Goal: Task Accomplishment & Management: Manage account settings

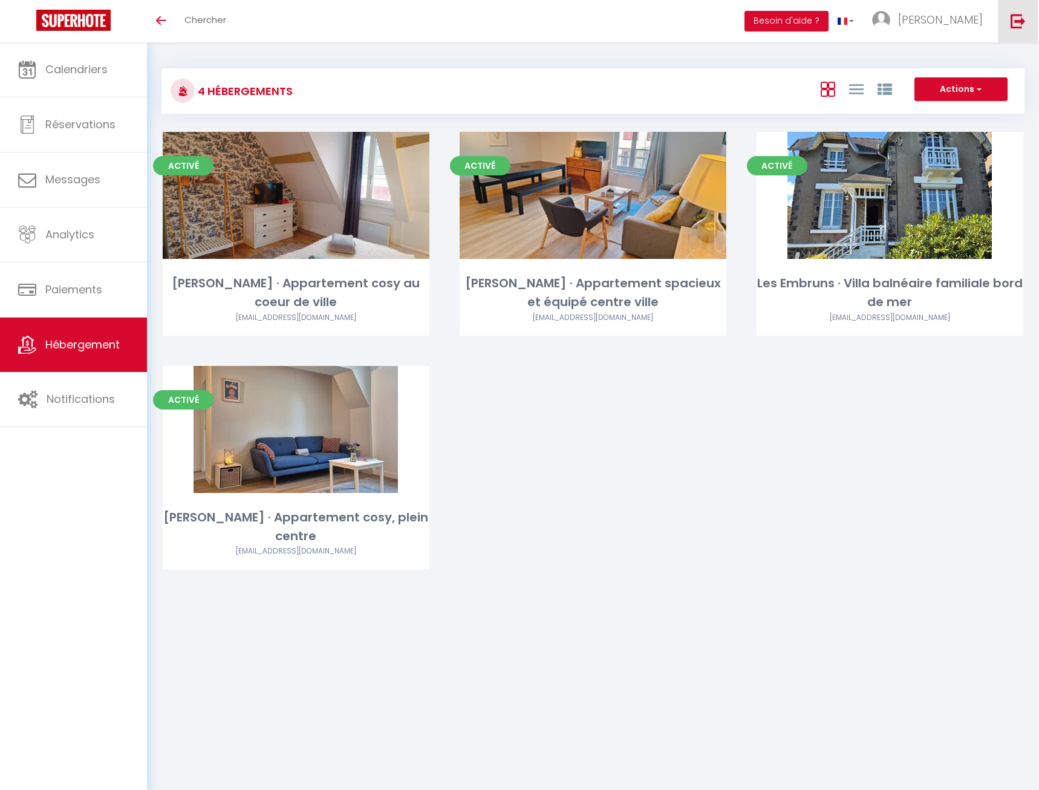
click at [1017, 16] on img at bounding box center [1018, 20] width 15 height 15
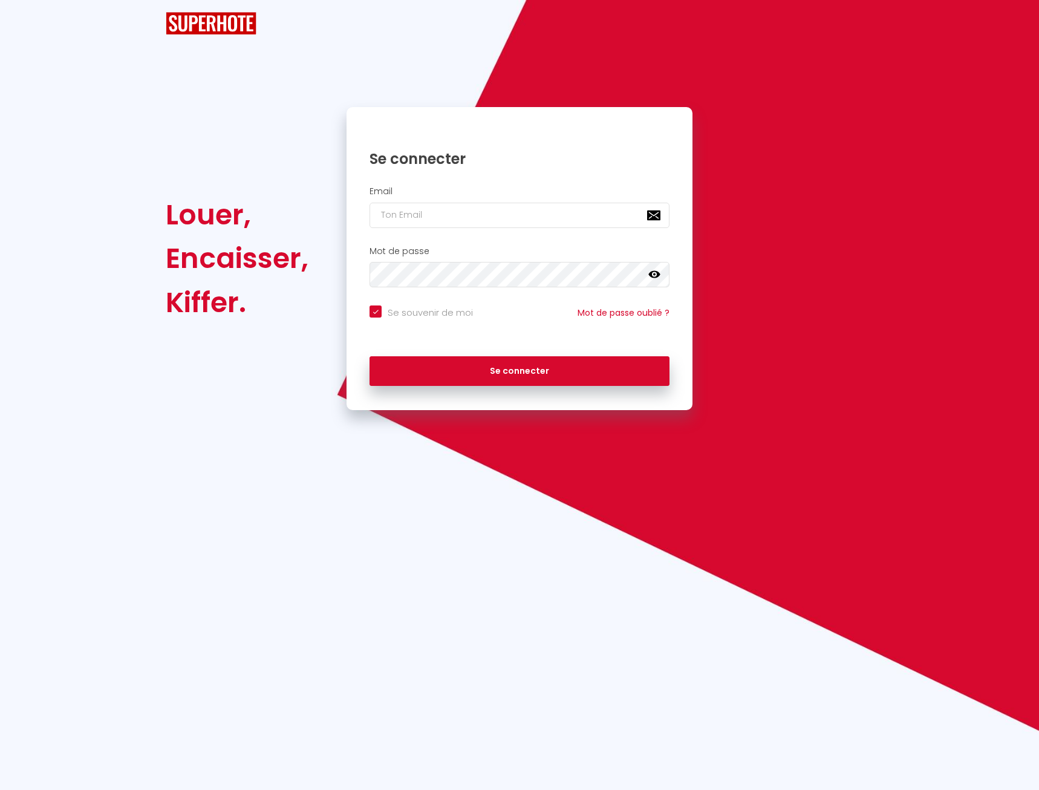
checkbox input "true"
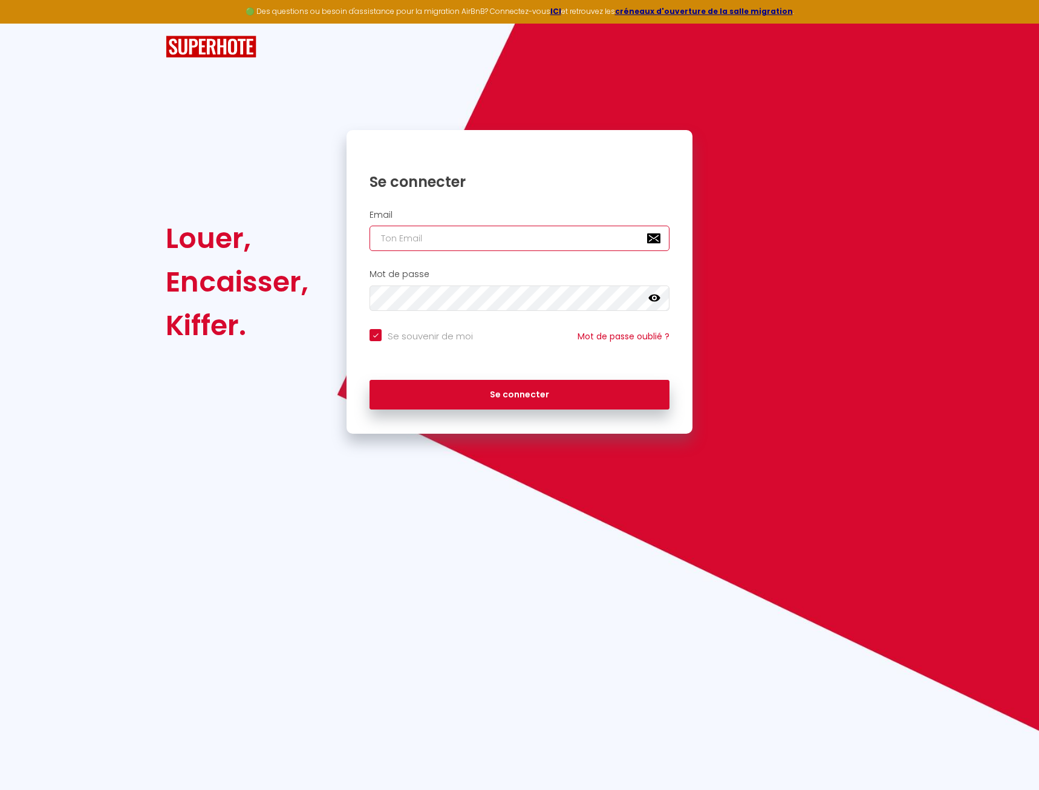
paste input "[PERSON_NAME][EMAIL_ADDRESS][PERSON_NAME][DOMAIN_NAME]"
type input "[PERSON_NAME][EMAIL_ADDRESS][PERSON_NAME][DOMAIN_NAME]"
checkbox input "true"
type input "[PERSON_NAME][EMAIL_ADDRESS][PERSON_NAME][DOMAIN_NAME]"
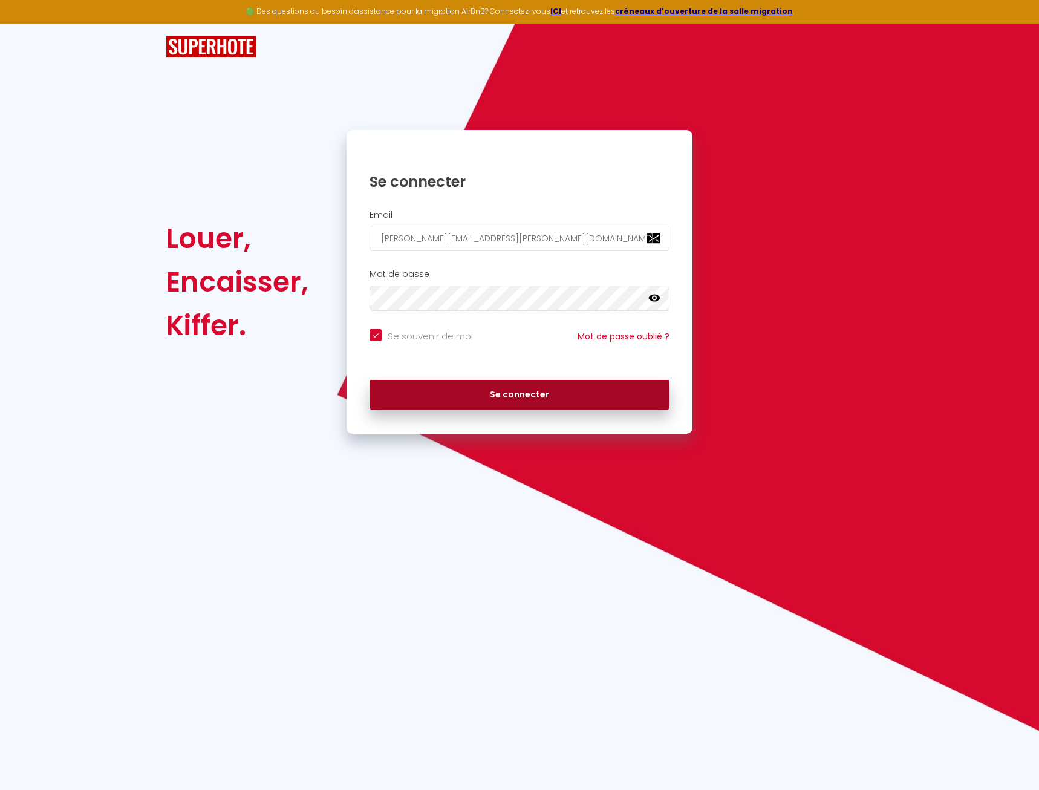
click at [485, 382] on button "Se connecter" at bounding box center [520, 395] width 300 height 30
checkbox input "true"
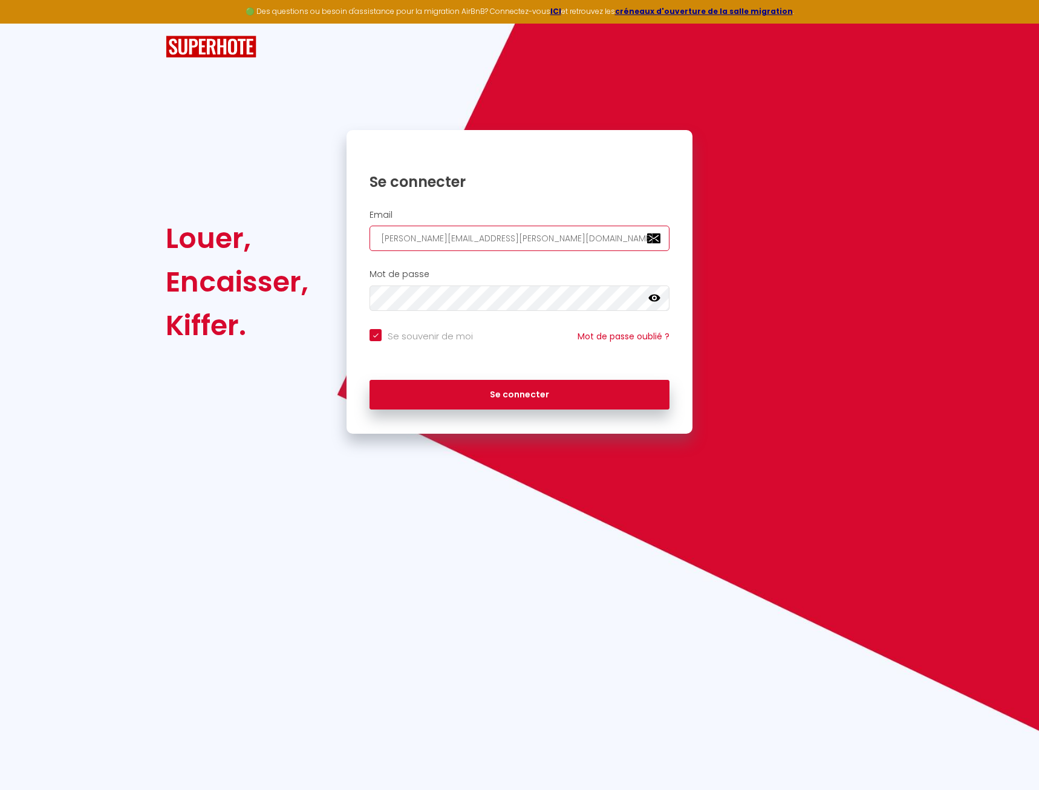
drag, startPoint x: 516, startPoint y: 241, endPoint x: 309, endPoint y: 235, distance: 207.6
click at [370, 235] on input "[PERSON_NAME][EMAIL_ADDRESS][PERSON_NAME][DOMAIN_NAME]" at bounding box center [520, 238] width 300 height 25
checkbox input "true"
paste input "[PERSON_NAME][EMAIL_ADDRESS][PERSON_NAME][DOMAIN_NAME]"
type input "[PERSON_NAME][EMAIL_ADDRESS][PERSON_NAME][DOMAIN_NAME]"
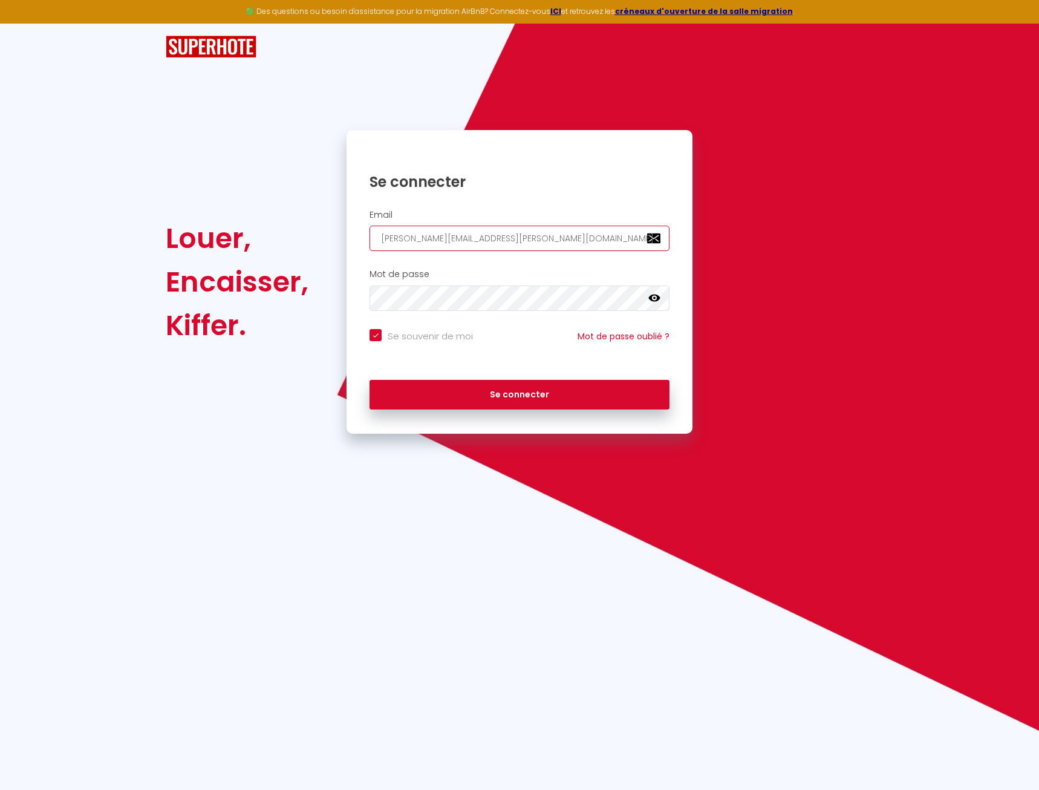
click at [370, 380] on button "Se connecter" at bounding box center [520, 395] width 300 height 30
checkbox input "true"
drag, startPoint x: 499, startPoint y: 240, endPoint x: 227, endPoint y: 226, distance: 271.4
click at [370, 226] on input "vicki.buisan@laposte.net" at bounding box center [520, 238] width 300 height 25
checkbox input "true"
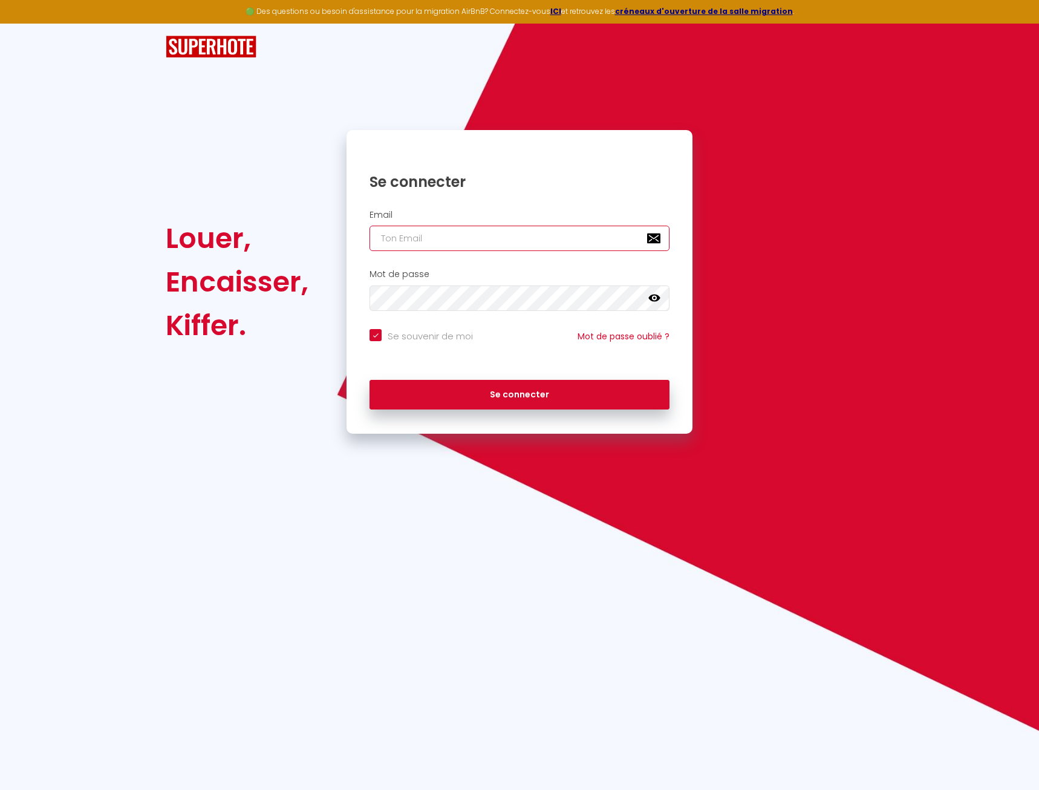
paste input "vicki.buisan@laposte.net"
type input "vicki.buisan@laposte.net"
click at [370, 380] on button "Se connecter" at bounding box center [520, 395] width 300 height 30
checkbox input "true"
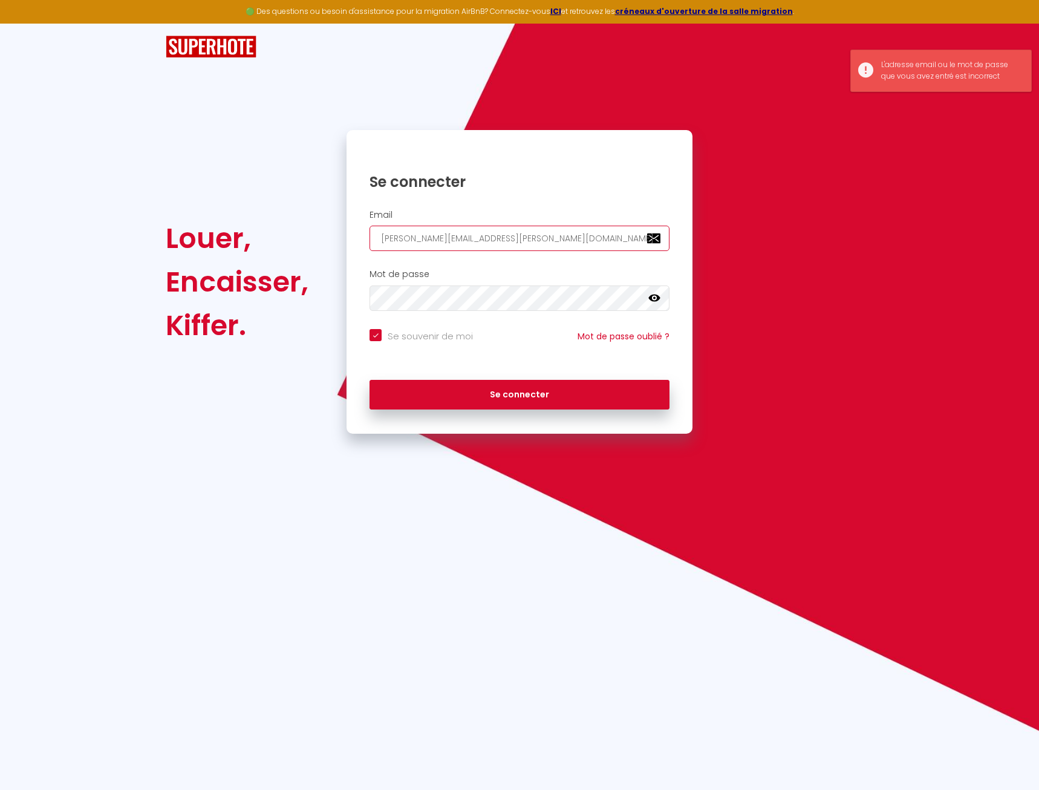
drag, startPoint x: 500, startPoint y: 235, endPoint x: 233, endPoint y: 226, distance: 267.6
click at [370, 226] on input "vicki.buisan@laposte.net" at bounding box center [520, 238] width 300 height 25
checkbox input "true"
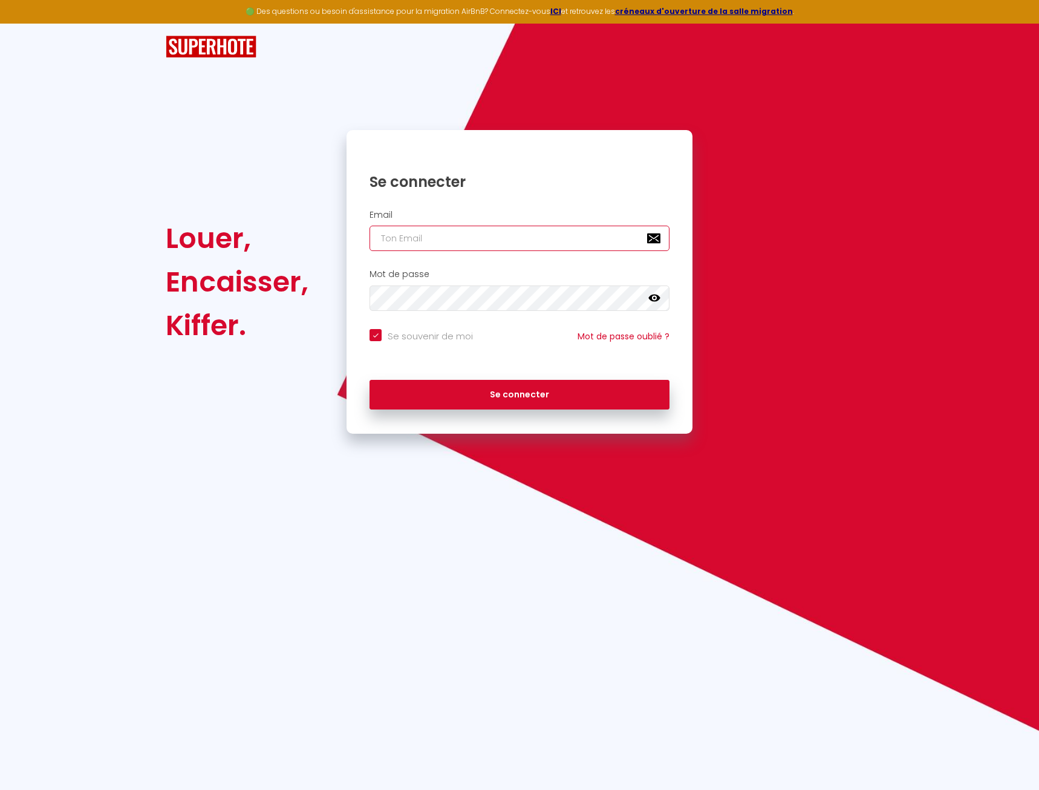
click at [506, 241] on input "email" at bounding box center [520, 238] width 300 height 25
type input "s"
checkbox input "true"
type input "sa"
checkbox input "true"
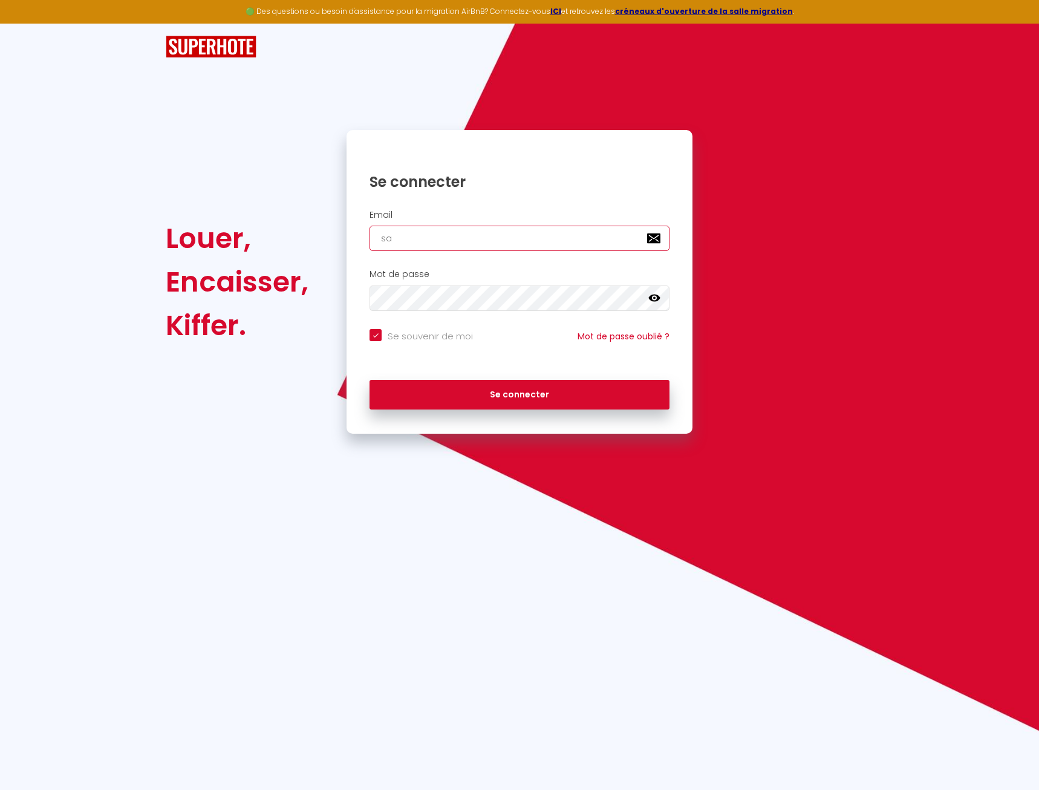
type input "sar"
checkbox input "true"
type input "sarl"
checkbox input "true"
type input "sarlb"
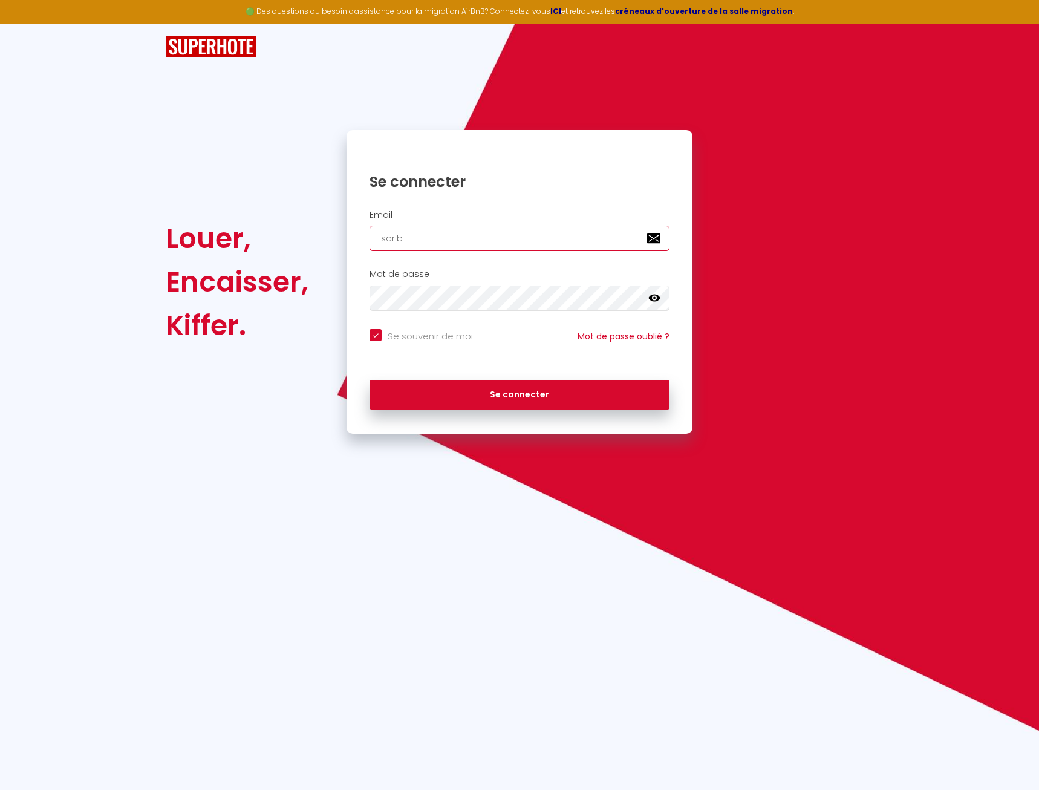
checkbox input "true"
type input "sarlbu"
checkbox input "true"
type input "sarlbui"
checkbox input "true"
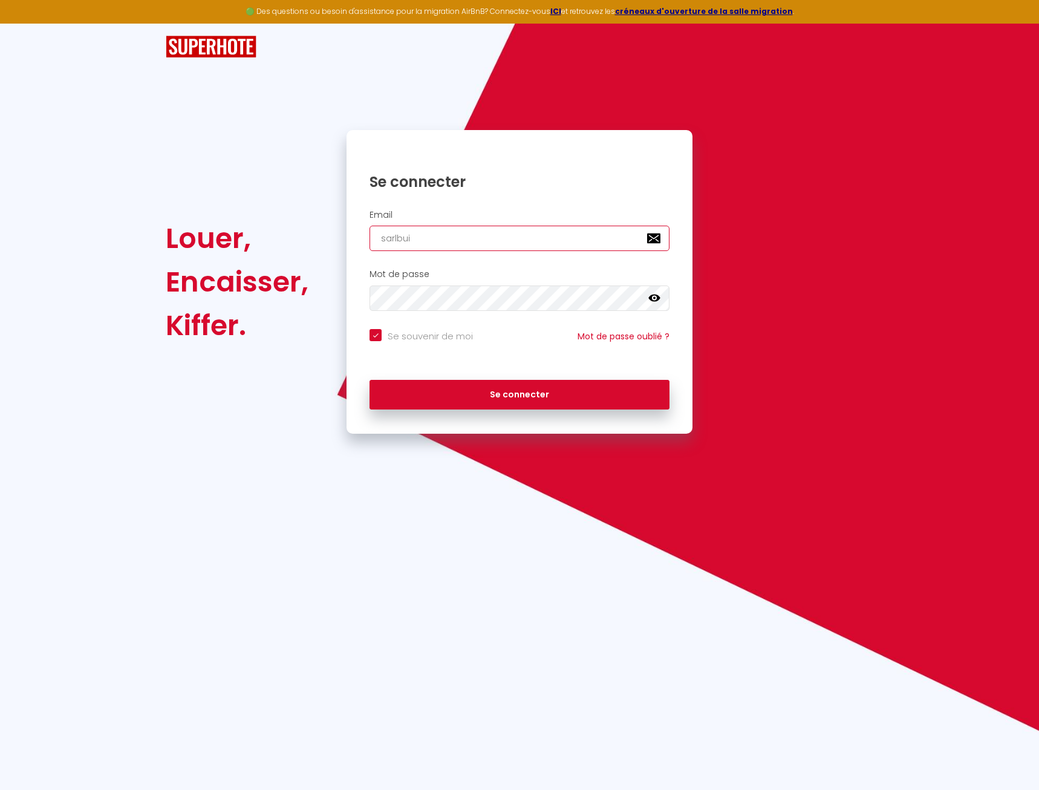
type input "sarlbuis"
checkbox input "true"
type input "sarlbuisa"
checkbox input "true"
type input "sarlbuisan"
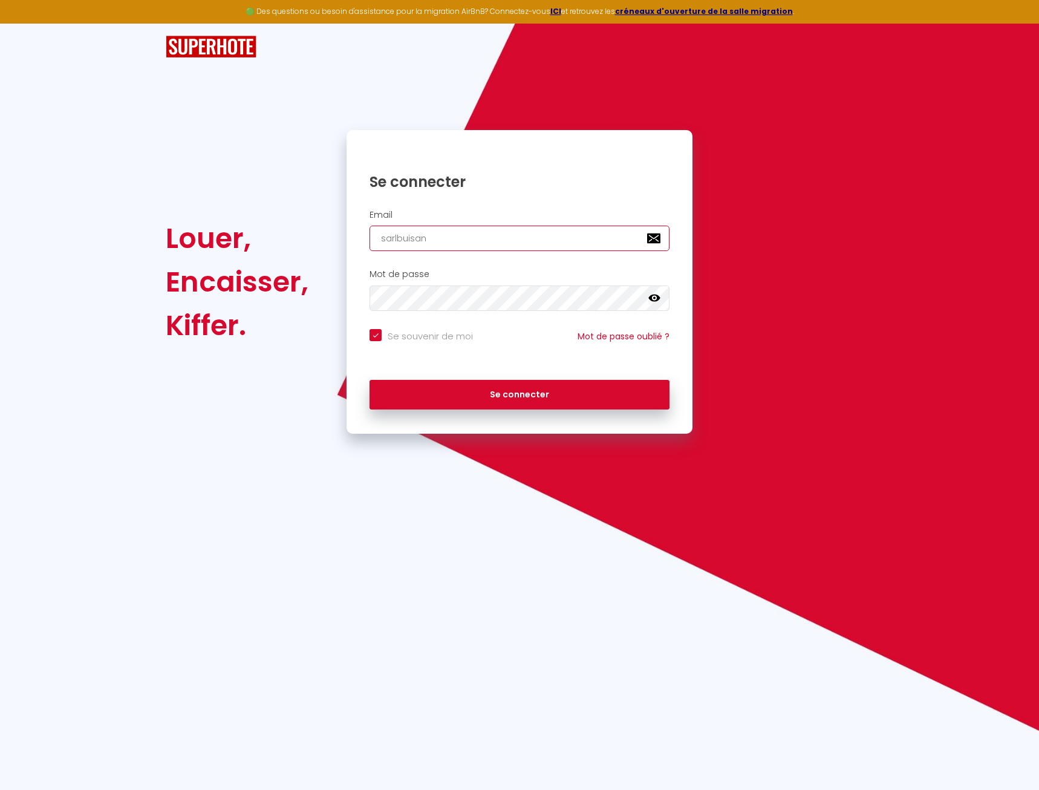
checkbox input "true"
type input "sarlbuisan"
click at [457, 235] on input "sarlbuisan" at bounding box center [520, 238] width 300 height 25
drag, startPoint x: 531, startPoint y: 232, endPoint x: 301, endPoint y: 237, distance: 229.3
click at [370, 237] on input "sarlbuisan" at bounding box center [520, 238] width 300 height 25
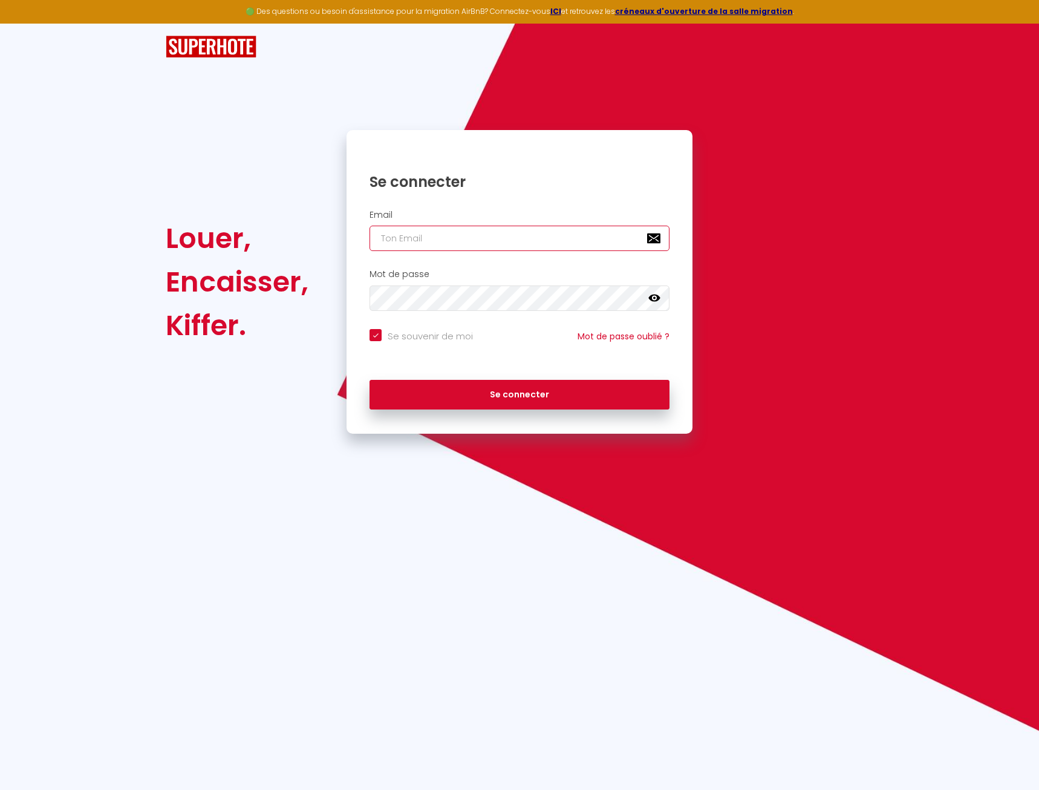
checkbox input "true"
click at [527, 238] on input "email" at bounding box center [520, 238] width 300 height 25
paste input "sarlbuisanimmi@gmail.com"
type input "sarlbuisanimmi@gmail.com"
checkbox input "true"
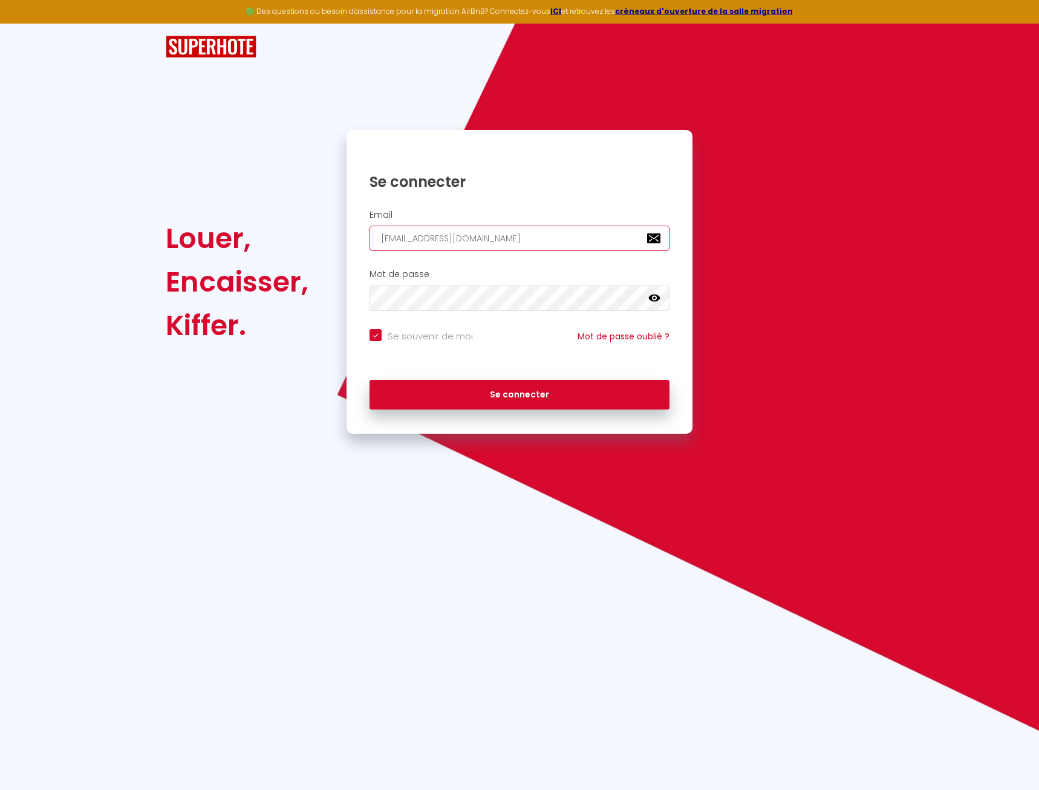
click at [446, 235] on input "sarlbuisanimmi@gmail.com" at bounding box center [520, 238] width 300 height 25
type input "sarlbuisanimm@gmail.com"
checkbox input "true"
type input "sarlbuisanimmo@gmail.com"
checkbox input "true"
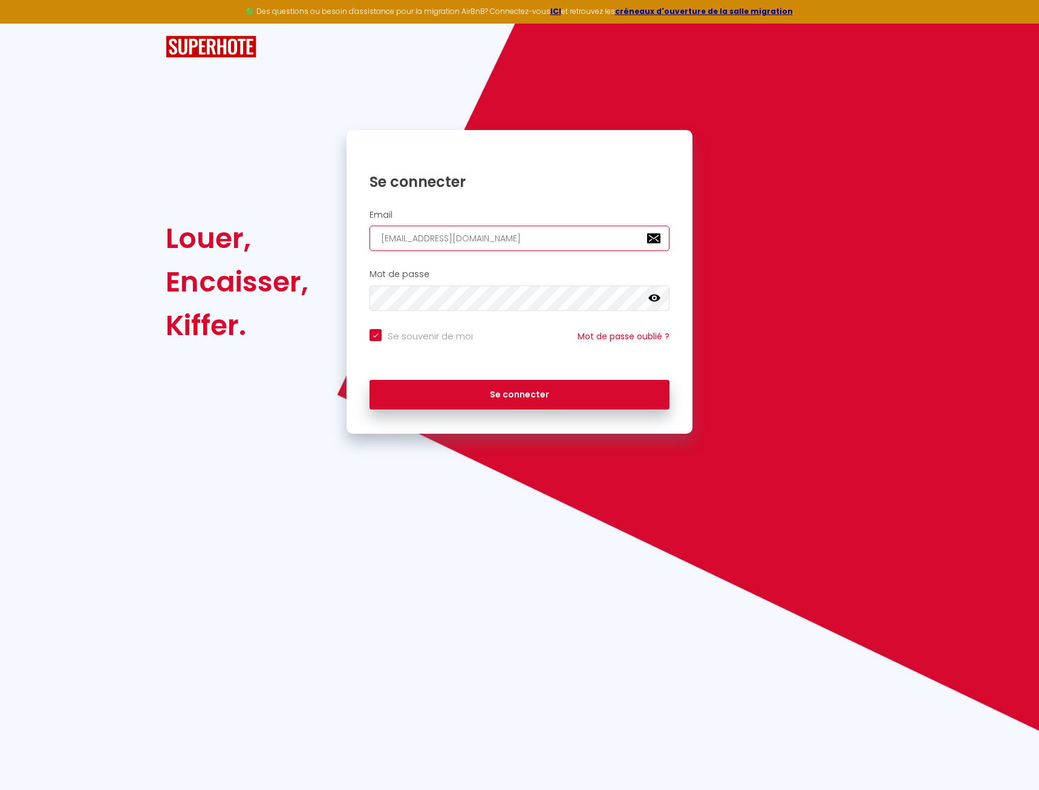
type input "sarlbuisanimmo@gmail.com"
click at [370, 380] on button "Se connecter" at bounding box center [520, 395] width 300 height 30
checkbox input "true"
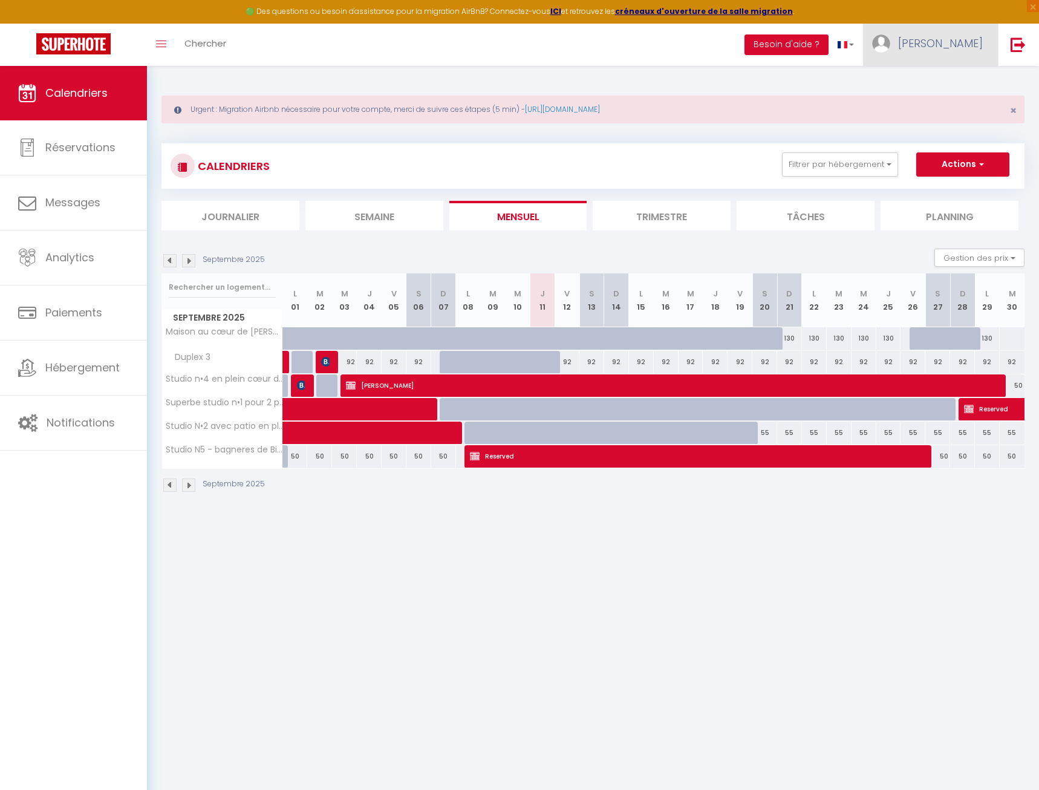
click at [963, 55] on link "Vicki" at bounding box center [930, 45] width 135 height 42
click at [969, 80] on link "Paramètres" at bounding box center [950, 84] width 90 height 21
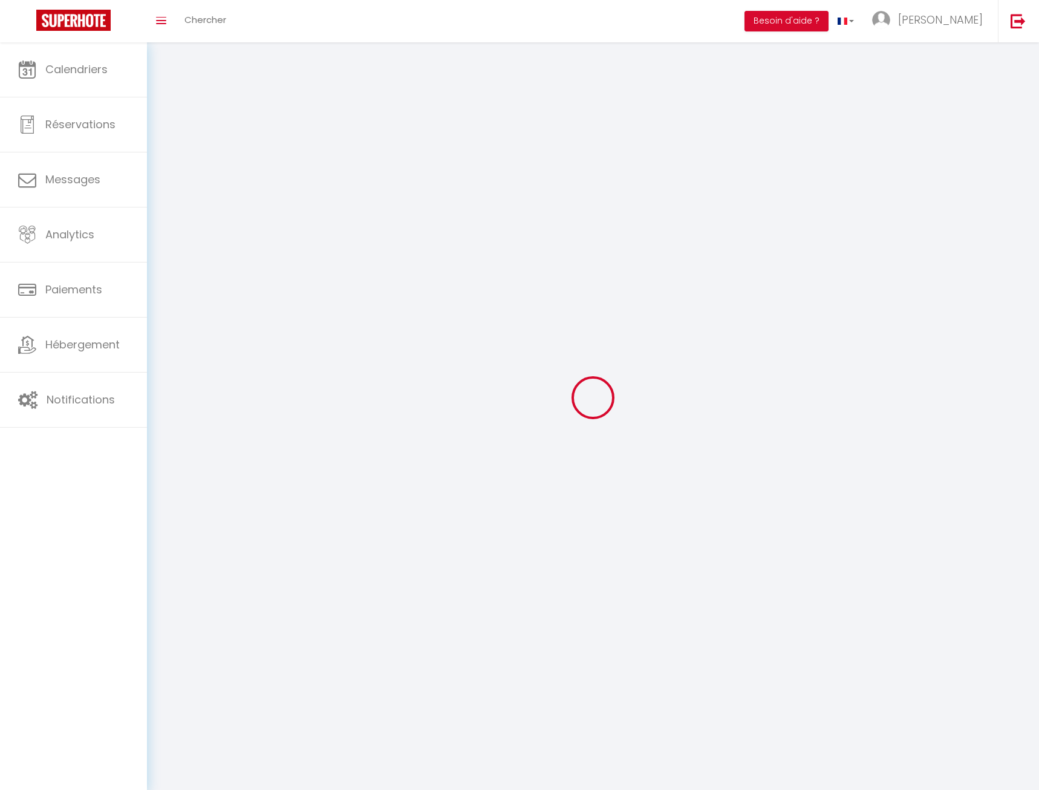
type input "Vicki"
type input "Buisan"
type input "0607416534"
type input "7 rue oumet dessus"
type input "65120"
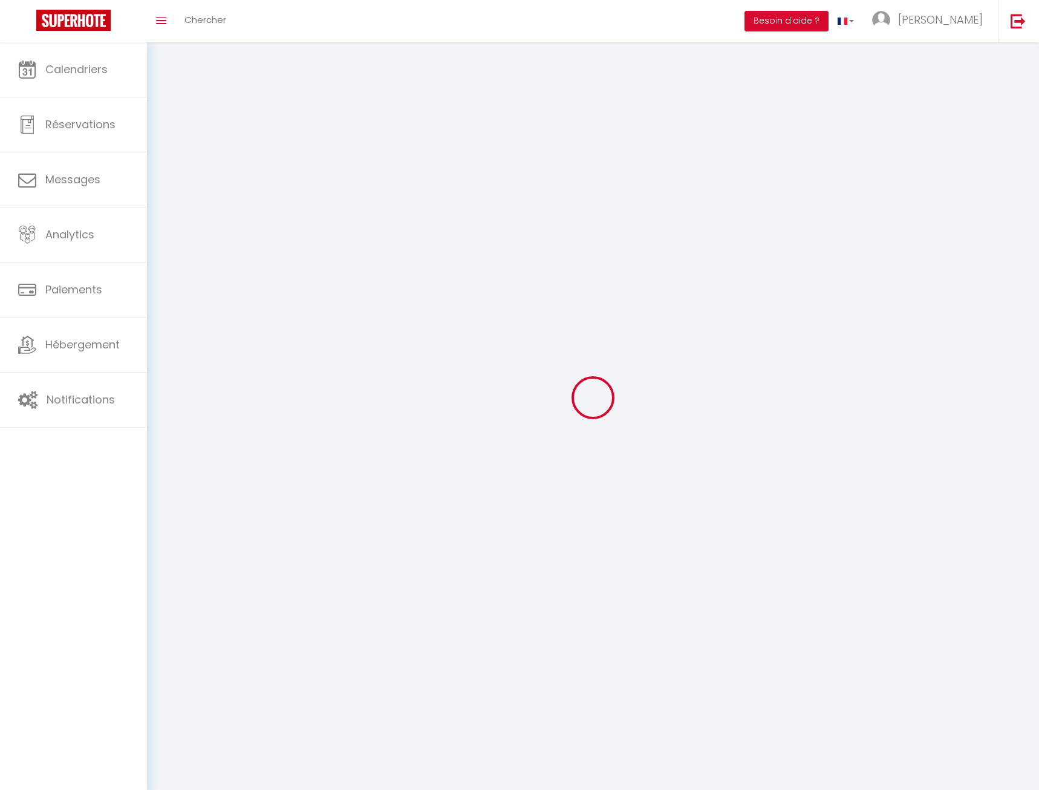
type input "LUZ ST SAUVEUR"
type input "uHdJQc3m8DBHU4dC2Rpg22YfG"
type input "oai7QPM3a8JI3pjZ35DdV2UcP"
type input "https://app.superhote.com/#/get-available-rentals/oai7QPM3a8JI3pjZ35DdV2UcP"
select select "1"
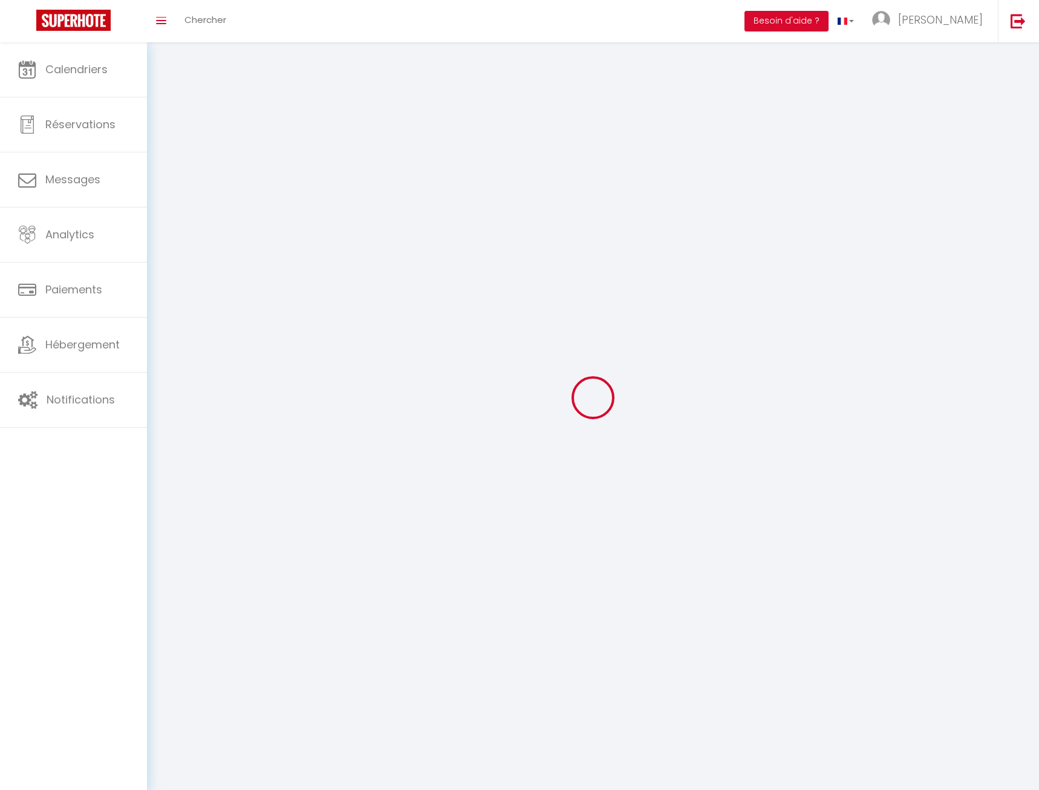
select select "28"
select select "fr"
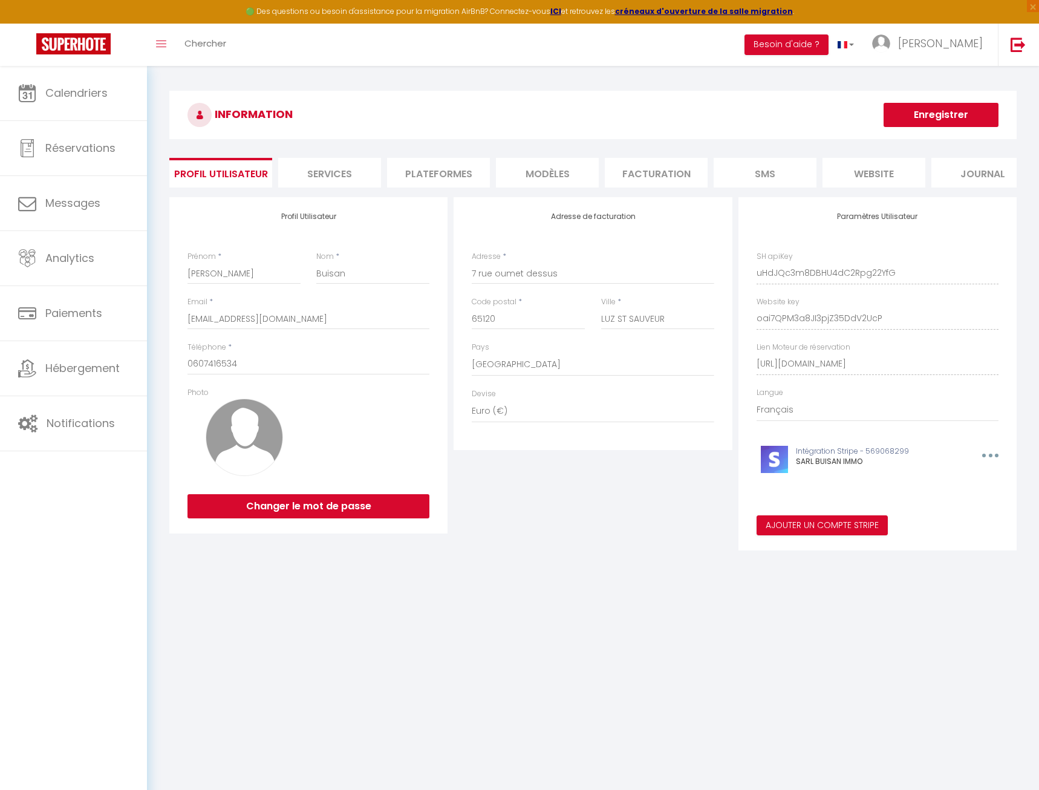
click at [413, 174] on li "Plateformes" at bounding box center [438, 173] width 103 height 30
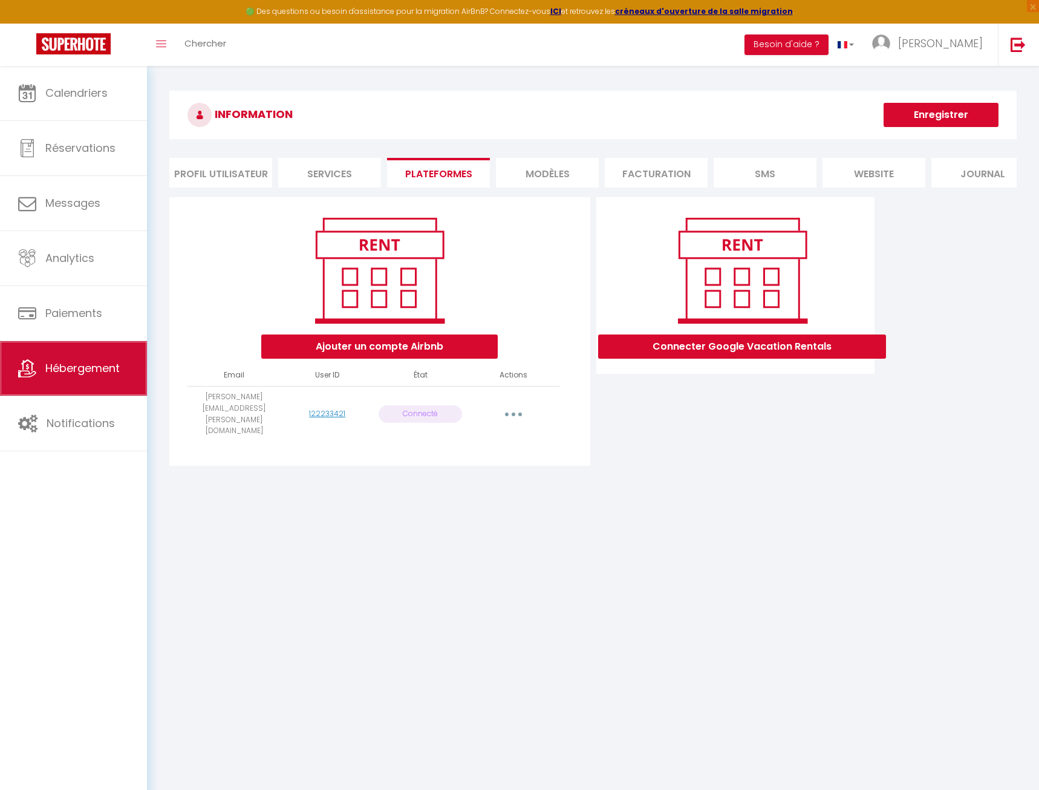
click at [87, 370] on span "Hébergement" at bounding box center [82, 368] width 74 height 15
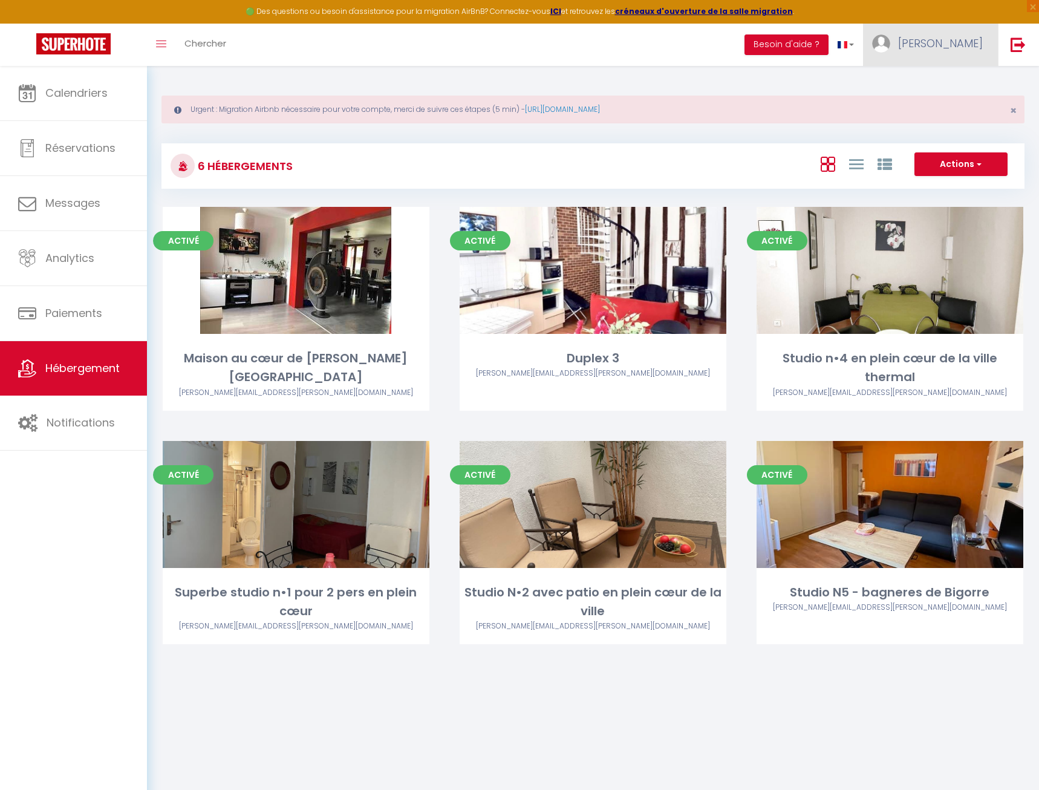
click at [891, 48] on img at bounding box center [881, 43] width 18 height 18
click at [958, 83] on link "Paramètres" at bounding box center [950, 84] width 90 height 21
select select "28"
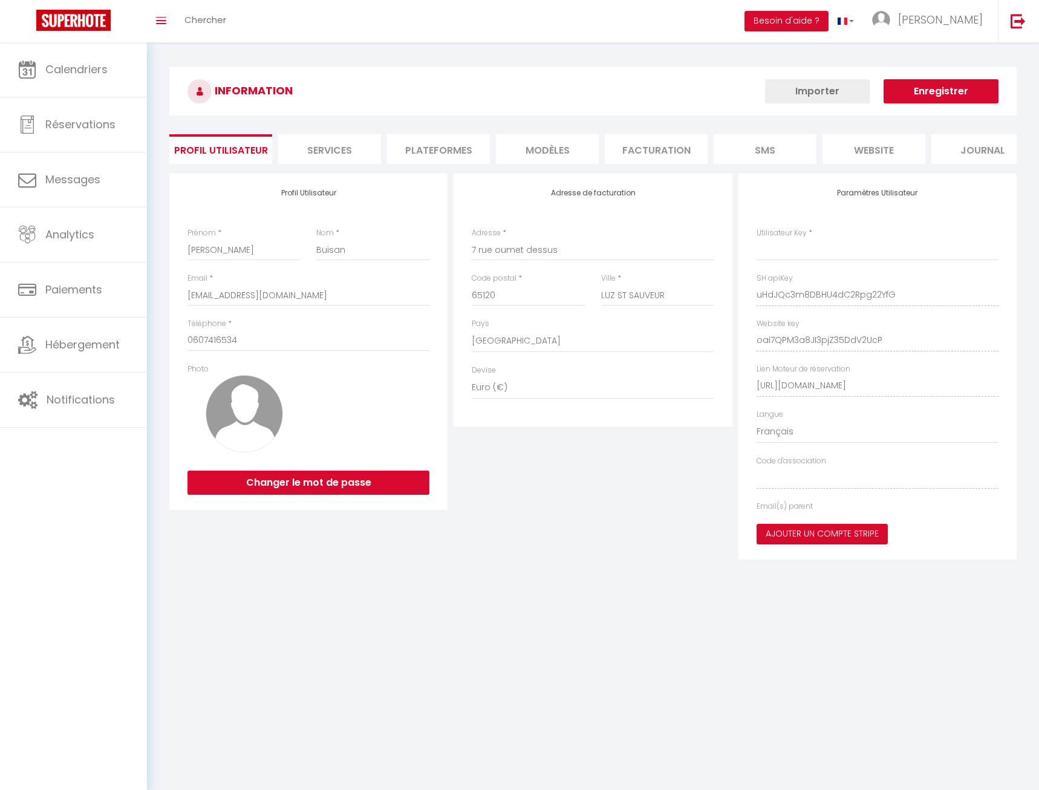
type input "uHdJQc3m8DBHU4dC2Rpg22YfG"
type input "oai7QPM3a8JI3pjZ35DdV2UcP"
type input "https://app.superhote.com/#/get-available-rentals/oai7QPM3a8JI3pjZ35DdV2UcP"
select select "fr"
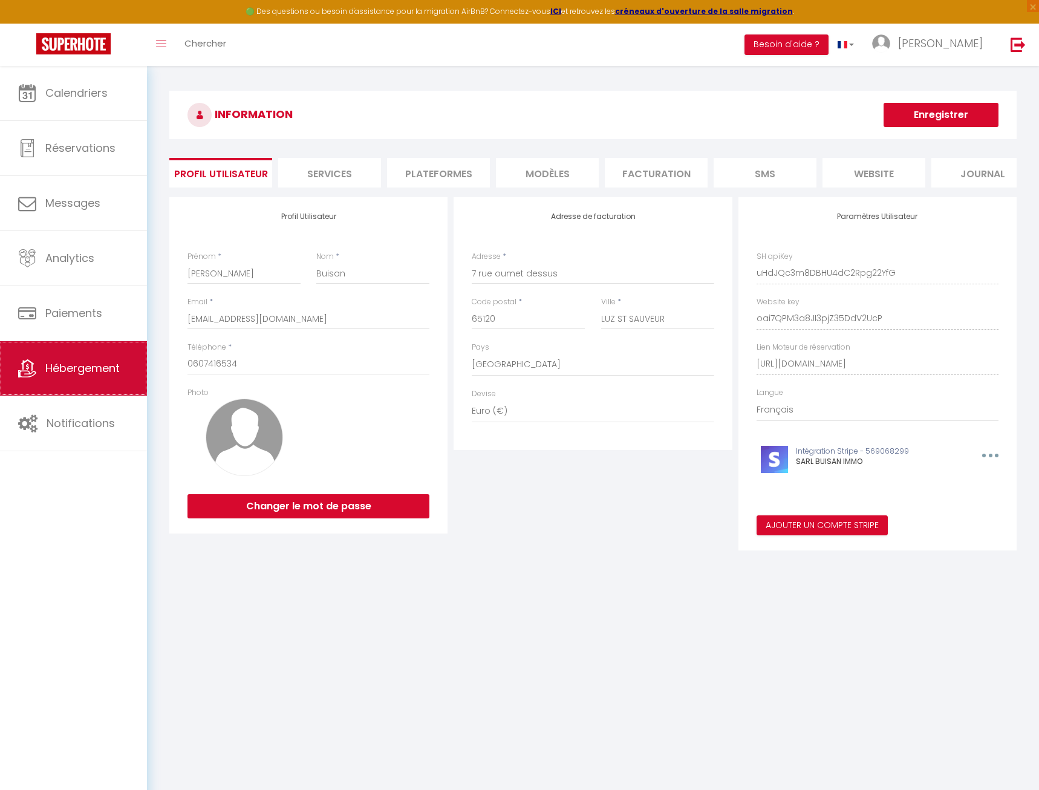
click at [88, 369] on span "Hébergement" at bounding box center [82, 368] width 74 height 15
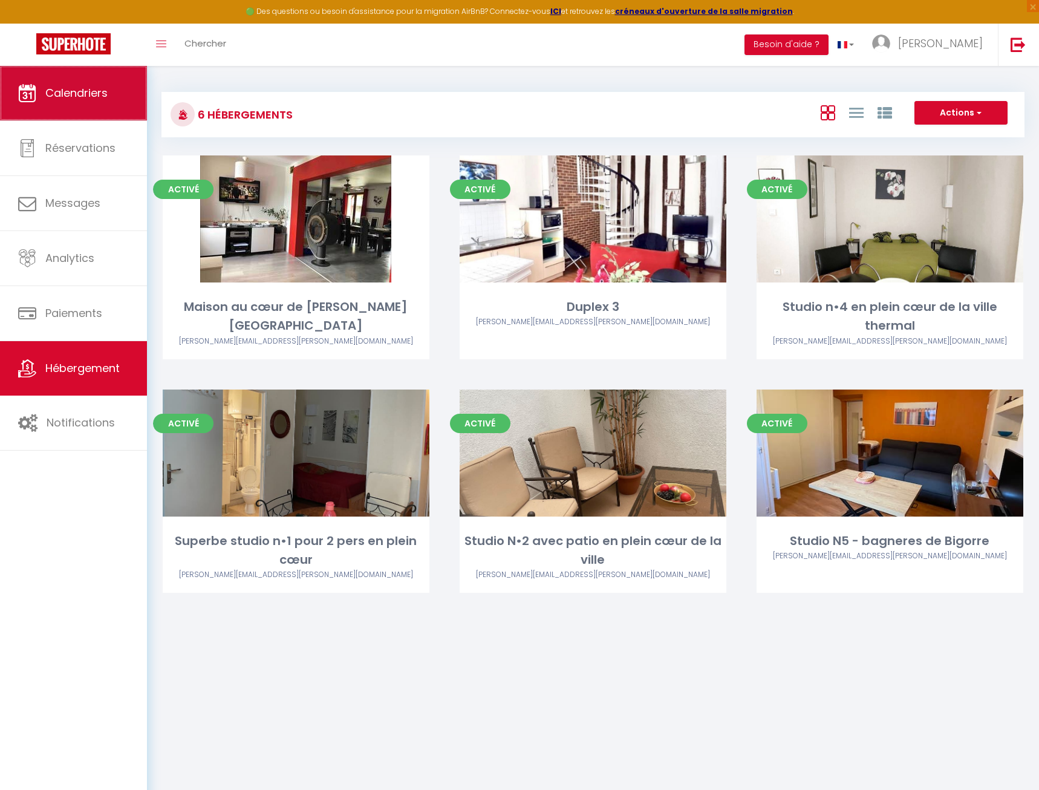
click at [84, 87] on span "Calendriers" at bounding box center [76, 92] width 62 height 15
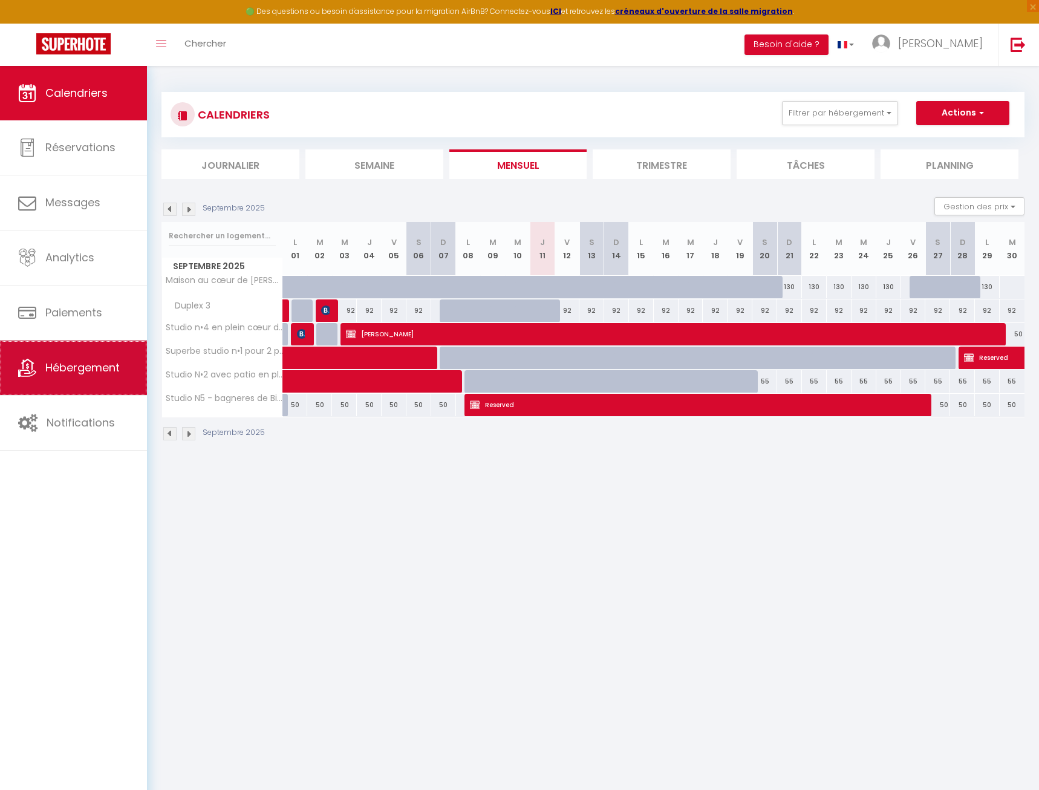
click at [113, 395] on link "Hébergement" at bounding box center [73, 368] width 147 height 54
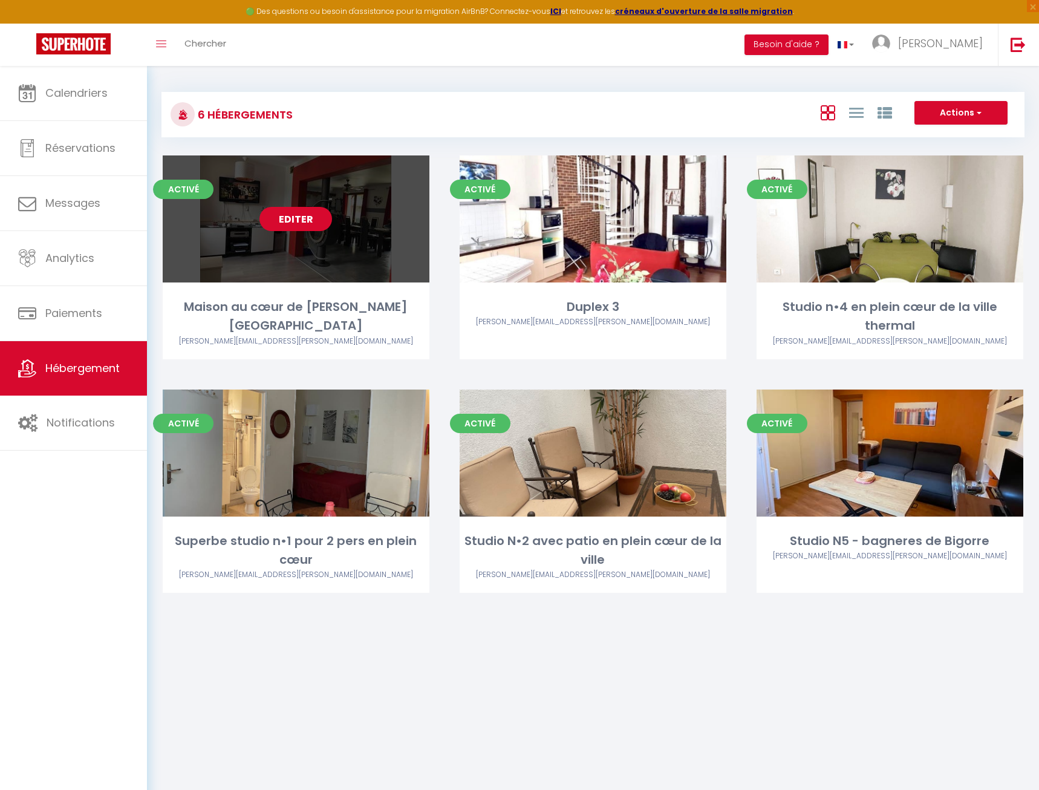
click at [281, 224] on link "Editer" at bounding box center [296, 219] width 73 height 24
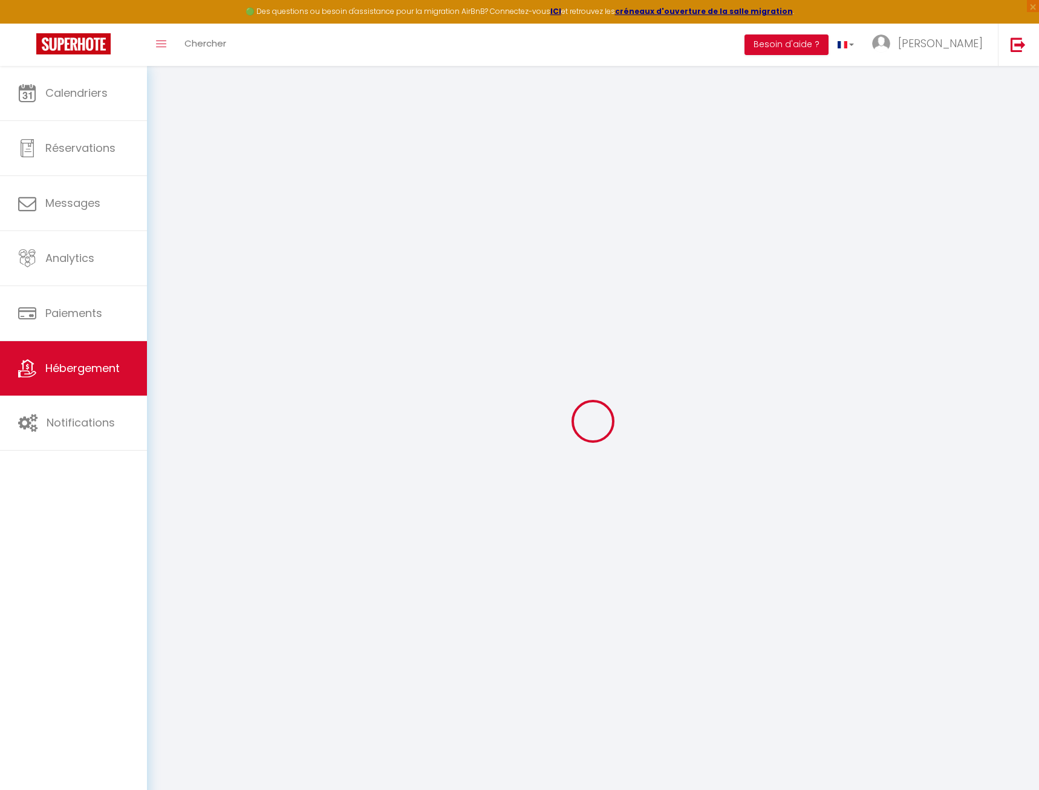
select select "+ 3 %"
select select "+ 15 %"
checkbox input "false"
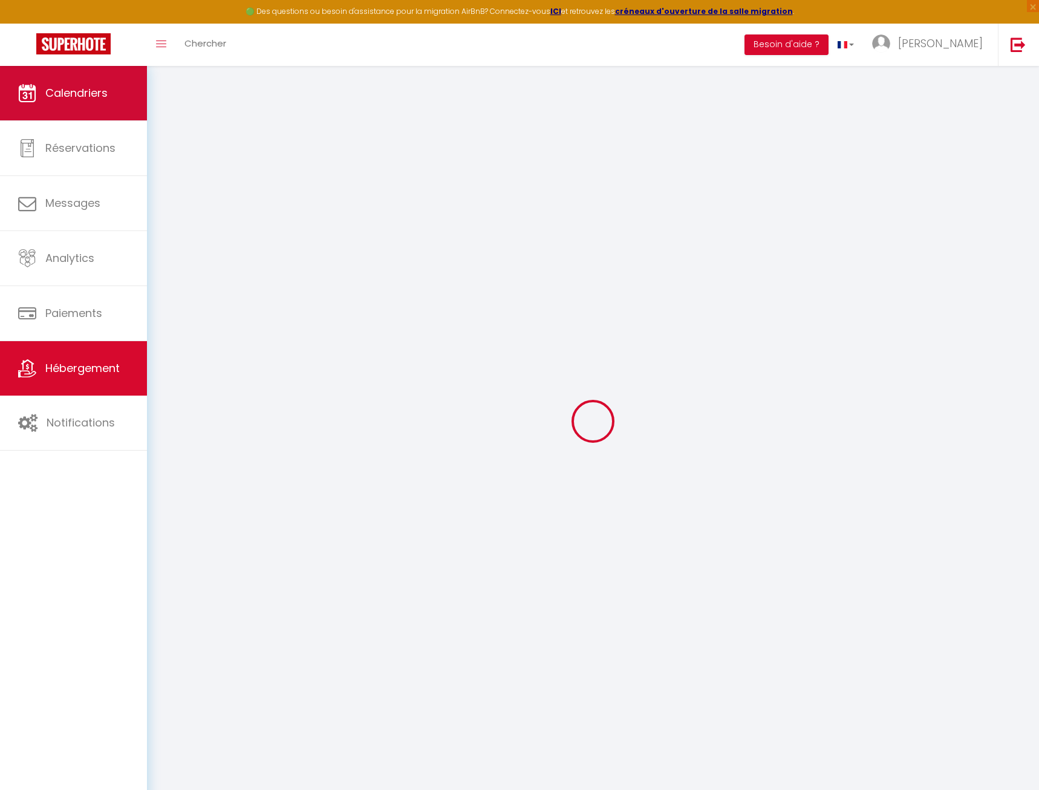
checkbox input "false"
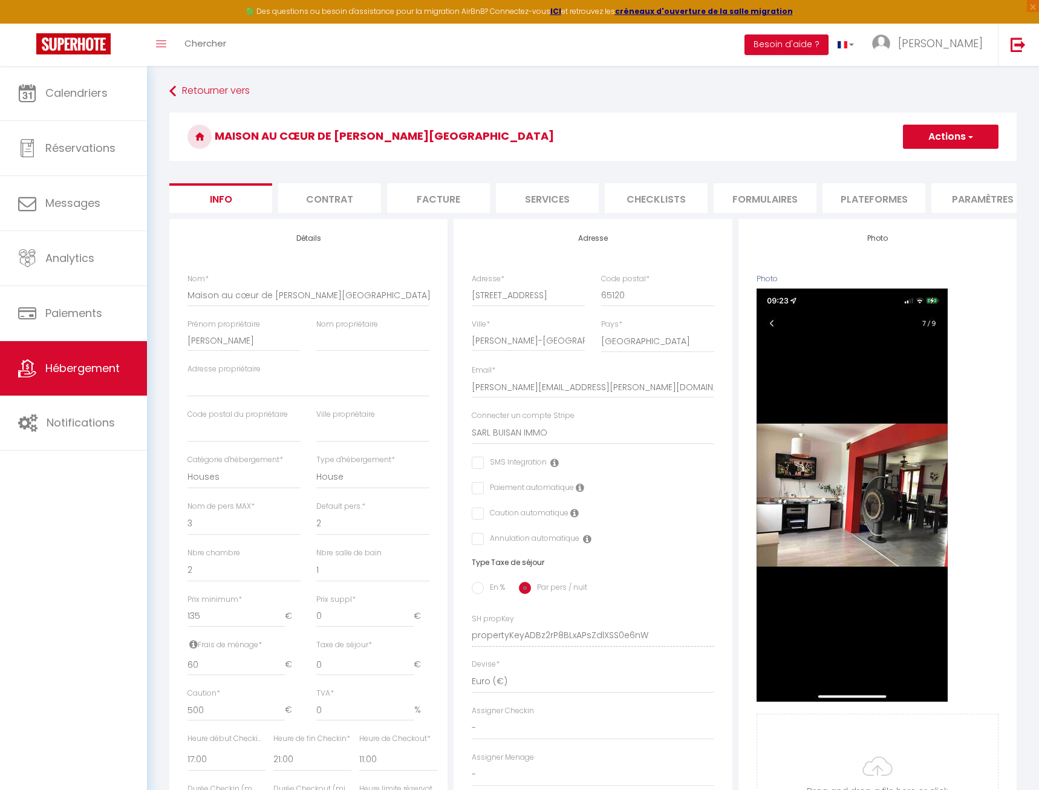
checkbox input "false"
select select "365"
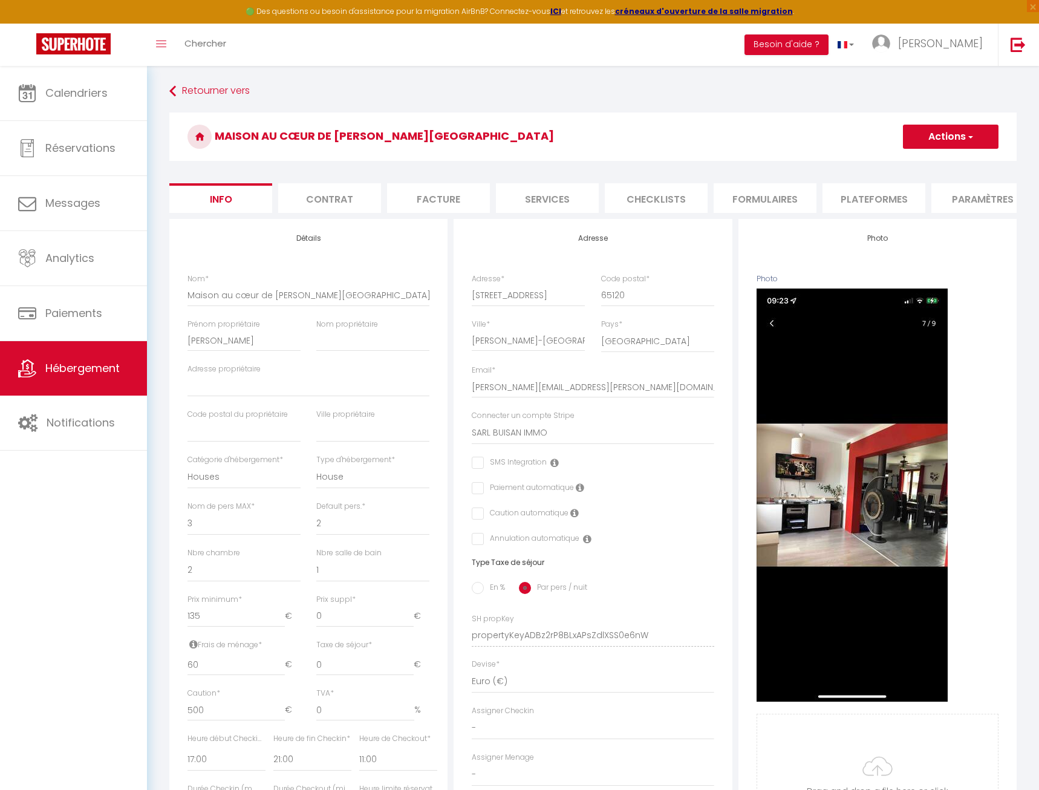
select select "EUR"
select select
select select "2320-621760108819609848"
click at [870, 200] on li "Plateformes" at bounding box center [874, 198] width 103 height 30
select select
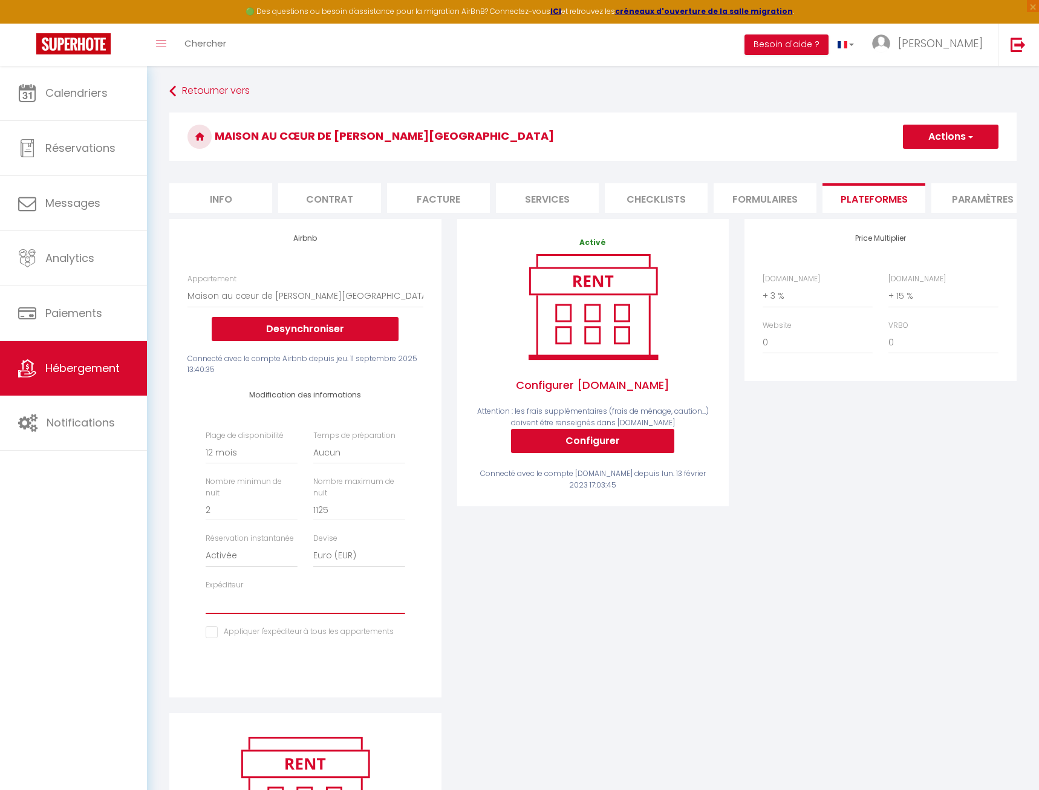
click at [206, 591] on select "vicki.buisan@laposte.net" at bounding box center [305, 602] width 199 height 23
click at [518, 586] on div "Activé Configurer Booking.com Attention : les frais supplémentaires (frais de m…" at bounding box center [594, 466] width 288 height 494
click at [83, 371] on span "Hébergement" at bounding box center [82, 368] width 74 height 15
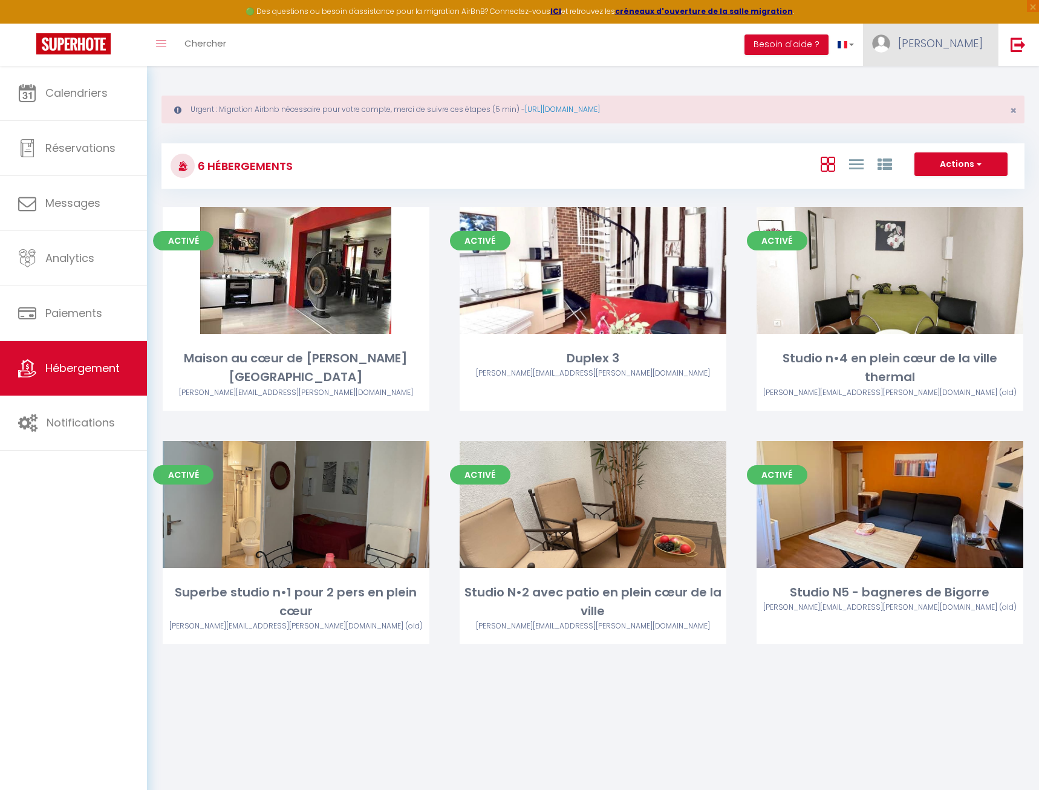
click at [975, 44] on span "Vicki" at bounding box center [940, 43] width 85 height 15
click at [958, 83] on link "Paramètres" at bounding box center [950, 84] width 90 height 21
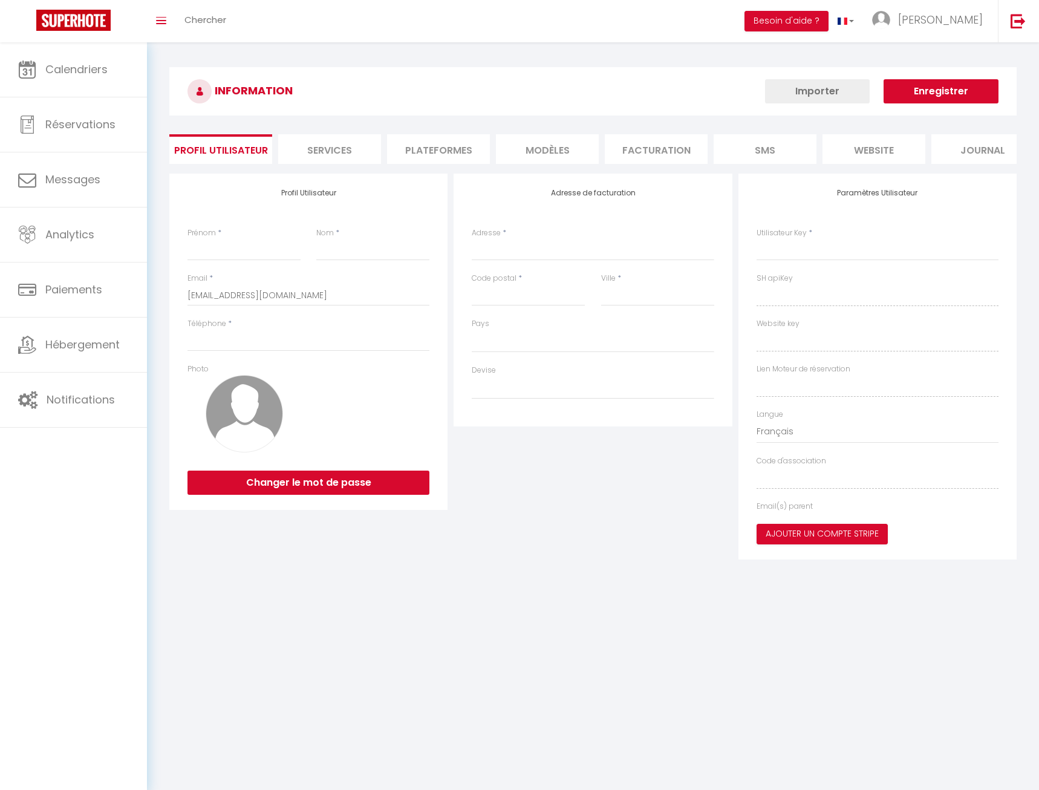
type input "Vicki"
type input "Buisan"
type input "0607416534"
type input "7 rue oumet dessus"
type input "65120"
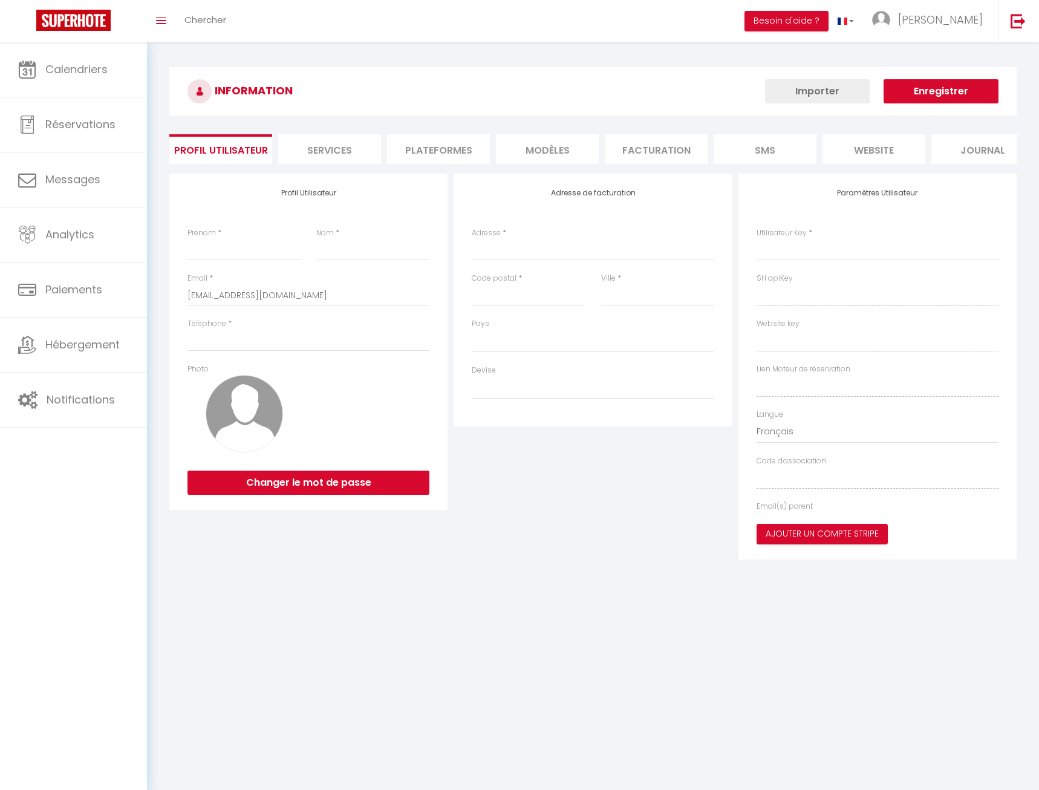
type input "LUZ ST SAUVEUR"
type input "uHdJQc3m8DBHU4dC2Rpg22YfG"
type input "oai7QPM3a8JI3pjZ35DdV2UcP"
type input "https://app.superhote.com/#/get-available-rentals/oai7QPM3a8JI3pjZ35DdV2UcP"
select select "28"
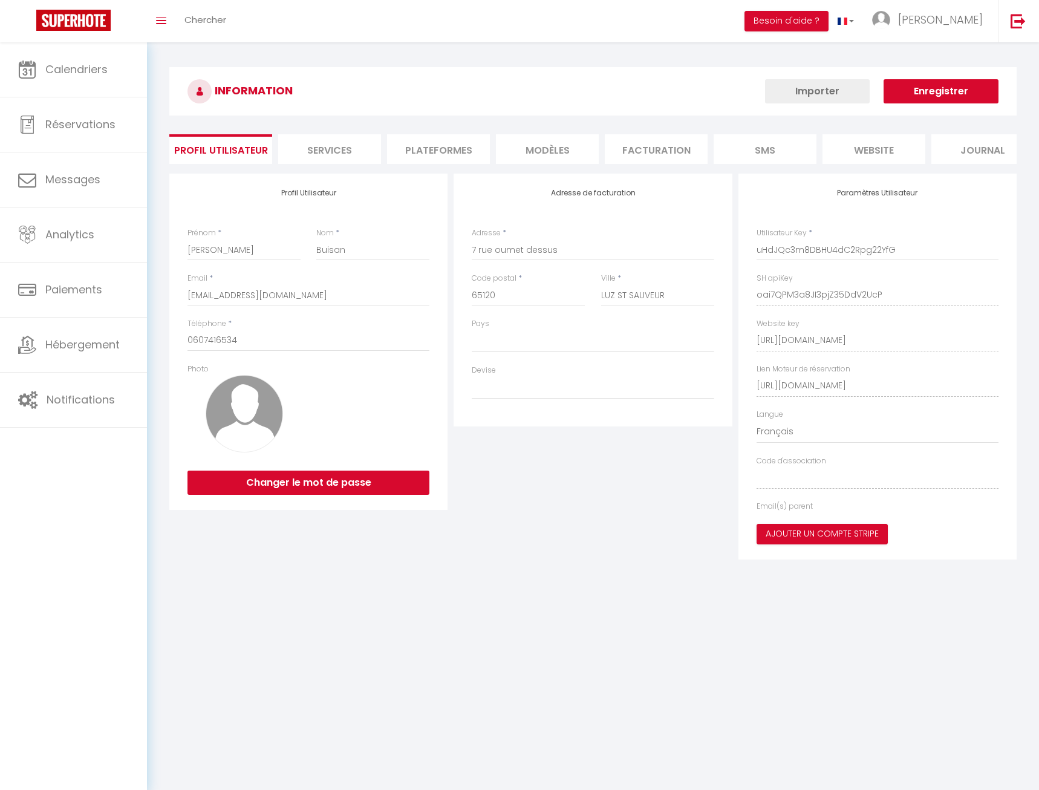
select select "fr"
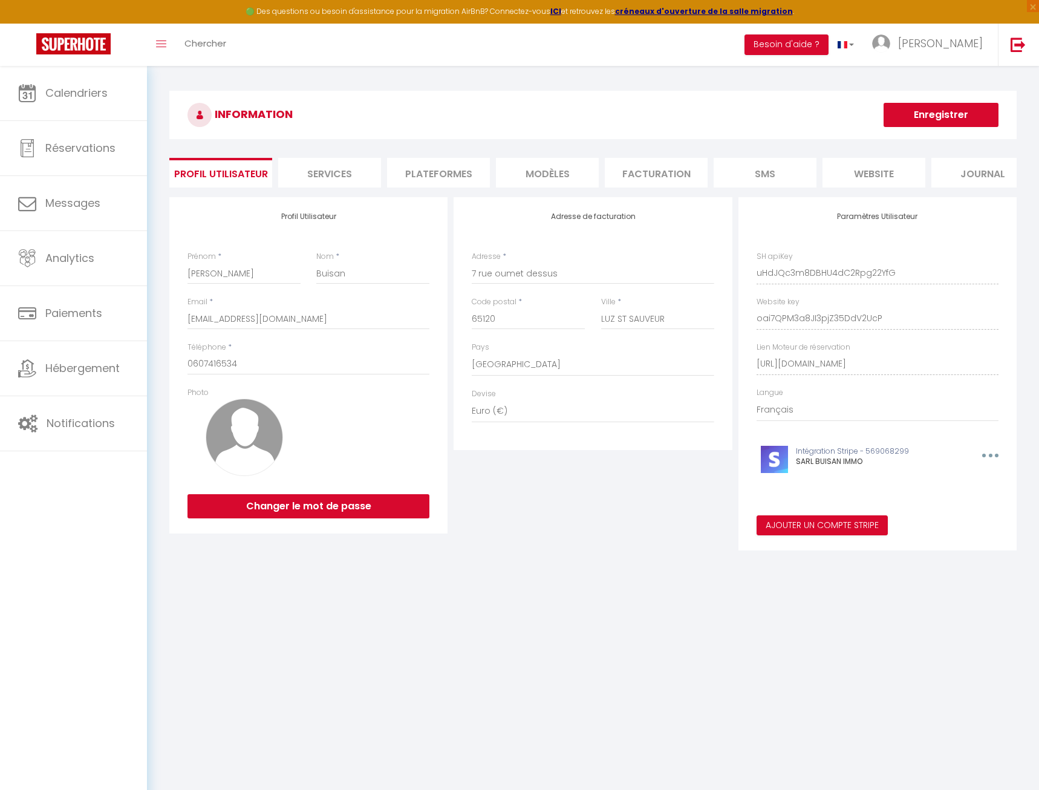
click at [425, 165] on li "Plateformes" at bounding box center [438, 173] width 103 height 30
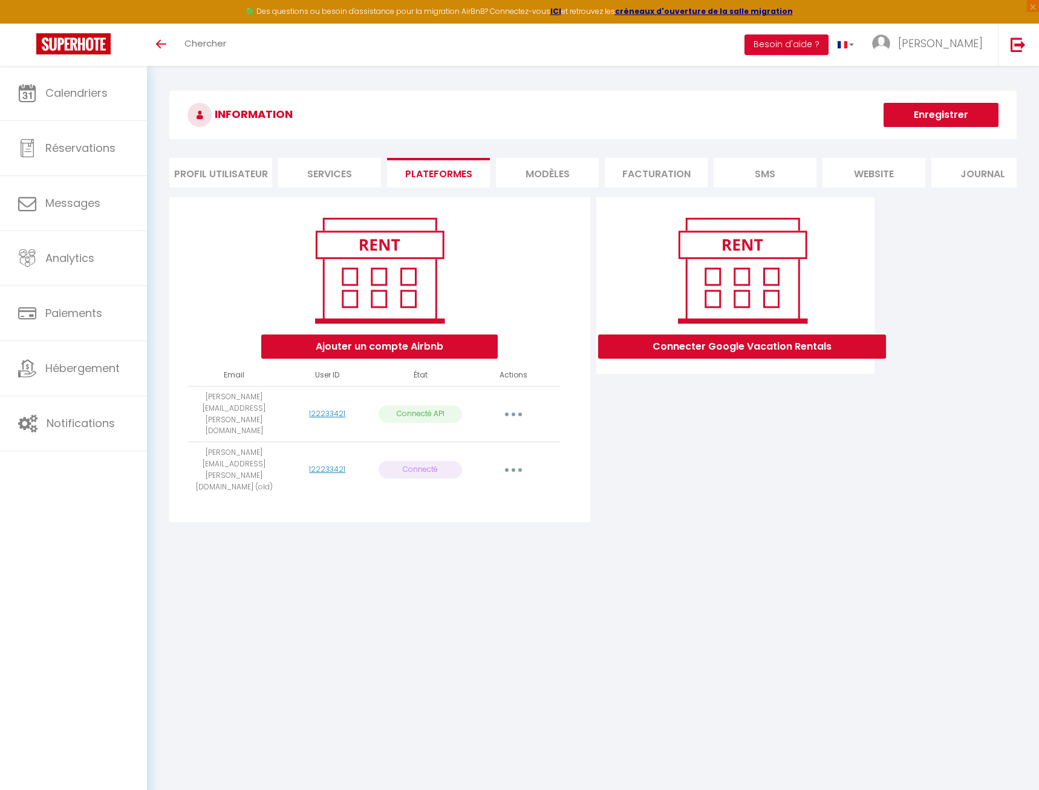
click at [529, 460] on button "button" at bounding box center [514, 469] width 34 height 19
click at [476, 488] on link "Importer les appartements" at bounding box center [460, 498] width 134 height 21
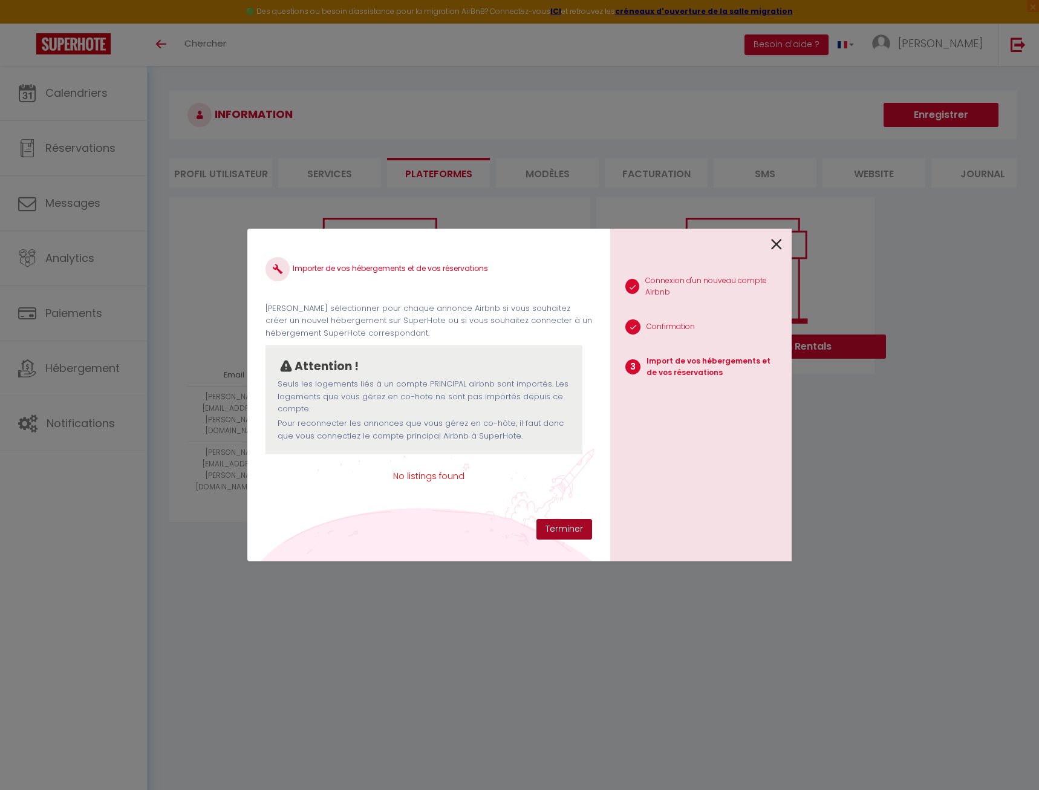
click at [578, 532] on button "Terminer" at bounding box center [565, 529] width 56 height 21
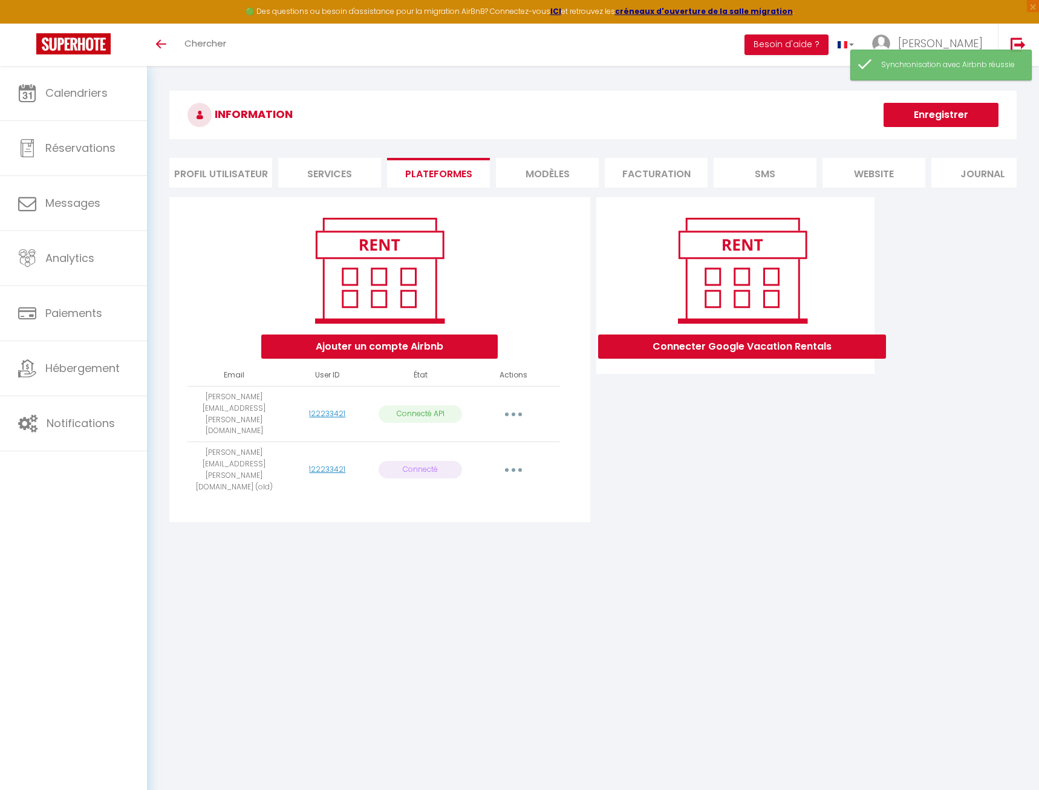
click at [504, 460] on button "button" at bounding box center [514, 469] width 34 height 19
click at [483, 509] on link "Supprimer" at bounding box center [460, 519] width 134 height 21
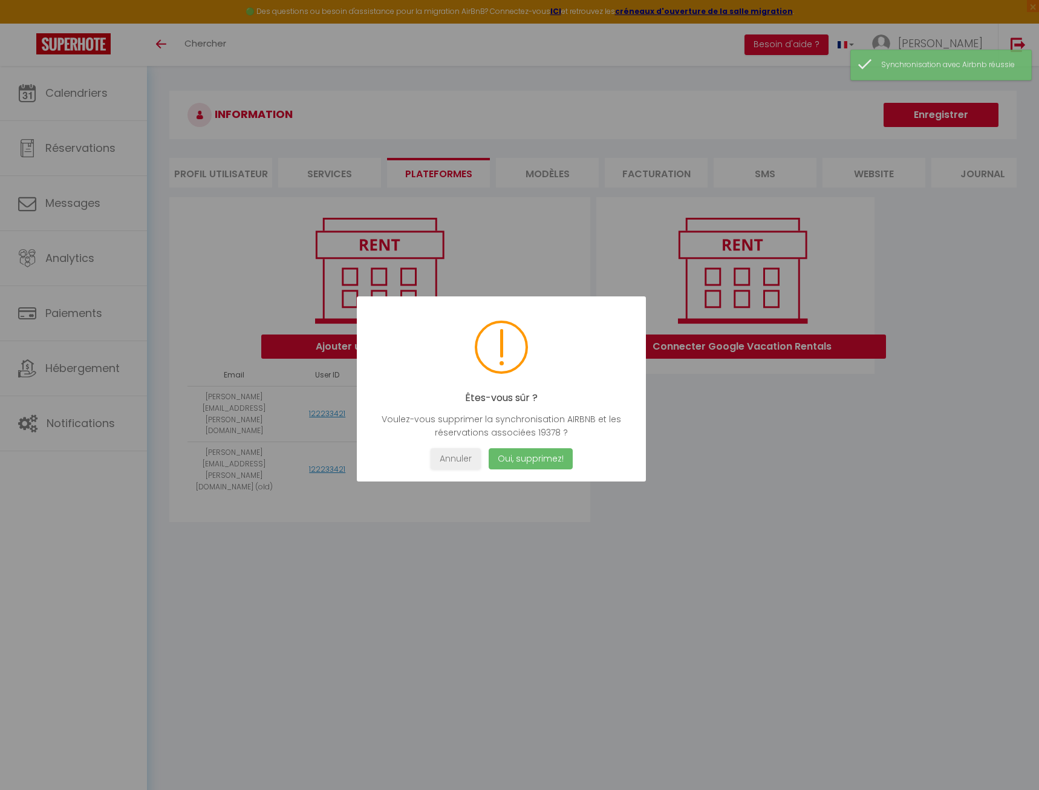
click at [522, 460] on button "Oui, supprimez!" at bounding box center [531, 458] width 84 height 21
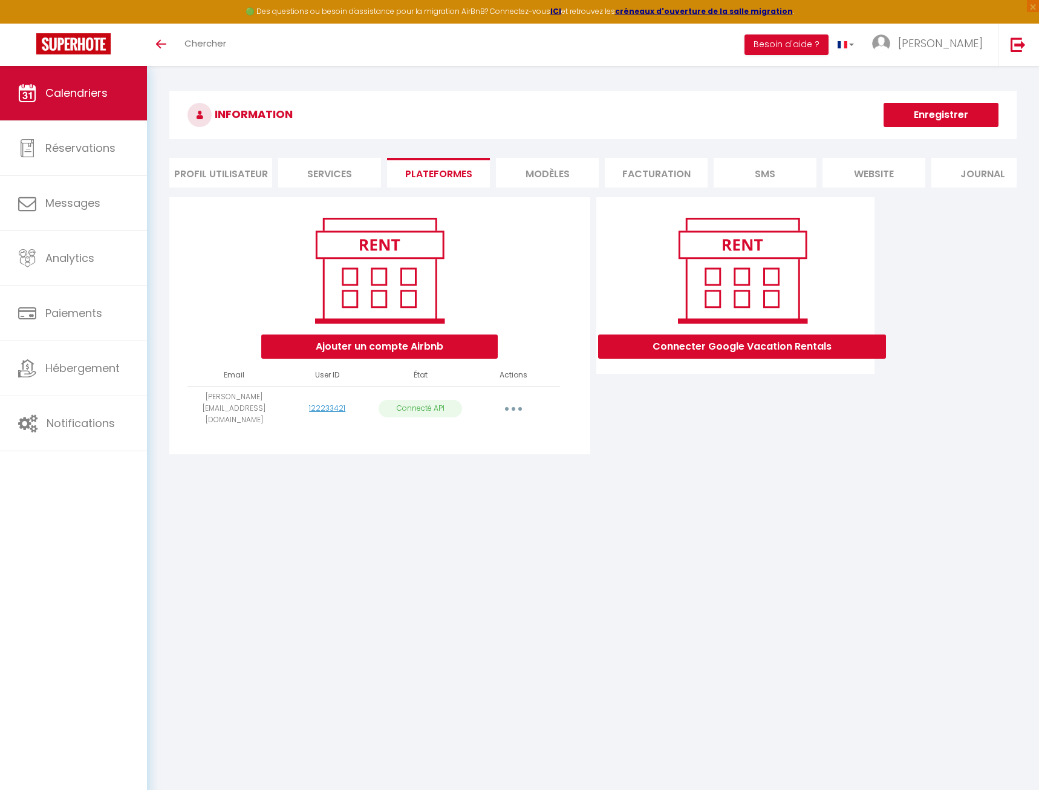
click at [73, 114] on link "Calendriers" at bounding box center [73, 93] width 147 height 54
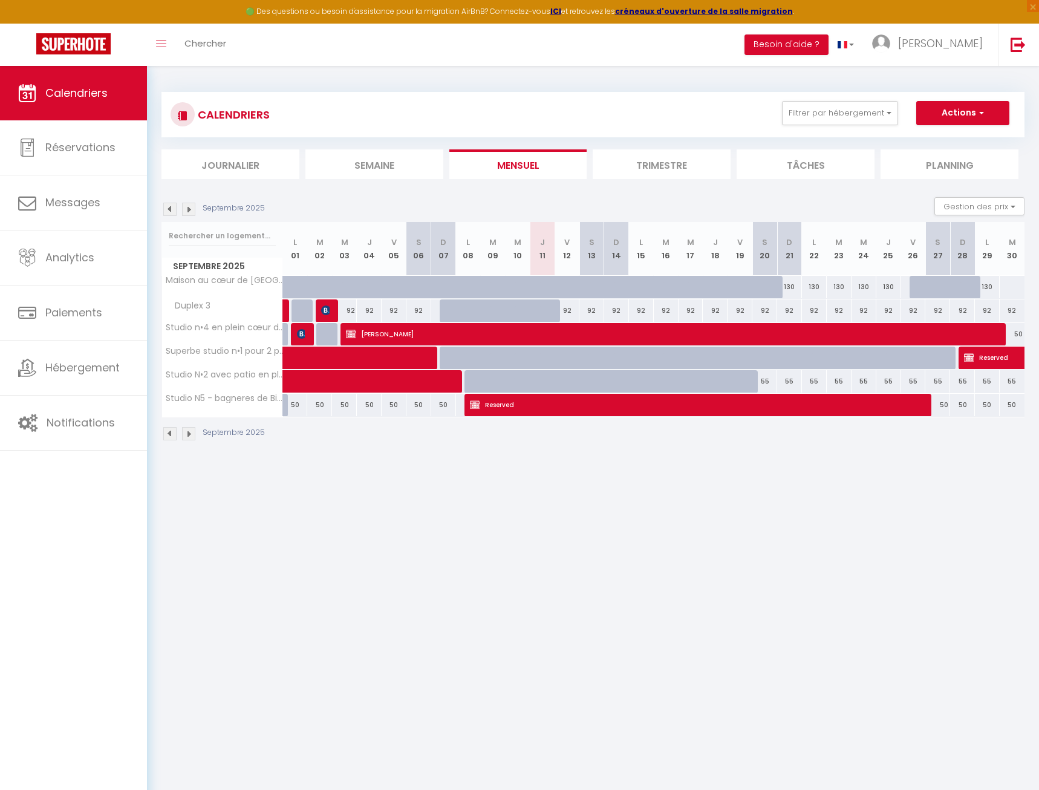
click at [171, 208] on img at bounding box center [169, 209] width 13 height 13
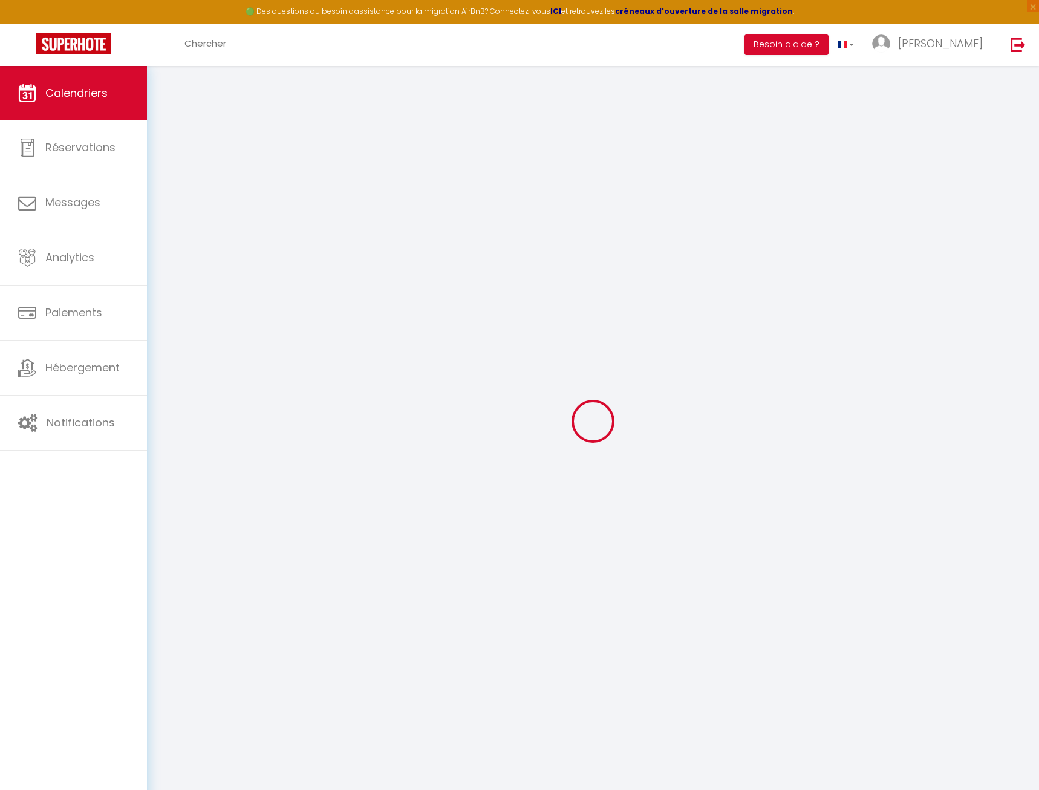
select select
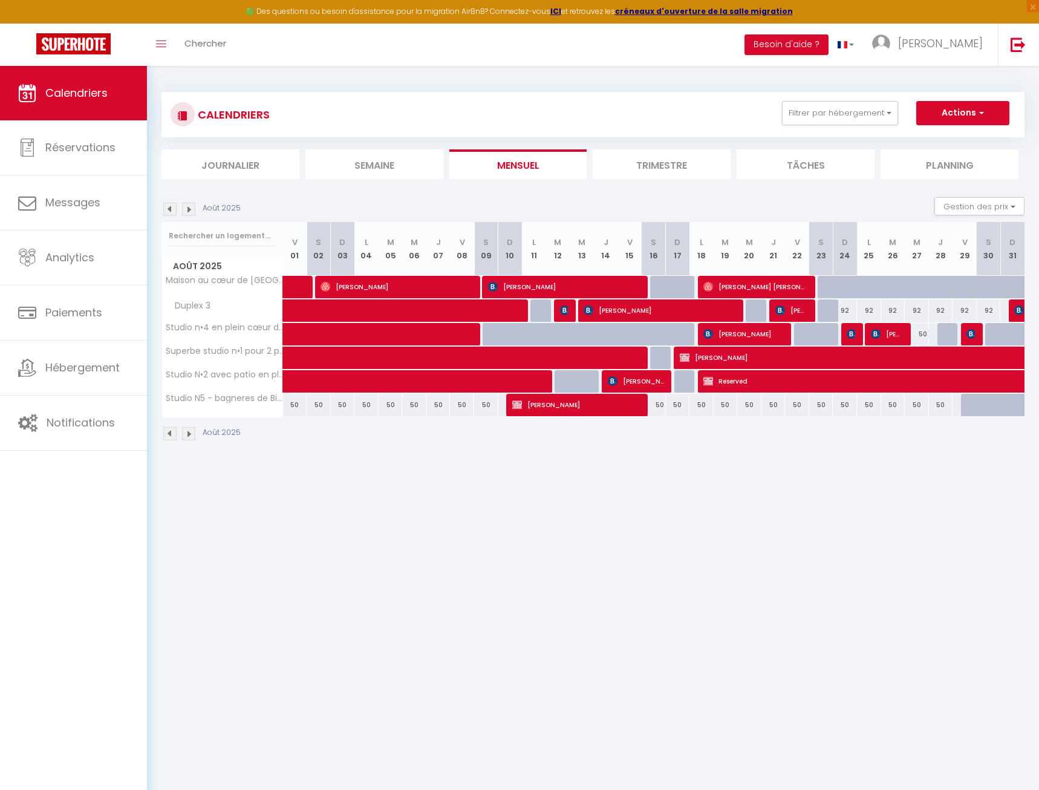
click at [356, 286] on span "Lucie Seyve" at bounding box center [397, 286] width 153 height 23
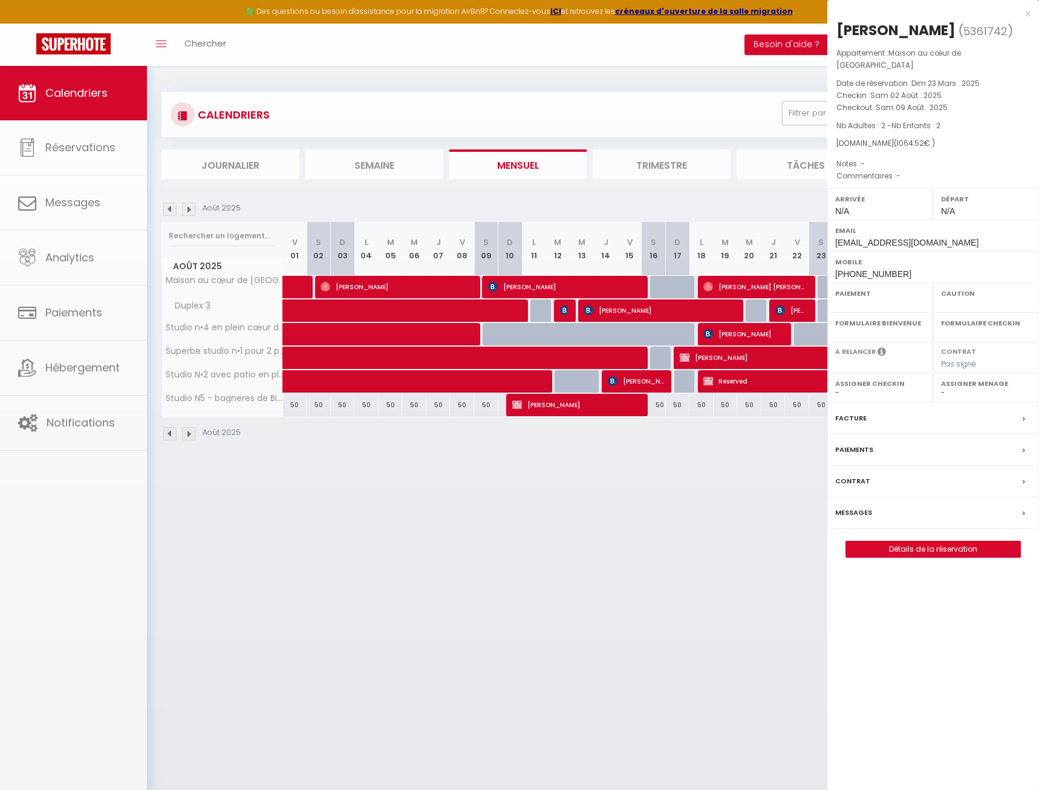
select select "OK"
select select "0"
select select "1"
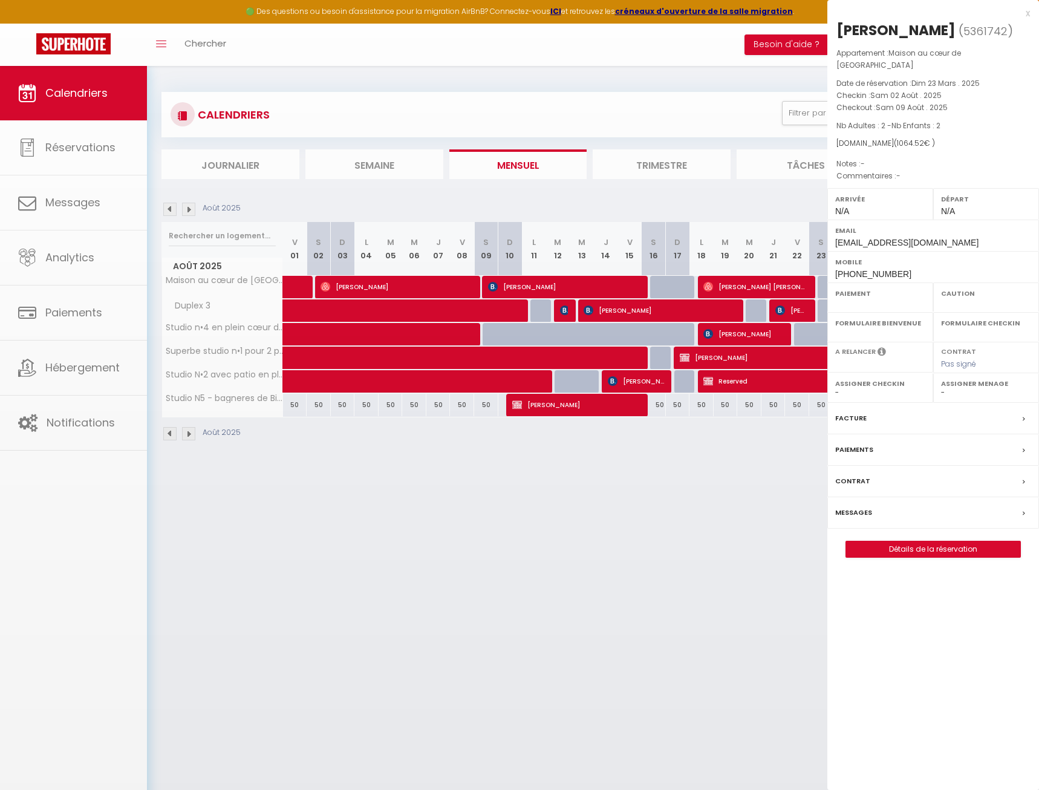
select select
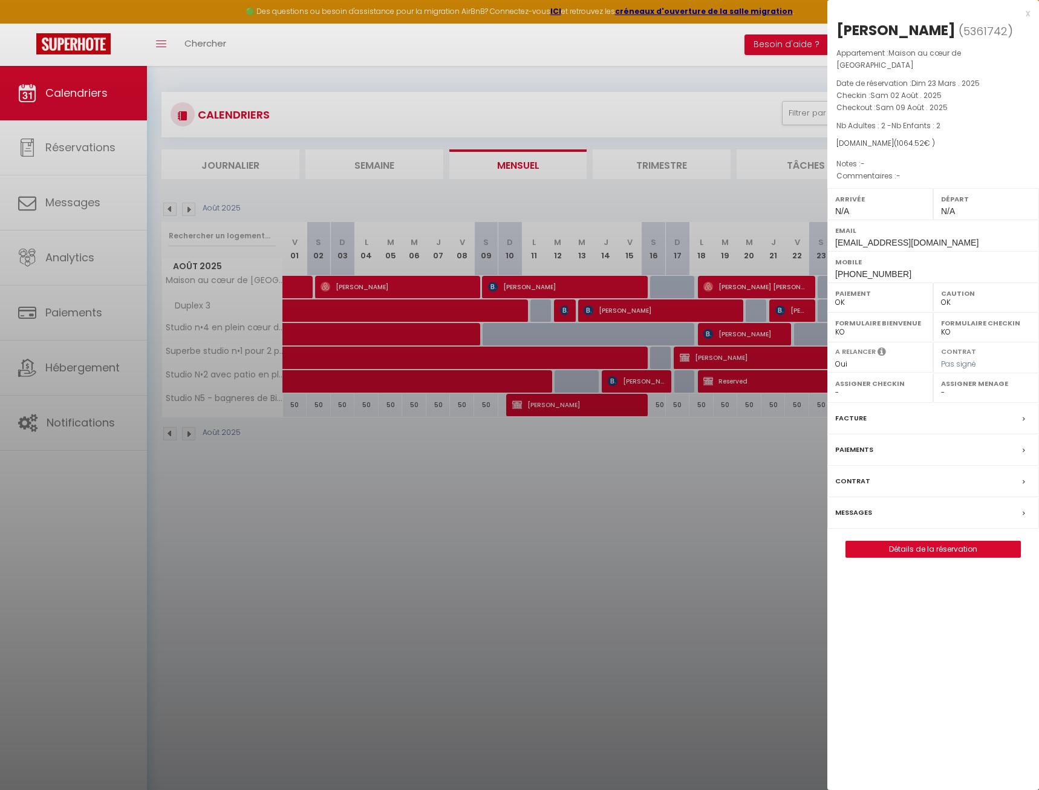
click at [416, 559] on div at bounding box center [519, 395] width 1039 height 790
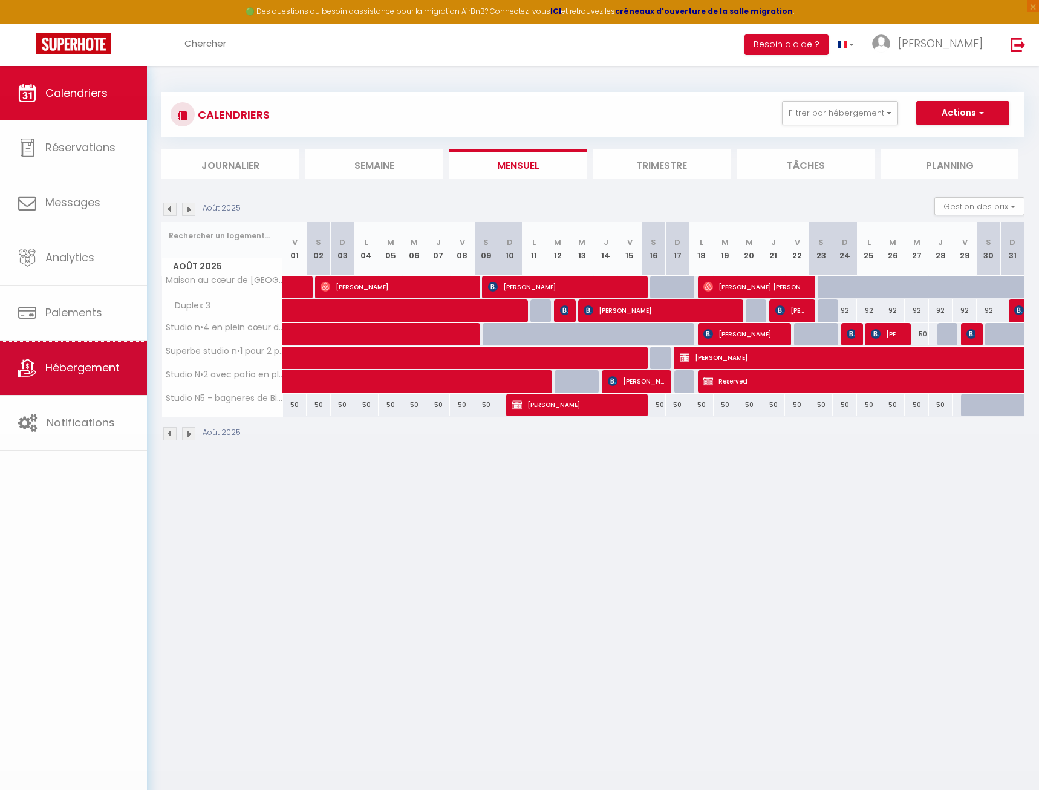
click at [90, 383] on link "Hébergement" at bounding box center [73, 368] width 147 height 54
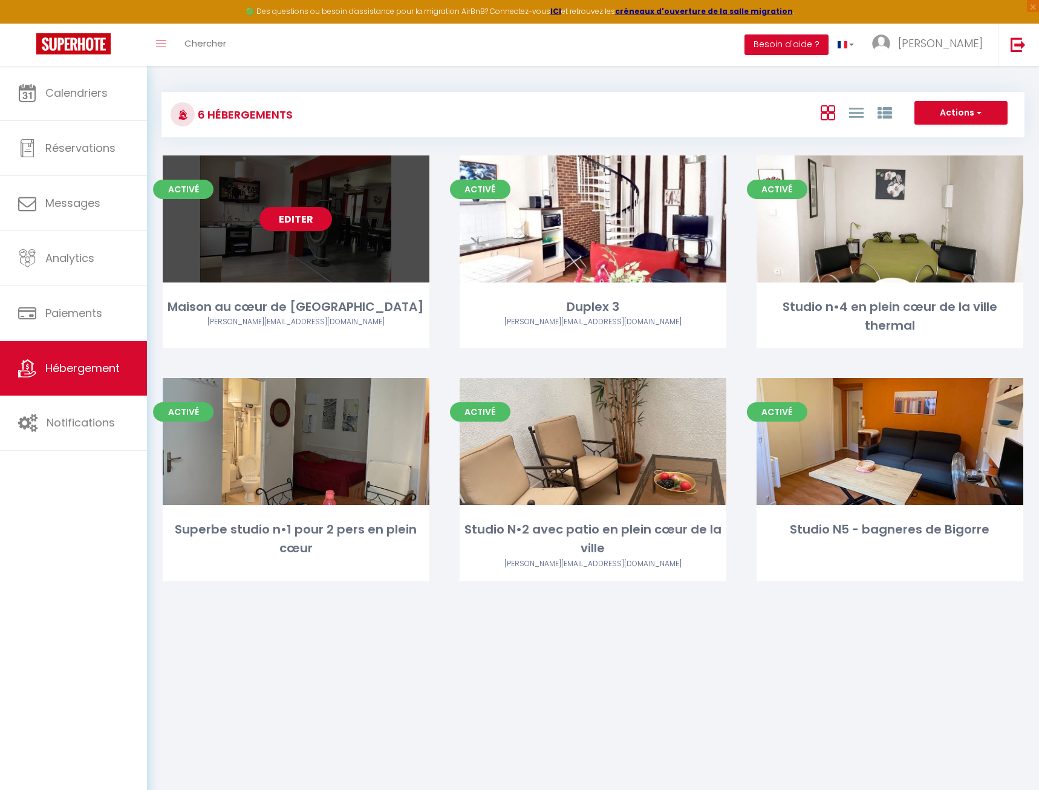
click at [286, 216] on link "Editer" at bounding box center [296, 219] width 73 height 24
select select "3"
select select "2"
select select "1"
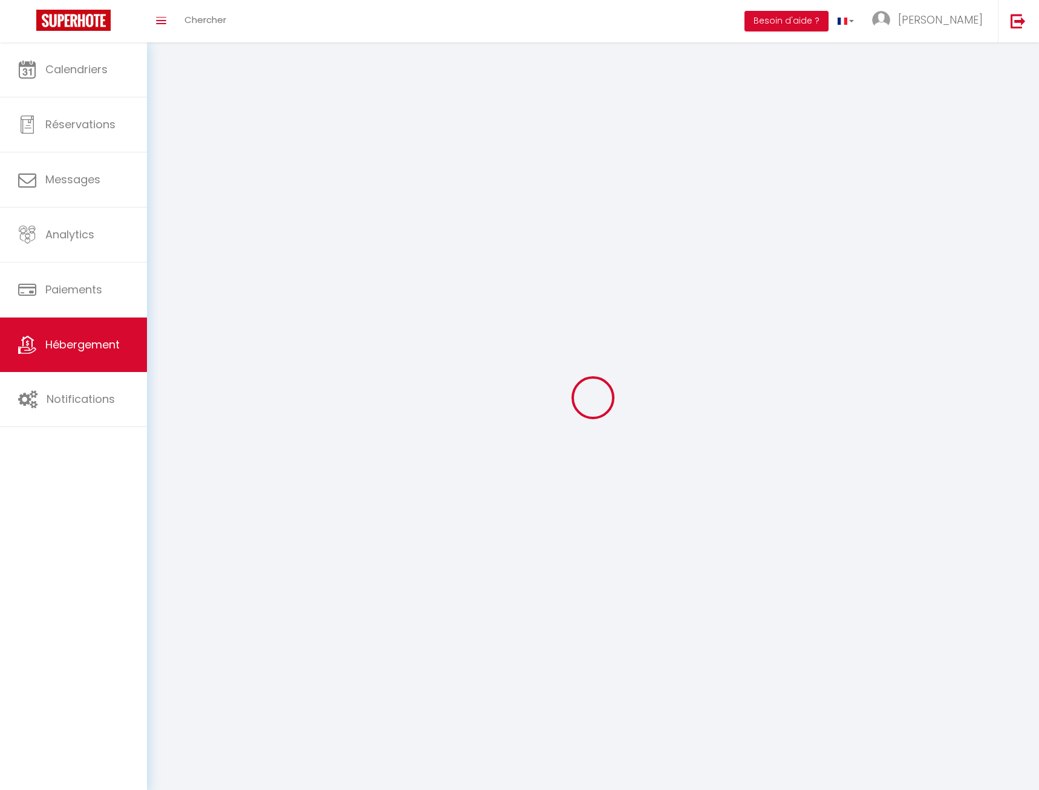
select select
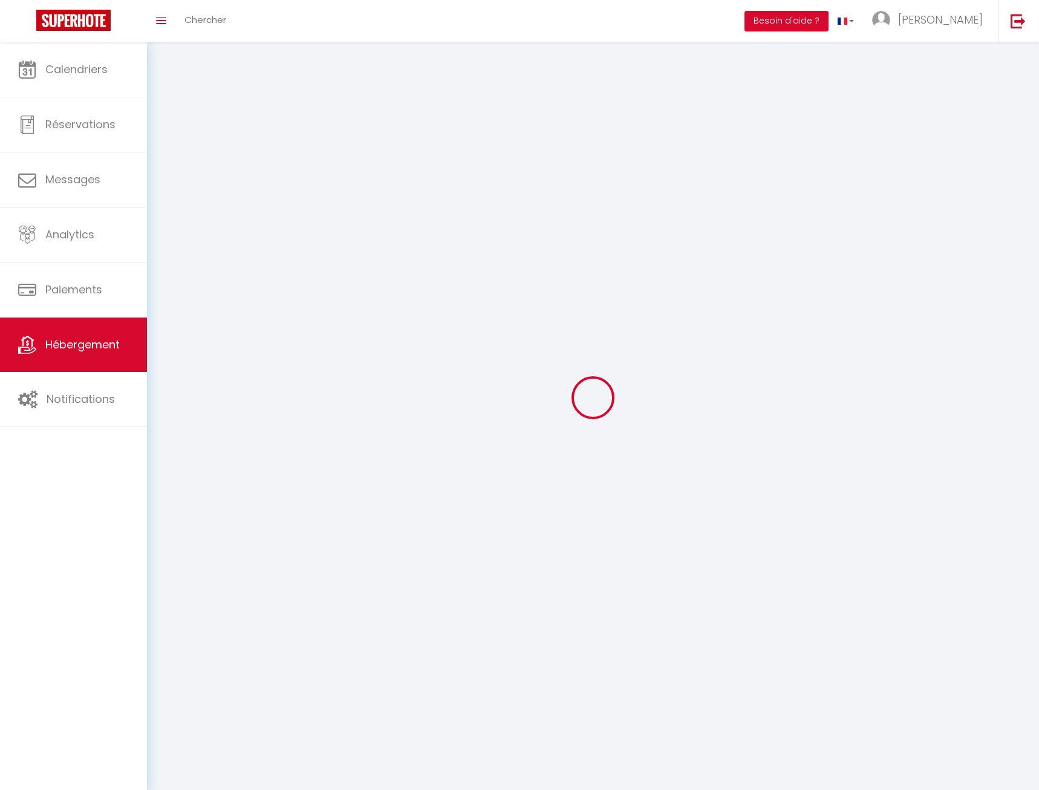
select select
checkbox input "false"
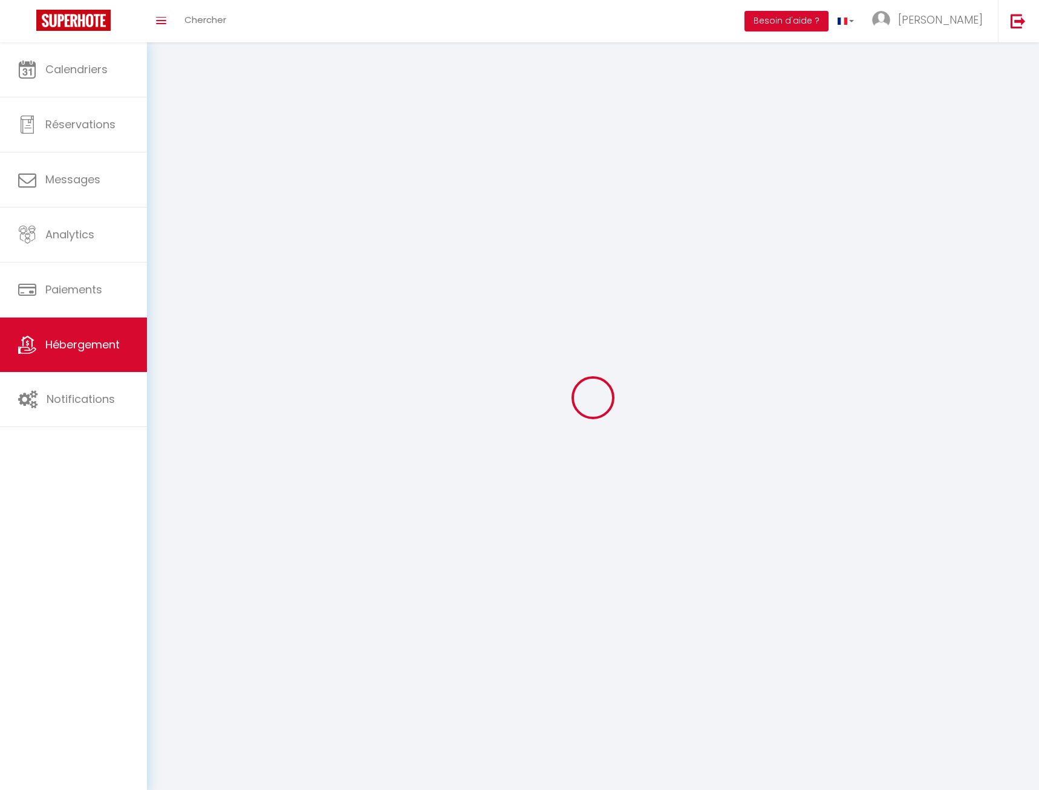
select select
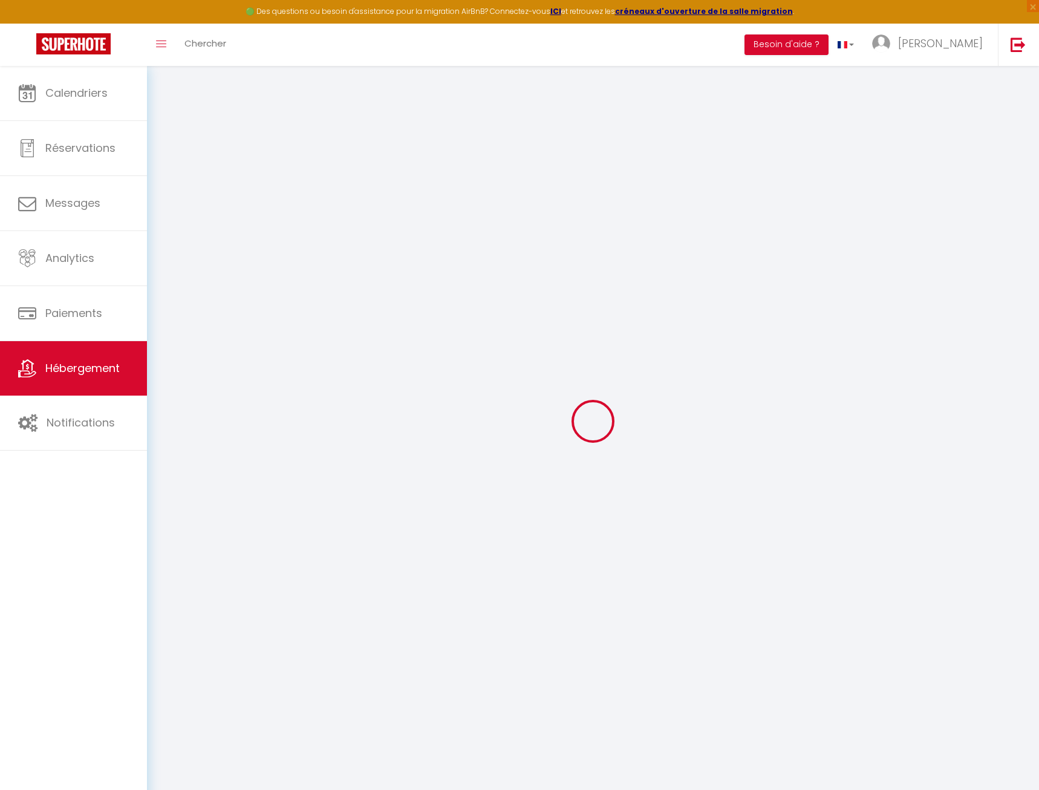
select select "2320-621760108819609848"
select select "+ 3 %"
select select "+ 15 %"
select select "17:00"
select select "21:00"
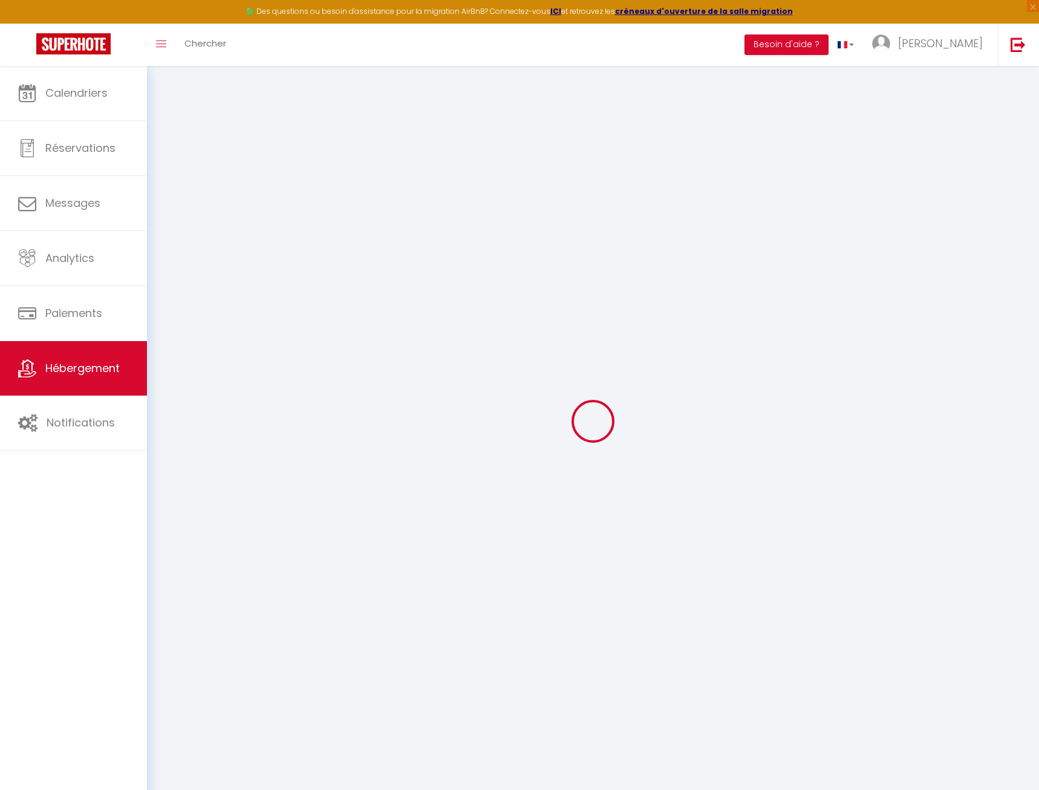
select select "11:00"
select select "30"
select select "120"
select select "365"
select select "EUR"
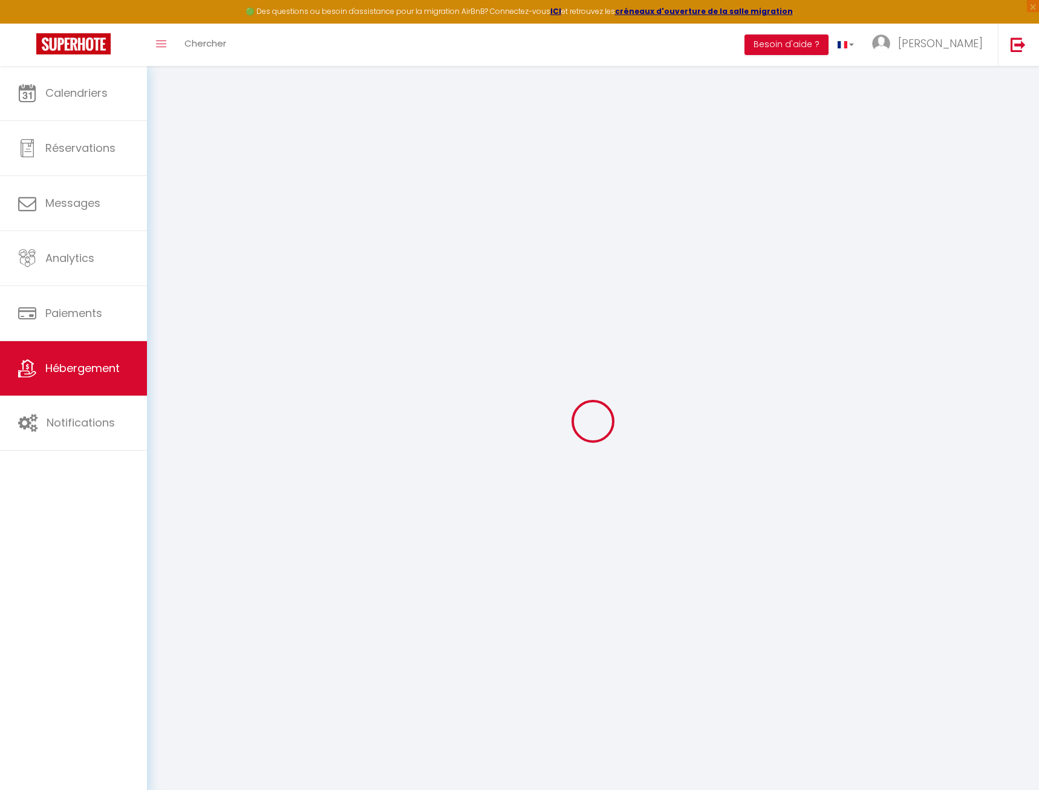
select select
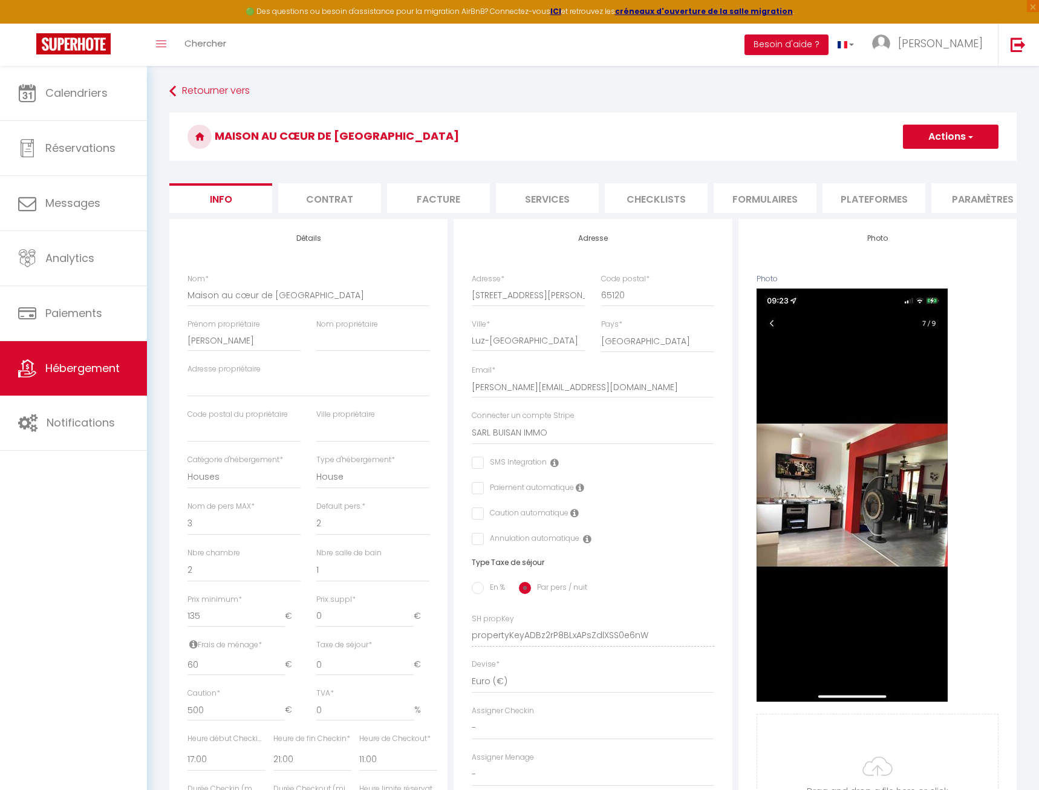
checkbox input "false"
click at [872, 200] on li "Plateformes" at bounding box center [874, 198] width 103 height 30
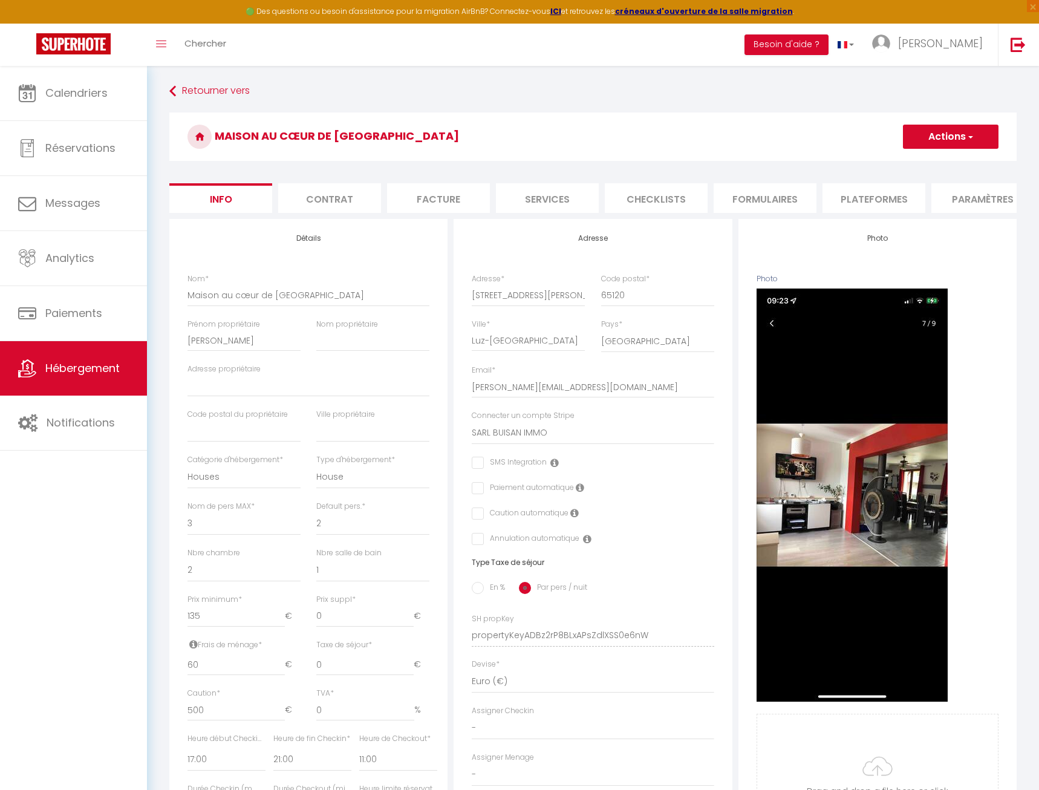
select select
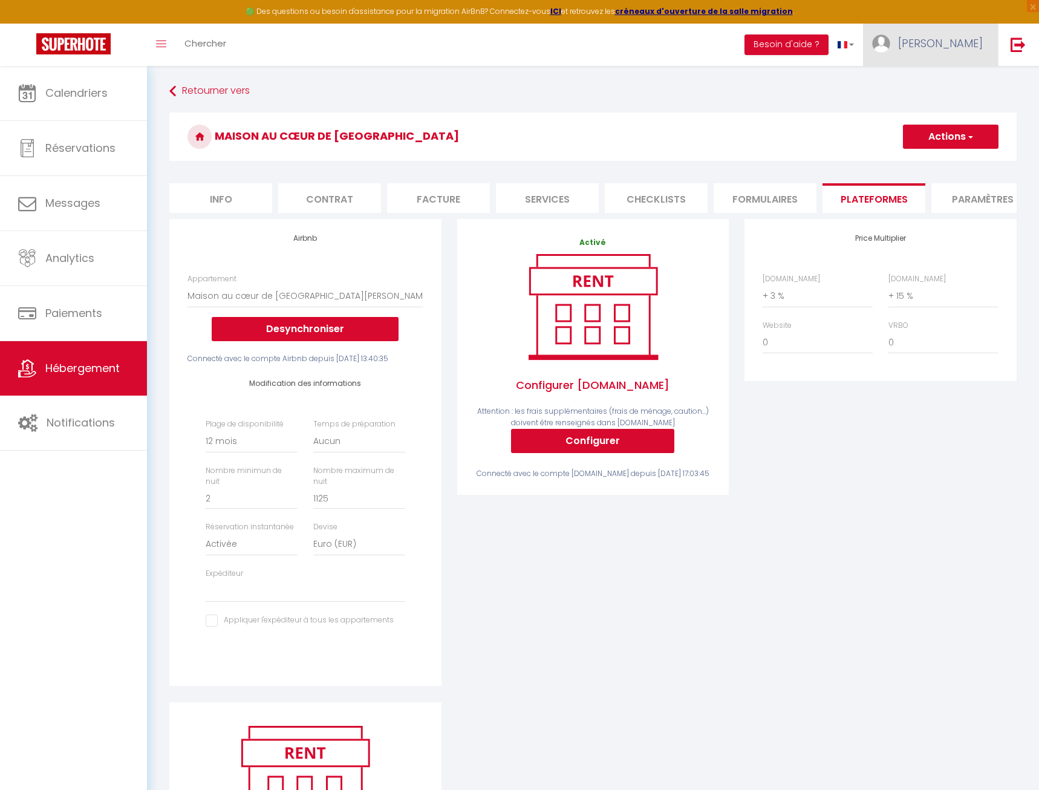
click at [969, 47] on span "Vicki" at bounding box center [940, 43] width 85 height 15
click at [963, 83] on link "Paramètres" at bounding box center [950, 84] width 90 height 21
select select "fr"
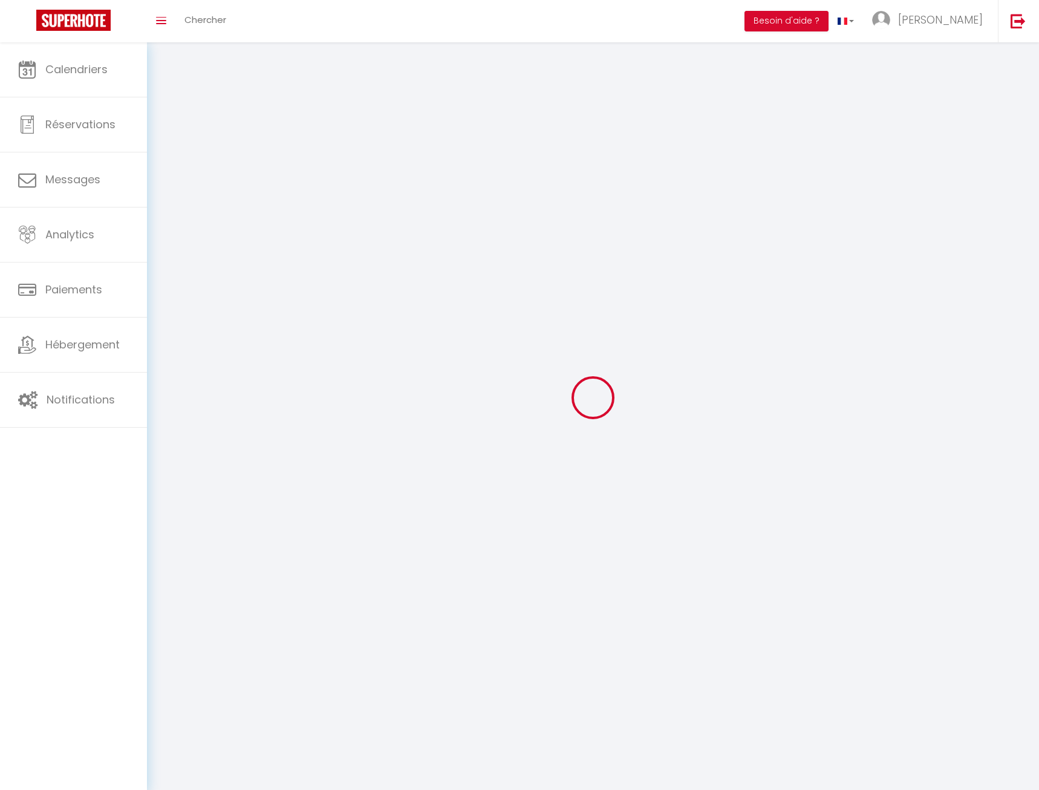
select select
type input "Vicki"
type input "Buisan"
type input "0607416534"
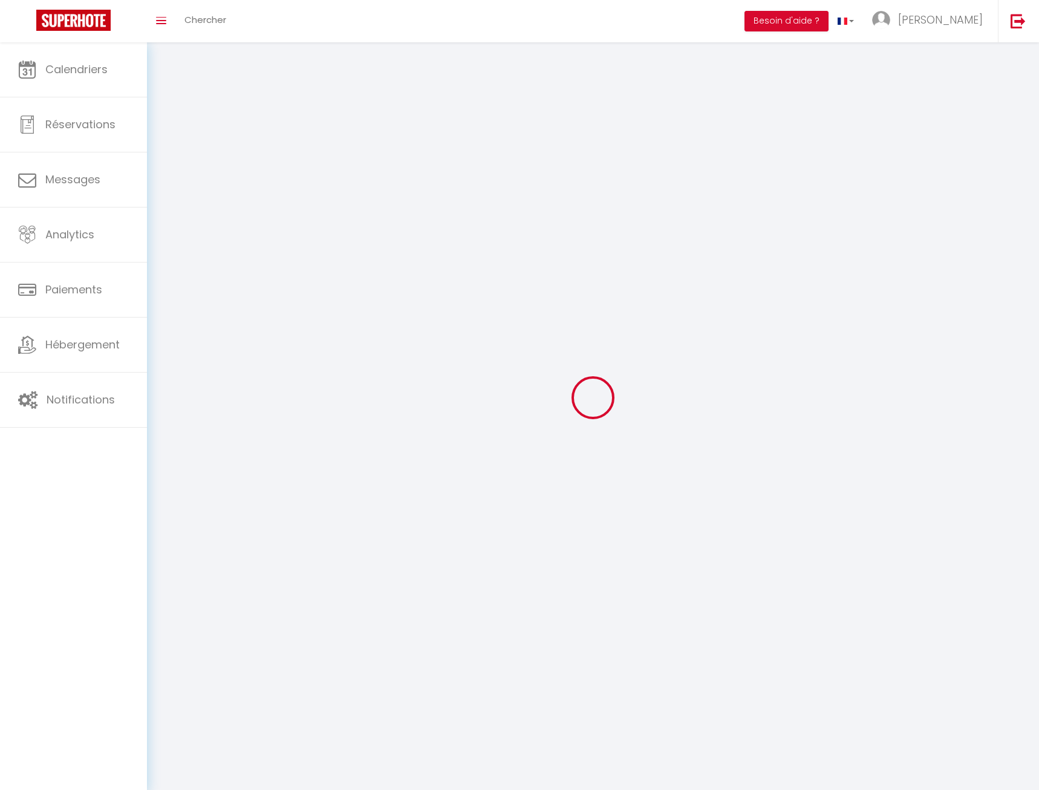
type input "7 rue oumet dessus"
type input "65120"
type input "LUZ ST SAUVEUR"
type input "uHdJQc3m8DBHU4dC2Rpg22YfG"
type input "oai7QPM3a8JI3pjZ35DdV2UcP"
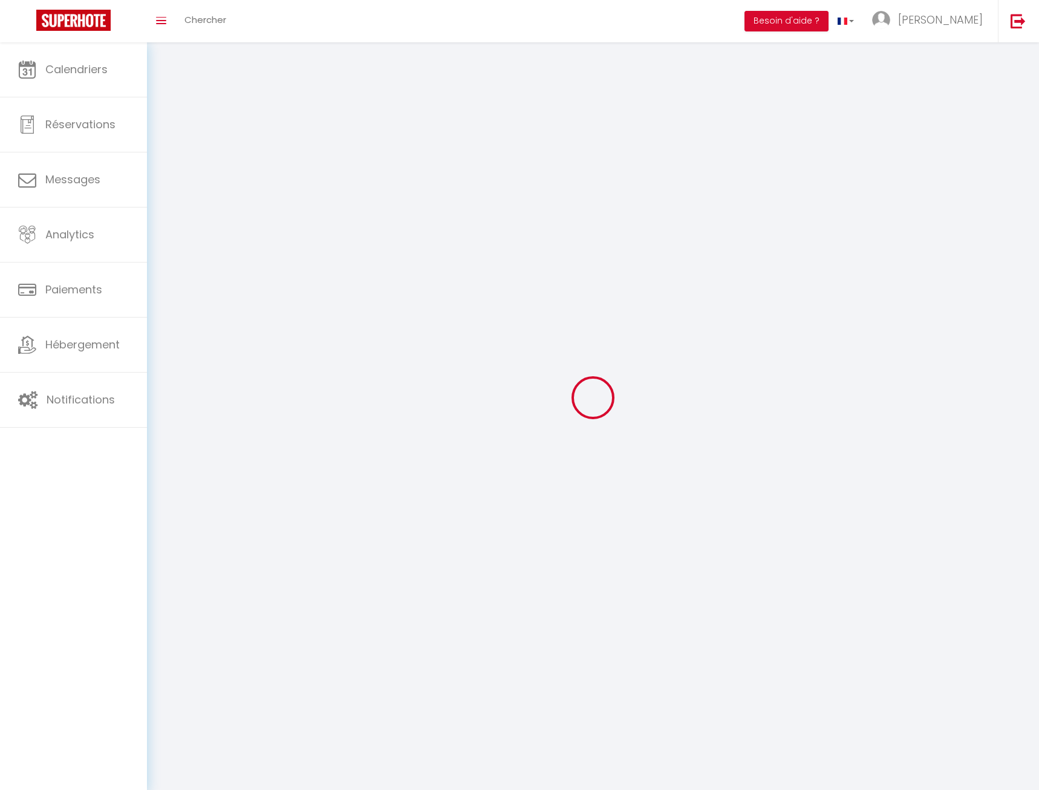
type input "https://app.superhote.com/#/get-available-rentals/oai7QPM3a8JI3pjZ35DdV2UcP"
select select "28"
select select "fr"
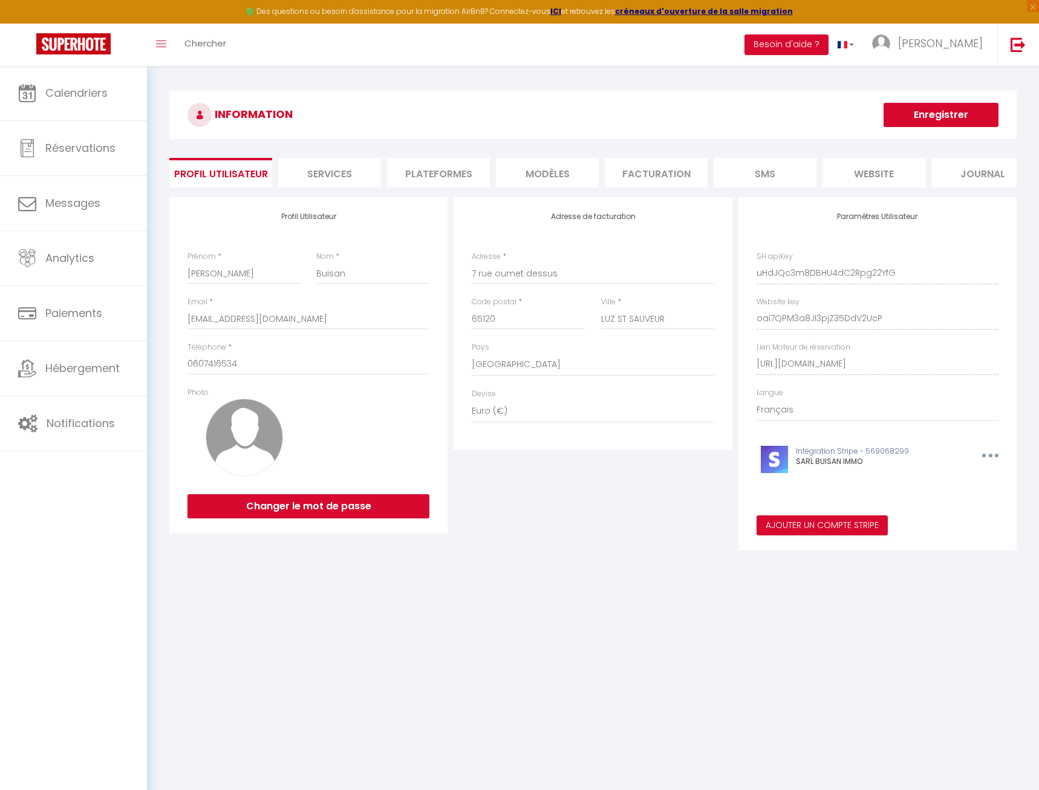
click at [418, 171] on li "Plateformes" at bounding box center [438, 173] width 103 height 30
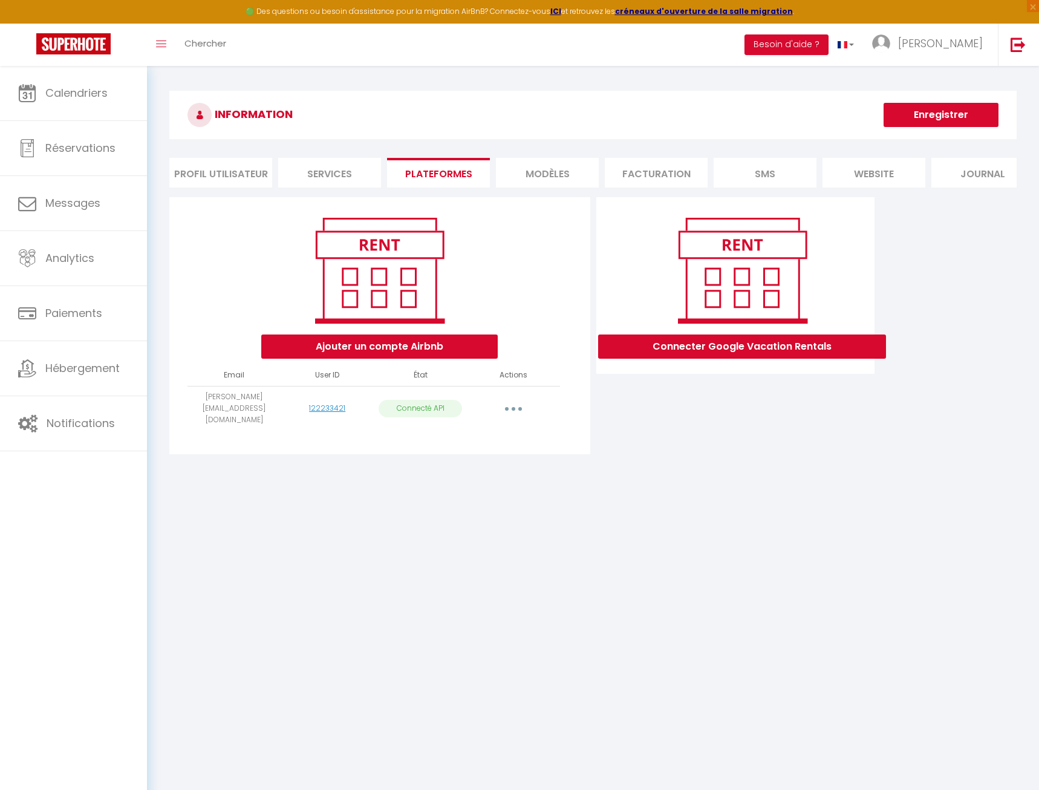
drag, startPoint x: 233, startPoint y: 407, endPoint x: 200, endPoint y: 395, distance: 34.6
click at [191, 396] on td "vicki.buisan@laposte.net" at bounding box center [234, 408] width 93 height 45
copy td "vicki.buisan@laposte.net"
click at [110, 359] on link "Hébergement" at bounding box center [73, 368] width 147 height 54
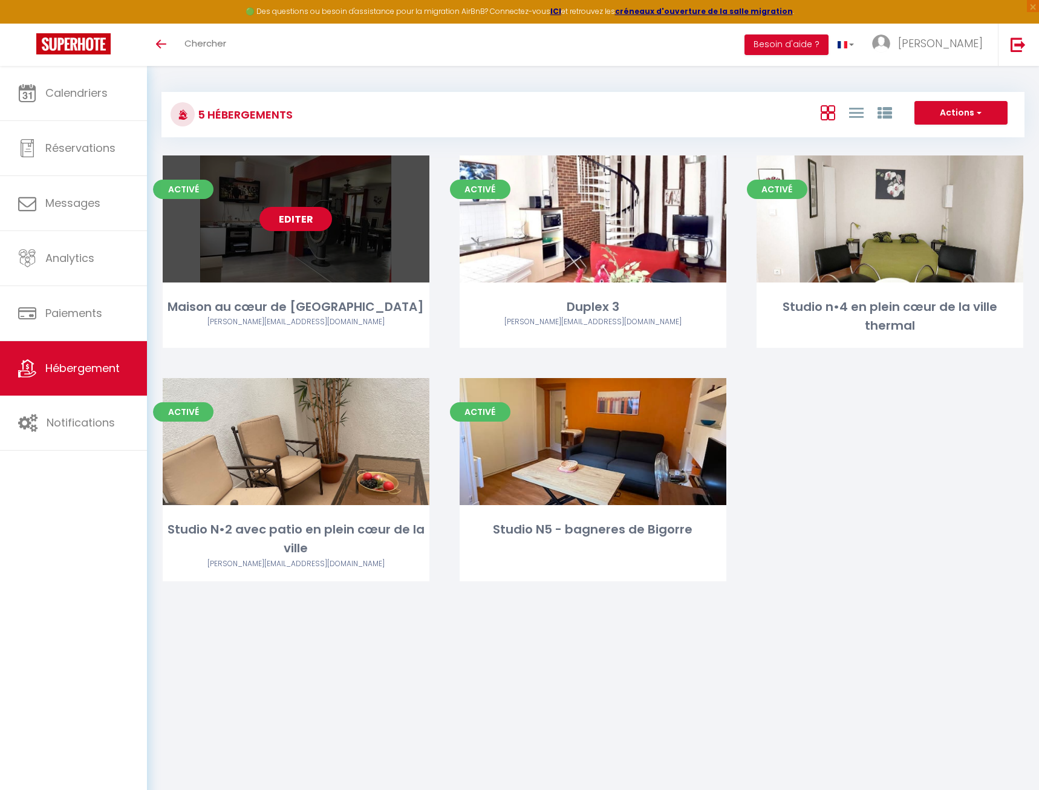
click at [305, 216] on link "Editer" at bounding box center [296, 219] width 73 height 24
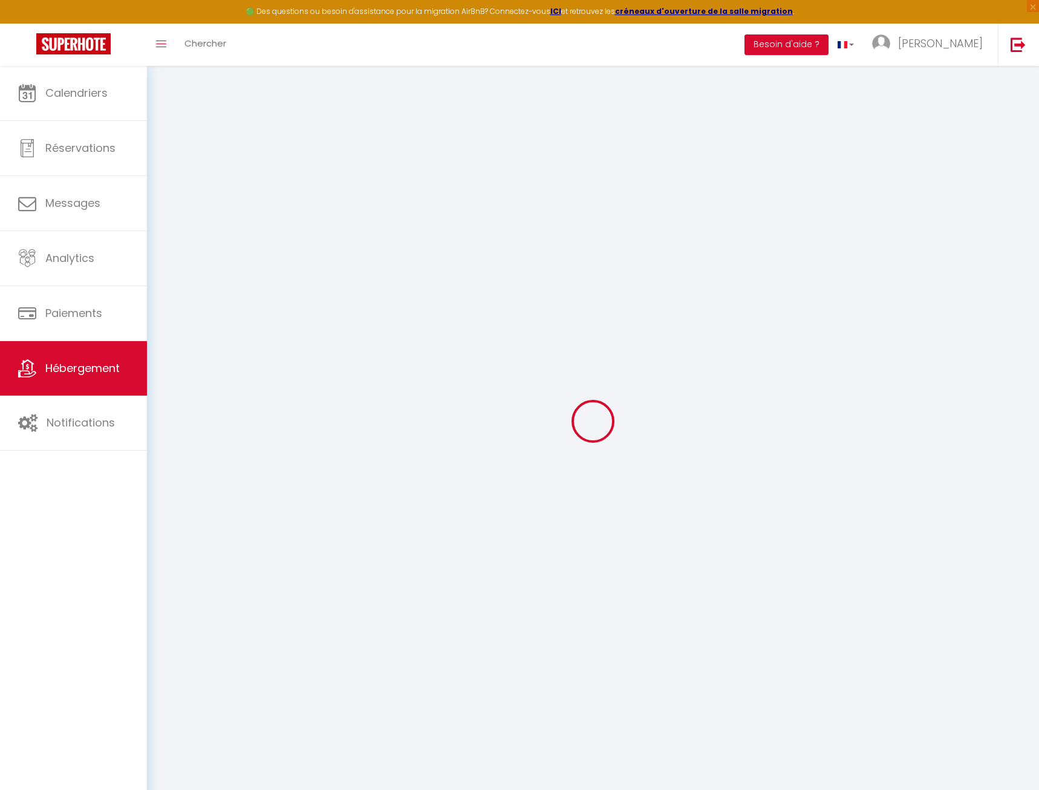
checkbox input "true"
checkbox input "false"
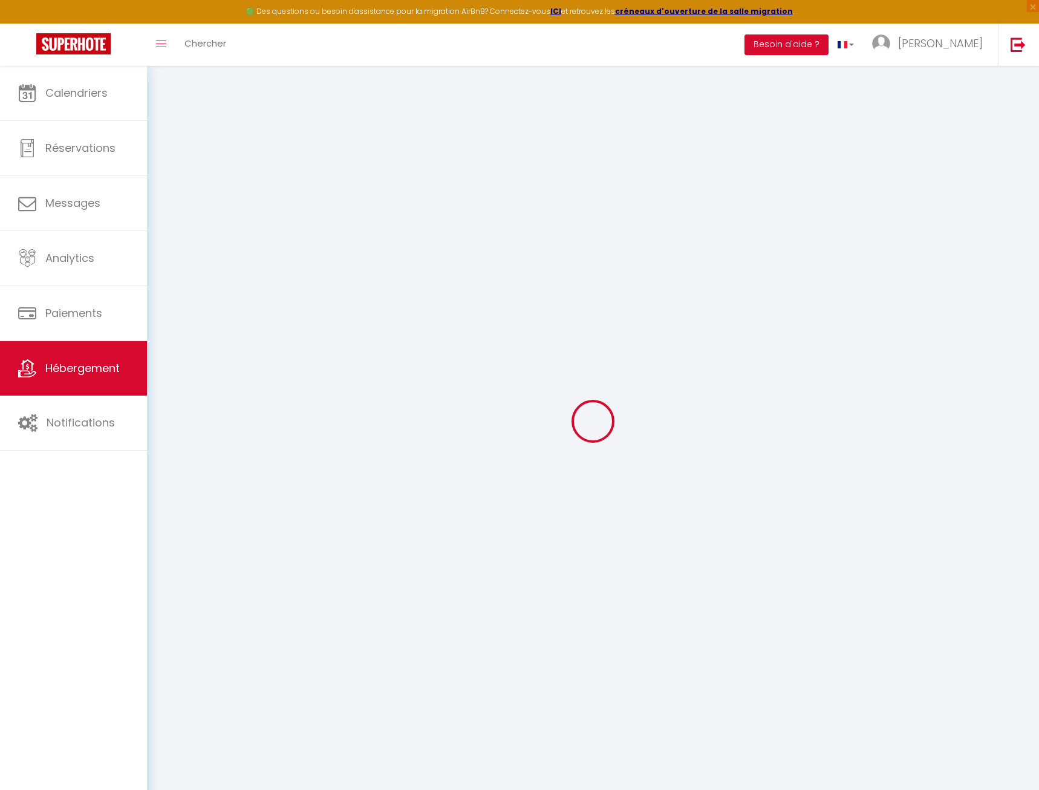
checkbox input "false"
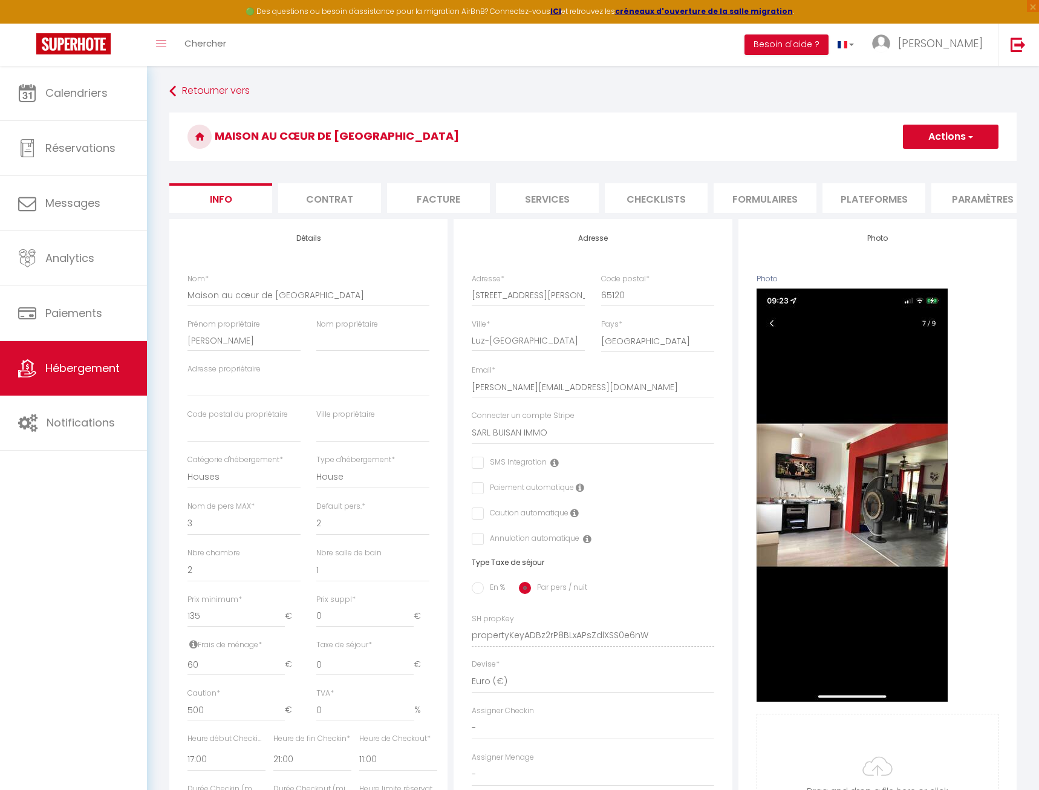
click at [897, 201] on li "Plateformes" at bounding box center [874, 198] width 103 height 30
select select
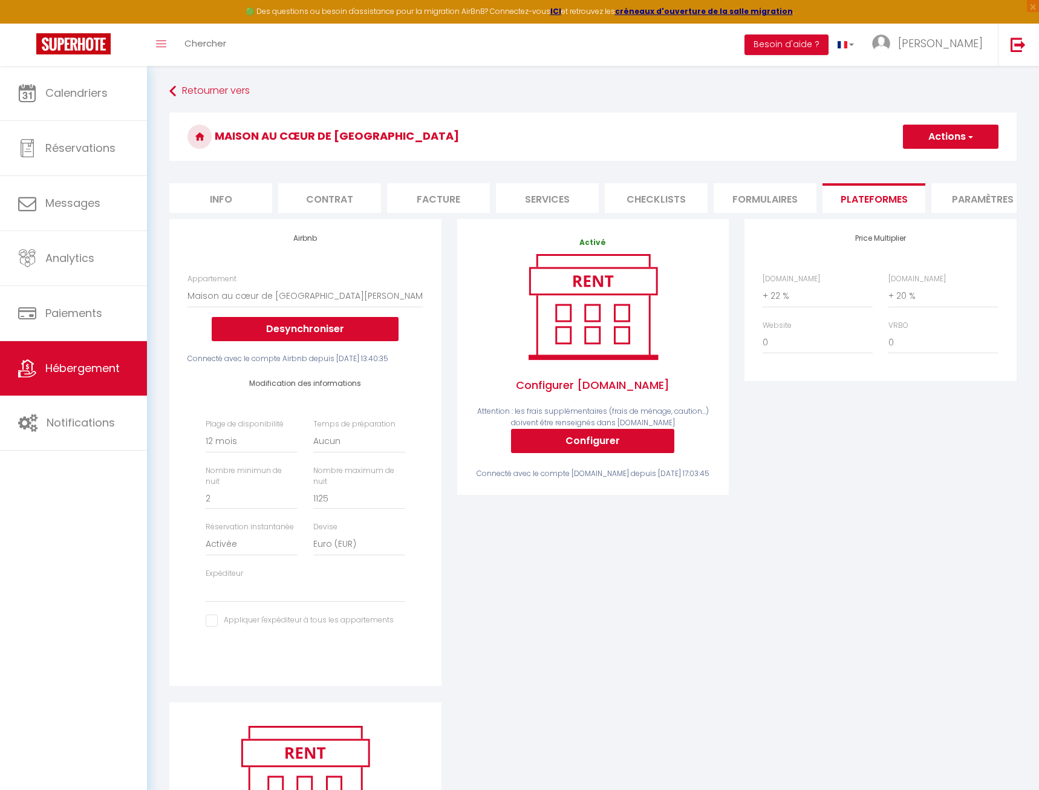
scroll to position [0, 241]
click at [756, 201] on li "Paramètres" at bounding box center [741, 198] width 103 height 30
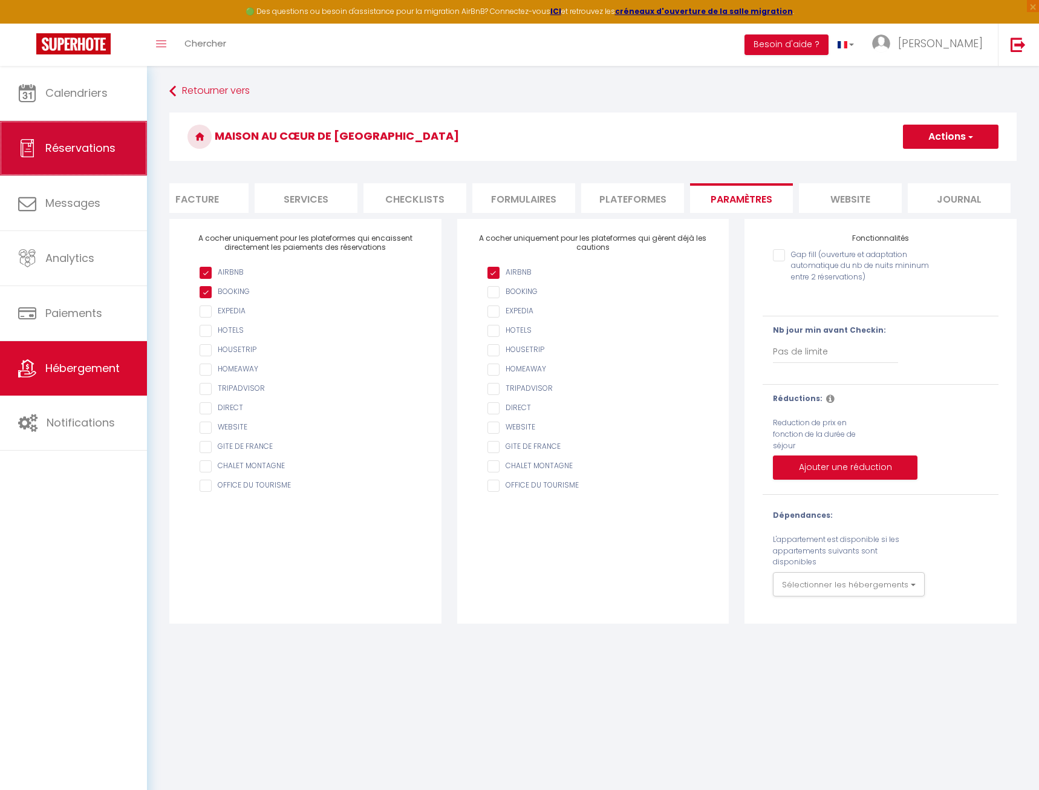
click at [65, 139] on link "Réservations" at bounding box center [73, 148] width 147 height 54
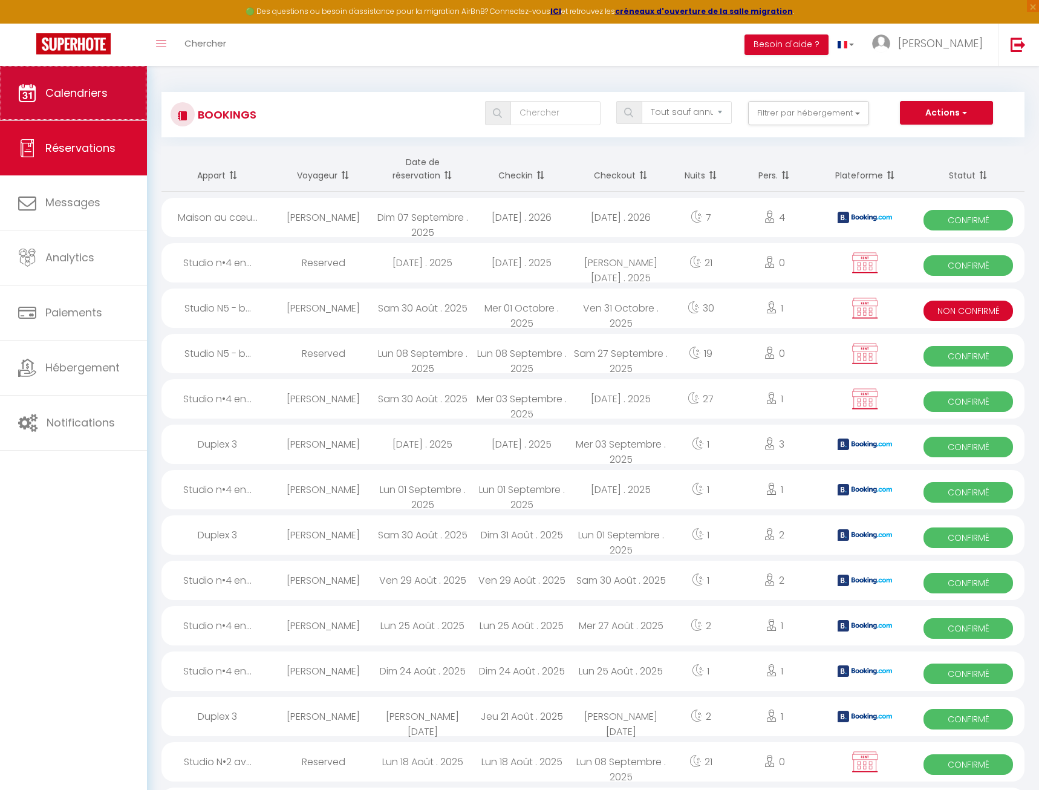
click at [73, 114] on link "Calendriers" at bounding box center [73, 93] width 147 height 54
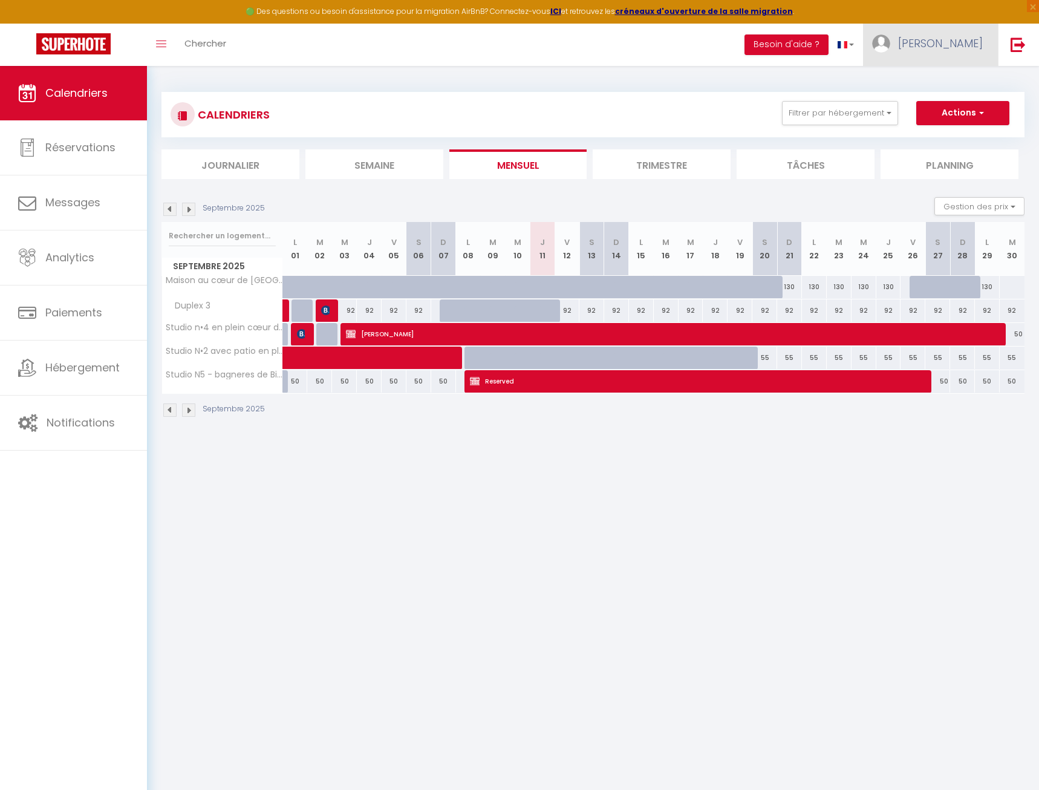
click at [969, 50] on span "[PERSON_NAME]" at bounding box center [940, 43] width 85 height 15
click at [955, 85] on link "Paramètres" at bounding box center [950, 84] width 90 height 21
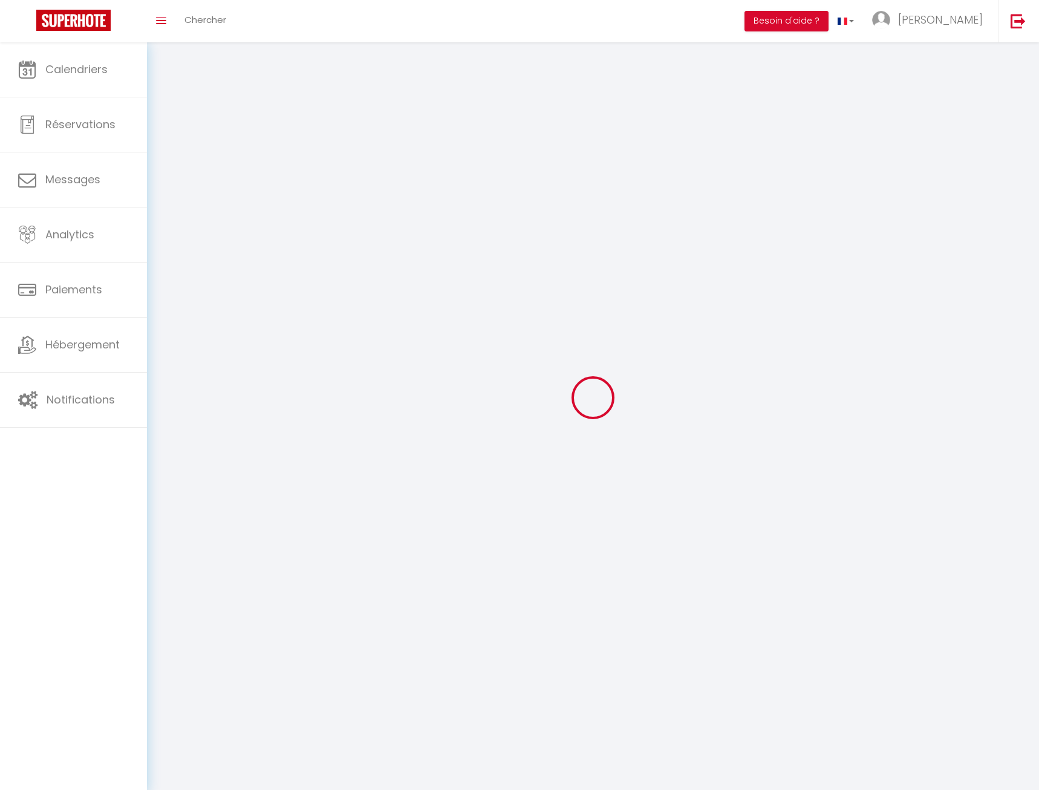
type input "[PERSON_NAME]"
type input "Buisan"
type input "0607416534"
type input "7 rue oumet dessus"
type input "65120"
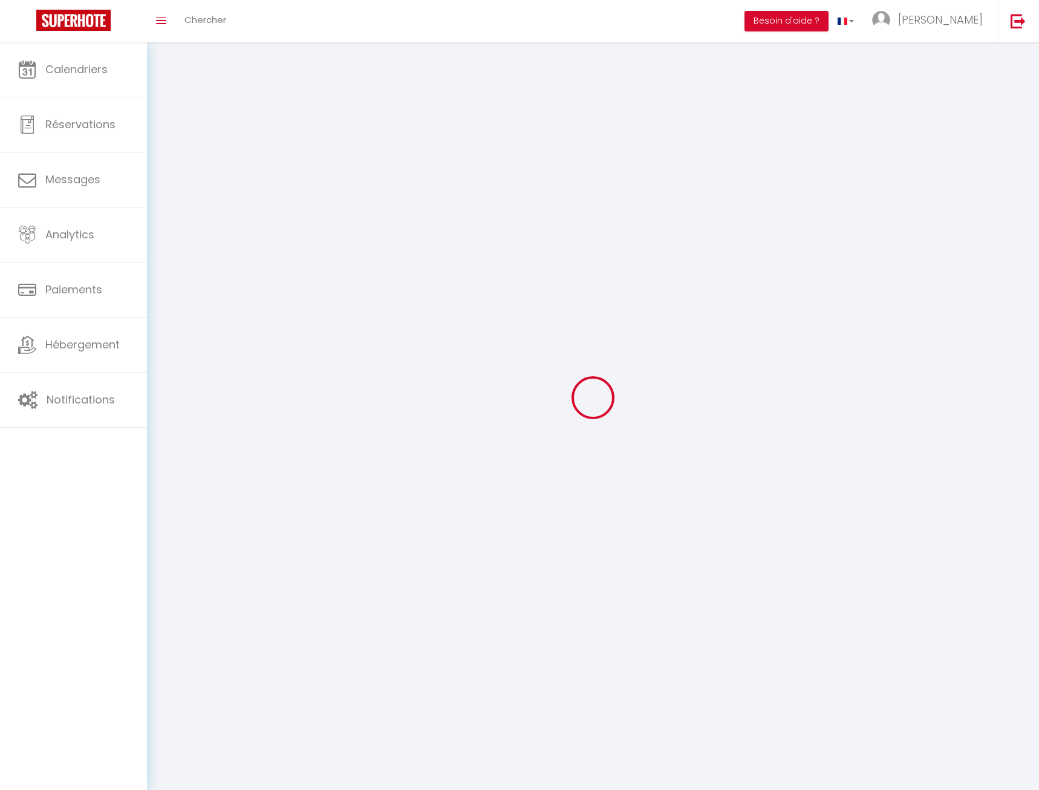
type input "LUZ ST SAUVEUR"
type input "uHdJQc3m8DBHU4dC2Rpg22YfG"
type input "oai7QPM3a8JI3pjZ35DdV2UcP"
type input "https://app.superhote.com/#/get-available-rentals/oai7QPM3a8JI3pjZ35DdV2UcP"
select select "1"
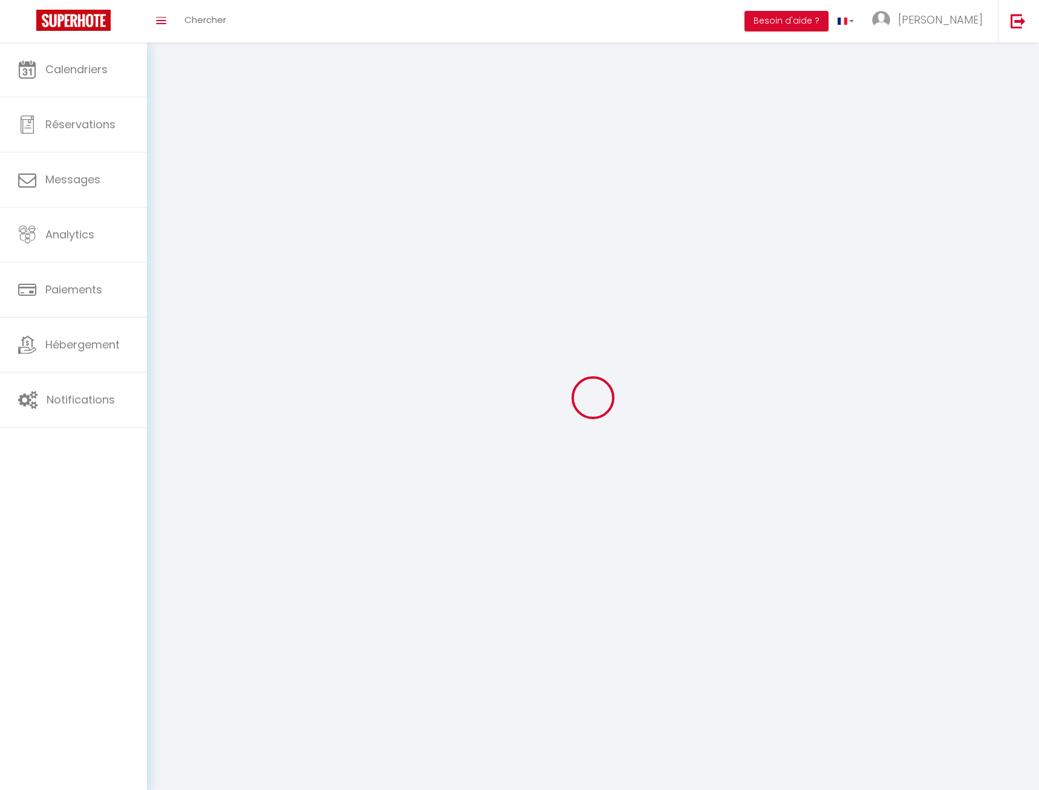
select select "28"
select select "fr"
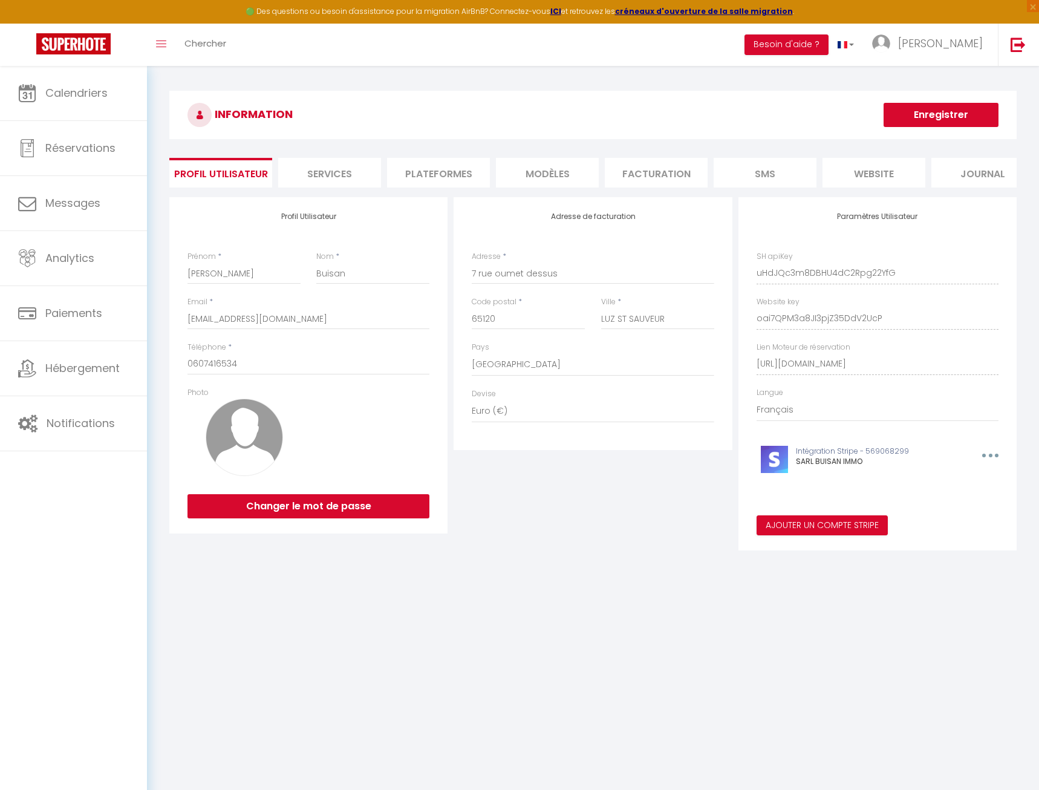
click at [460, 172] on li "Plateformes" at bounding box center [438, 173] width 103 height 30
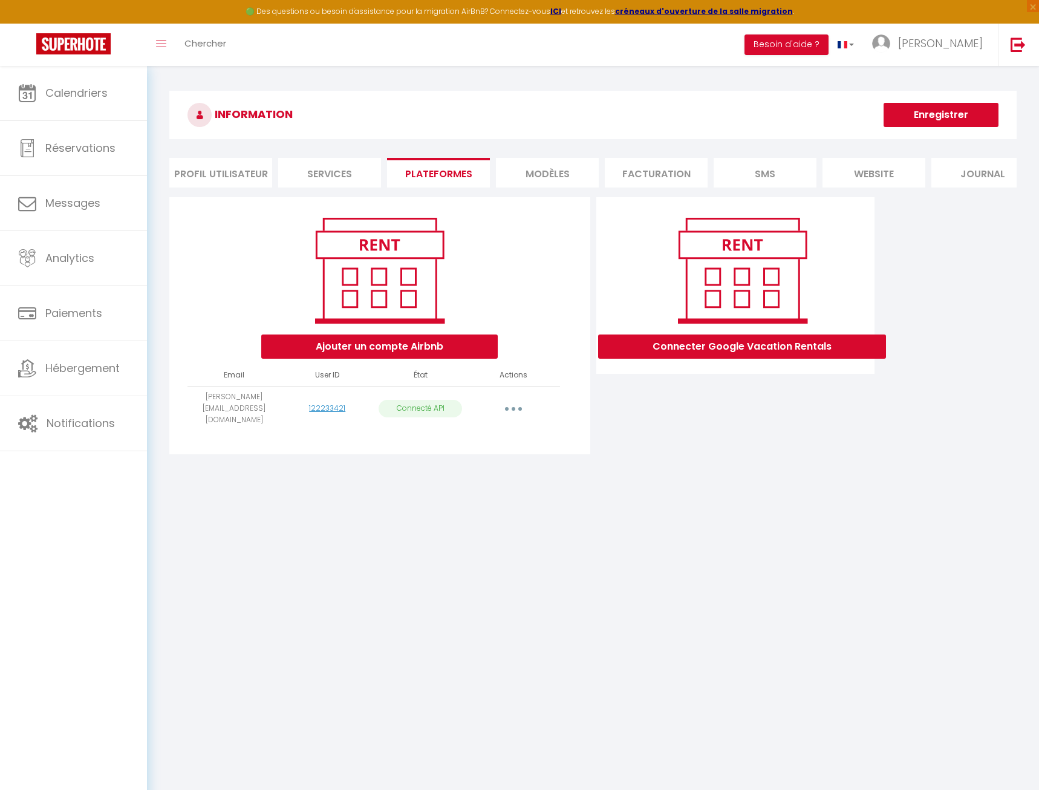
click at [521, 405] on button "button" at bounding box center [514, 408] width 34 height 19
click at [506, 435] on link "Importer les appartements" at bounding box center [460, 436] width 134 height 21
select select
select select "15071"
select select "15072"
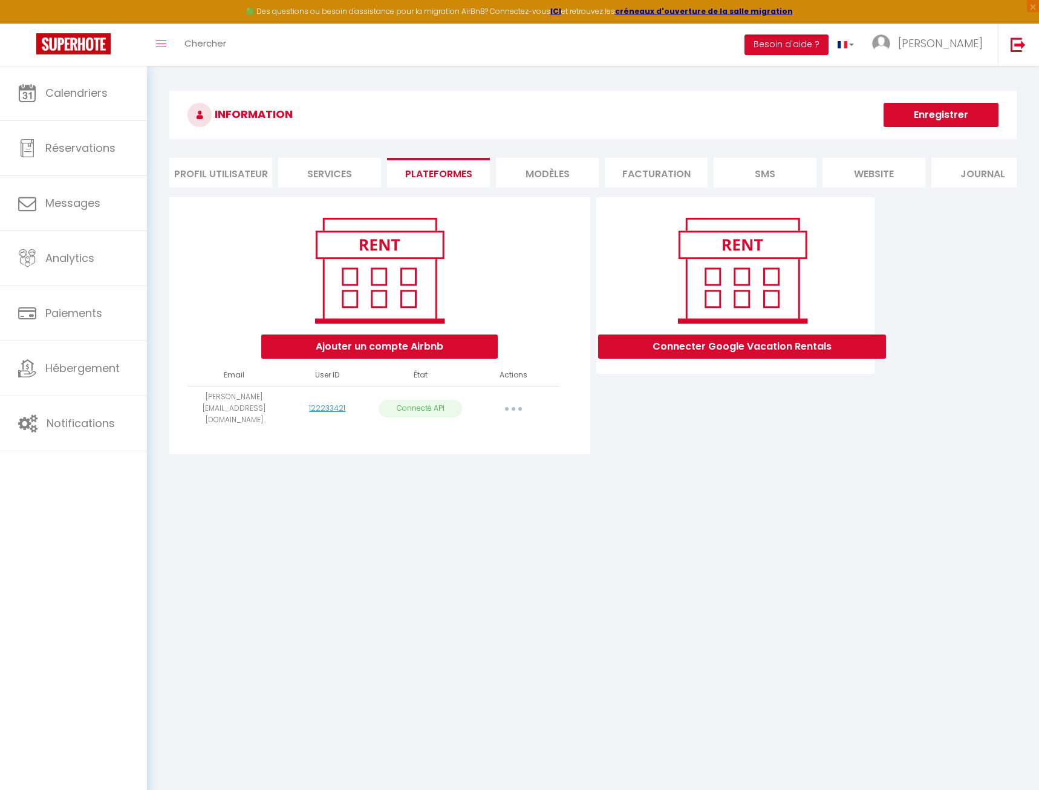
select select
select select "15075"
select select
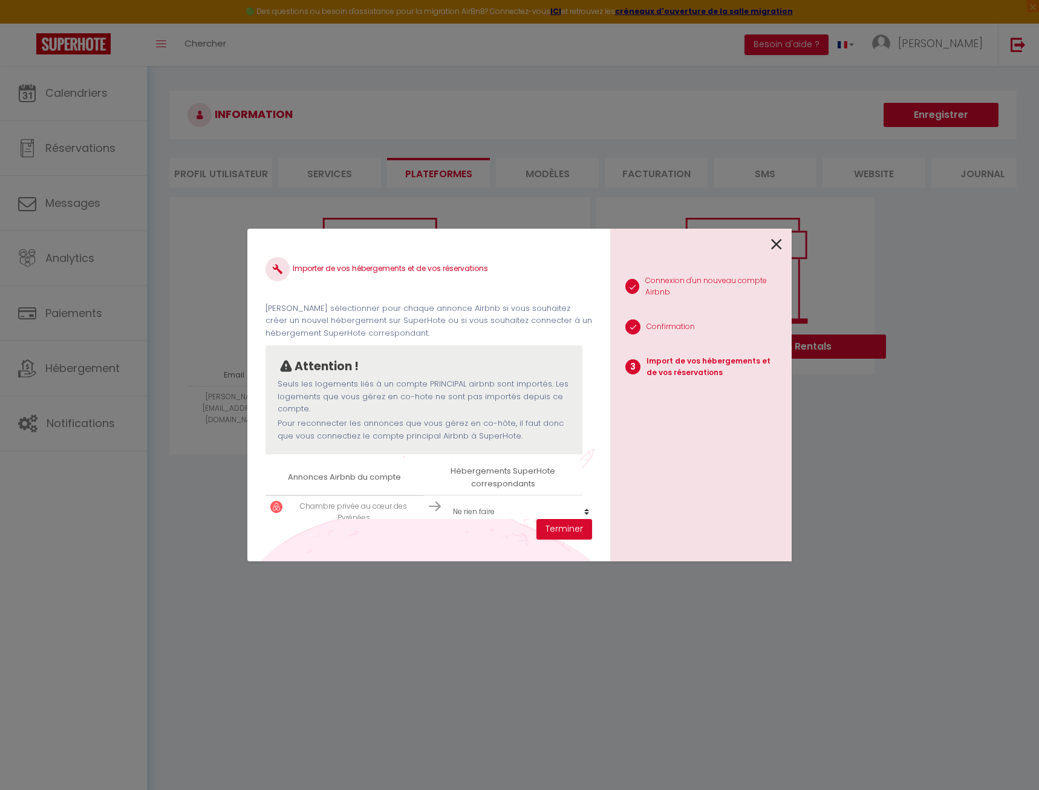
scroll to position [261, 0]
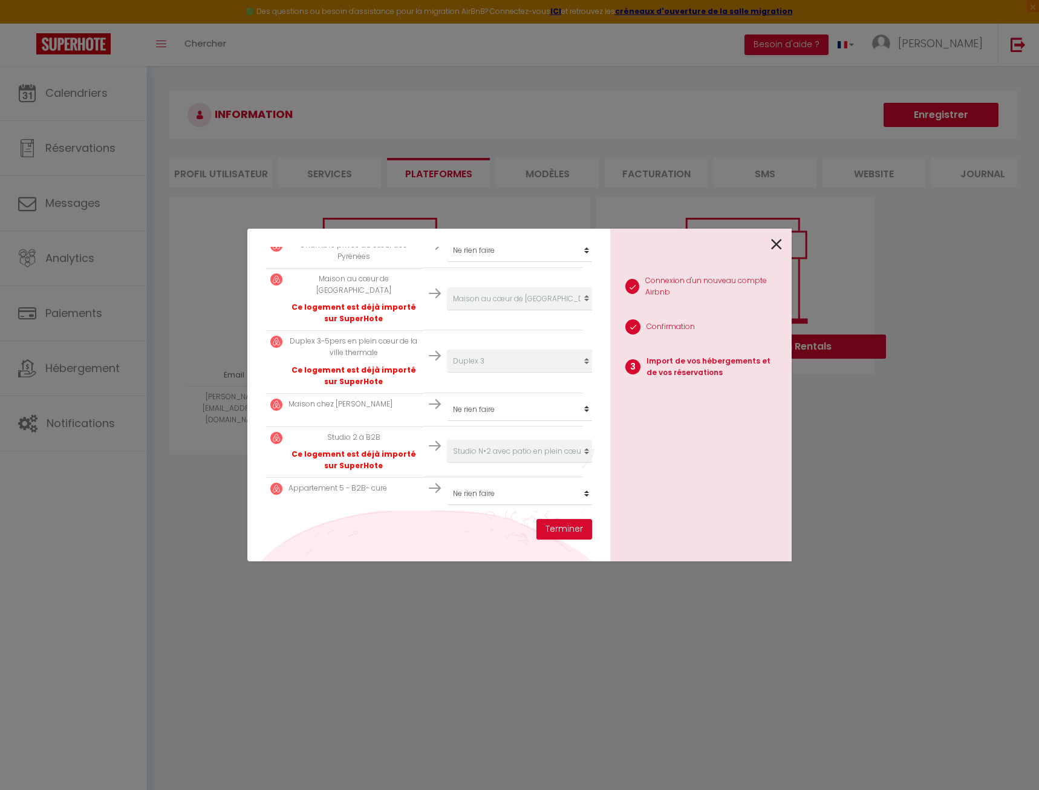
click at [777, 241] on icon at bounding box center [776, 244] width 11 height 18
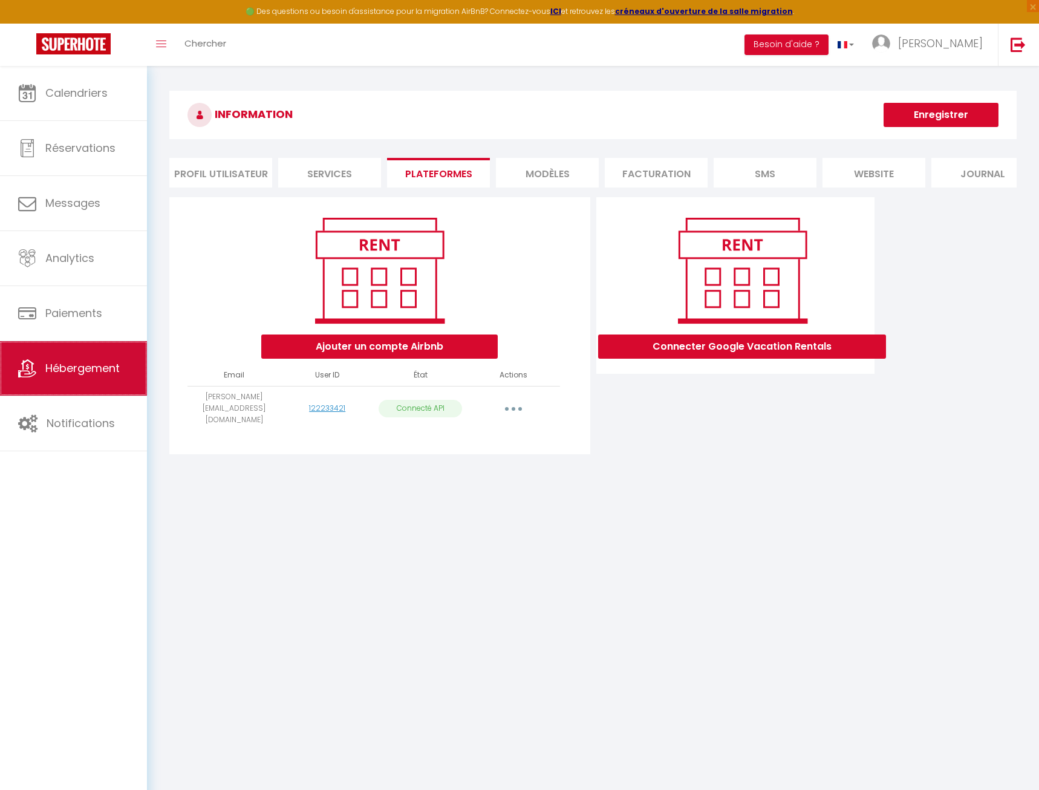
click at [79, 364] on span "Hébergement" at bounding box center [82, 368] width 74 height 15
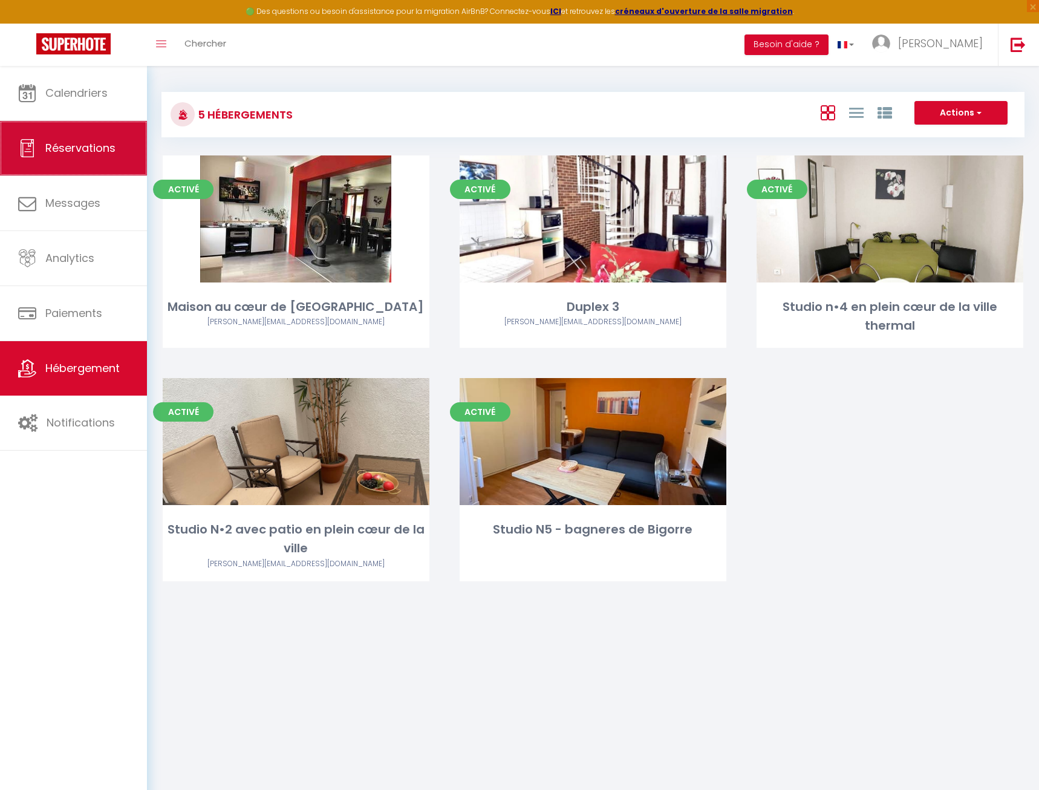
click at [87, 138] on link "Réservations" at bounding box center [73, 148] width 147 height 54
select select "not_cancelled"
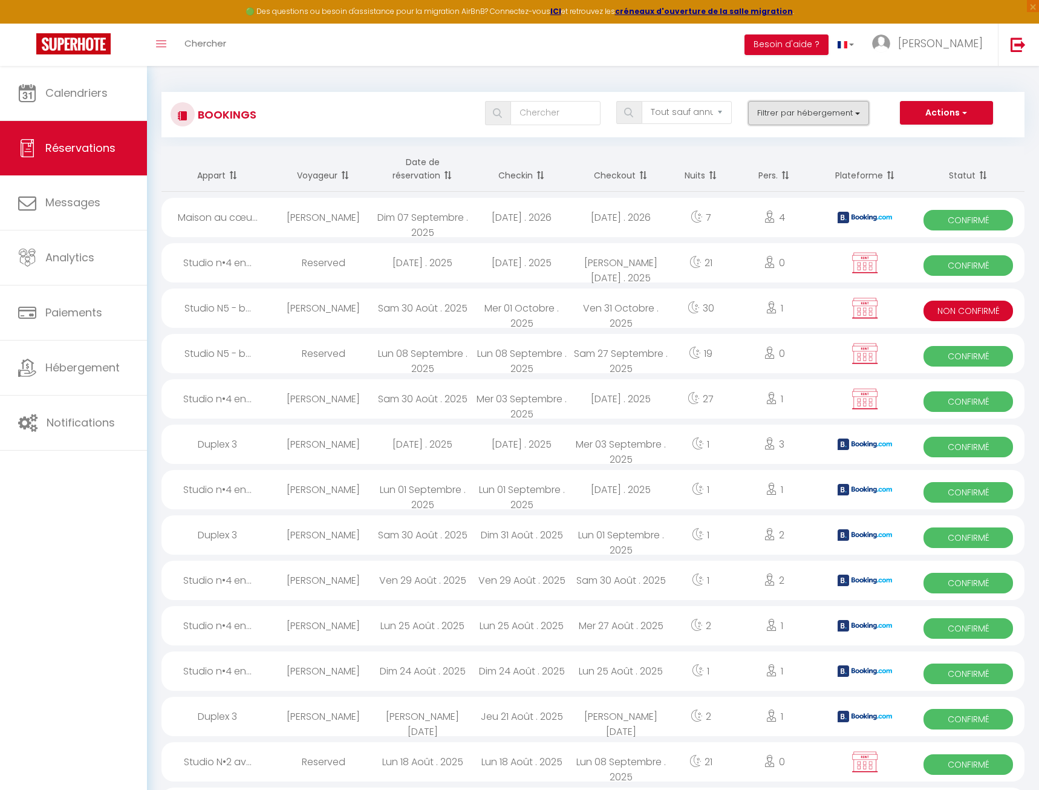
click at [802, 111] on button "Filtrer par hébergement" at bounding box center [808, 113] width 121 height 24
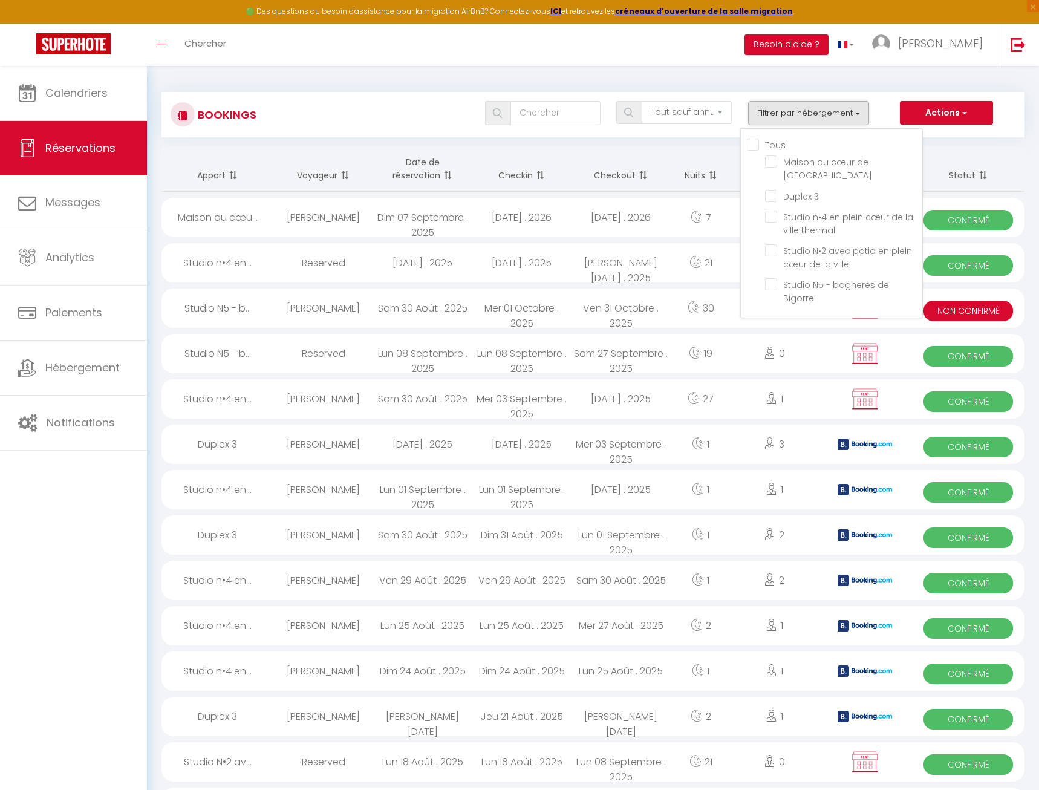
click at [430, 122] on div "Tous les statuts Annulé Confirmé Non Confirmé Tout sauf annulé No Show Request …" at bounding box center [629, 113] width 790 height 24
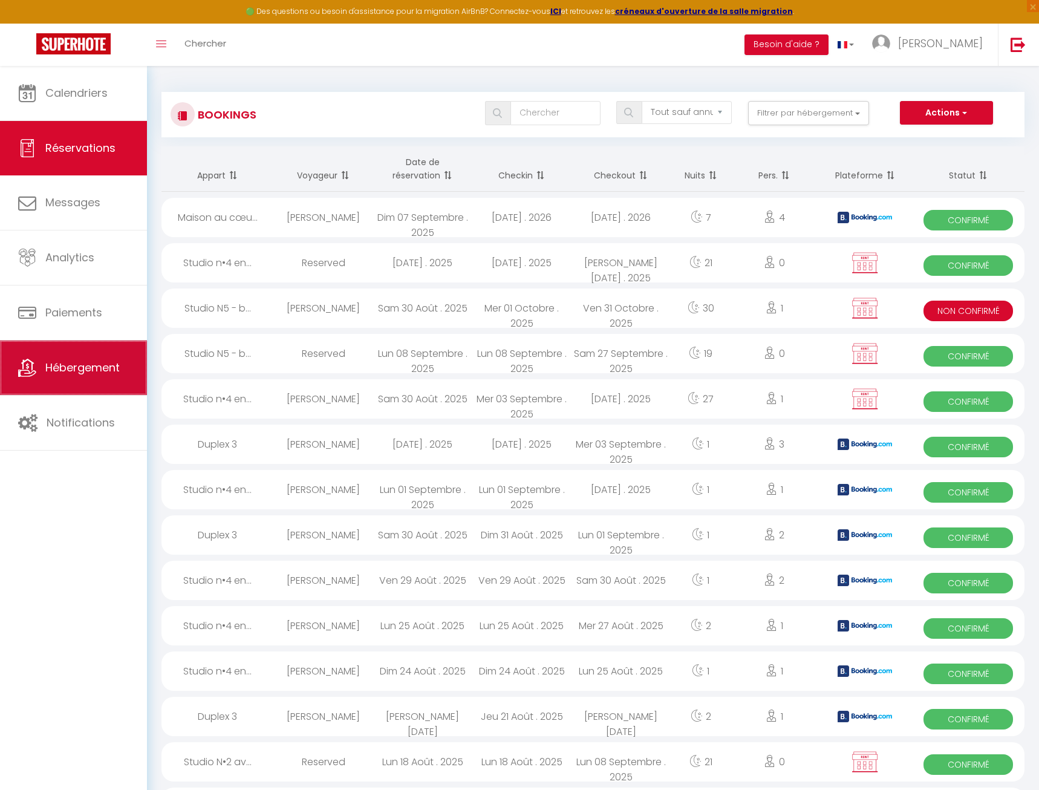
click at [50, 384] on link "Hébergement" at bounding box center [73, 368] width 147 height 54
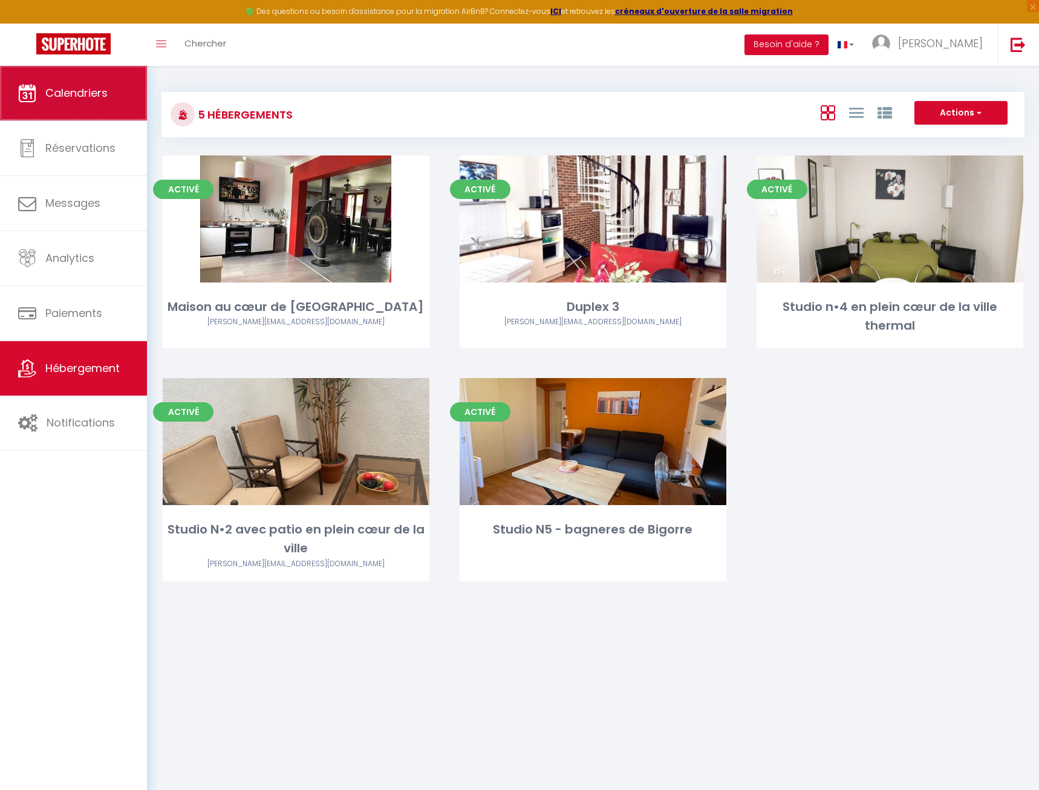
click at [93, 100] on span "Calendriers" at bounding box center [76, 92] width 62 height 15
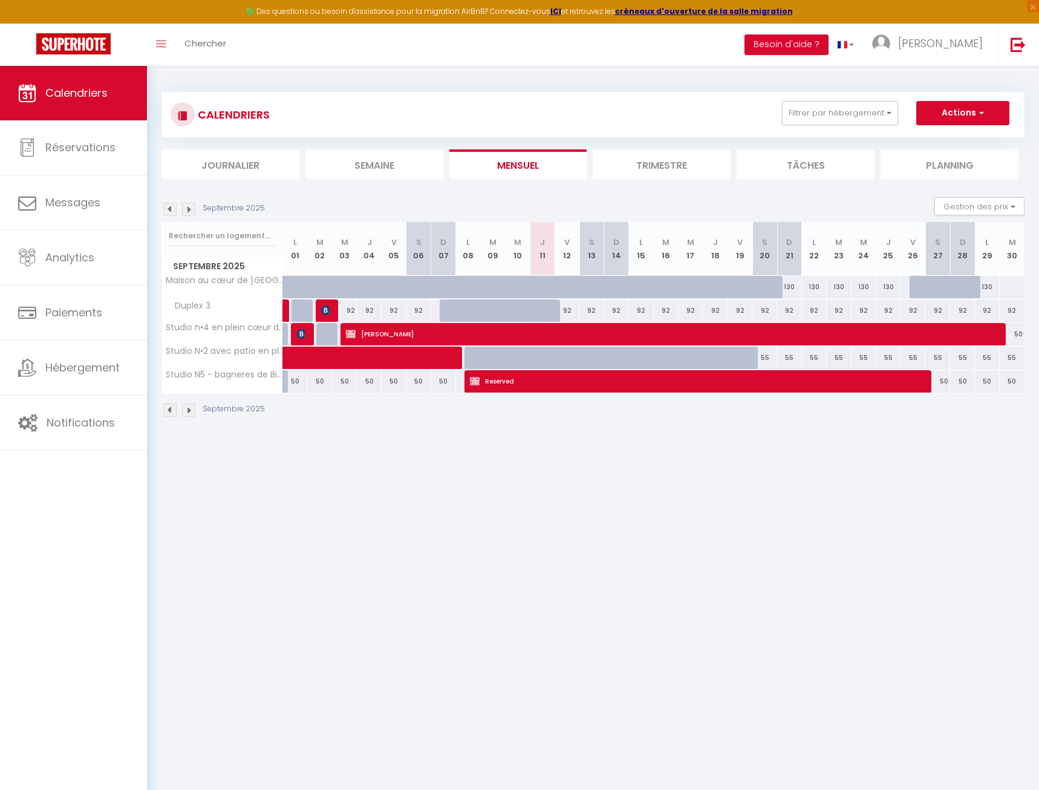
click at [167, 209] on img at bounding box center [169, 209] width 13 height 13
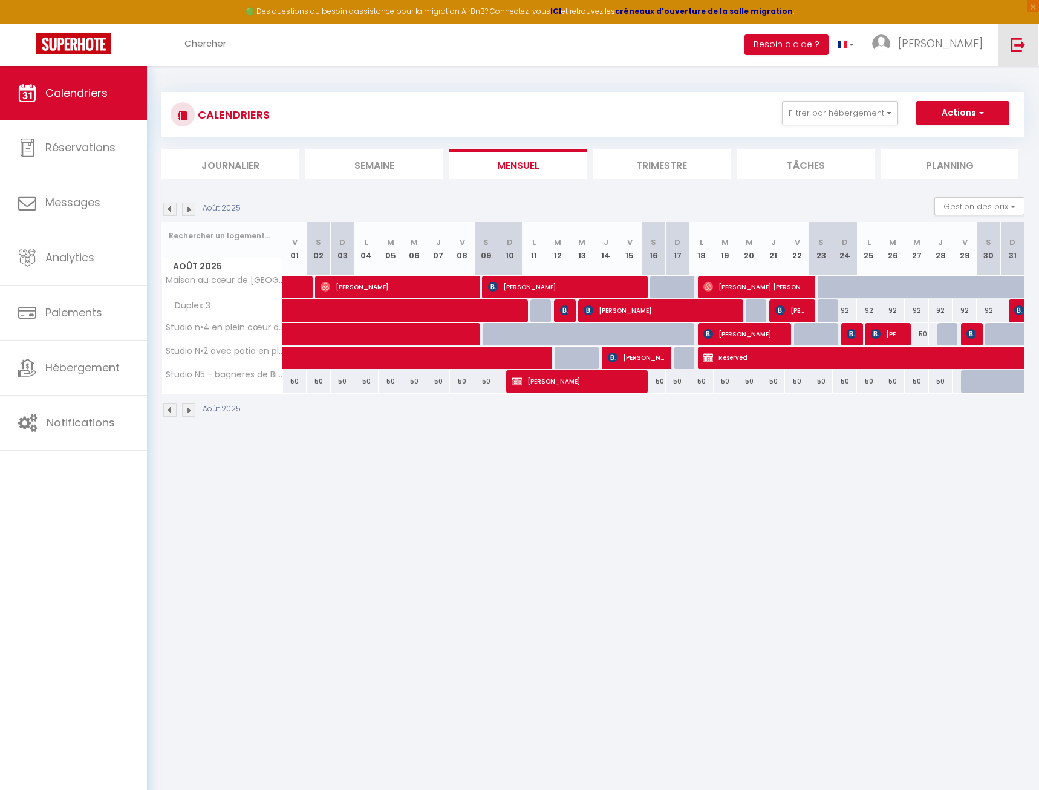
click at [1016, 42] on img at bounding box center [1018, 44] width 15 height 15
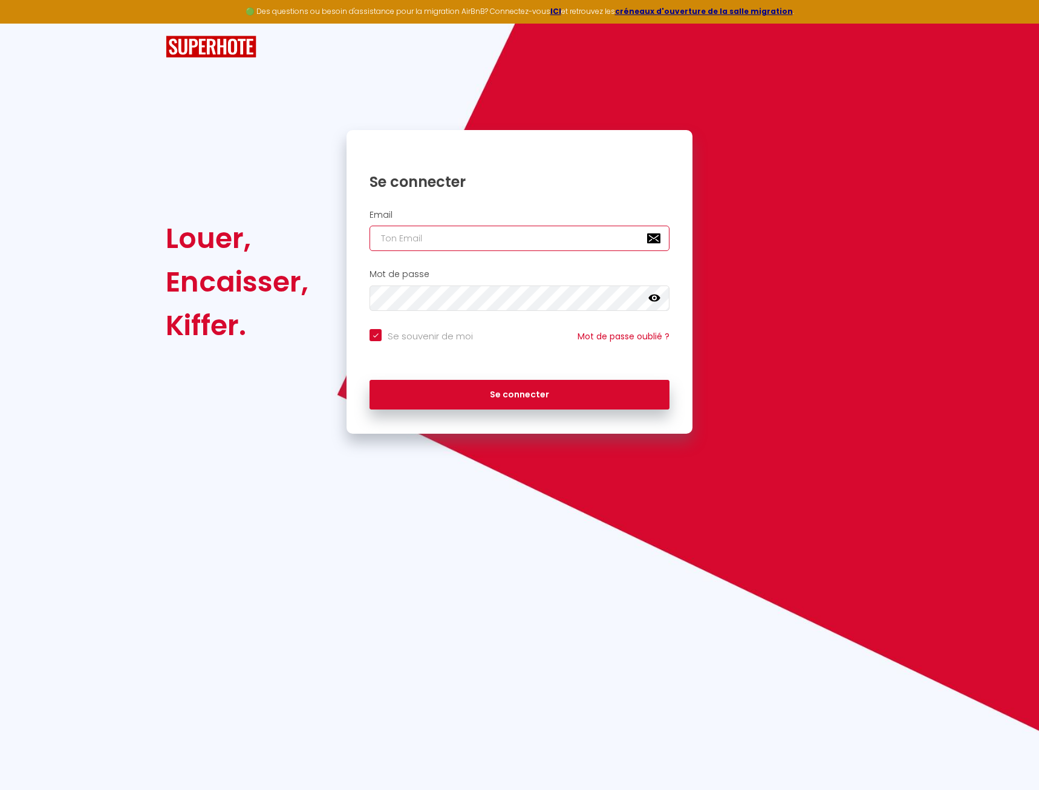
paste input "info@hermiguest-conciergerie.fr"
type input "info@hermiguest-conciergerie.fr"
checkbox input "true"
type input "info@hermiguest-conciergerie.fr"
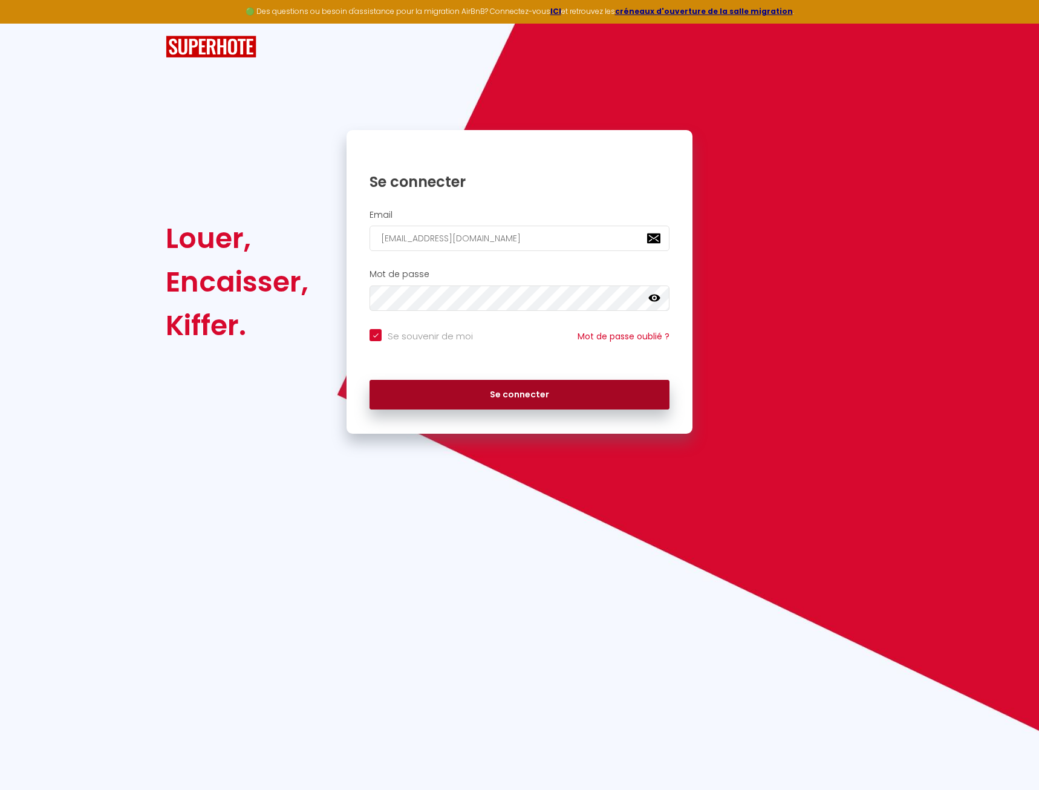
click at [573, 398] on button "Se connecter" at bounding box center [520, 395] width 300 height 30
checkbox input "true"
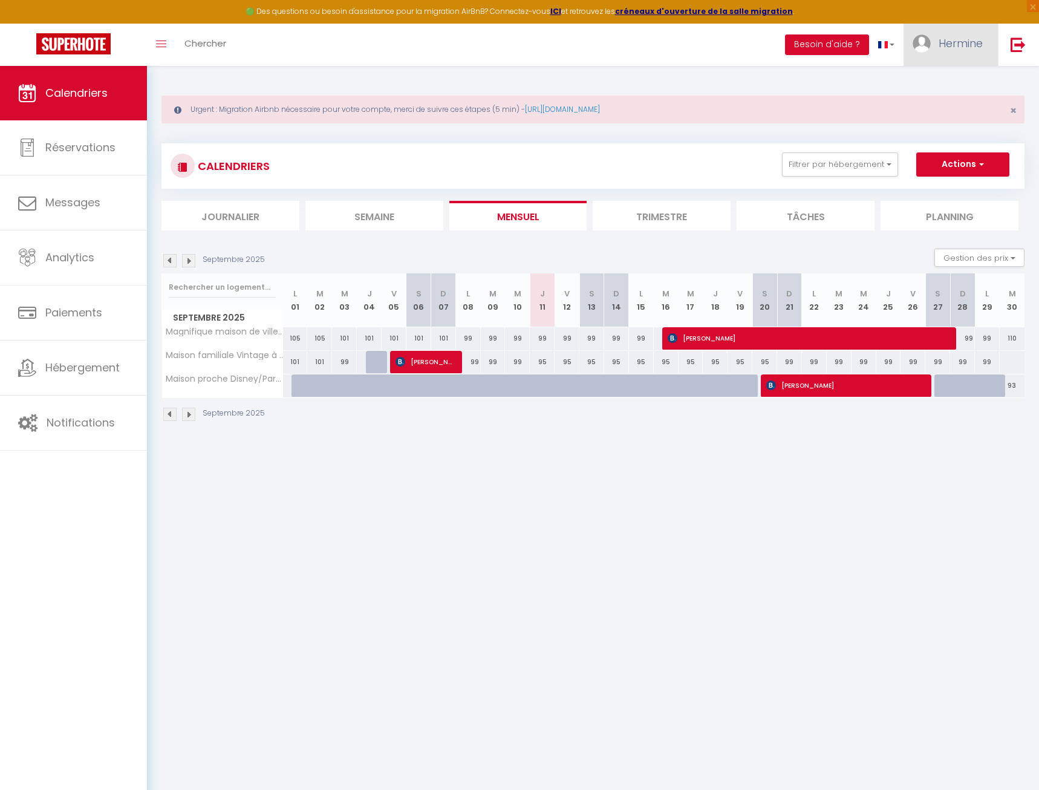
click at [950, 45] on span "Hermine" at bounding box center [961, 43] width 44 height 15
click at [956, 97] on link "Équipe" at bounding box center [950, 106] width 90 height 21
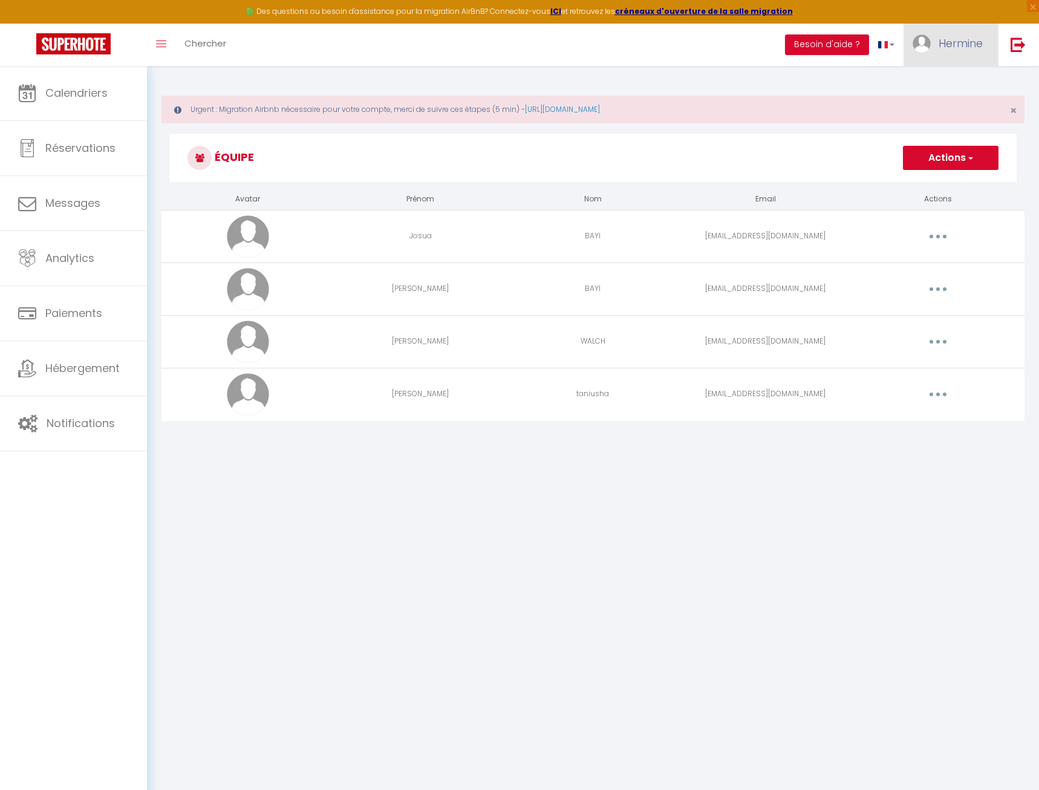
click at [958, 40] on span "Hermine" at bounding box center [961, 43] width 44 height 15
click at [955, 77] on link "Paramètres" at bounding box center [950, 84] width 90 height 21
select select "fr"
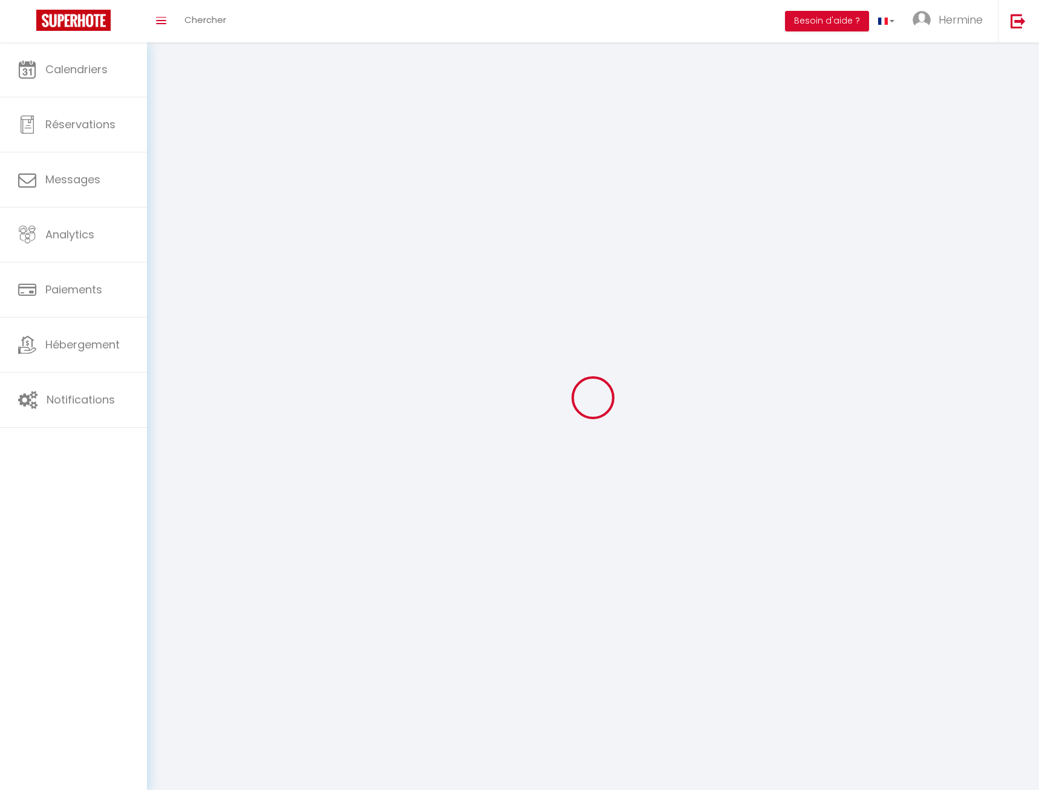
type input "Hermine"
type input "BAYI"
type input "0622499502"
type input "29 Rue du Général Joseph Maunoury"
type input "77100"
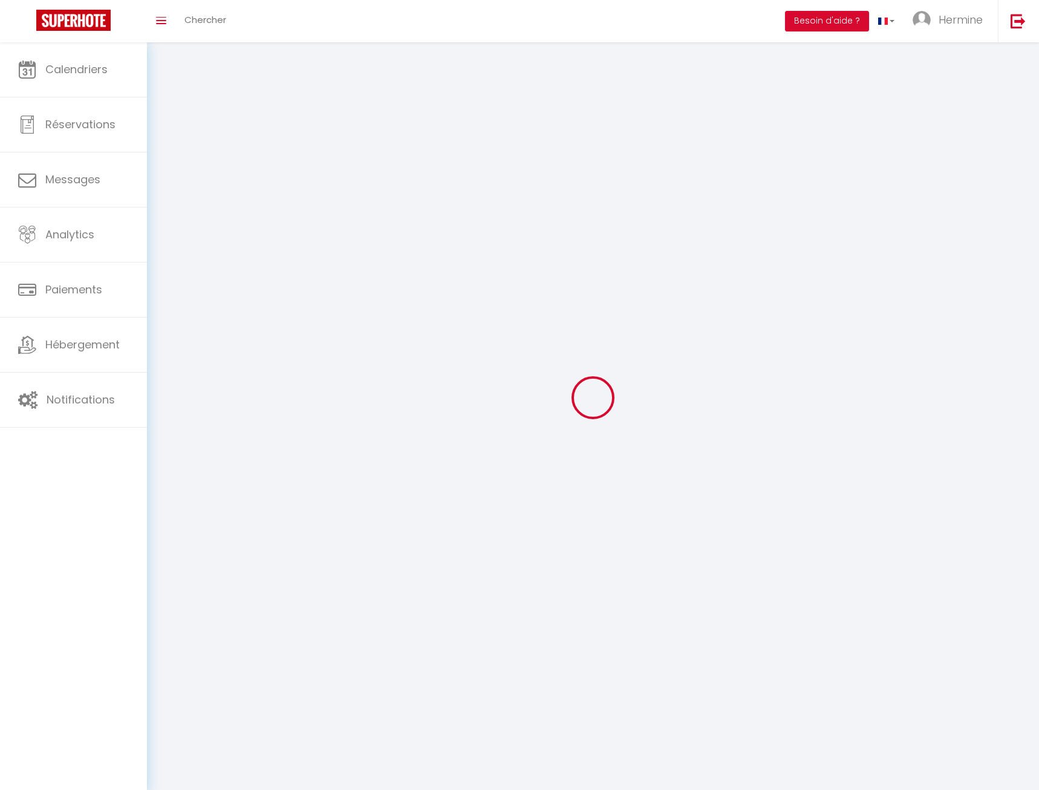
type input "Meaux"
type input "MEzTKU1BoyG0vb3nt59MbEL0u"
type input "6noJkxnK8wuzKff48OTuaHz0d"
type input "https://app.superhote.com/#/get-available-rentals/6noJkxnK8wuzKff48OTuaHz0d"
select select "1"
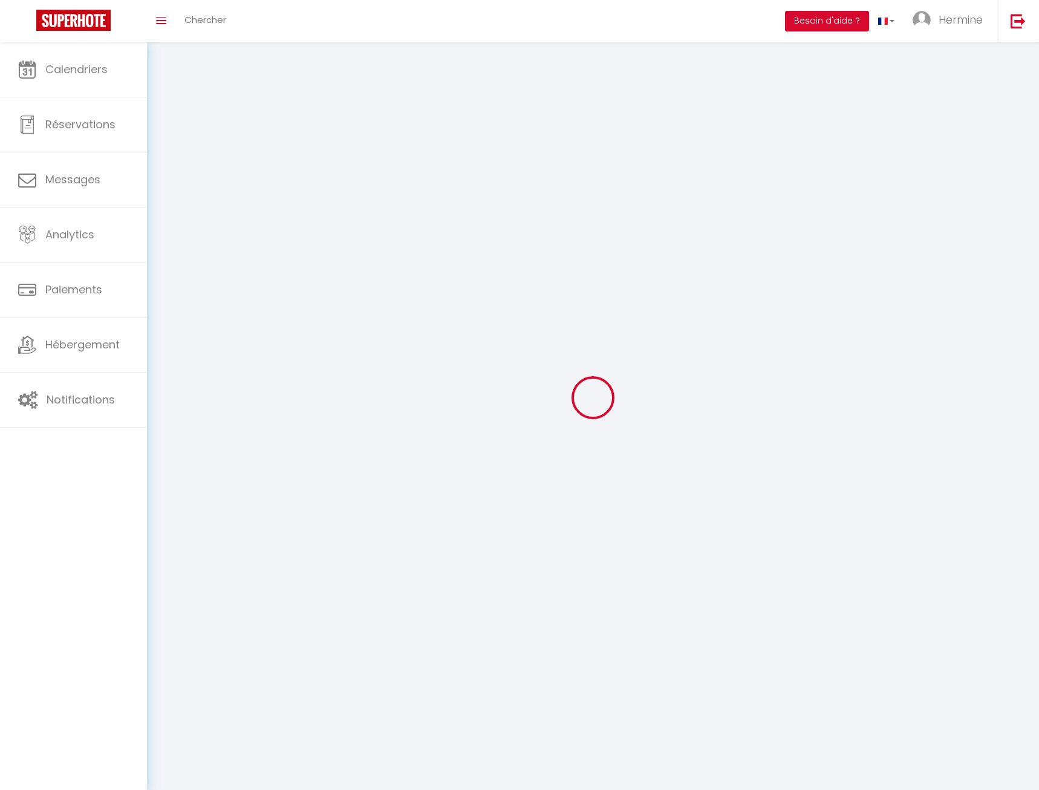
select select "28"
select select "fr"
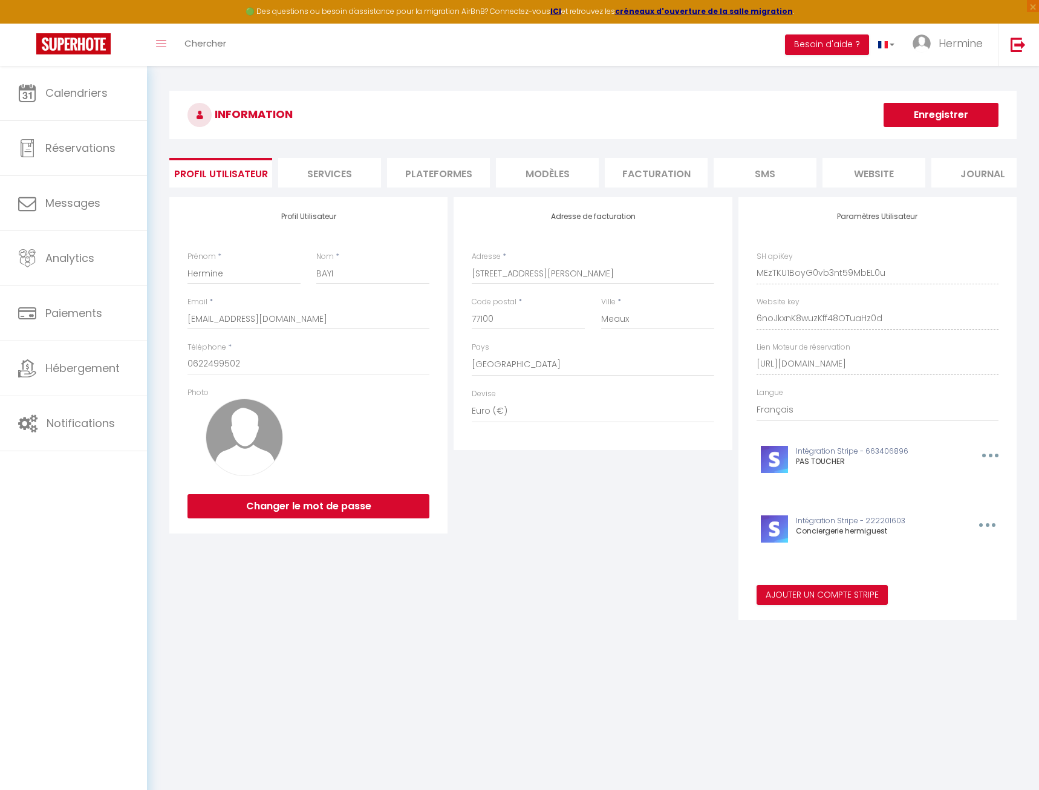
click at [446, 174] on li "Plateformes" at bounding box center [438, 173] width 103 height 30
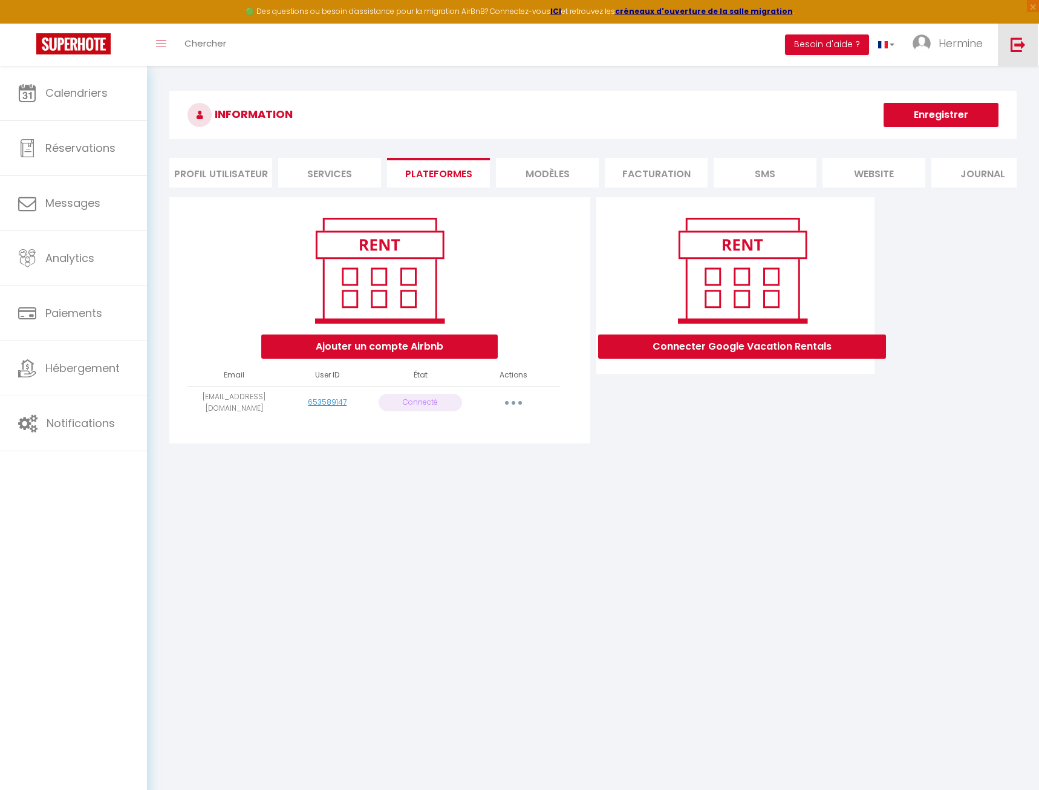
click at [1016, 40] on img at bounding box center [1018, 44] width 15 height 15
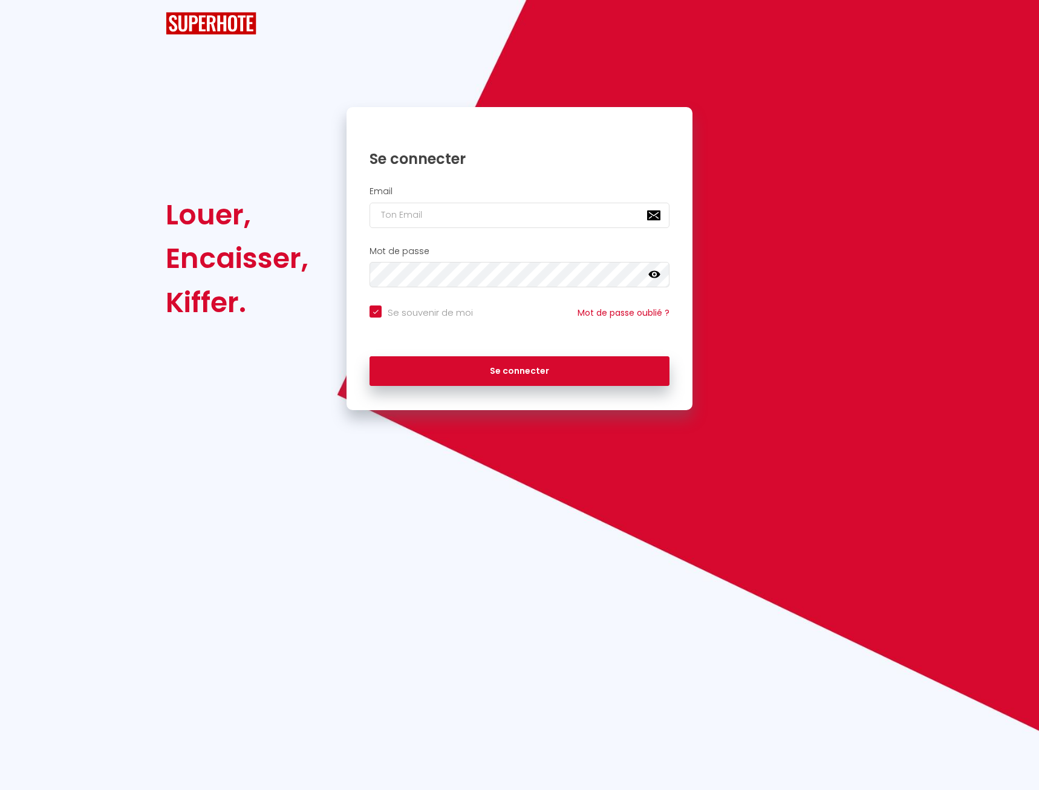
checkbox input "true"
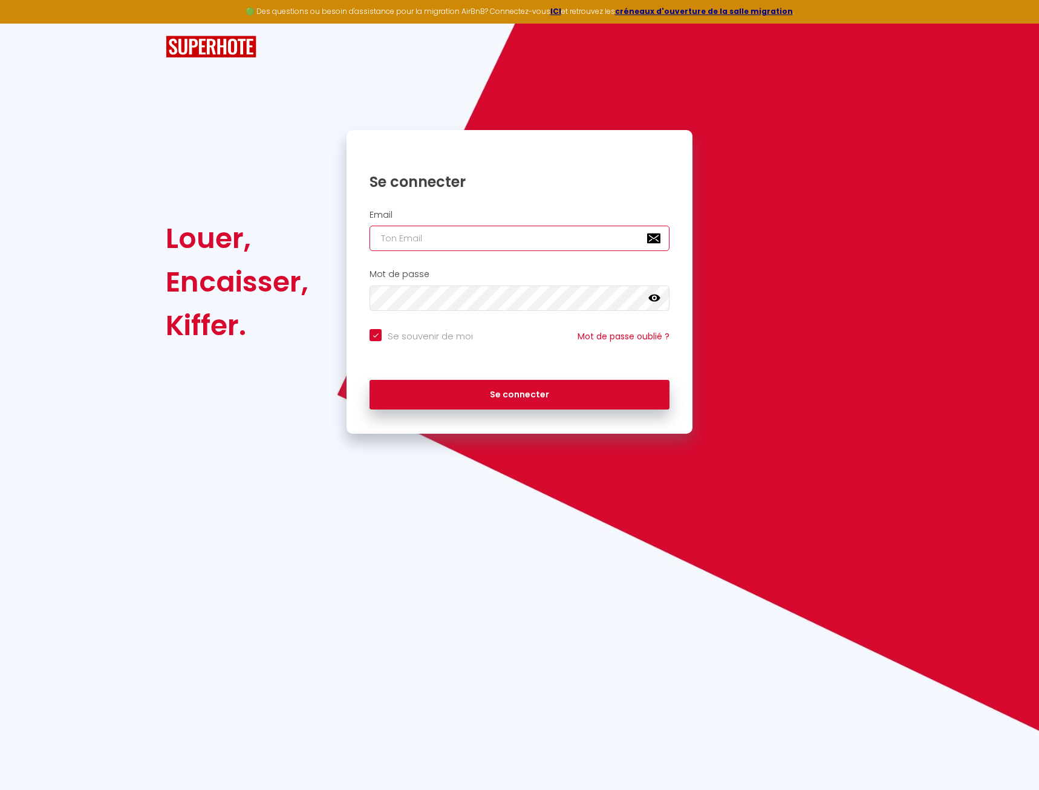
paste input "melanie.delaplace@outlook.fr"
type input "melanie.delaplace@outlook.fr"
checkbox input "true"
type input "melanie.delaplace@outlook.fr"
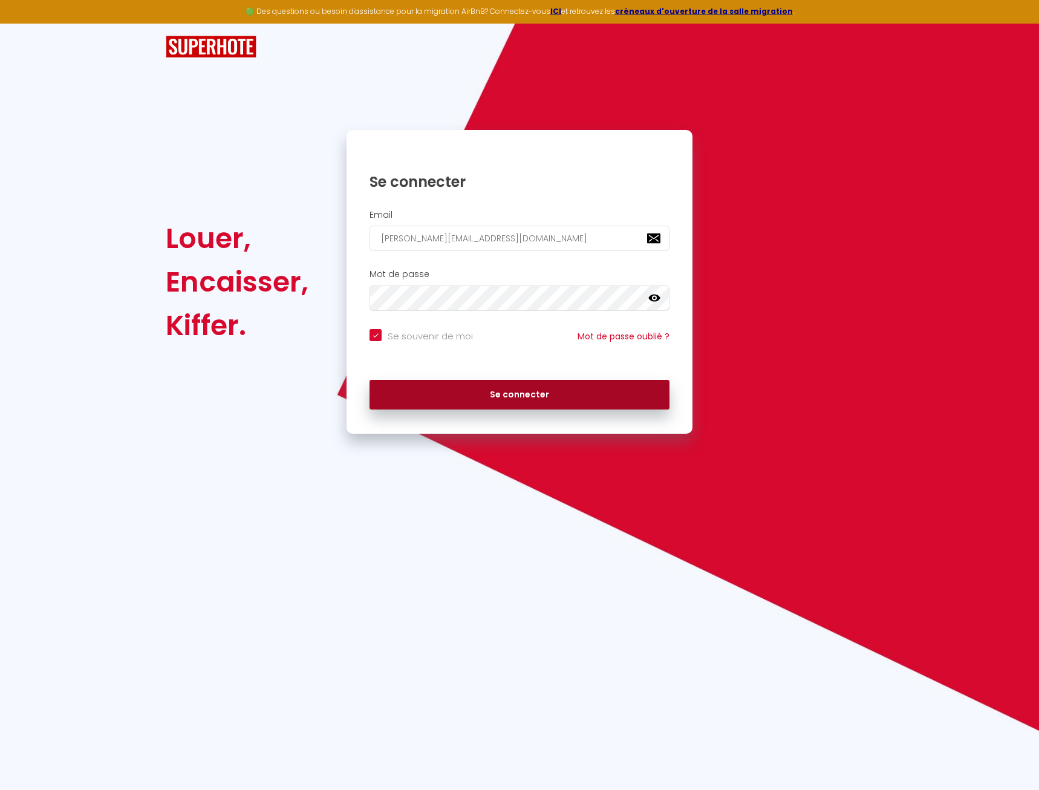
click at [541, 387] on button "Se connecter" at bounding box center [520, 395] width 300 height 30
checkbox input "true"
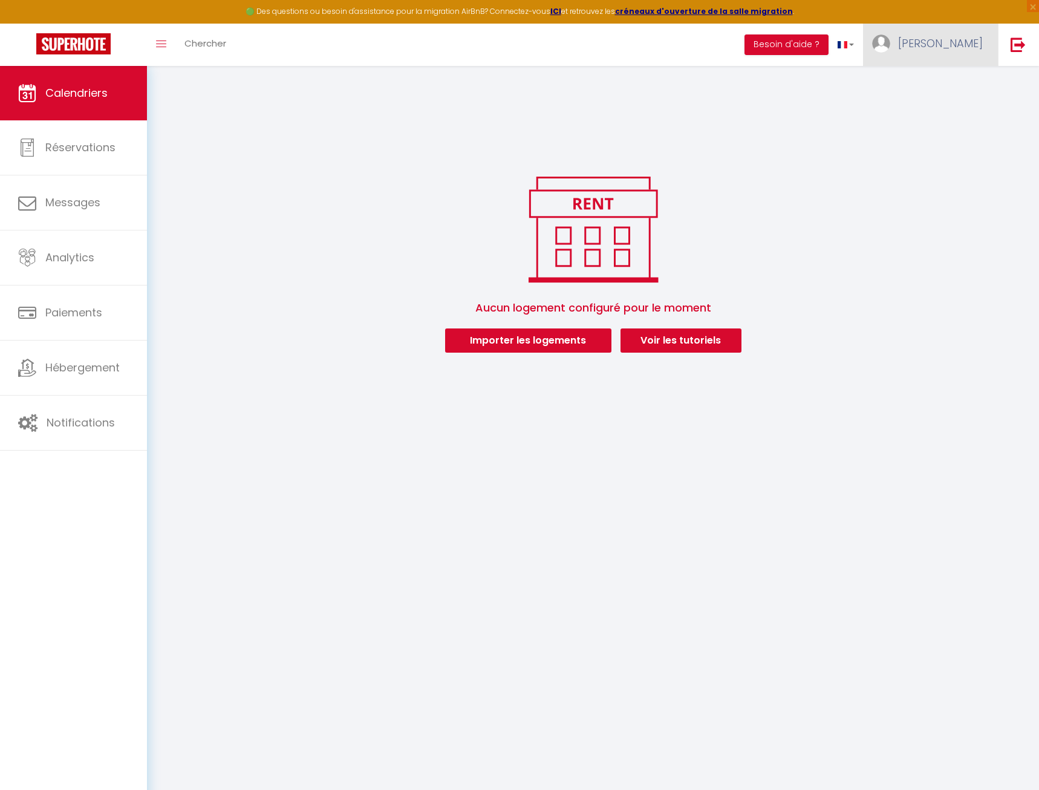
click at [967, 44] on span "Mélanie" at bounding box center [940, 43] width 85 height 15
click at [954, 85] on link "Paramètres" at bounding box center [950, 84] width 90 height 21
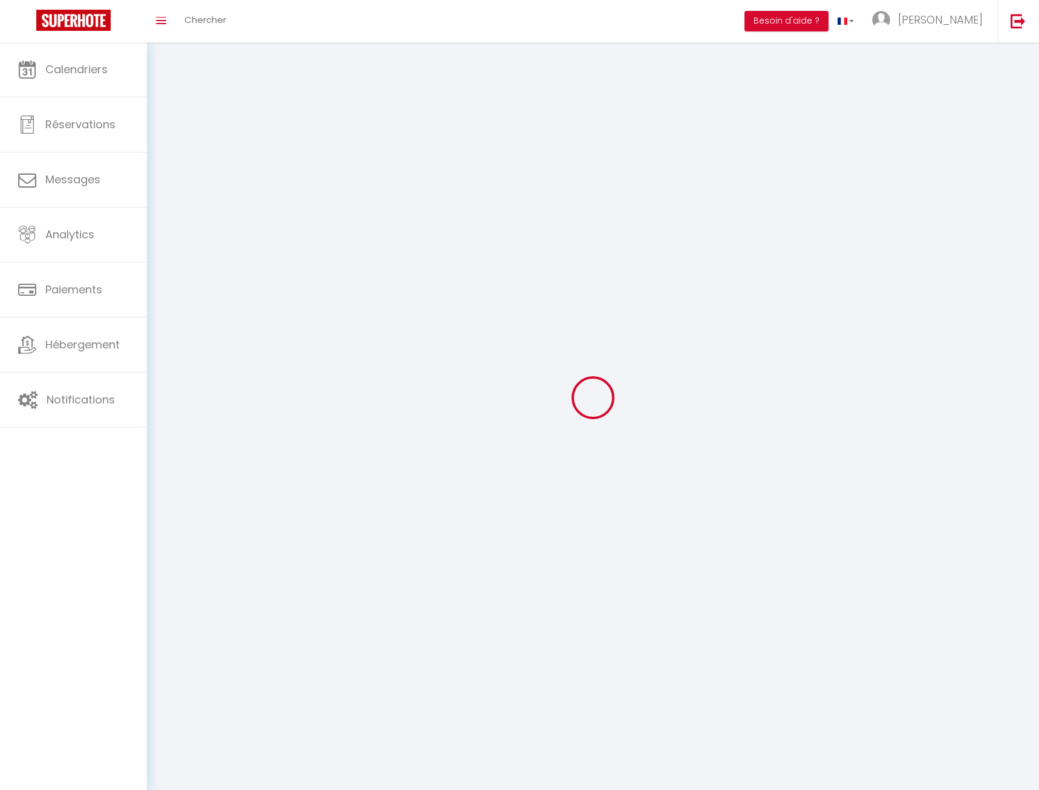
type input "Mélanie"
type input "Delaplace"
type input "+33663658321"
type input "3 Rue daniel jousse"
type input "Orléans"
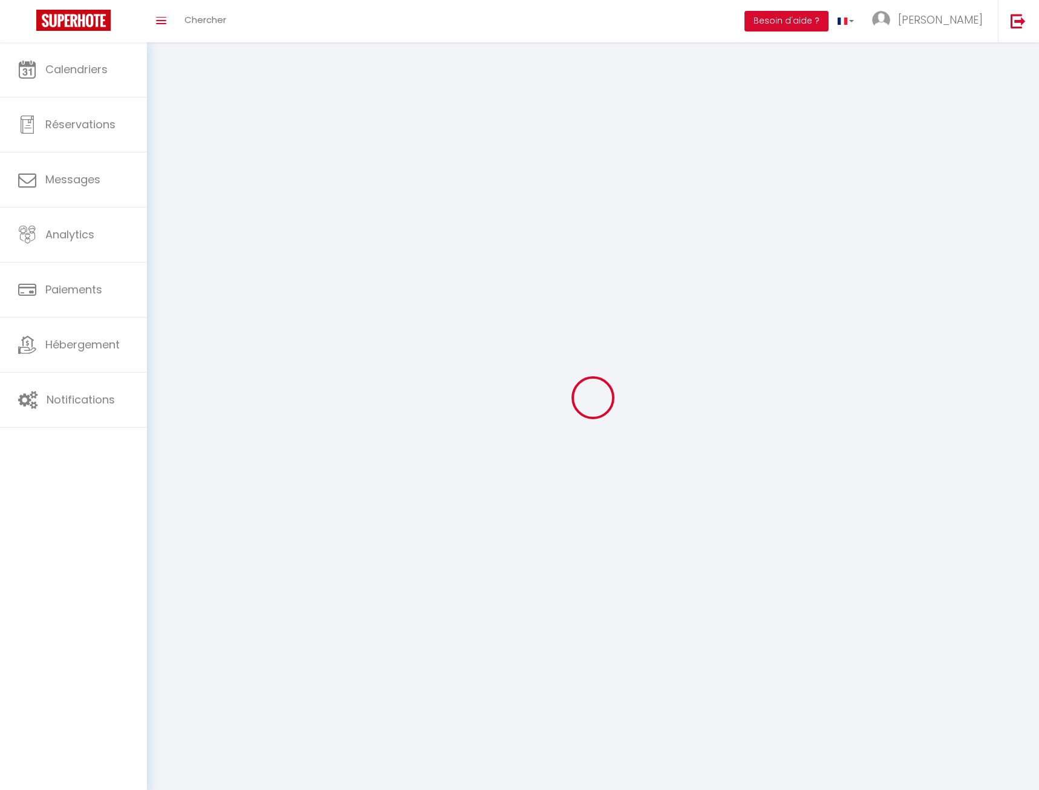
type input "45000"
type input "6JLBnxKX4BpfWJt5BgsnaksIY"
type input "Vn9muwOFsNwBwDrNqmdGJWyz7"
type input "https://app.superhote.com/#/get-available-rentals/Vn9muwOFsNwBwDrNqmdGJWyz7"
select select "1"
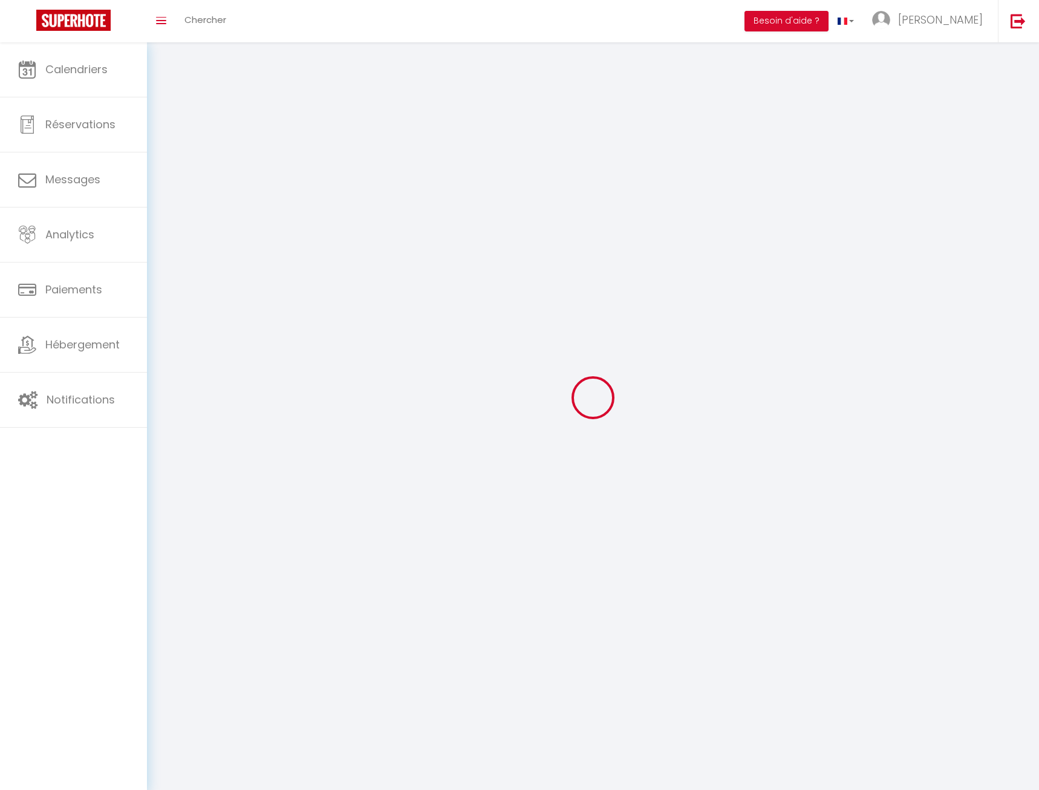
select select "28"
select select "fr"
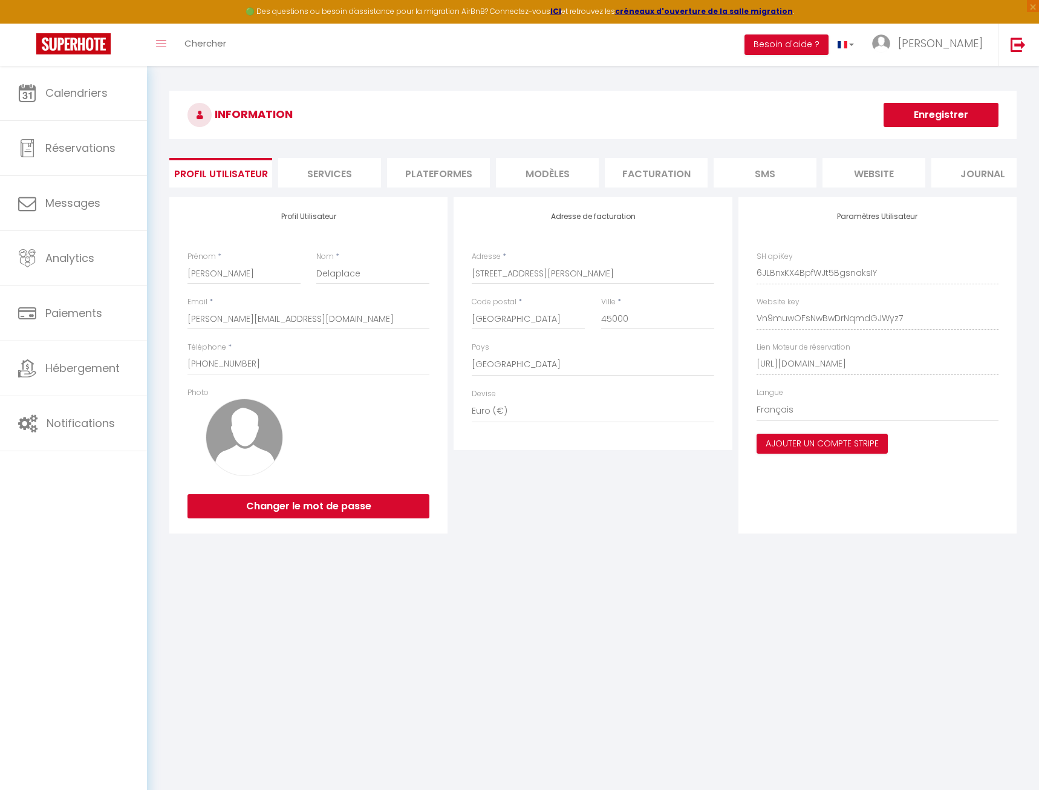
click at [443, 152] on div "INFORMATION Enregistrer Profil Utilisateur Services Plateformes MODÈLES Factura…" at bounding box center [593, 314] width 848 height 446
click at [445, 167] on li "Plateformes" at bounding box center [438, 173] width 103 height 30
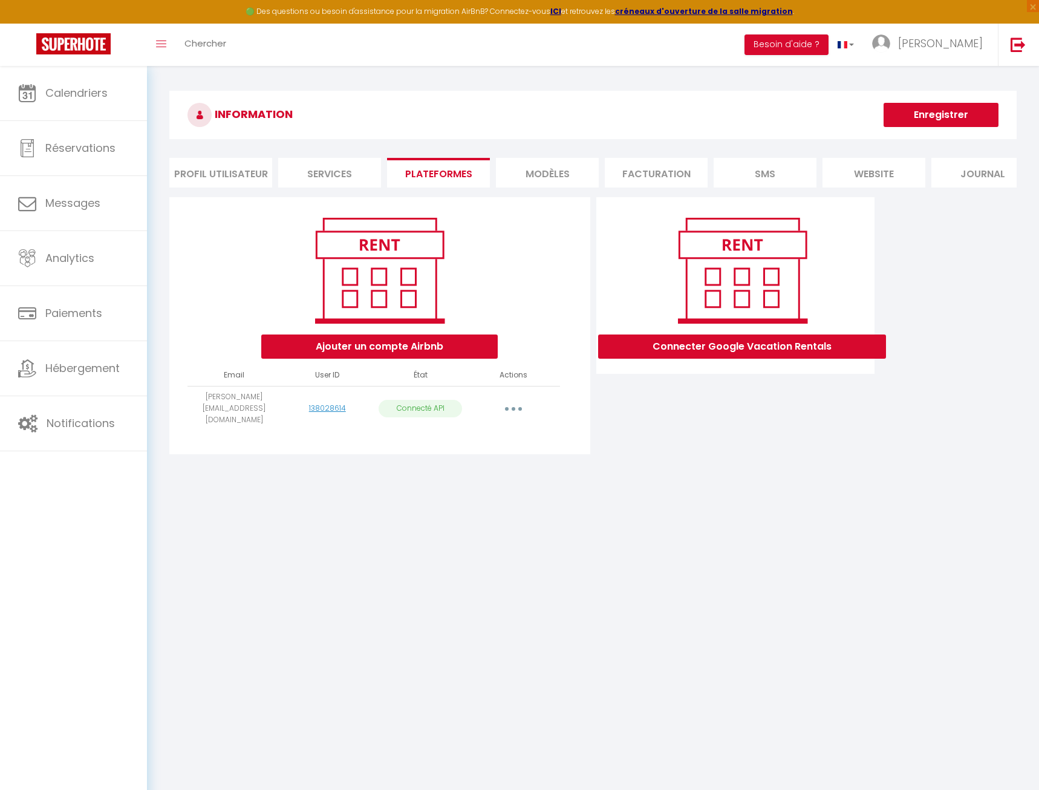
click at [507, 403] on button "button" at bounding box center [514, 408] width 34 height 19
click at [502, 429] on link "Importer les appartements" at bounding box center [460, 436] width 134 height 21
select select
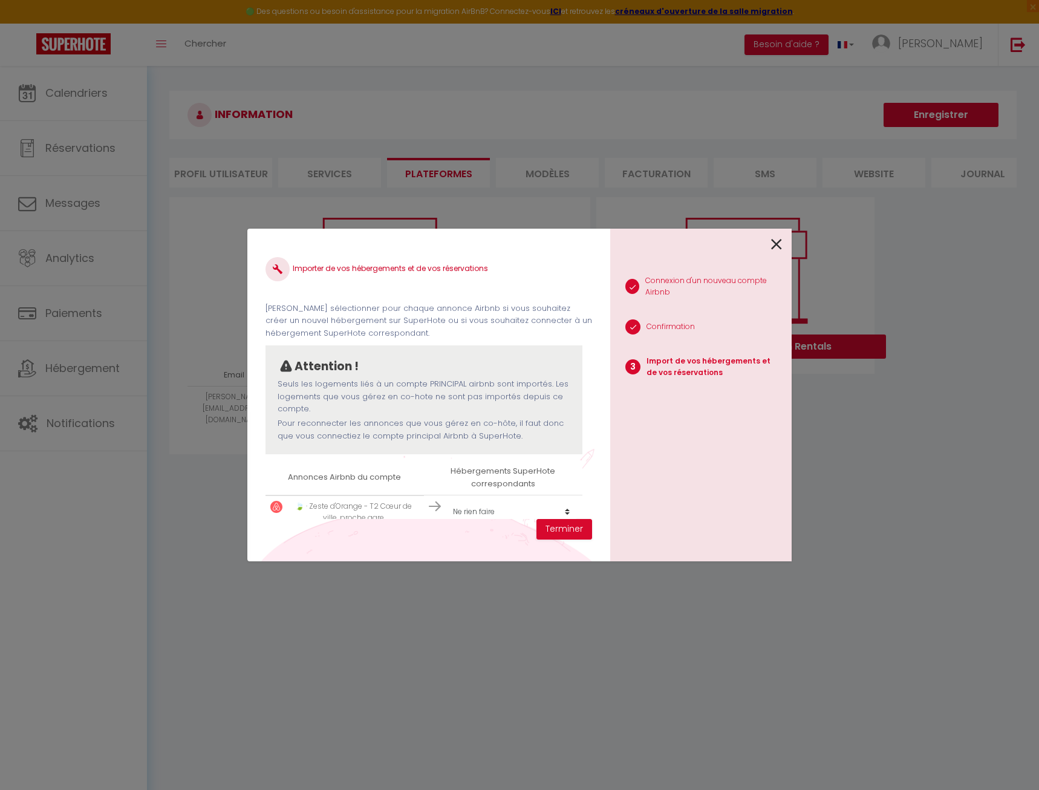
scroll to position [19, 0]
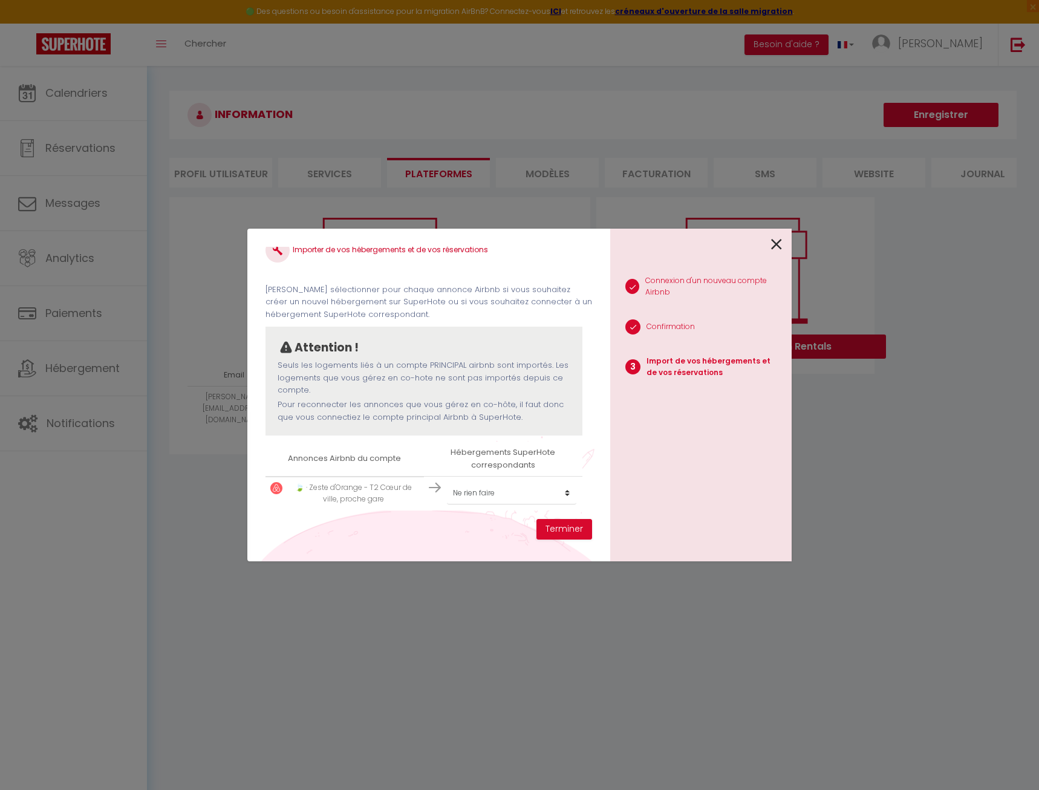
click at [777, 241] on icon at bounding box center [776, 244] width 11 height 18
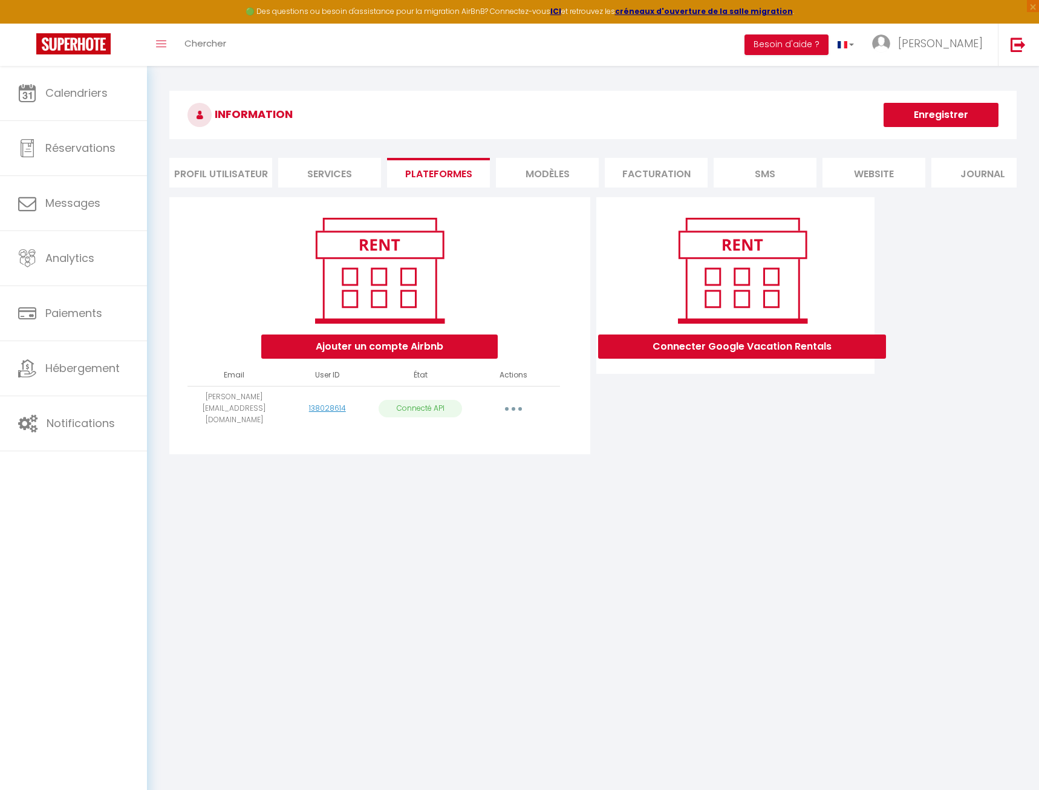
scroll to position [31, 0]
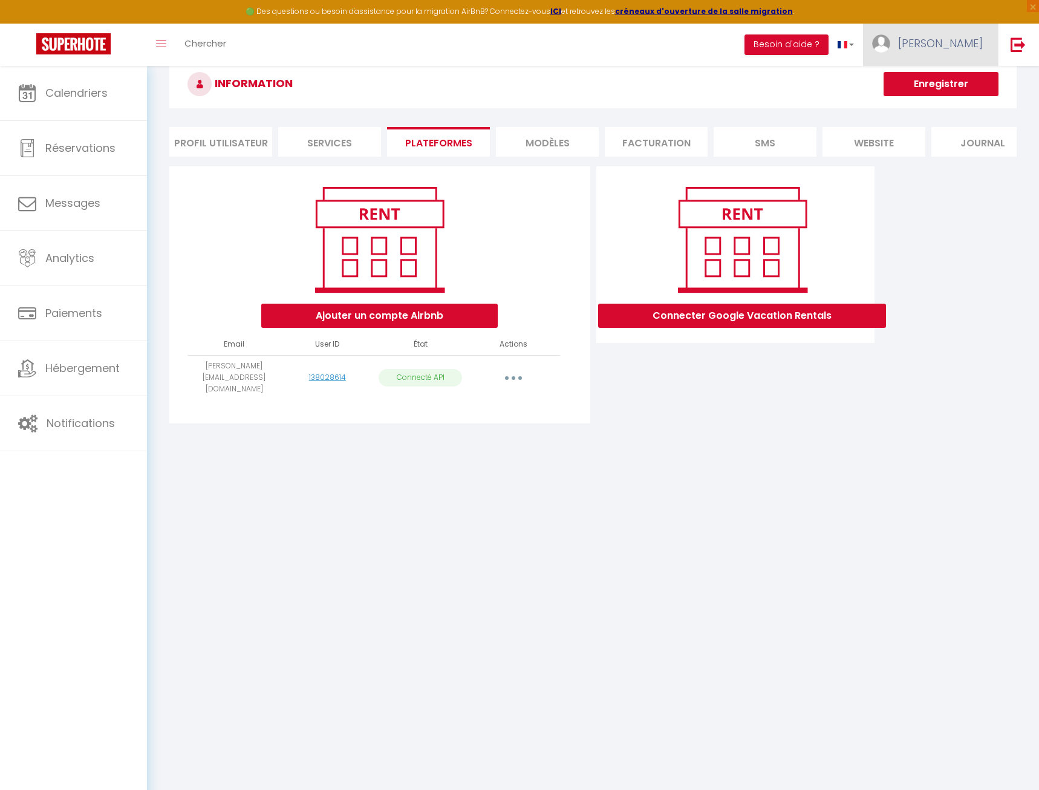
click at [950, 48] on span "Mélanie" at bounding box center [940, 43] width 85 height 15
click at [819, 412] on div "Connecter Google Vacation Rentals" at bounding box center [735, 298] width 284 height 264
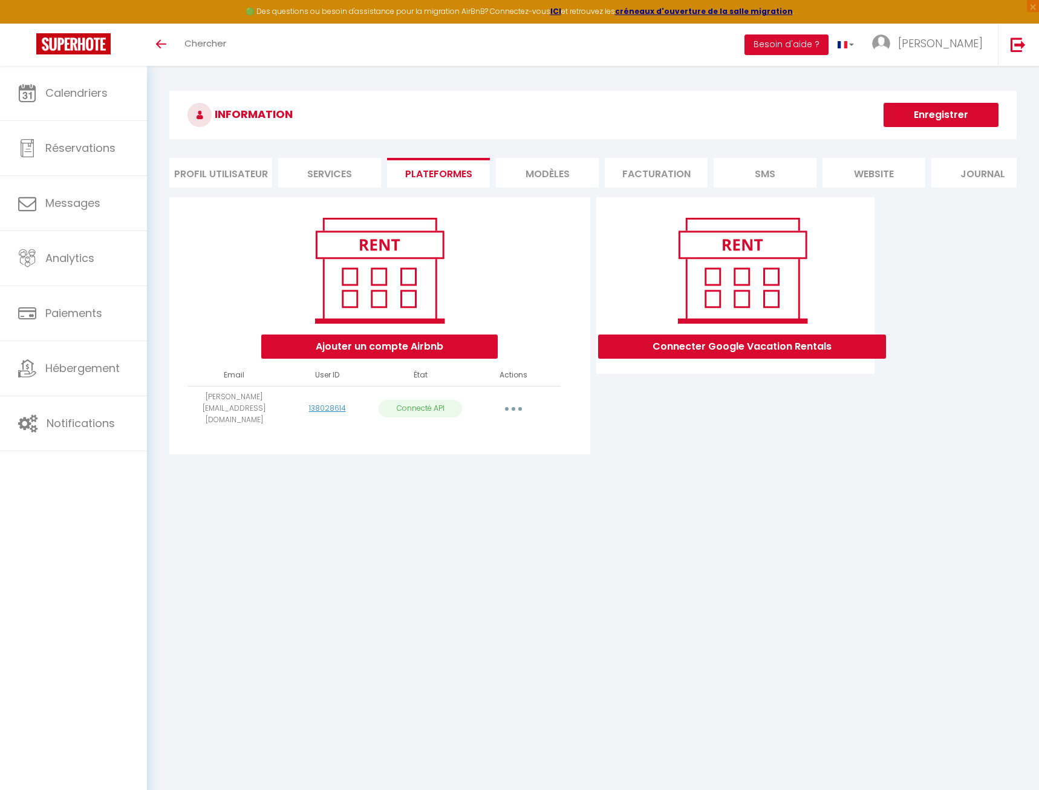
scroll to position [31, 0]
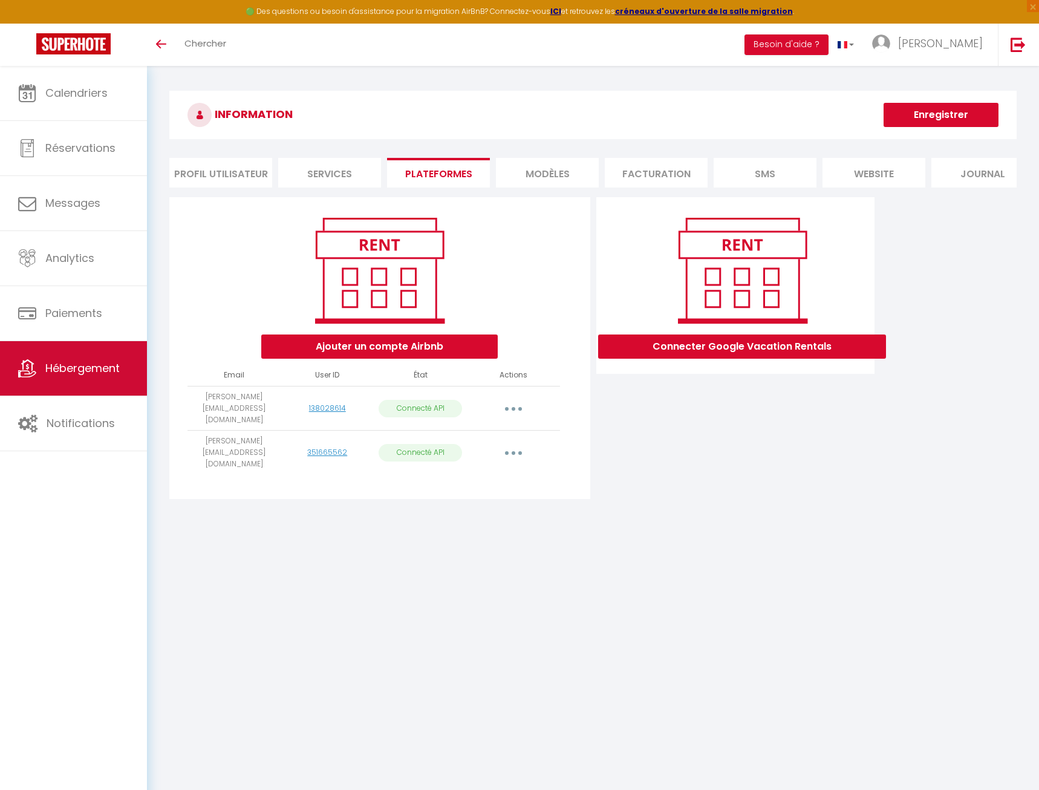
click at [91, 367] on span "Hébergement" at bounding box center [82, 368] width 74 height 15
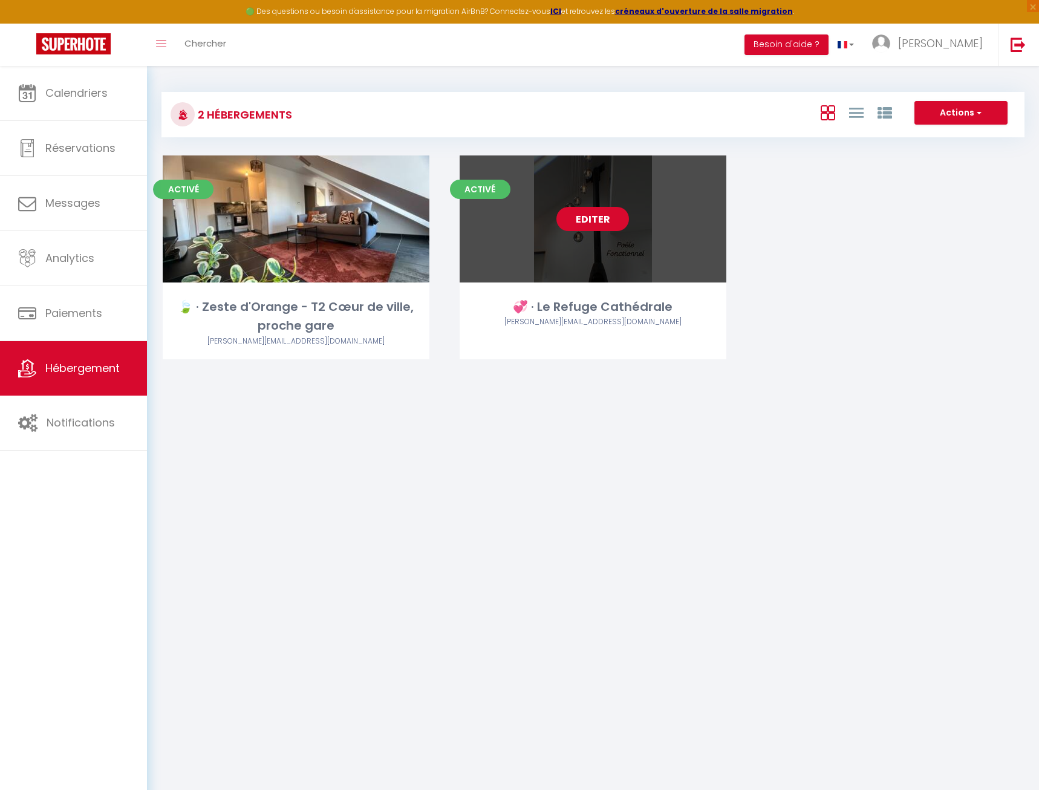
click at [590, 219] on link "Editer" at bounding box center [593, 219] width 73 height 24
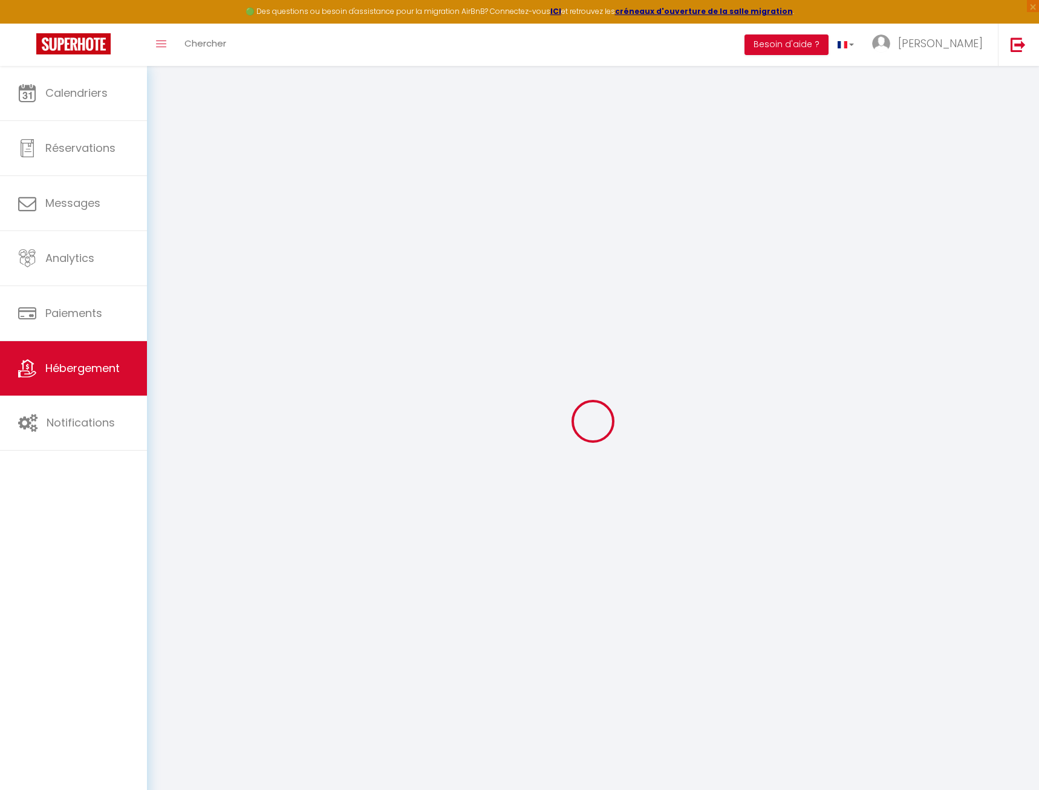
type input "Oups ! Les dates sélectionnées sont indisponibles."
type textarea "Malheureusement les dates sélectionnées sont indisponibles. Nous vous invitons …"
select select "16:00"
select select "23:45"
select select "11:00"
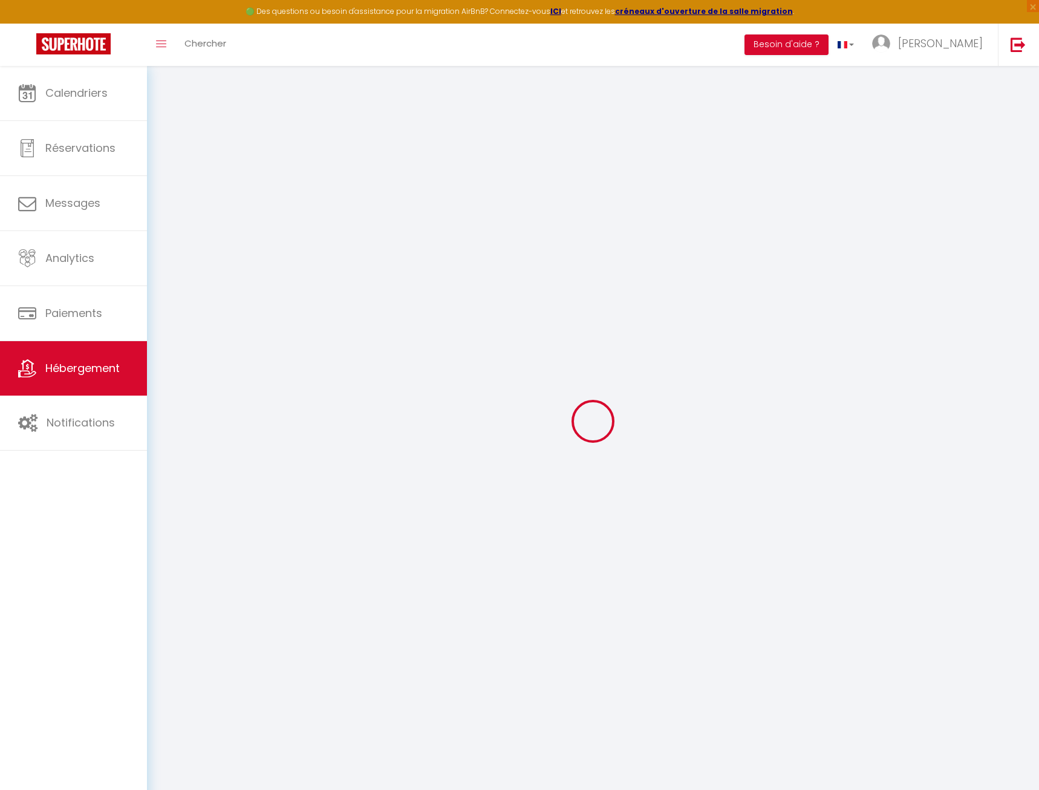
select select "30"
select select "120"
select select
checkbox input "false"
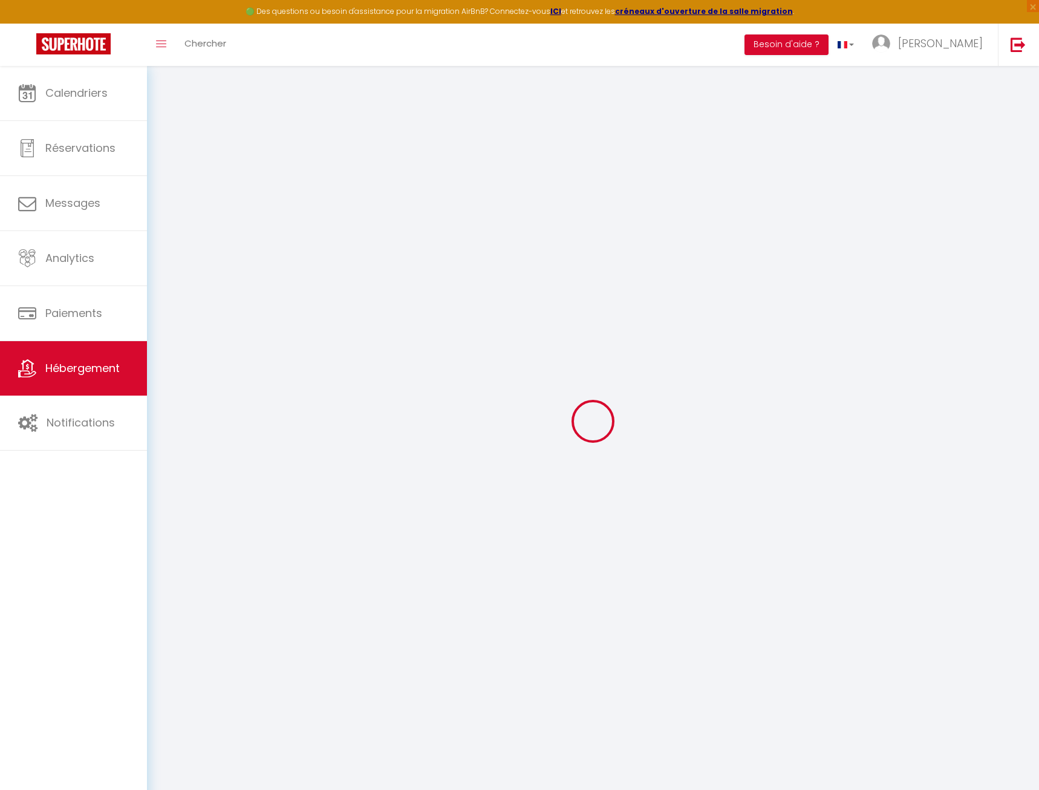
checkbox input "false"
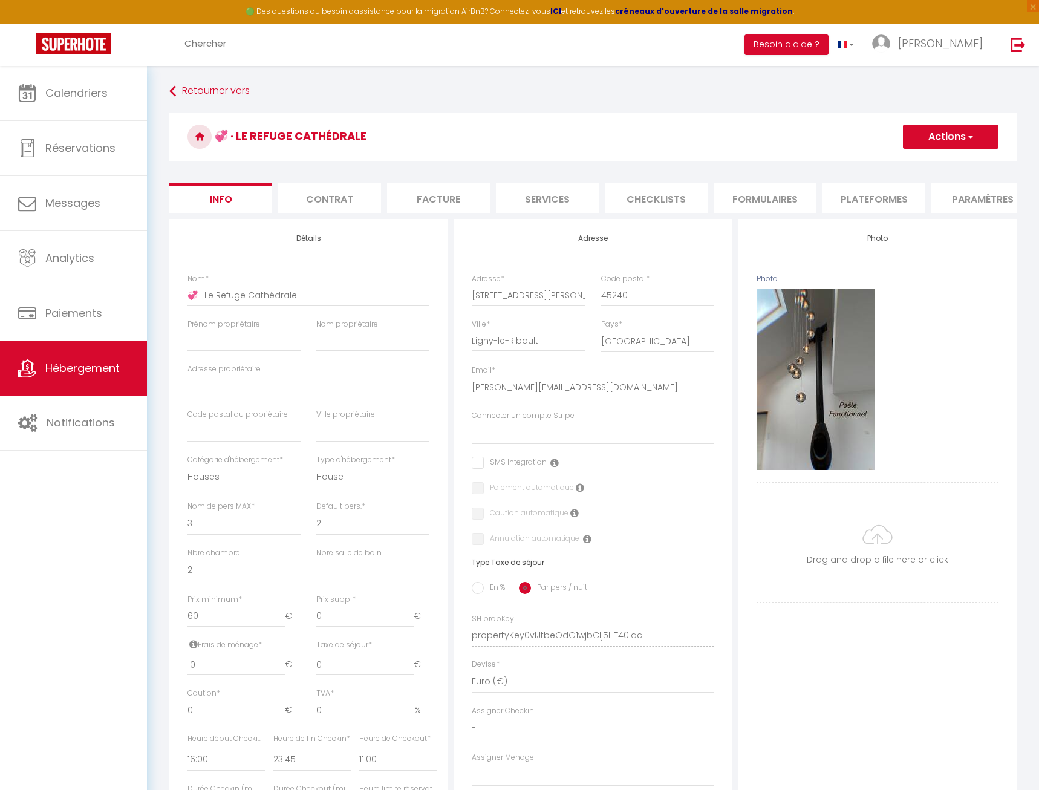
click at [897, 199] on li "Plateformes" at bounding box center [874, 198] width 103 height 30
select select
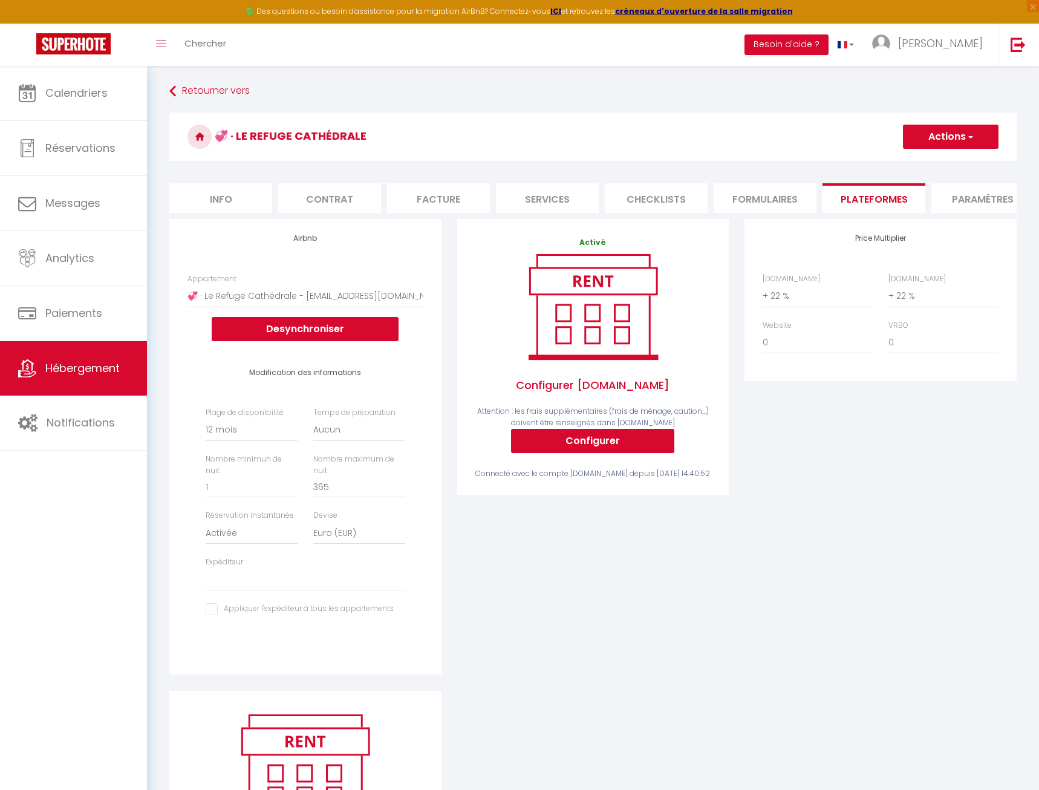
click at [964, 196] on li "Paramètres" at bounding box center [983, 198] width 103 height 30
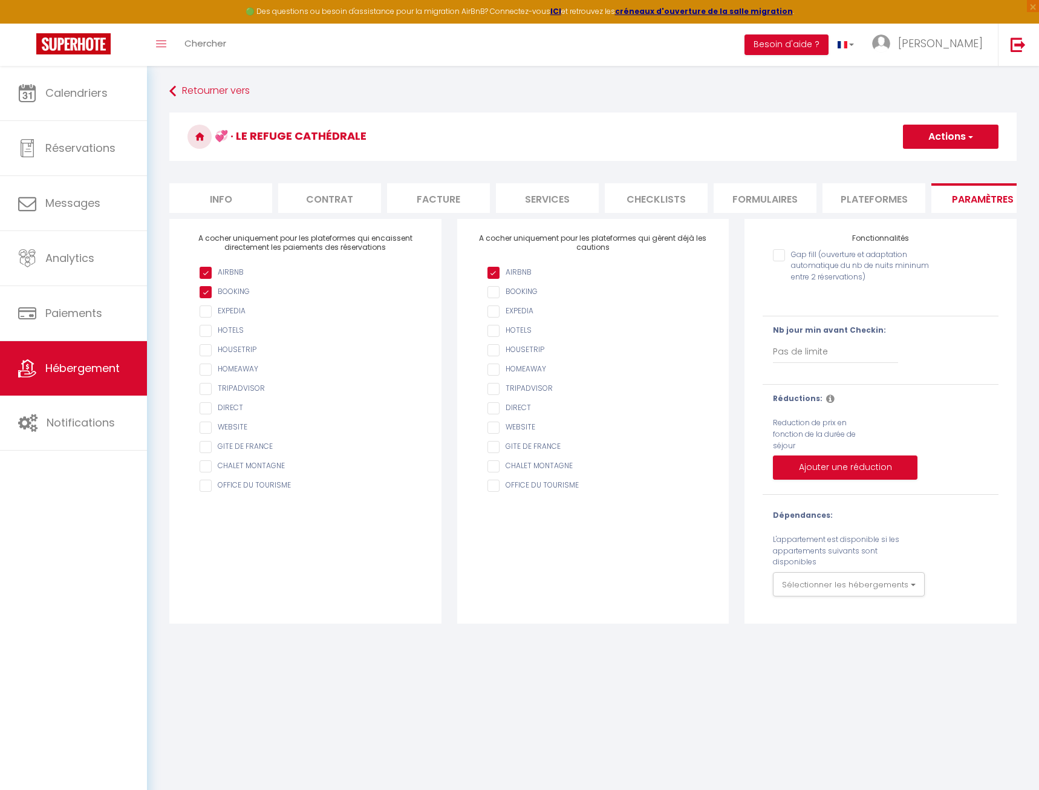
scroll to position [0, 241]
click at [835, 198] on li "website" at bounding box center [850, 198] width 103 height 30
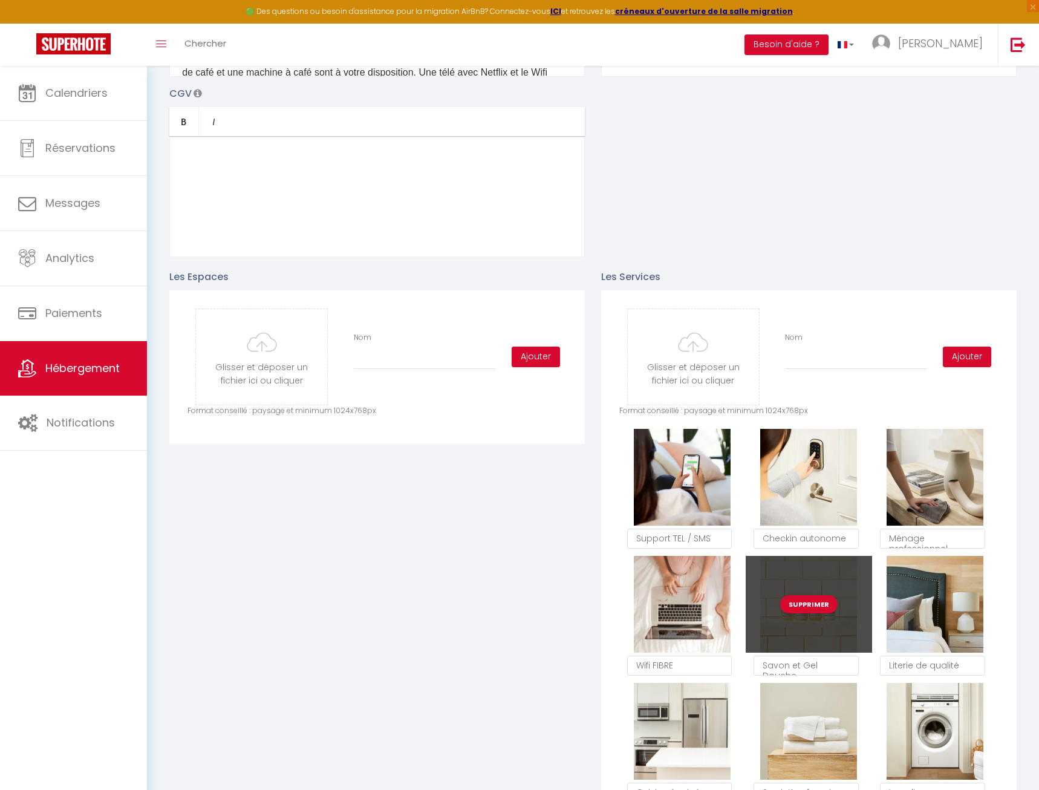
scroll to position [926, 0]
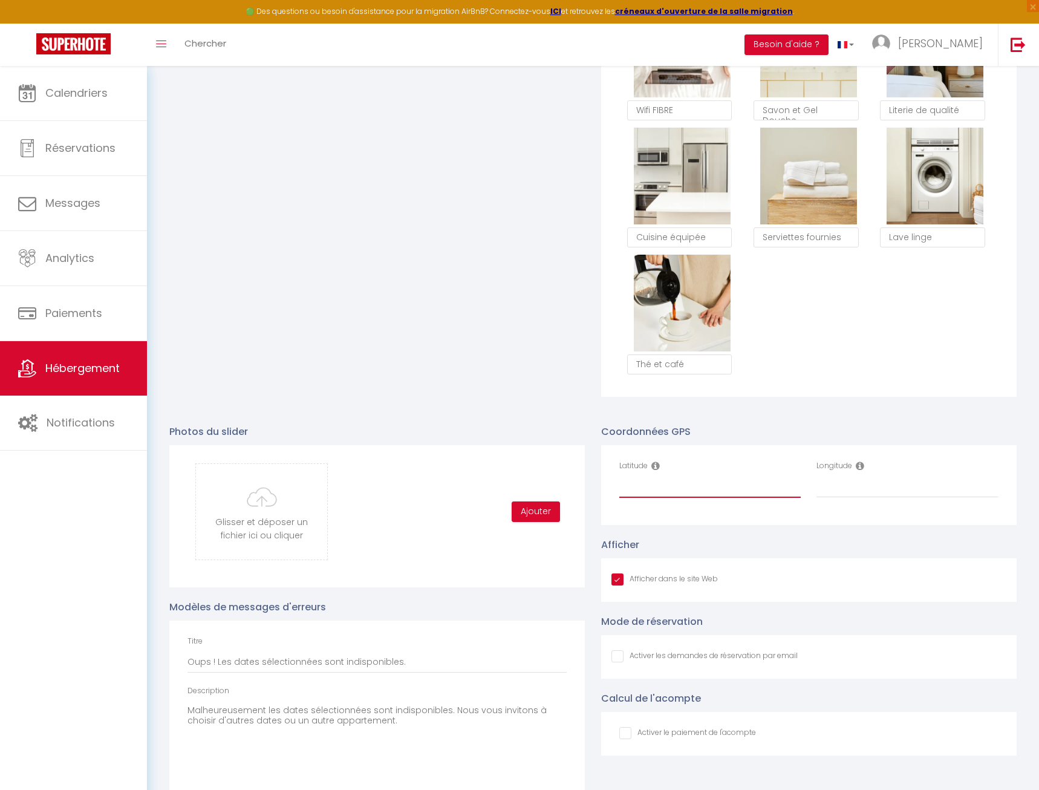
click at [679, 495] on input "Latitude" at bounding box center [711, 487] width 182 height 22
type input "à"
type input "9"
type input "0.0"
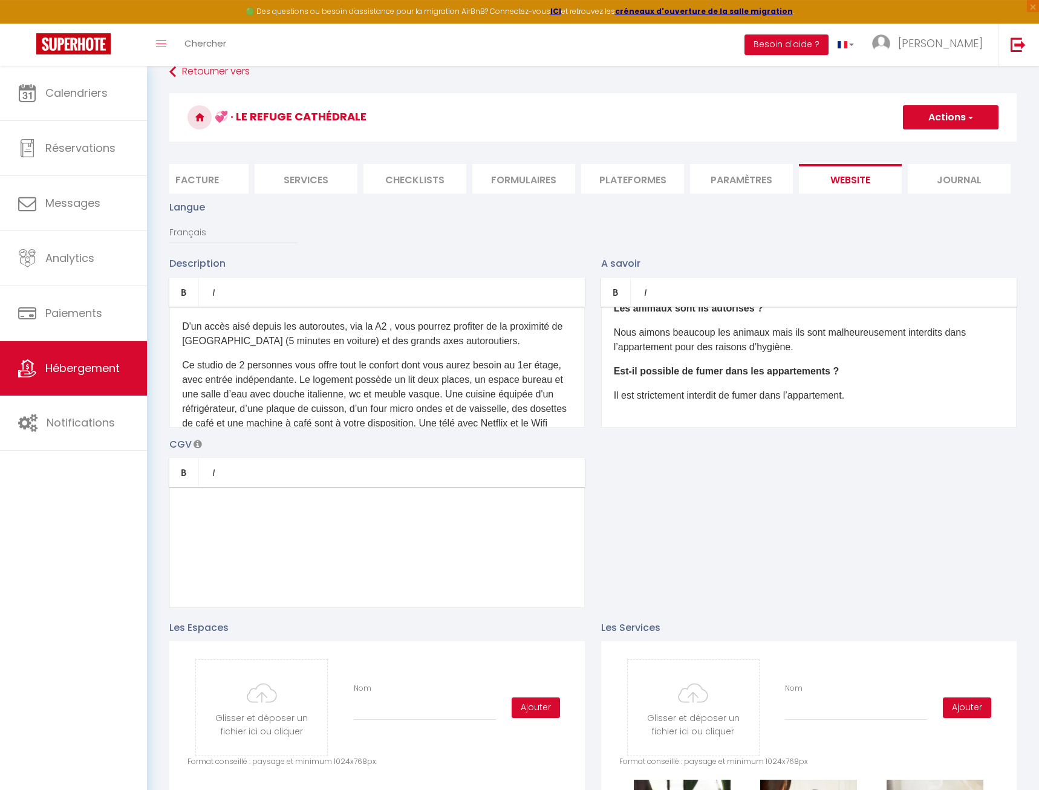
scroll to position [0, 0]
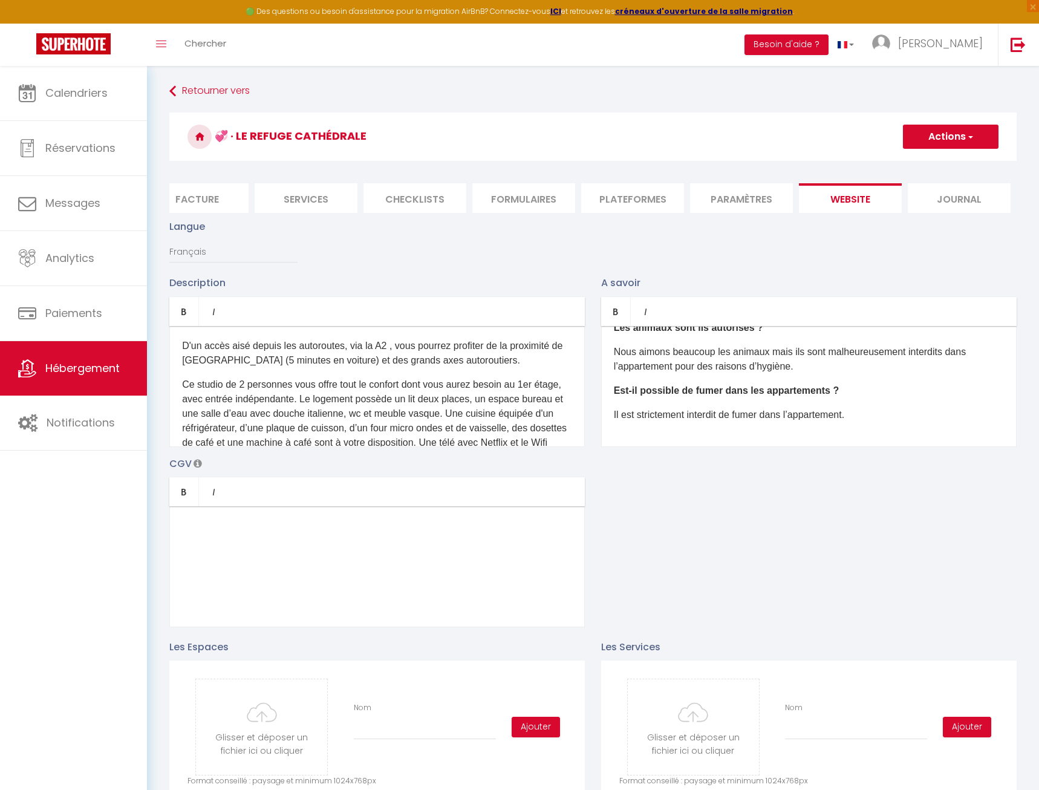
type input "0.0"
click at [960, 148] on button "Actions" at bounding box center [951, 137] width 96 height 24
click at [933, 166] on input "Enregistrer" at bounding box center [937, 163] width 45 height 12
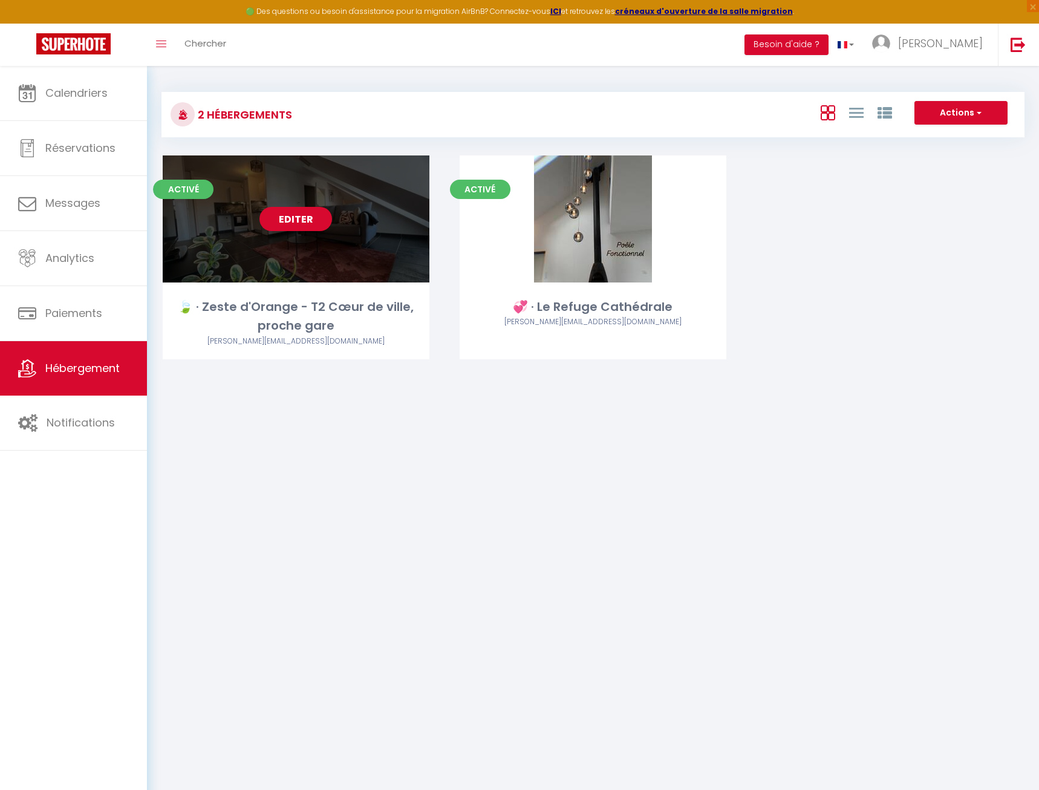
click at [290, 220] on link "Editer" at bounding box center [296, 219] width 73 height 24
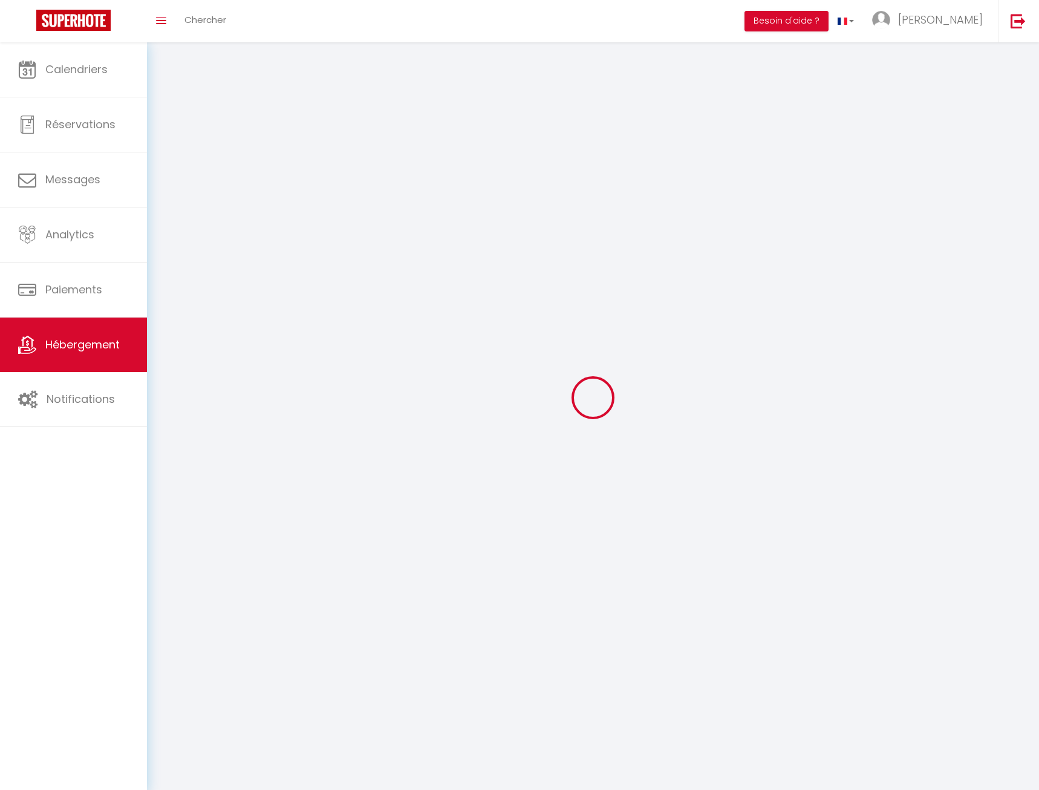
select select "1"
select select "28"
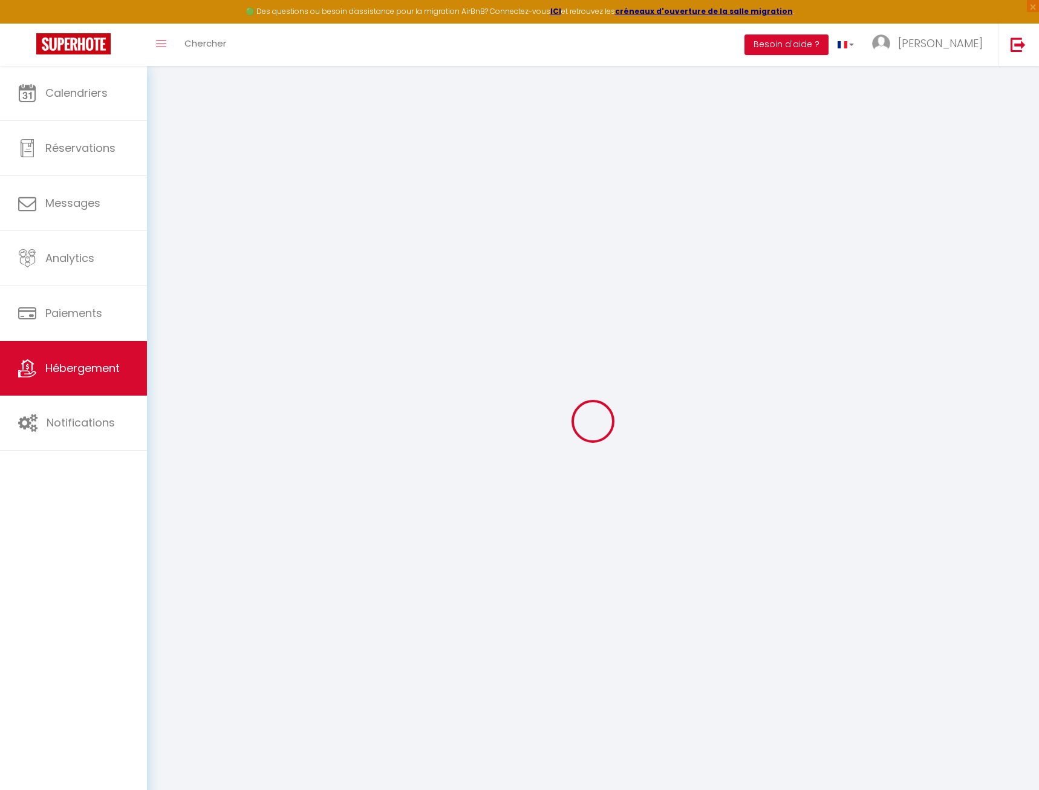
select select
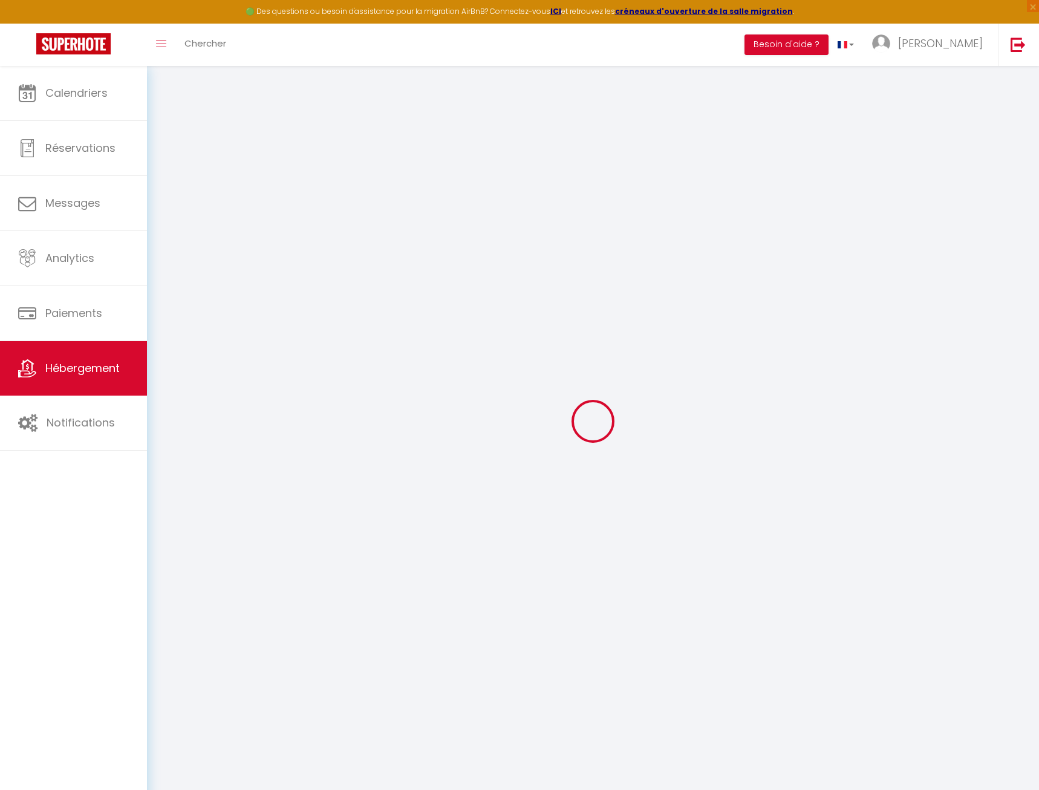
select select
checkbox input "false"
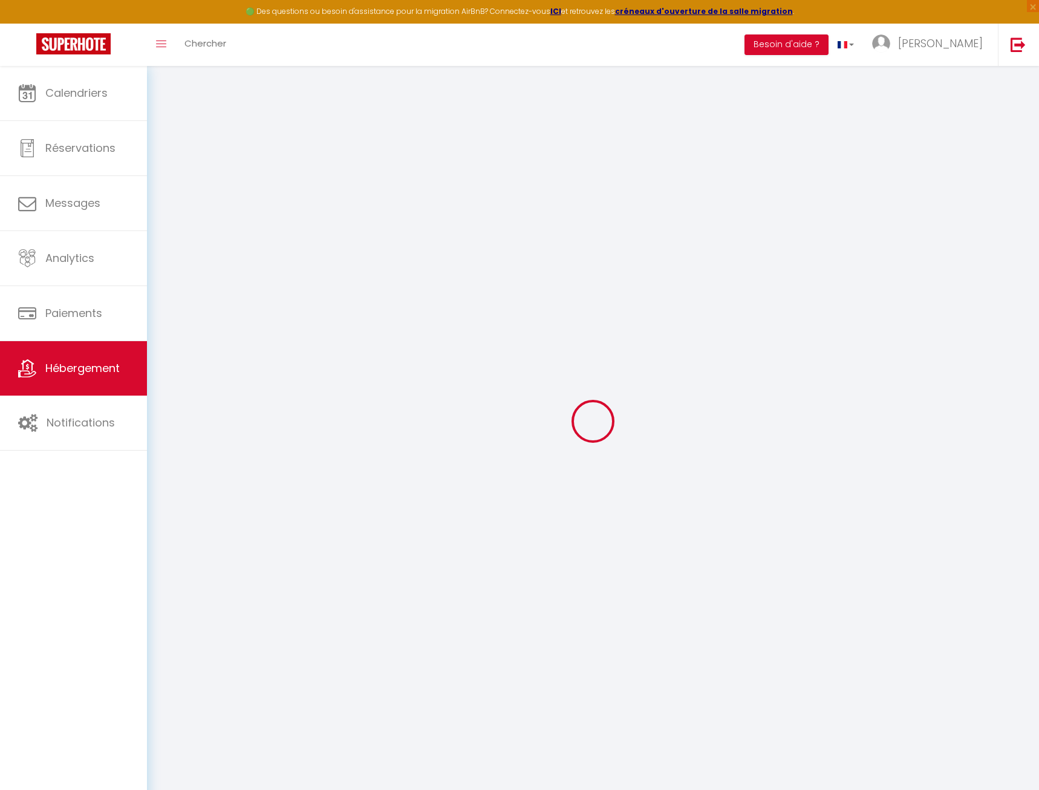
select select
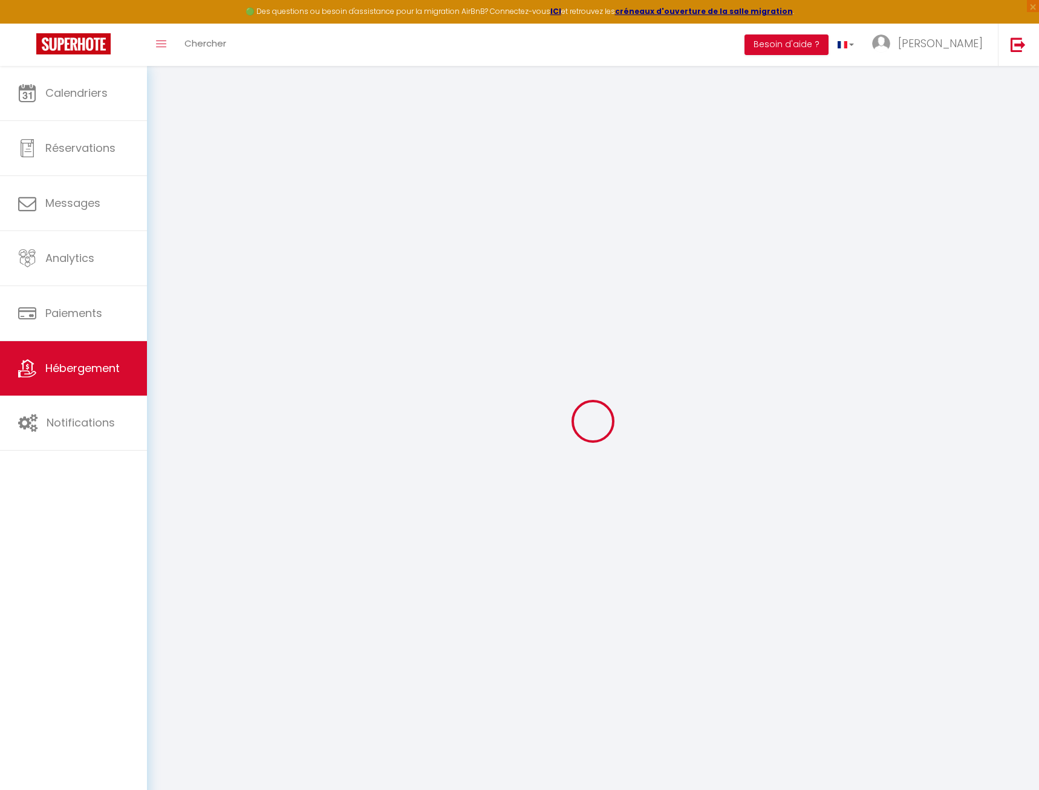
select select
checkbox input "false"
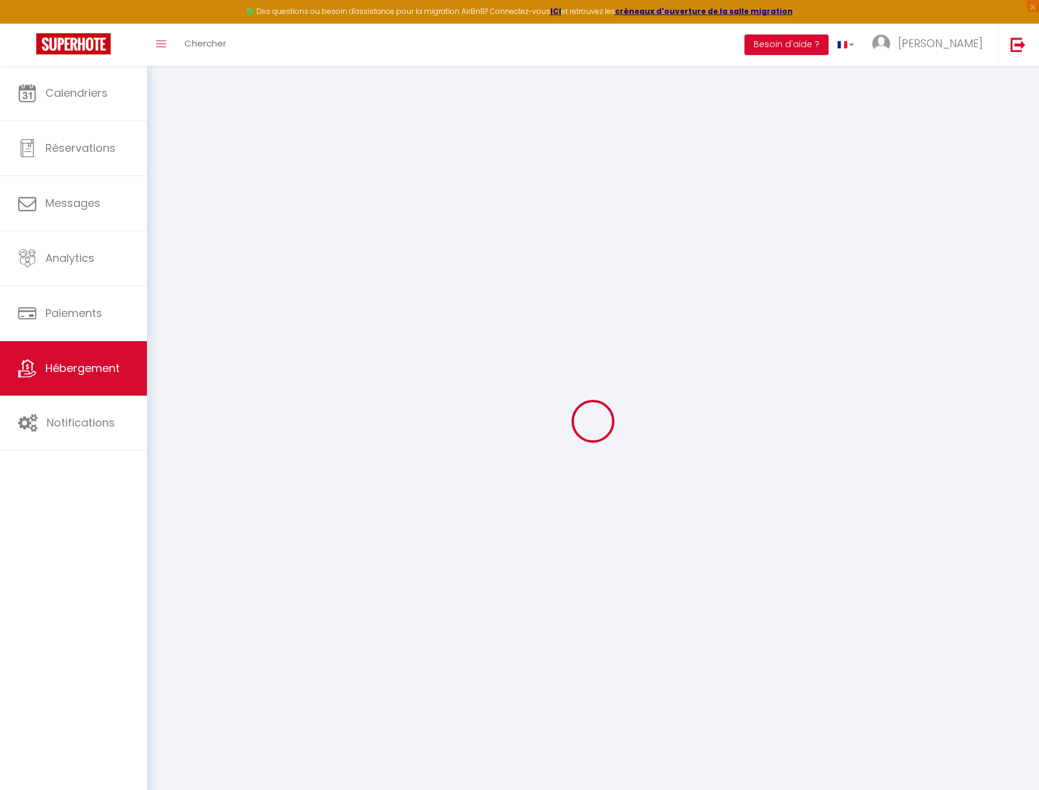
checkbox input "false"
select select
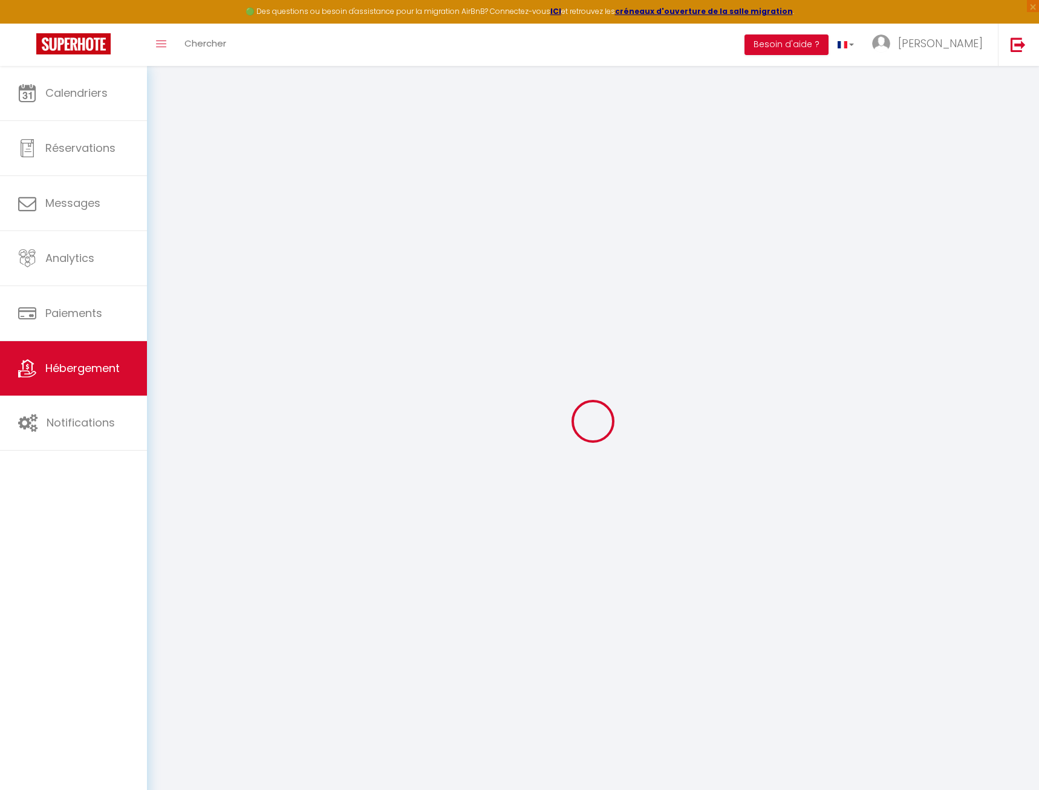
select select
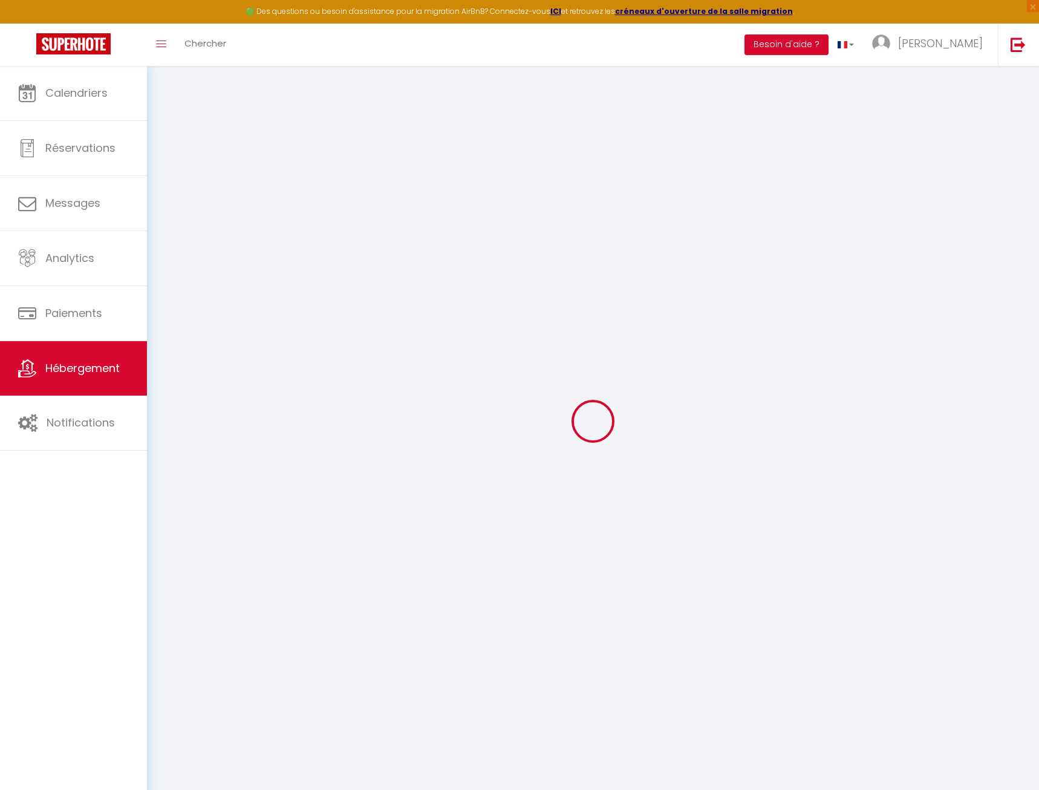
checkbox input "false"
select select
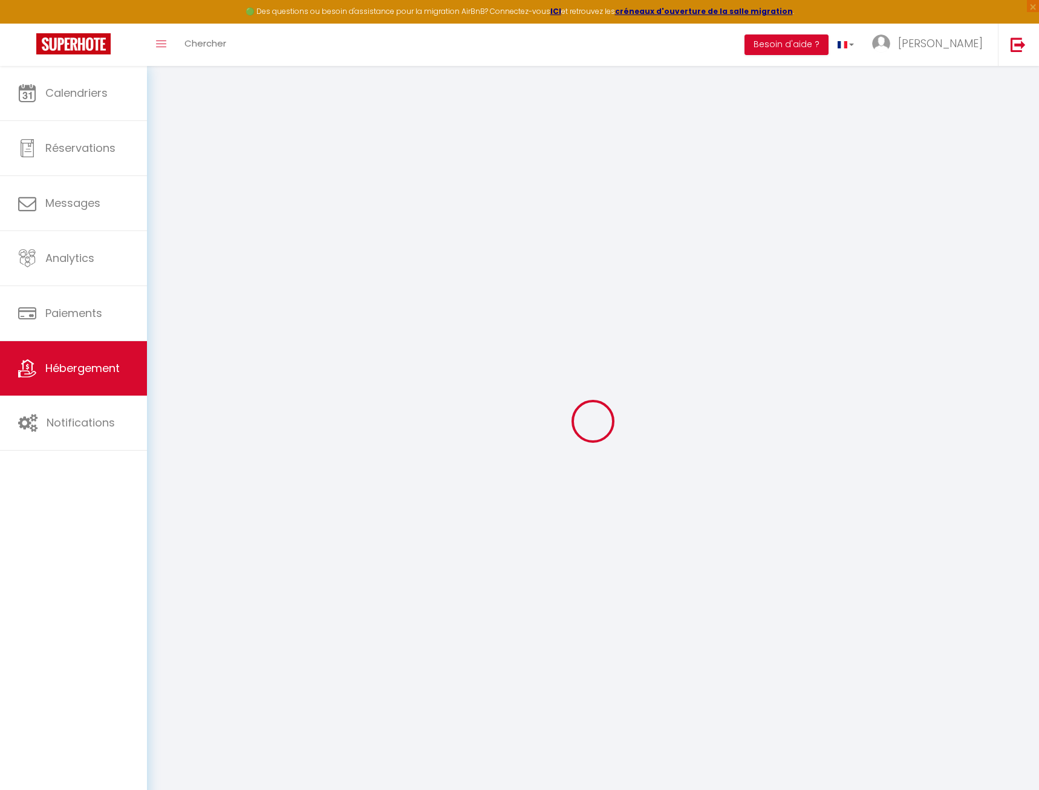
select select
type input "🍃 · Zeste d'Orange - T2 Cœur de ville, proche gare"
type input "45"
type input "21"
select select
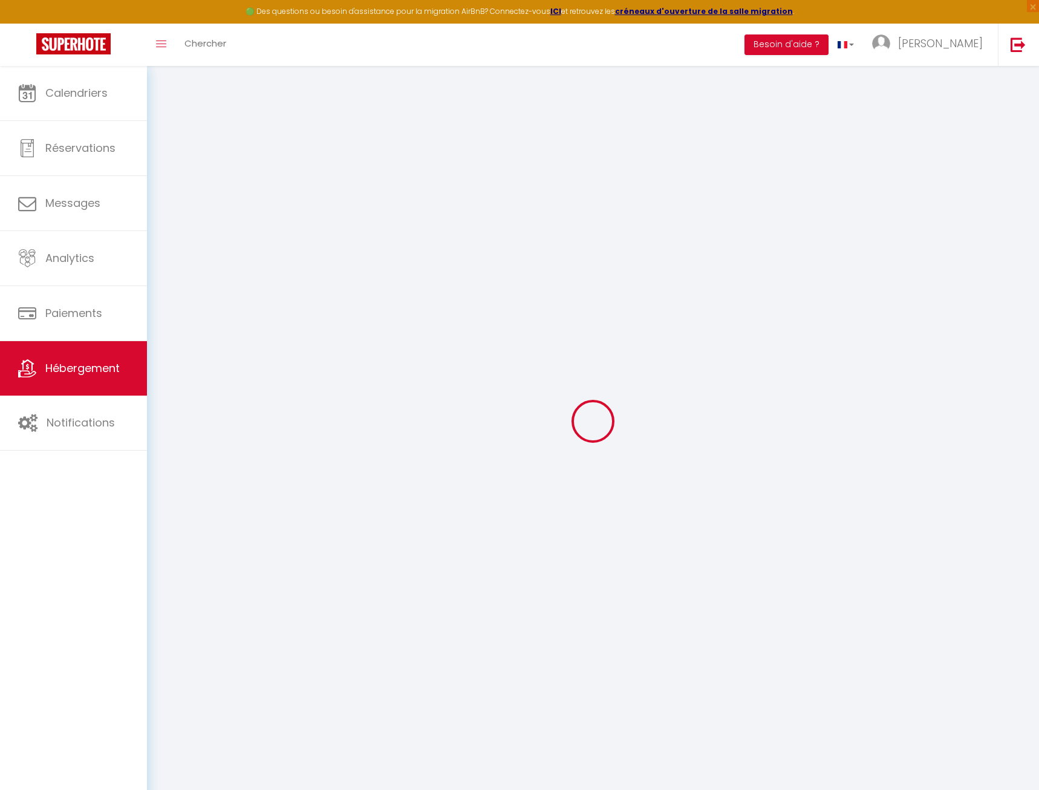
select select
type input "31 Boulevard Jean Jaurès"
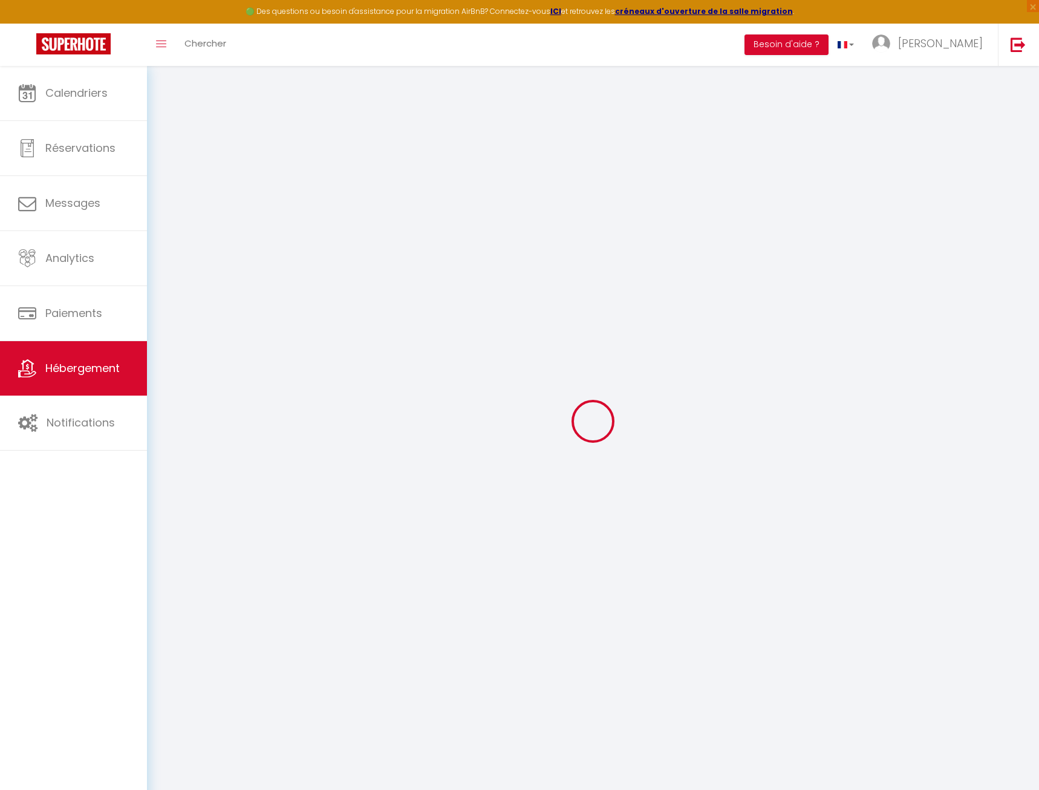
type input "45000"
type input "Orléans"
type input "melanie.delaplace@outlook.fr"
select select
checkbox input "false"
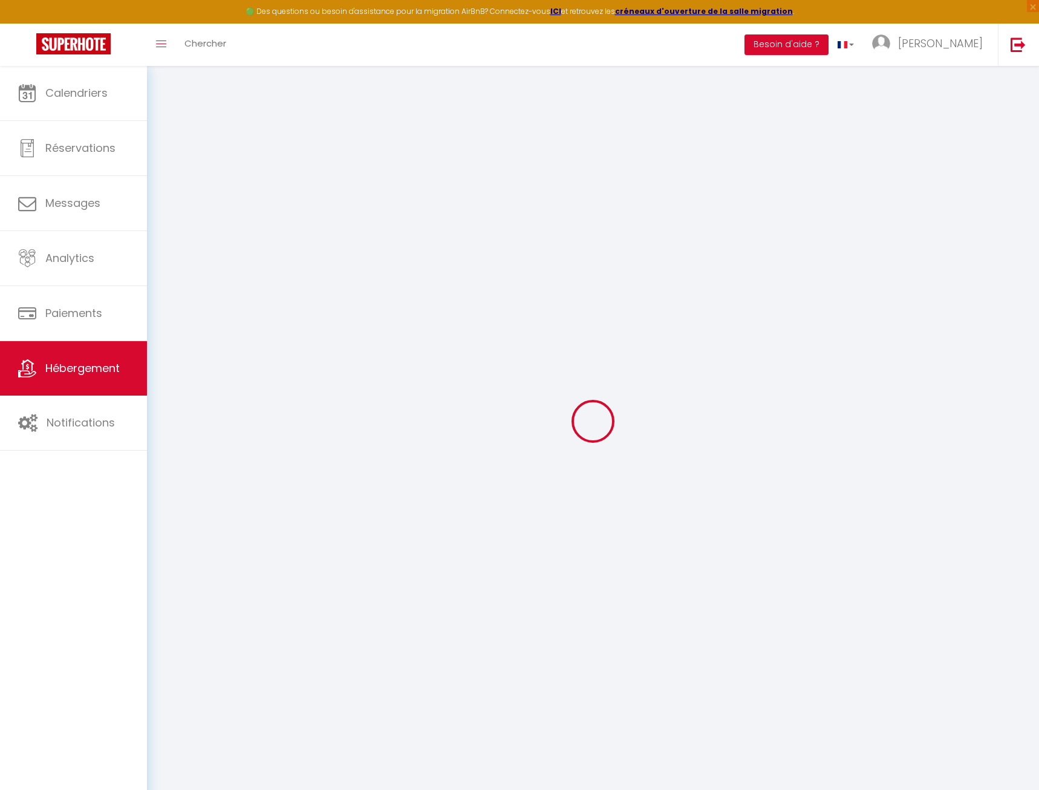
checkbox input "false"
select select
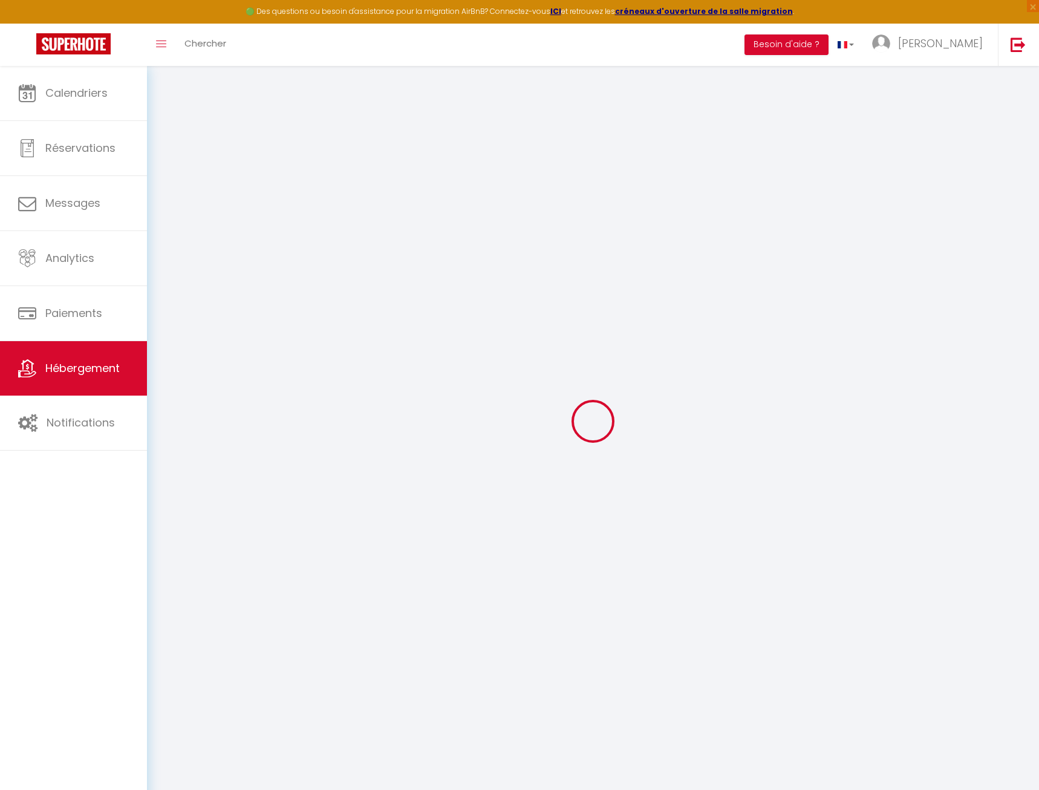
type input "0"
select select
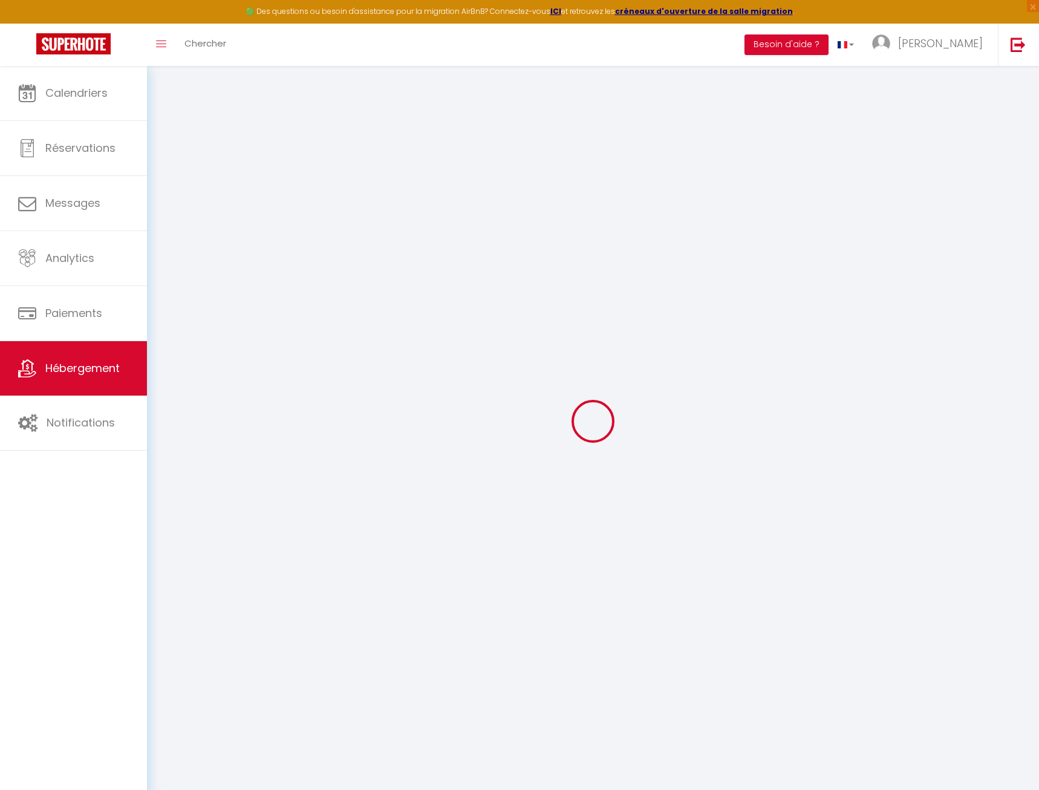
select select
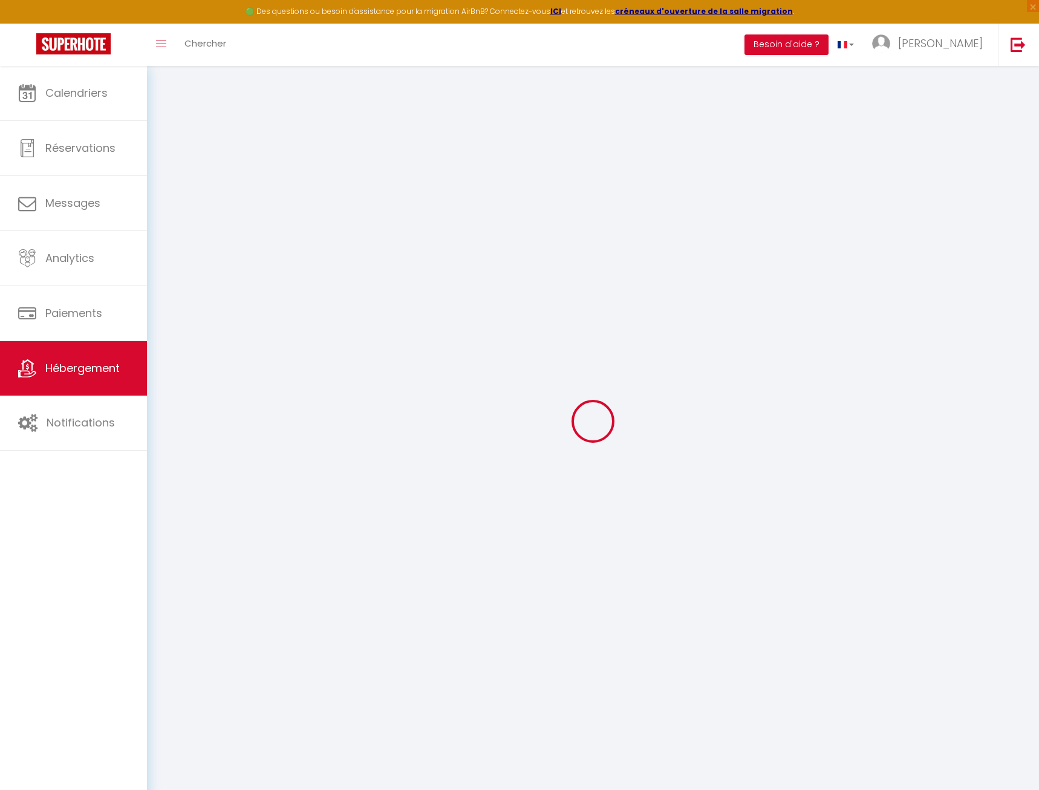
checkbox input "false"
select select
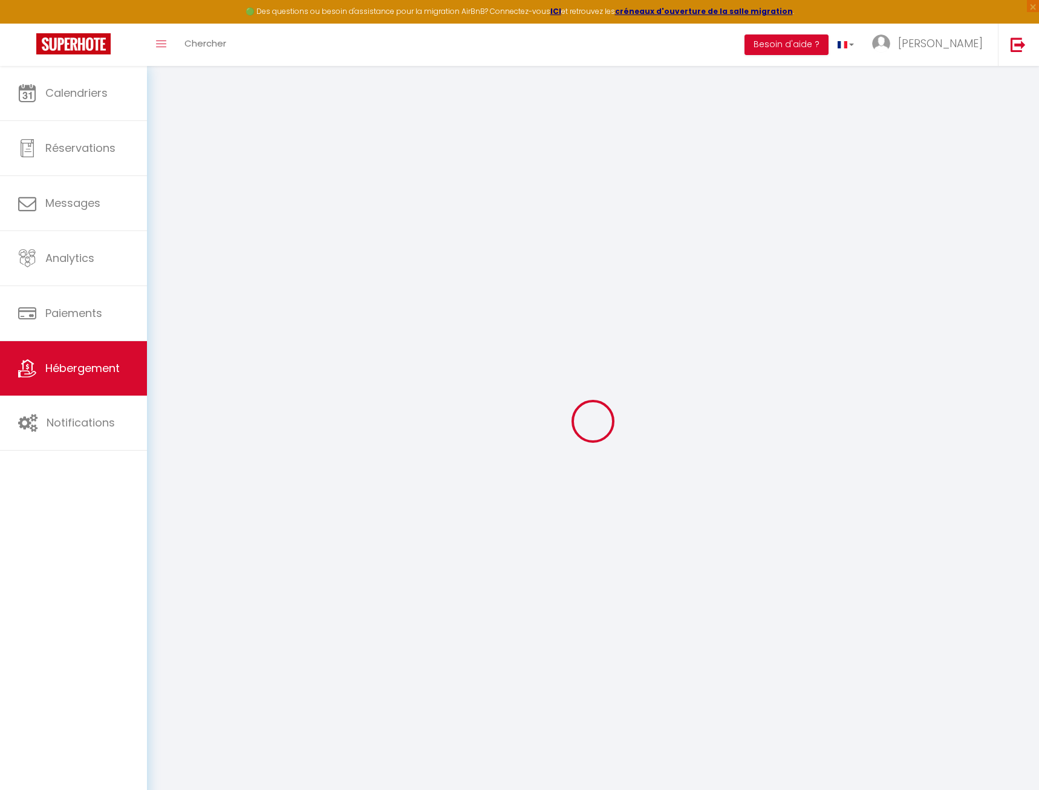
select select
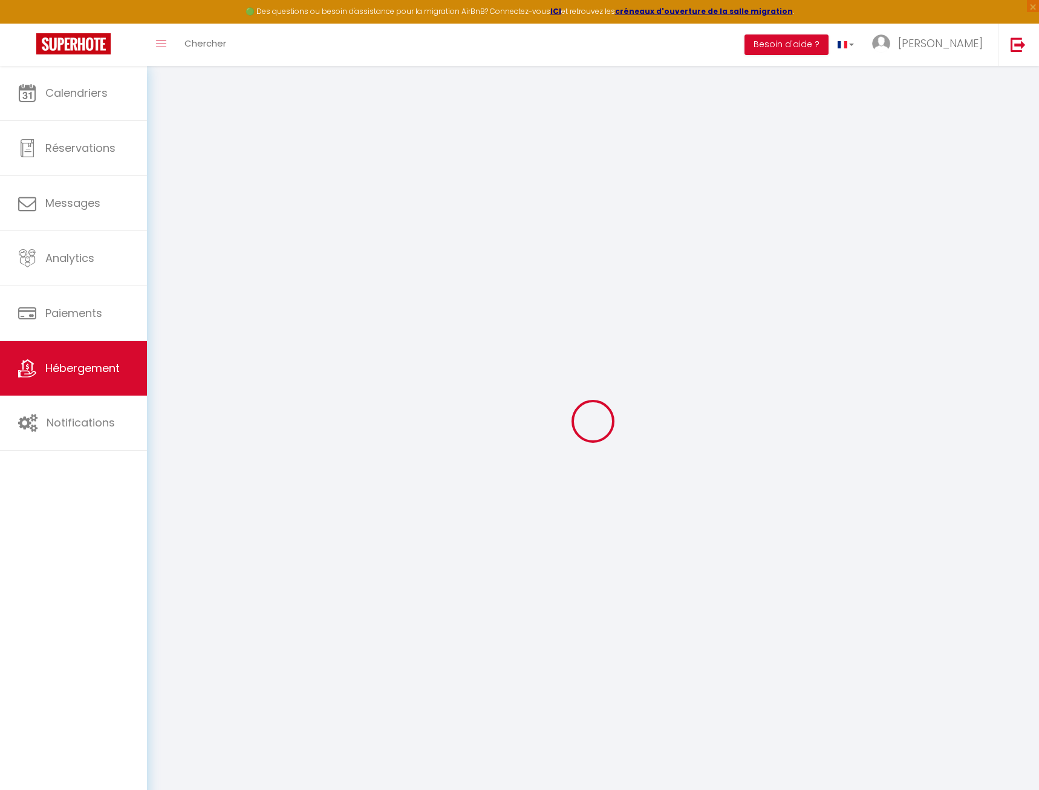
checkbox input "false"
select select
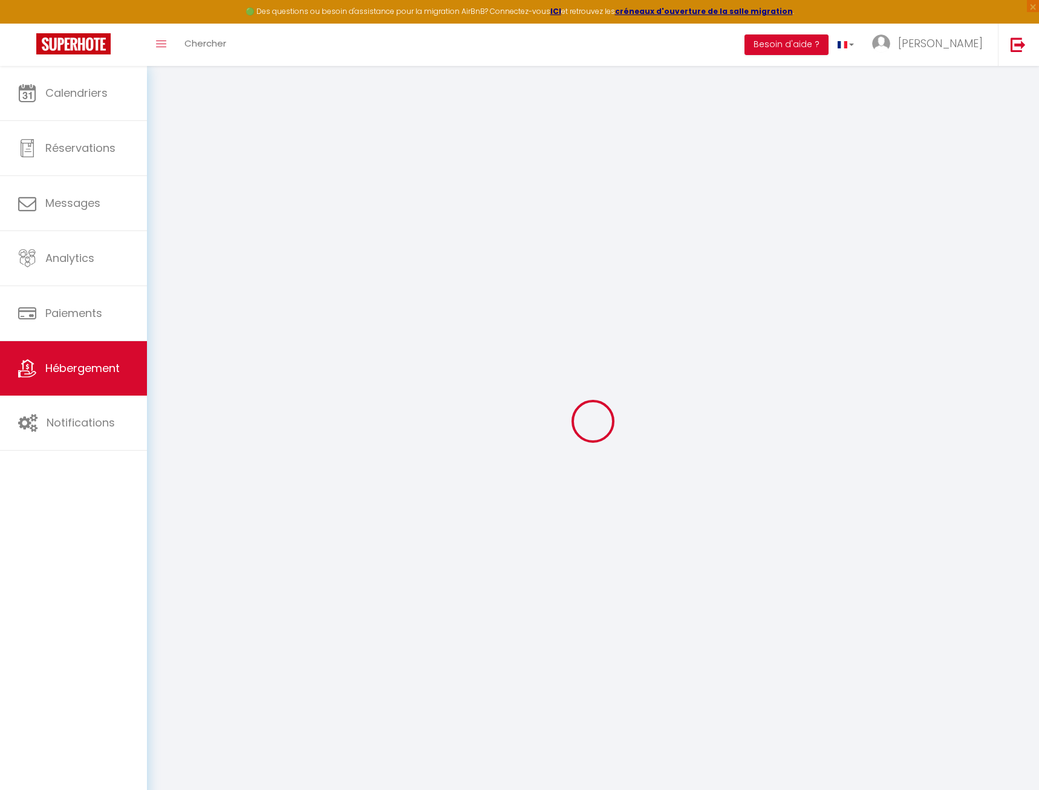
select select
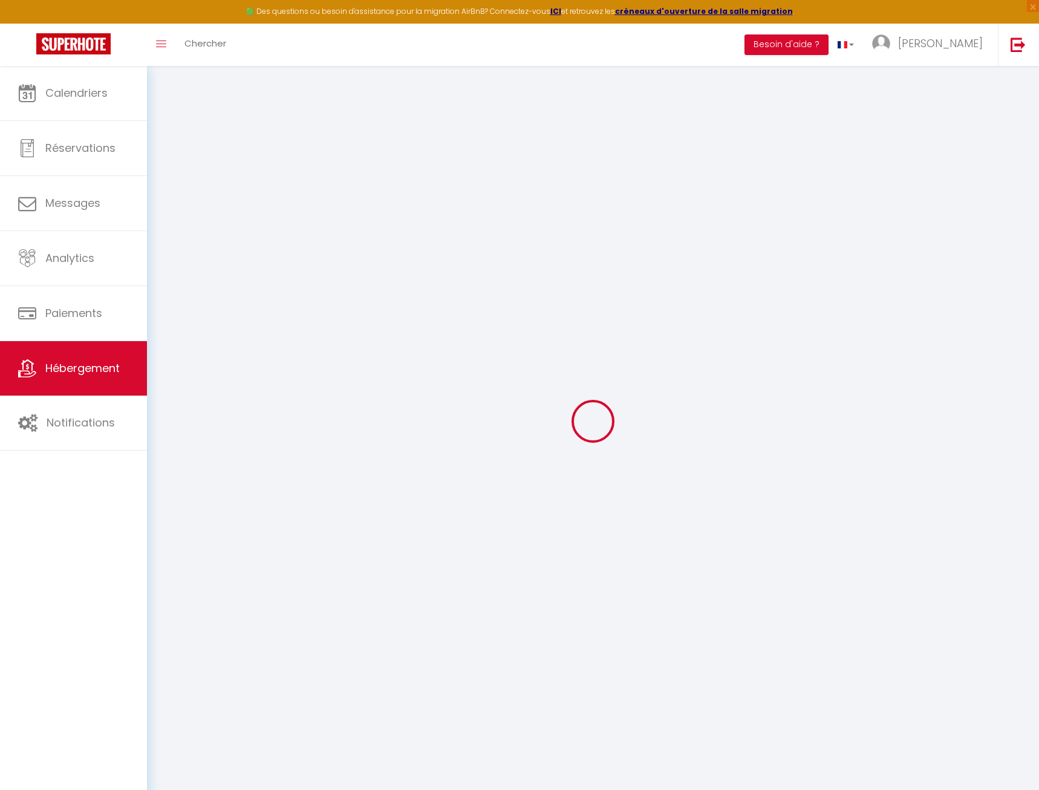
checkbox input "false"
select select
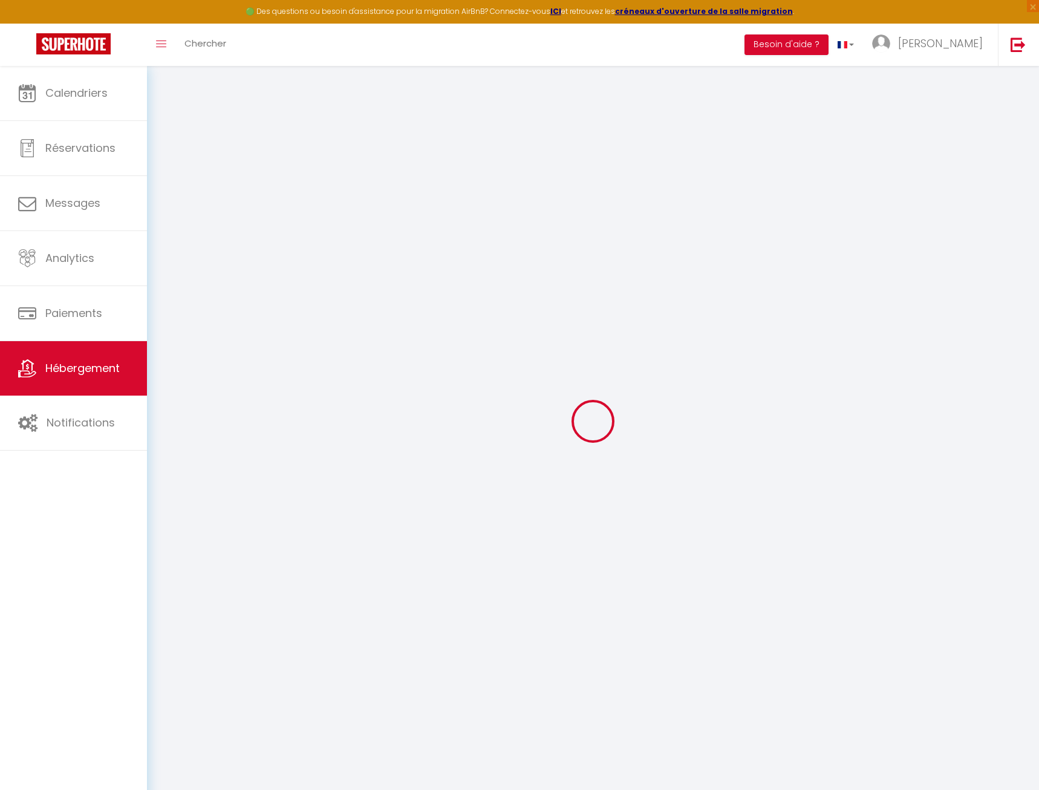
checkbox input "false"
select select "16:00"
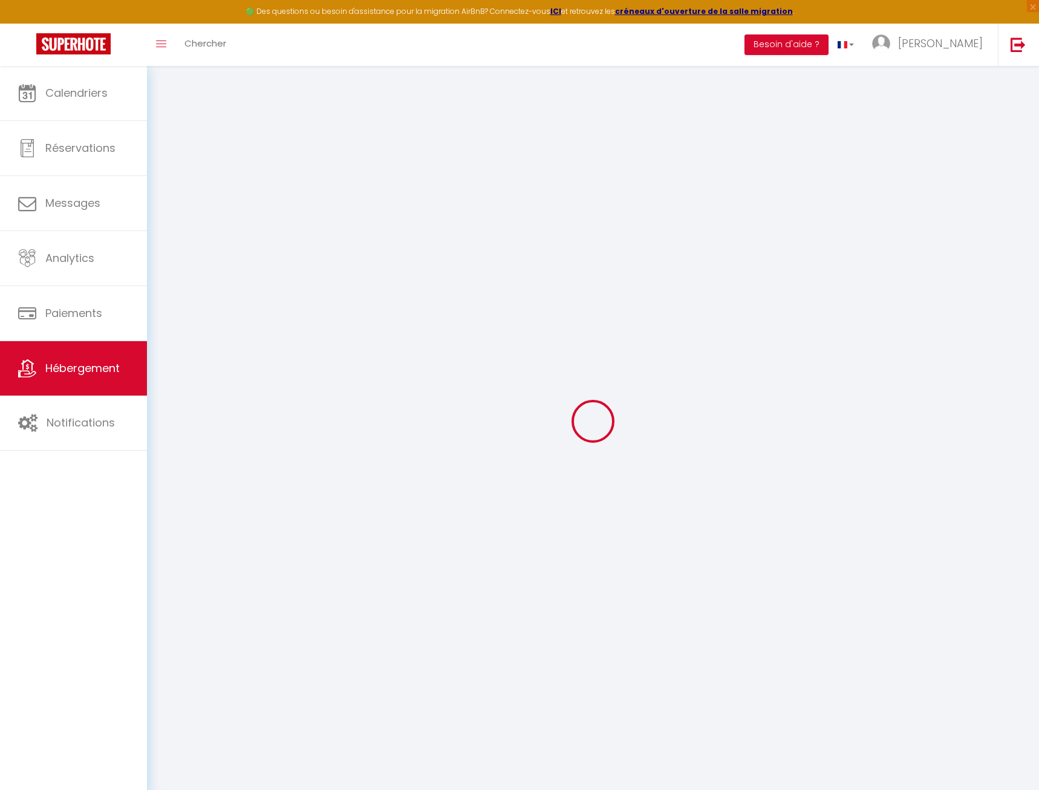
select select "23:45"
select select "11:00"
select select "30"
select select "120"
select select
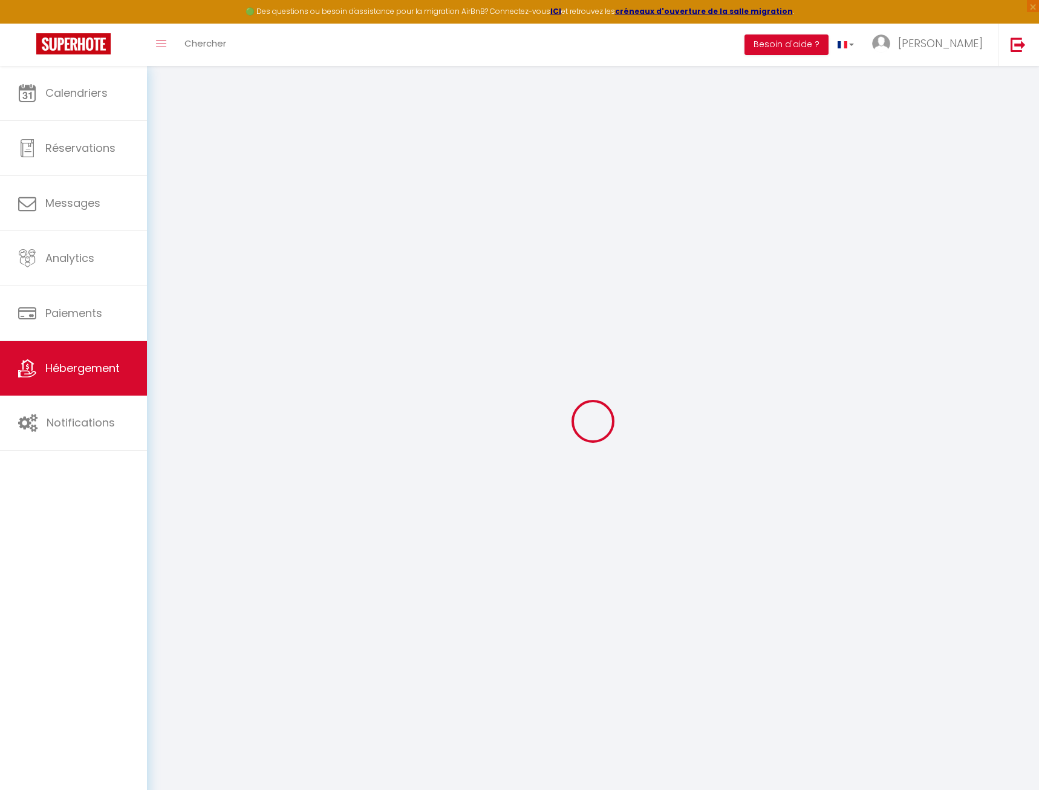
checkbox input "false"
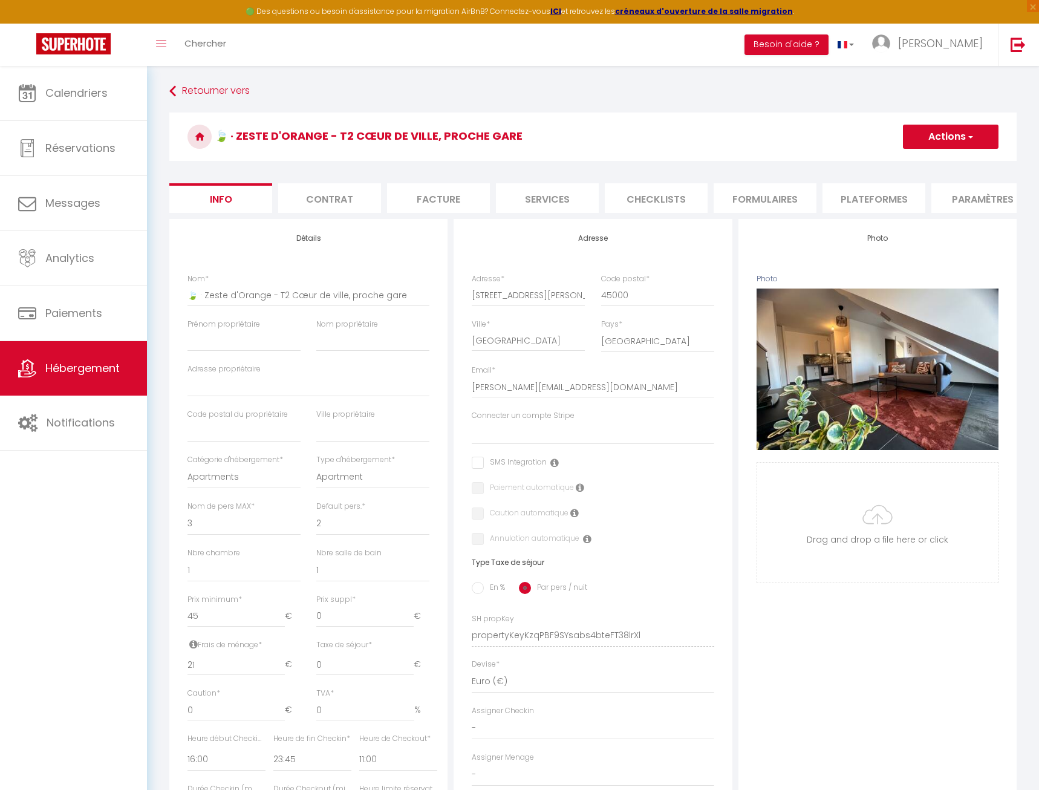
scroll to position [0, 241]
click at [865, 195] on li "website" at bounding box center [850, 198] width 103 height 30
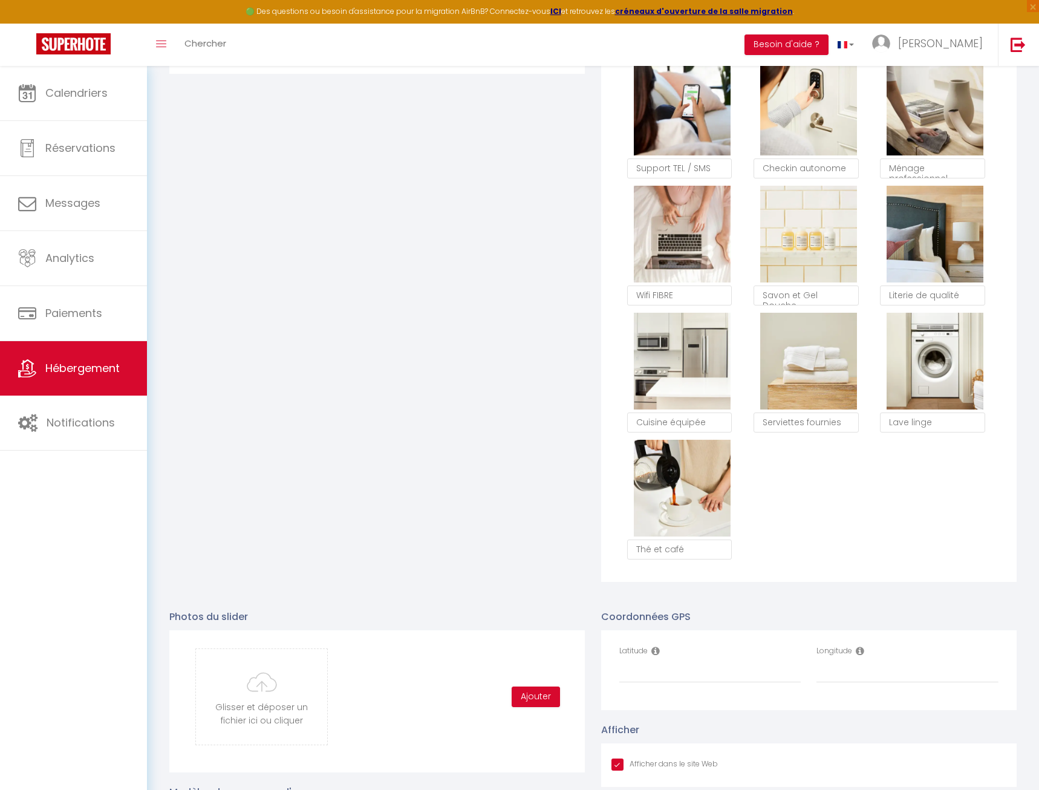
scroll to position [992, 0]
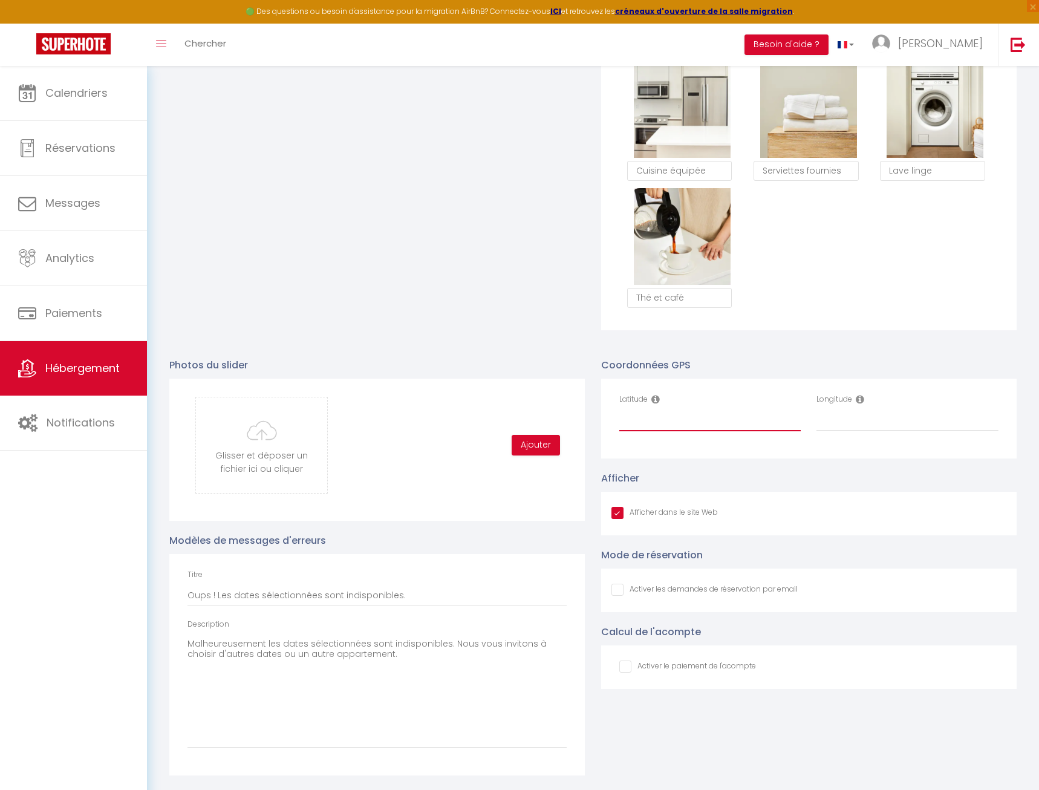
click at [712, 410] on input "Latitude" at bounding box center [711, 421] width 182 height 22
type input "0.0"
click at [850, 425] on input "Longitude" at bounding box center [908, 421] width 182 height 22
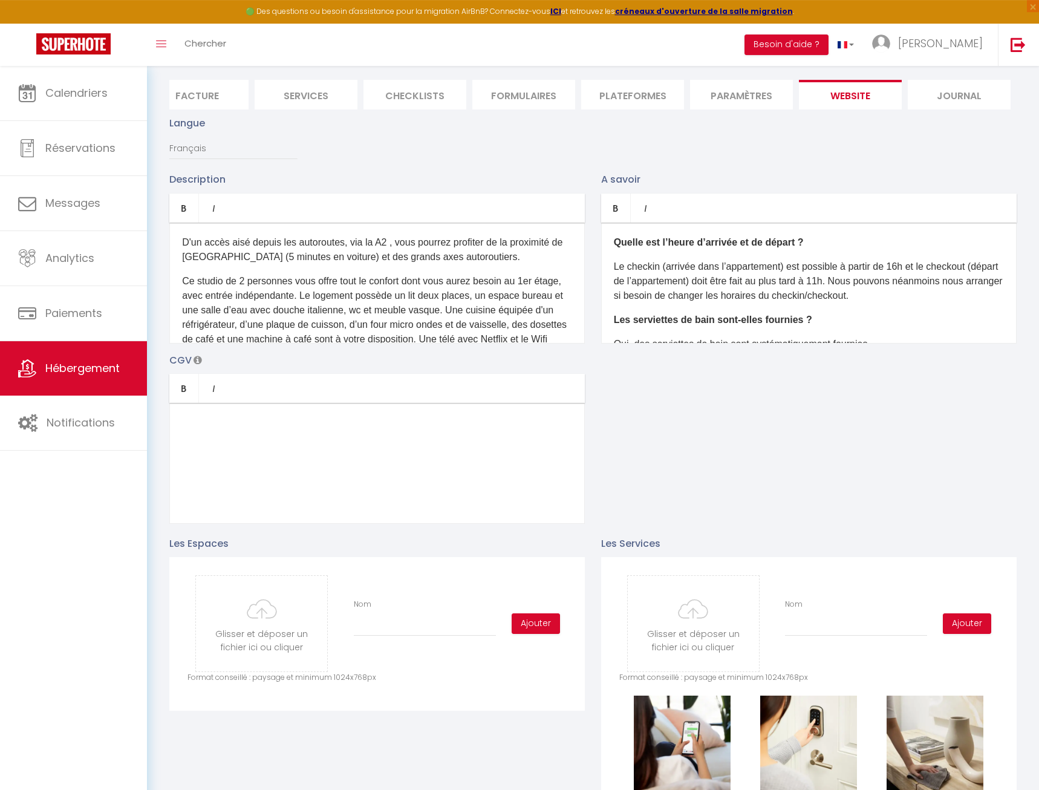
scroll to position [0, 0]
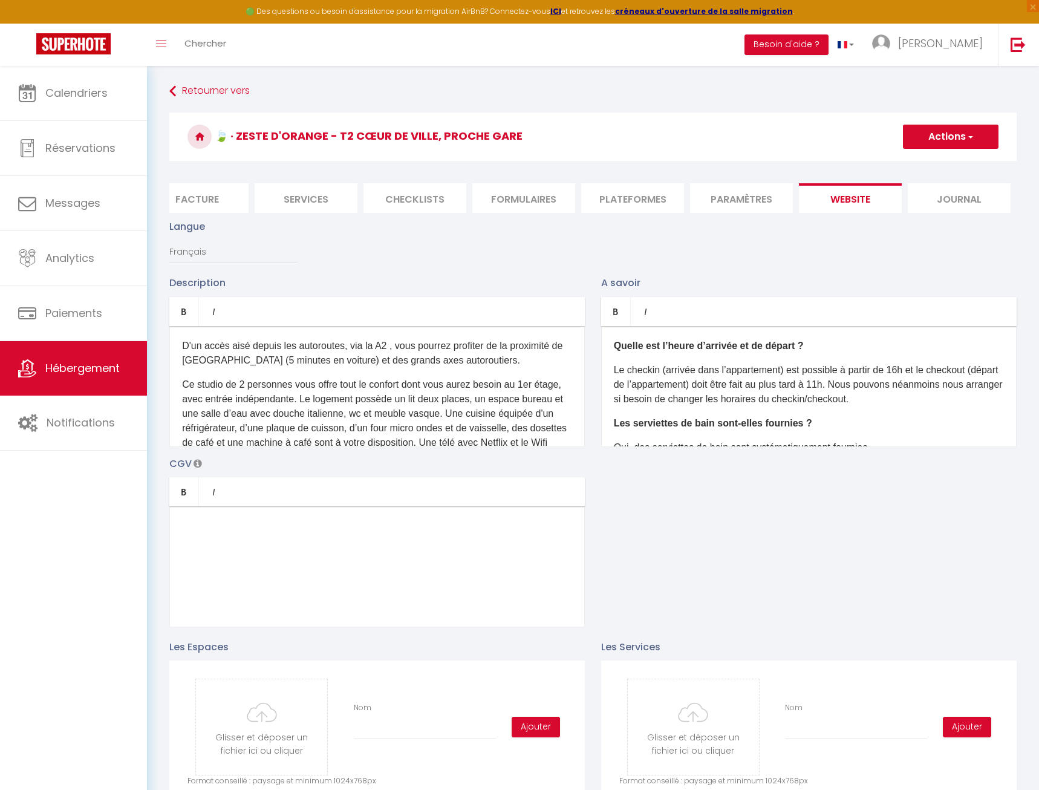
type input "0.0"
click at [945, 131] on button "Actions" at bounding box center [951, 137] width 96 height 24
click at [936, 165] on input "Enregistrer" at bounding box center [937, 163] width 45 height 12
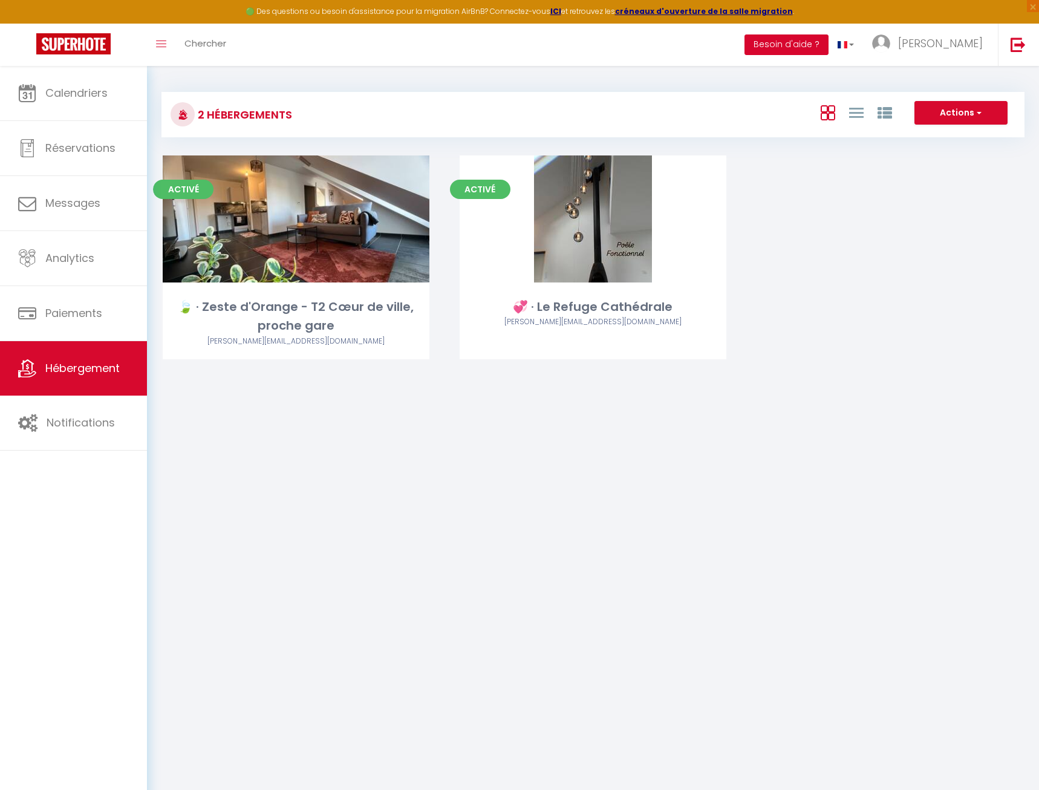
click at [829, 52] on button "Besoin d'aide ?" at bounding box center [787, 44] width 84 height 21
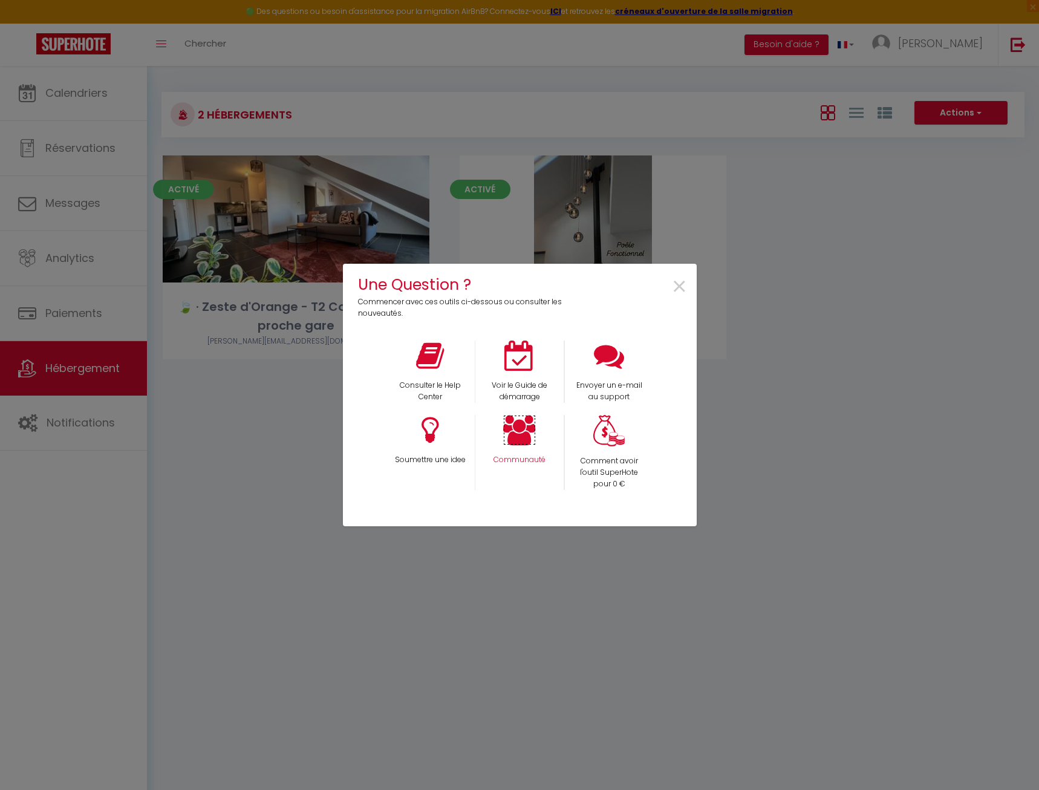
click at [523, 430] on icon at bounding box center [519, 430] width 33 height 30
click at [682, 287] on span "×" at bounding box center [680, 287] width 16 height 38
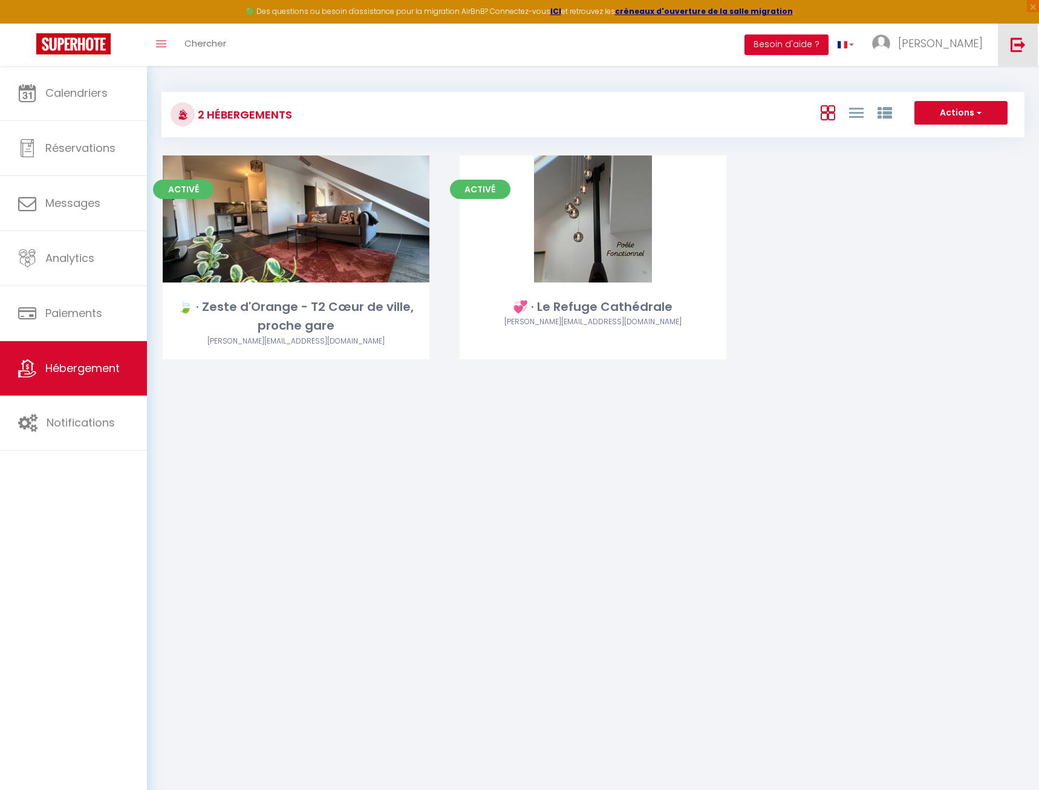
click at [1028, 45] on link at bounding box center [1018, 45] width 40 height 42
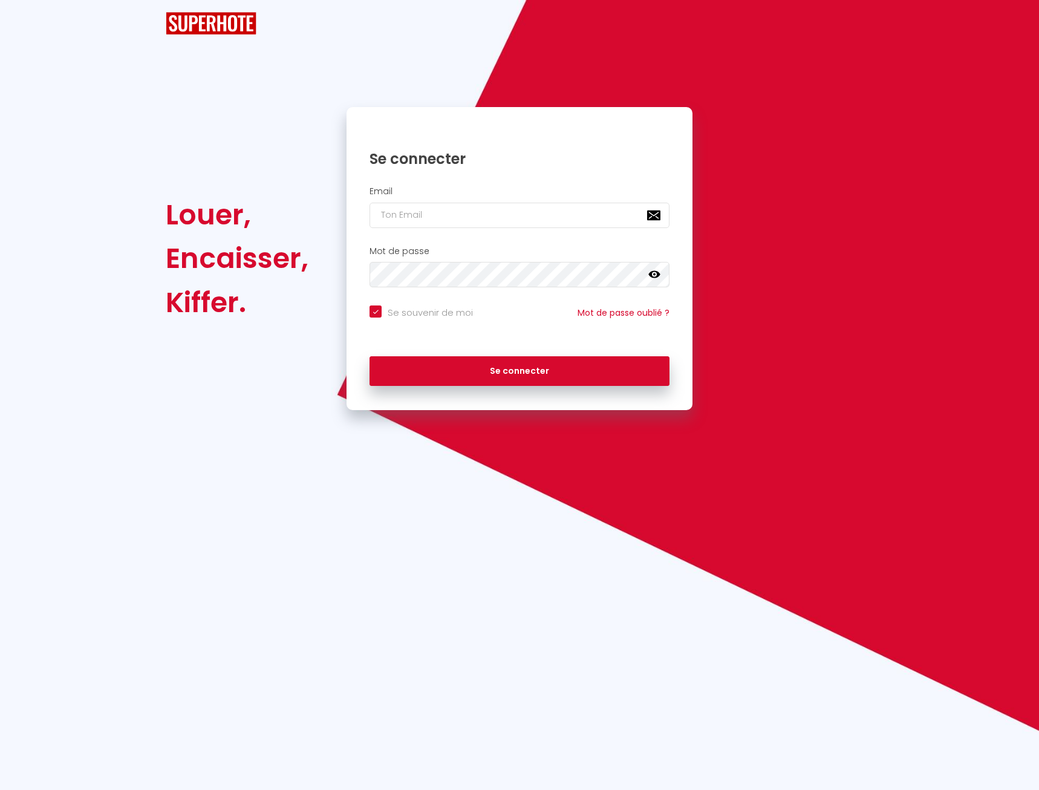
checkbox input "true"
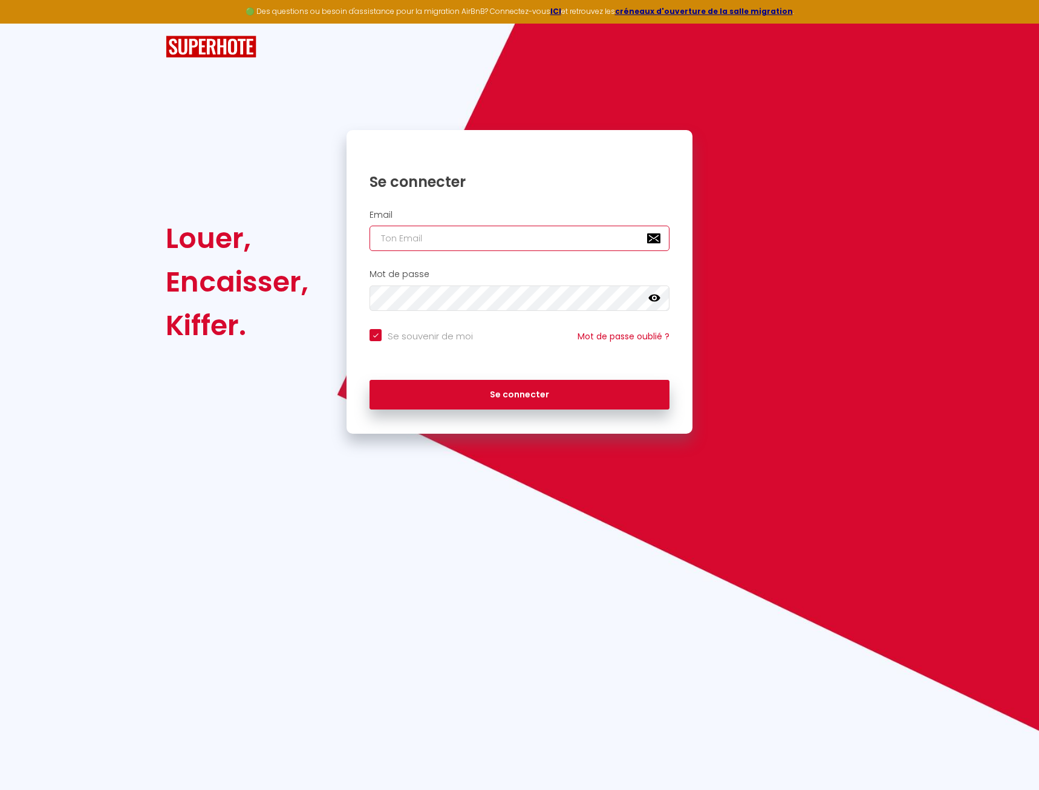
paste input "renttodeyservices@gmail.com>"
type input "renttodeyservices@gmail.com>"
checkbox input "true"
click at [543, 242] on input "renttodeyservices@gmail.com>" at bounding box center [520, 238] width 300 height 25
type input "renttodeyservices@gmail.com"
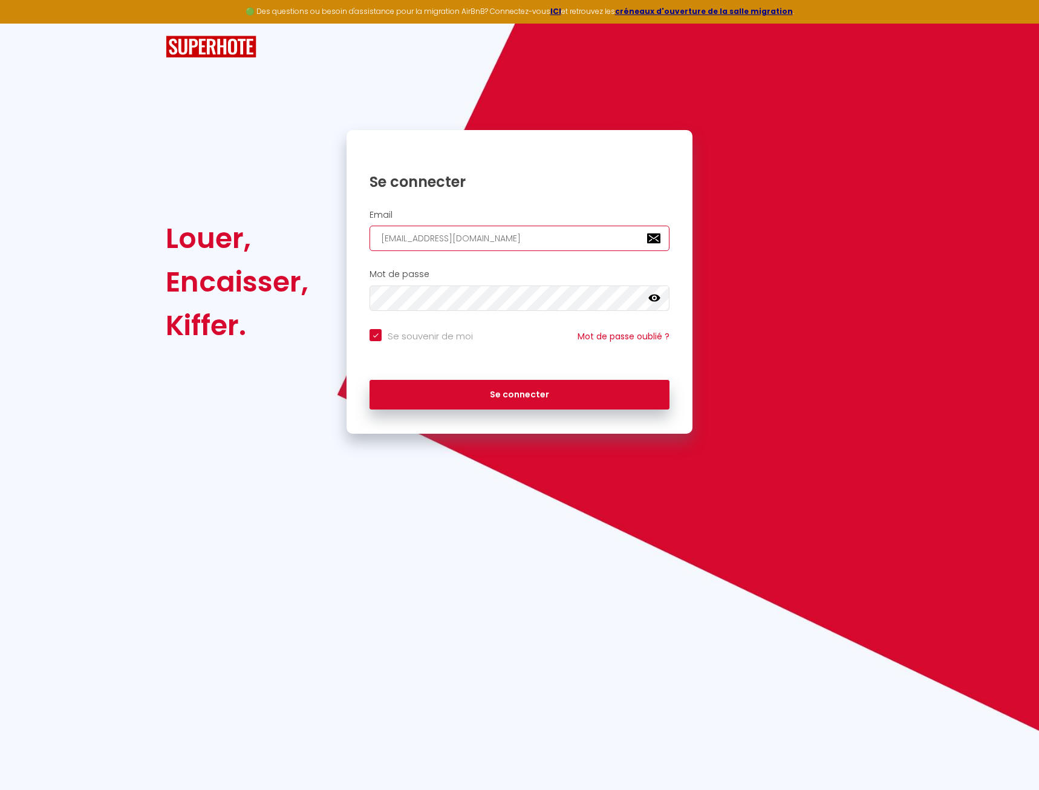
checkbox input "true"
type input "renttodeyservices@gmail.com"
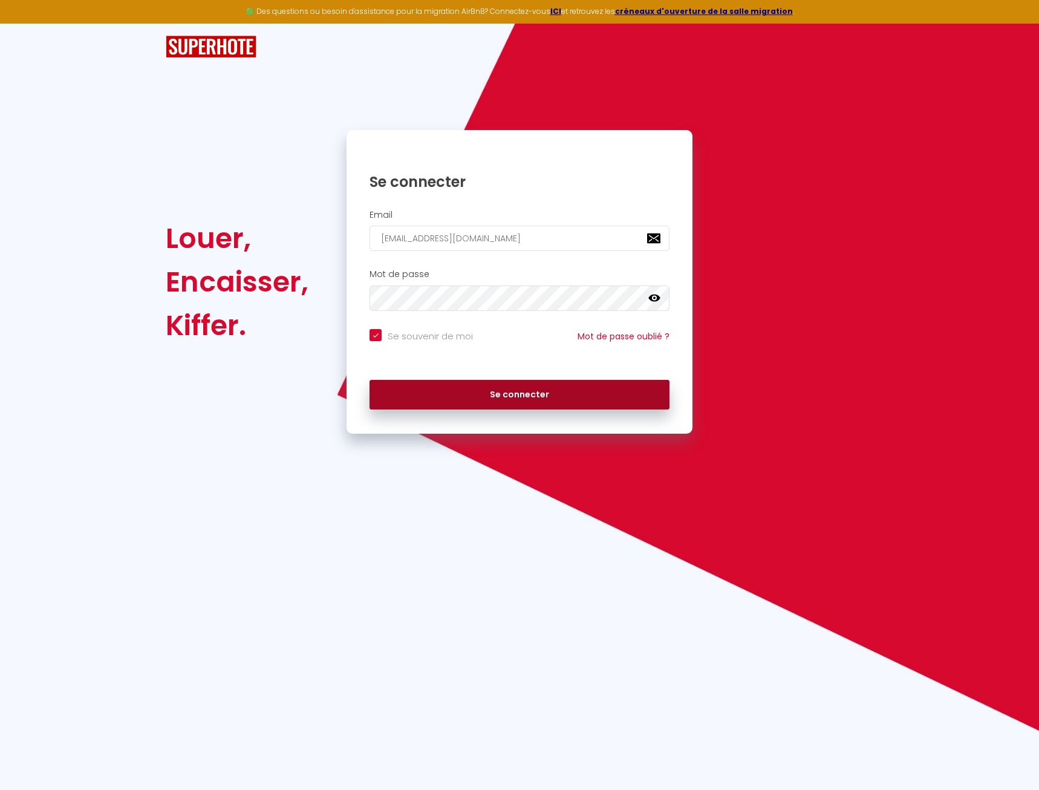
click at [523, 388] on button "Se connecter" at bounding box center [520, 395] width 300 height 30
checkbox input "true"
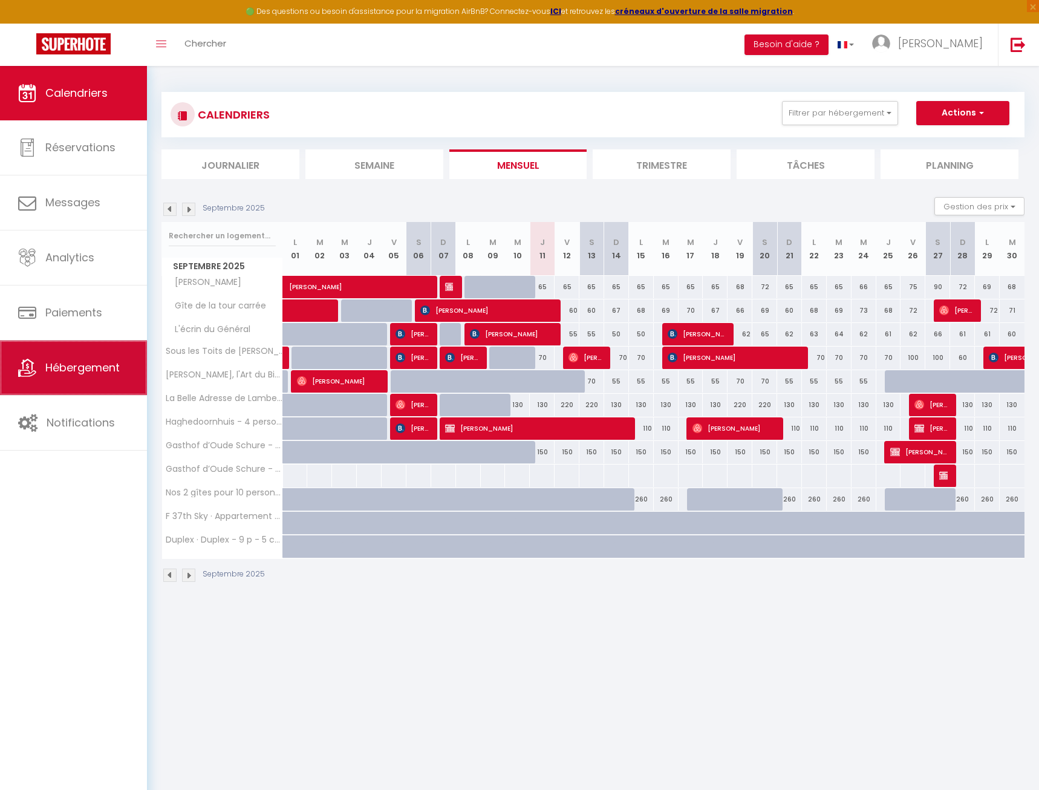
click at [77, 373] on span "Hébergement" at bounding box center [82, 367] width 74 height 15
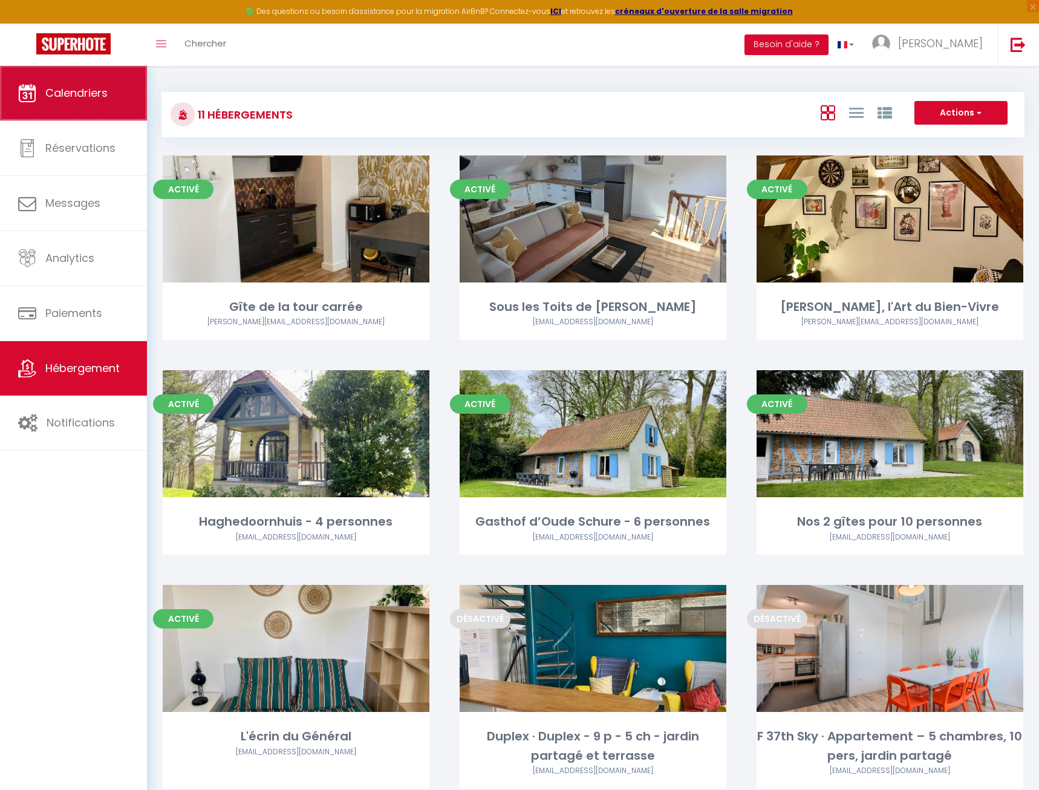
click at [114, 114] on link "Calendriers" at bounding box center [73, 93] width 147 height 54
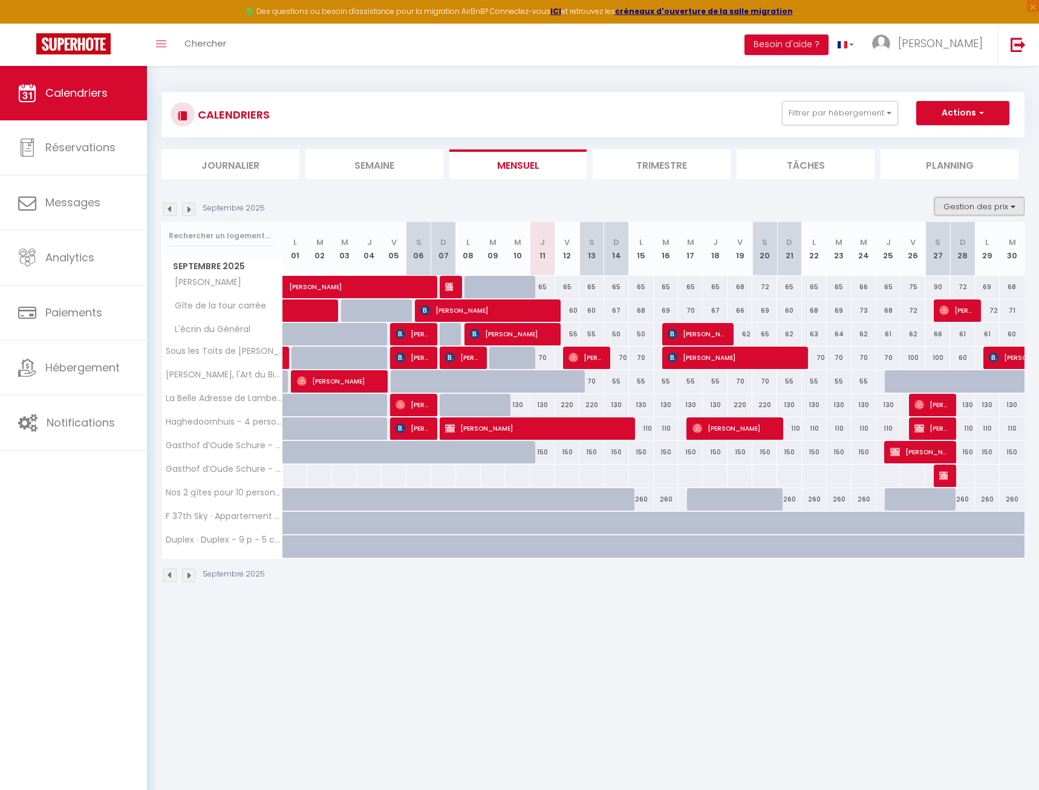
click at [950, 202] on button "Gestion des prix" at bounding box center [980, 206] width 90 height 18
click at [953, 283] on input "Disponibilité" at bounding box center [969, 286] width 109 height 12
checkbox input "true"
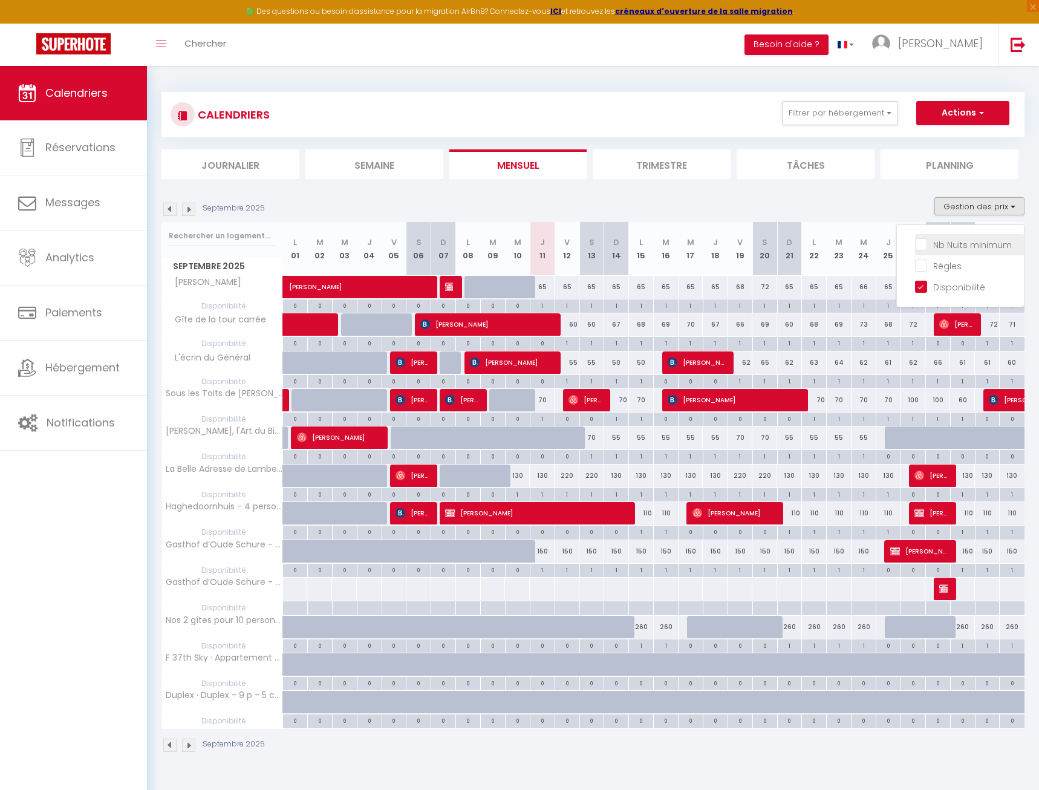
click at [957, 244] on input "Nb Nuits minimum" at bounding box center [969, 244] width 109 height 12
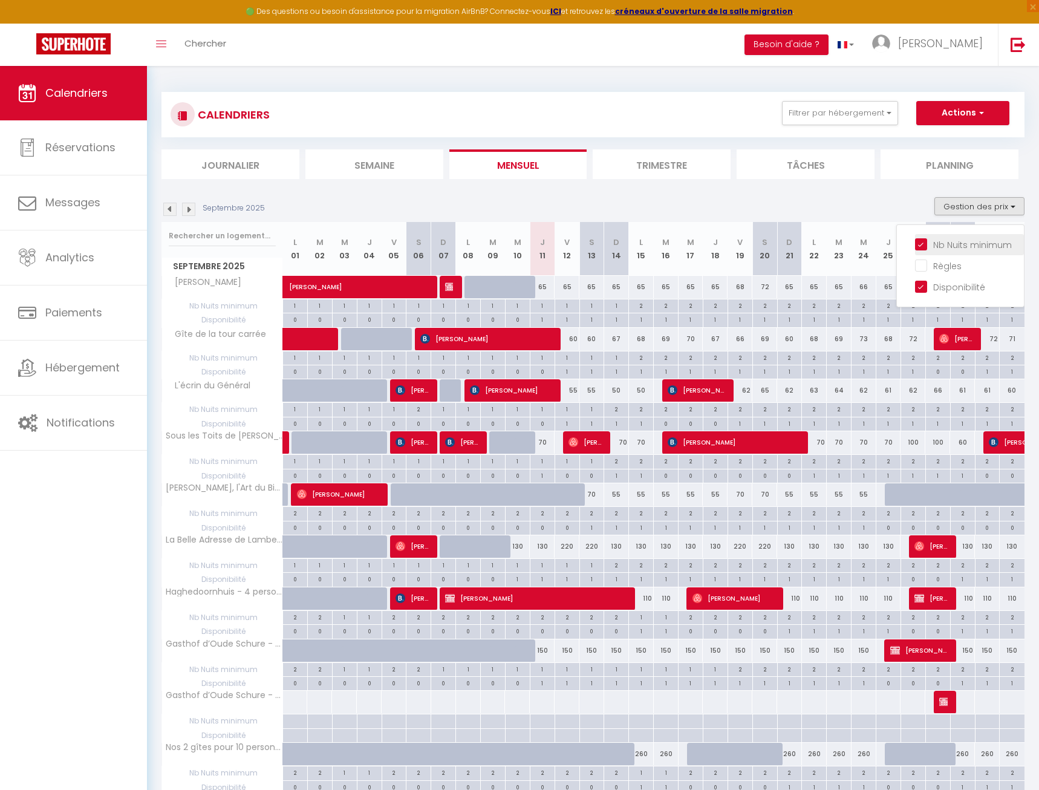
click at [957, 244] on input "Nb Nuits minimum" at bounding box center [969, 244] width 109 height 12
checkbox input "false"
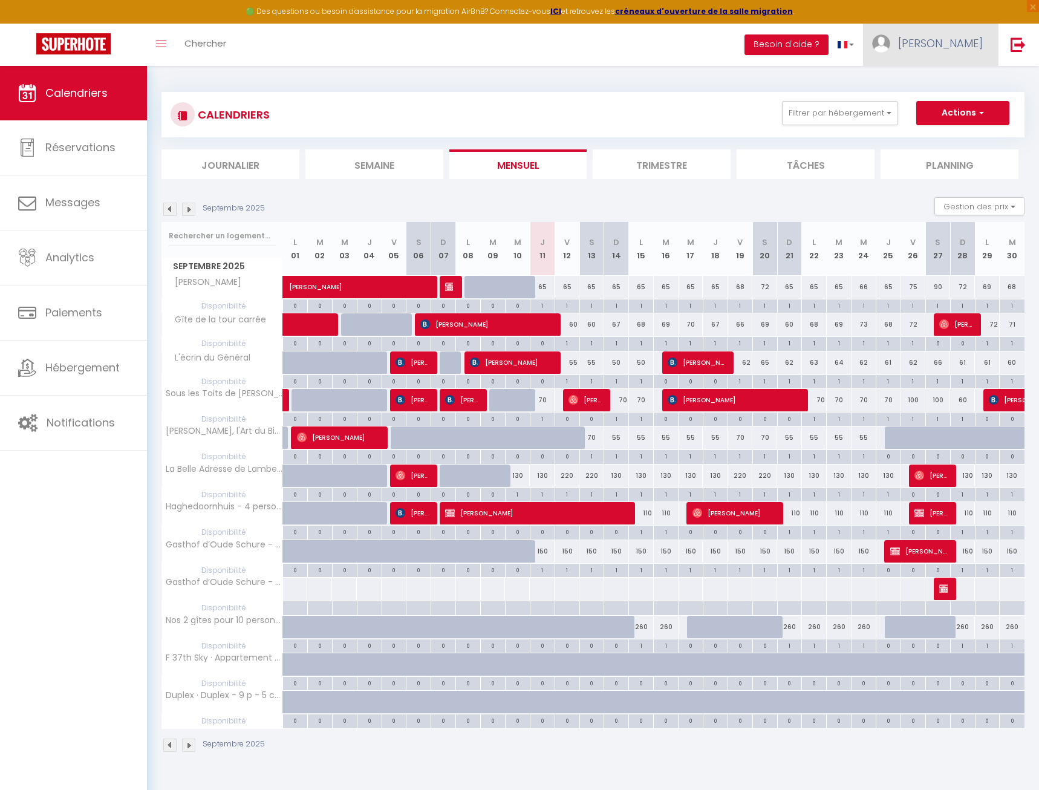
click at [956, 48] on span "AUDREY" at bounding box center [940, 43] width 85 height 15
click at [957, 87] on link "Paramètres" at bounding box center [950, 84] width 90 height 21
select select "fr"
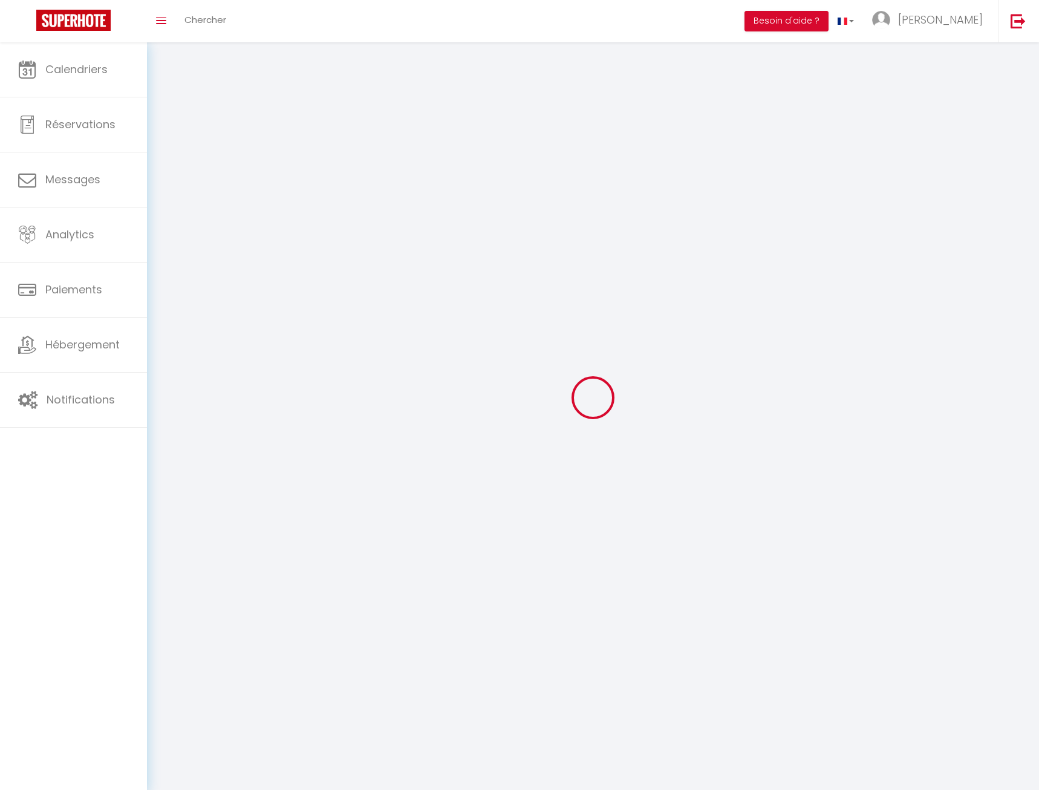
type input "AUDREY"
type input "DEBAVELAERE"
type input "0615412182"
type input "4 RUE GABRIEL DEBLOCK"
type input "59470"
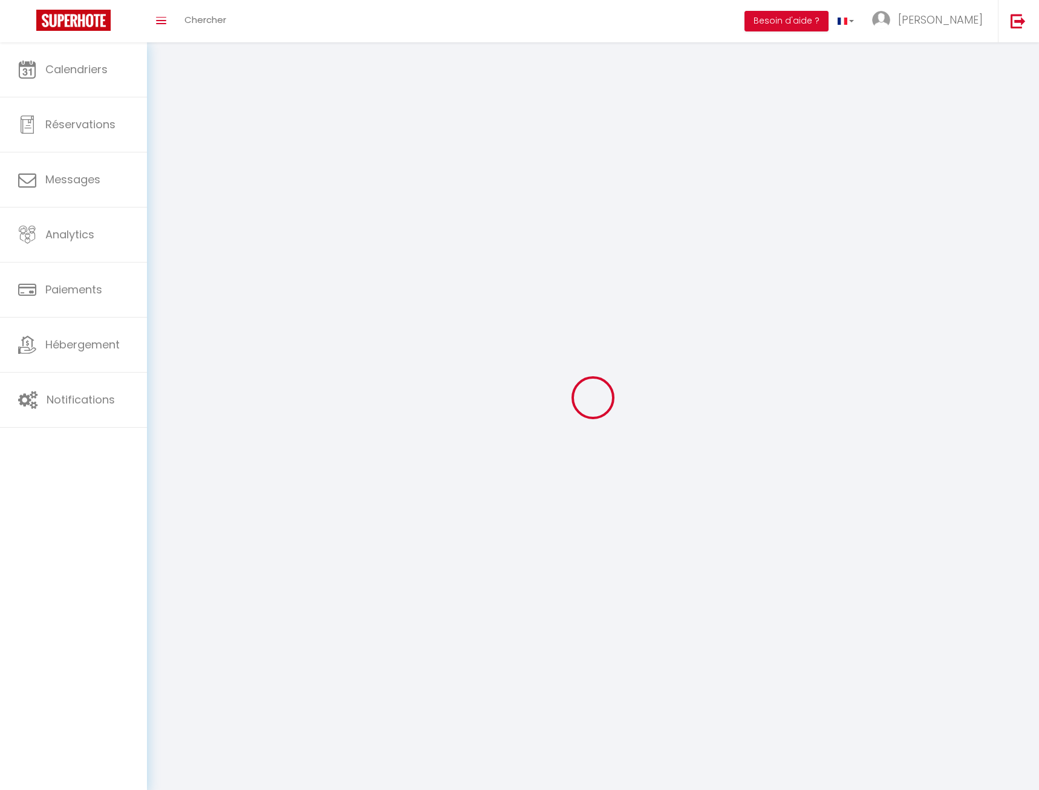
type input "ESQUELBECQ"
type input "e8m8lzinTiVCdWk7FUZ5SQcTM"
type input "kDAhHXrLCo6OIL2YjPOZlx83d"
select select "1"
select select "28"
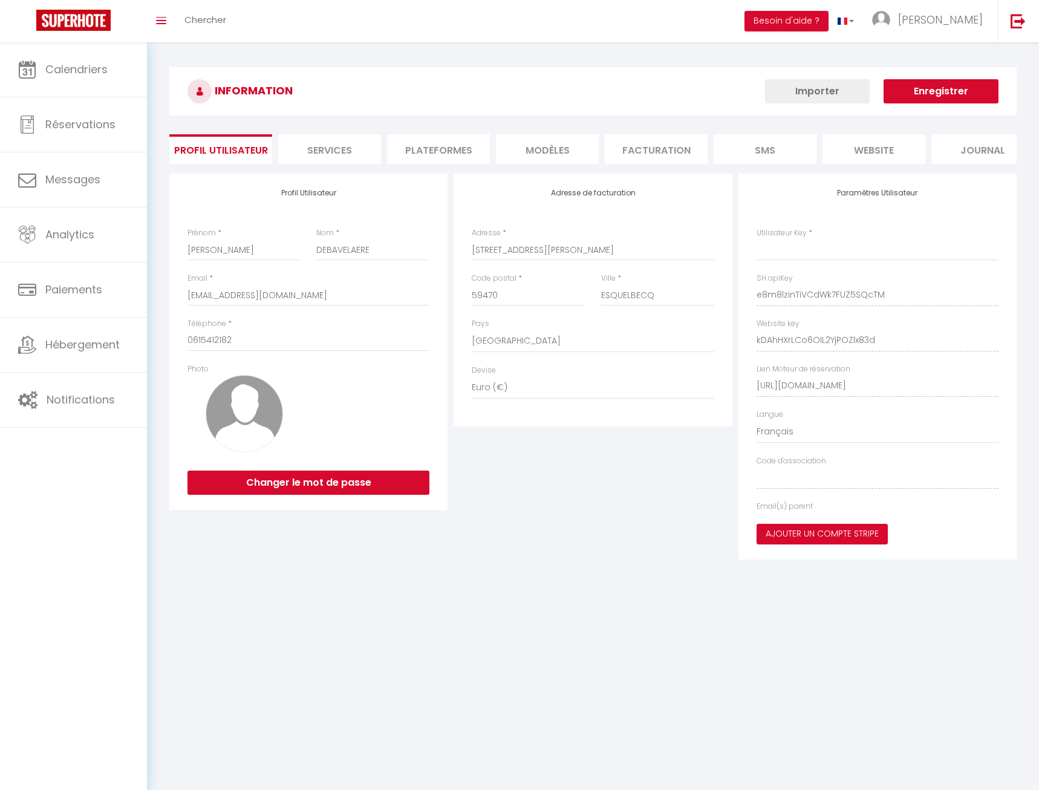
type input "e8m8lzinTiVCdWk7FUZ5SQcTM"
type input "kDAhHXrLCo6OIL2YjPOZlx83d"
type input "https://app.superhote.com/#/get-available-rentals/kDAhHXrLCo6OIL2YjPOZlx83d"
select select "fr"
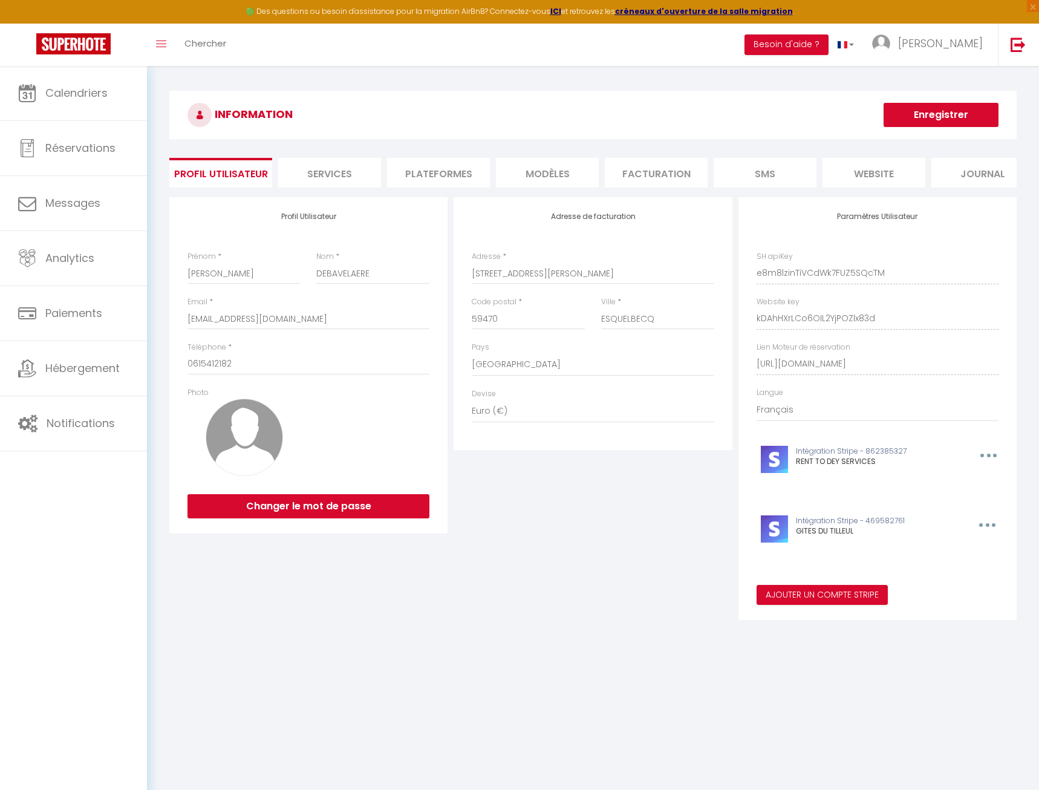
click at [449, 164] on li "Plateformes" at bounding box center [438, 173] width 103 height 30
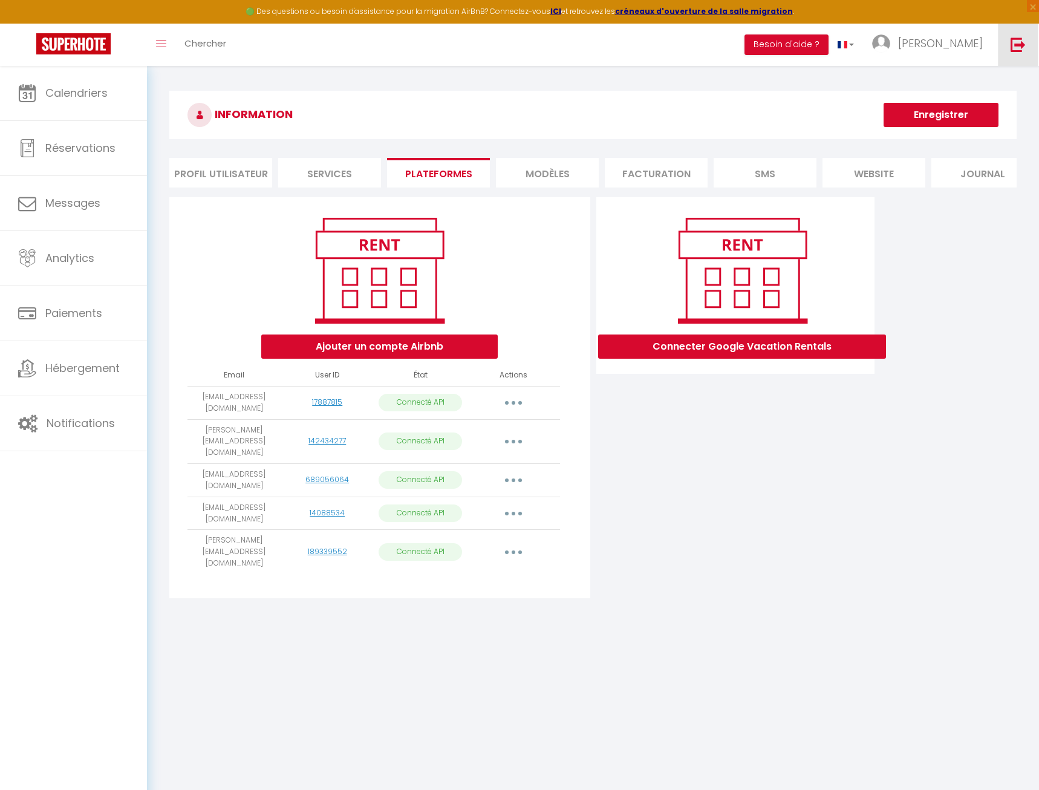
click at [1013, 48] on img at bounding box center [1018, 44] width 15 height 15
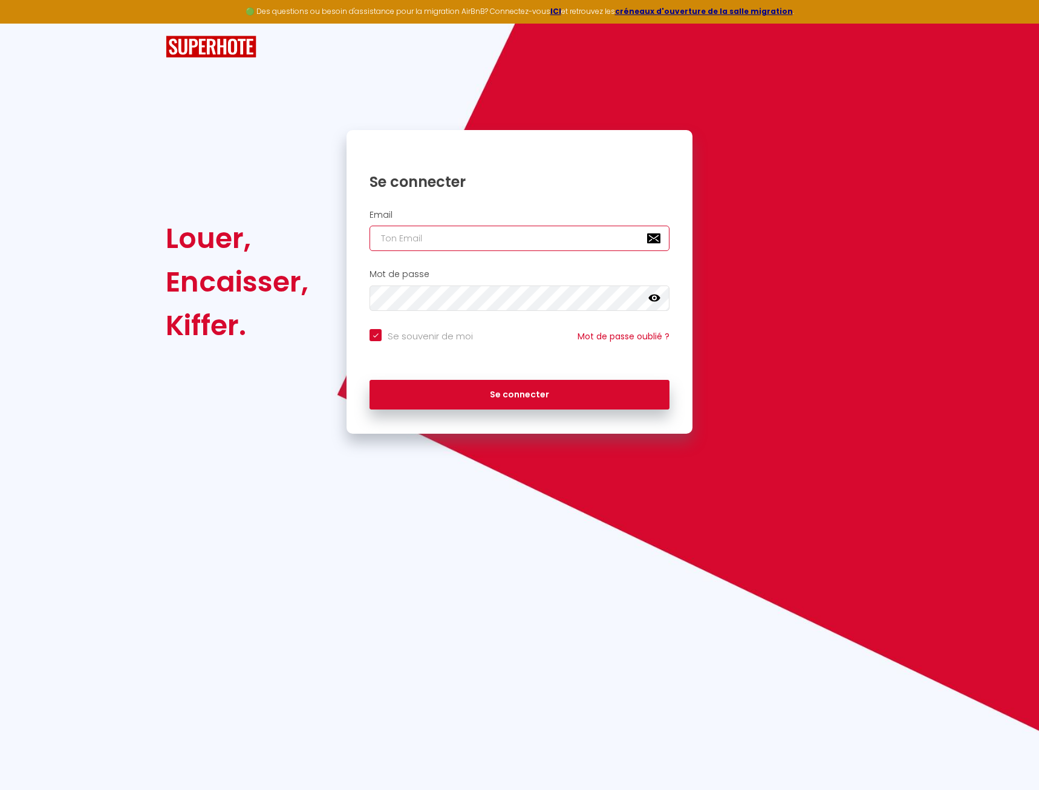
paste input "emilie.duret@outlook.fr"
type input "emilie.duret@outlook.fr"
checkbox input "true"
type input "emilie.duret@outlook.fr"
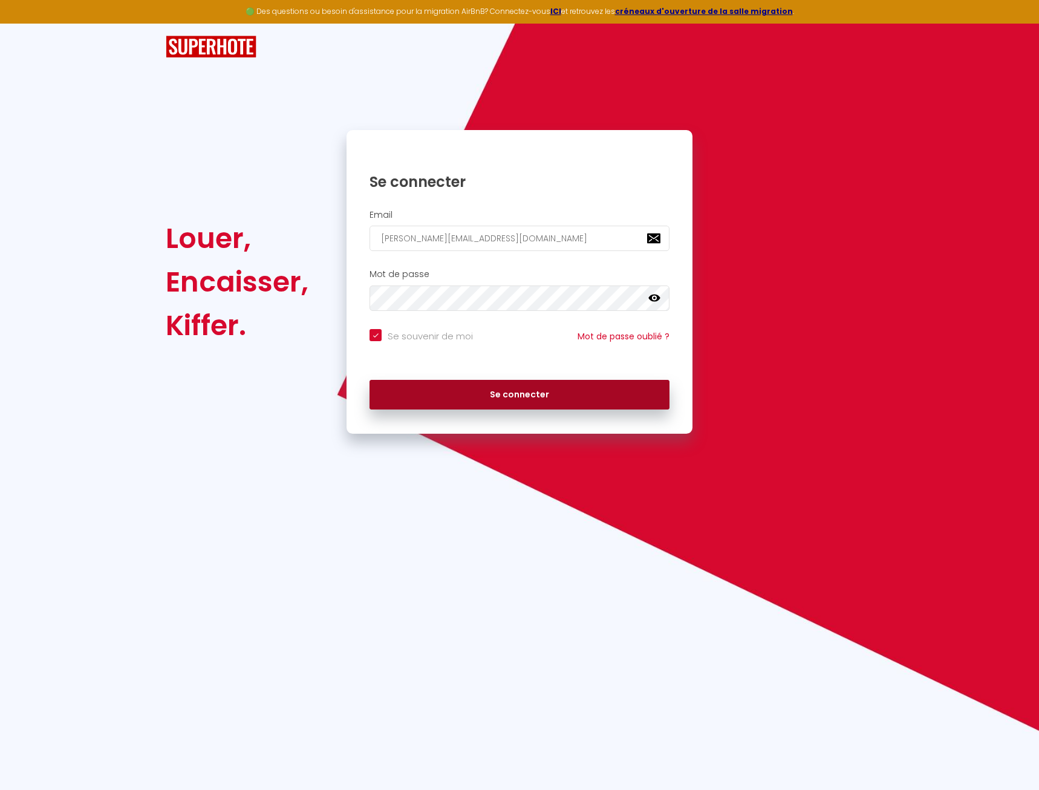
click at [525, 396] on button "Se connecter" at bounding box center [520, 395] width 300 height 30
checkbox input "true"
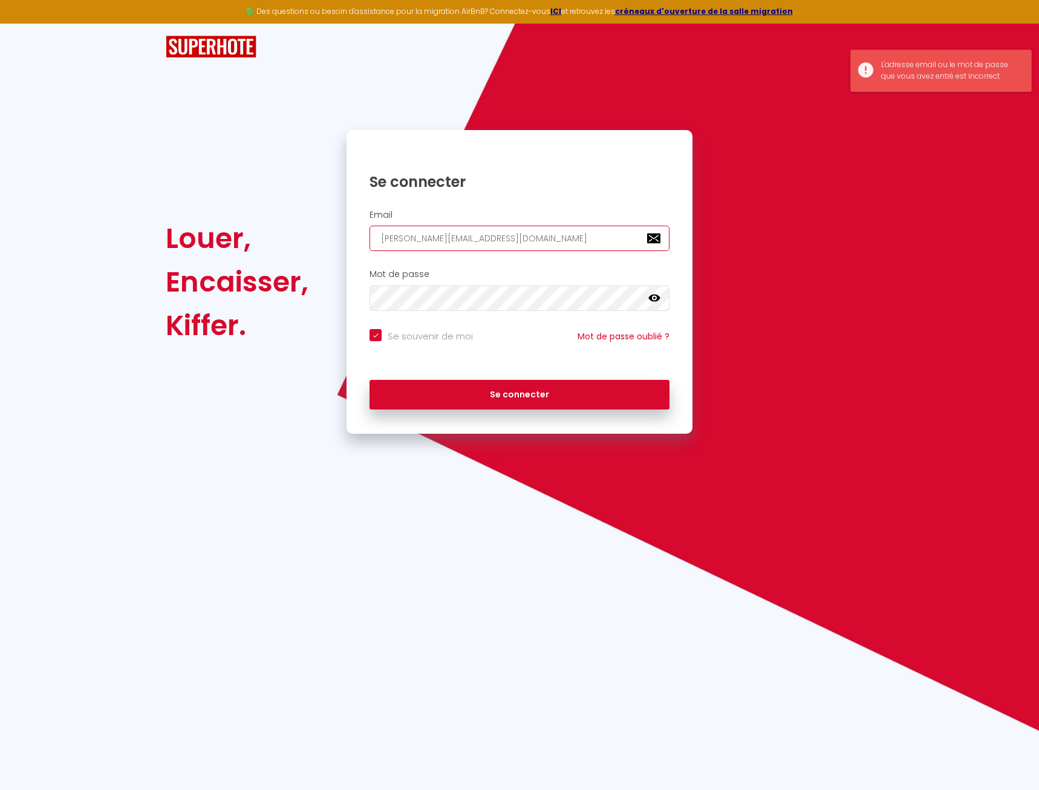
click at [543, 241] on input "emilie.duret@outlook.fr" at bounding box center [520, 238] width 300 height 25
drag, startPoint x: 465, startPoint y: 231, endPoint x: 278, endPoint y: 219, distance: 187.9
click at [370, 226] on input "emilie.duret@outlook.fr" at bounding box center [520, 238] width 300 height 25
click at [475, 238] on input "emilie.duret@outlook.fr" at bounding box center [520, 238] width 300 height 25
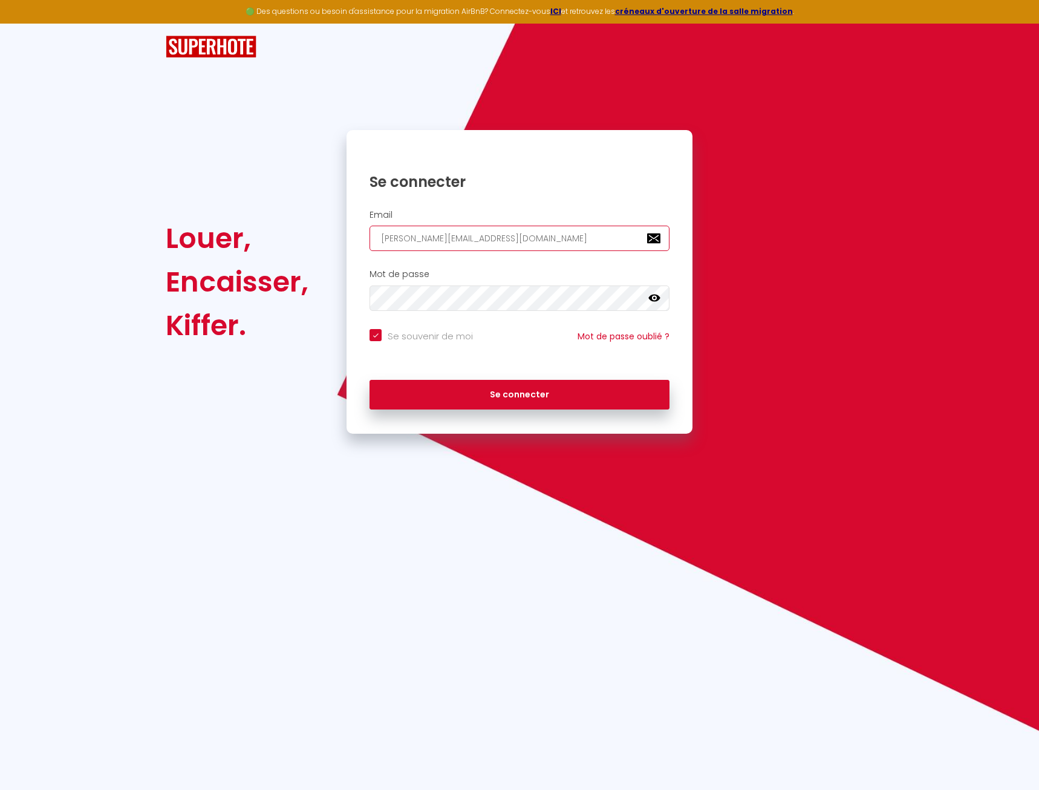
click at [475, 238] on input "emilie.duret@outlook.fr" at bounding box center [520, 238] width 300 height 25
paste input "85@gmail.com"
type input "emilie.duret85@gmail.com"
checkbox input "true"
type input "emilie.duret85@gmail.com"
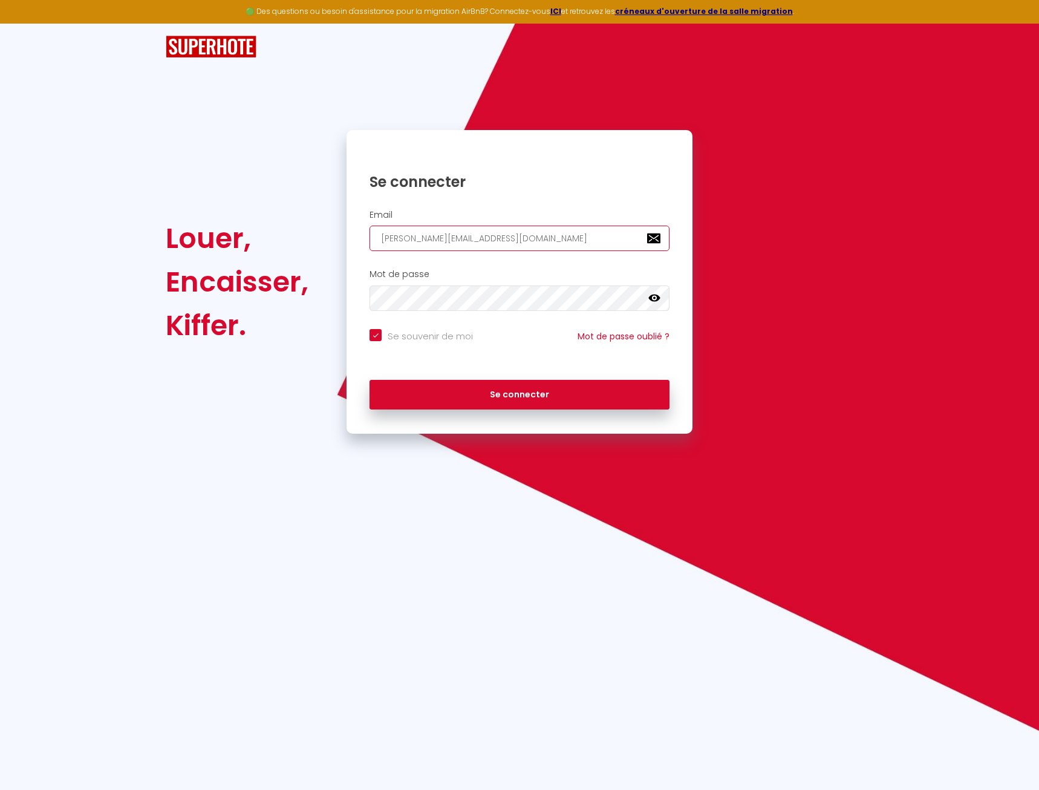
click at [370, 380] on button "Se connecter" at bounding box center [520, 395] width 300 height 30
checkbox input "true"
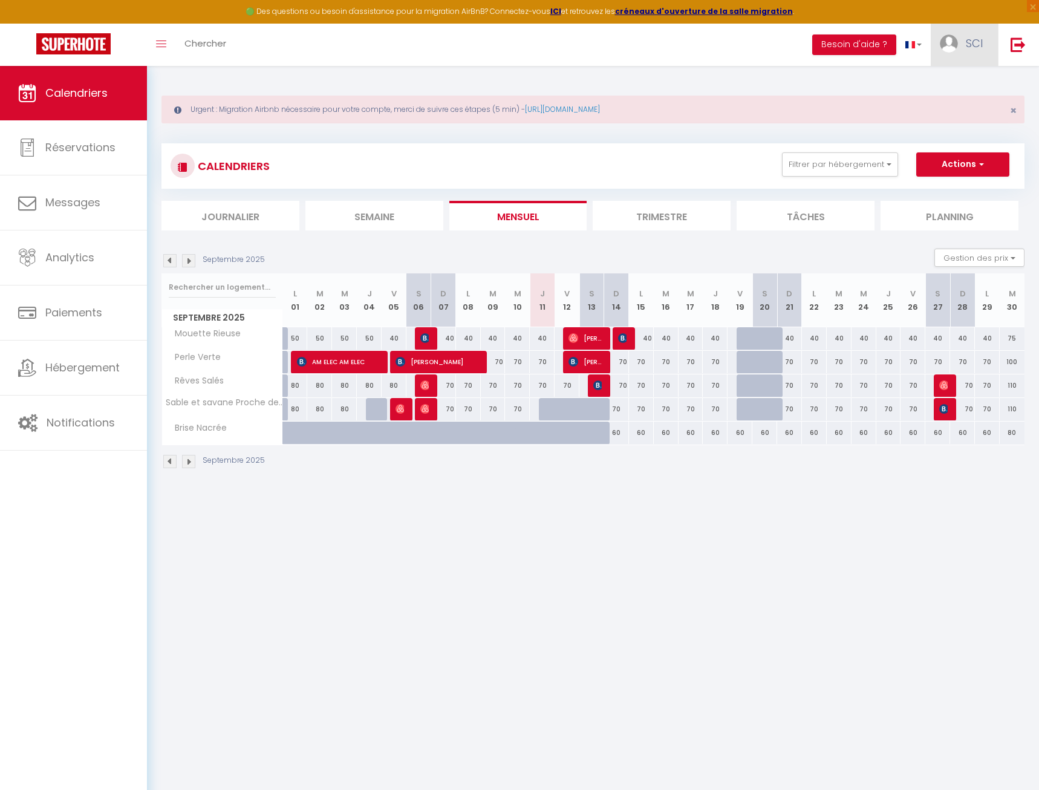
click at [972, 50] on span "SCI" at bounding box center [974, 43] width 17 height 15
click at [967, 85] on link "Paramètres" at bounding box center [950, 84] width 90 height 21
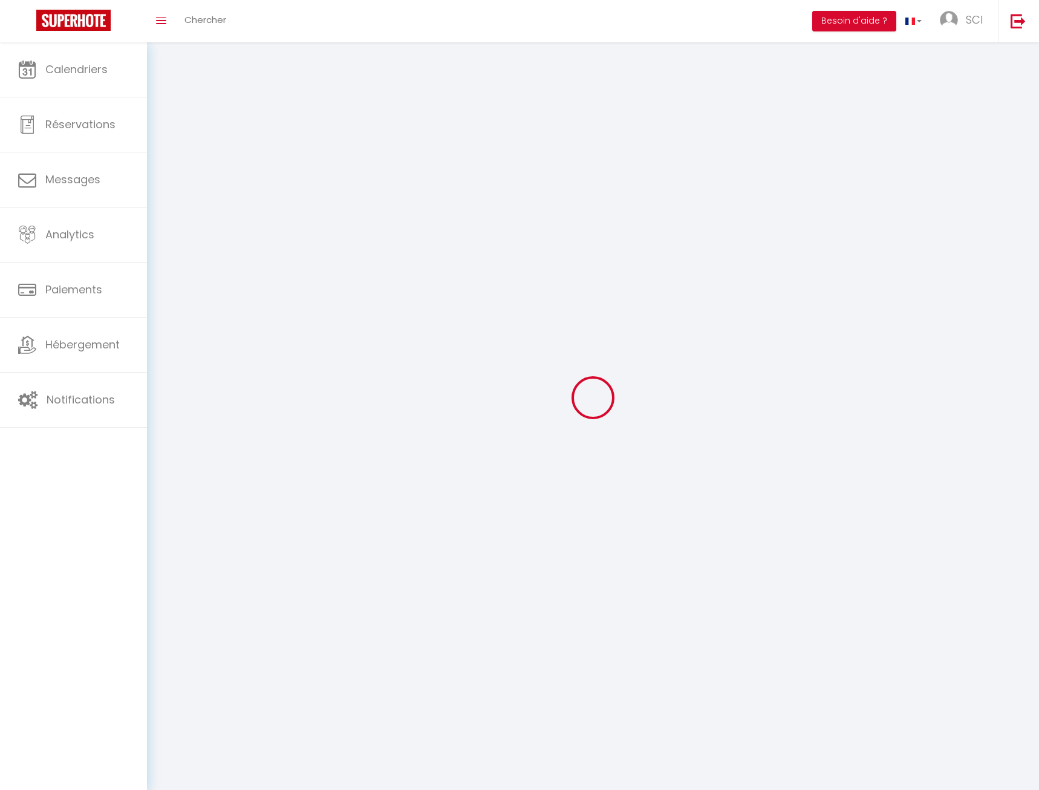
type input "SCI"
type input "ROSYTONYA"
type input "0608360592"
type input "43 rue Maurice Poirette"
type input "59138"
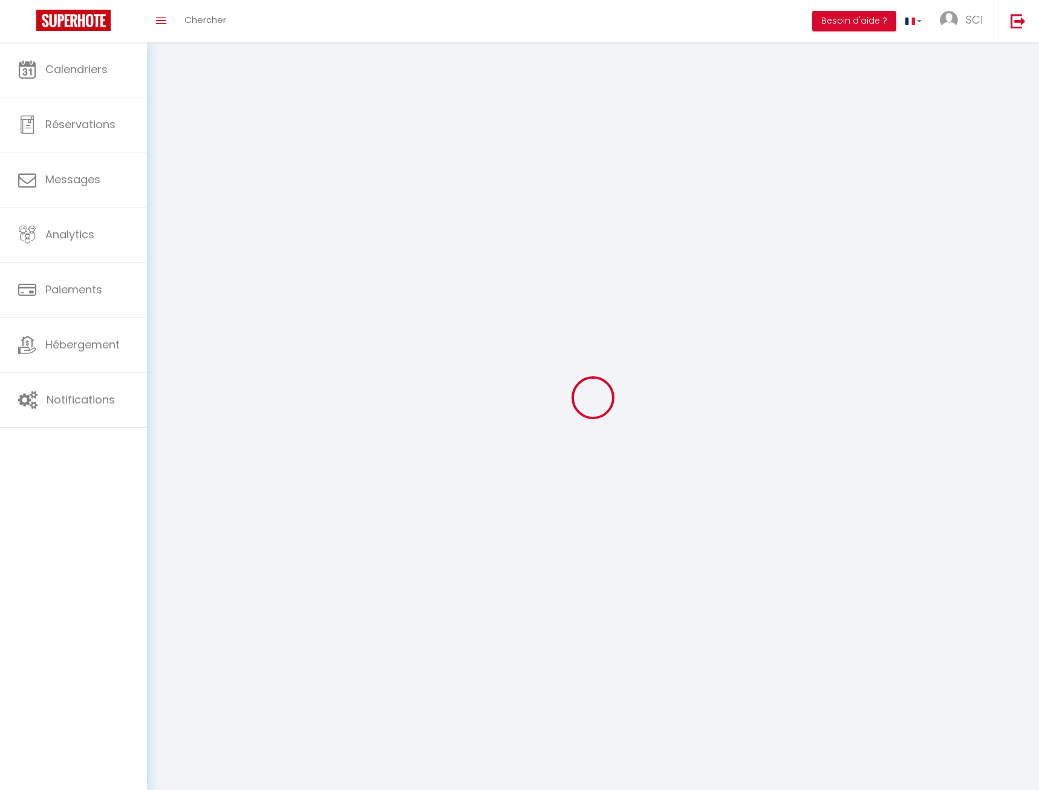
type input "Bachant"
type input "uOCreYGGnbPhwR8Fn29tfOi3e"
type input "Vylb2bmNubmyWp5jPVnvPBMAU"
type input "uOCreYGGnbPhwR8Fn29tfOi3e"
type input "Vylb2bmNubmyWp5jPVnvPBMAU"
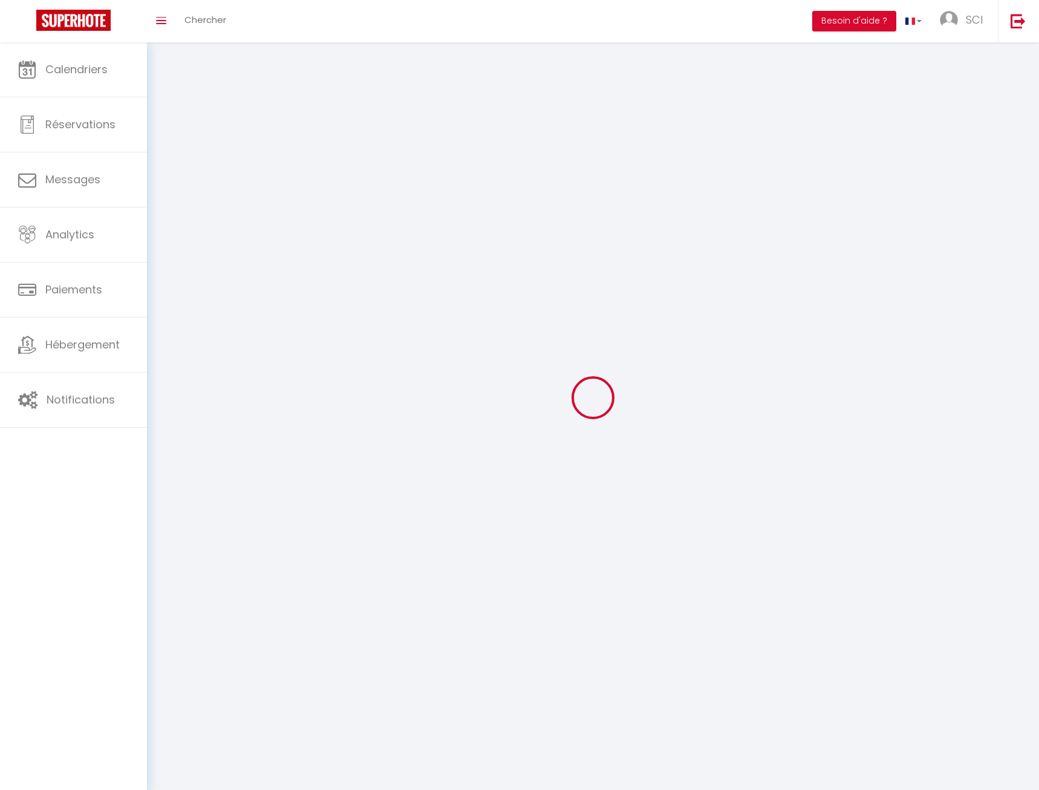
type input "https://app.superhote.com/#/get-available-rentals/Vylb2bmNubmyWp5jPVnvPBMAU"
select select "1"
select select "28"
select select "fr"
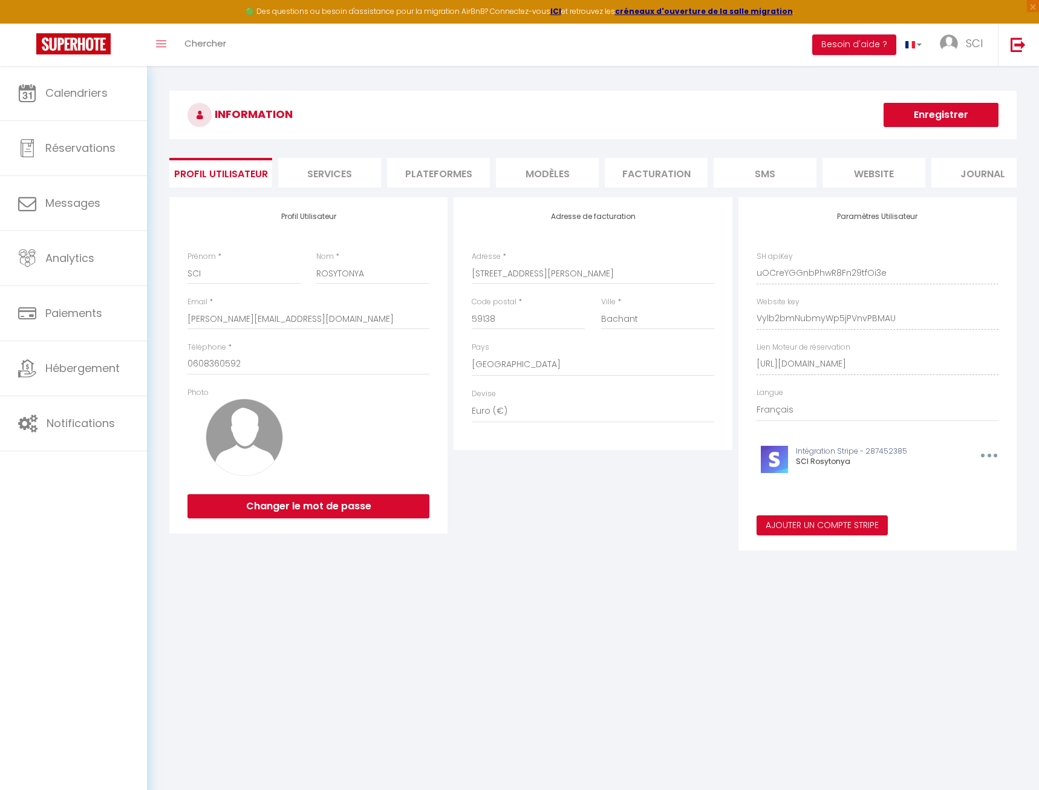
click at [419, 162] on li "Plateformes" at bounding box center [438, 173] width 103 height 30
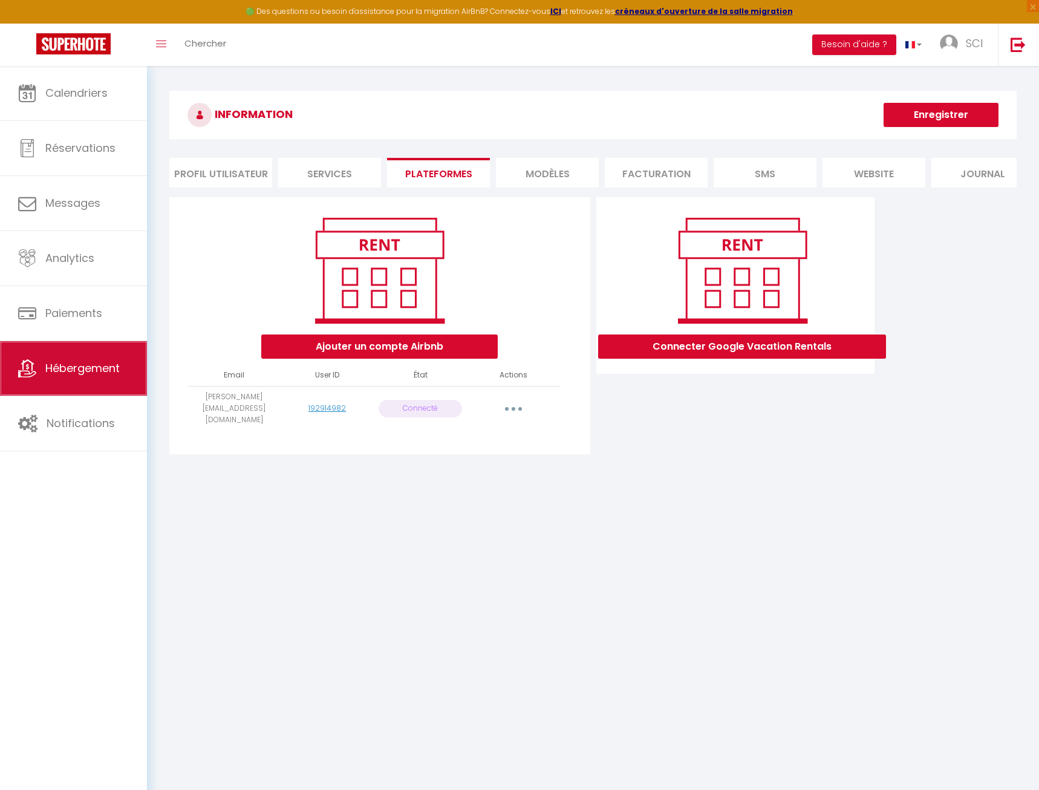
click at [70, 356] on link "Hébergement" at bounding box center [73, 368] width 147 height 54
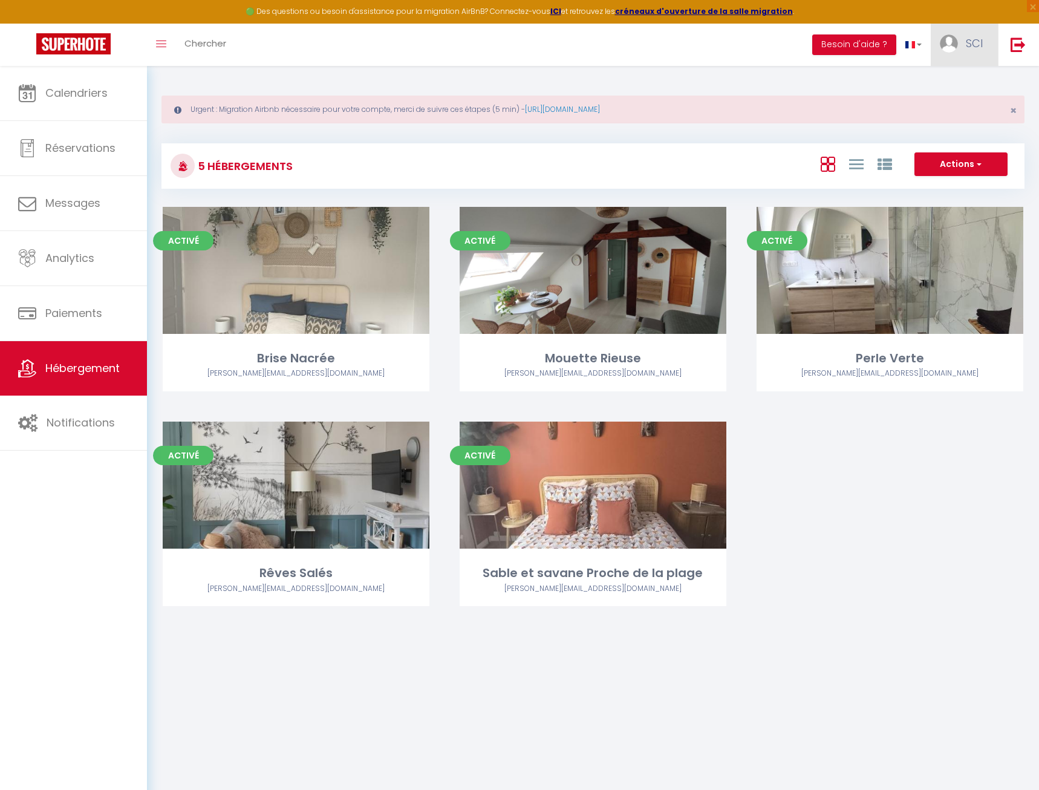
click at [971, 52] on link "SCI" at bounding box center [964, 45] width 67 height 42
click at [963, 82] on link "Paramètres" at bounding box center [950, 84] width 90 height 21
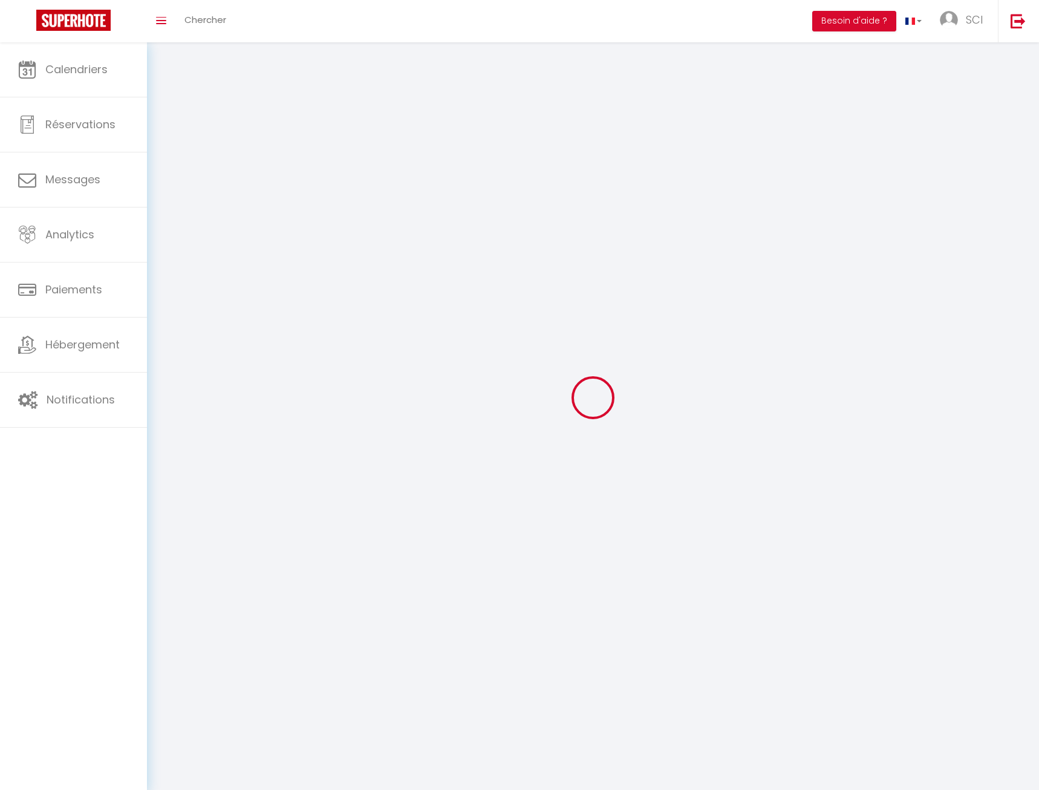
select select
type input "SCI"
type input "ROSYTONYA"
type input "0608360592"
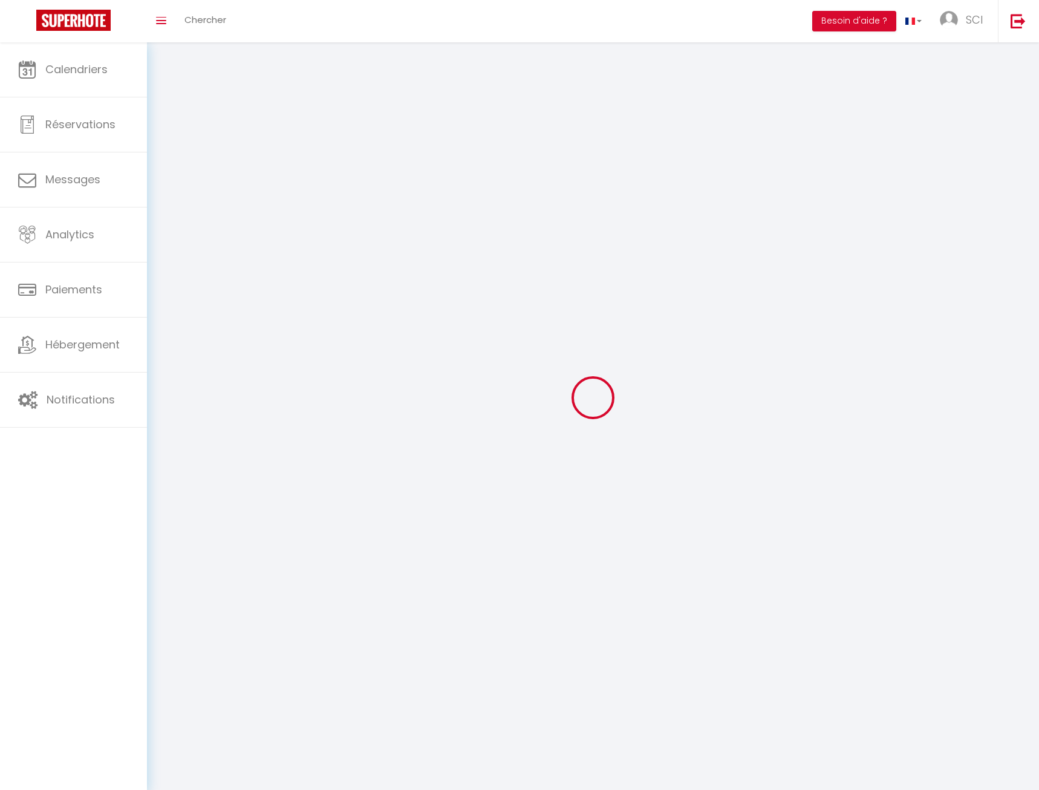
type input "43 rue Maurice Poirette"
type input "59138"
type input "Bachant"
type input "uOCreYGGnbPhwR8Fn29tfOi3e"
type input "Vylb2bmNubmyWp5jPVnvPBMAU"
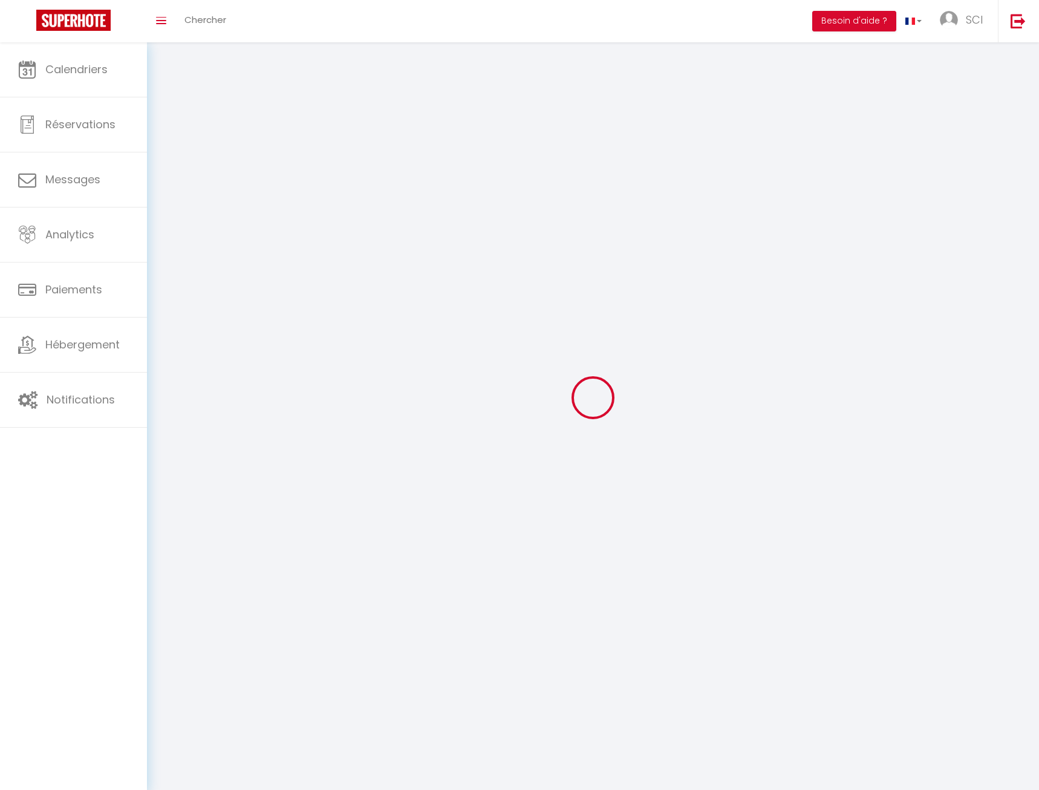
type input "https://app.superhote.com/#/get-available-rentals/Vylb2bmNubmyWp5jPVnvPBMAU"
select select "28"
select select "fr"
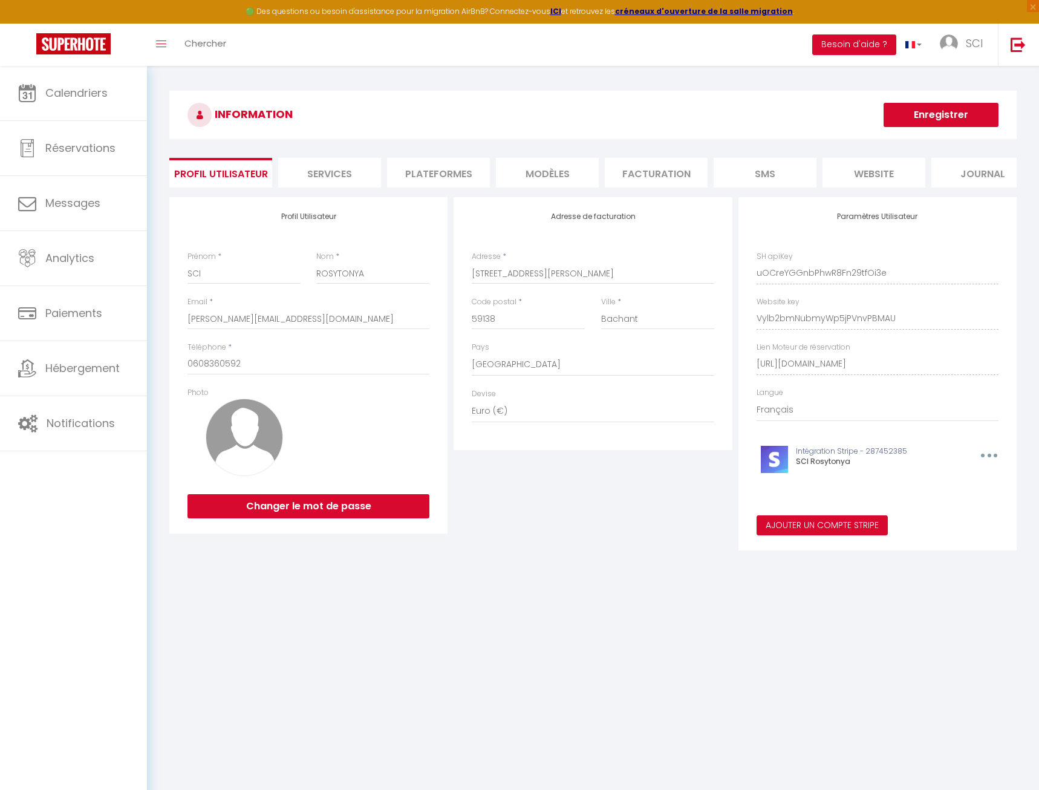
click at [338, 171] on li "Services" at bounding box center [329, 173] width 103 height 30
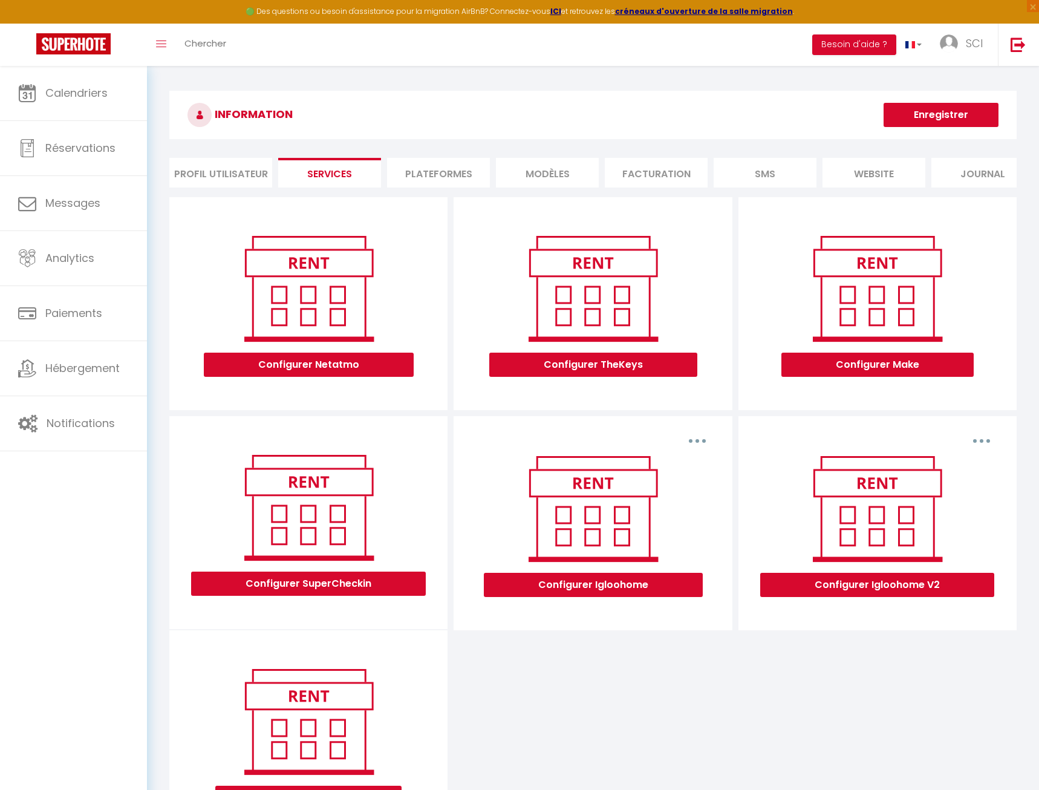
click at [423, 171] on li "Plateformes" at bounding box center [438, 173] width 103 height 30
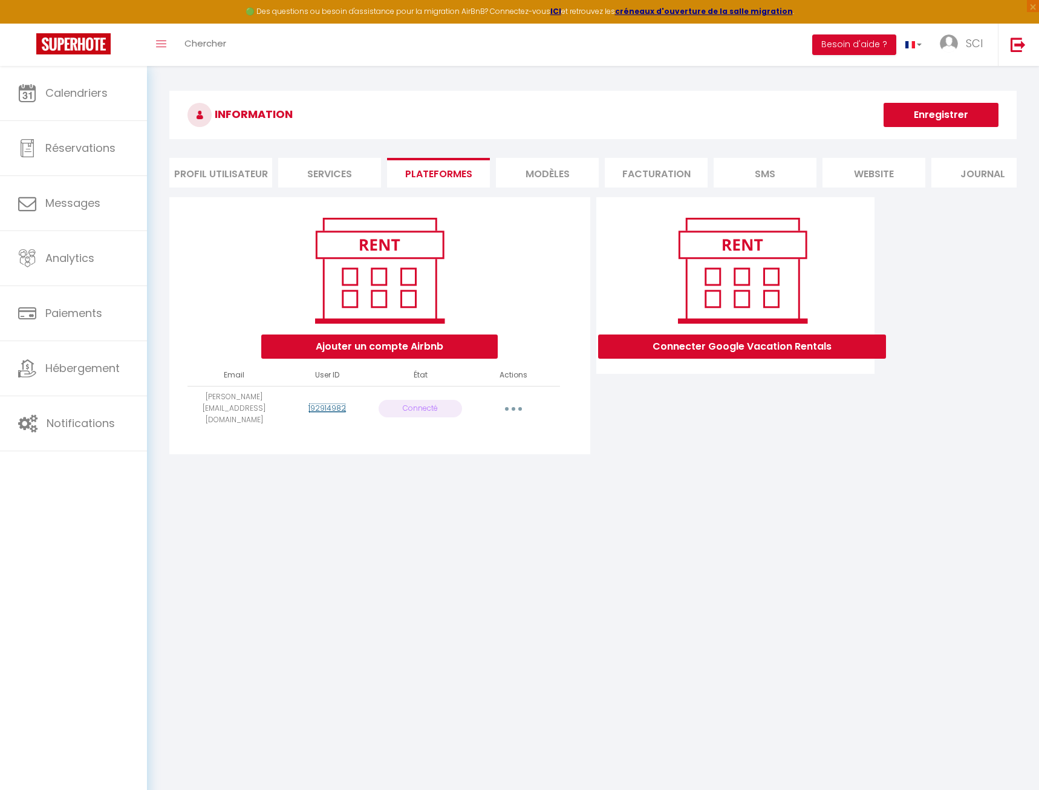
click at [329, 404] on link "192914982" at bounding box center [328, 408] width 38 height 10
click at [236, 179] on li "Profil Utilisateur" at bounding box center [220, 173] width 103 height 30
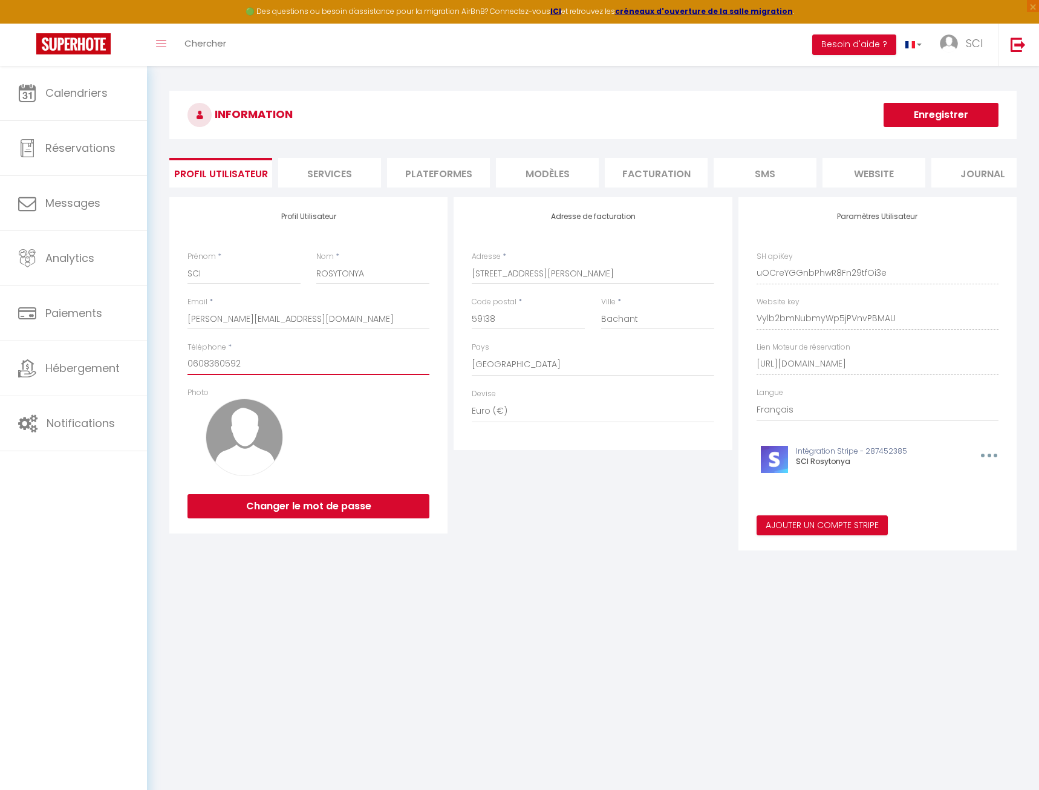
click at [235, 364] on input "0608360592" at bounding box center [309, 364] width 242 height 22
click at [959, 43] on link "SCI" at bounding box center [964, 45] width 67 height 42
click at [964, 87] on link "Paramètres" at bounding box center [950, 84] width 90 height 21
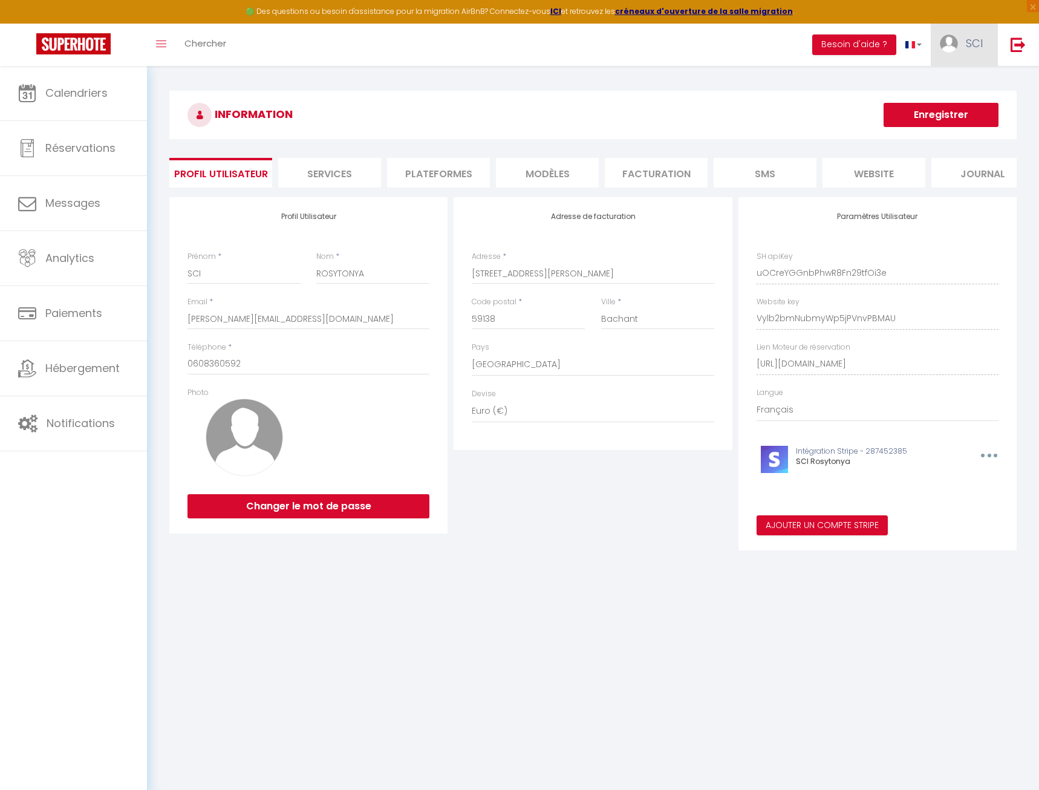
click at [959, 36] on link "SCI" at bounding box center [964, 45] width 67 height 42
click at [953, 92] on link "Paramètres" at bounding box center [950, 84] width 90 height 21
click at [439, 174] on li "Plateformes" at bounding box center [438, 173] width 103 height 30
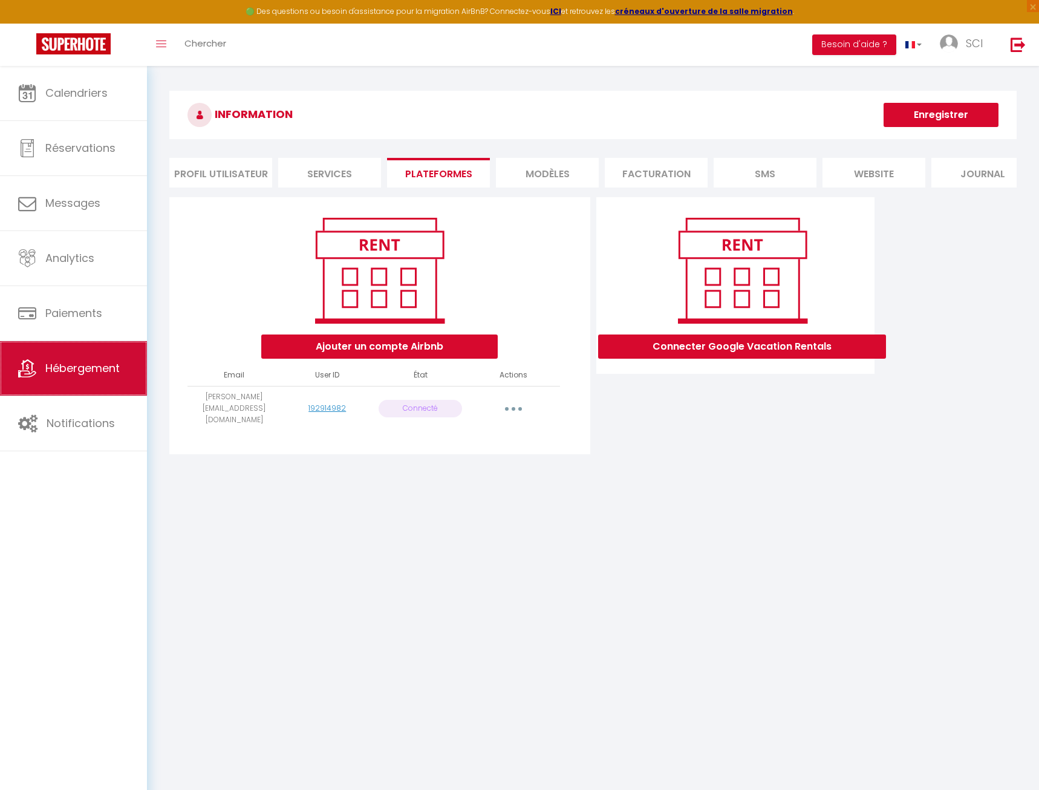
click at [99, 370] on span "Hébergement" at bounding box center [82, 368] width 74 height 15
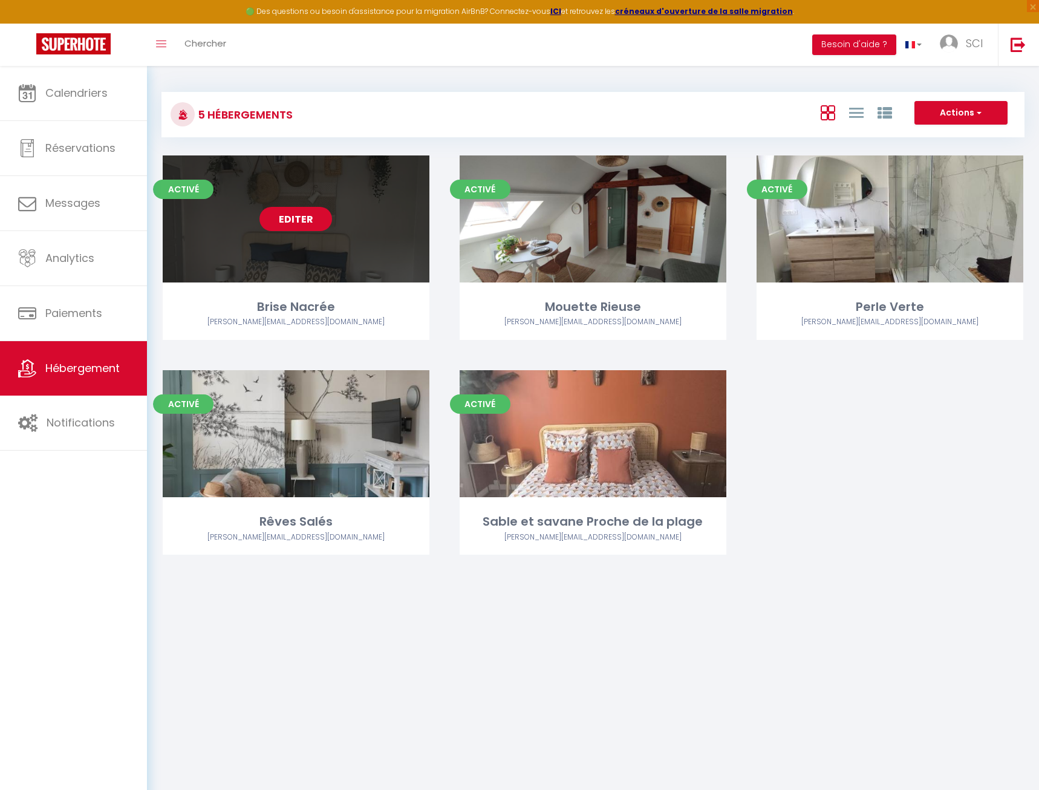
click at [289, 222] on link "Editer" at bounding box center [296, 219] width 73 height 24
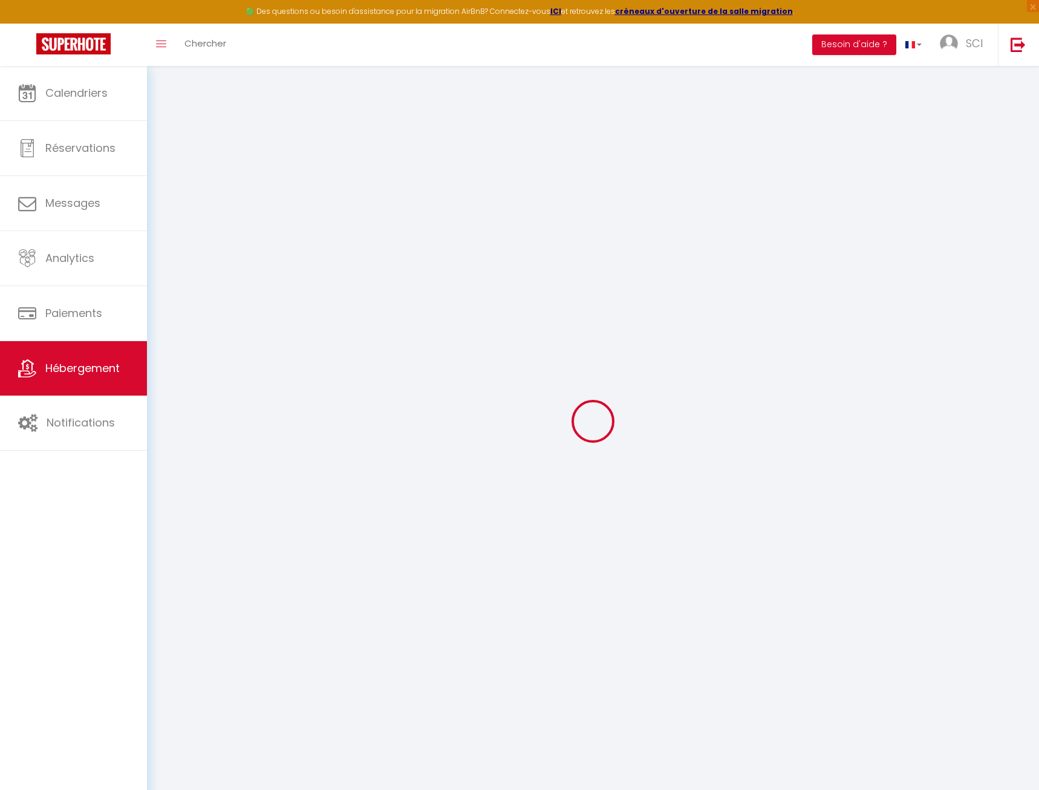
select select "16:00"
select select "22:00"
select select "10:00"
select select "30"
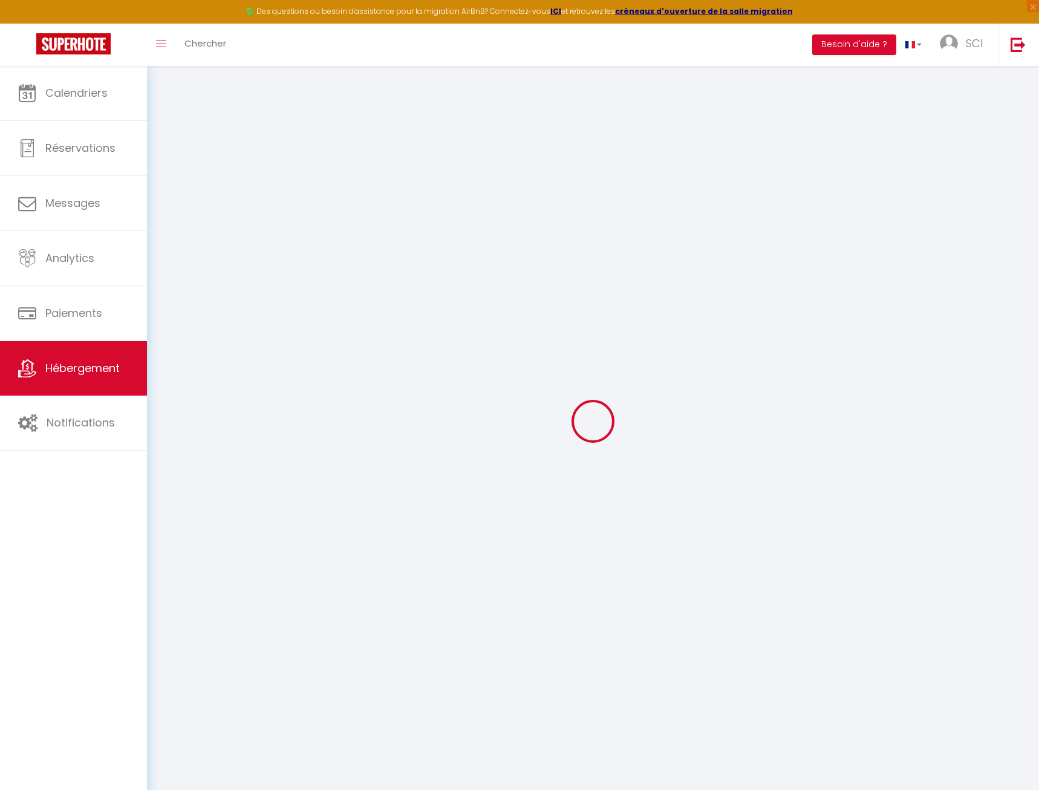
checkbox input "false"
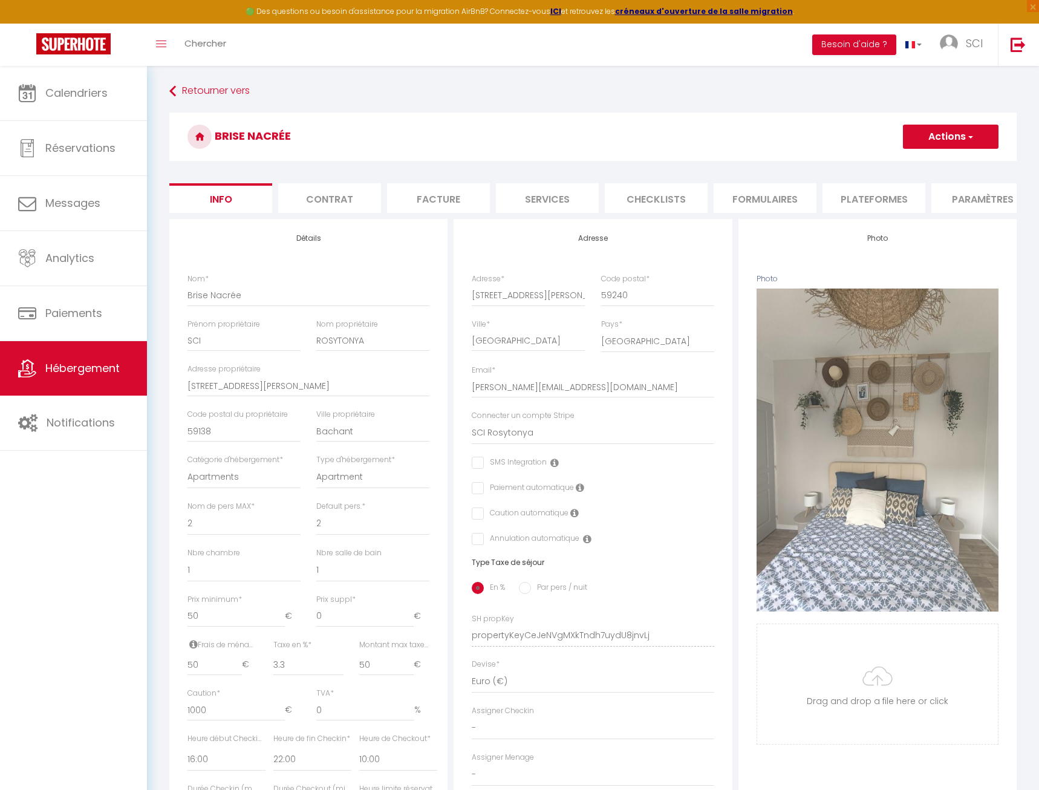
checkbox input "false"
click at [889, 197] on li "Plateformes" at bounding box center [874, 198] width 103 height 30
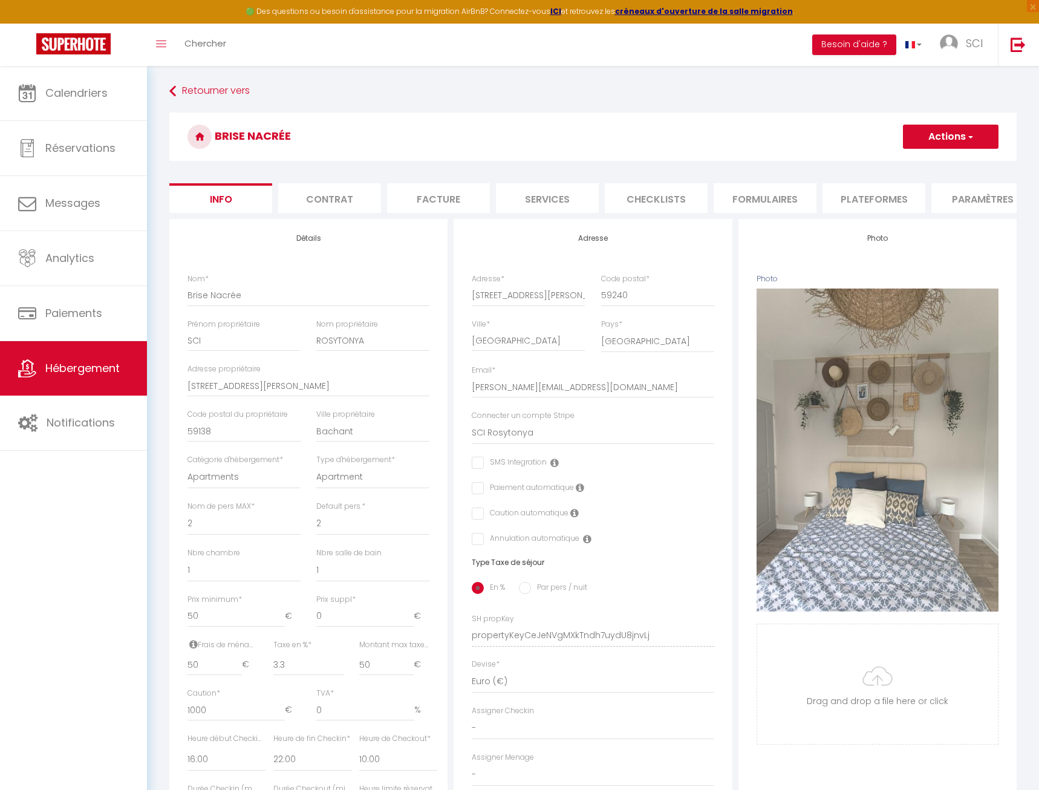
select select
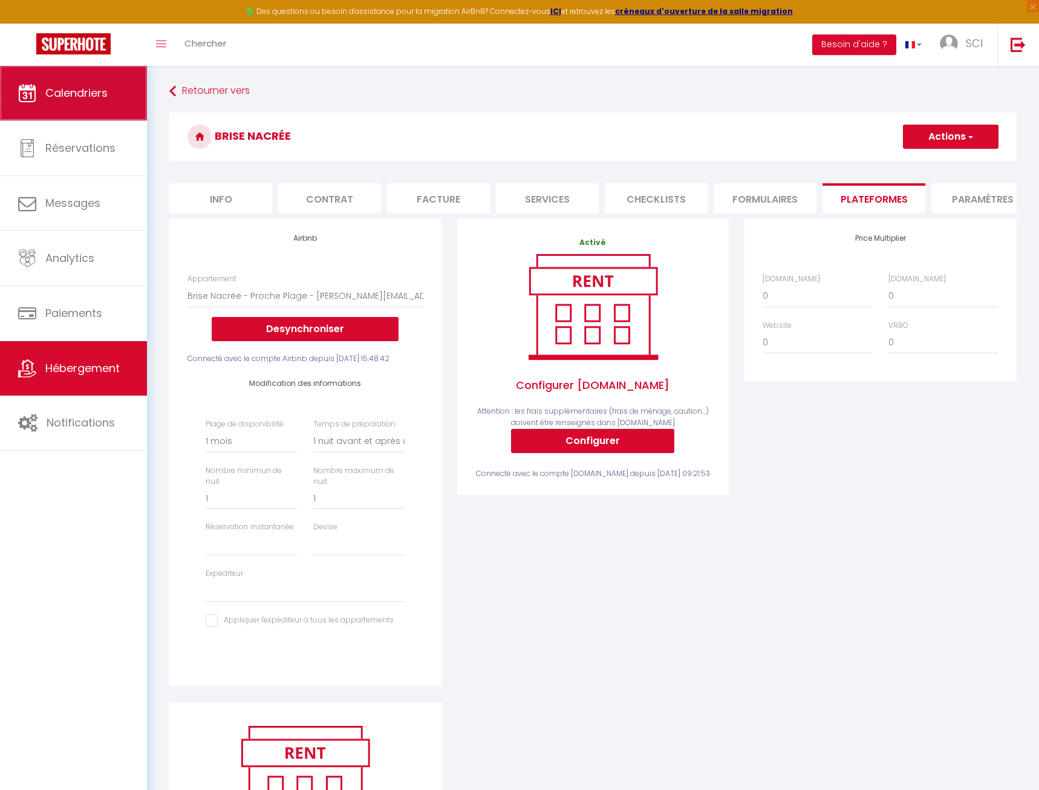
click at [92, 99] on span "Calendriers" at bounding box center [76, 92] width 62 height 15
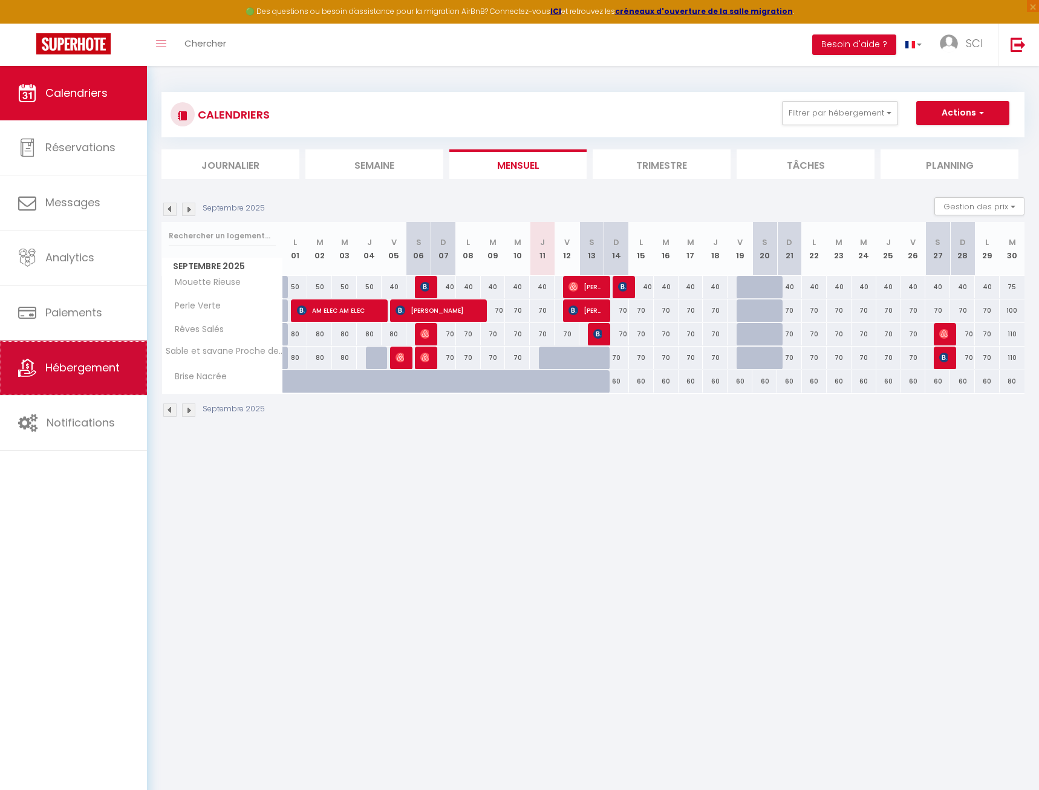
click at [137, 389] on link "Hébergement" at bounding box center [73, 368] width 147 height 54
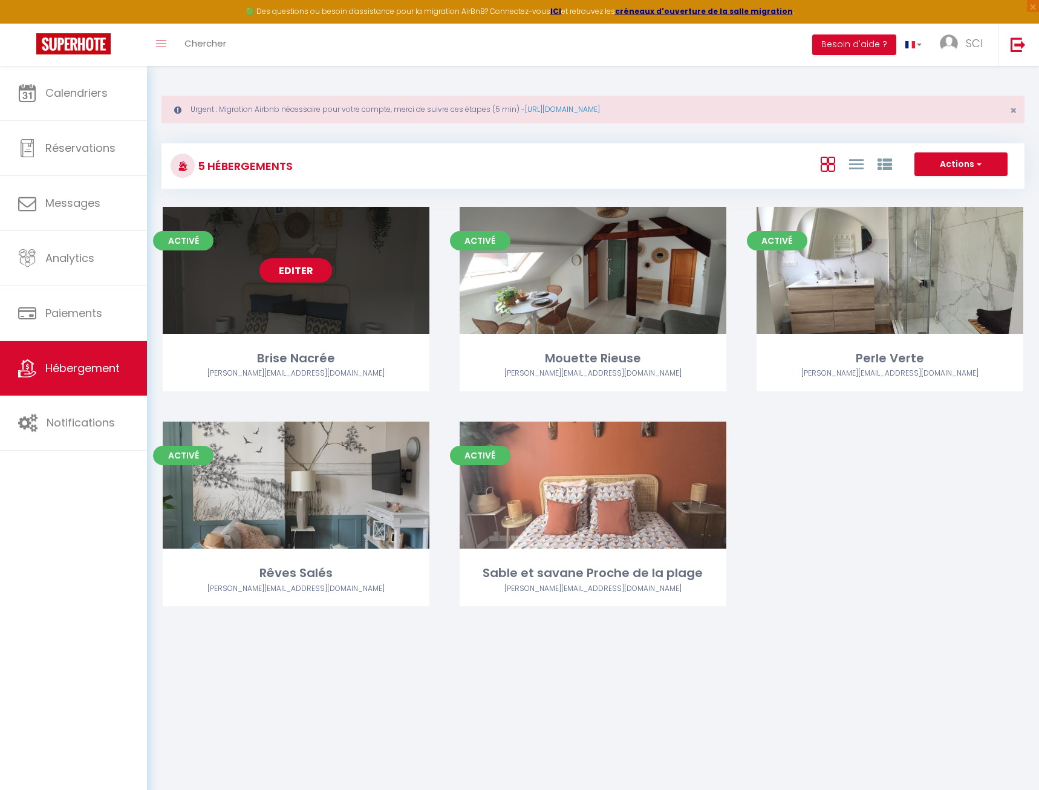
click at [285, 270] on link "Editer" at bounding box center [296, 270] width 73 height 24
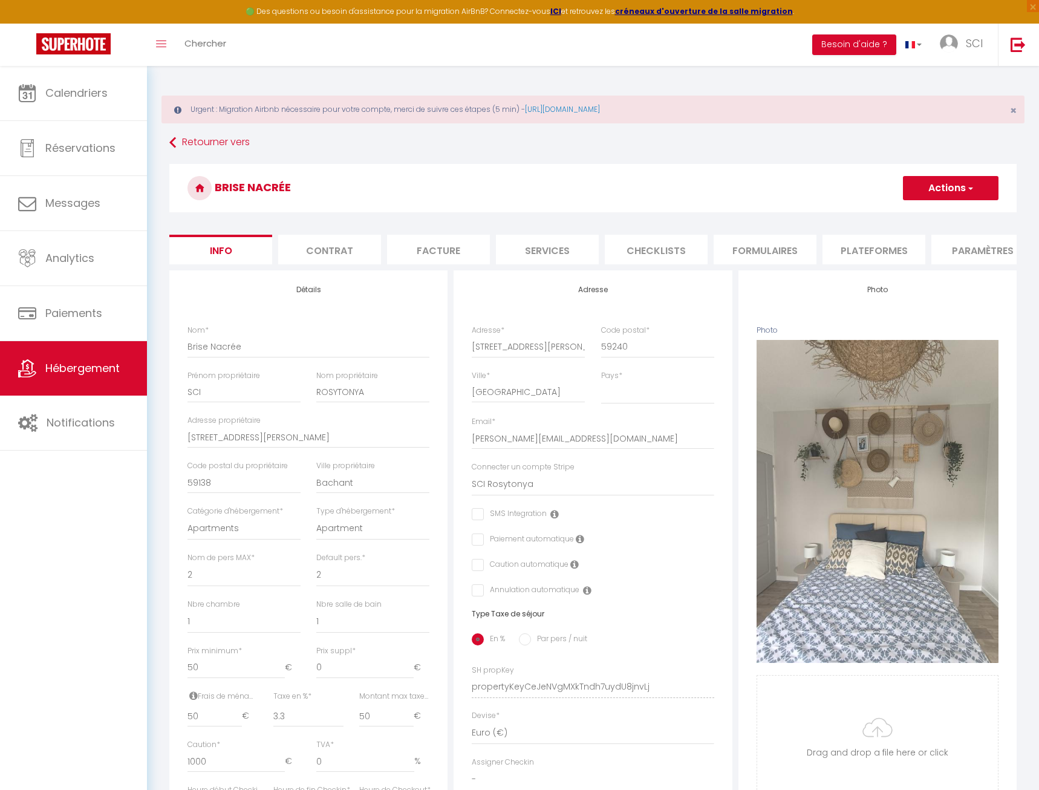
click at [881, 269] on form "Brise Nacrée Actions Enregistrer Dupliquer Supprimer Importer les réservations …" at bounding box center [593, 625] width 848 height 923
click at [630, 247] on li "Plateformes" at bounding box center [632, 250] width 103 height 30
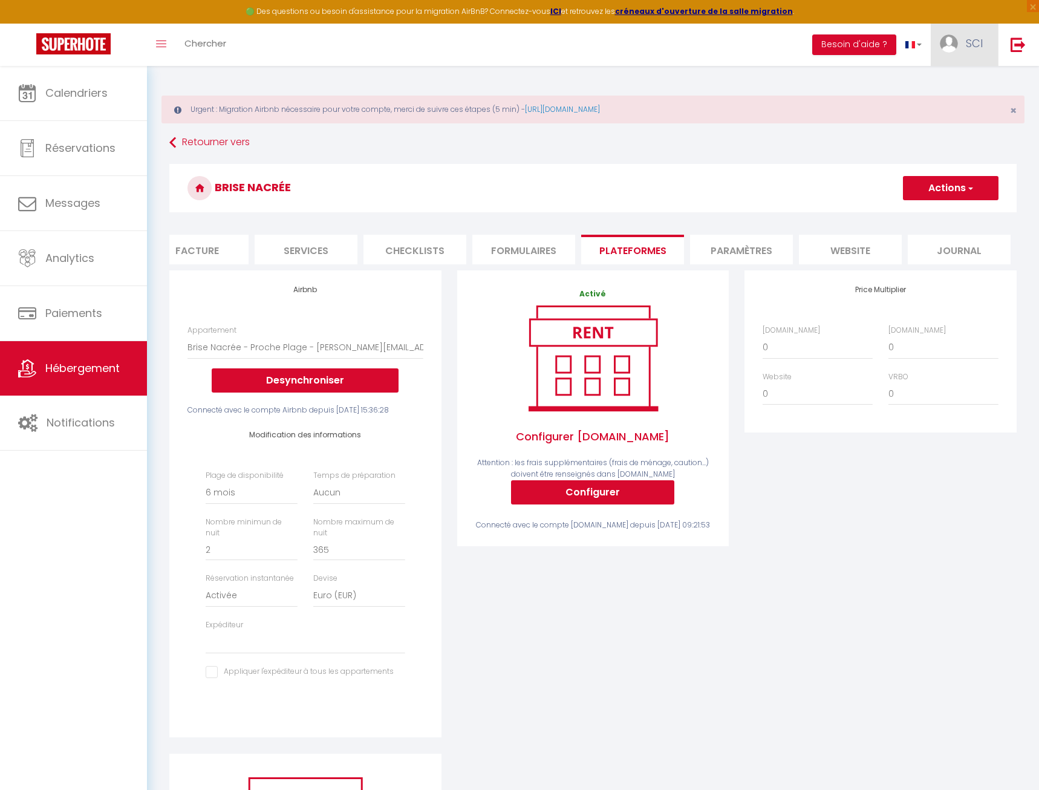
click at [964, 49] on link "SCI" at bounding box center [964, 45] width 67 height 42
click at [954, 86] on link "Paramètres" at bounding box center [950, 84] width 90 height 21
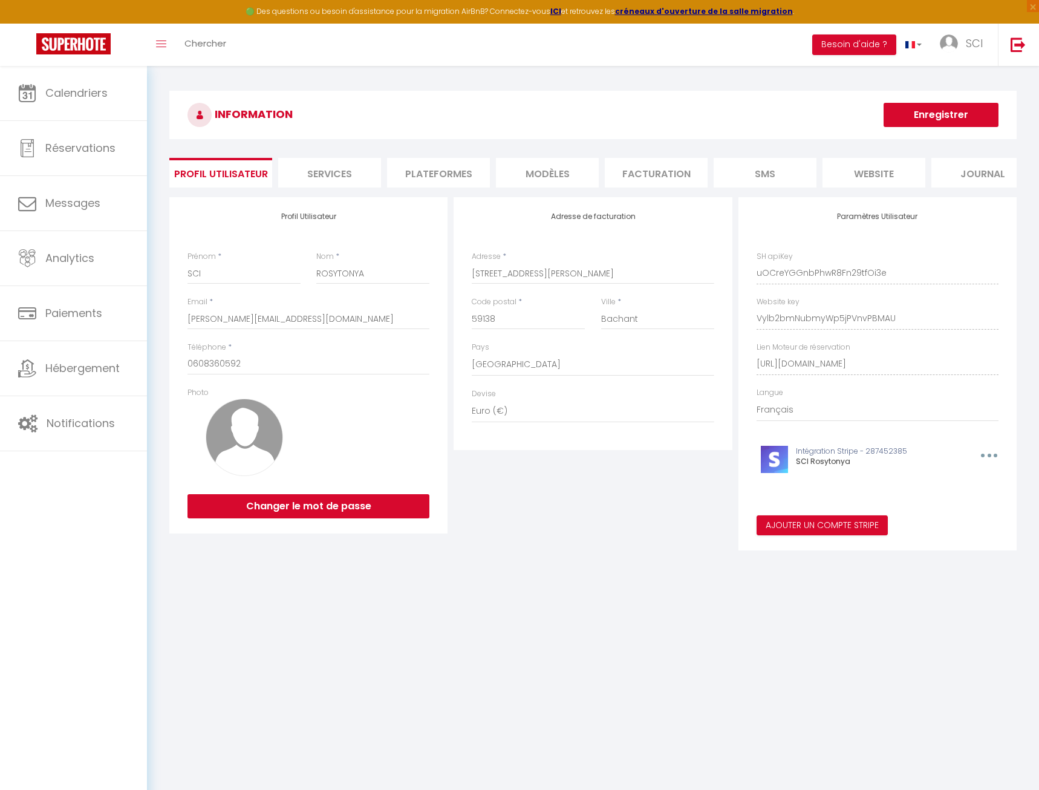
click at [425, 166] on li "Plateformes" at bounding box center [438, 173] width 103 height 30
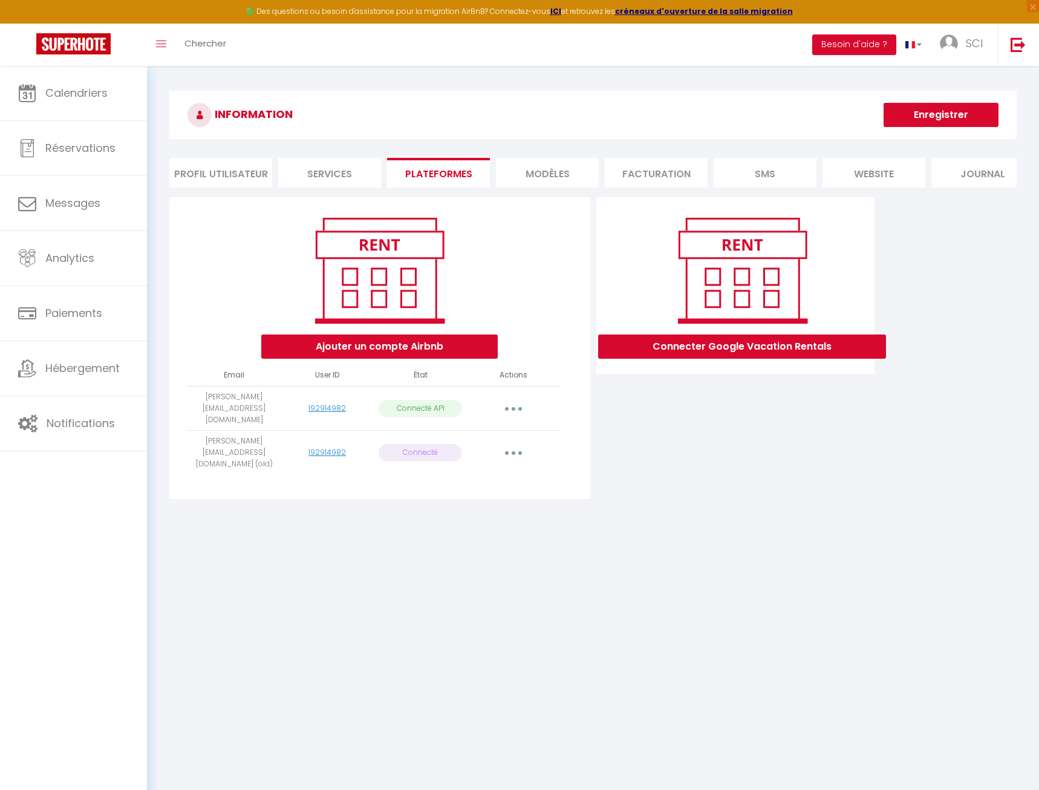
click at [514, 451] on icon "button" at bounding box center [514, 453] width 4 height 4
click at [507, 470] on link "Importer les appartements" at bounding box center [460, 480] width 134 height 21
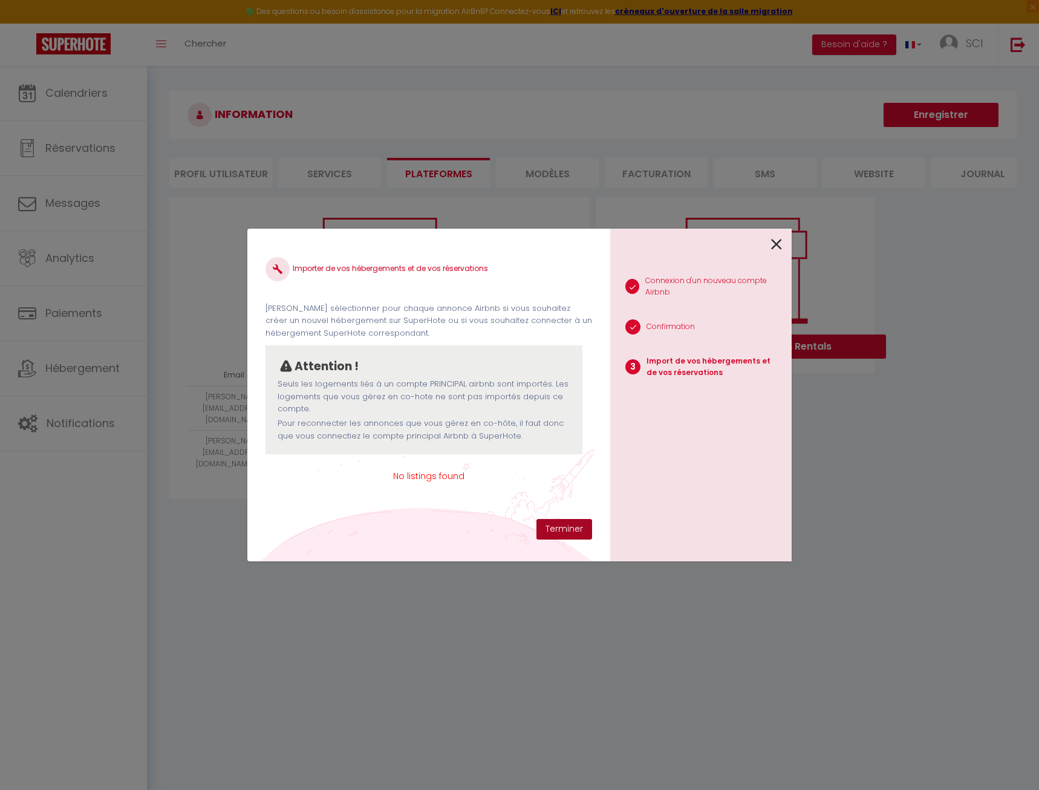
click at [564, 529] on button "Terminer" at bounding box center [565, 529] width 56 height 21
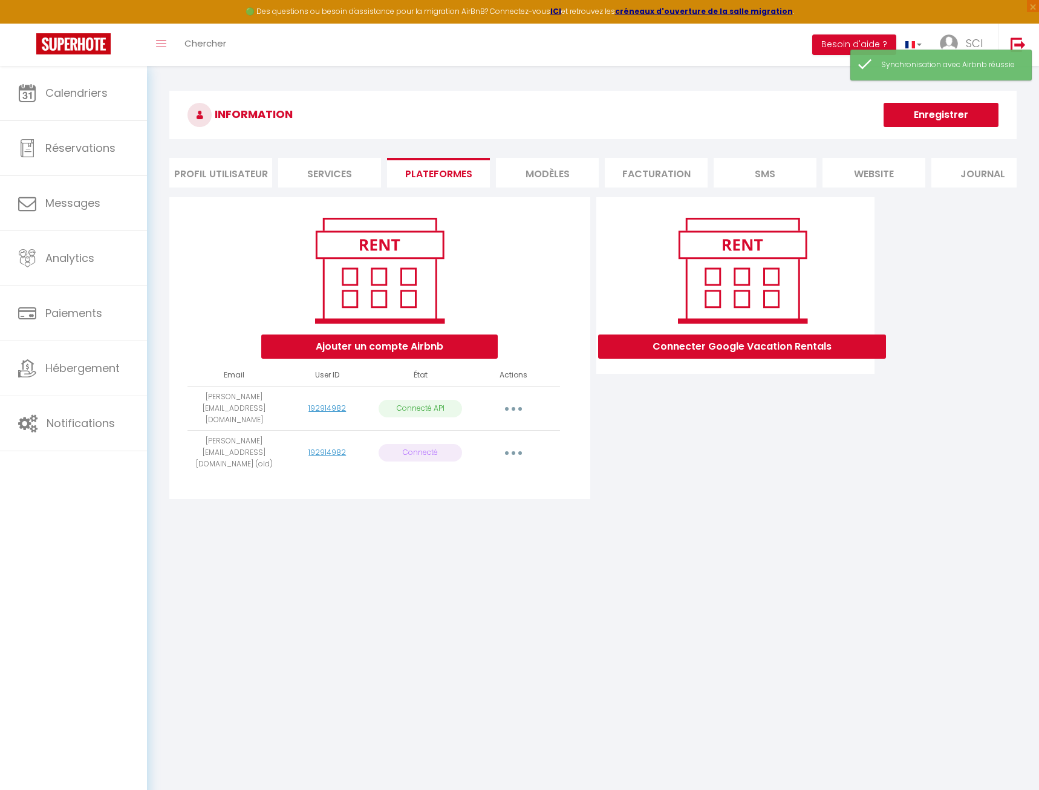
click at [521, 443] on button "button" at bounding box center [514, 452] width 34 height 19
click at [479, 492] on link "Supprimer" at bounding box center [460, 502] width 134 height 21
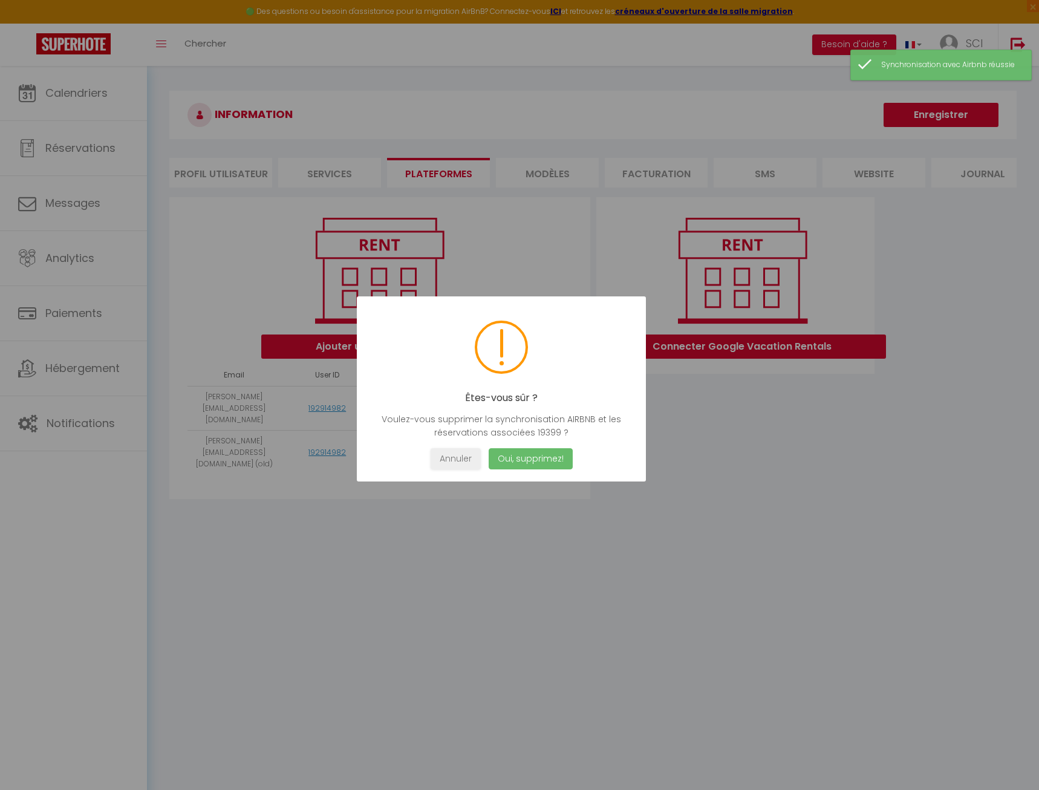
click at [524, 453] on button "Oui, supprimez!" at bounding box center [531, 458] width 84 height 21
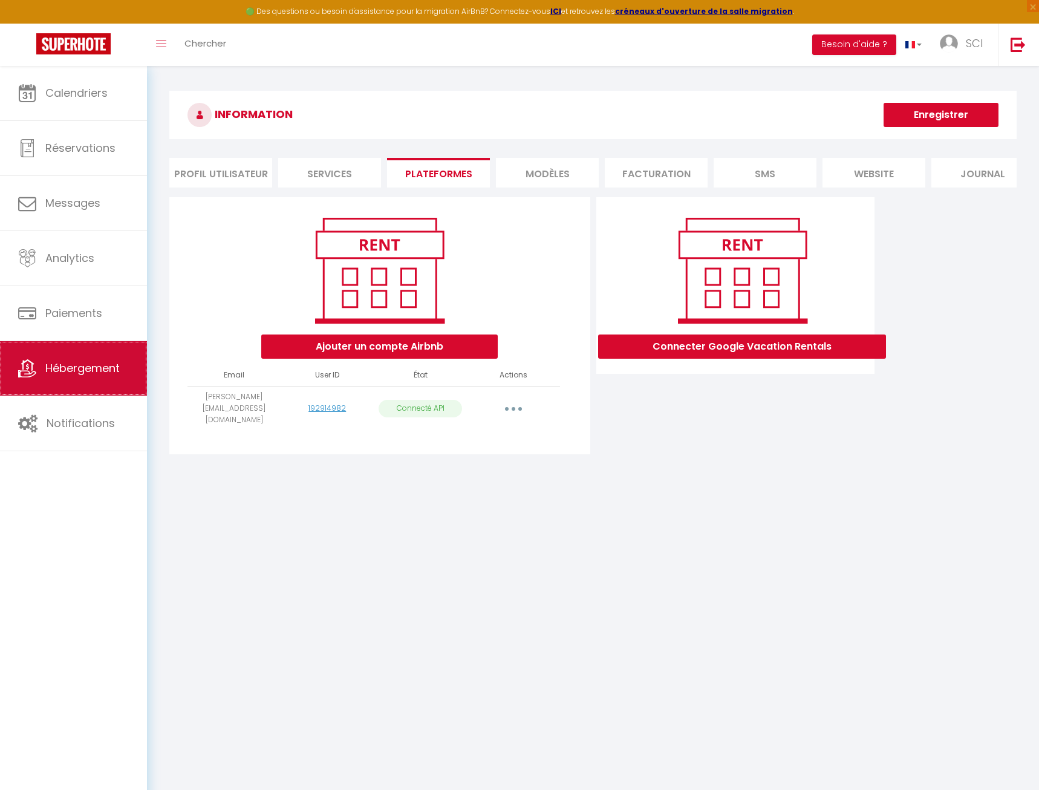
click at [39, 380] on link "Hébergement" at bounding box center [73, 368] width 147 height 54
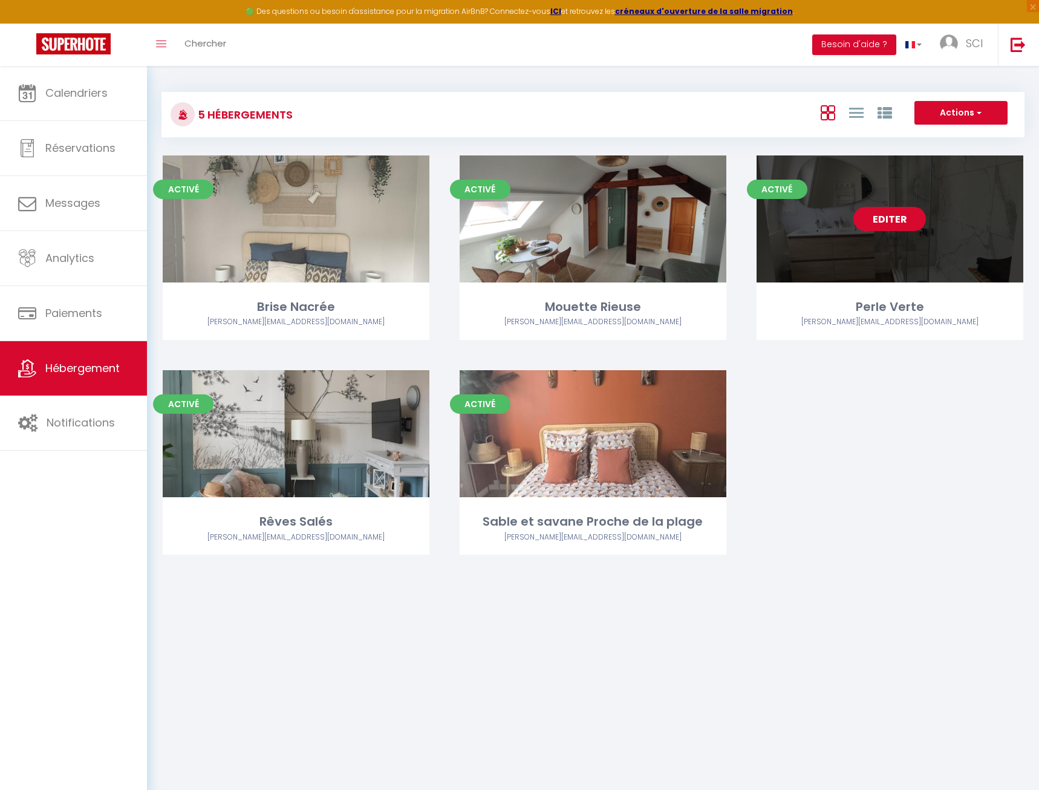
click at [898, 212] on link "Editer" at bounding box center [890, 219] width 73 height 24
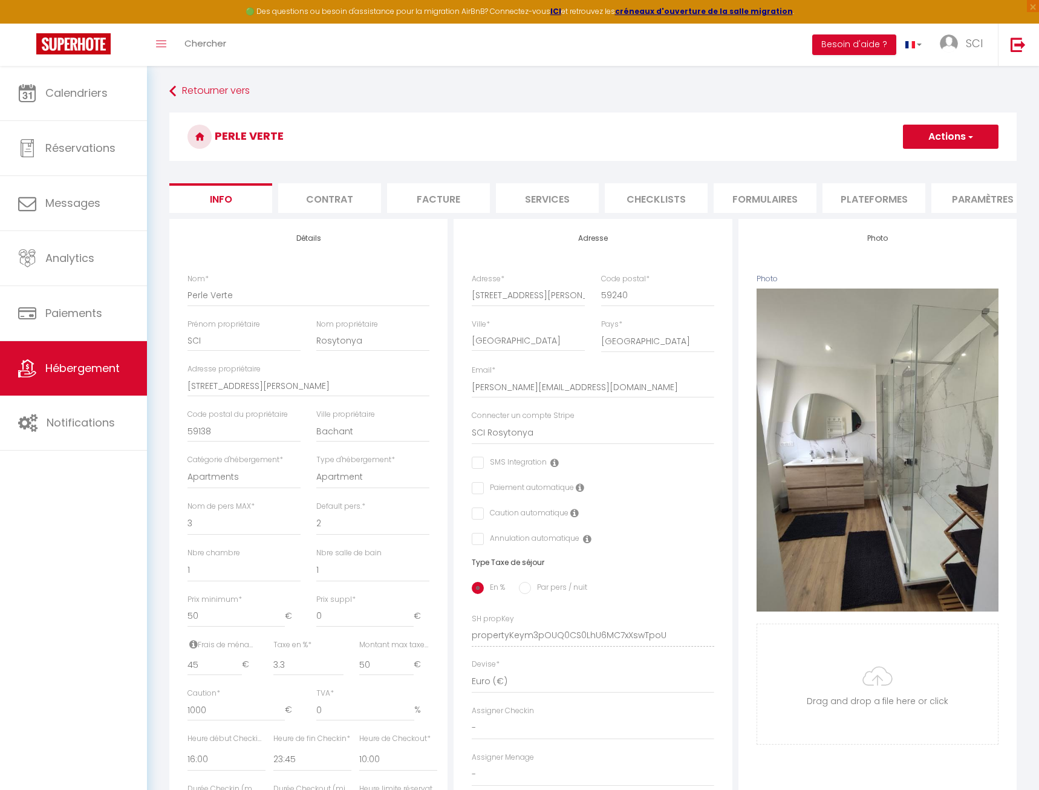
click at [892, 197] on li "Plateformes" at bounding box center [874, 198] width 103 height 30
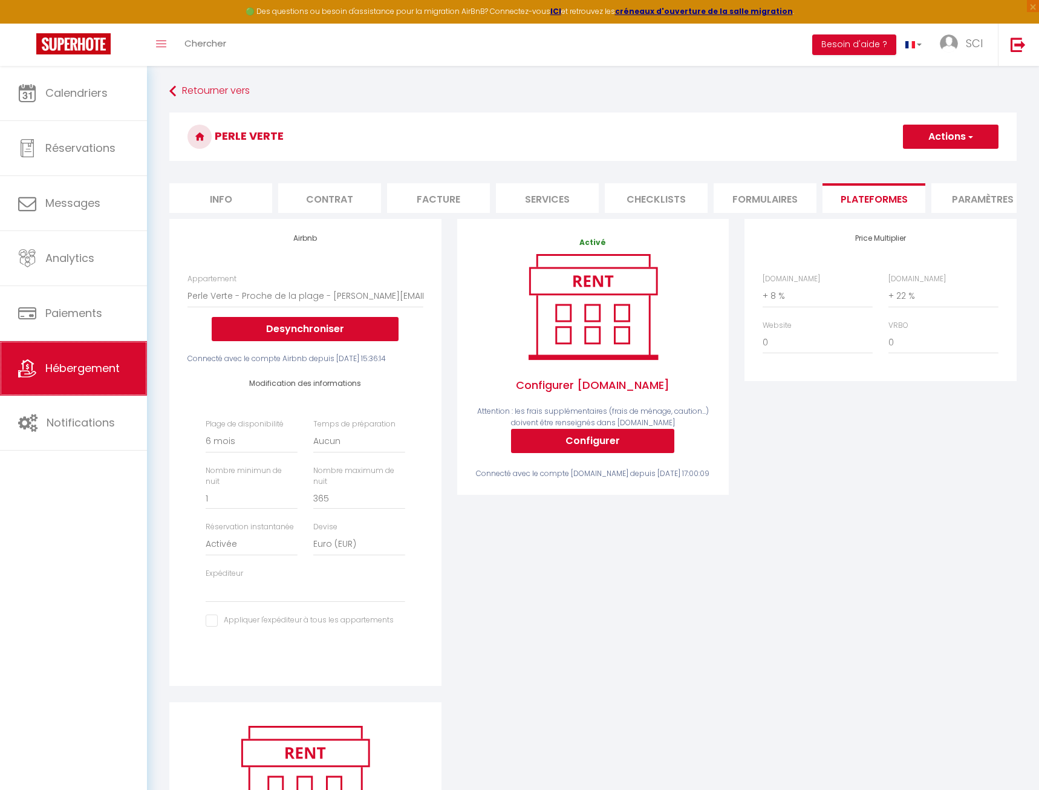
click at [100, 374] on span "Hébergement" at bounding box center [82, 368] width 74 height 15
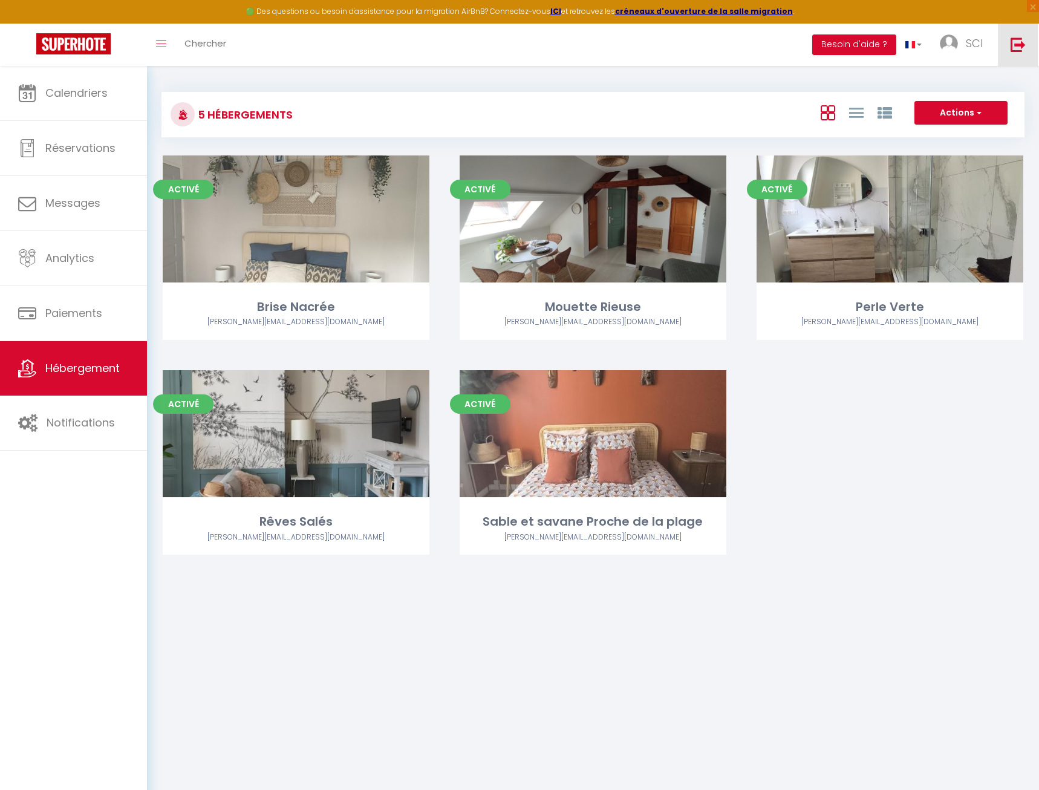
click at [1012, 48] on img at bounding box center [1018, 44] width 15 height 15
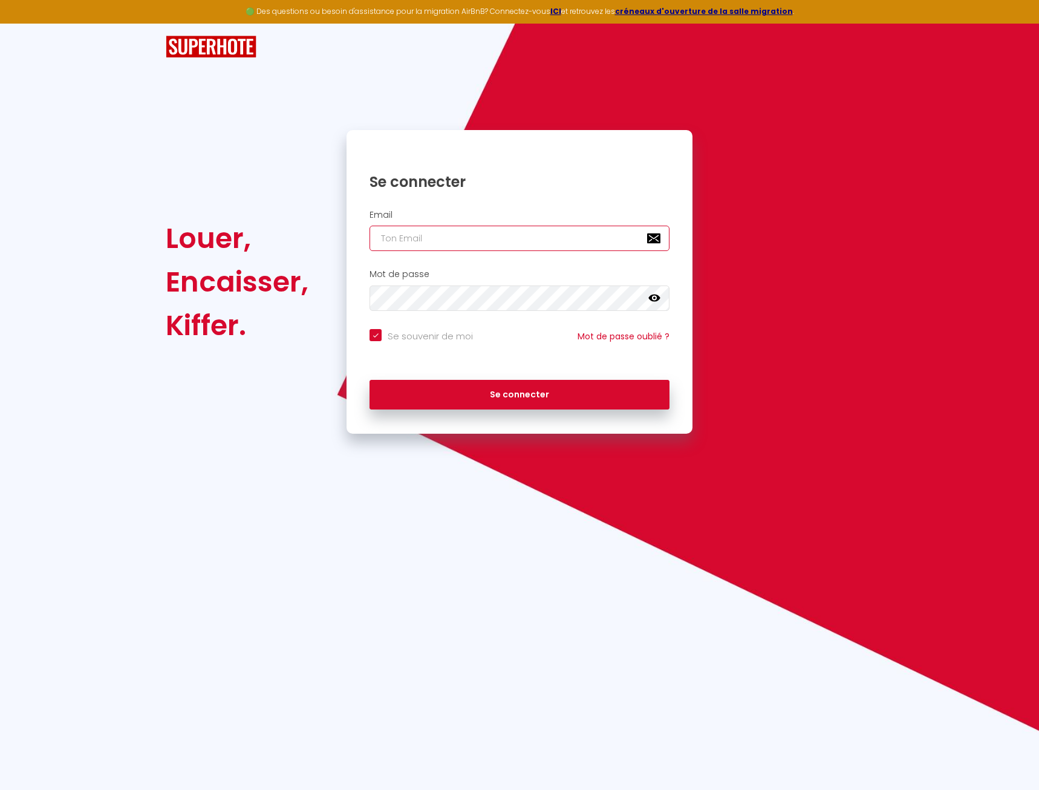
paste input "laura.ormeno@iadfrance.fr"
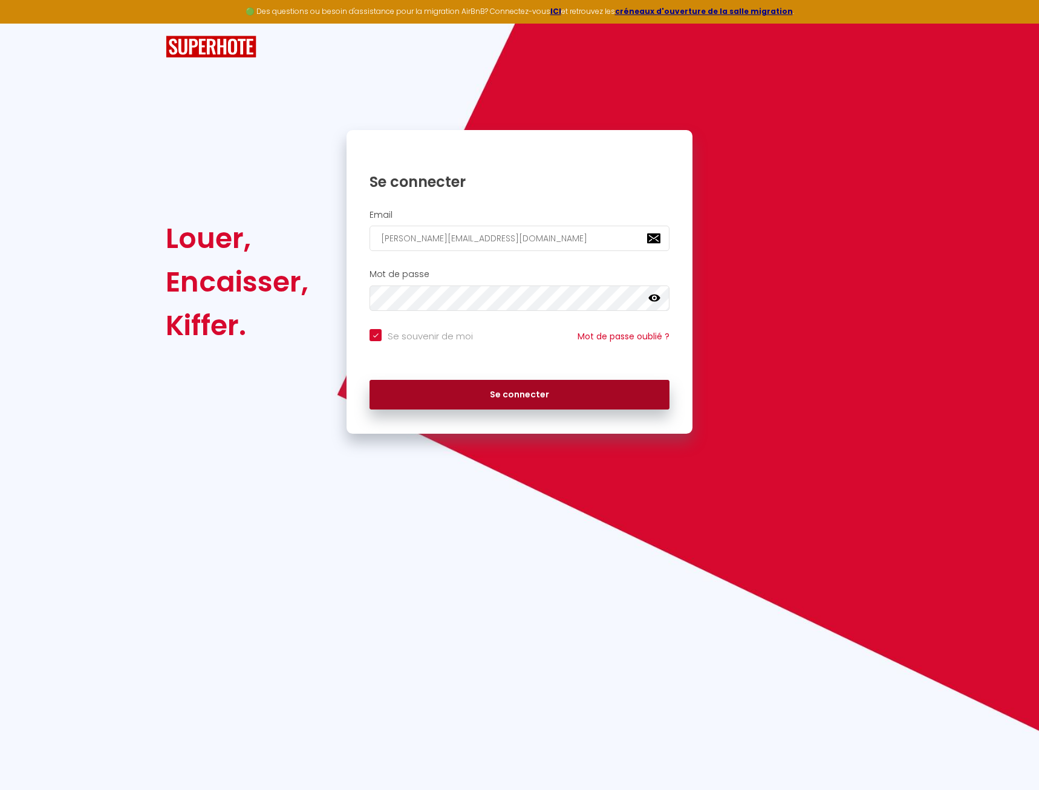
click at [521, 394] on button "Se connecter" at bounding box center [520, 395] width 300 height 30
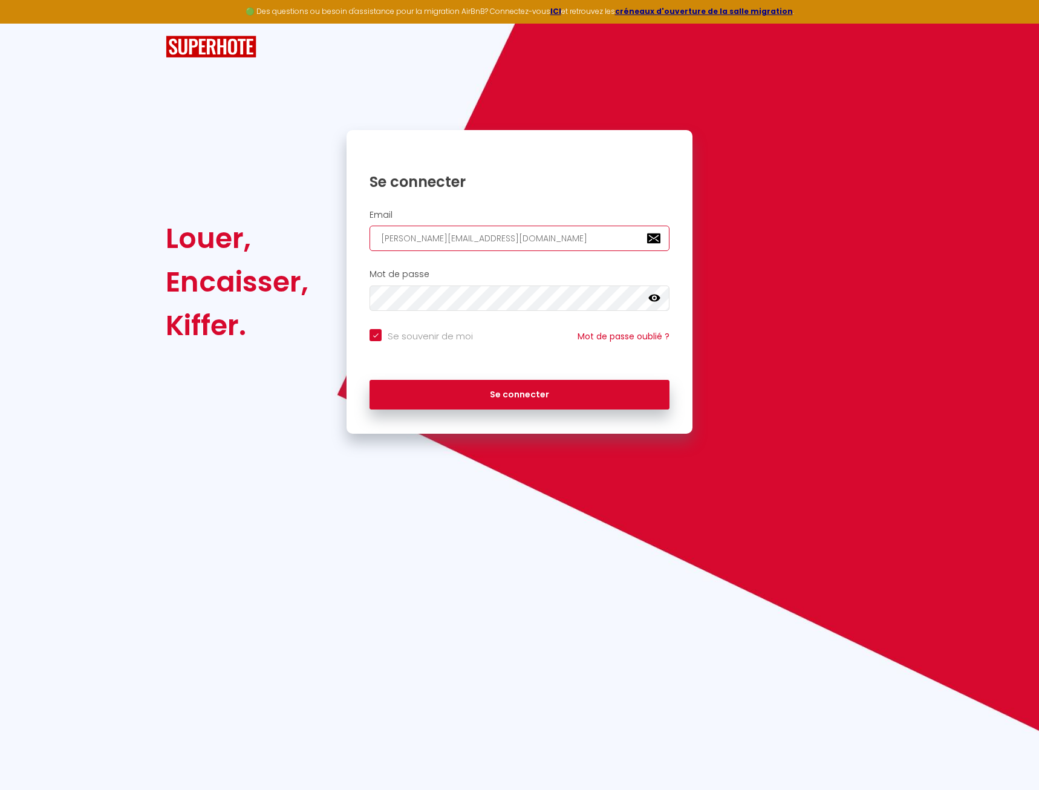
drag, startPoint x: 529, startPoint y: 246, endPoint x: 311, endPoint y: 243, distance: 218.4
click at [370, 245] on input "laura.ormeno@iadfrance.fr" at bounding box center [520, 238] width 300 height 25
paste input "Lauraetbrunoormeno@gmail.com"
click at [370, 380] on button "Se connecter" at bounding box center [520, 395] width 300 height 30
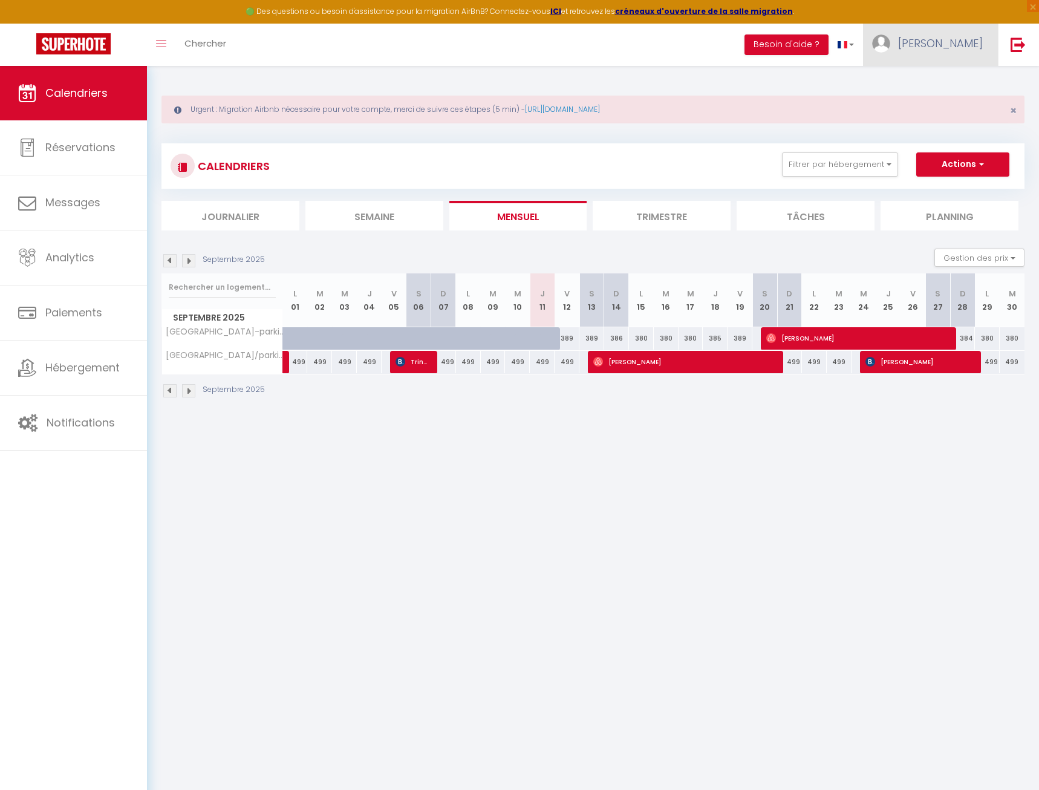
click at [966, 46] on span "laura" at bounding box center [940, 43] width 85 height 15
click at [961, 87] on link "Paramètres" at bounding box center [950, 84] width 90 height 21
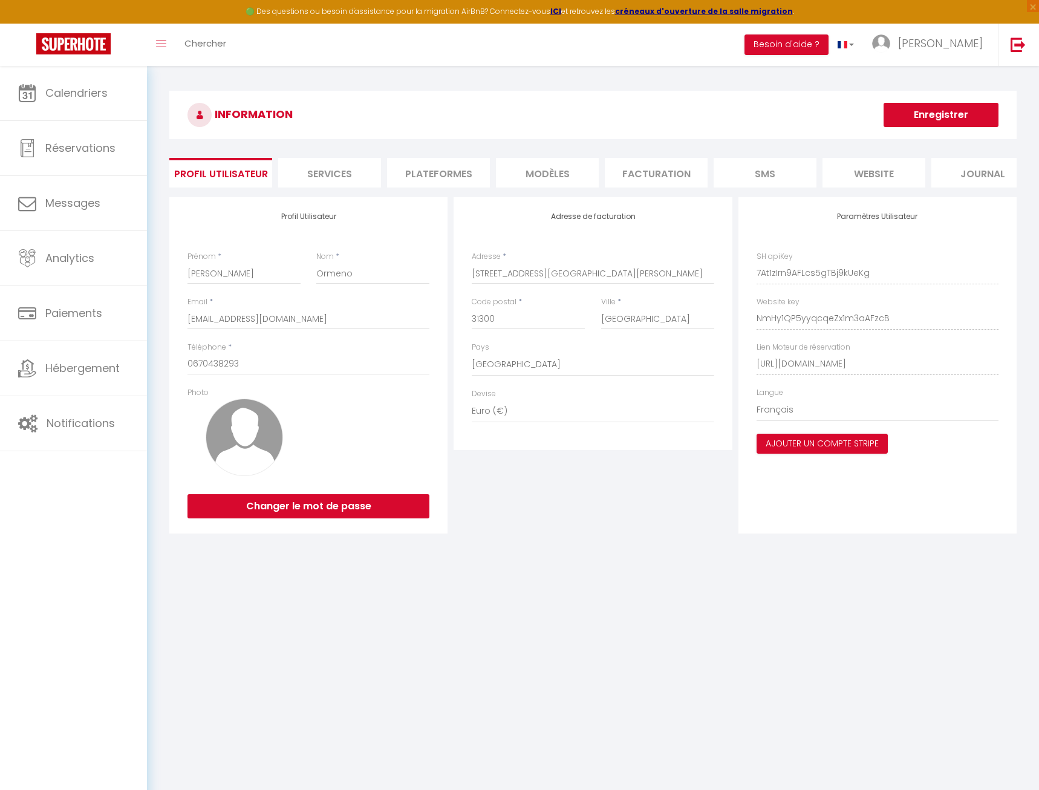
click at [436, 164] on li "Plateformes" at bounding box center [438, 173] width 103 height 30
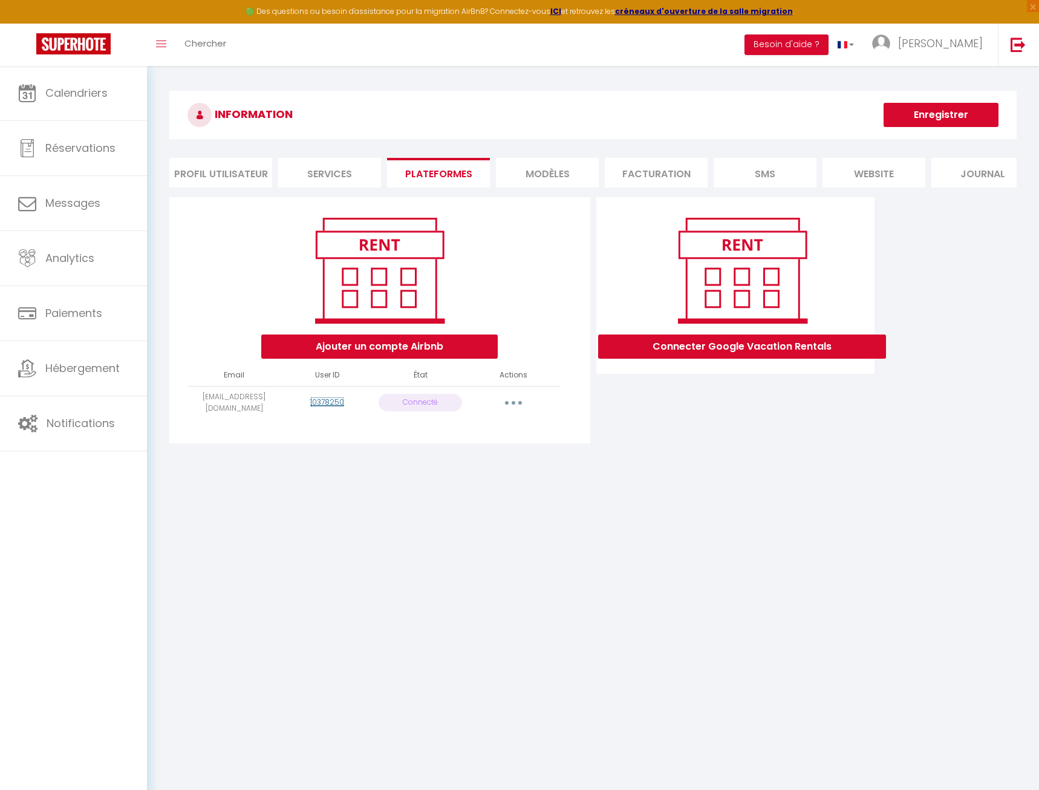
click at [336, 402] on link "10378250" at bounding box center [327, 402] width 34 height 10
click at [100, 371] on span "Hébergement" at bounding box center [82, 368] width 74 height 15
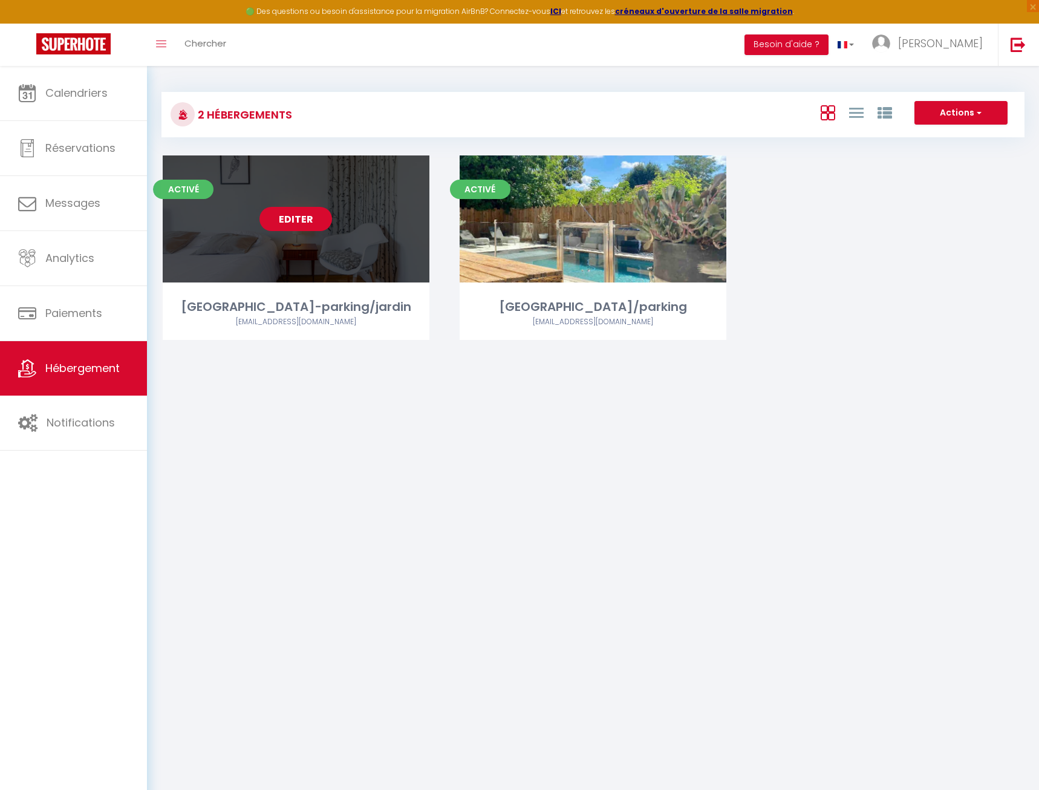
click at [270, 222] on link "Editer" at bounding box center [296, 219] width 73 height 24
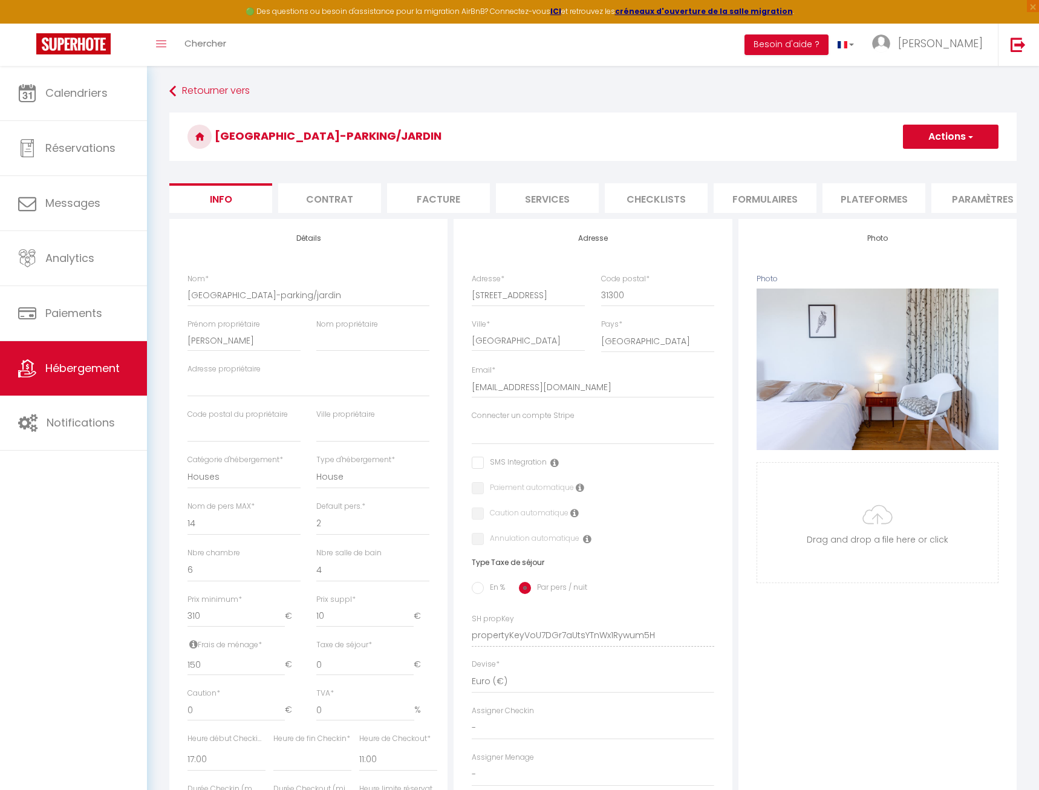
click at [878, 198] on li "Plateformes" at bounding box center [874, 198] width 103 height 30
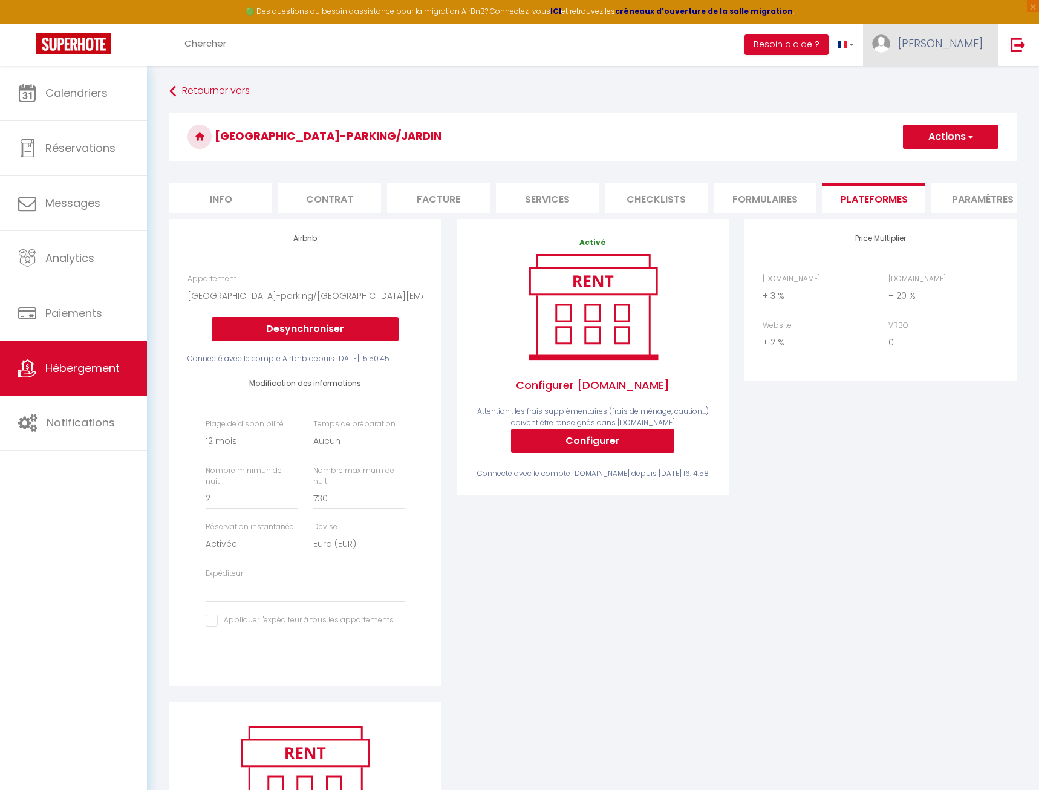
click at [971, 38] on span "laura" at bounding box center [940, 43] width 85 height 15
click at [961, 86] on link "Paramètres" at bounding box center [950, 84] width 90 height 21
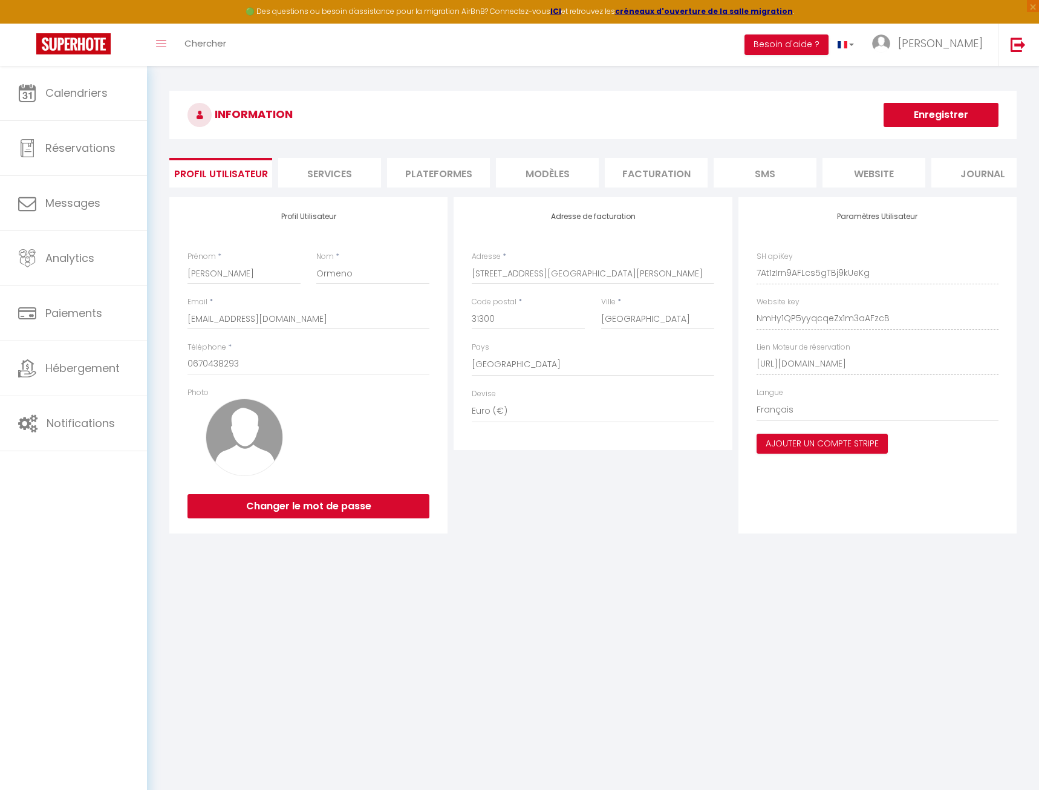
click at [425, 177] on li "Plateformes" at bounding box center [438, 173] width 103 height 30
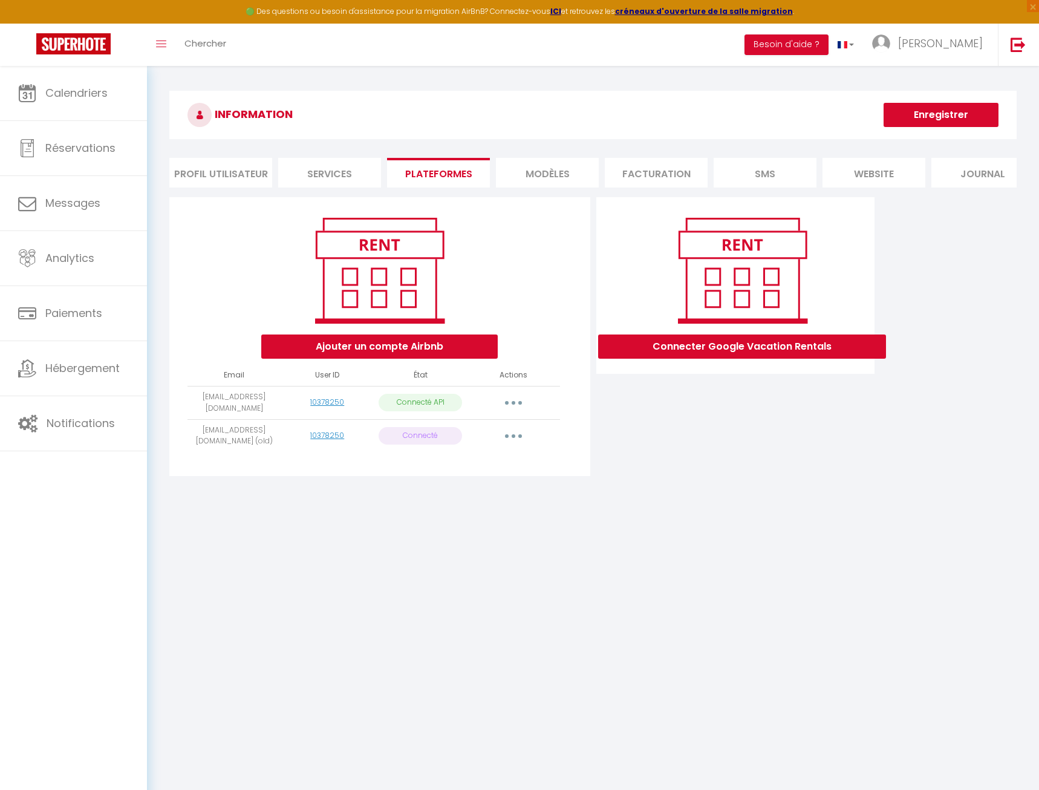
click at [511, 439] on button "button" at bounding box center [514, 436] width 34 height 19
click at [500, 464] on link "Importer les appartements" at bounding box center [460, 463] width 134 height 21
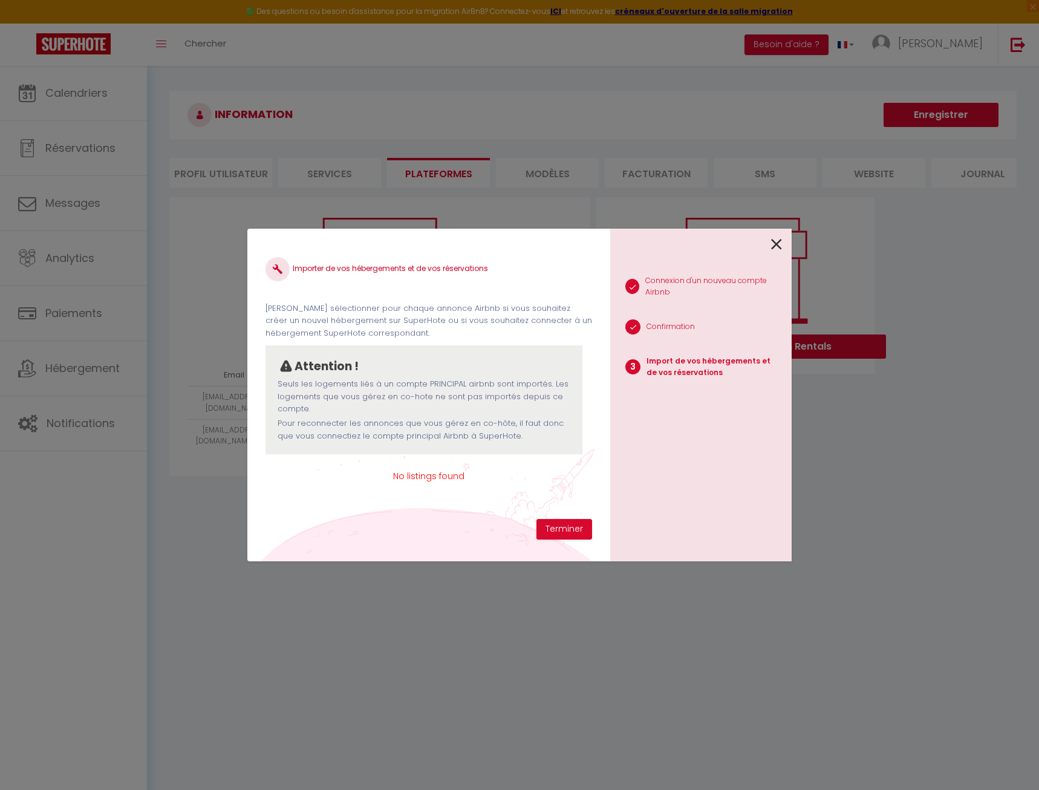
click at [780, 242] on icon at bounding box center [776, 244] width 11 height 18
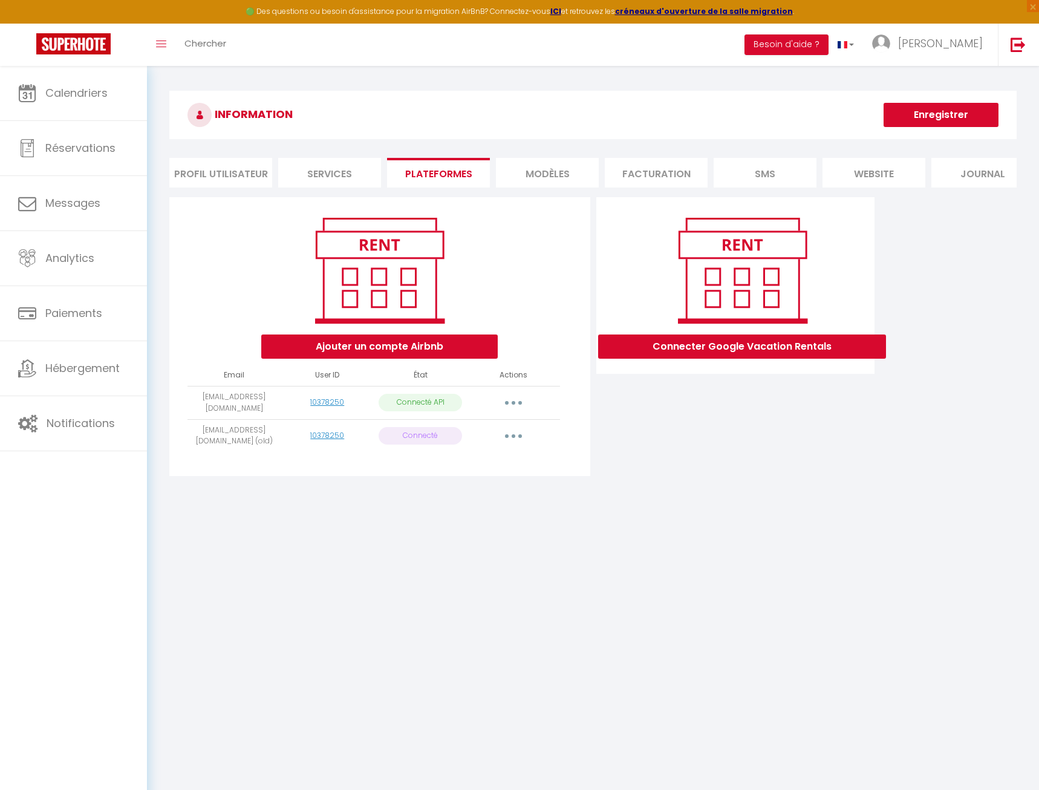
click at [528, 439] on button "button" at bounding box center [514, 436] width 34 height 19
click at [482, 485] on link "Supprimer" at bounding box center [460, 485] width 134 height 21
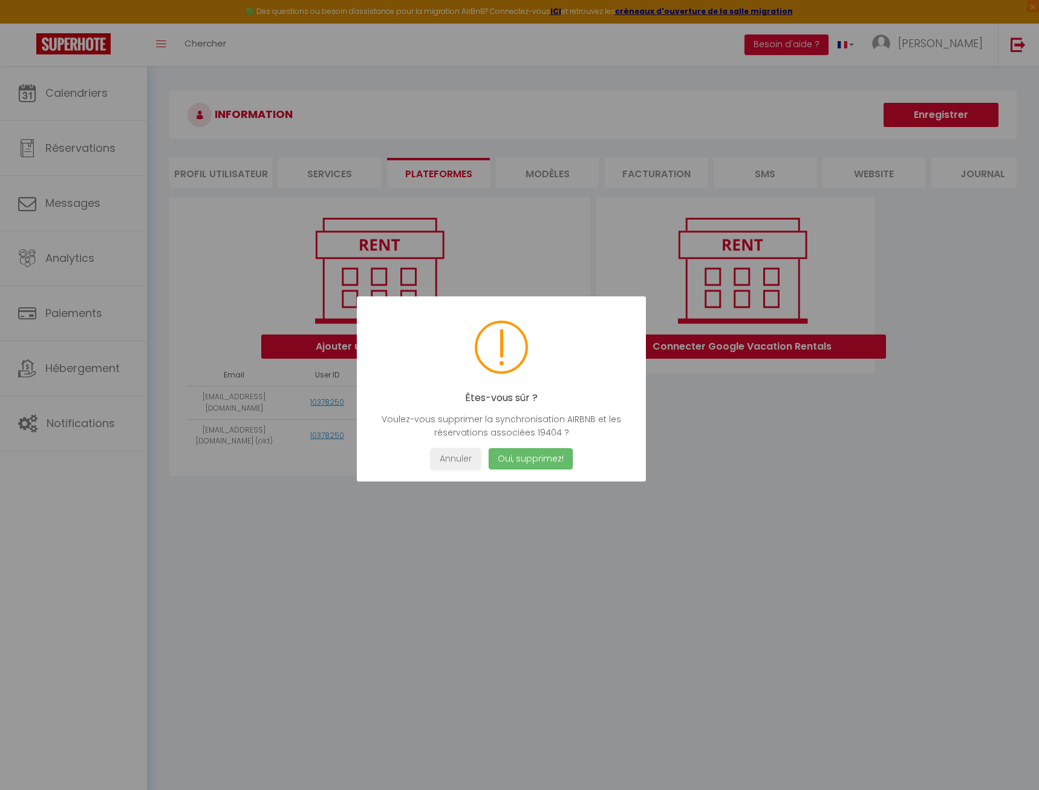
click at [540, 463] on button "Oui, supprimez!" at bounding box center [531, 458] width 84 height 21
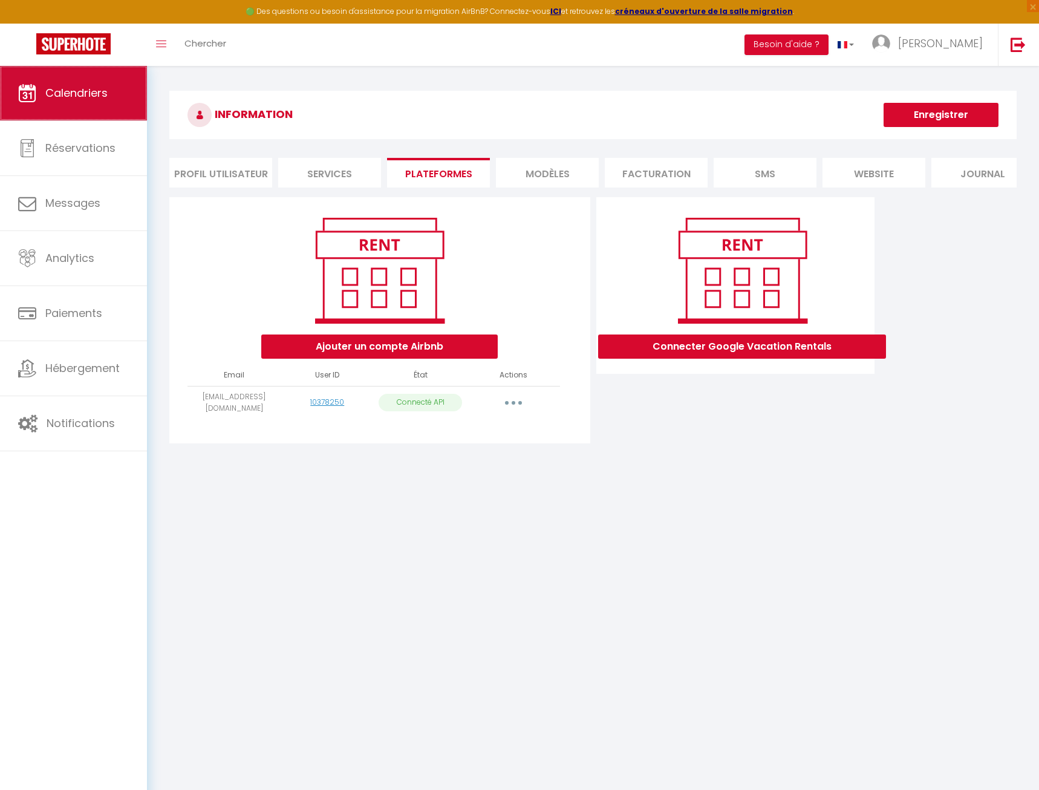
click at [73, 94] on span "Calendriers" at bounding box center [76, 92] width 62 height 15
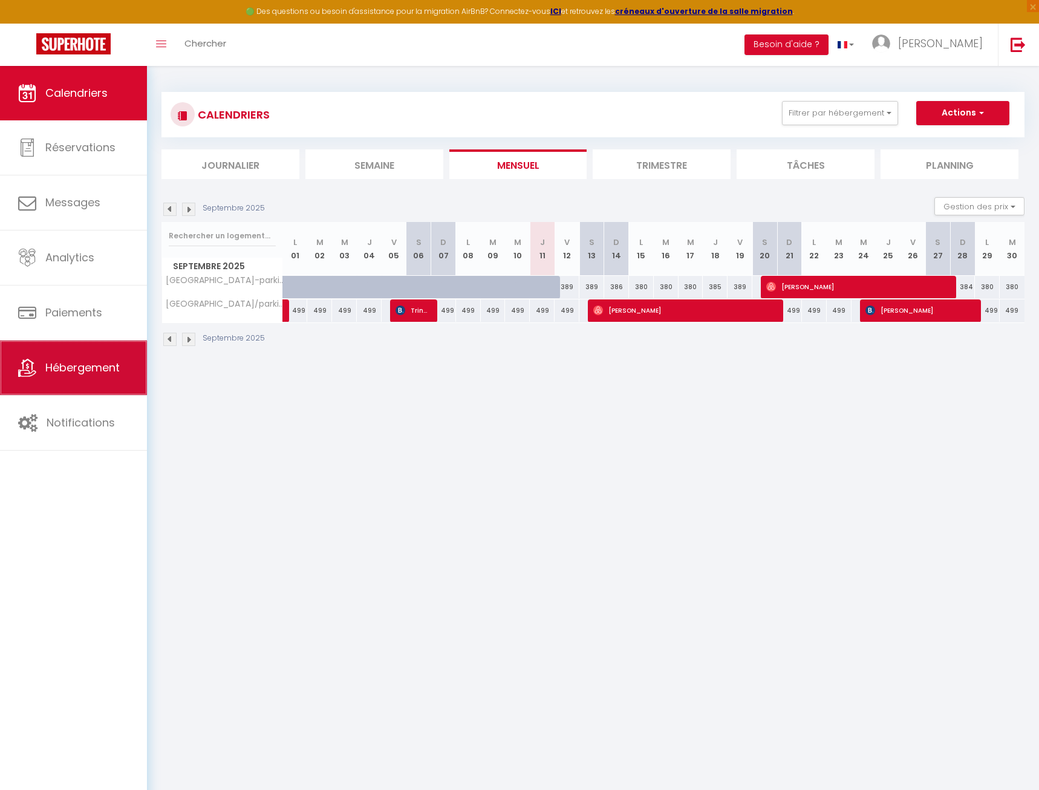
click at [73, 367] on span "Hébergement" at bounding box center [82, 367] width 74 height 15
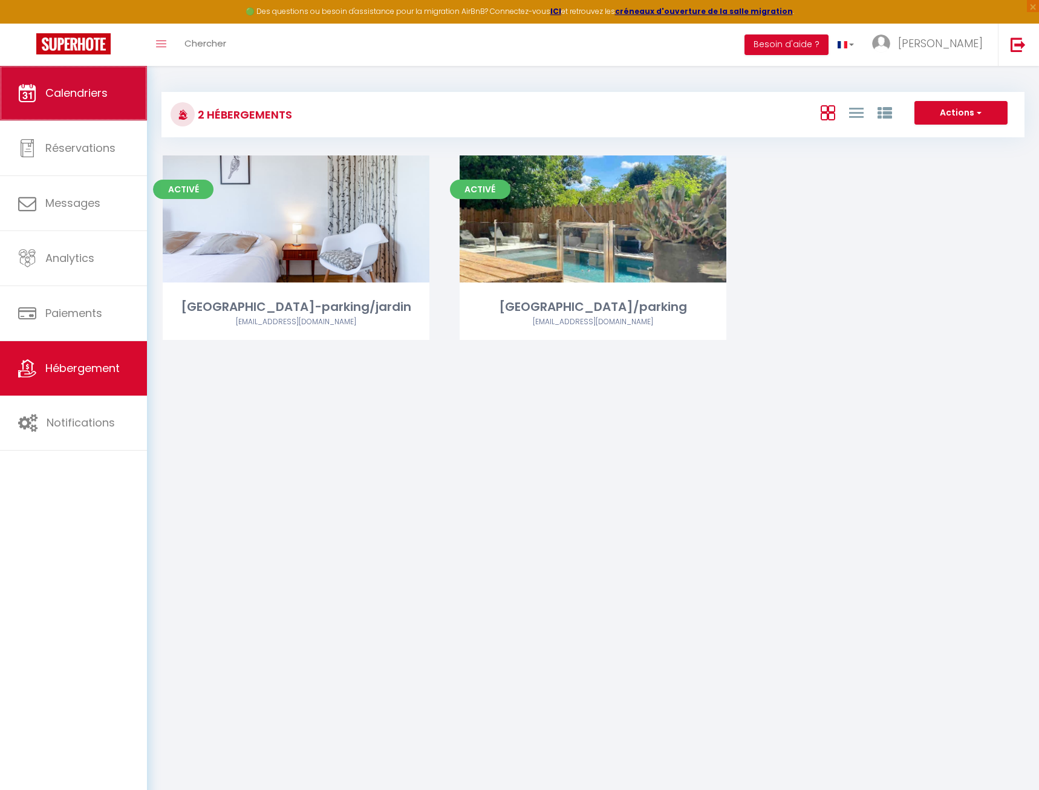
click at [64, 108] on link "Calendriers" at bounding box center [73, 93] width 147 height 54
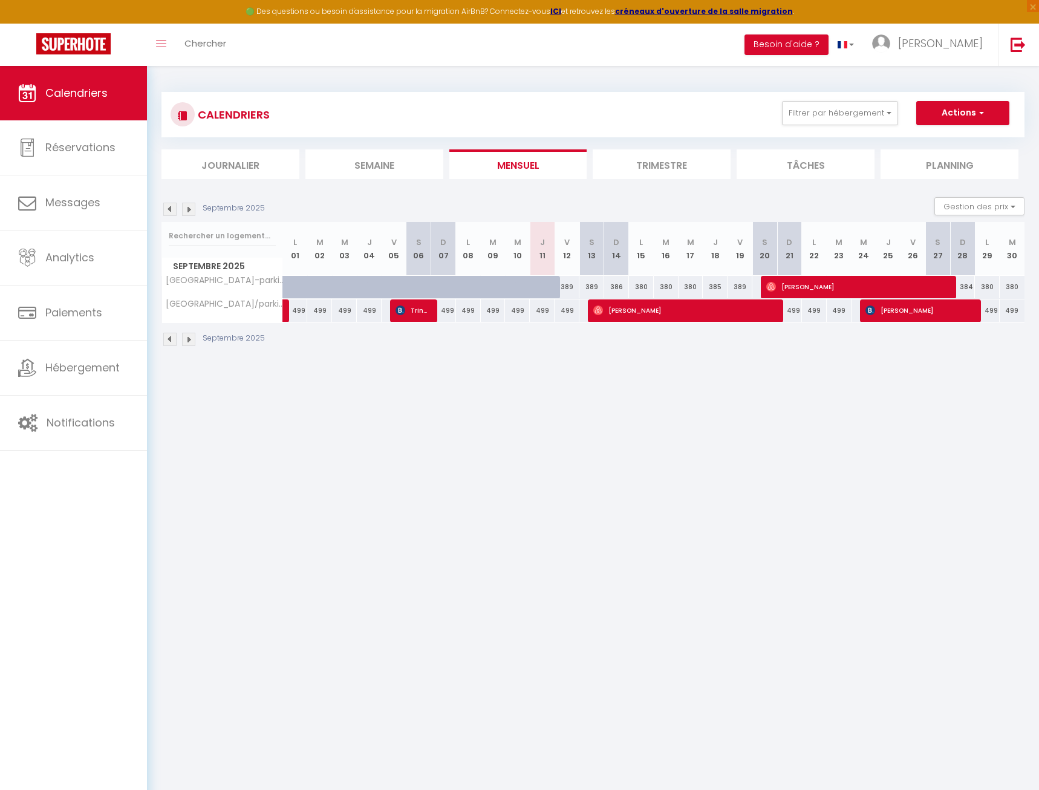
click at [655, 174] on li "Trimestre" at bounding box center [662, 164] width 138 height 30
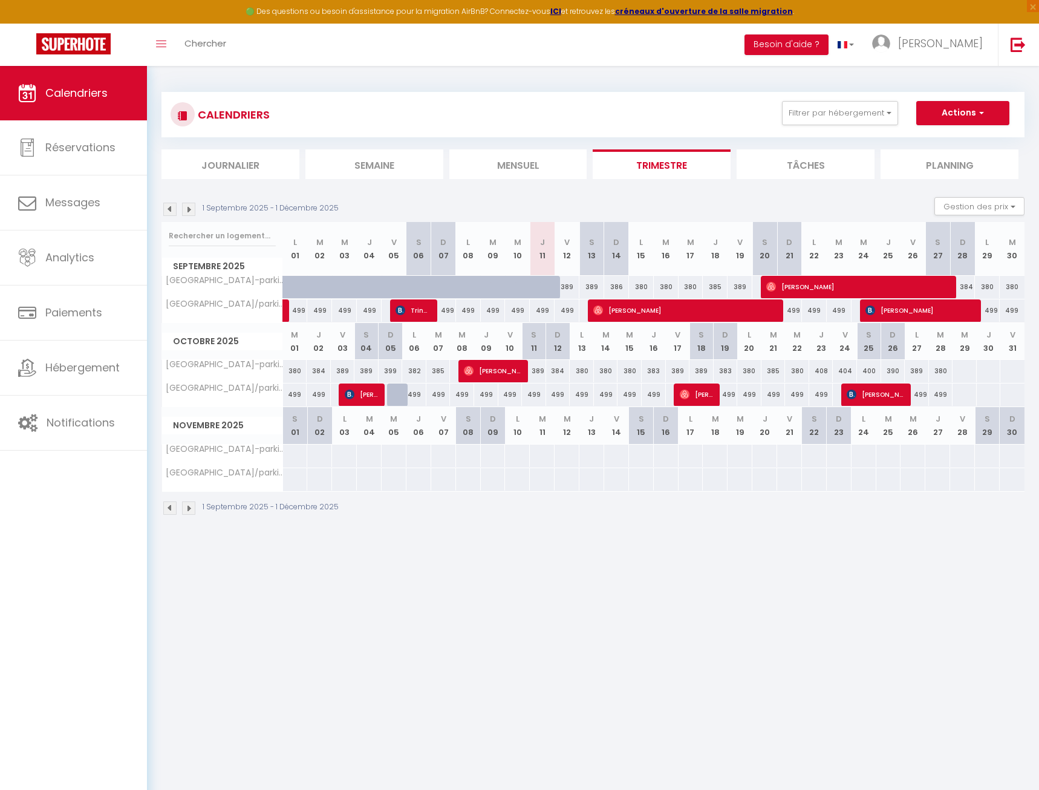
click at [185, 211] on img at bounding box center [188, 209] width 13 height 13
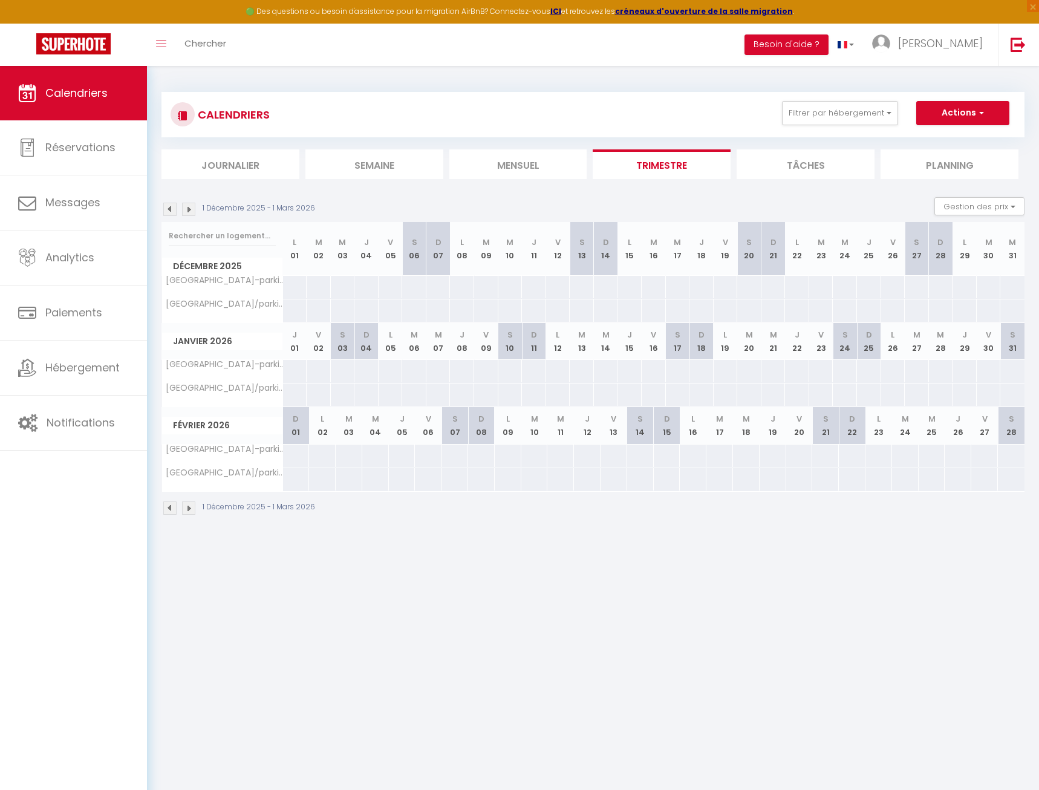
click at [185, 211] on img at bounding box center [188, 209] width 13 height 13
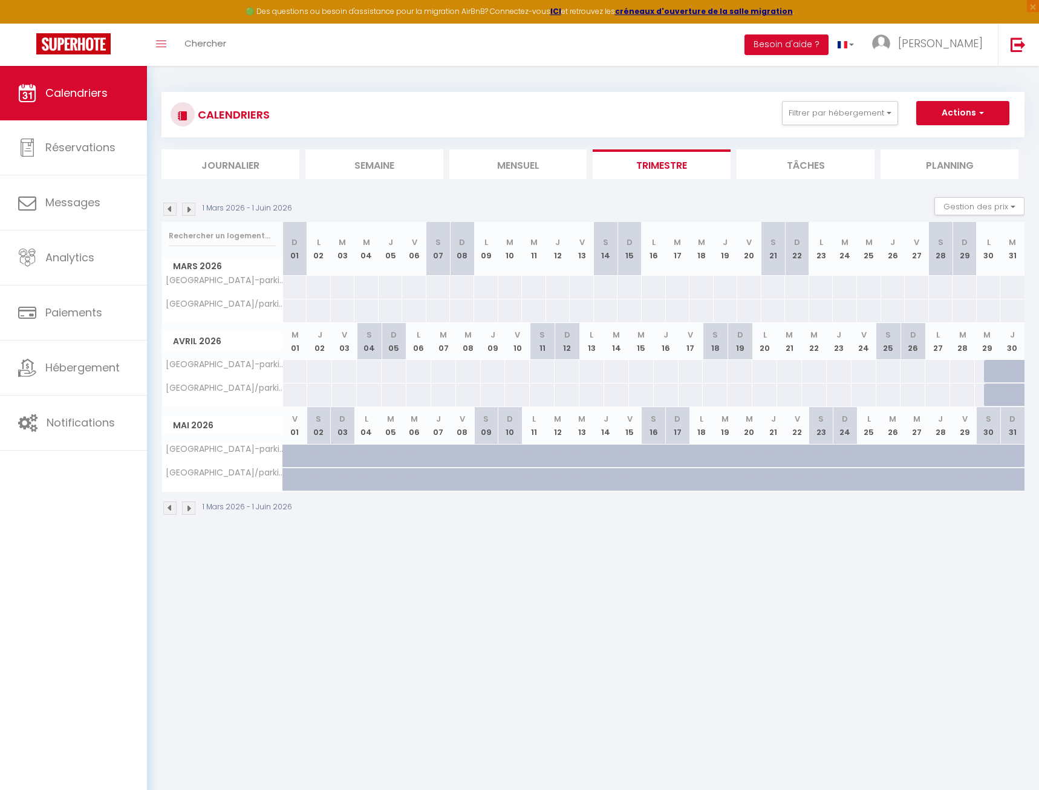
click at [170, 209] on img at bounding box center [169, 209] width 13 height 13
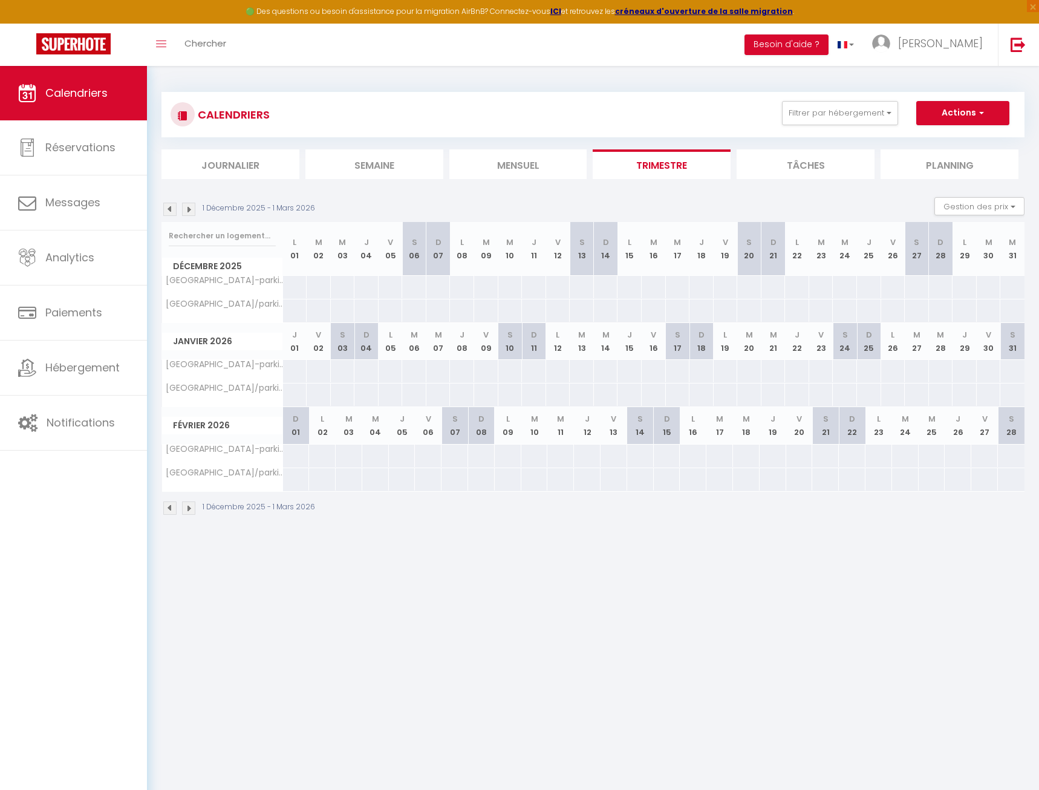
click at [170, 209] on img at bounding box center [169, 209] width 13 height 13
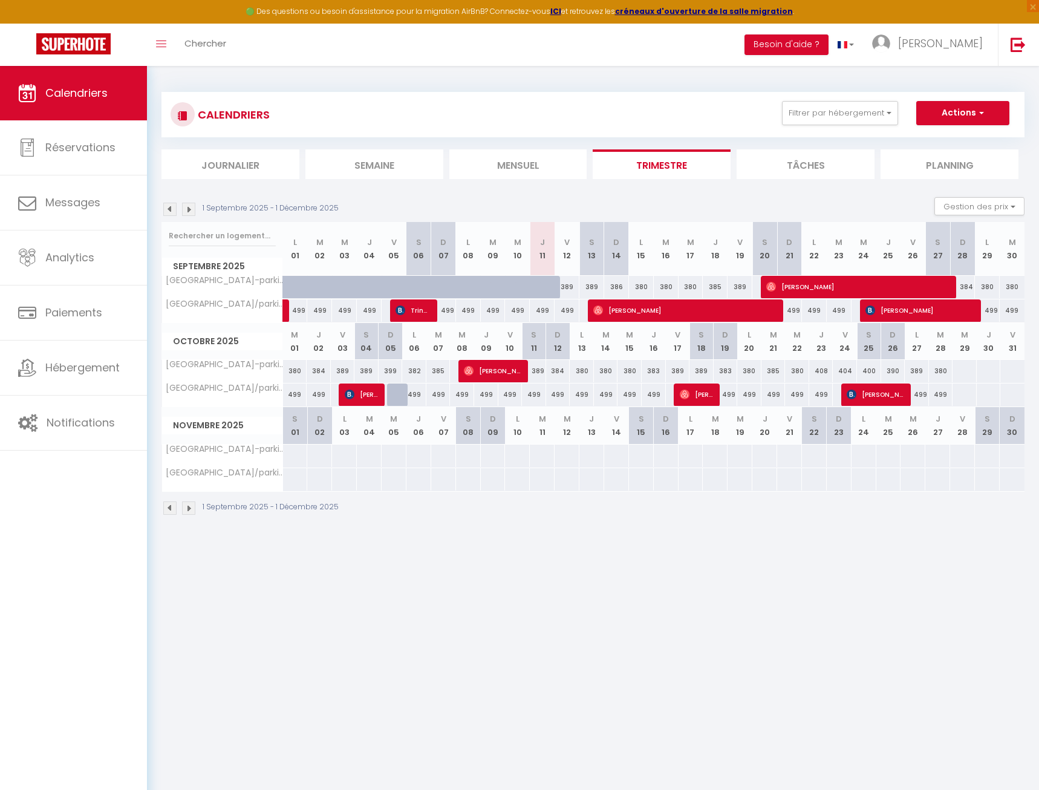
click at [291, 455] on div at bounding box center [295, 456] width 25 height 22
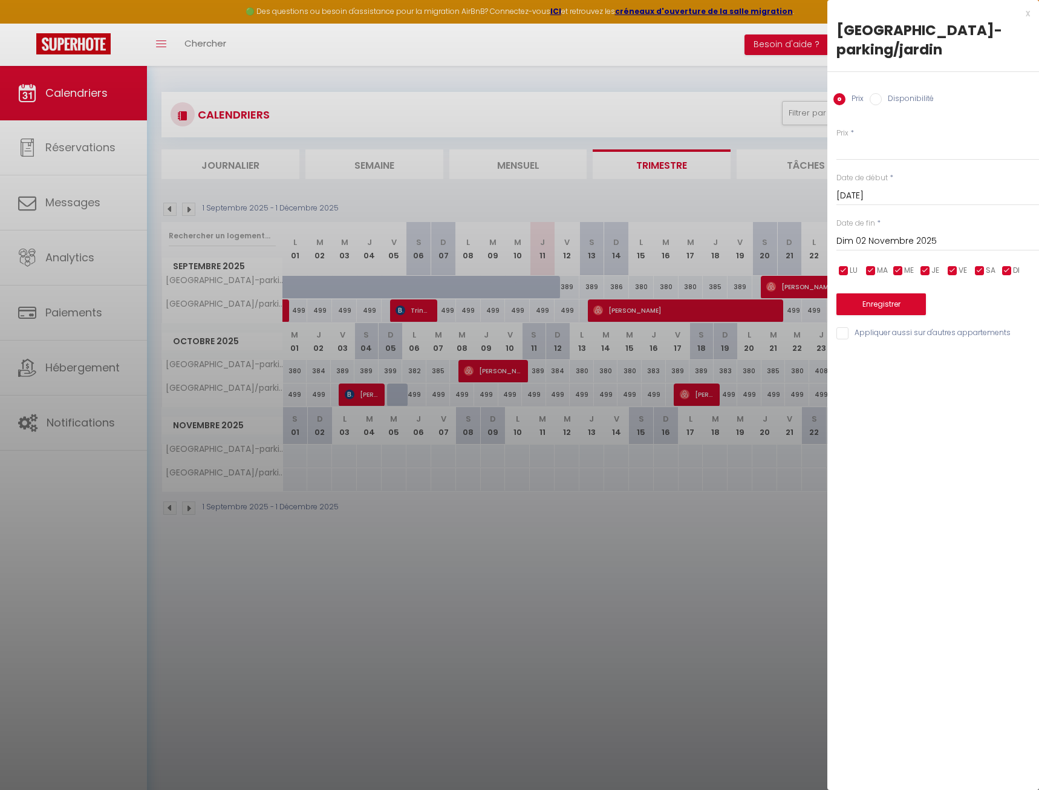
drag, startPoint x: 411, startPoint y: 511, endPoint x: 410, endPoint y: 469, distance: 42.4
click at [411, 512] on div at bounding box center [519, 395] width 1039 height 790
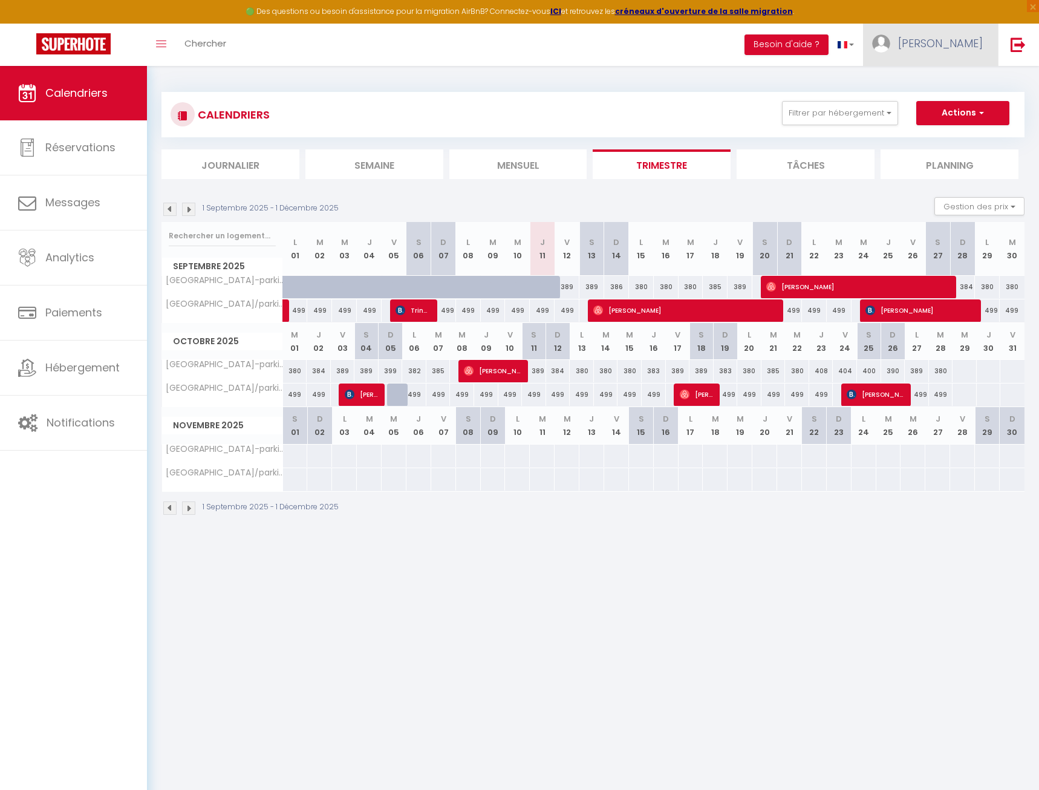
click at [968, 35] on link "laura" at bounding box center [930, 45] width 135 height 42
click at [963, 83] on link "Paramètres" at bounding box center [950, 84] width 90 height 21
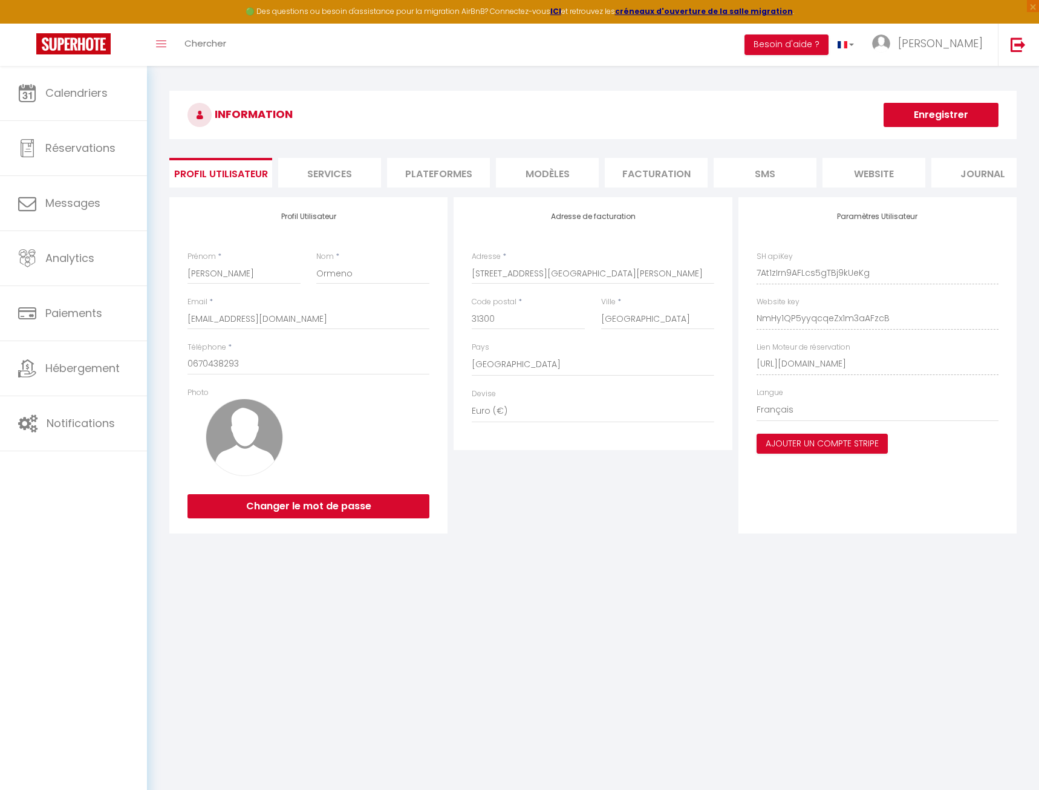
click at [432, 169] on li "Plateformes" at bounding box center [438, 173] width 103 height 30
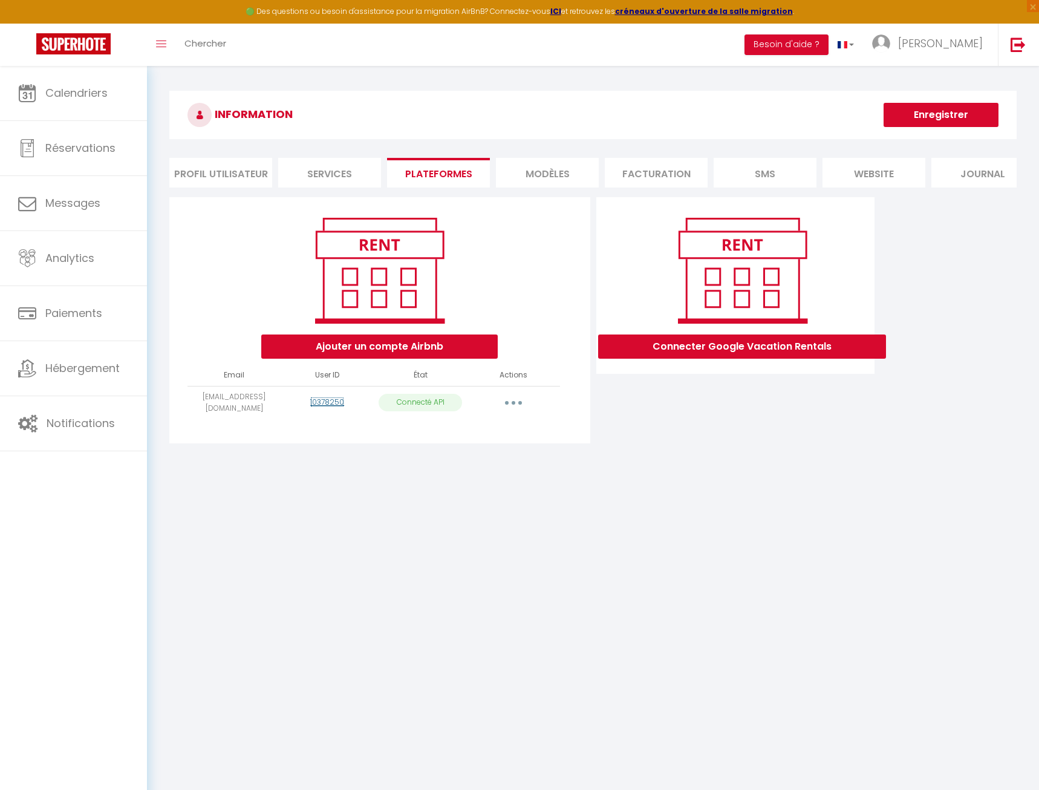
click at [330, 402] on link "10378250" at bounding box center [327, 402] width 34 height 10
click at [99, 104] on link "Calendriers" at bounding box center [73, 93] width 147 height 54
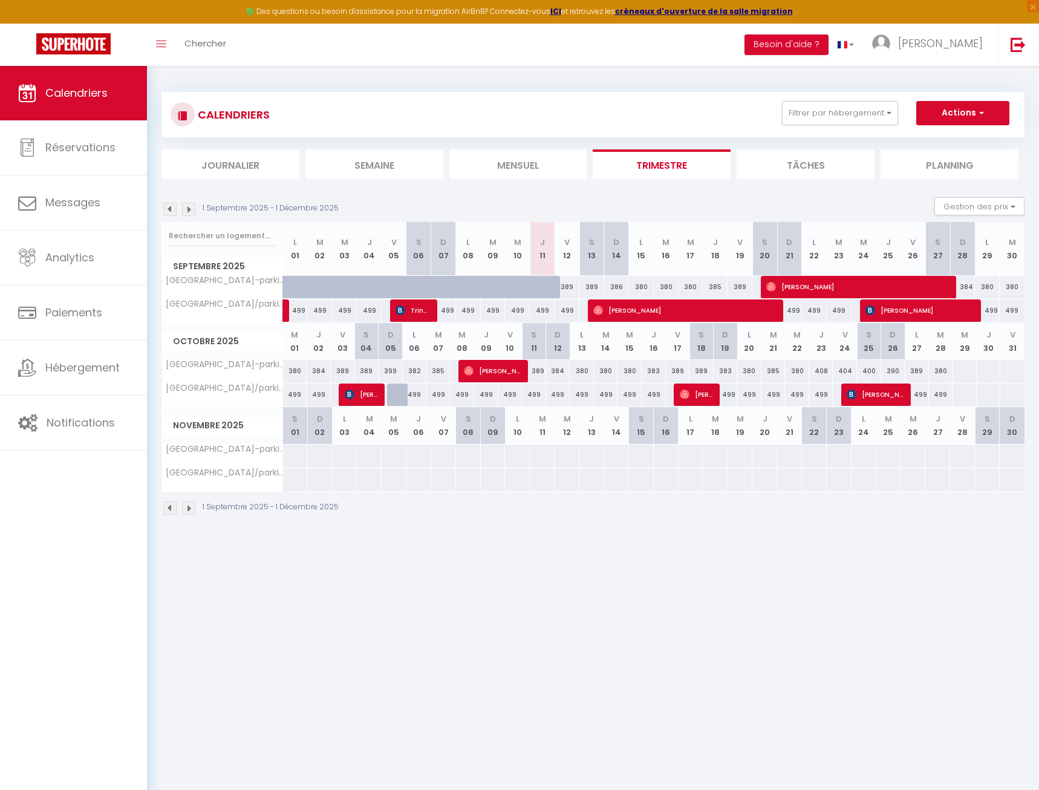
click at [187, 213] on img at bounding box center [188, 209] width 13 height 13
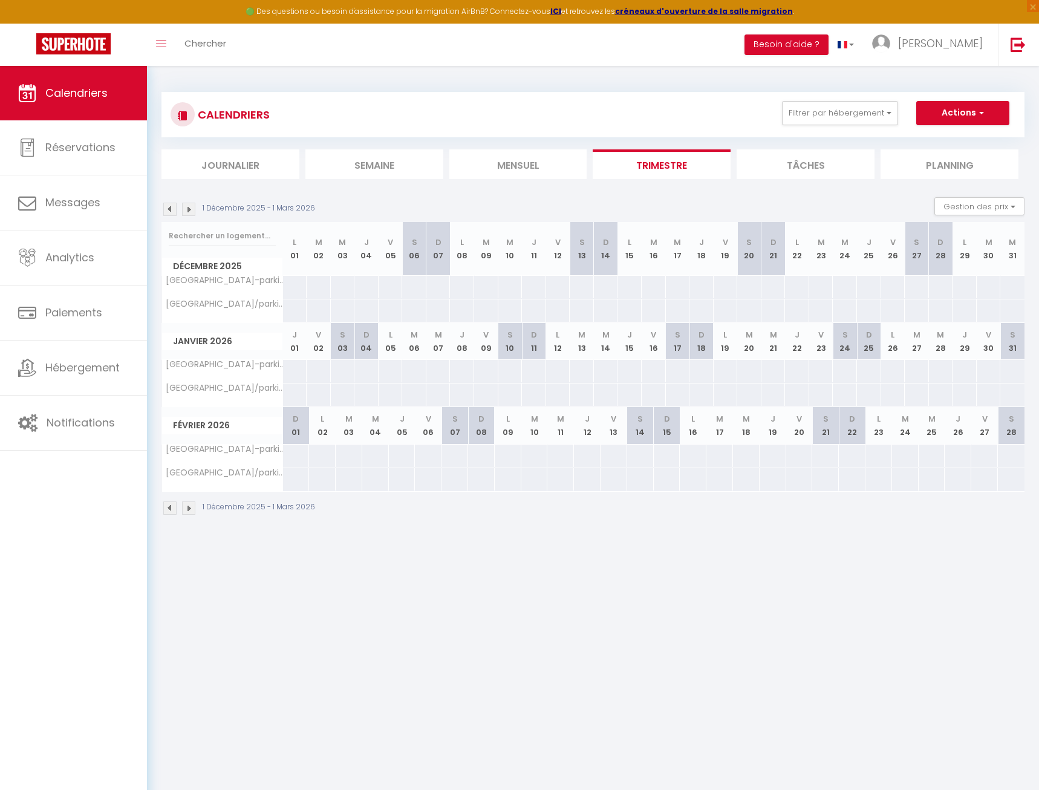
click at [172, 210] on img at bounding box center [169, 209] width 13 height 13
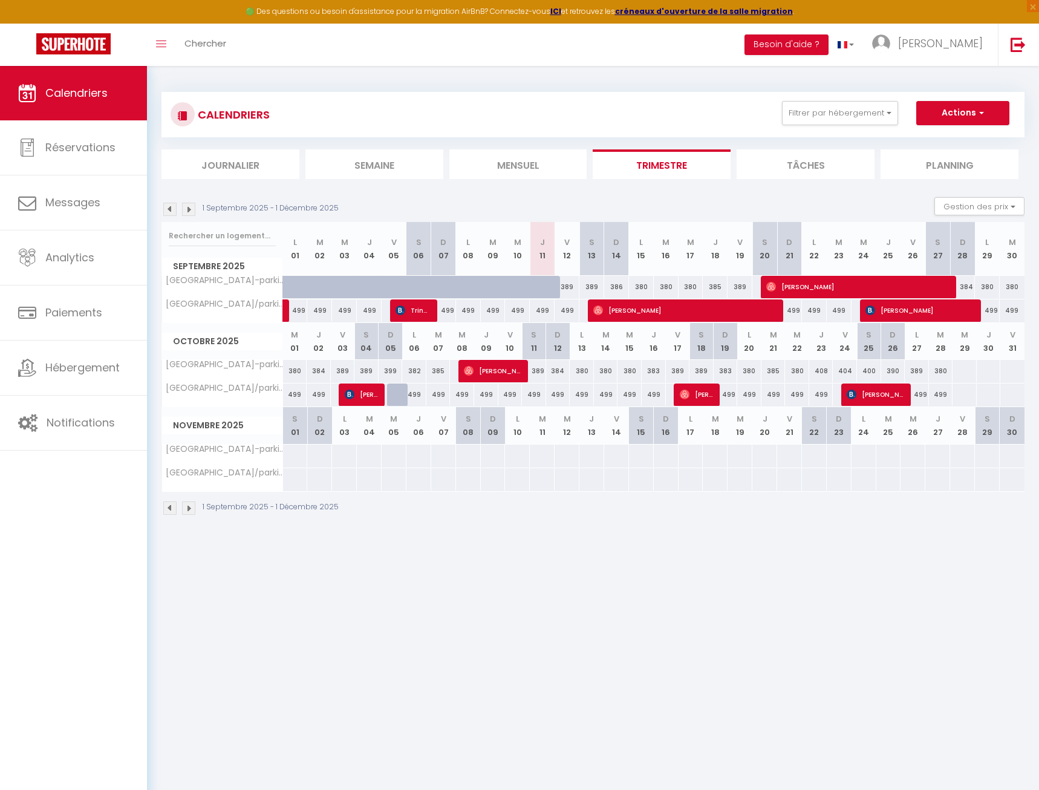
click at [191, 210] on img at bounding box center [188, 209] width 13 height 13
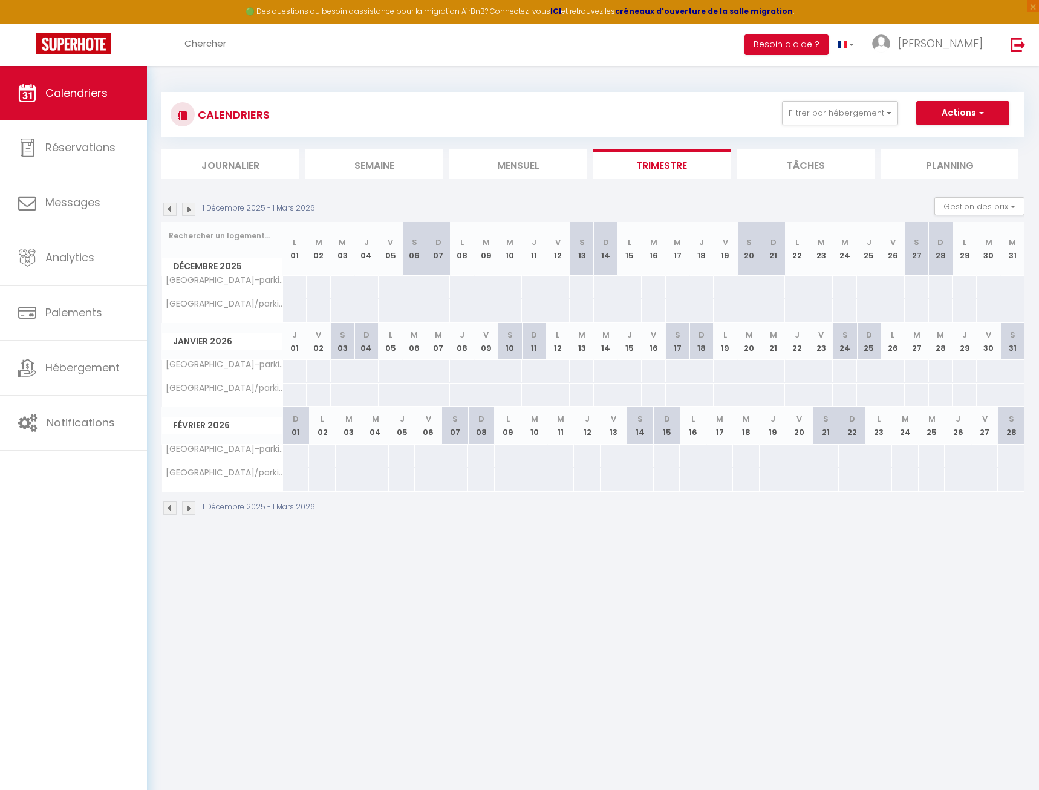
click at [185, 209] on img at bounding box center [188, 209] width 13 height 13
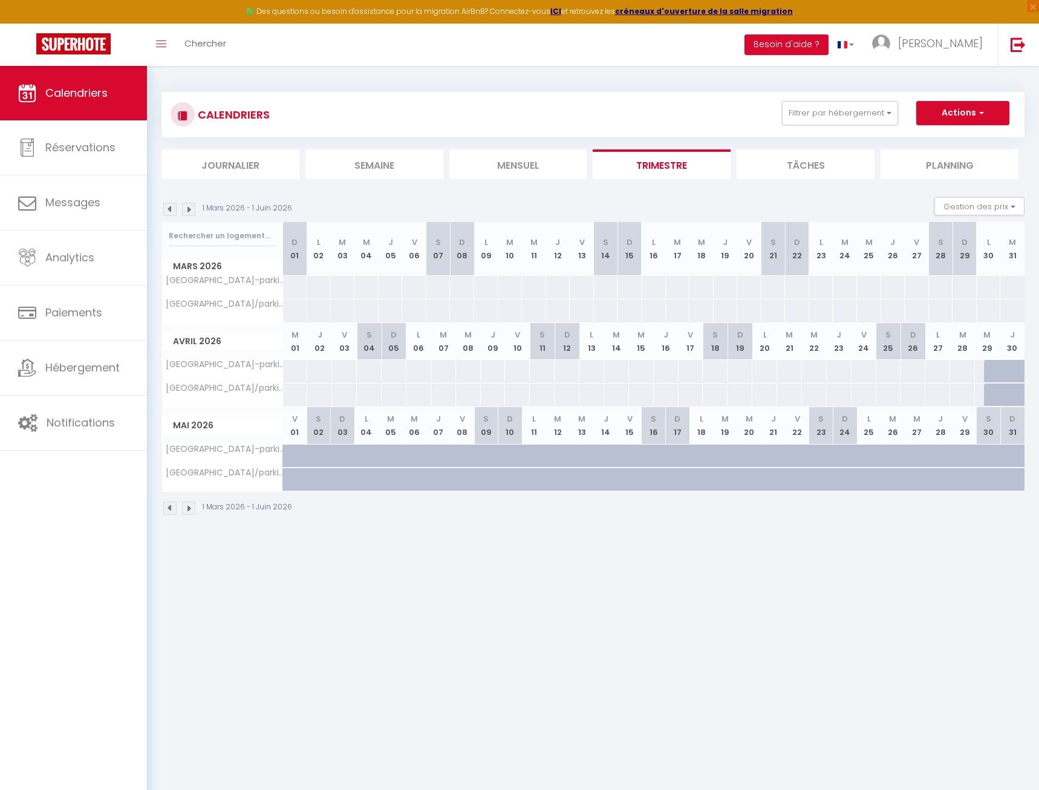
click at [168, 209] on img at bounding box center [169, 209] width 13 height 13
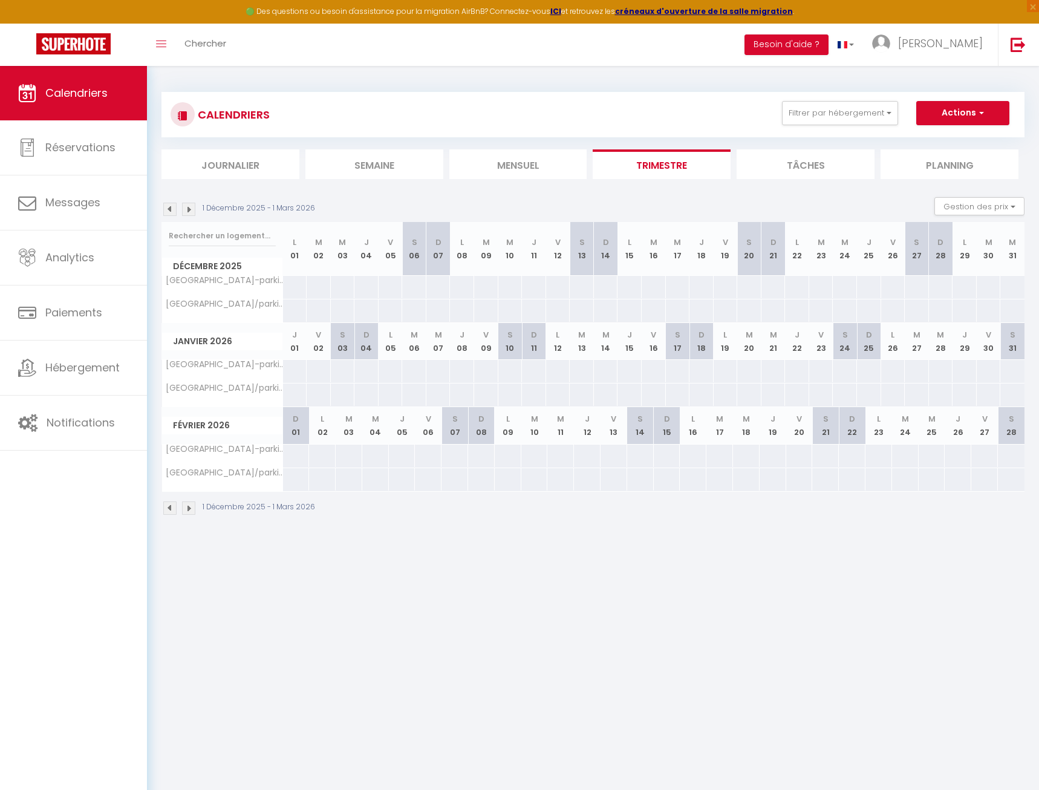
click at [166, 210] on img at bounding box center [169, 209] width 13 height 13
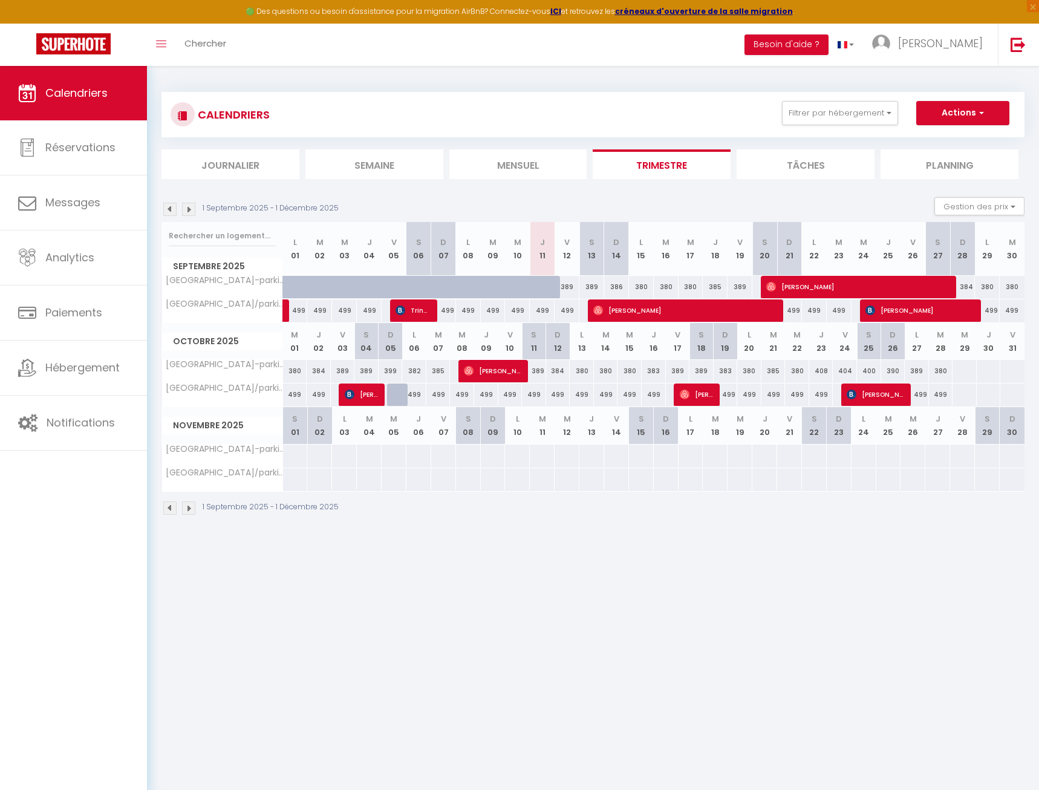
click at [189, 212] on img at bounding box center [188, 209] width 13 height 13
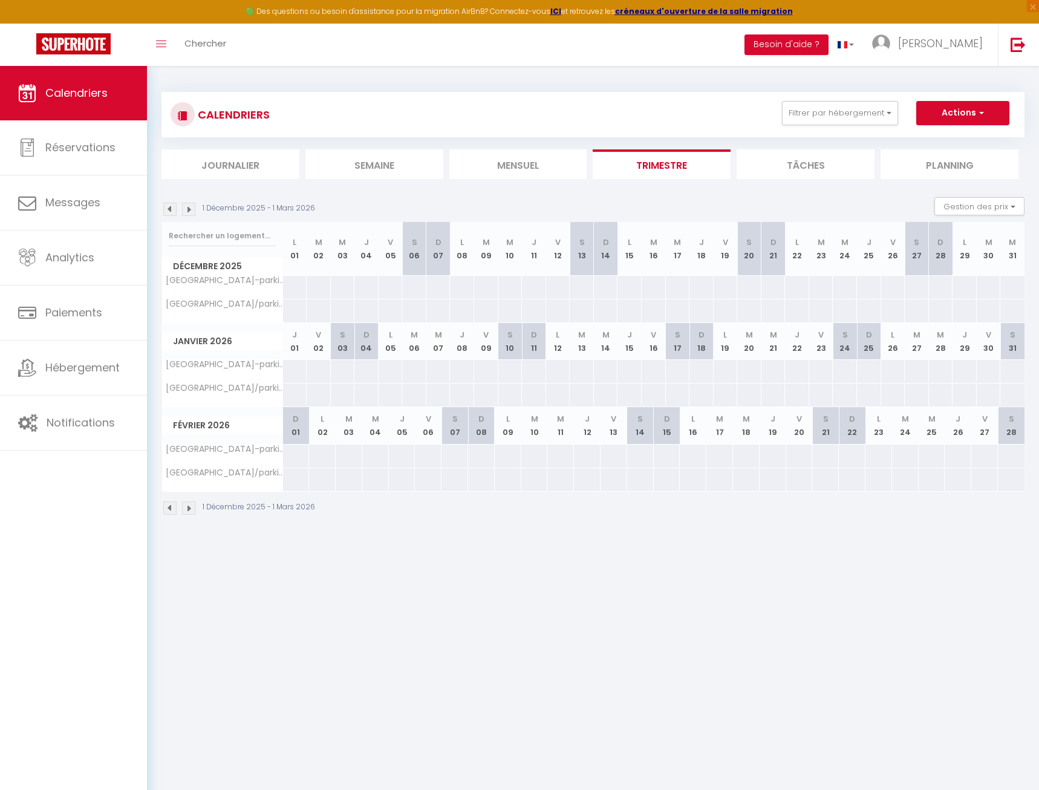
click at [189, 212] on img at bounding box center [188, 209] width 13 height 13
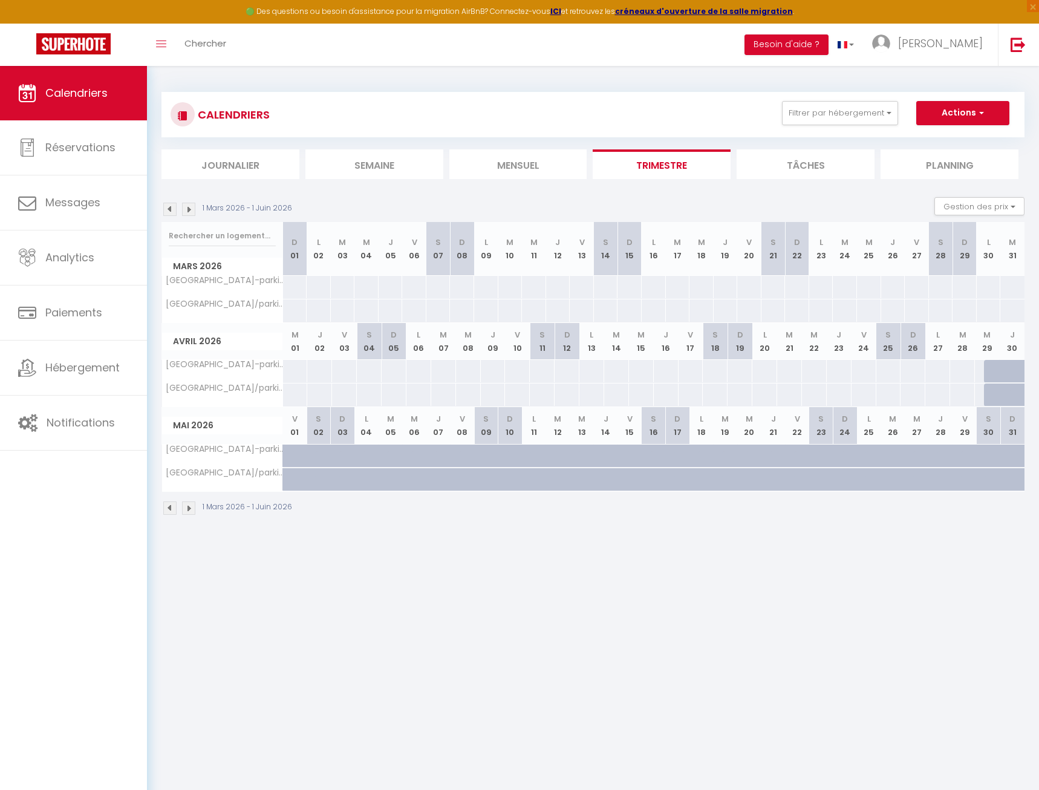
click at [189, 212] on img at bounding box center [188, 209] width 13 height 13
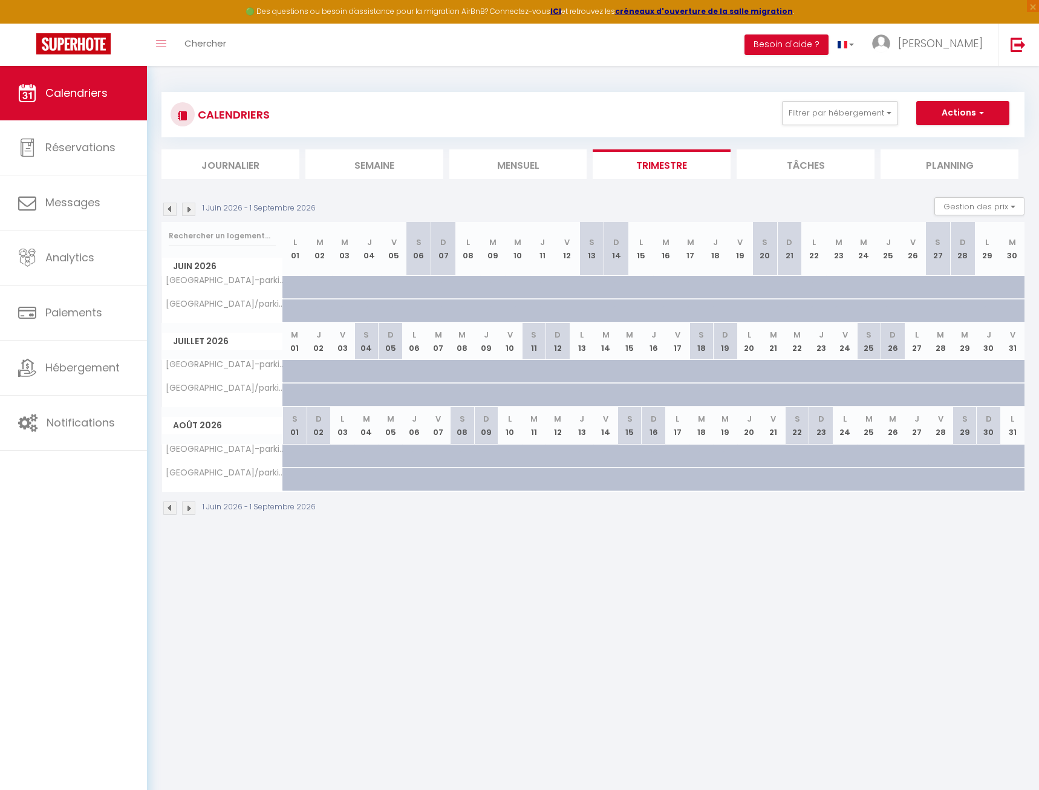
click at [170, 209] on img at bounding box center [169, 209] width 13 height 13
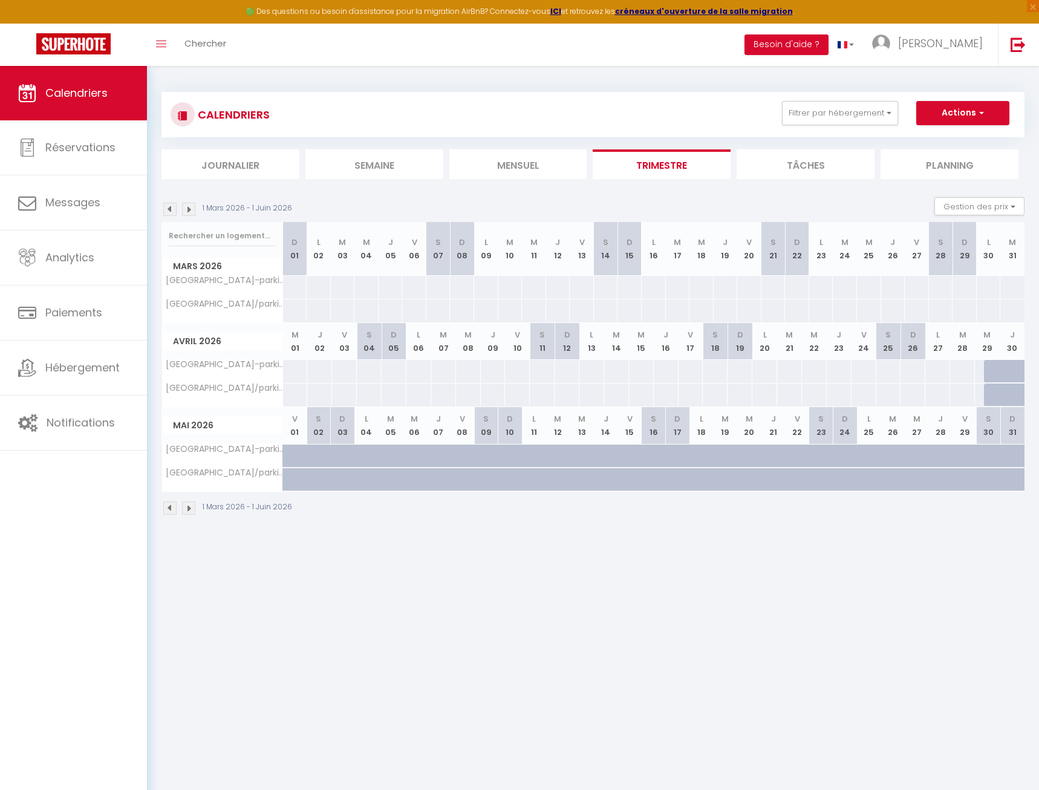
click at [170, 209] on img at bounding box center [169, 209] width 13 height 13
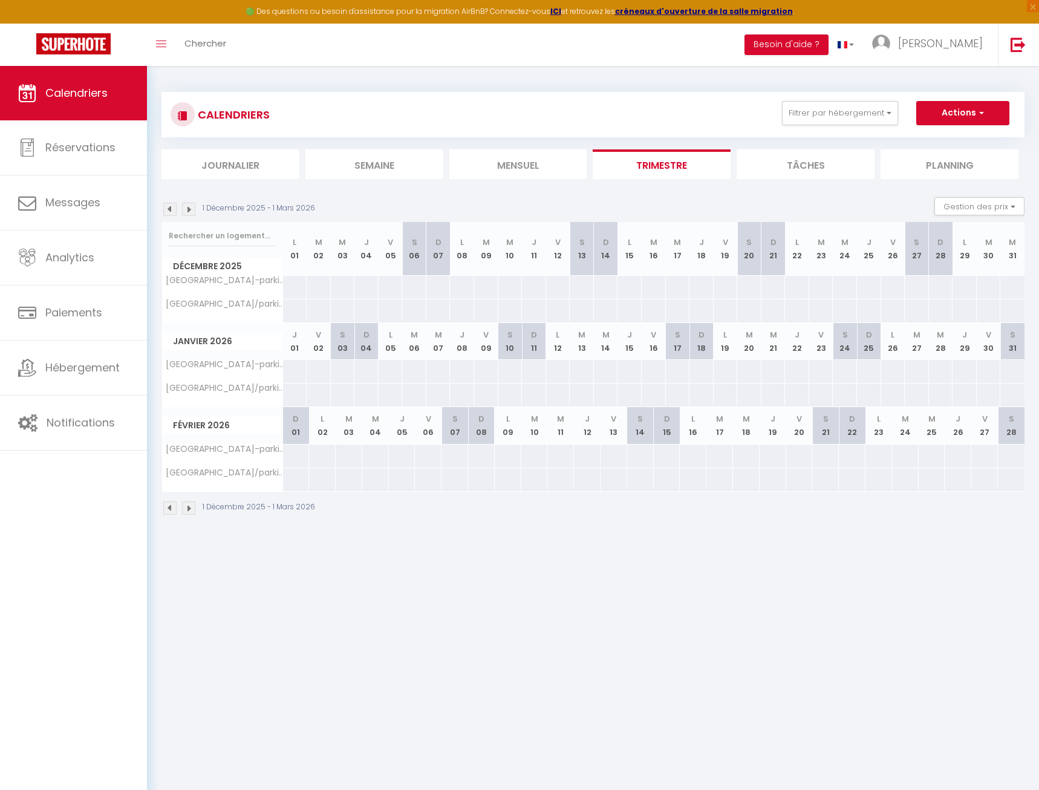
click at [170, 208] on img at bounding box center [169, 209] width 13 height 13
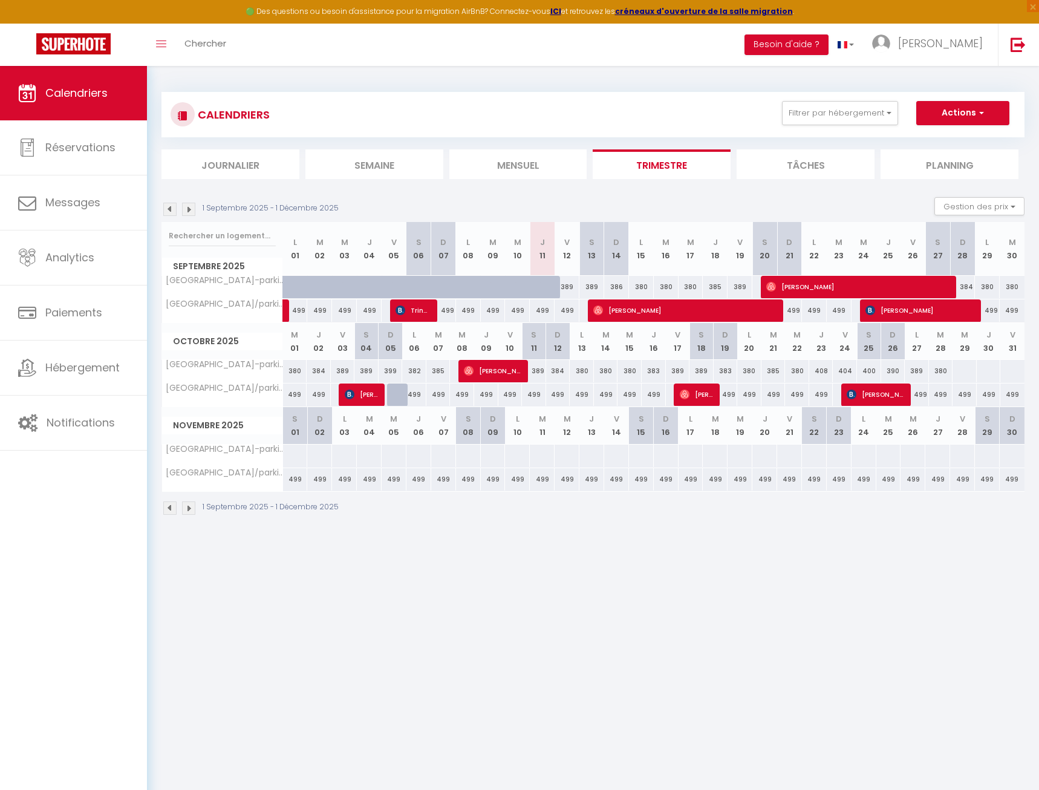
click at [170, 208] on img at bounding box center [169, 209] width 13 height 13
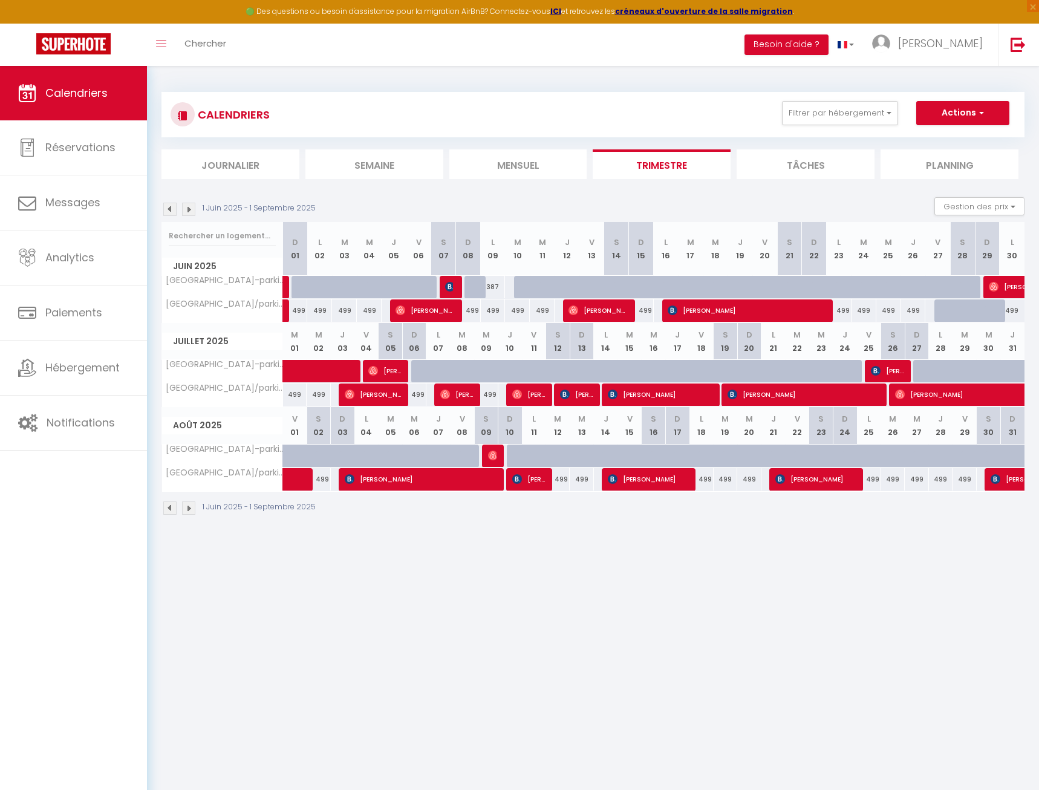
click at [191, 207] on img at bounding box center [188, 209] width 13 height 13
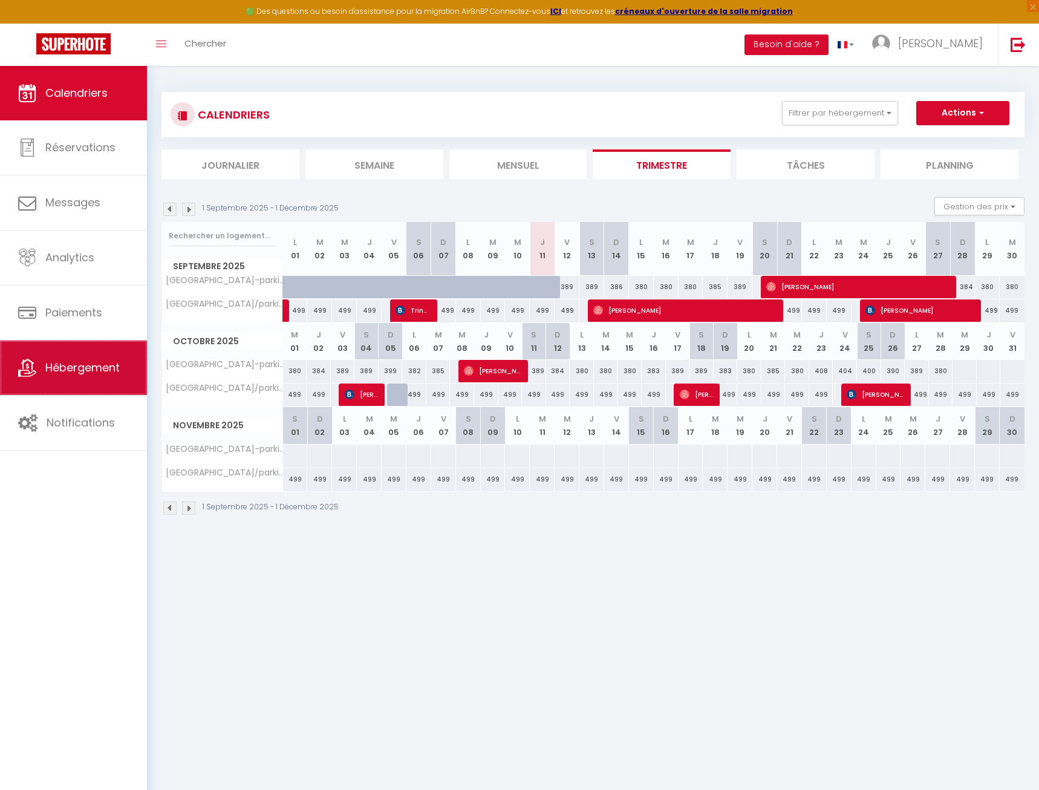
click at [107, 371] on span "Hébergement" at bounding box center [82, 367] width 74 height 15
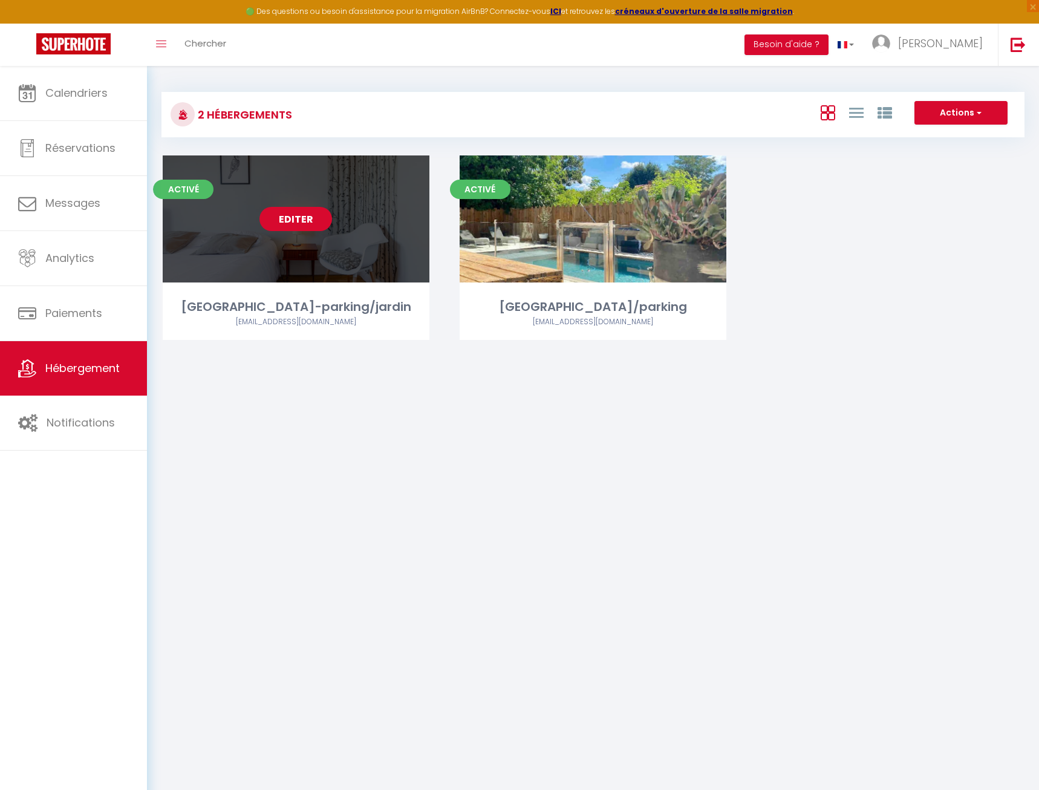
click at [299, 224] on link "Editer" at bounding box center [296, 219] width 73 height 24
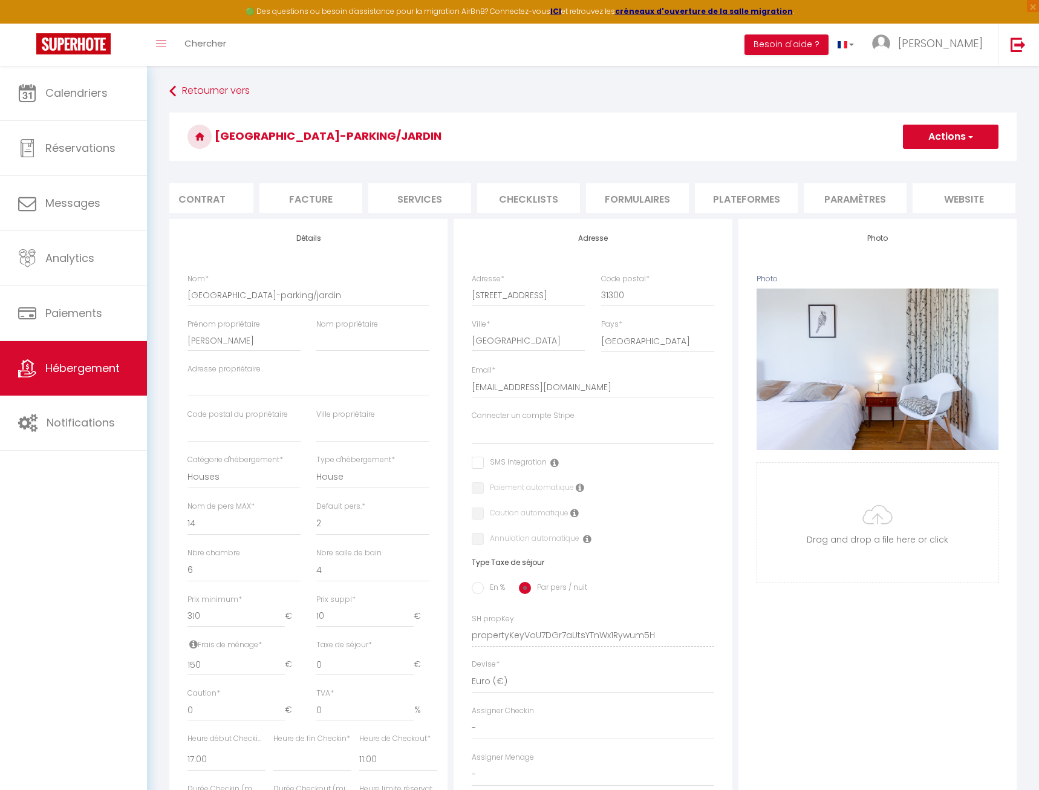
scroll to position [0, 139]
click at [734, 195] on li "Plateformes" at bounding box center [735, 198] width 103 height 30
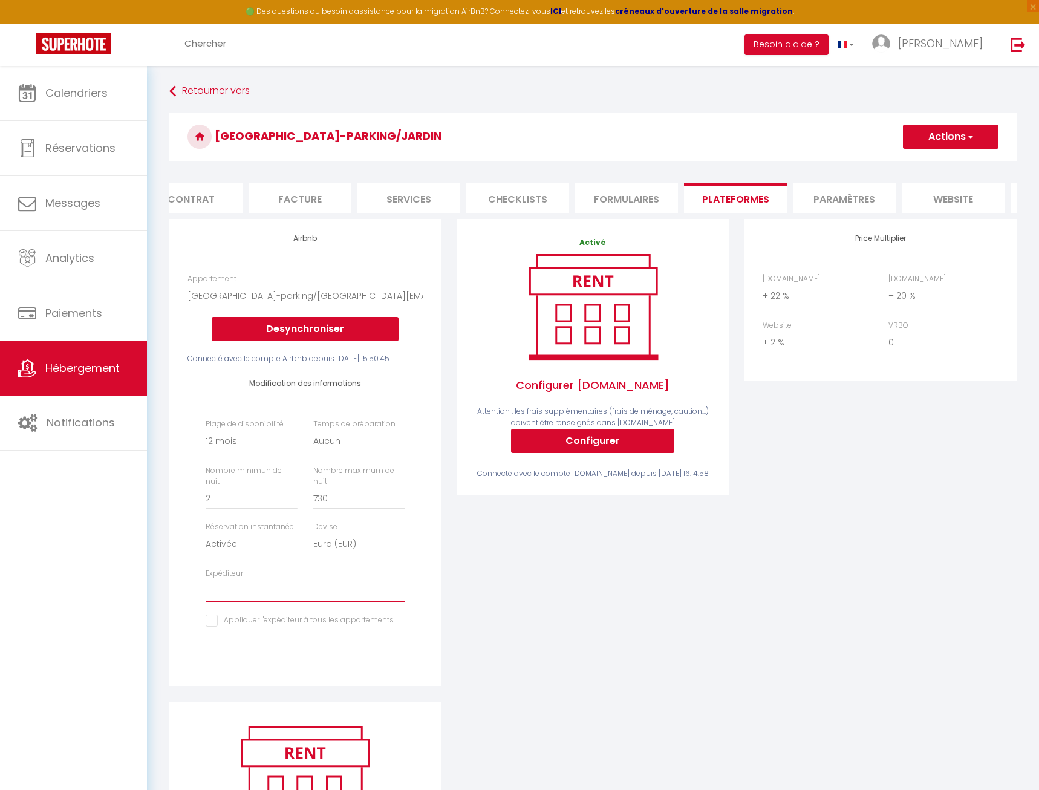
click at [247, 603] on select "lauraetbrunoormeno@gmail.com" at bounding box center [305, 591] width 199 height 23
click at [87, 359] on link "Hébergement" at bounding box center [73, 368] width 147 height 54
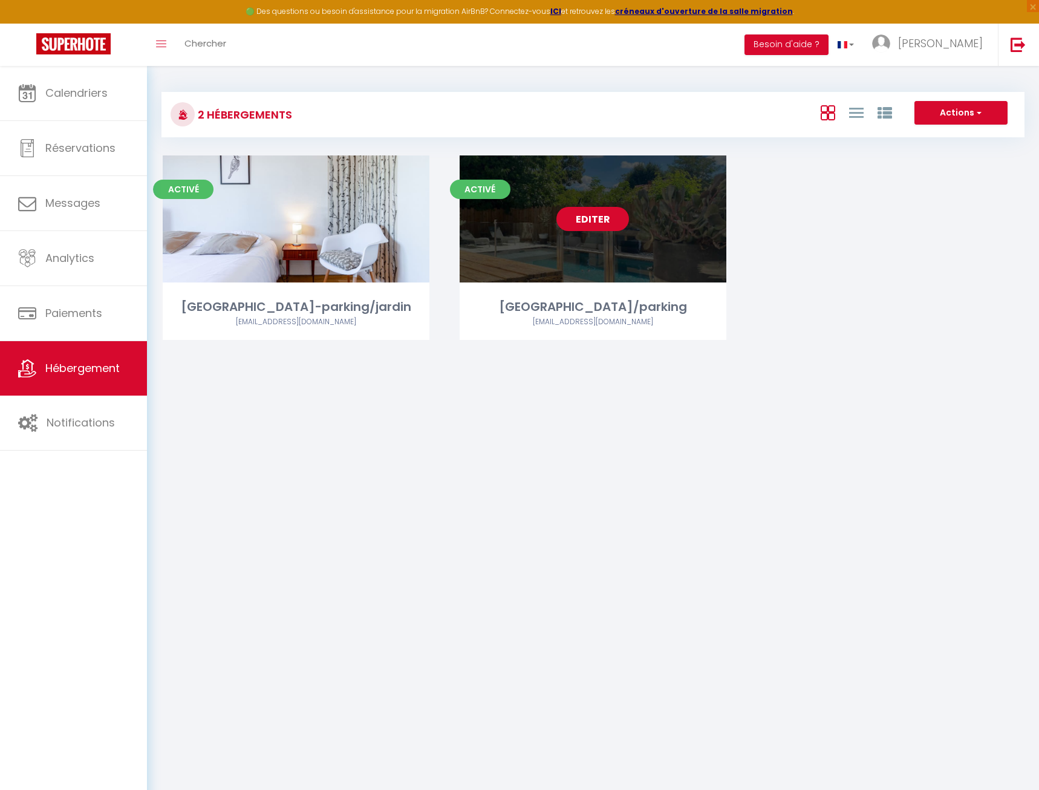
click at [574, 217] on link "Editer" at bounding box center [593, 219] width 73 height 24
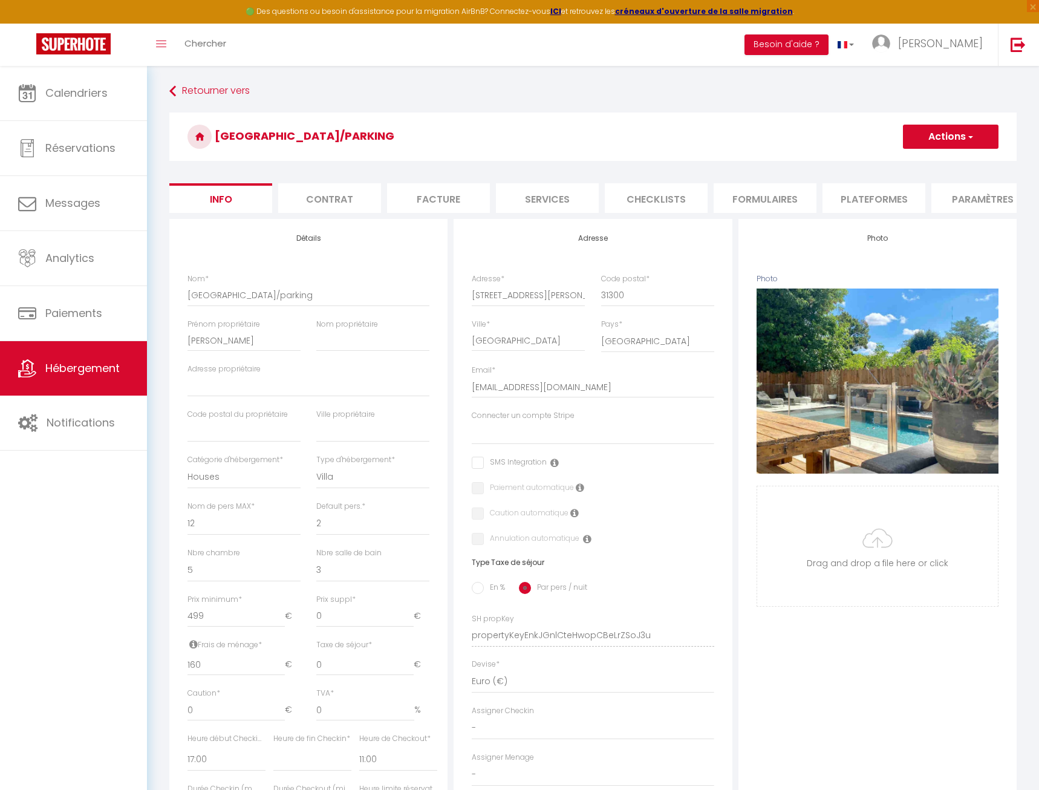
click at [843, 205] on li "Plateformes" at bounding box center [874, 198] width 103 height 30
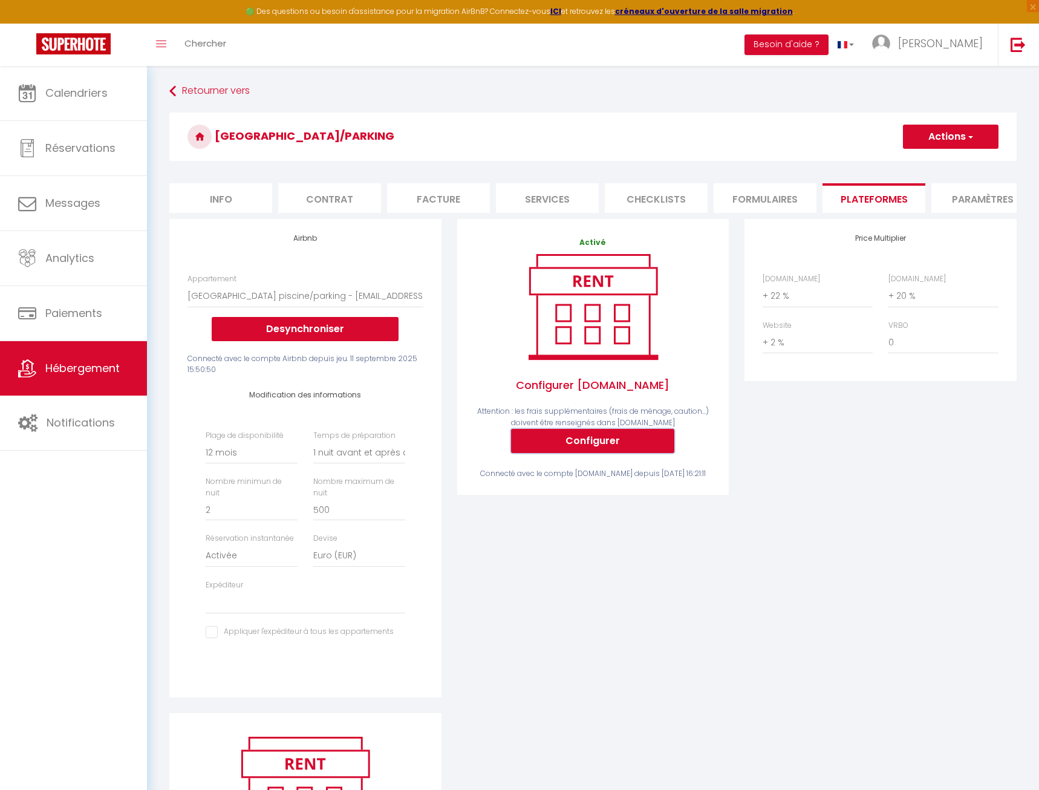
click at [624, 447] on button "Configurer" at bounding box center [592, 441] width 163 height 24
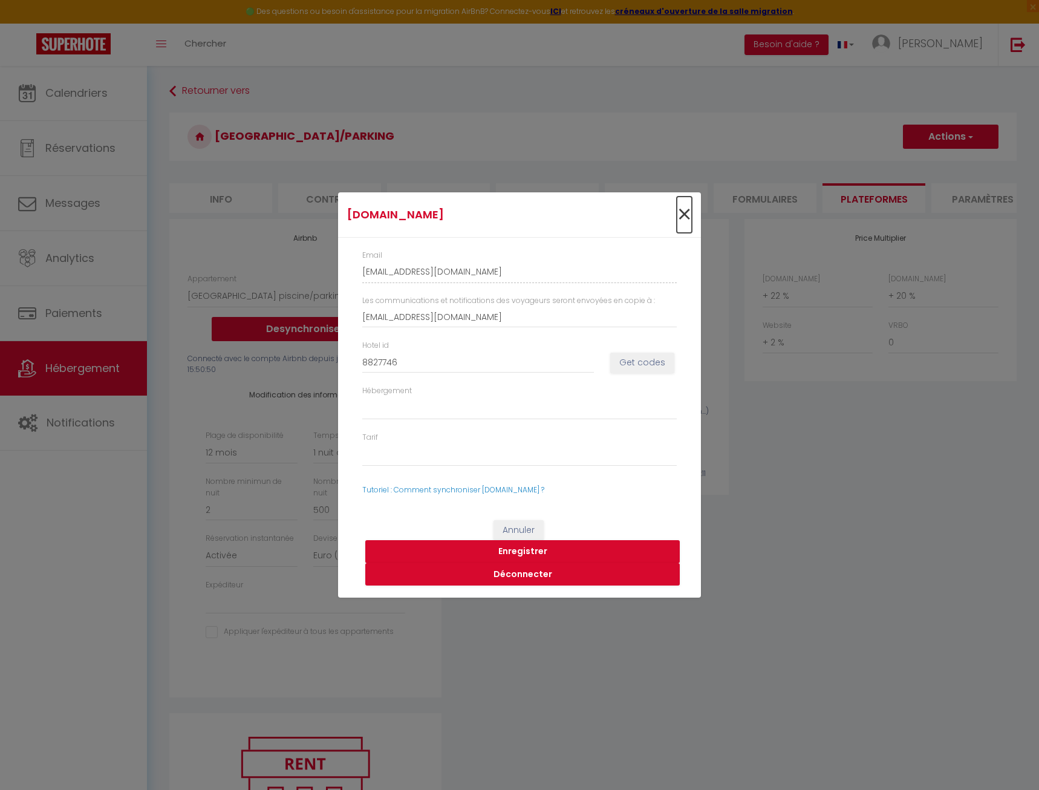
click at [686, 216] on span "×" at bounding box center [684, 215] width 15 height 36
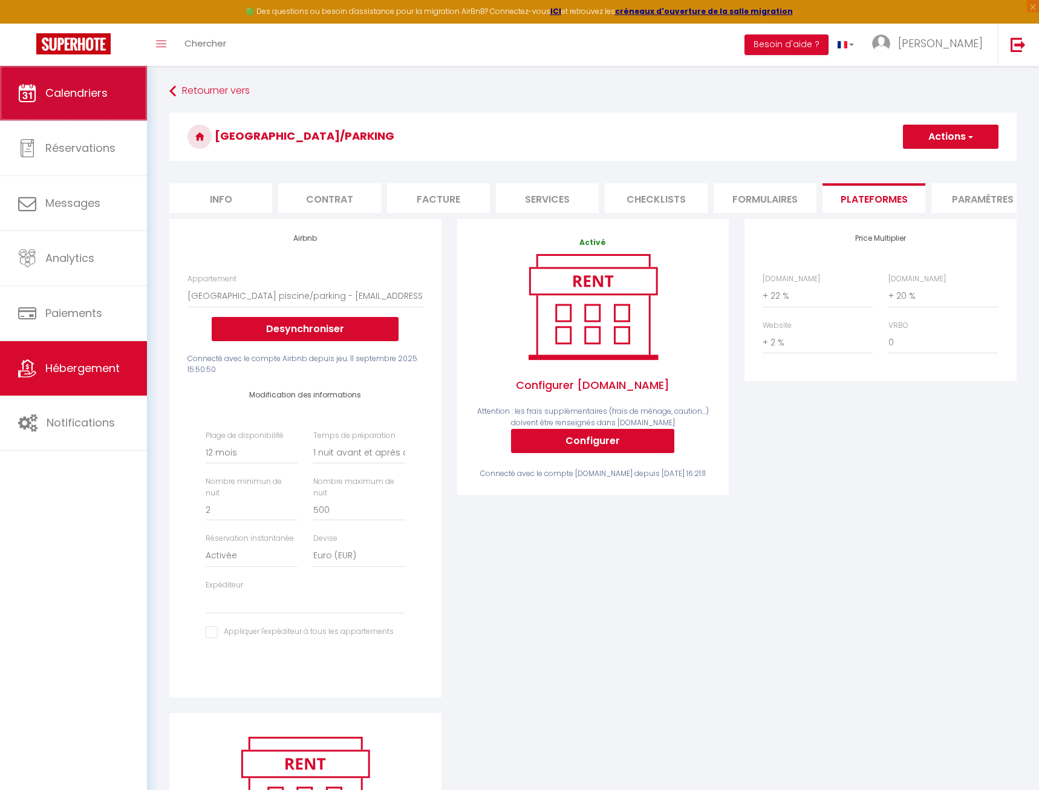
click at [33, 105] on link "Calendriers" at bounding box center [73, 93] width 147 height 54
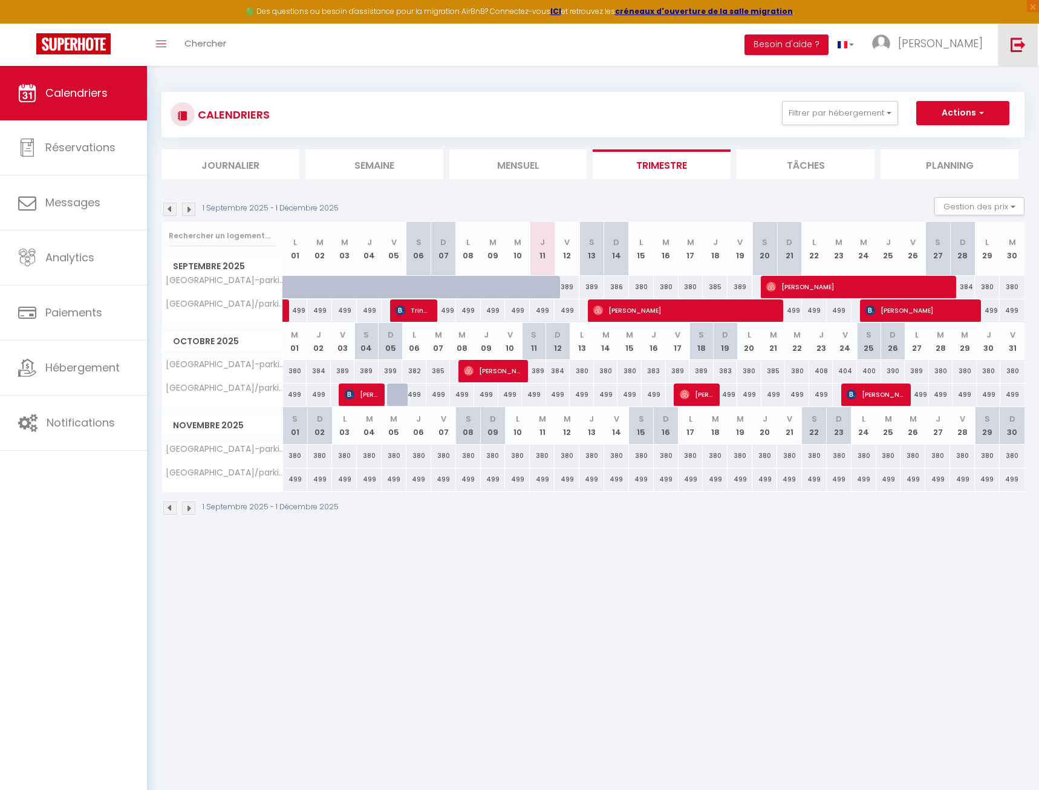
click at [1019, 41] on img at bounding box center [1018, 44] width 15 height 15
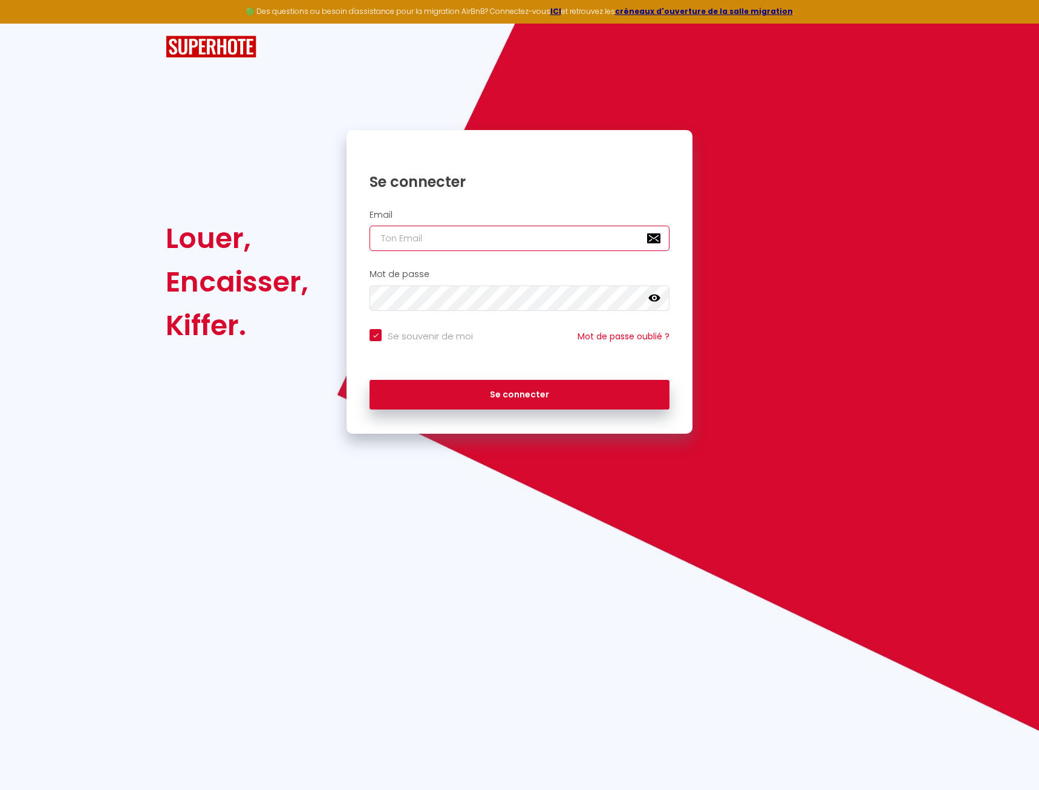
paste input "[PERSON_NAME][EMAIL_ADDRESS][DOMAIN_NAME]"
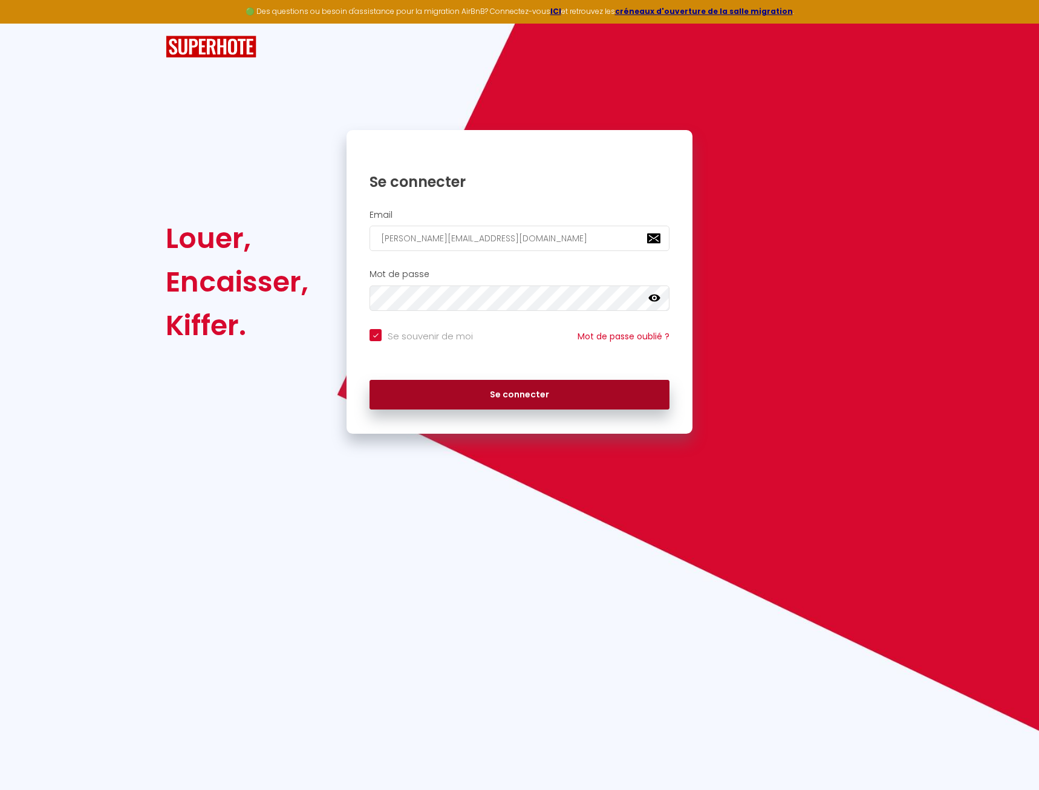
click at [578, 387] on button "Se connecter" at bounding box center [520, 395] width 300 height 30
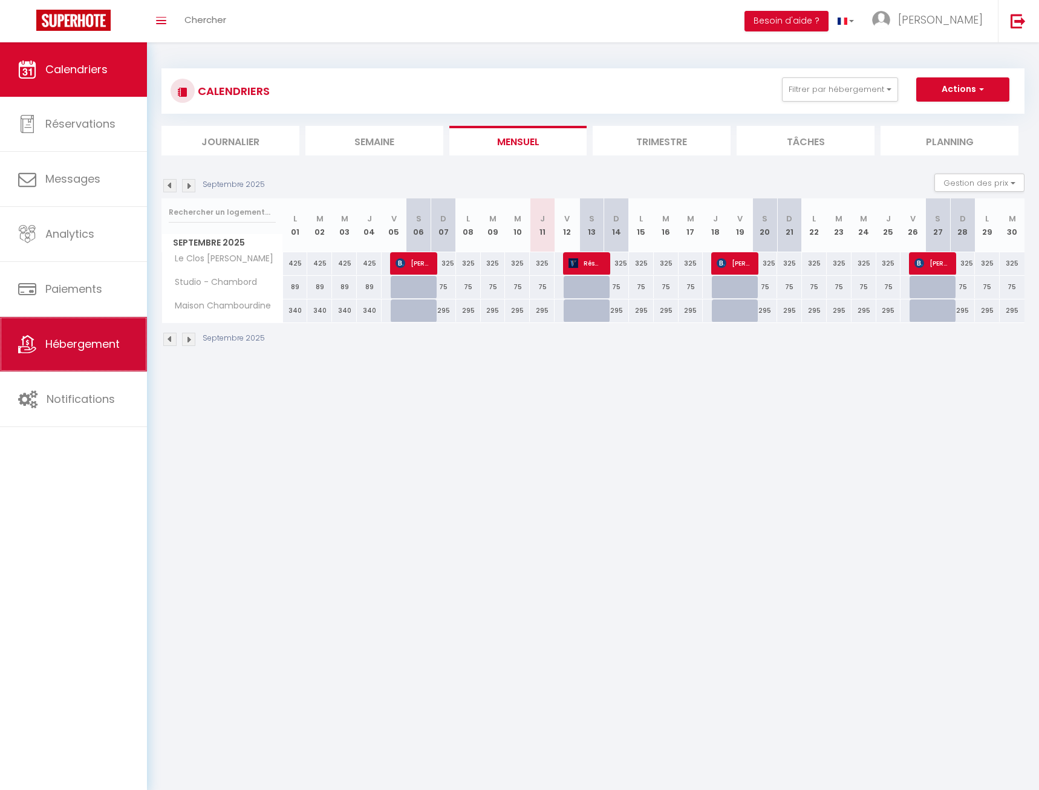
click at [42, 342] on link "Hébergement" at bounding box center [73, 344] width 147 height 54
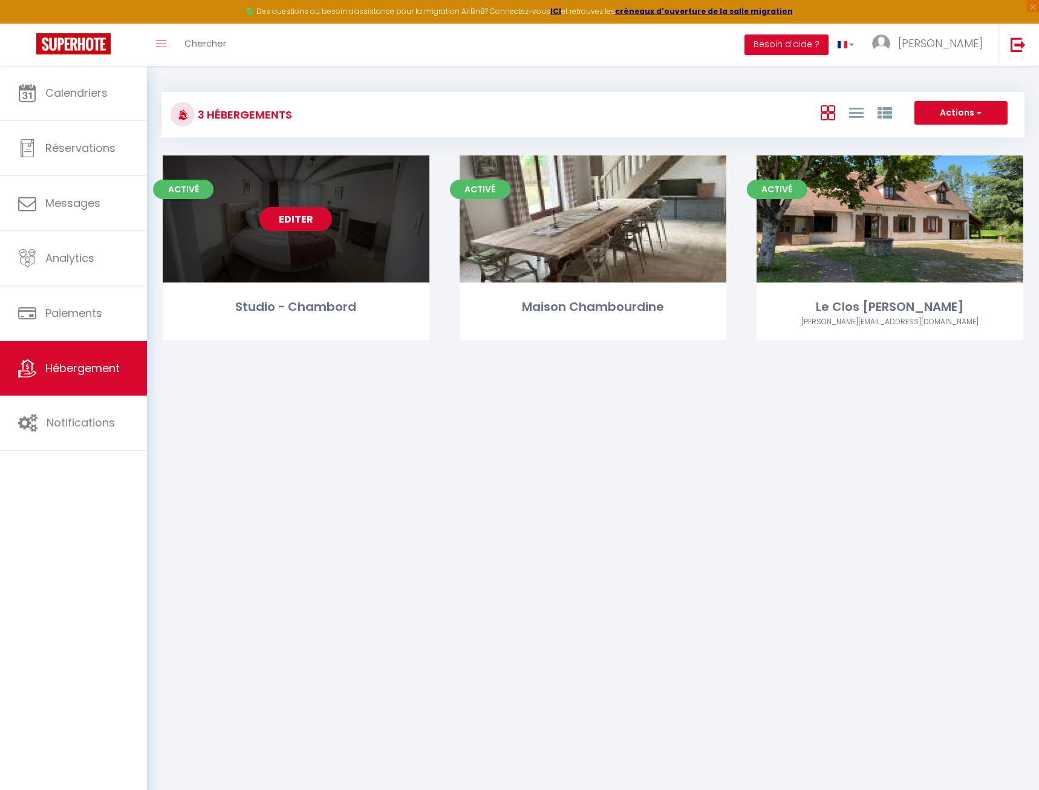
click at [308, 220] on link "Editer" at bounding box center [296, 219] width 73 height 24
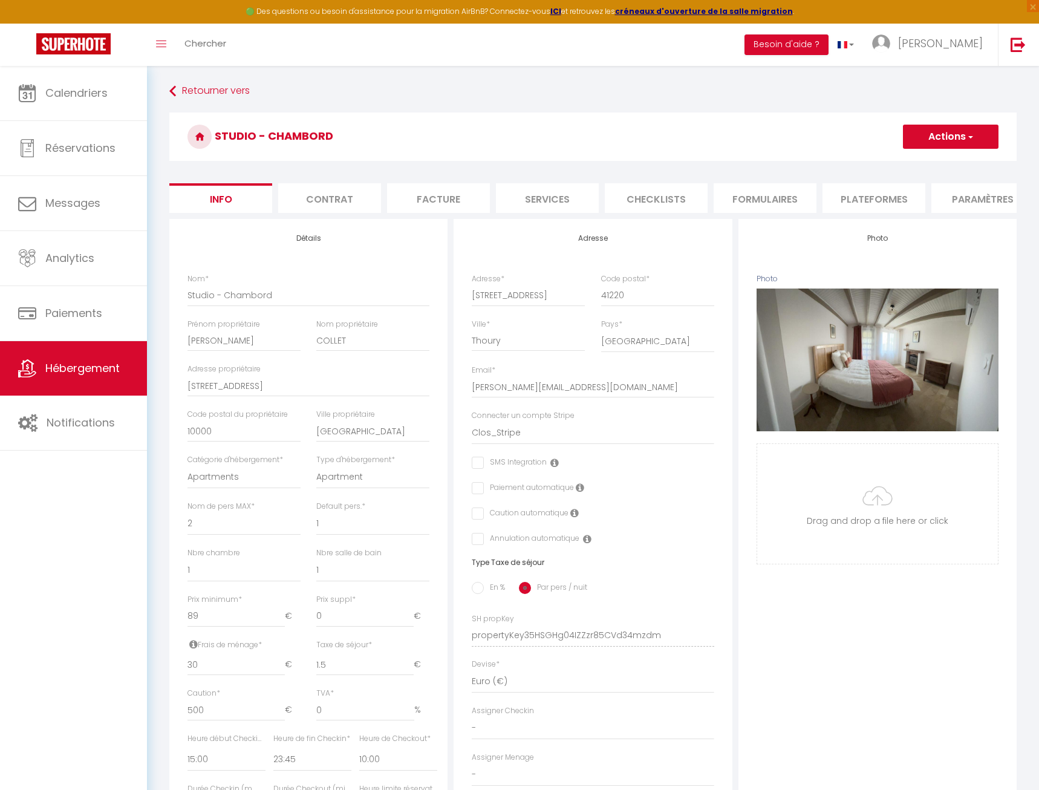
click at [873, 193] on li "Plateformes" at bounding box center [874, 198] width 103 height 30
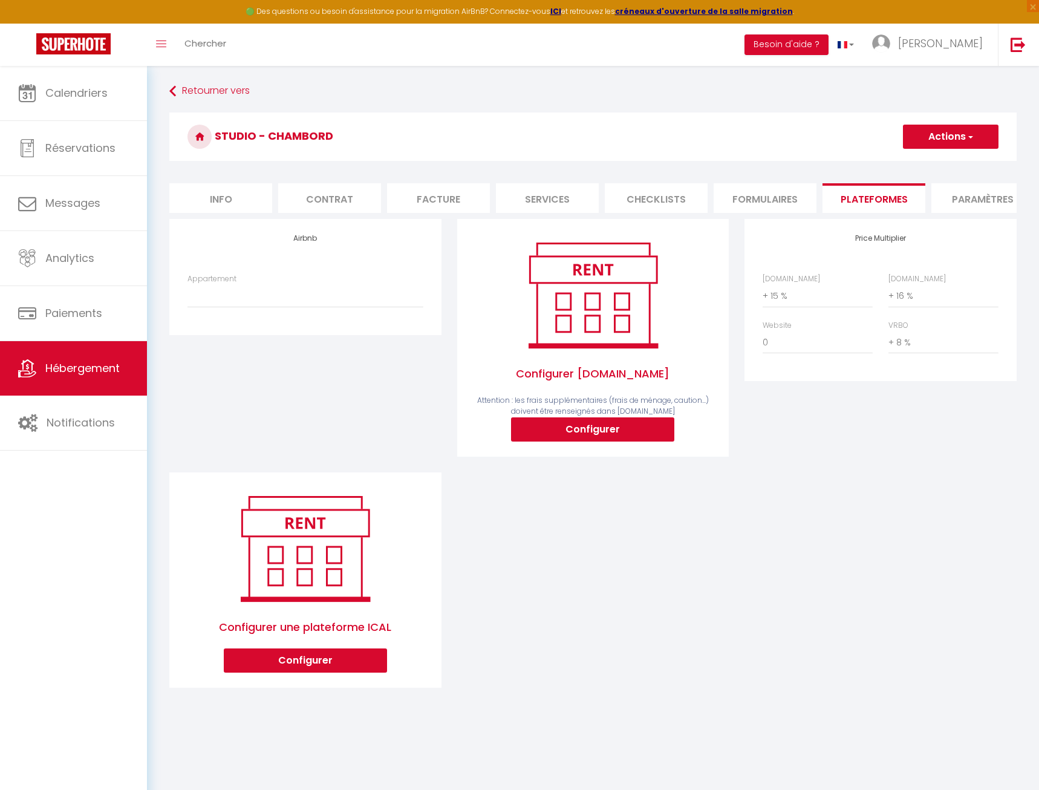
select select "+ 15 %"
select select "+ 16 %"
select select "+ 8 %"
click at [966, 42] on span "[PERSON_NAME]" at bounding box center [940, 43] width 85 height 15
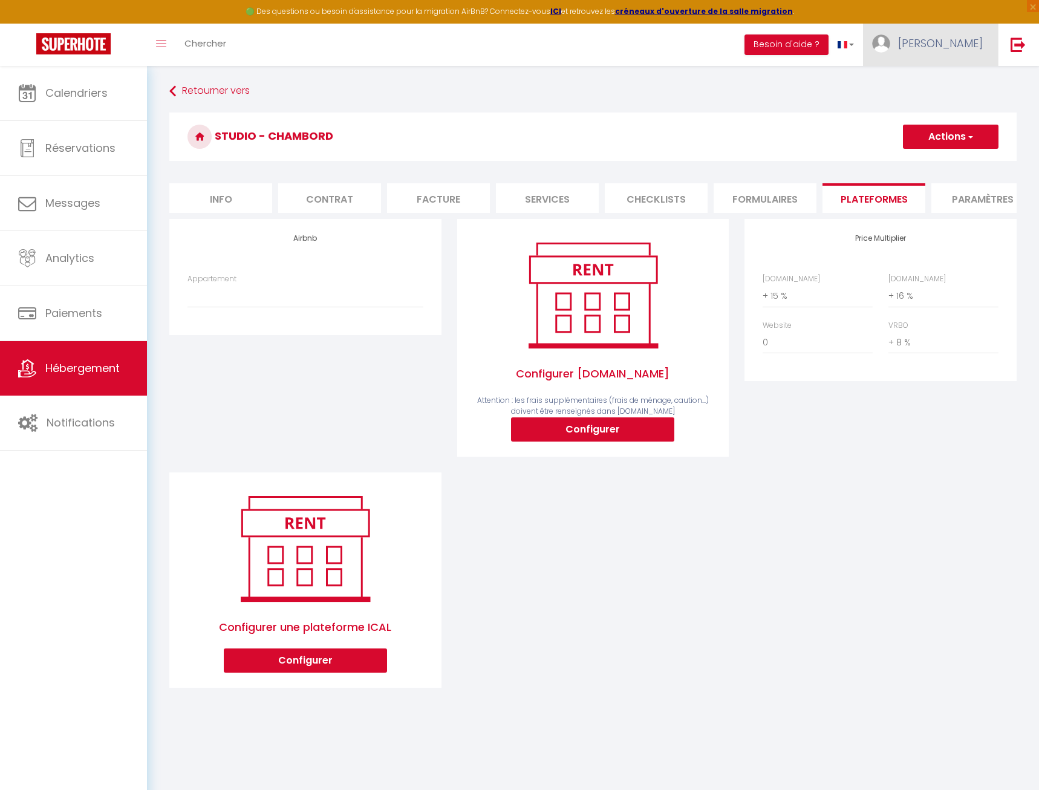
click at [952, 45] on span "[PERSON_NAME]" at bounding box center [940, 43] width 85 height 15
click at [946, 76] on link "Paramètres" at bounding box center [950, 84] width 90 height 21
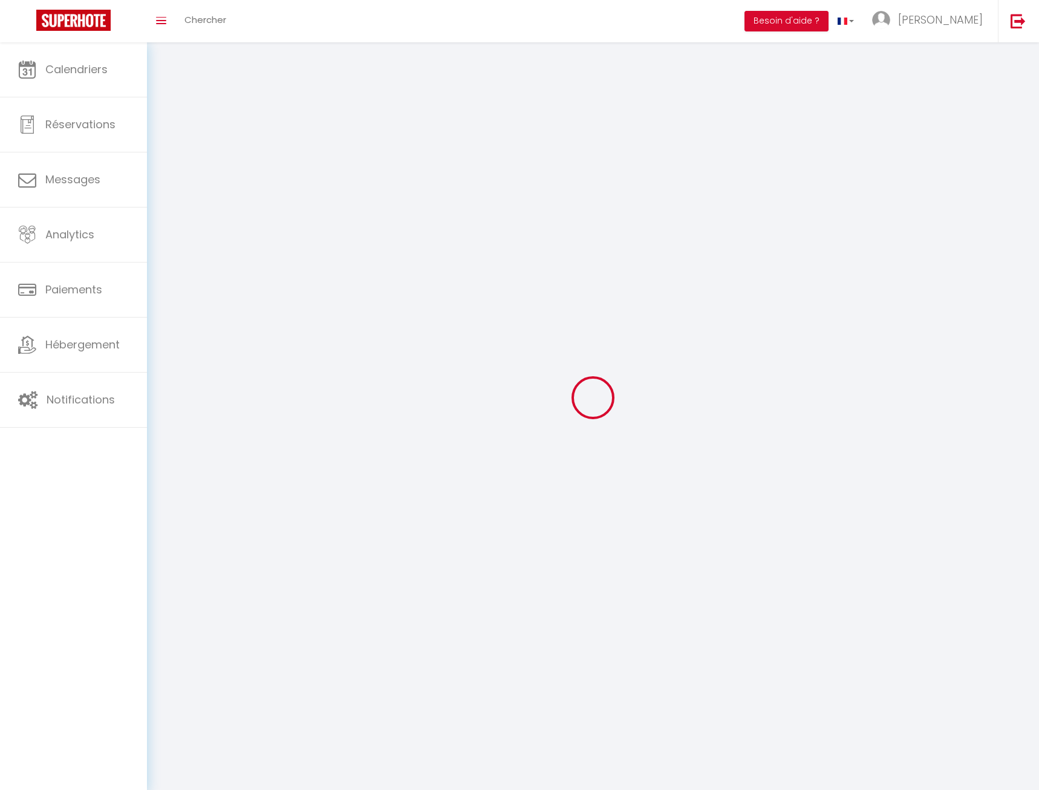
type input "[PERSON_NAME]"
type input "COLLET"
type input "[PHONE_NUMBER]"
type input "[STREET_ADDRESS]"
type input "41220"
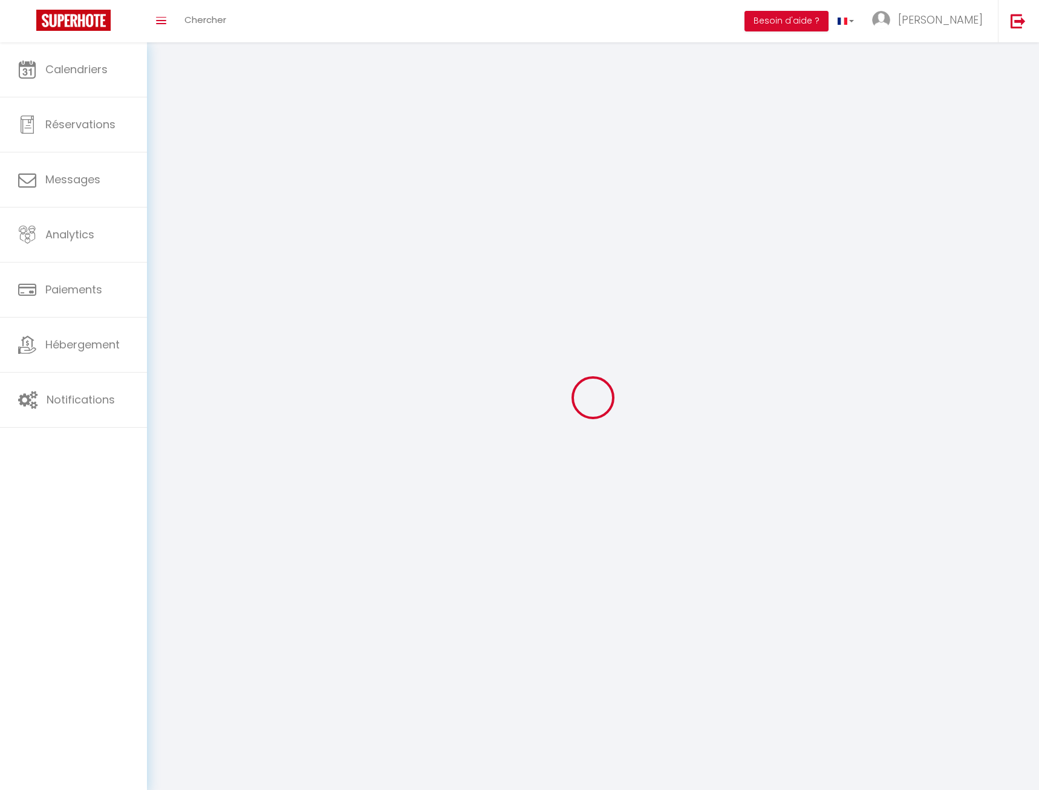
type input "Thoury"
type input "A1PrZTc07FjAWFjfsdO4my29K"
type input "TC5MQA2cdwm71BYRD7n2mHCGh"
type input "A1PrZTc07FjAWFjfsdO4my29K"
type input "TC5MQA2cdwm71BYRD7n2mHCGh"
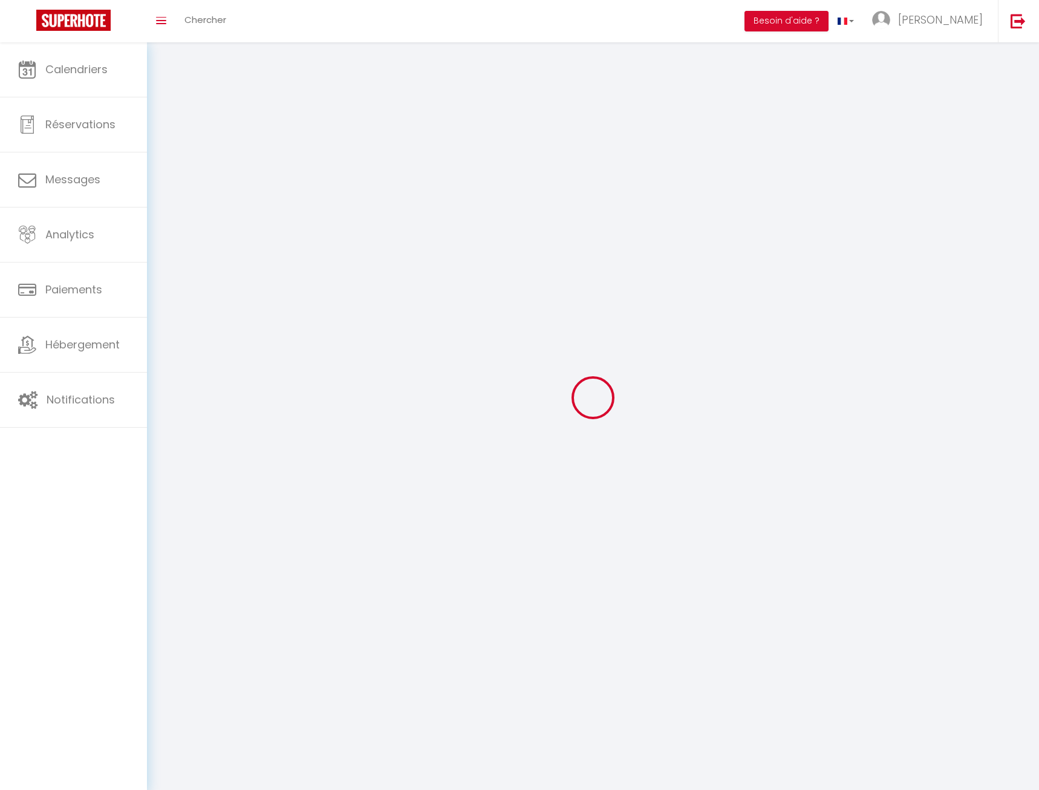
type input "[URL][DOMAIN_NAME]"
select select "1"
select select "28"
select select "fr"
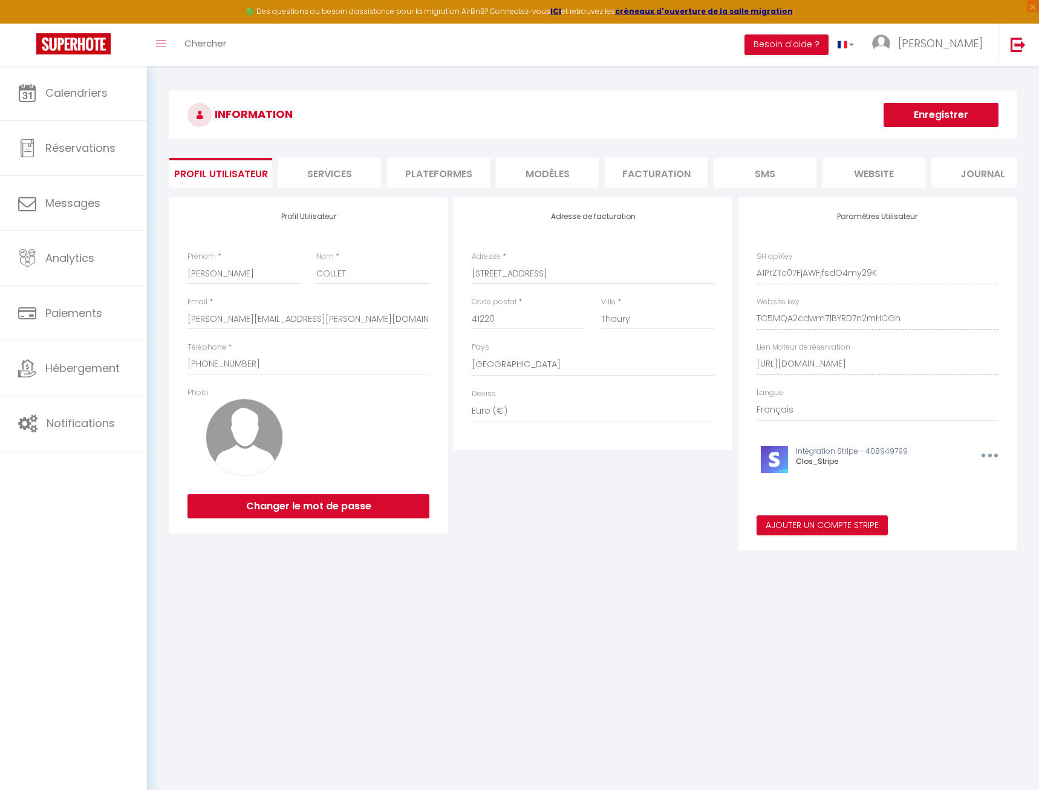
click at [441, 179] on li "Plateformes" at bounding box center [438, 173] width 103 height 30
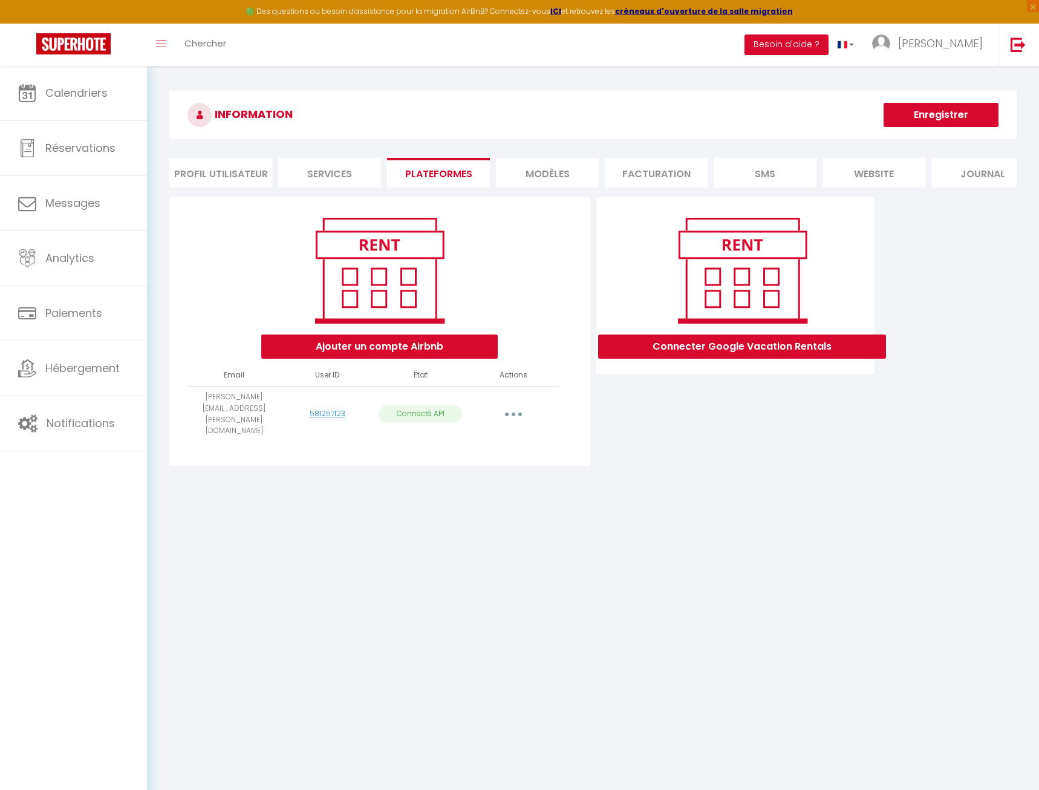
click at [509, 405] on button "button" at bounding box center [514, 414] width 34 height 19
click at [512, 431] on link "Importer les appartements" at bounding box center [460, 441] width 134 height 21
select select "75946"
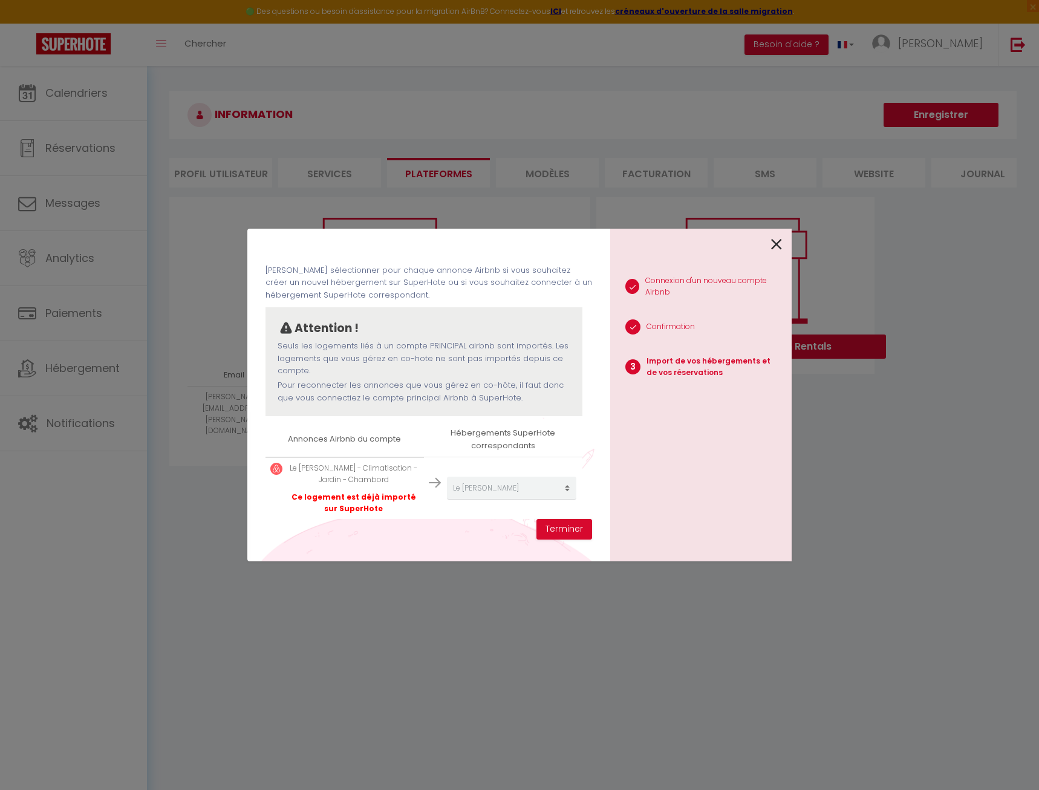
scroll to position [48, 0]
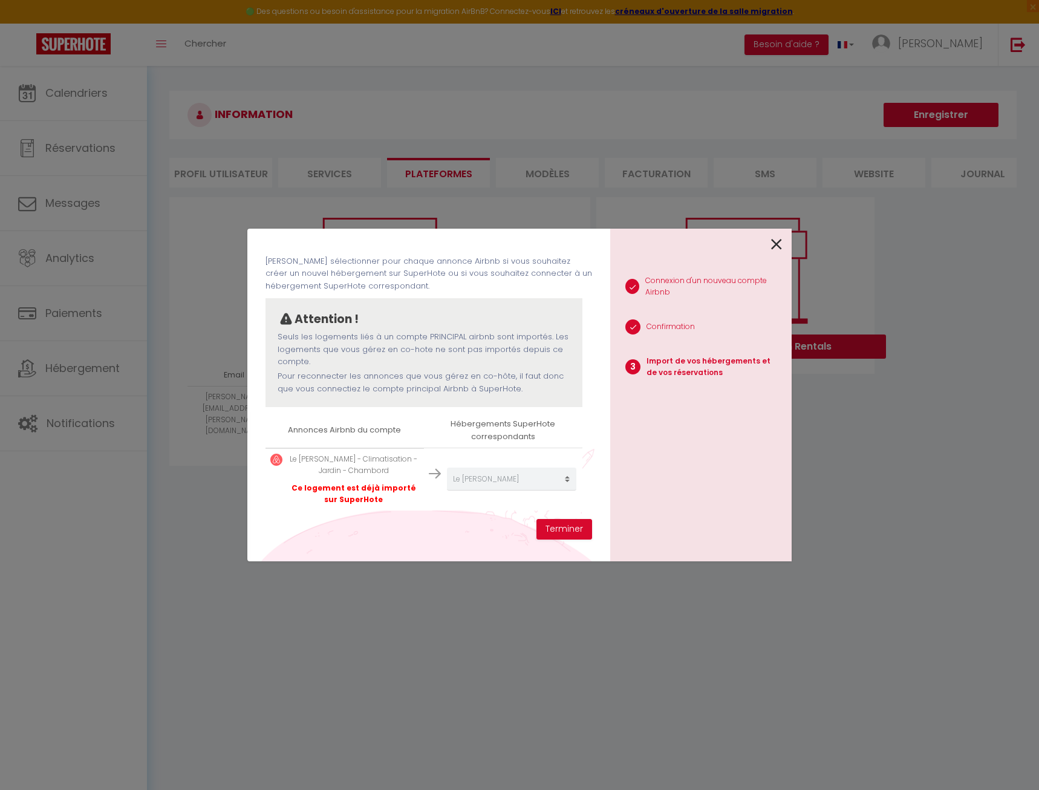
click at [777, 243] on icon at bounding box center [776, 244] width 11 height 18
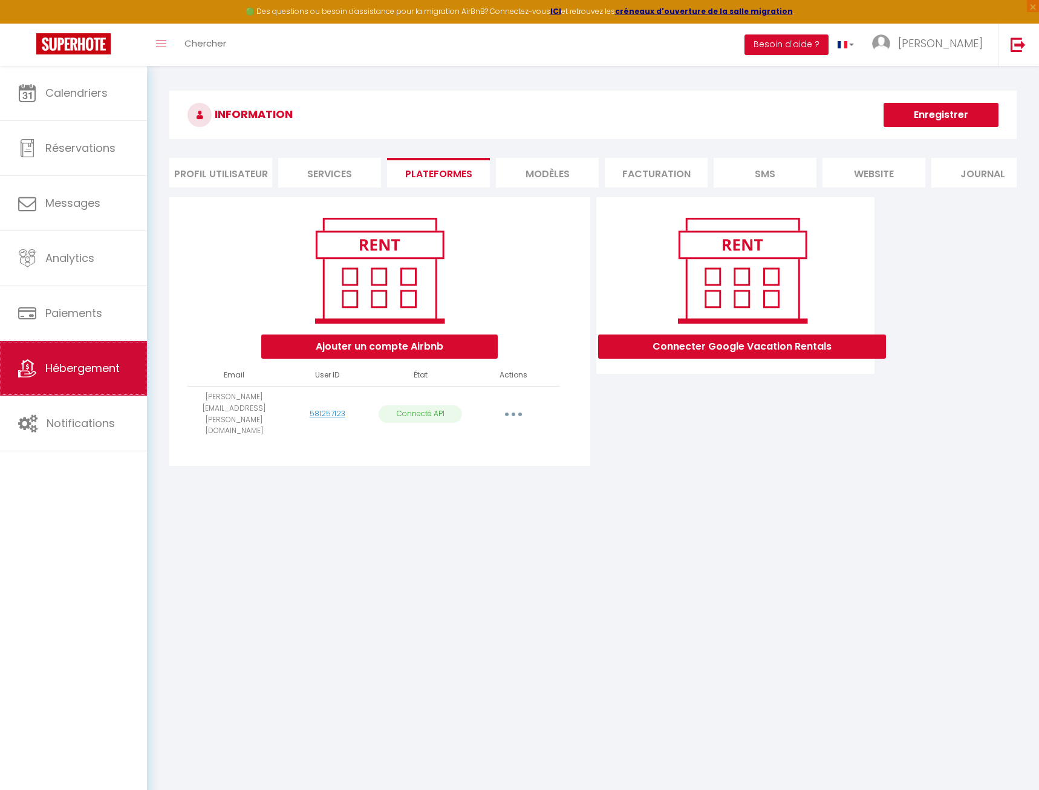
click at [58, 358] on link "Hébergement" at bounding box center [73, 368] width 147 height 54
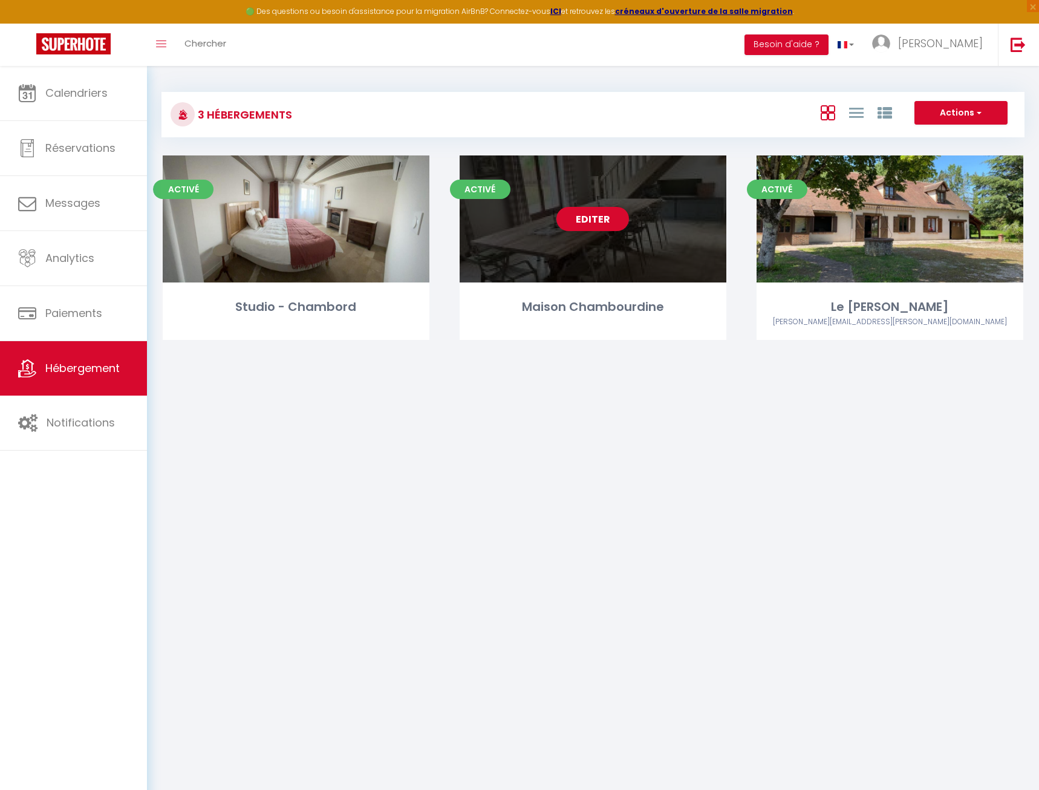
click at [601, 224] on link "Editer" at bounding box center [593, 219] width 73 height 24
select select "3"
select select "2"
select select "1"
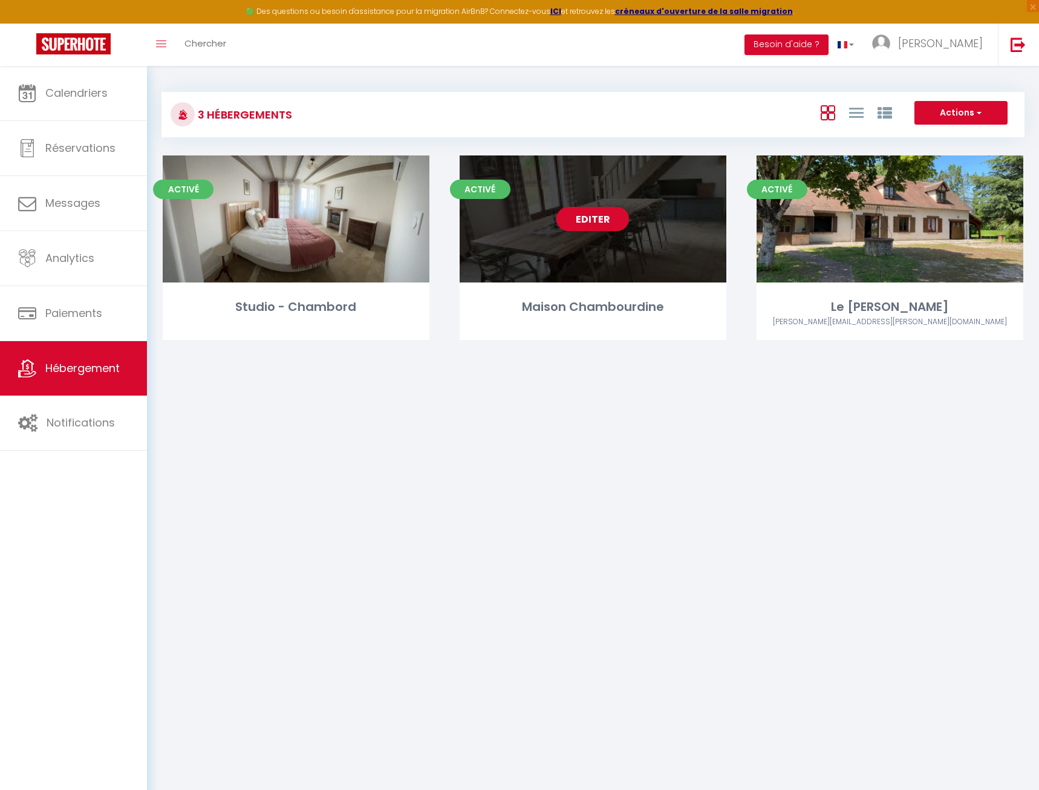
select select
select select "28"
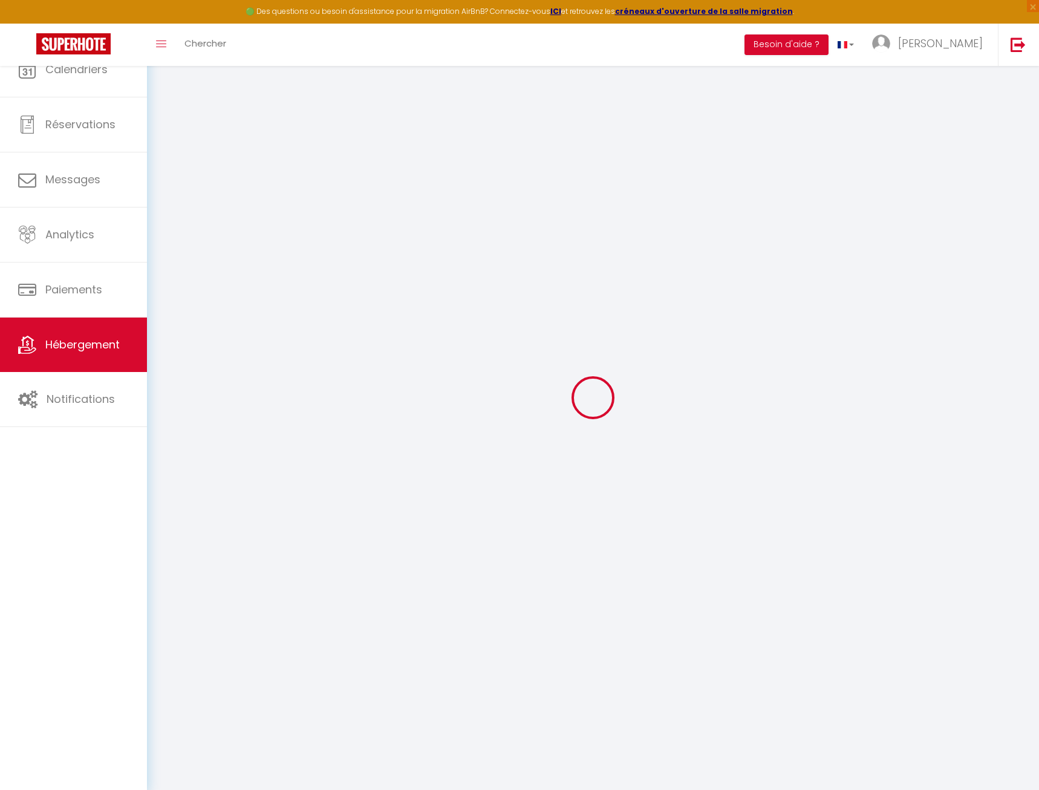
select select
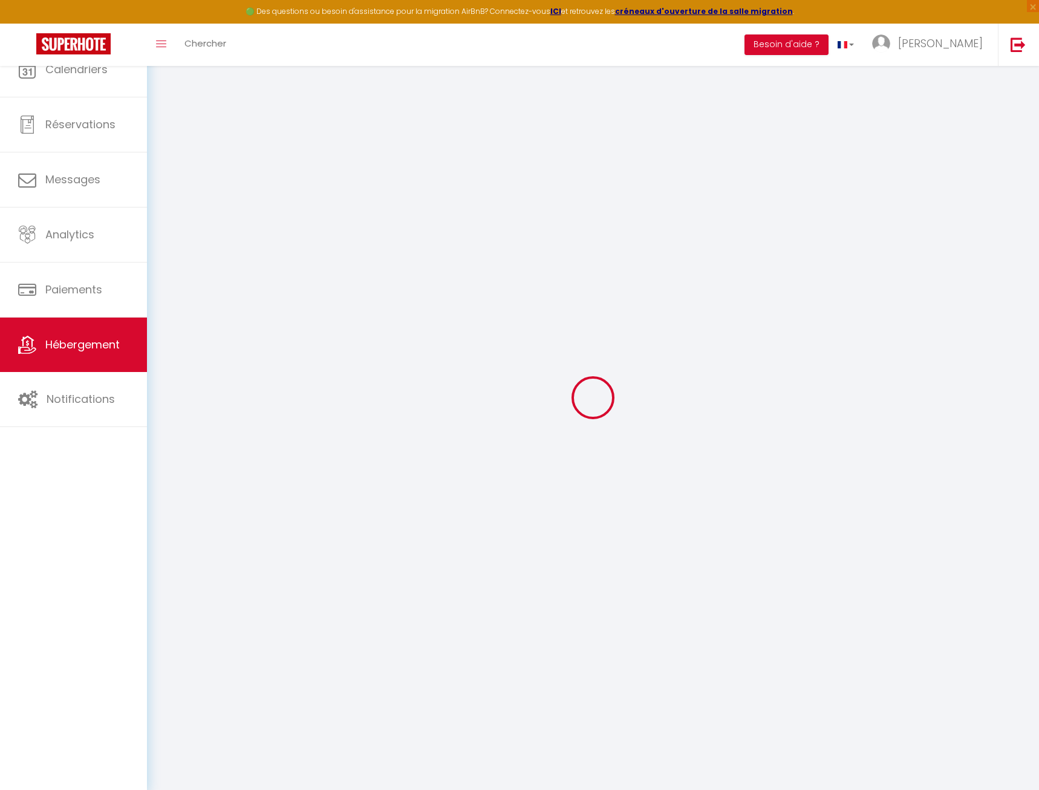
select select
checkbox input "false"
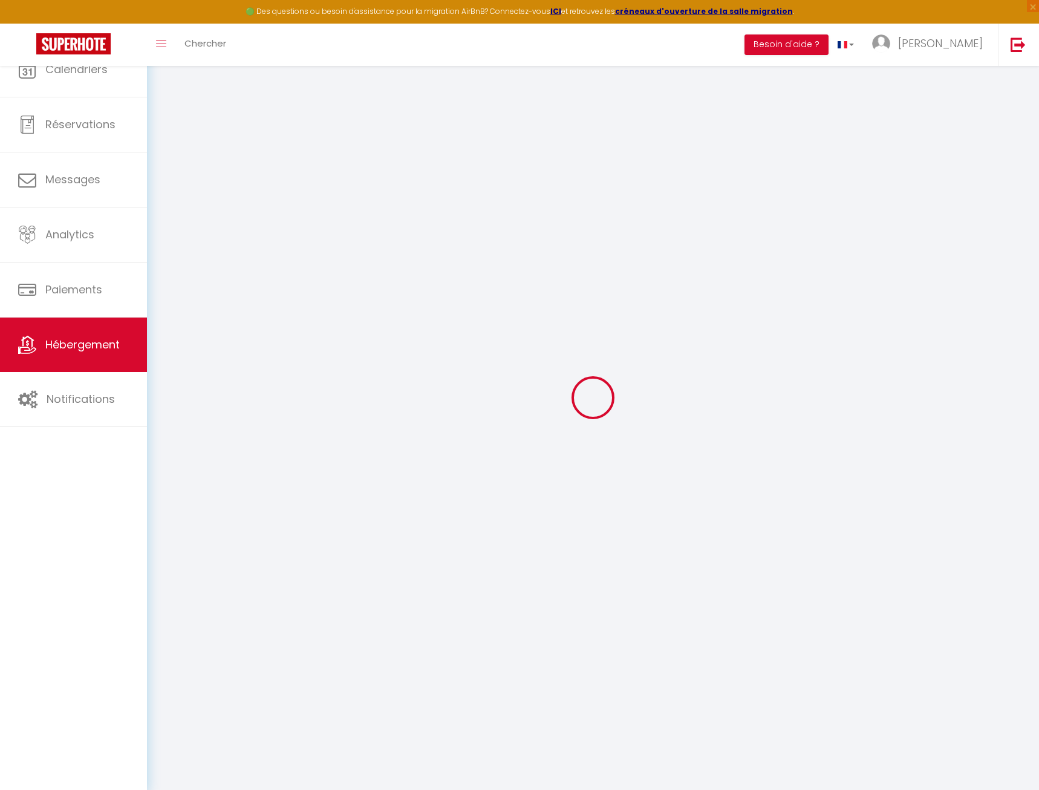
select select
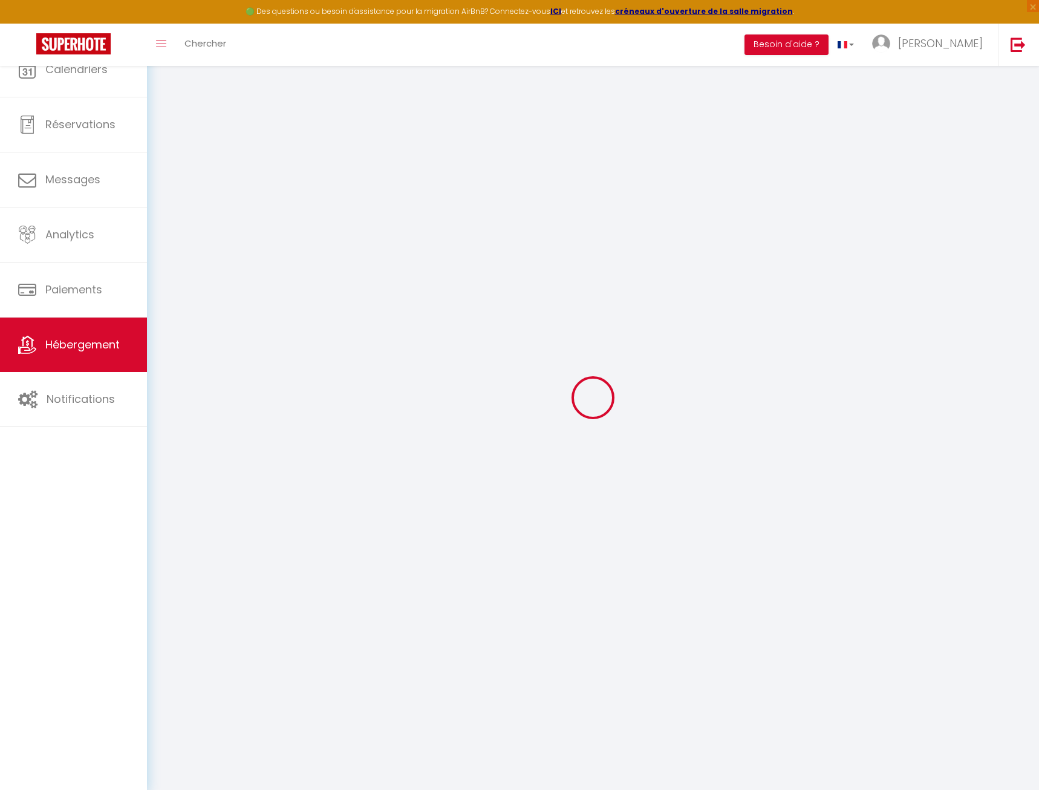
select select
checkbox input "false"
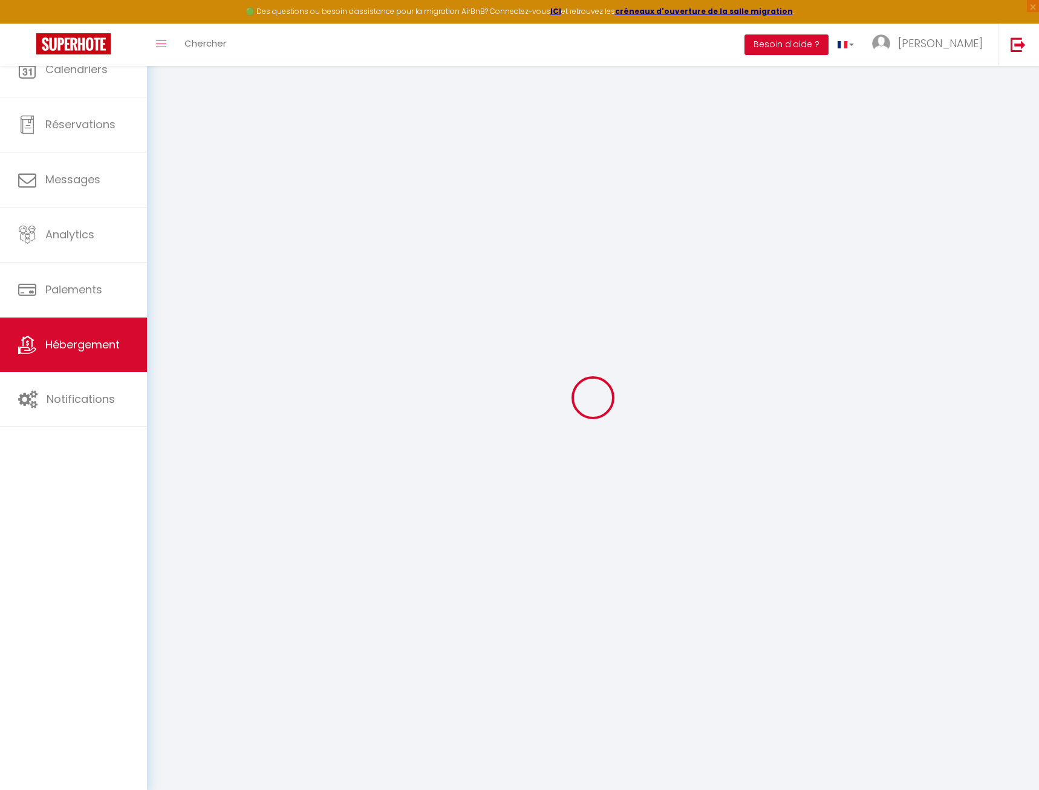
checkbox input "false"
select select
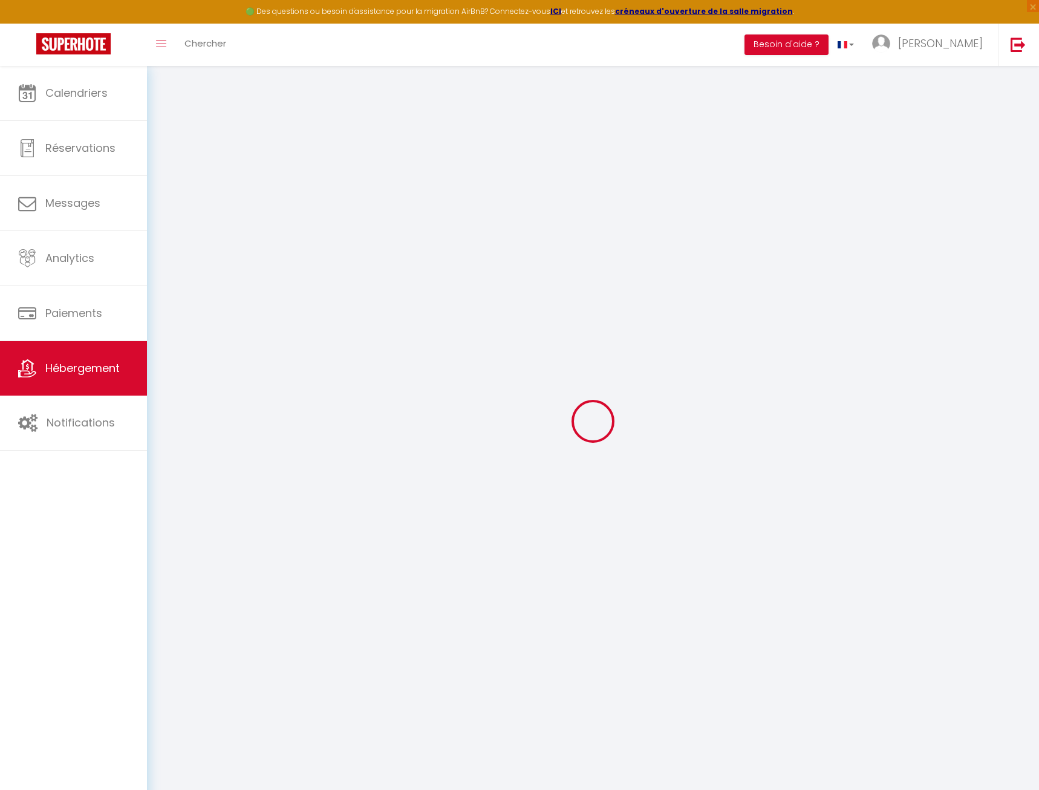
select select
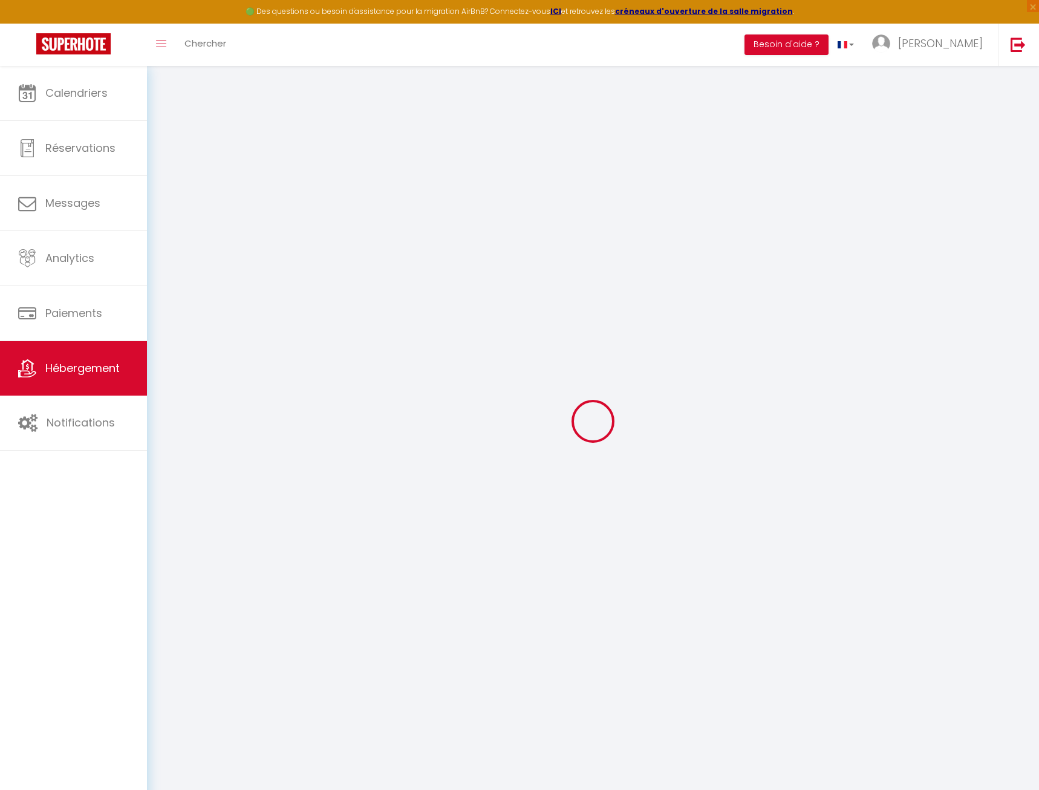
select select
checkbox input "false"
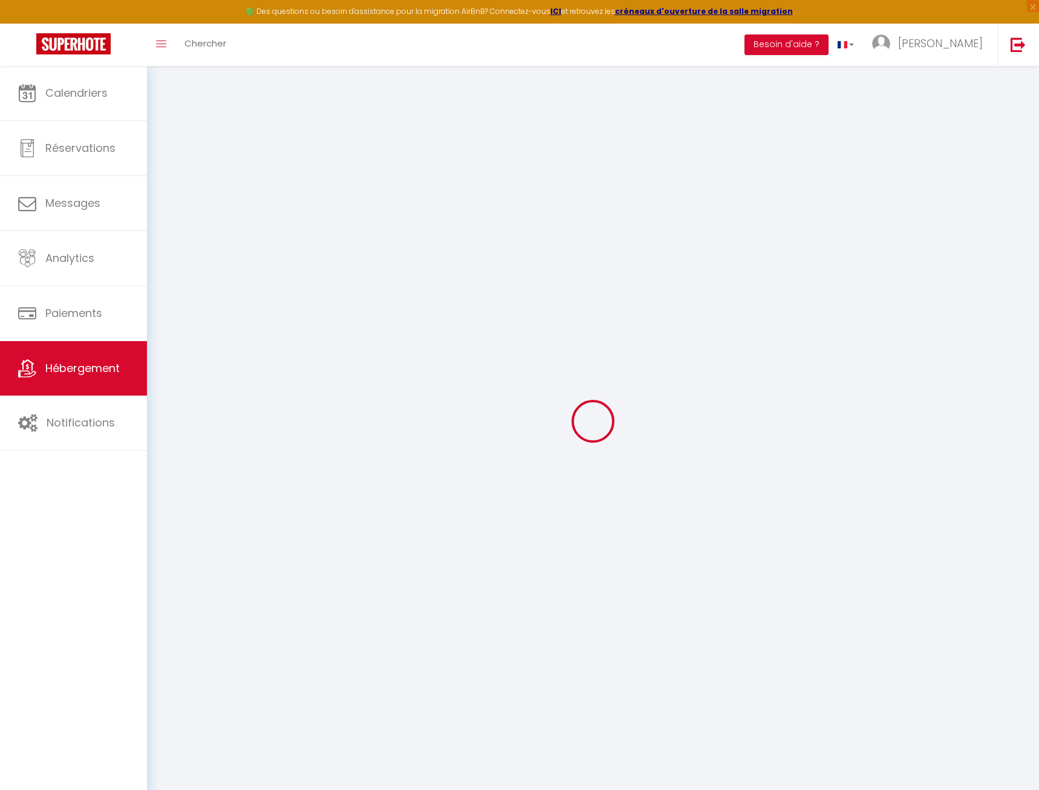
select select
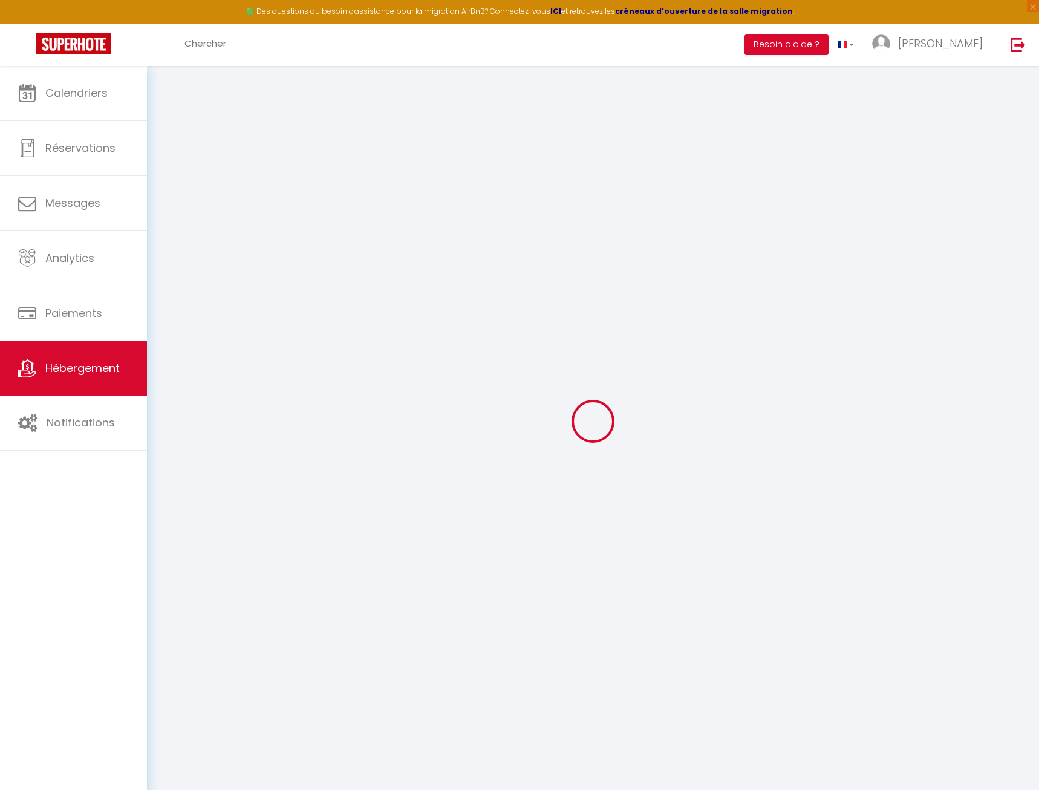
select select
checkbox input "false"
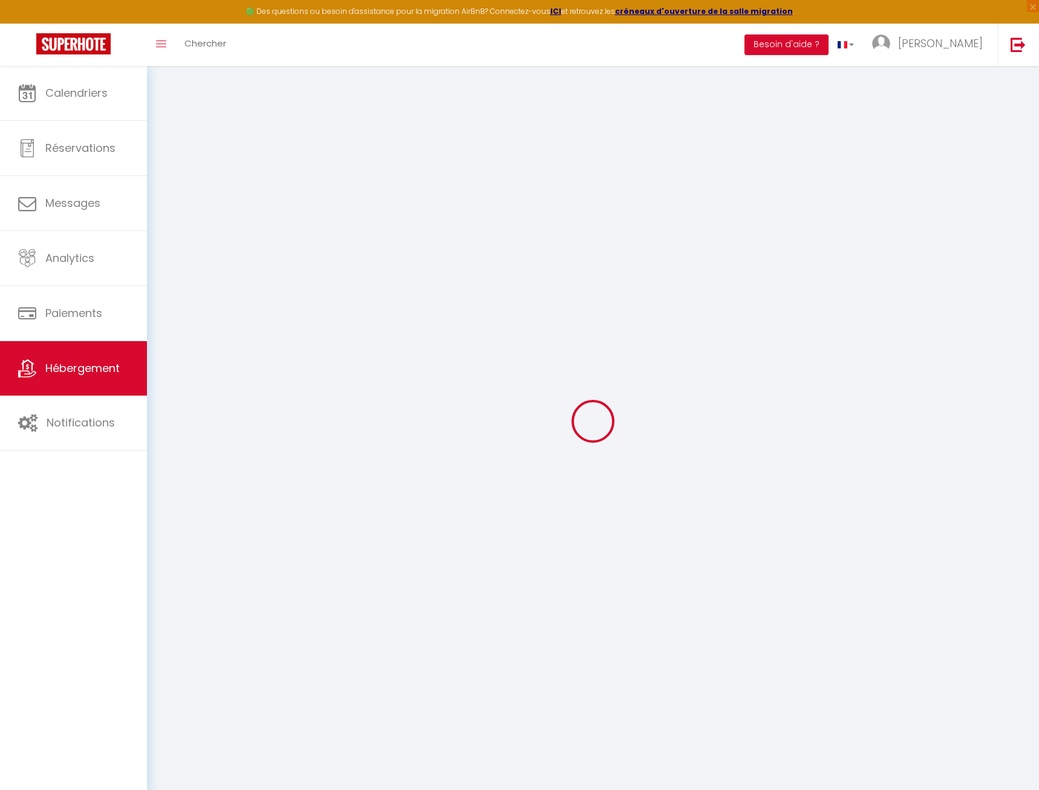
checkbox input "false"
select select
type input "Maison Chambourdine"
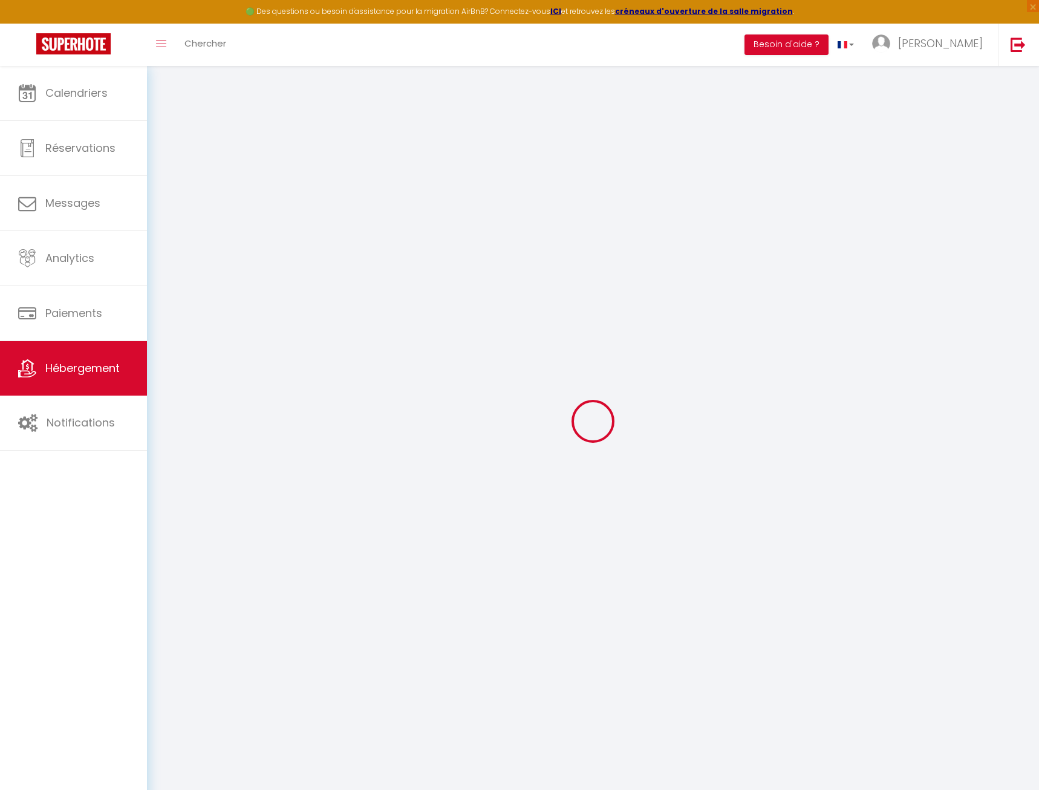
type input "[PERSON_NAME]"
type input "COLLET"
type input "[STREET_ADDRESS]"
type input "10000"
type input "[GEOGRAPHIC_DATA]"
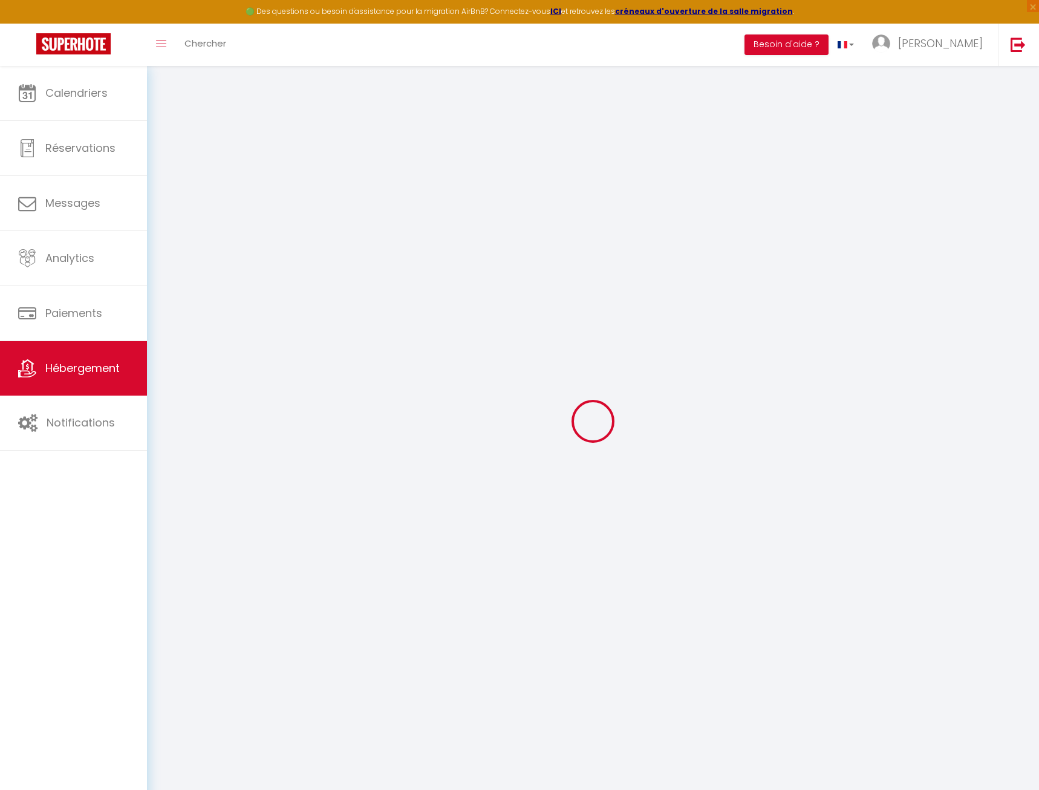
select select "houses"
select select "8"
select select "4"
select select "2"
type input "350"
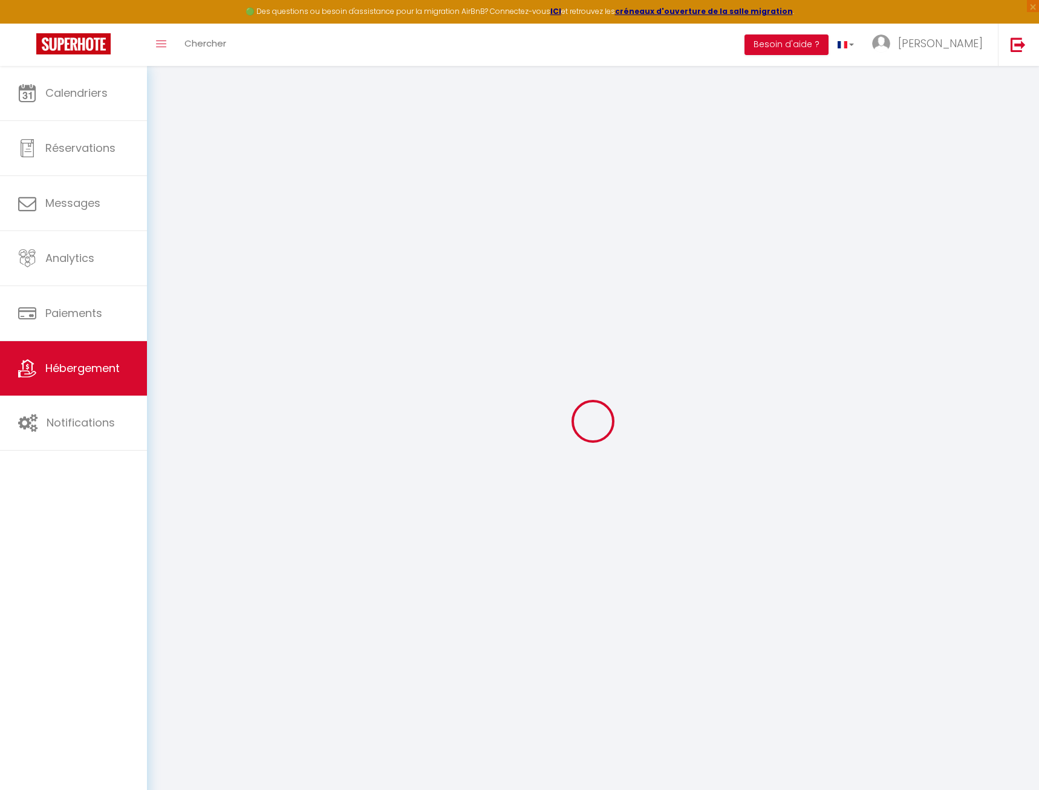
type input "95"
type input "1.52"
type input "1000"
select select
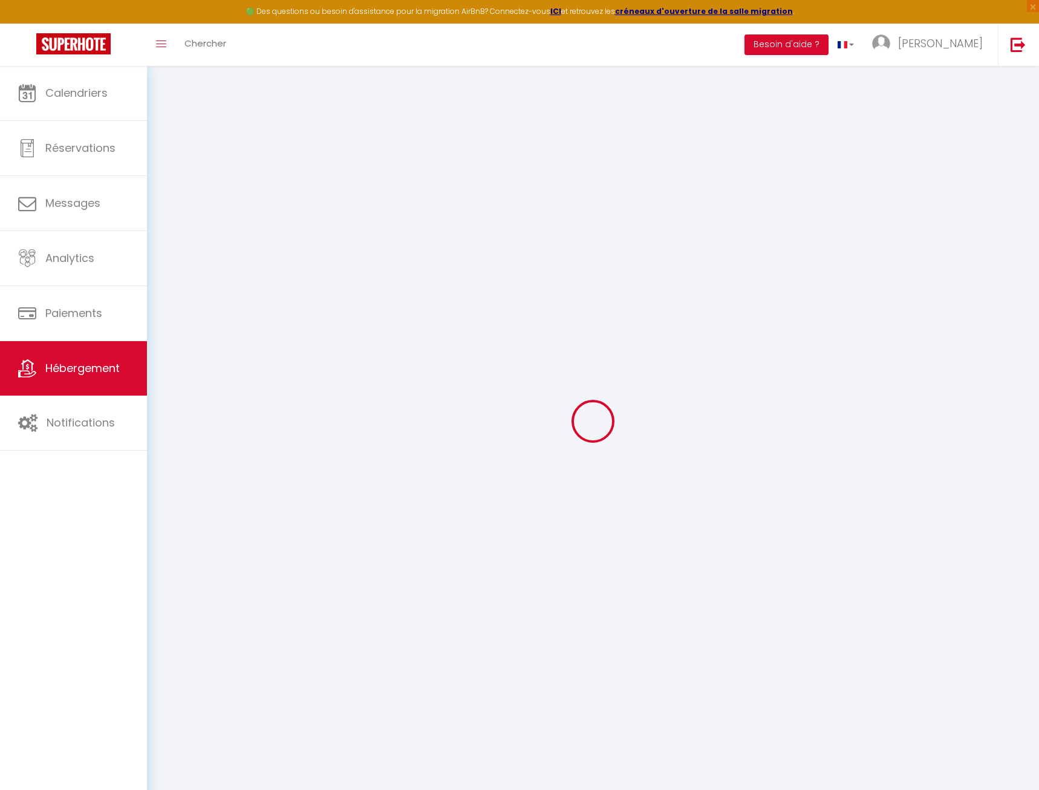
select select
type input "[STREET_ADDRESS]"
type input "41220"
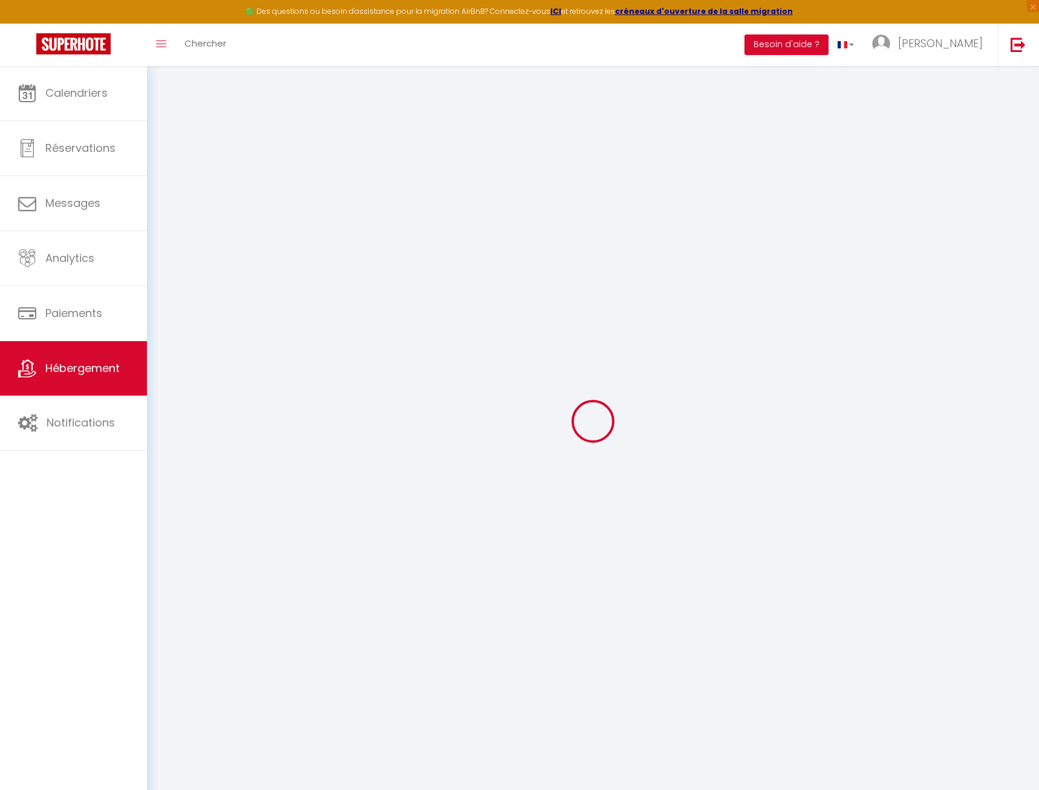
type input "Thoury"
type input "[PERSON_NAME][EMAIL_ADDRESS][PERSON_NAME][DOMAIN_NAME]"
select select "15850"
checkbox input "false"
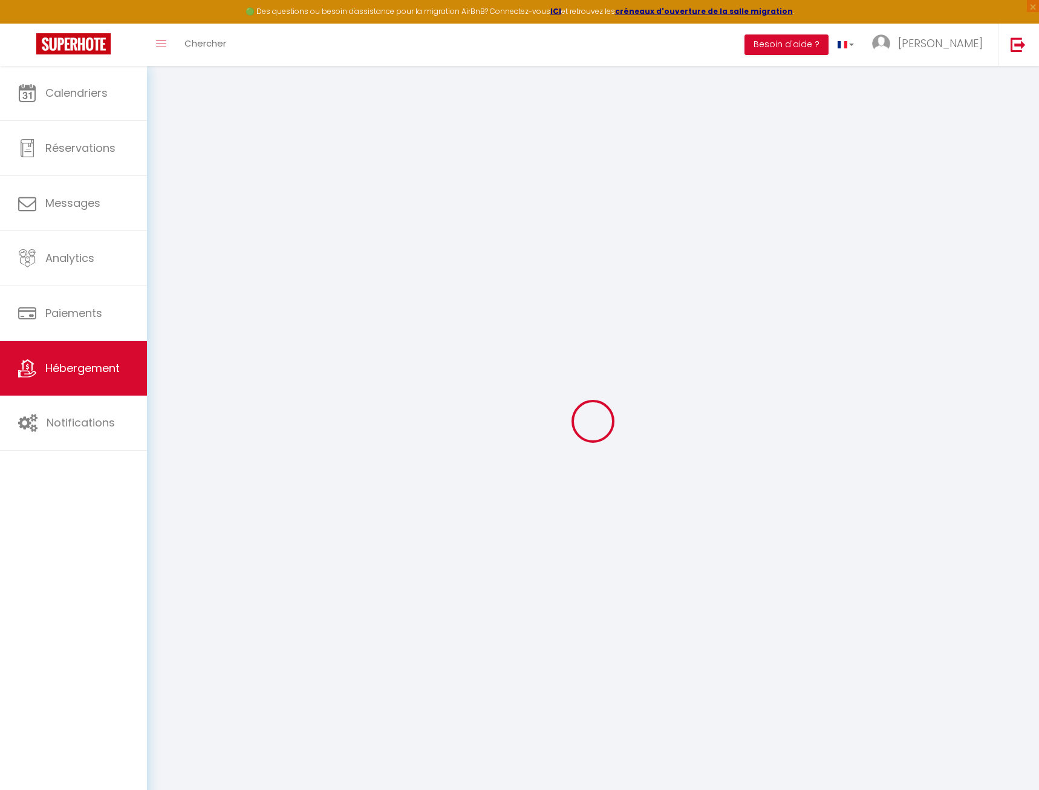
checkbox input "false"
type input "0"
type input "3"
type input "0"
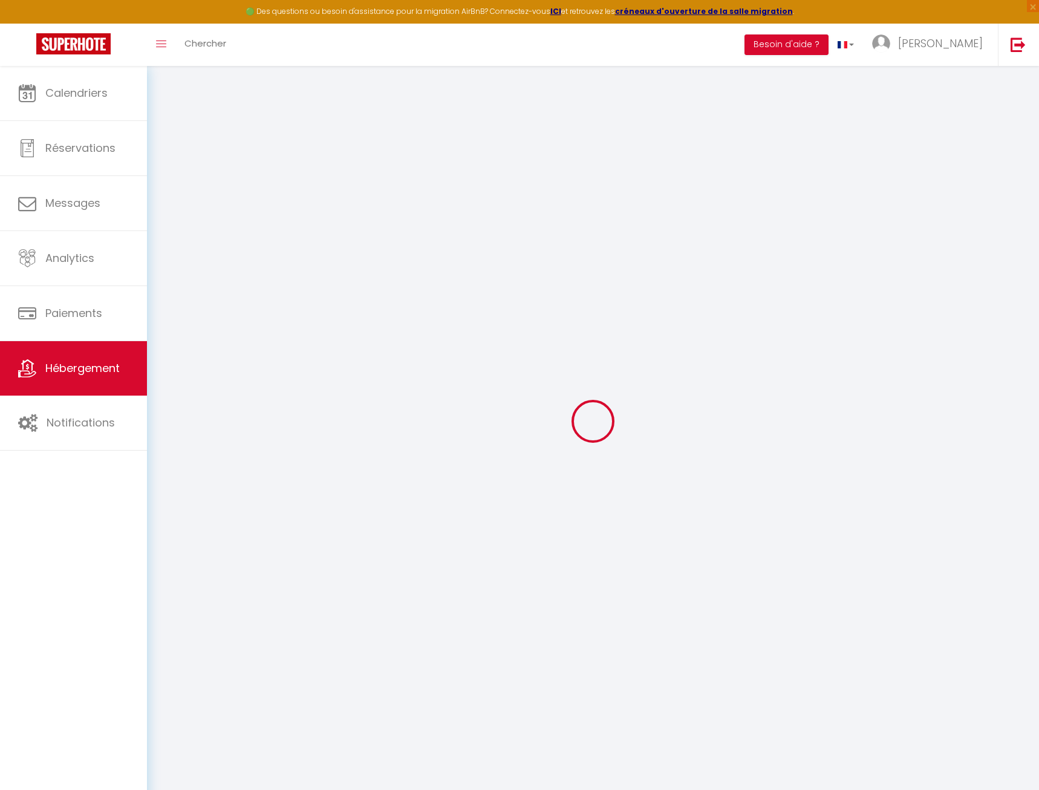
type input "0"
select select
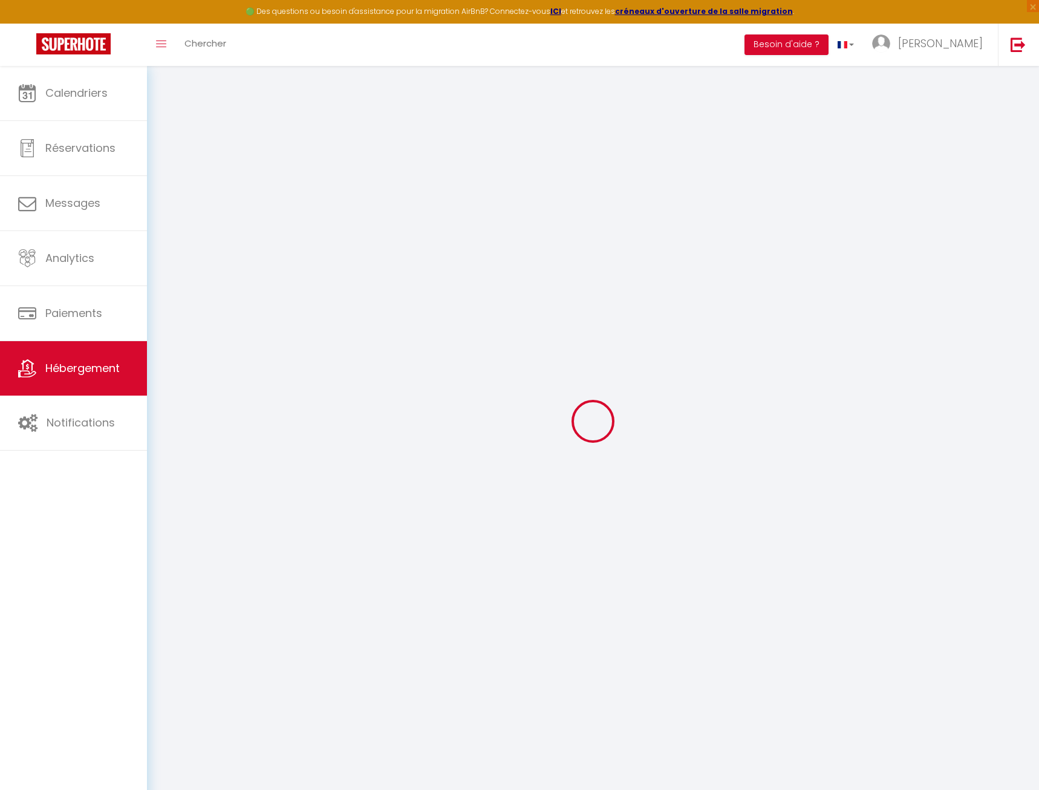
select select
checkbox input "false"
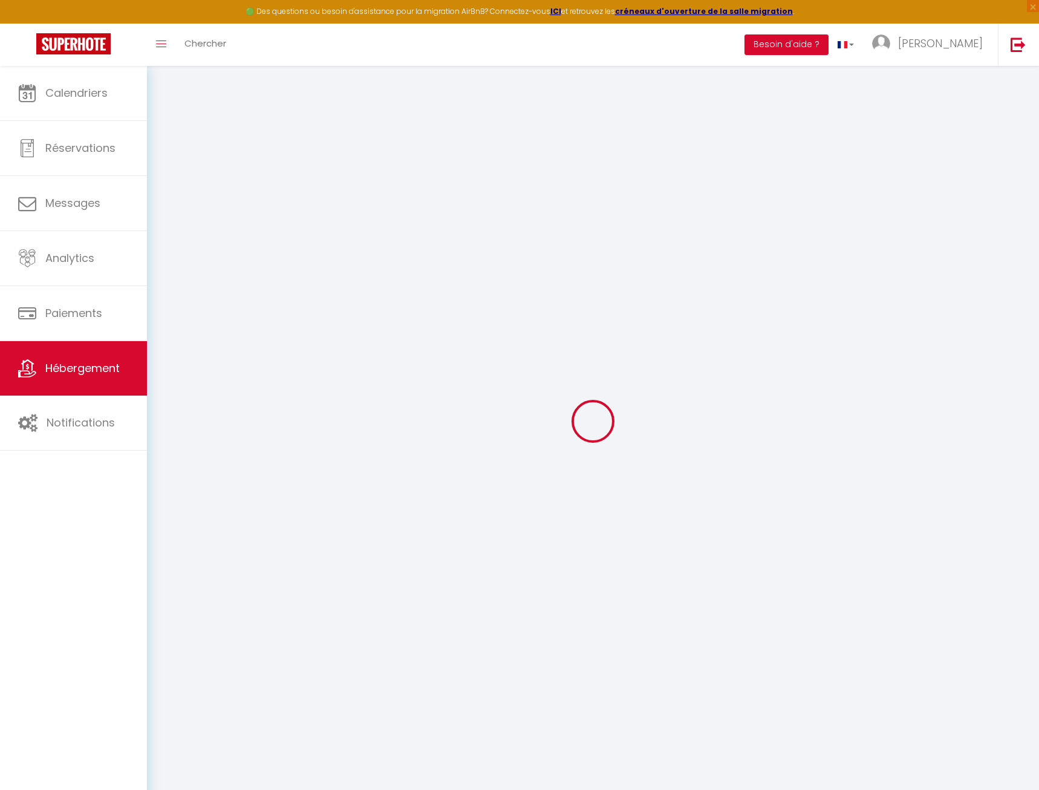
select select
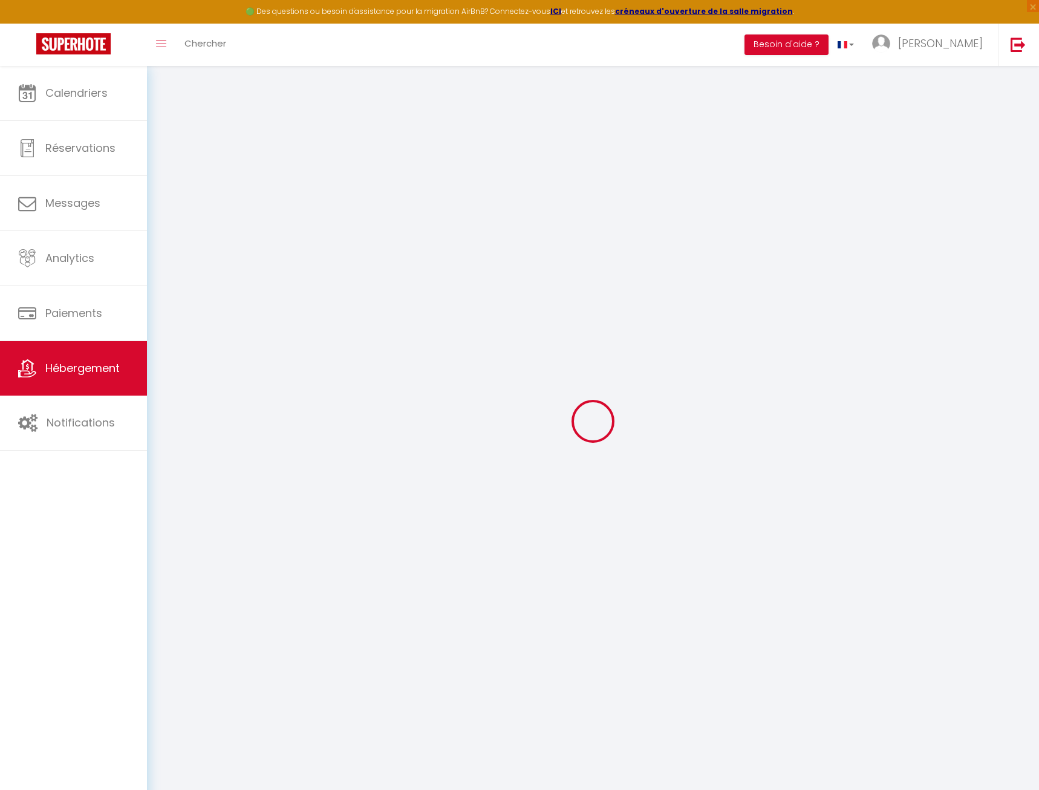
checkbox input "false"
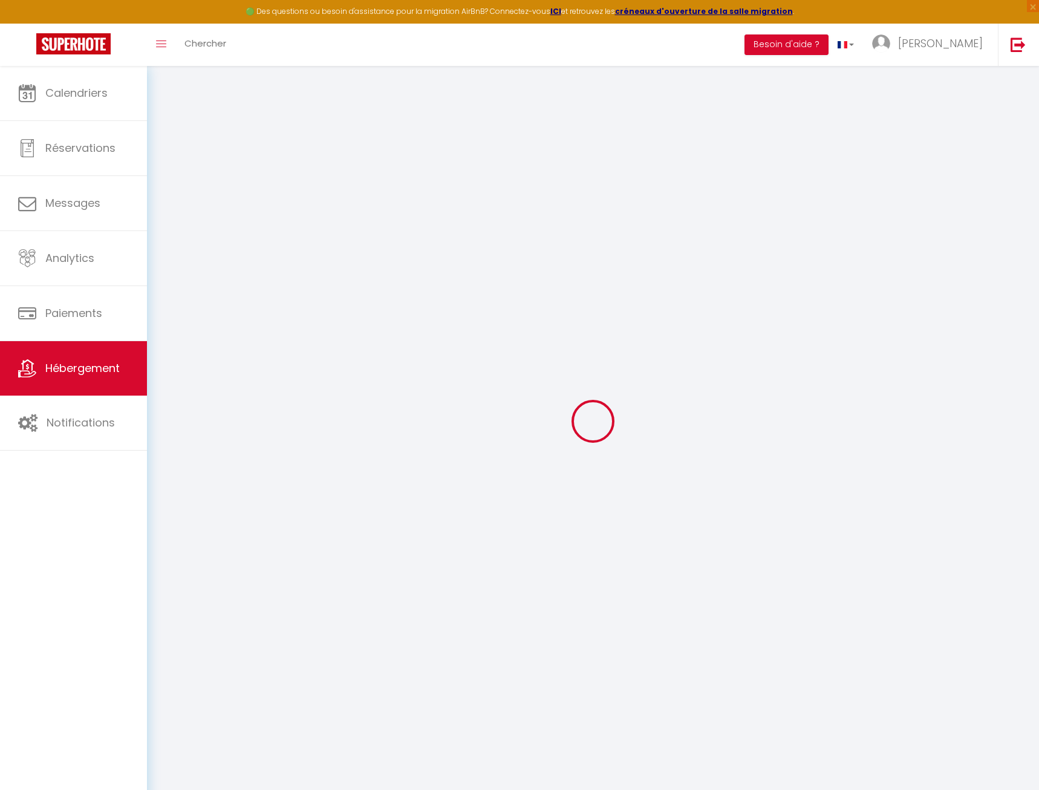
checkbox input "false"
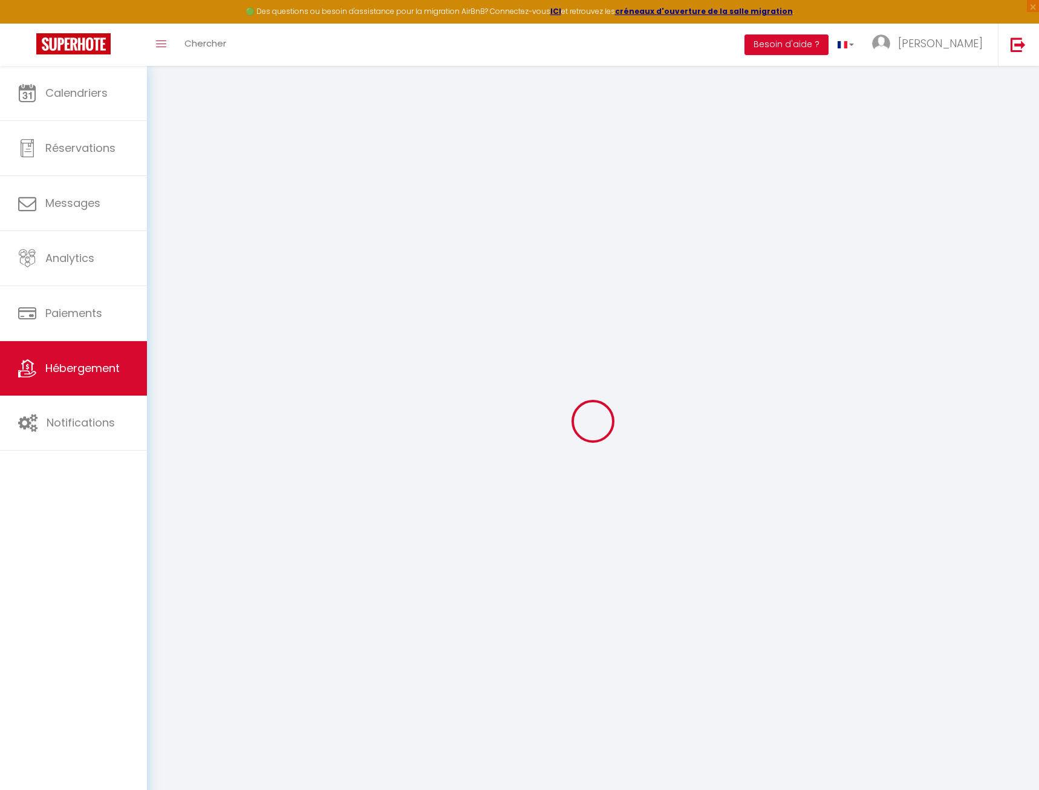
checkbox input "false"
select select "cottage"
select select "15:00"
select select "23:45"
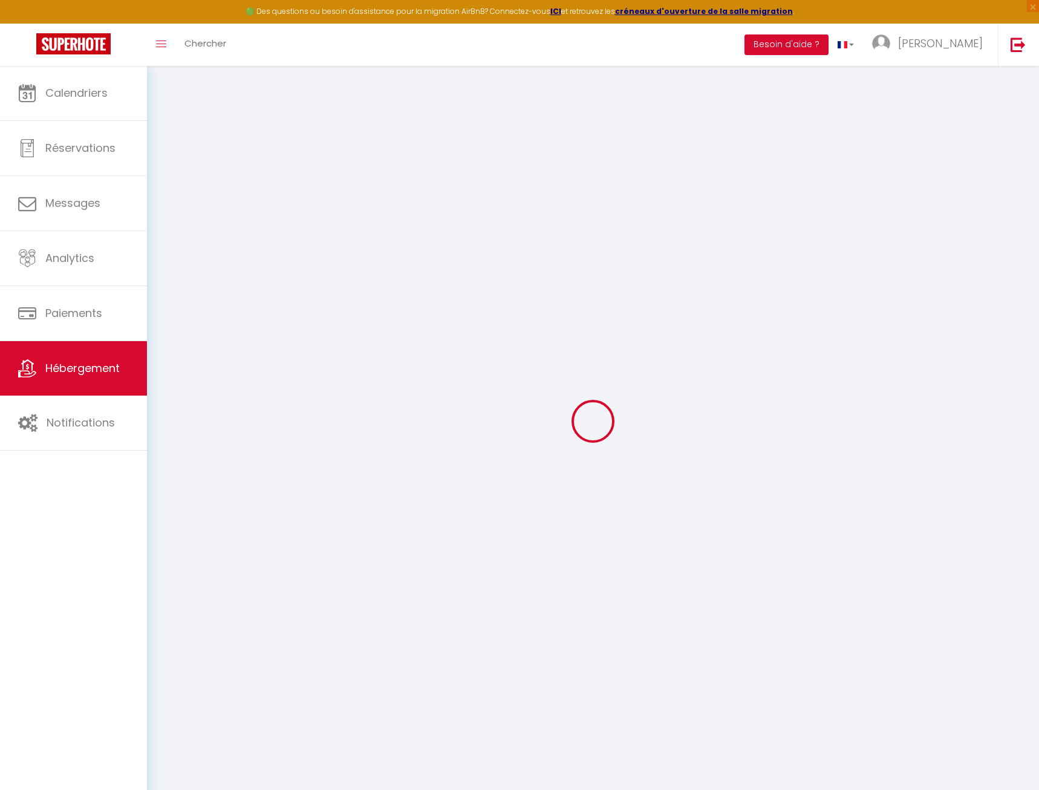
select select "10:00"
select select "30"
select select "120"
select select "+ 15 %"
select select "+ 16 %"
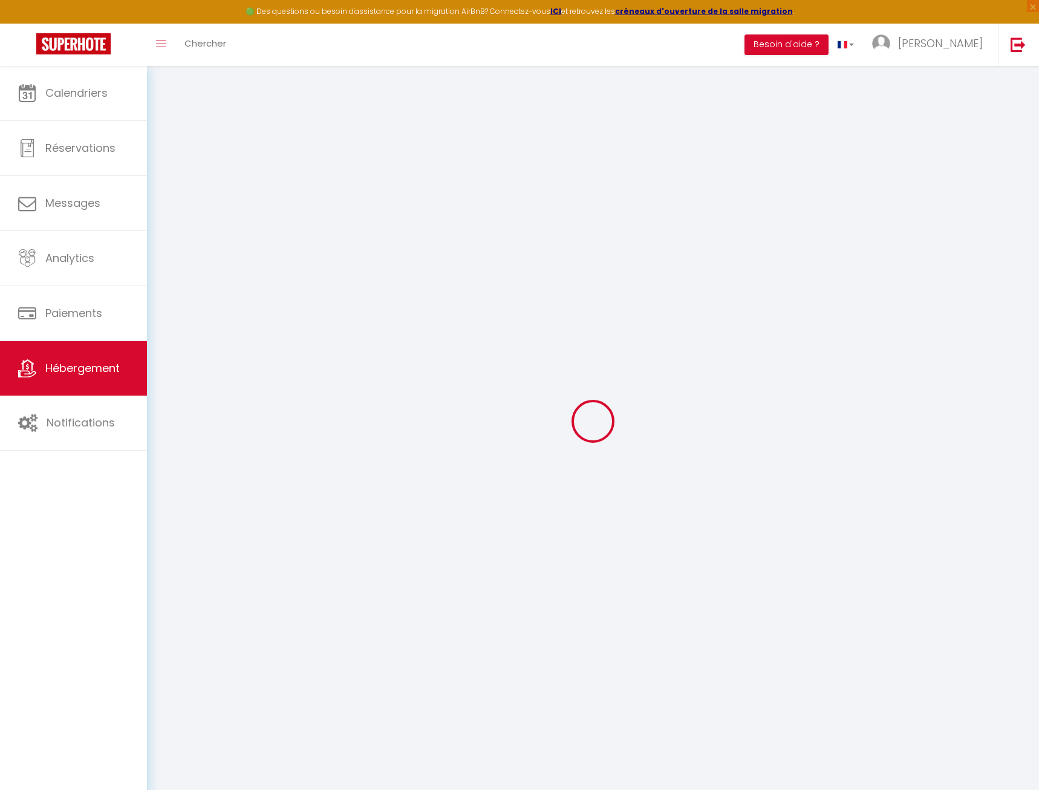
select select "+ 8 %"
checkbox input "false"
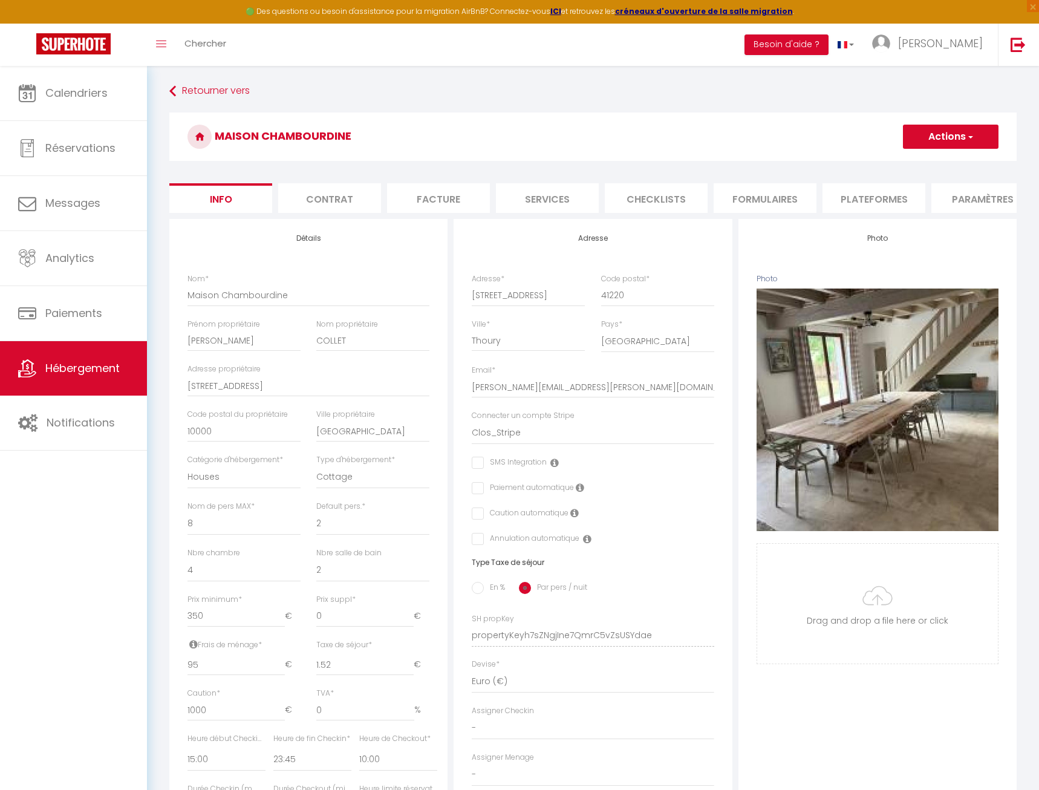
checkbox input "false"
click at [858, 196] on li "Plateformes" at bounding box center [874, 198] width 103 height 30
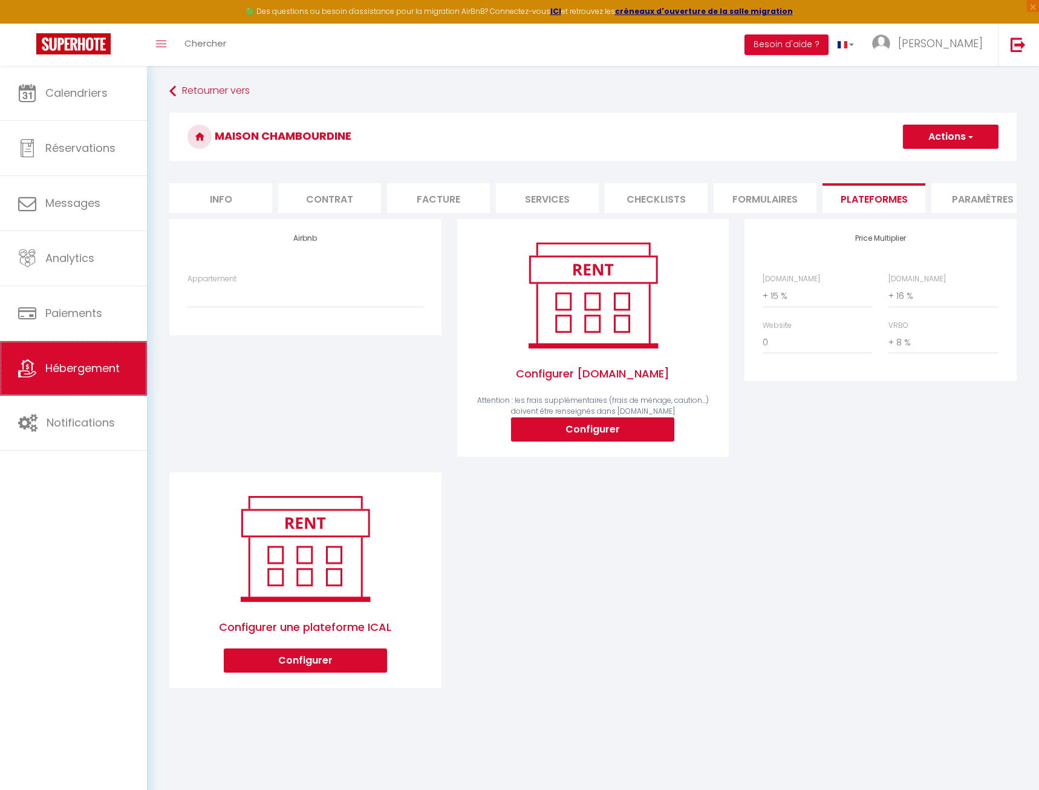
click at [103, 370] on span "Hébergement" at bounding box center [82, 368] width 74 height 15
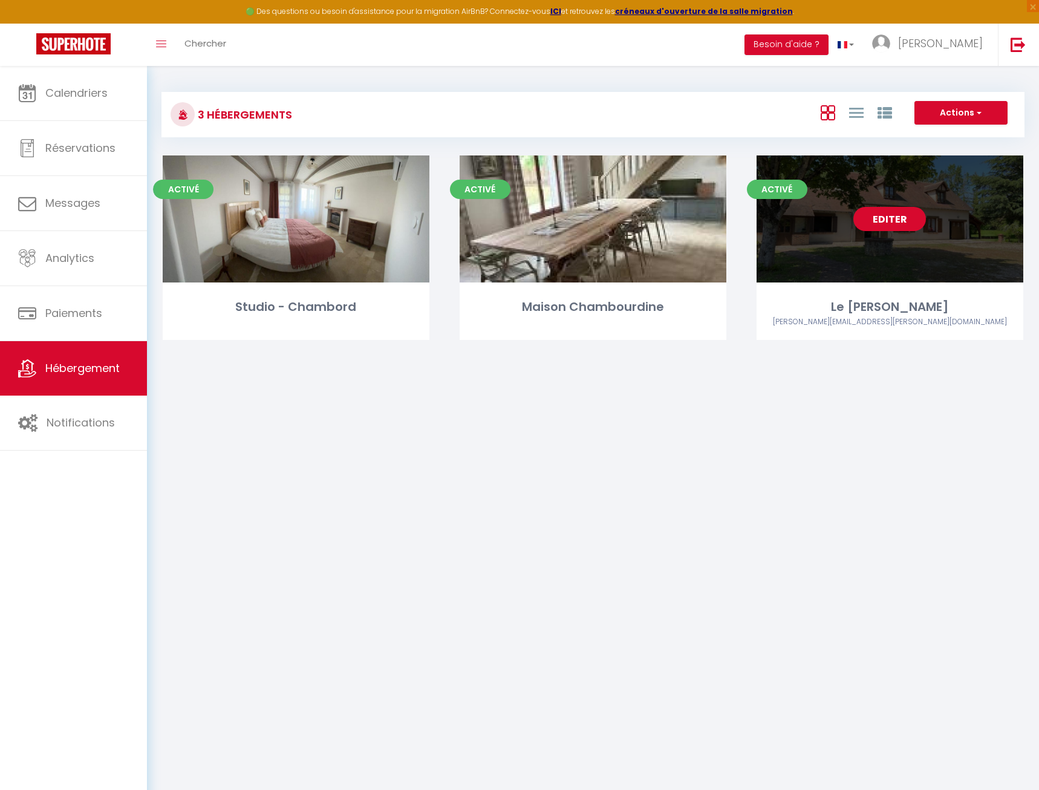
click at [886, 215] on link "Editer" at bounding box center [890, 219] width 73 height 24
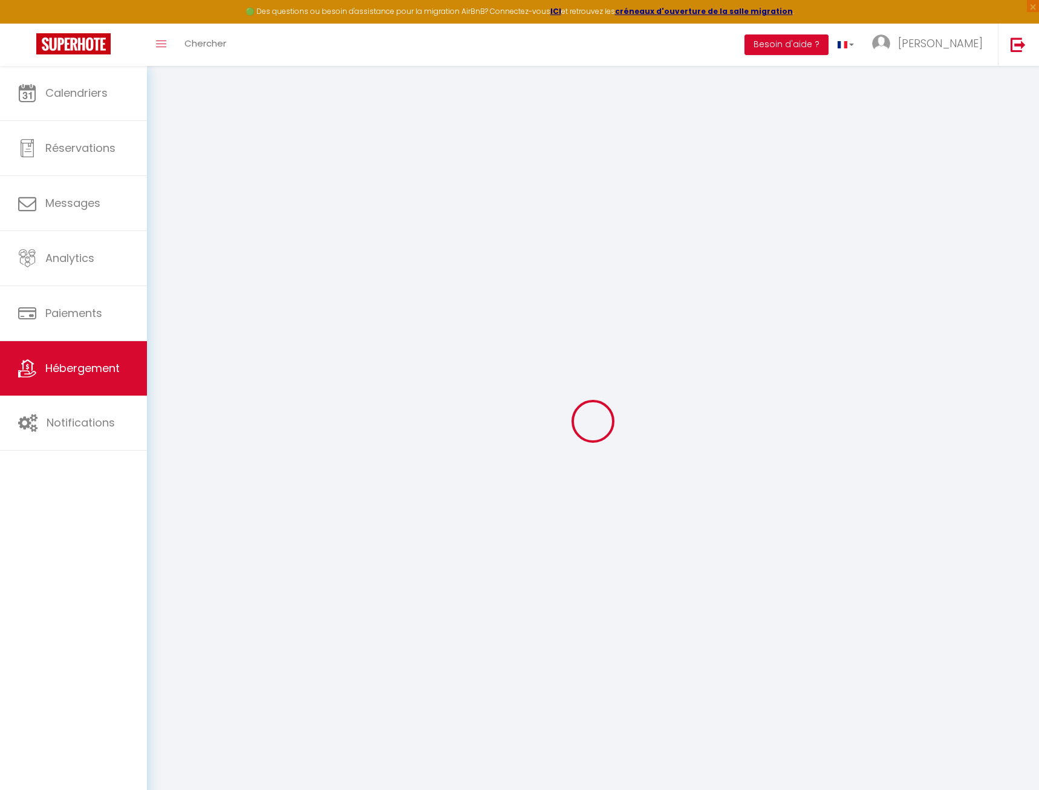
select select "+ 21 %"
select select "+ 30 %"
select select "+ 13 %"
type input "[PERSON_NAME][EMAIL_ADDRESS][DOMAIN_NAME]"
type input "[PERSON_NAME][EMAIL_ADDRESS][PERSON_NAME][DOMAIN_NAME]"
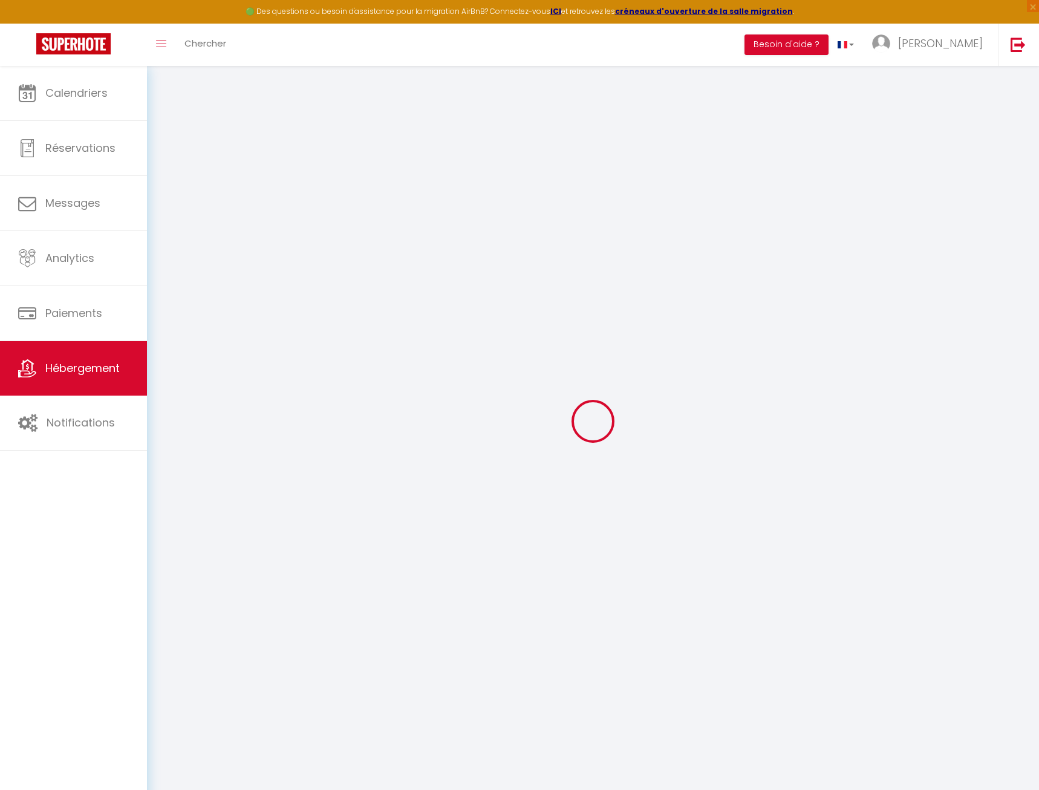
type input "12391644"
select select "15944-1191890279818653487"
type input "1.5"
checkbox input "false"
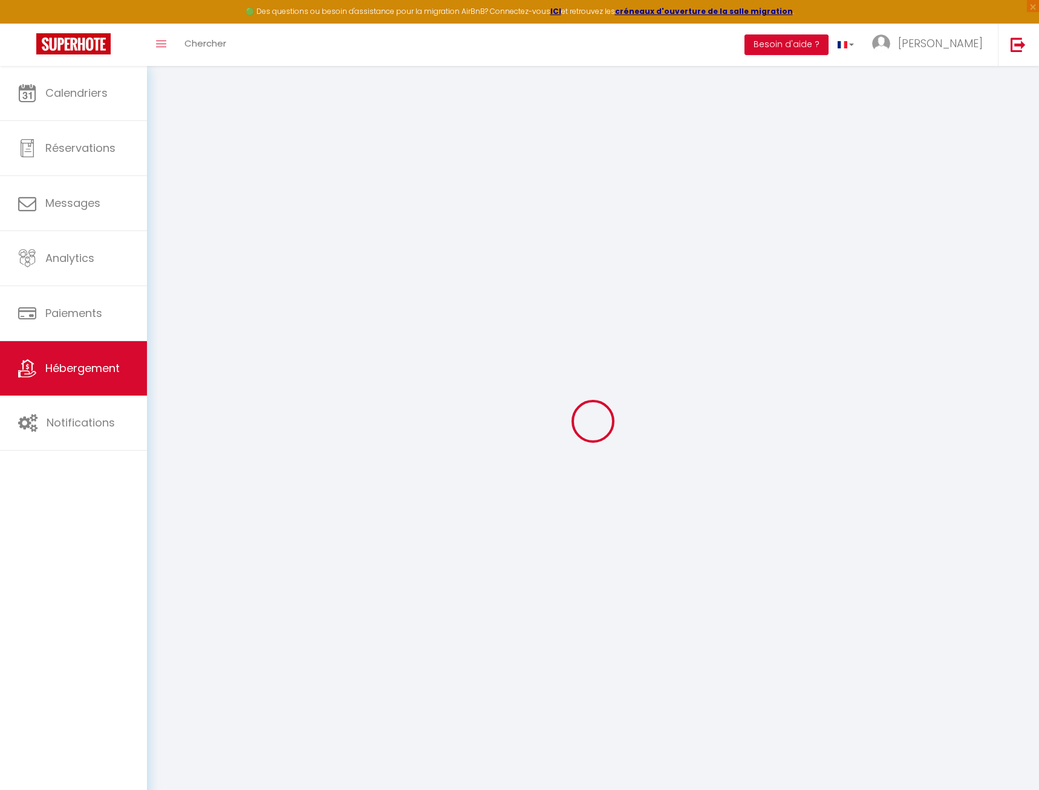
checkbox input "false"
select select "365"
select select "EUR"
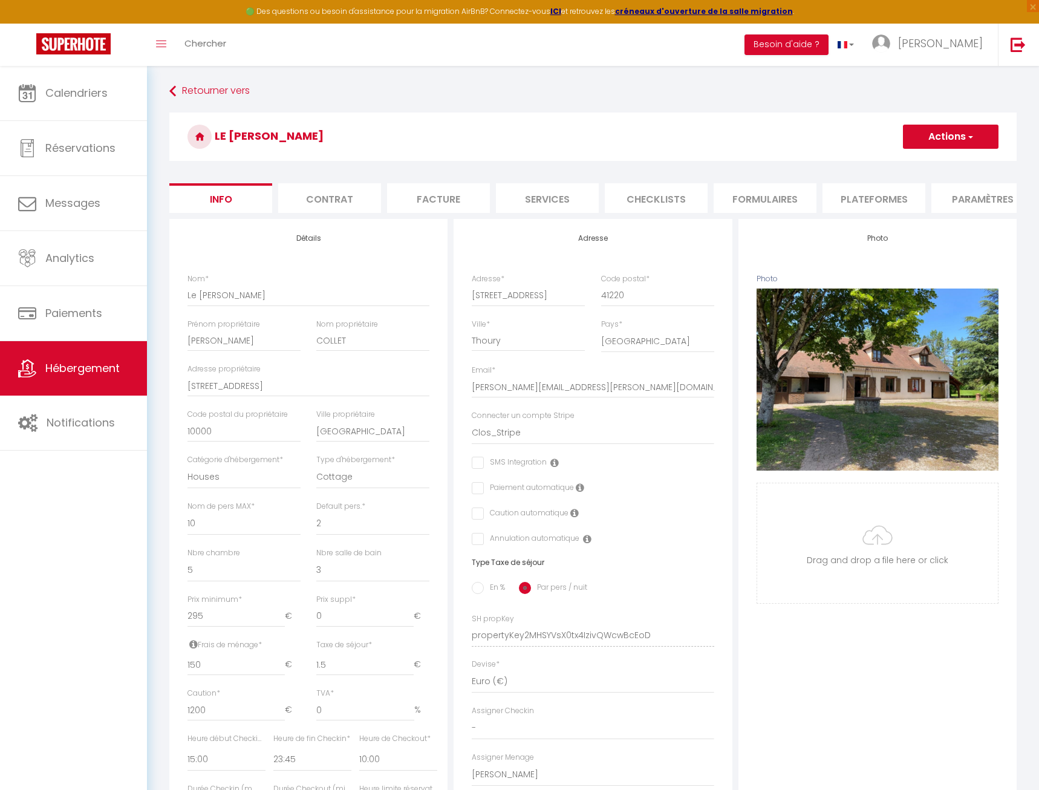
click at [877, 198] on li "Plateformes" at bounding box center [874, 198] width 103 height 30
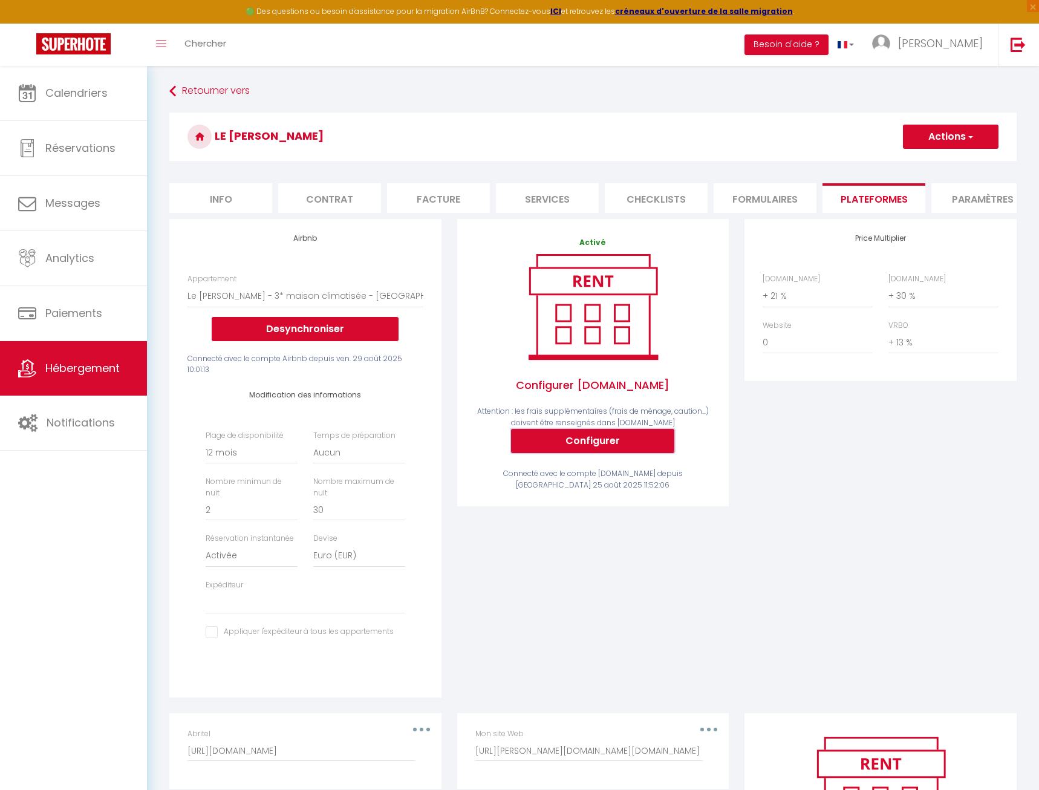
click at [657, 446] on button "Configurer" at bounding box center [592, 441] width 163 height 24
select select
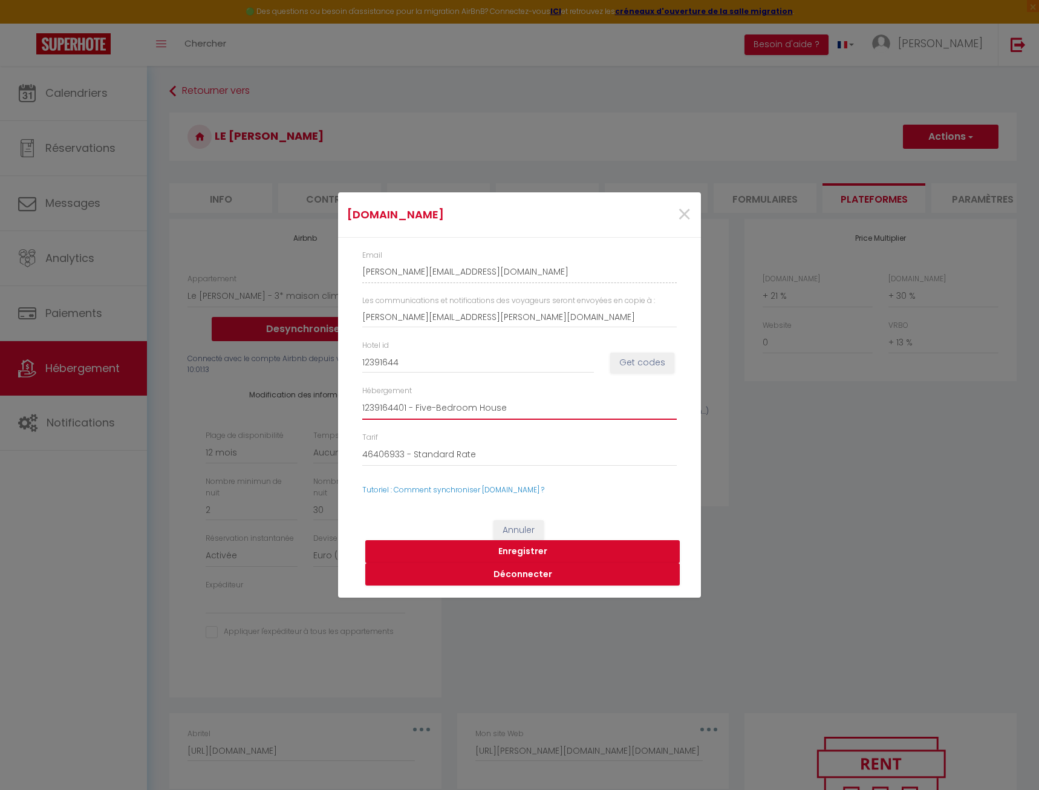
click at [362, 397] on select "1239164401 - Five-Bedroom House" at bounding box center [519, 408] width 315 height 23
click at [496, 419] on select "1239164401 - Five-Bedroom House" at bounding box center [519, 408] width 315 height 23
click at [685, 217] on span "×" at bounding box center [684, 215] width 15 height 36
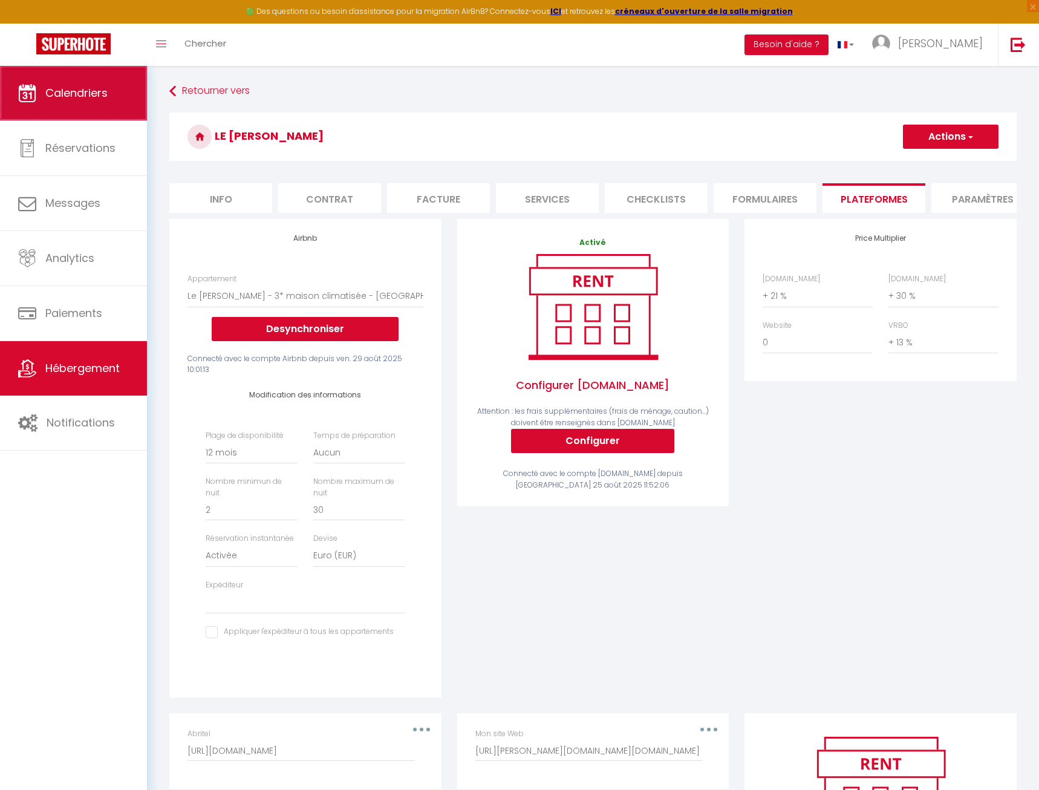
click at [60, 82] on link "Calendriers" at bounding box center [73, 93] width 147 height 54
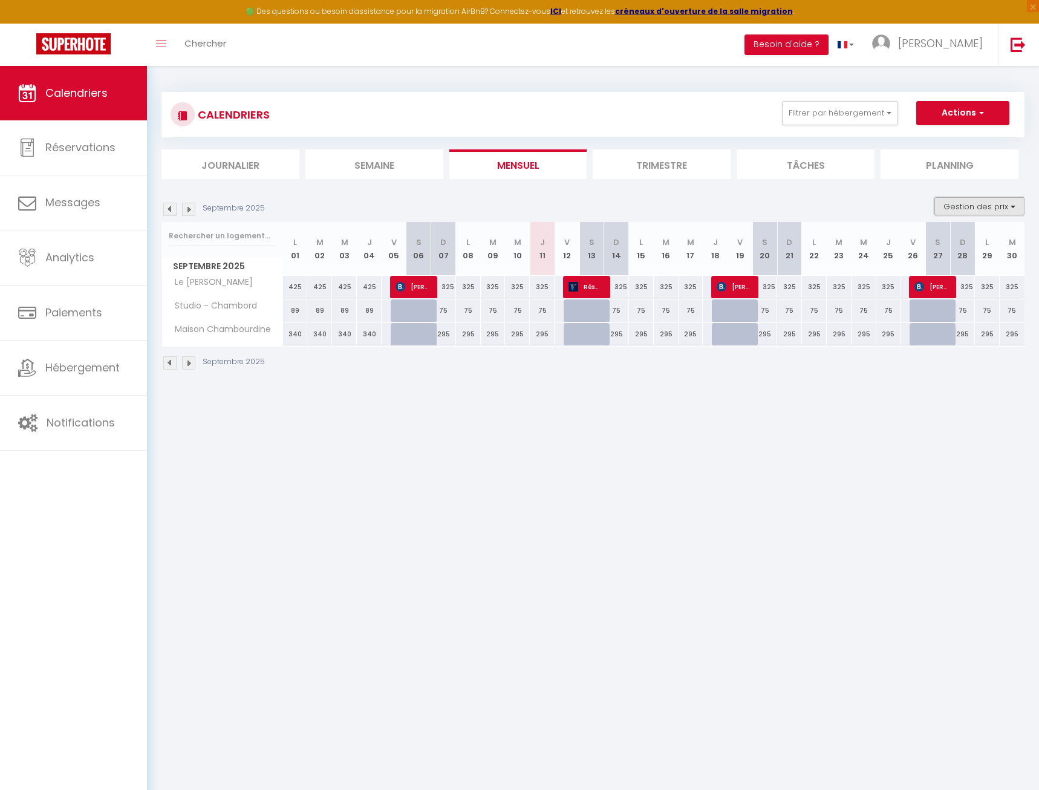
click at [971, 211] on button "Gestion des prix" at bounding box center [980, 206] width 90 height 18
click at [951, 288] on input "Disponibilité" at bounding box center [969, 286] width 109 height 12
checkbox input "true"
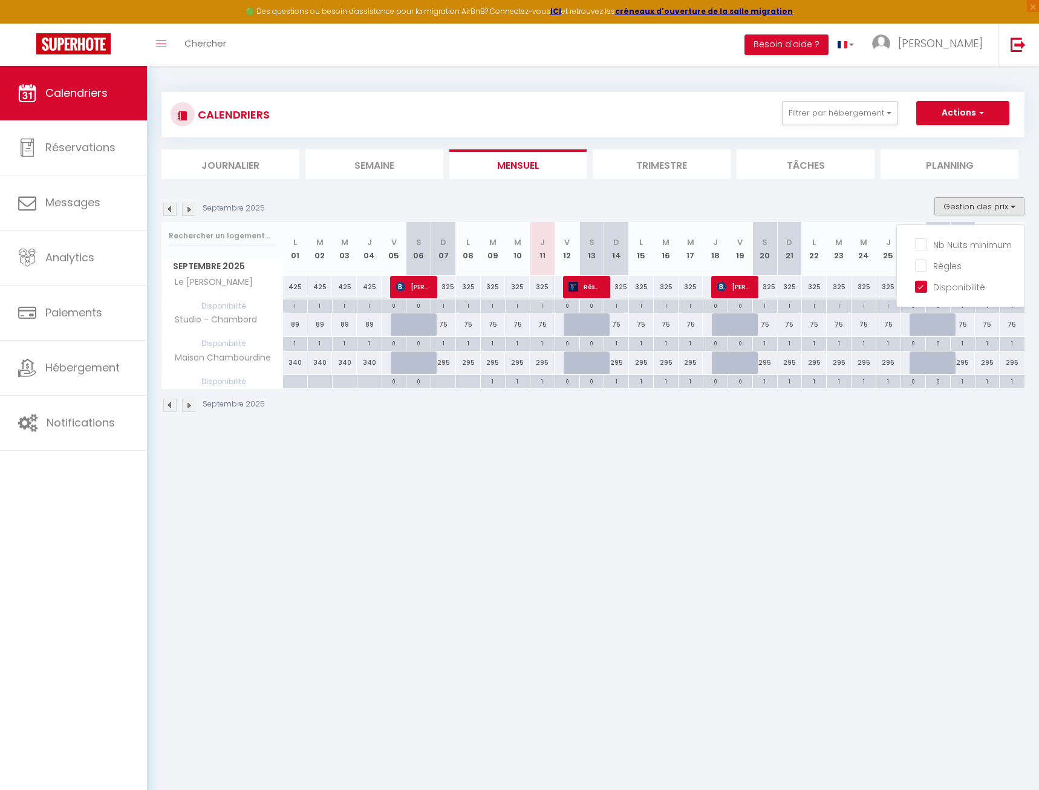
click at [870, 512] on body "🟢 Des questions ou besoin d'assistance pour la migration AirBnB? Connectez-vous…" at bounding box center [519, 461] width 1039 height 790
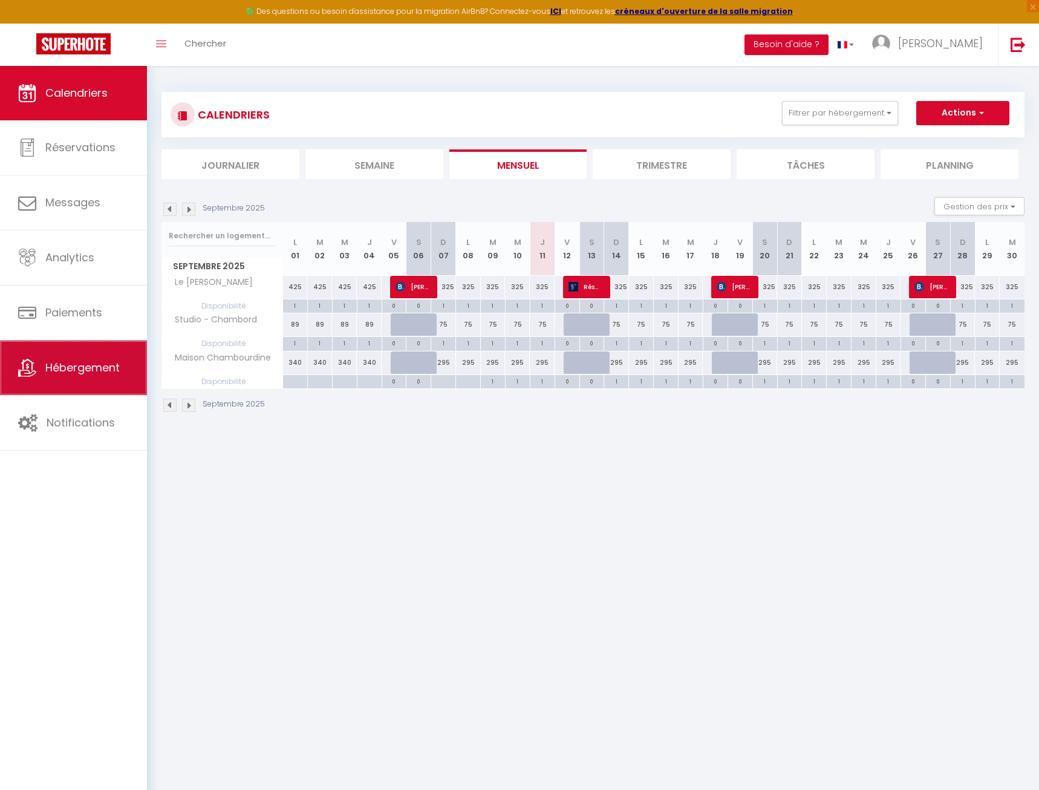
click at [94, 390] on link "Hébergement" at bounding box center [73, 368] width 147 height 54
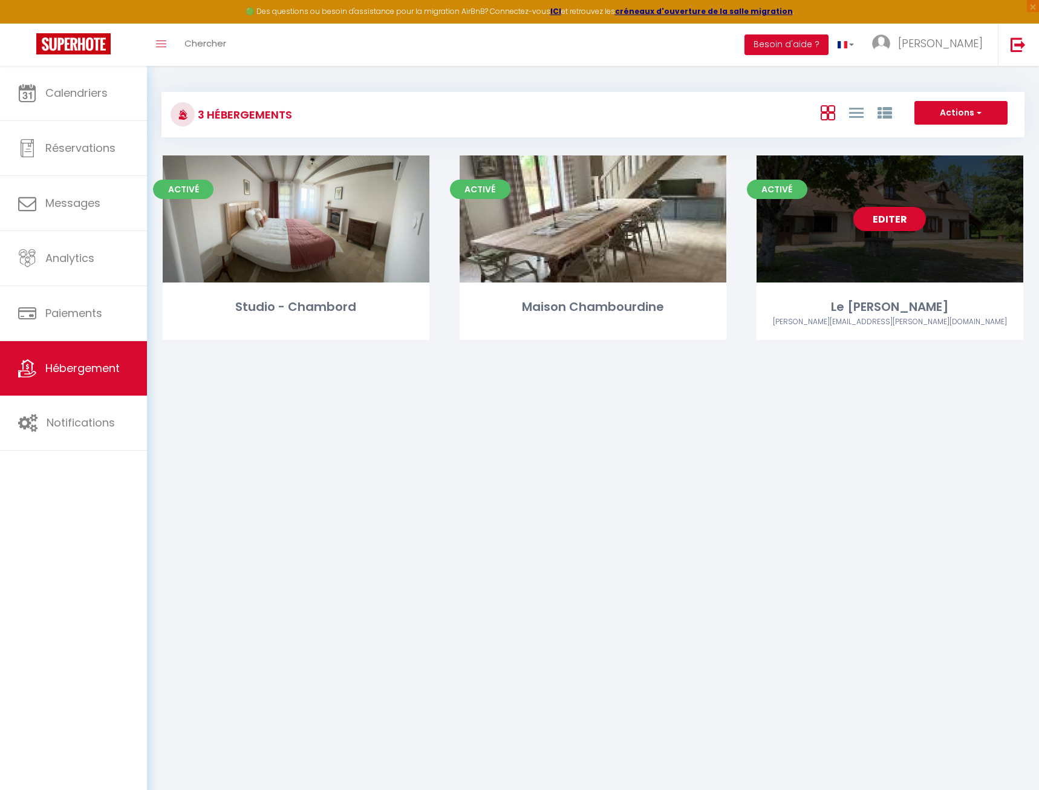
click at [874, 215] on link "Editer" at bounding box center [890, 219] width 73 height 24
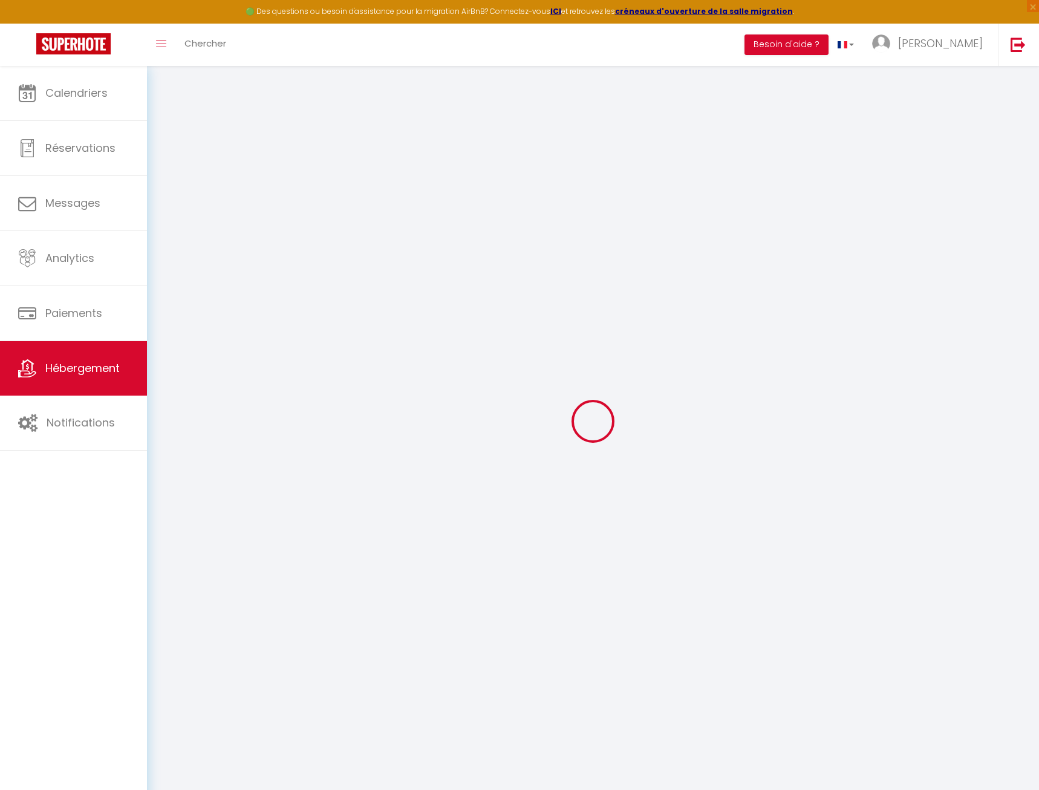
checkbox input "true"
select select "15:00"
select select "23:45"
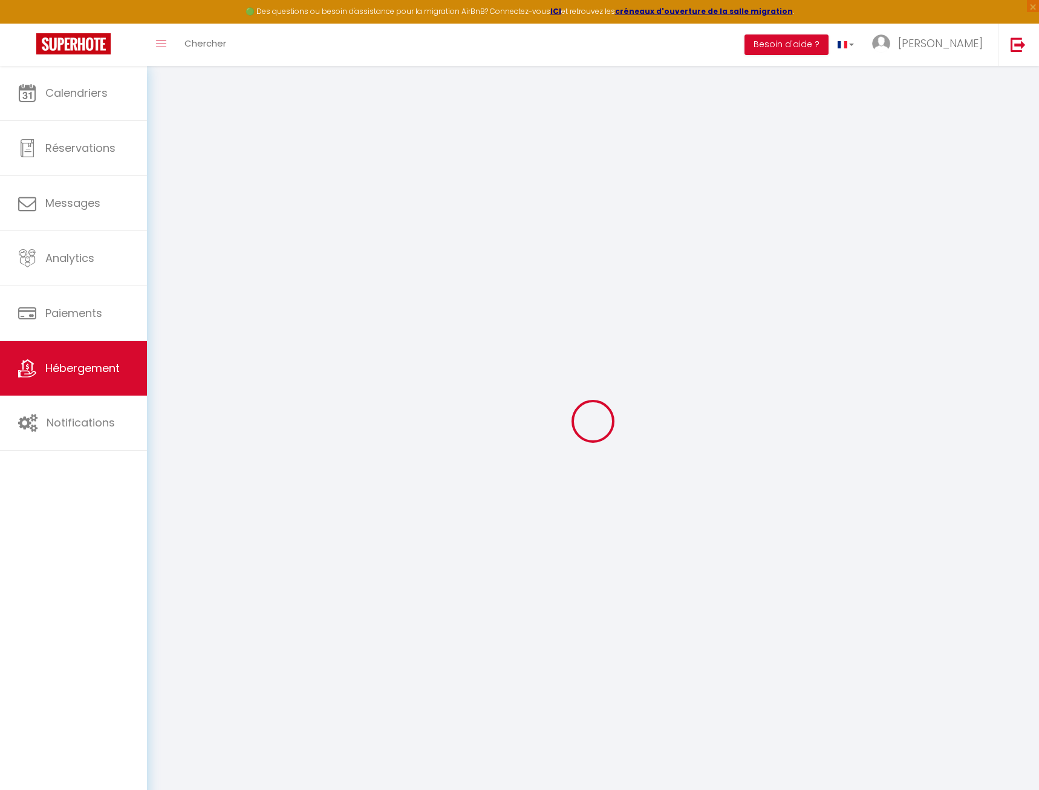
select select "10:00"
select select "30"
type input "1.5"
checkbox input "false"
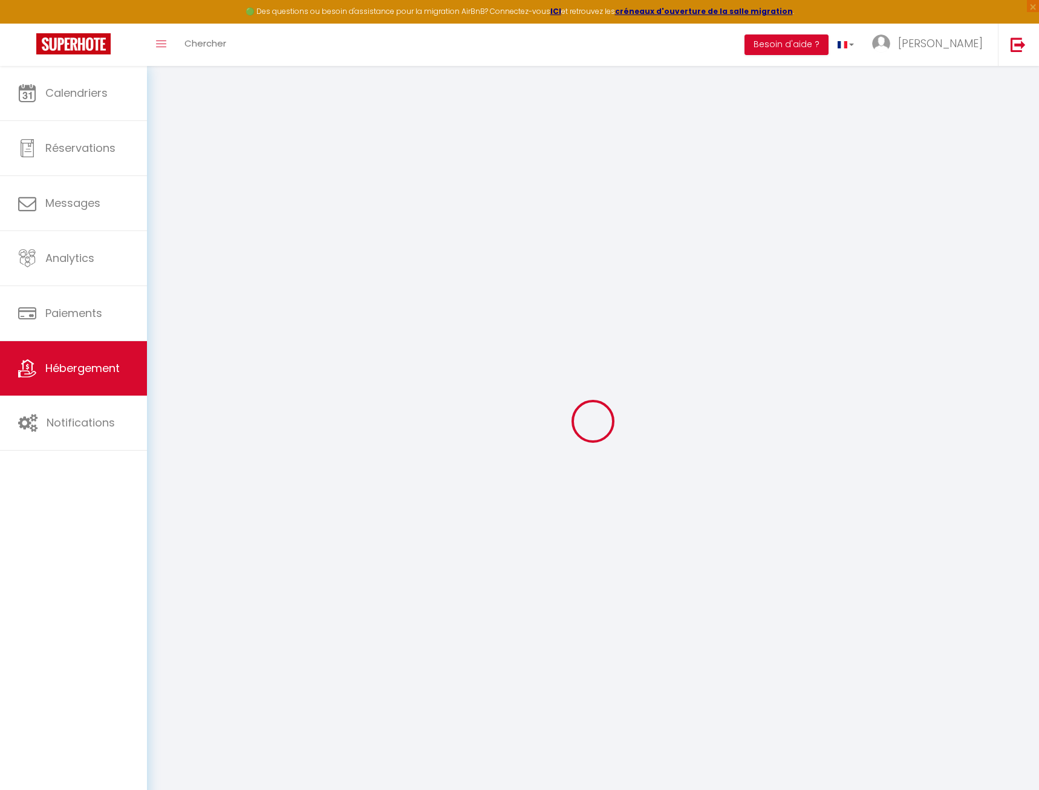
checkbox input "false"
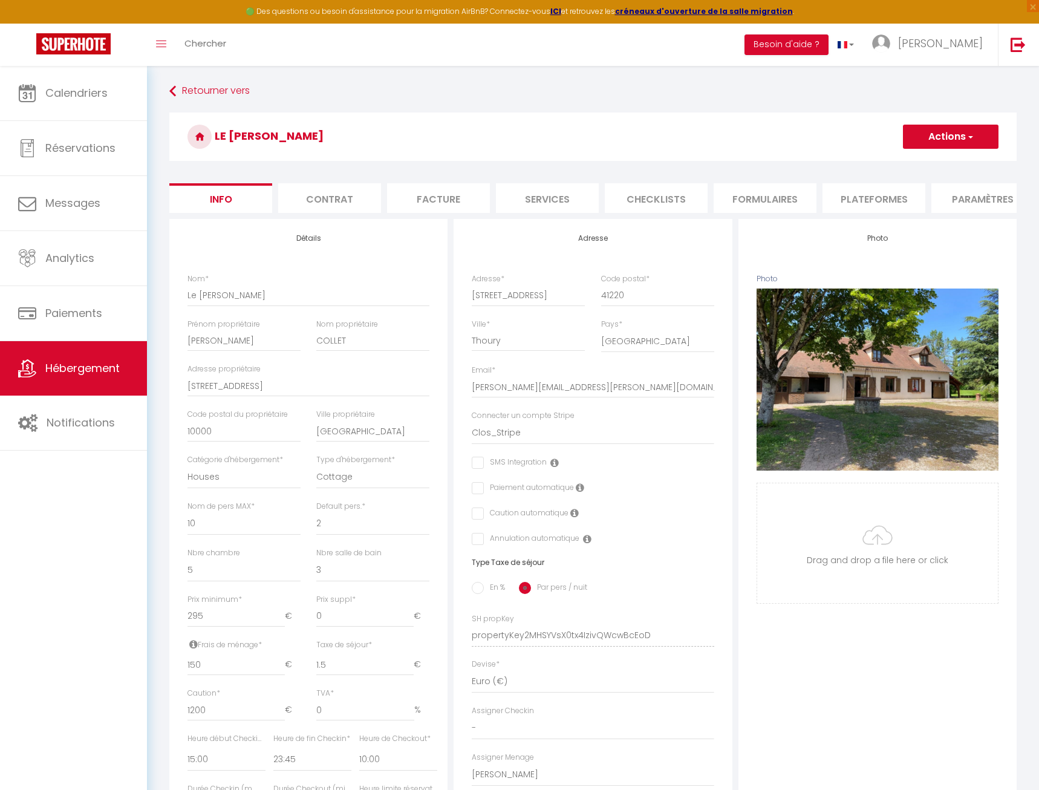
click at [935, 201] on li "Paramètres" at bounding box center [983, 198] width 103 height 30
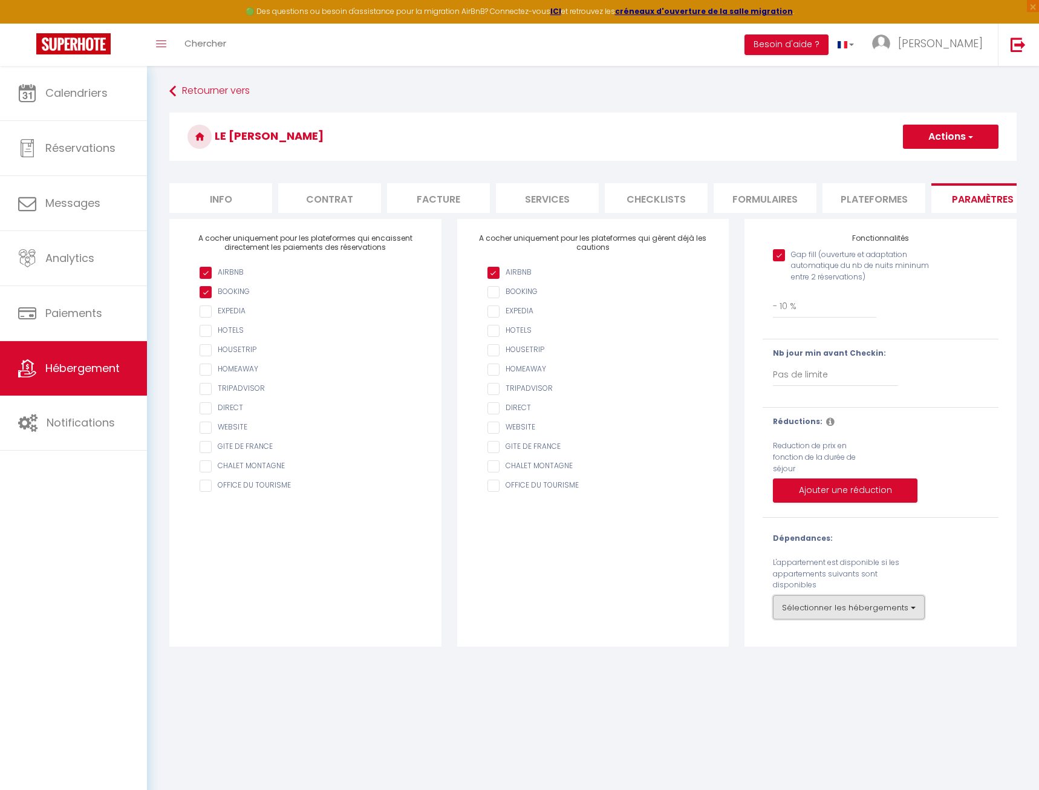
click at [878, 611] on button "Sélectionner les hébergements" at bounding box center [849, 607] width 152 height 24
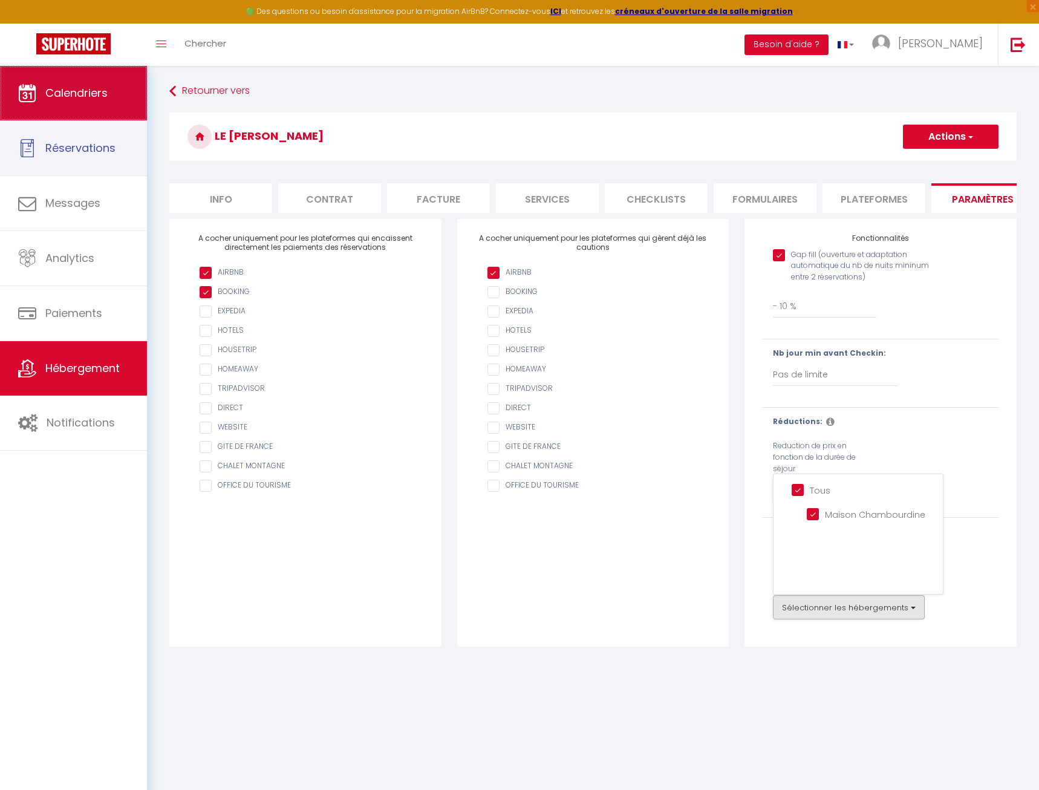
click at [61, 119] on link "Calendriers" at bounding box center [73, 93] width 147 height 54
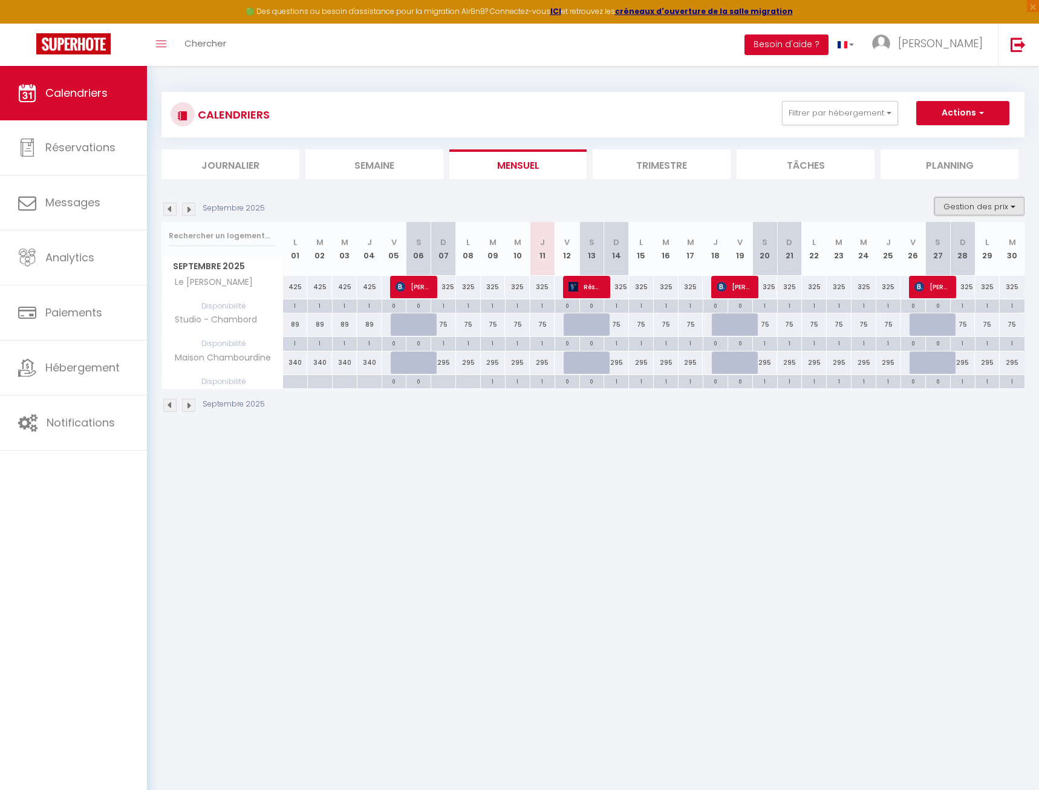
click at [972, 201] on button "Gestion des prix" at bounding box center [980, 206] width 90 height 18
click at [958, 243] on input "Nb Nuits minimum" at bounding box center [969, 244] width 109 height 12
checkbox input "true"
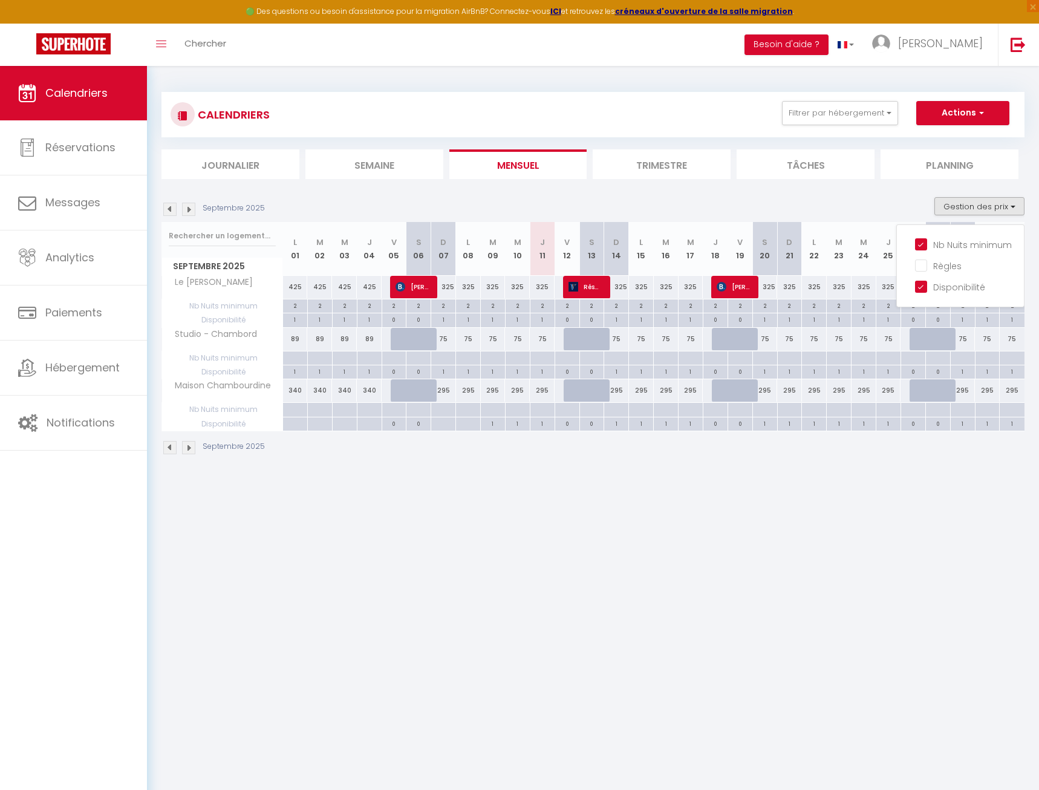
click at [897, 518] on body "🟢 Des questions ou besoin d'assistance pour la migration AirBnB? Connectez-vous…" at bounding box center [519, 461] width 1039 height 790
click at [295, 361] on div at bounding box center [295, 358] width 25 height 14
type input "Lun 01 Septembre 2025"
type input "Mar 02 Septembre 2025"
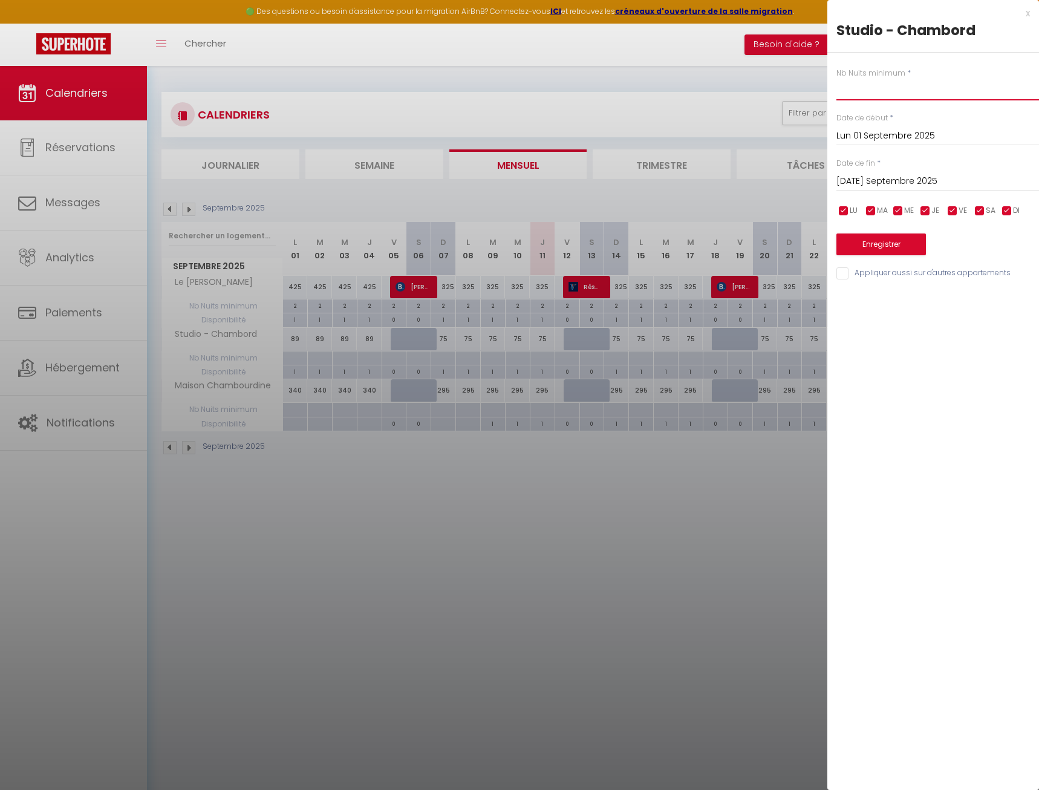
click at [857, 94] on input "text" at bounding box center [938, 90] width 203 height 22
type input "é"
type input "2"
click at [842, 275] on input "Appliquer aussi sur d'autres appartements" at bounding box center [938, 273] width 203 height 12
checkbox input "true"
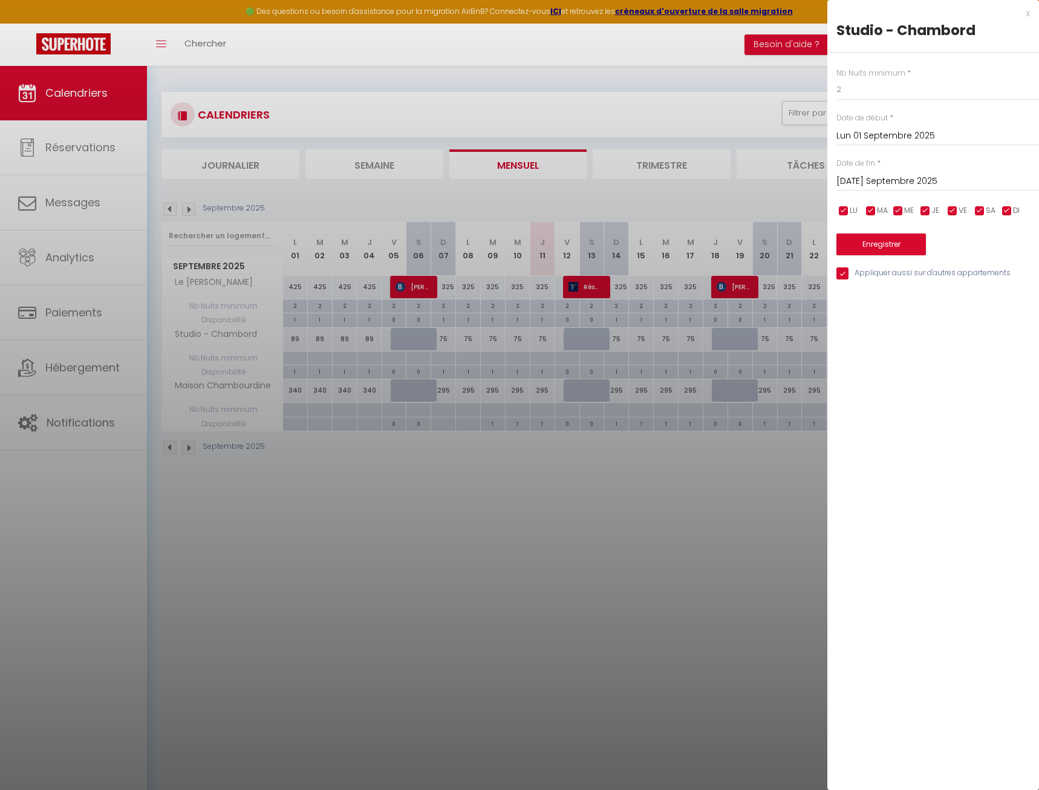
click at [888, 183] on input "Mar 02 Septembre 2025" at bounding box center [938, 182] width 203 height 16
click at [927, 200] on span "[DATE]" at bounding box center [927, 202] width 129 height 24
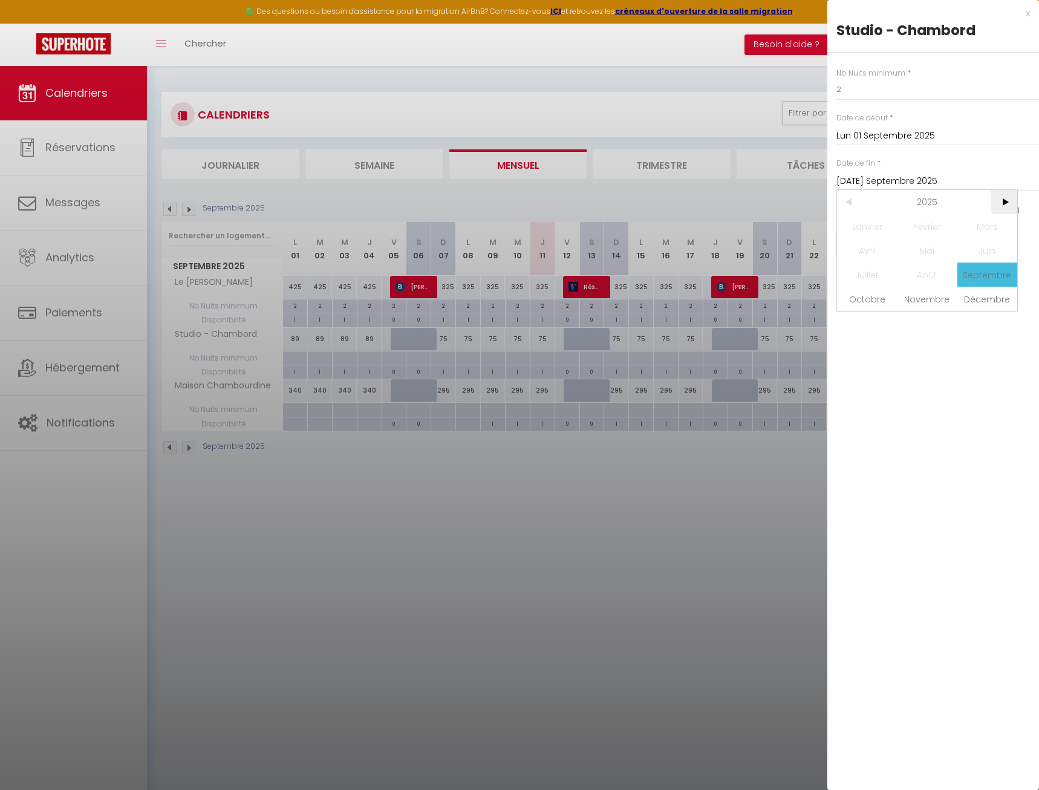
click at [992, 204] on span ">" at bounding box center [1005, 202] width 26 height 24
click at [990, 274] on span "Septembre" at bounding box center [988, 275] width 60 height 24
click at [983, 275] on span "10" at bounding box center [979, 275] width 26 height 24
type input "Ven 10 Septembre 2027"
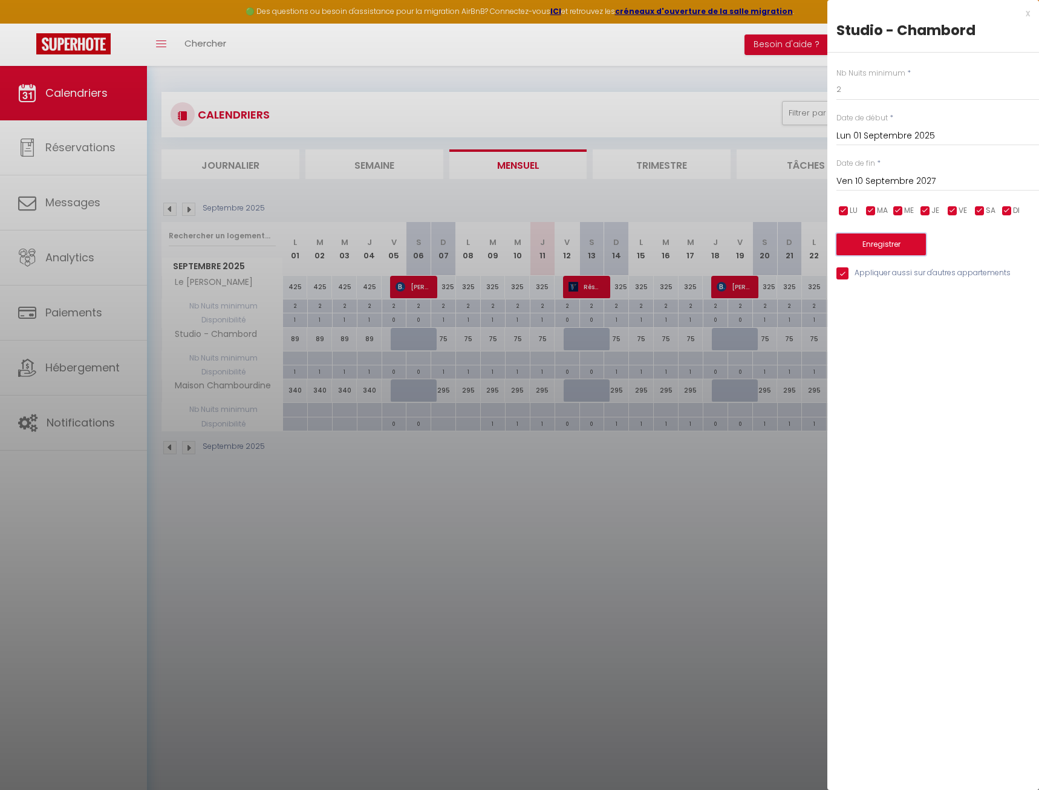
click at [900, 244] on button "Enregistrer" at bounding box center [882, 245] width 90 height 22
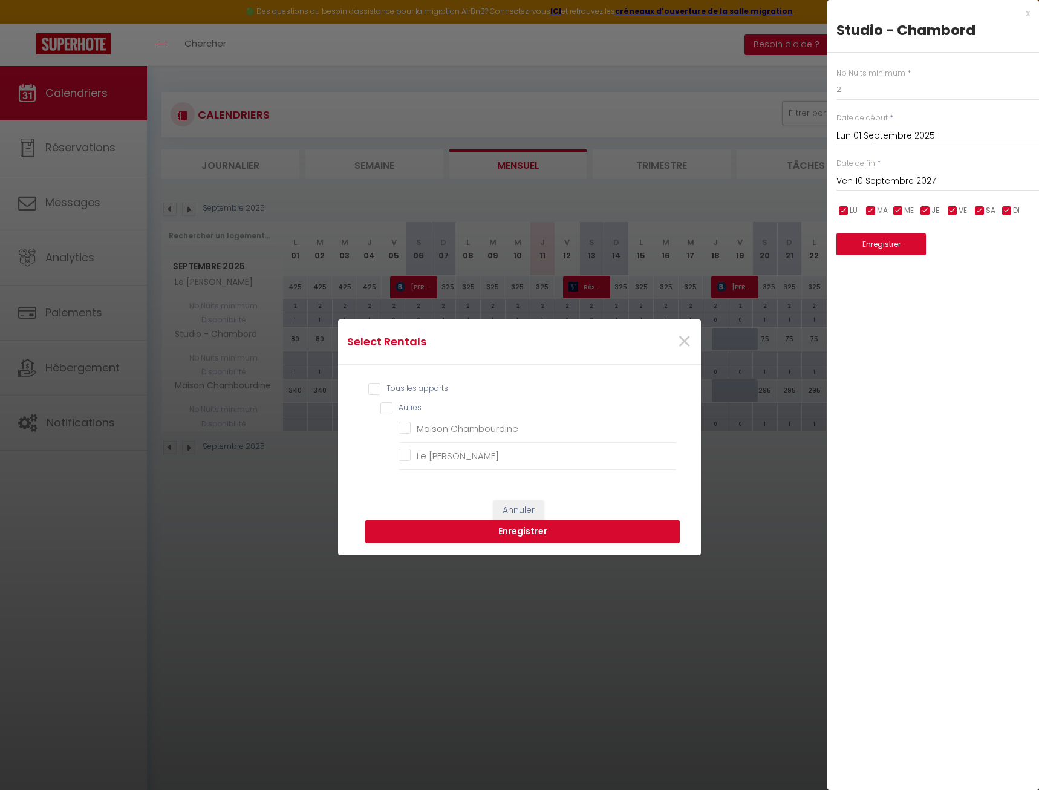
click at [417, 388] on input "Tous les apparts" at bounding box center [522, 389] width 309 height 12
checkbox input "true"
checkbox Chambourdine "true"
checkbox André "true"
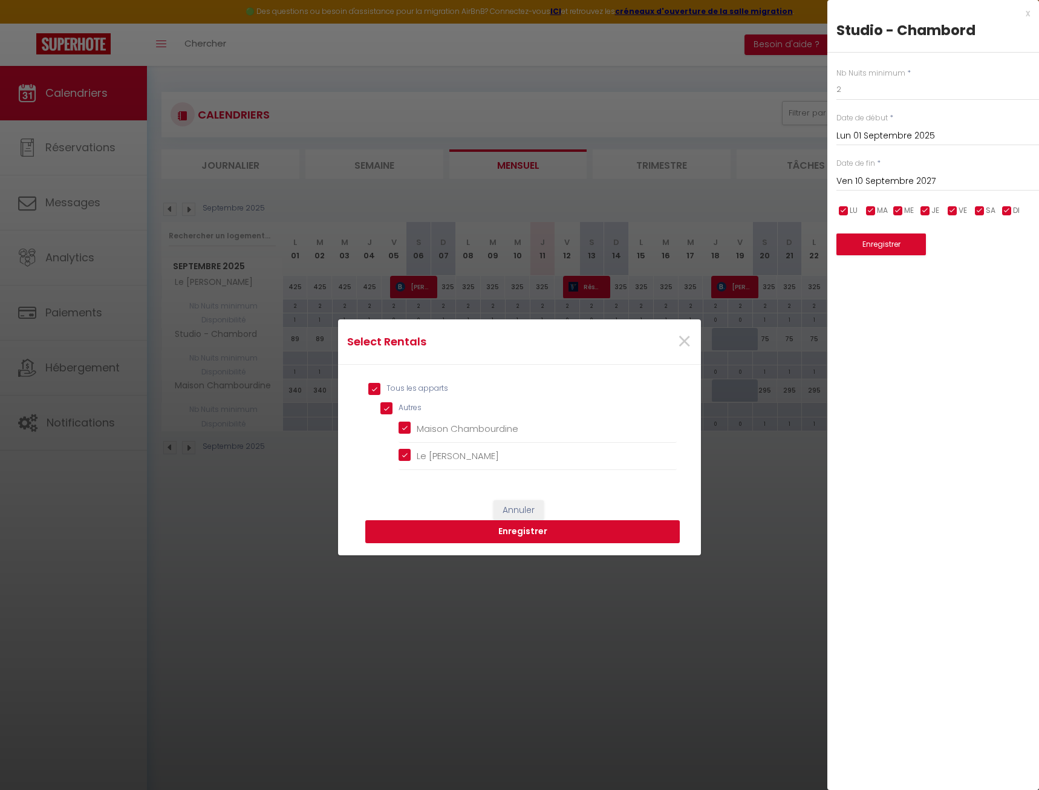
click at [511, 538] on button "Enregistrer" at bounding box center [522, 531] width 315 height 23
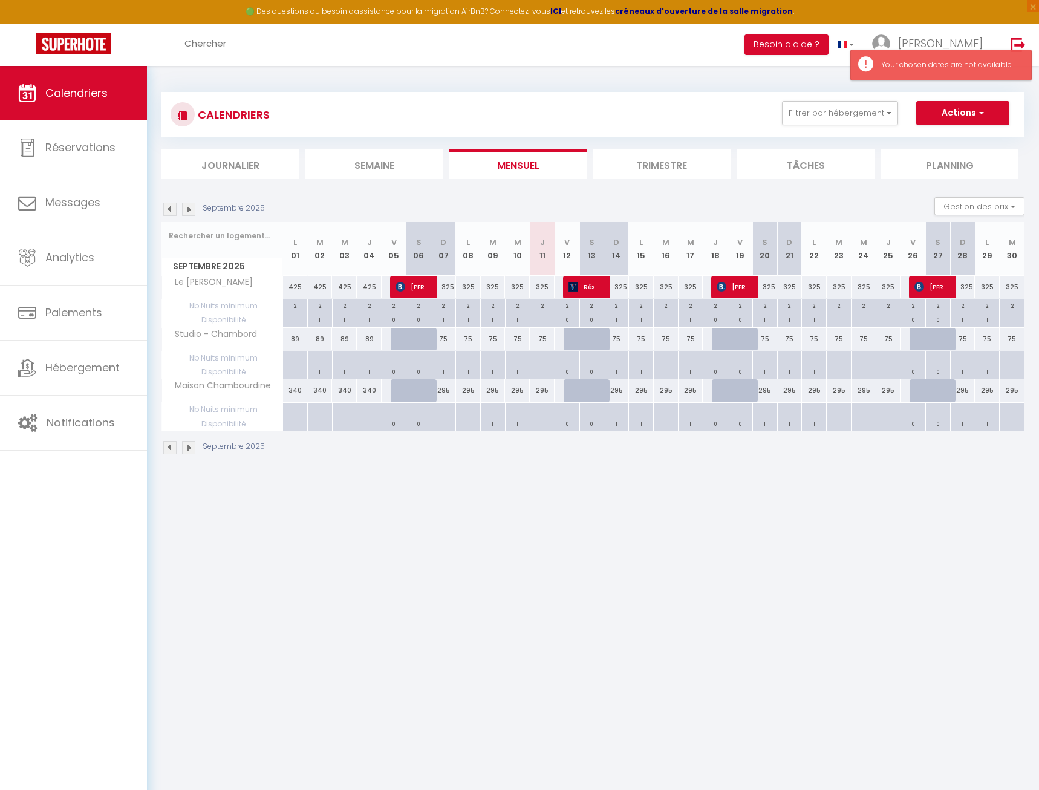
click at [543, 357] on div at bounding box center [542, 358] width 25 height 14
type input "Jeu 11 Septembre 2025"
type input "Ven 12 Septembre 2025"
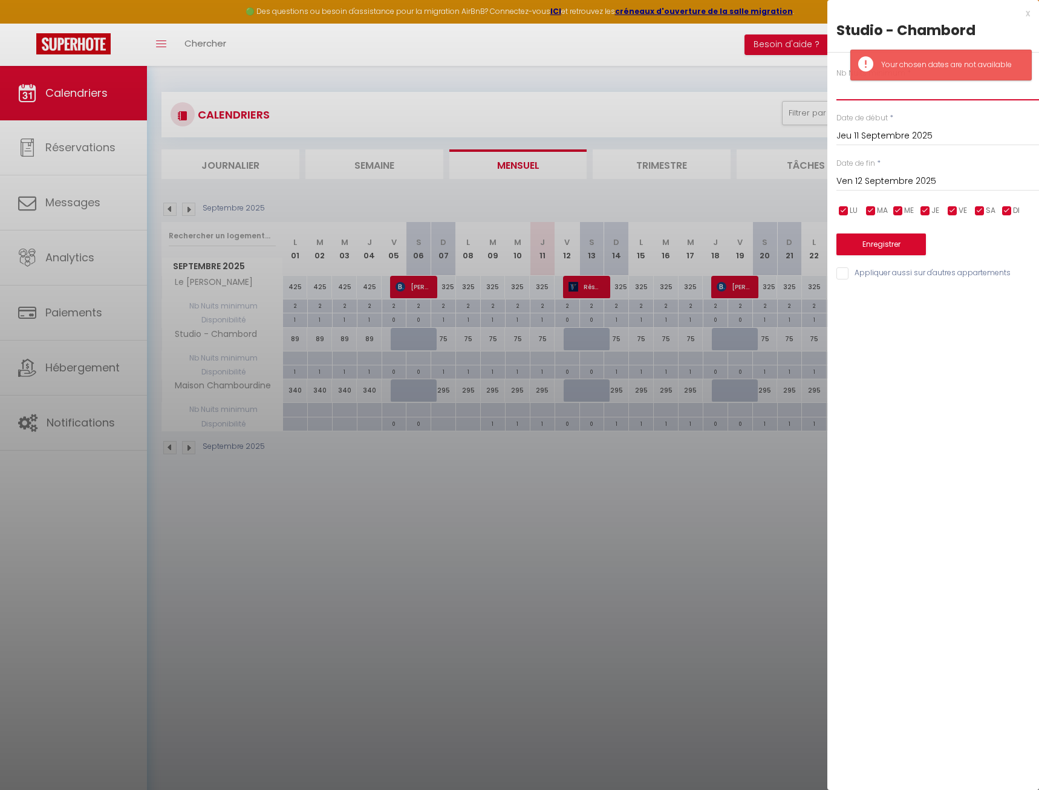
click at [862, 96] on input "text" at bounding box center [938, 90] width 203 height 22
type input "2"
click at [880, 179] on input "Ven 12 Septembre 2025" at bounding box center [938, 182] width 203 height 16
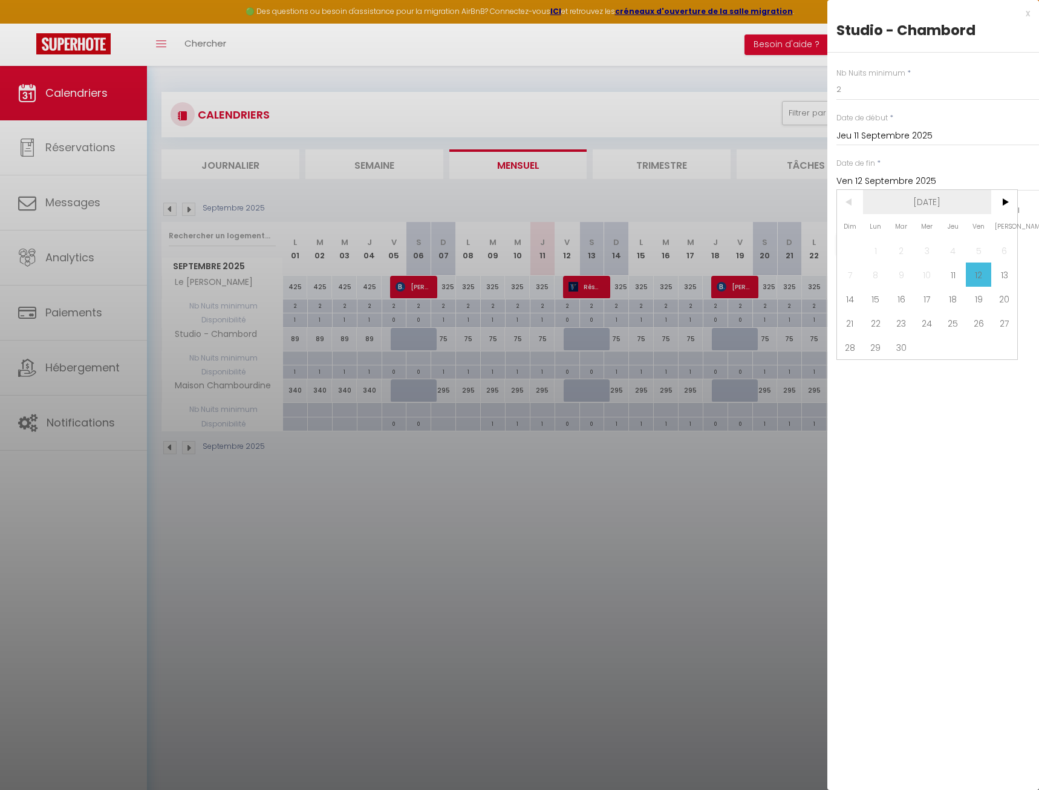
click at [957, 205] on span "[DATE]" at bounding box center [927, 202] width 129 height 24
click at [999, 205] on span ">" at bounding box center [1005, 202] width 26 height 24
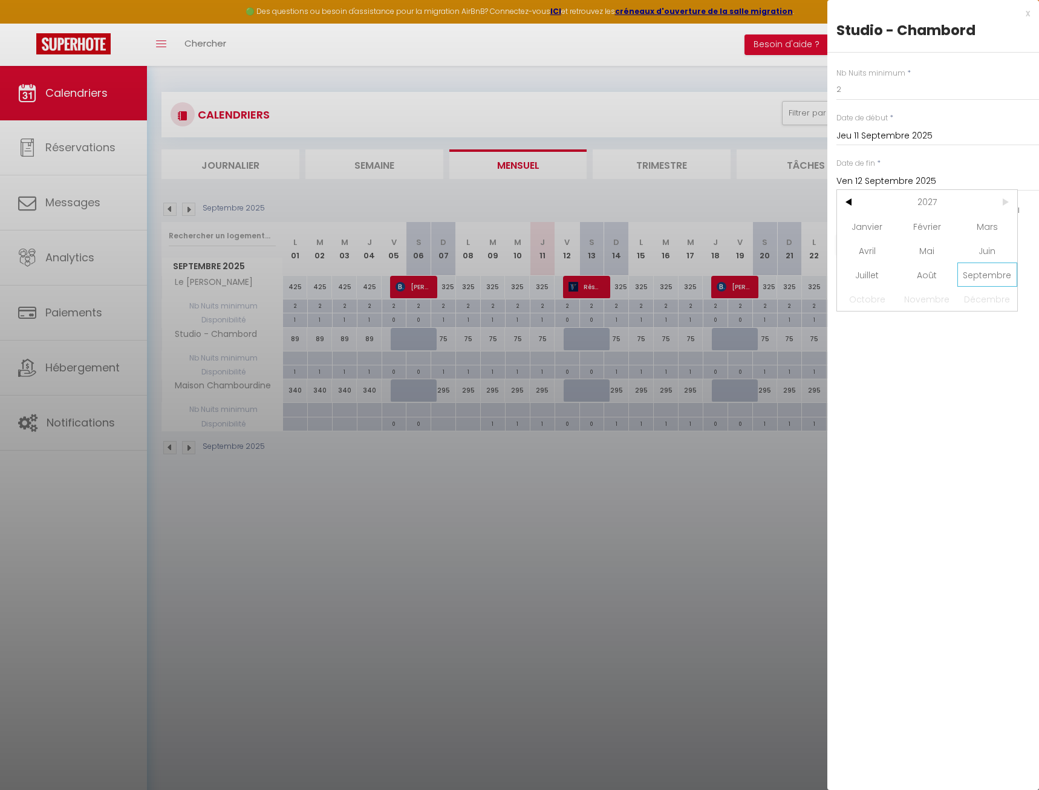
click at [983, 280] on span "Septembre" at bounding box center [988, 275] width 60 height 24
click at [1010, 281] on span "11" at bounding box center [1005, 275] width 26 height 24
type input "Sam 11 Septembre 2027"
click at [845, 278] on input "Appliquer aussi sur d'autres appartements" at bounding box center [938, 273] width 203 height 12
checkbox input "true"
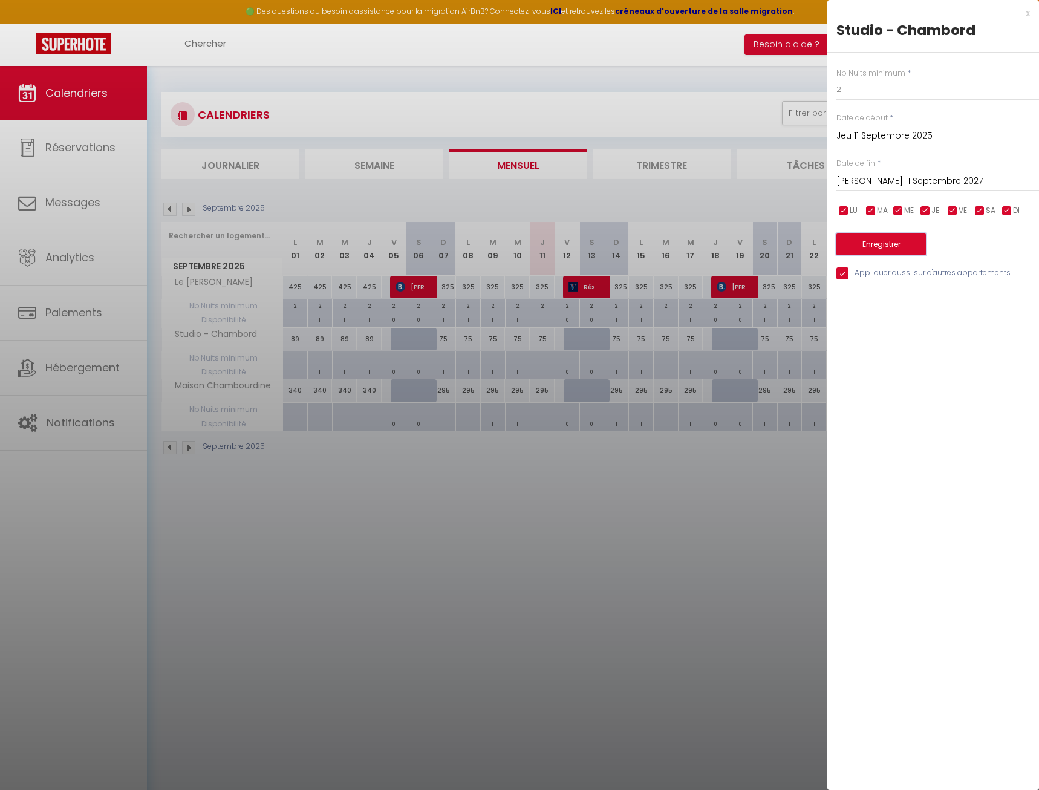
click at [877, 246] on button "Enregistrer" at bounding box center [882, 245] width 90 height 22
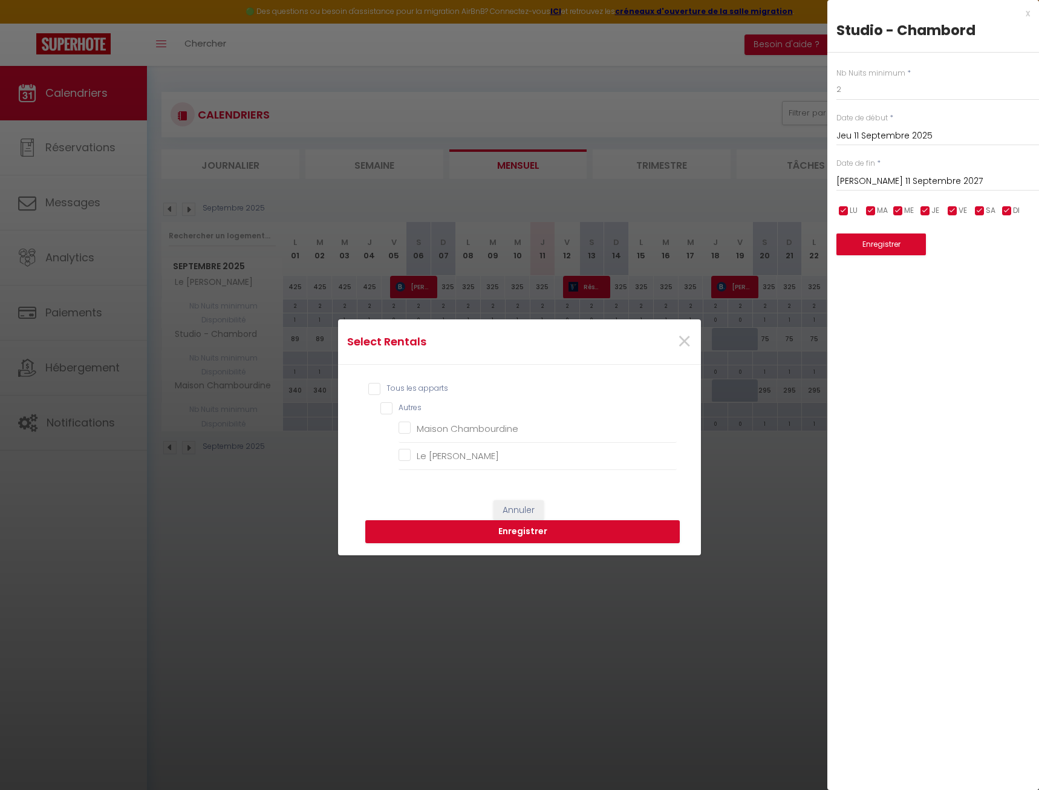
click at [392, 392] on input "Tous les apparts" at bounding box center [522, 389] width 309 height 12
checkbox input "true"
checkbox Chambourdine "true"
checkbox André "true"
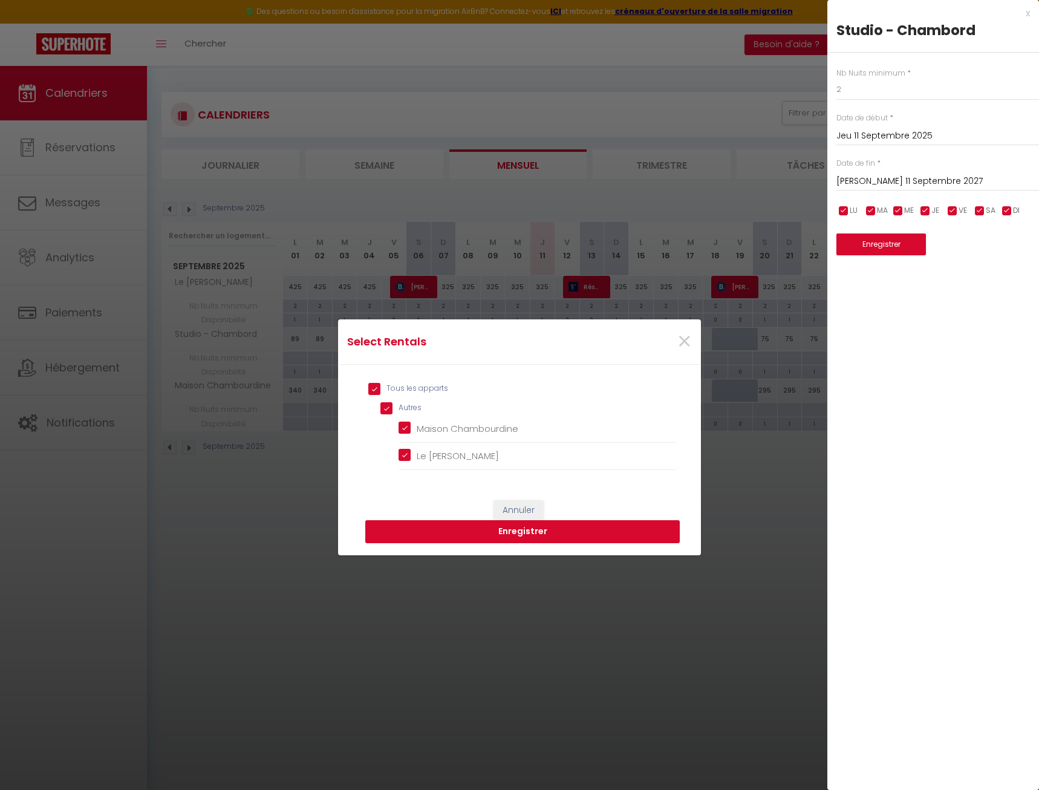
click at [541, 531] on button "Enregistrer" at bounding box center [522, 531] width 315 height 23
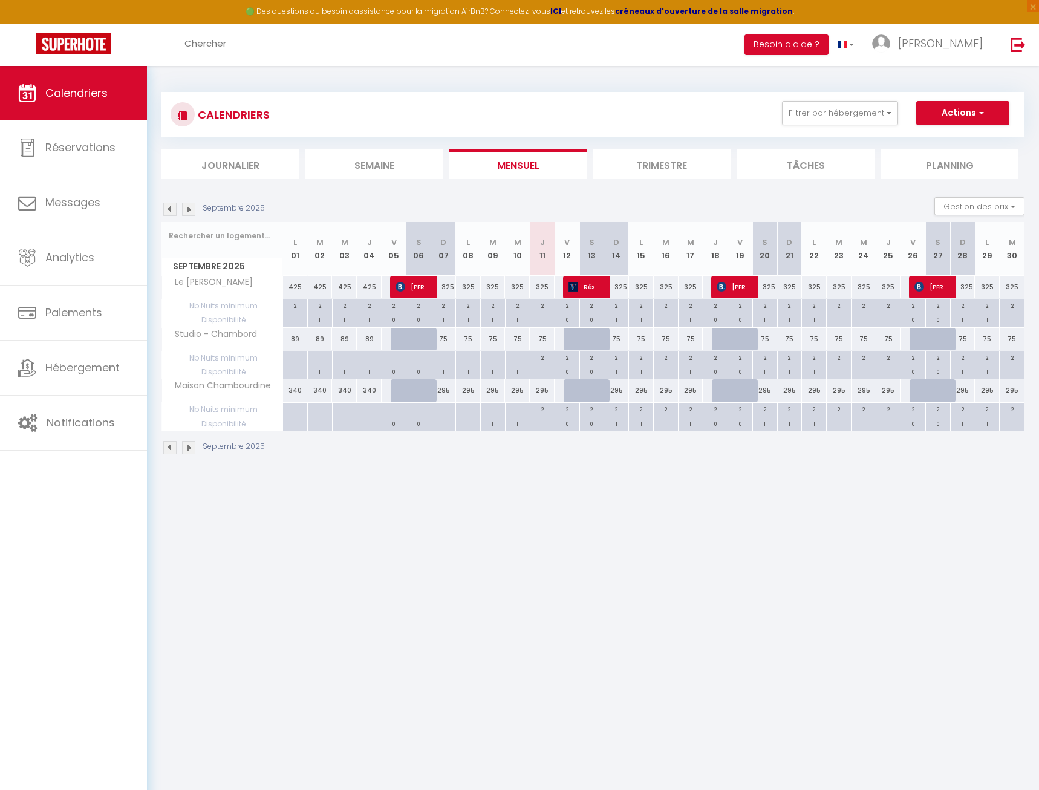
click at [192, 209] on img at bounding box center [188, 209] width 13 height 13
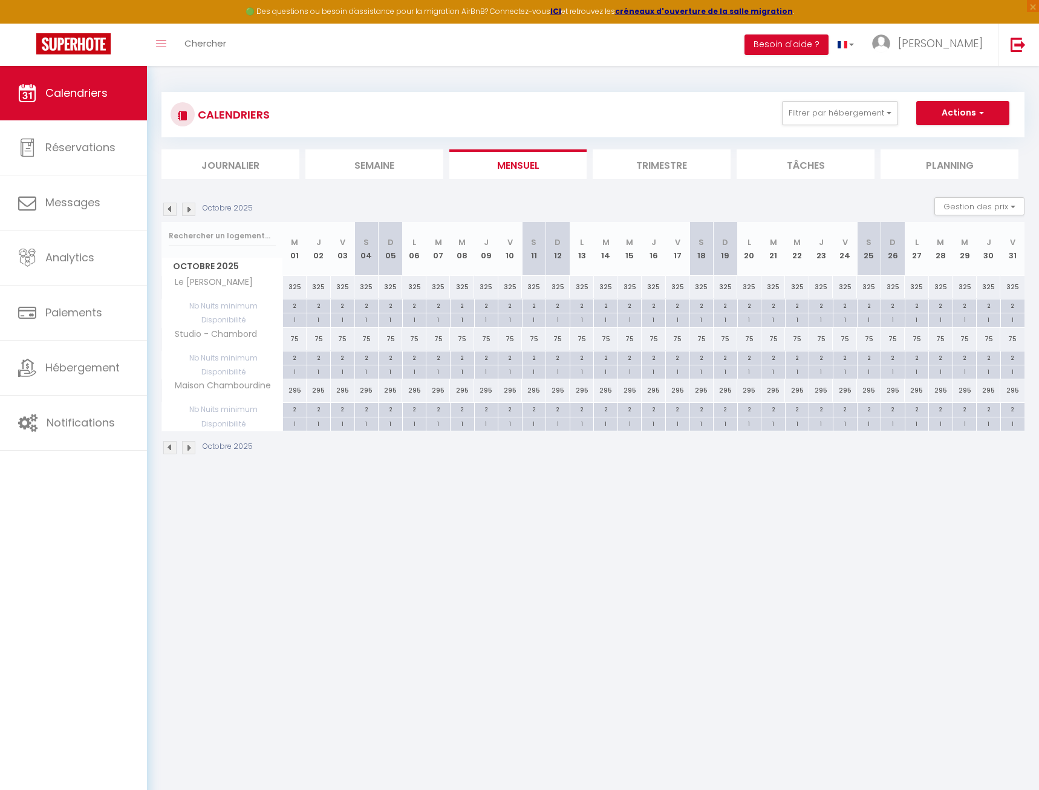
click at [192, 209] on img at bounding box center [188, 209] width 13 height 13
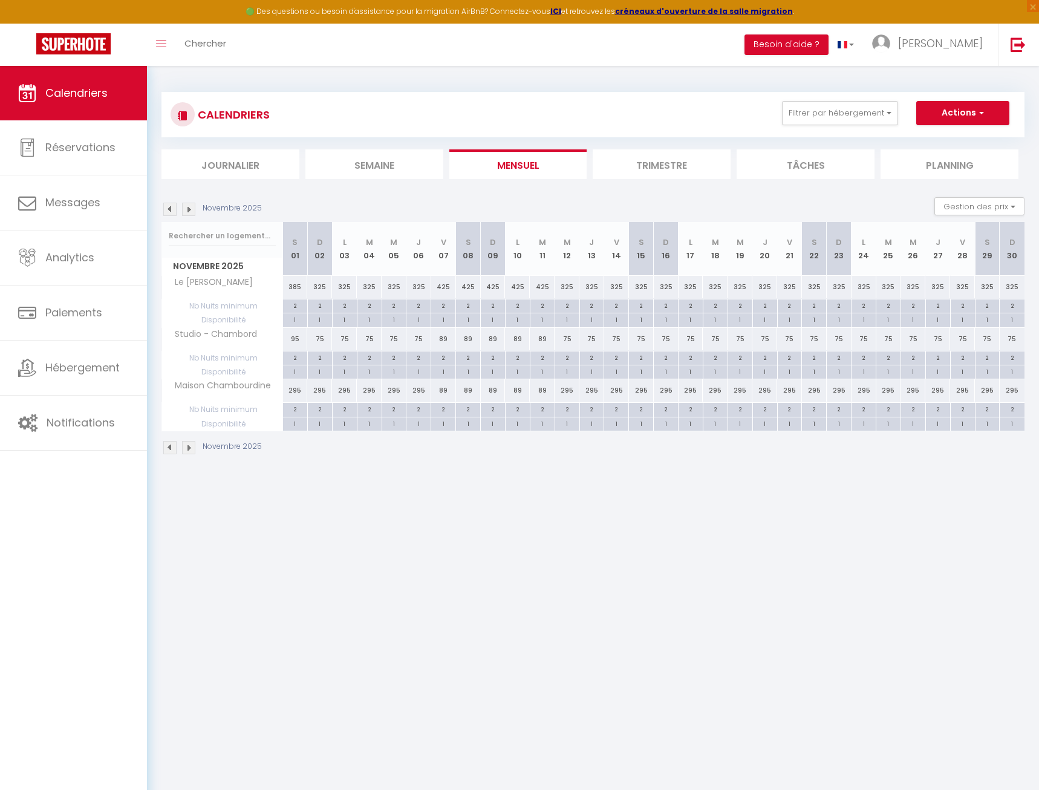
click at [192, 209] on img at bounding box center [188, 209] width 13 height 13
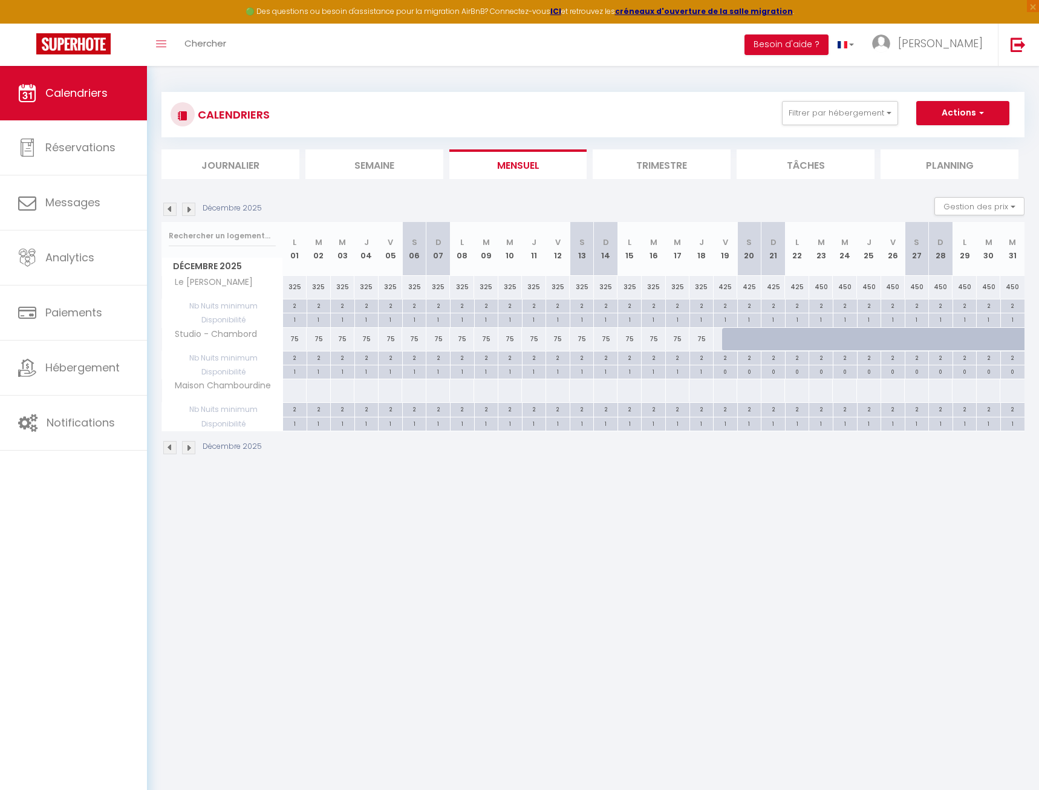
click at [679, 157] on li "Trimestre" at bounding box center [662, 164] width 138 height 30
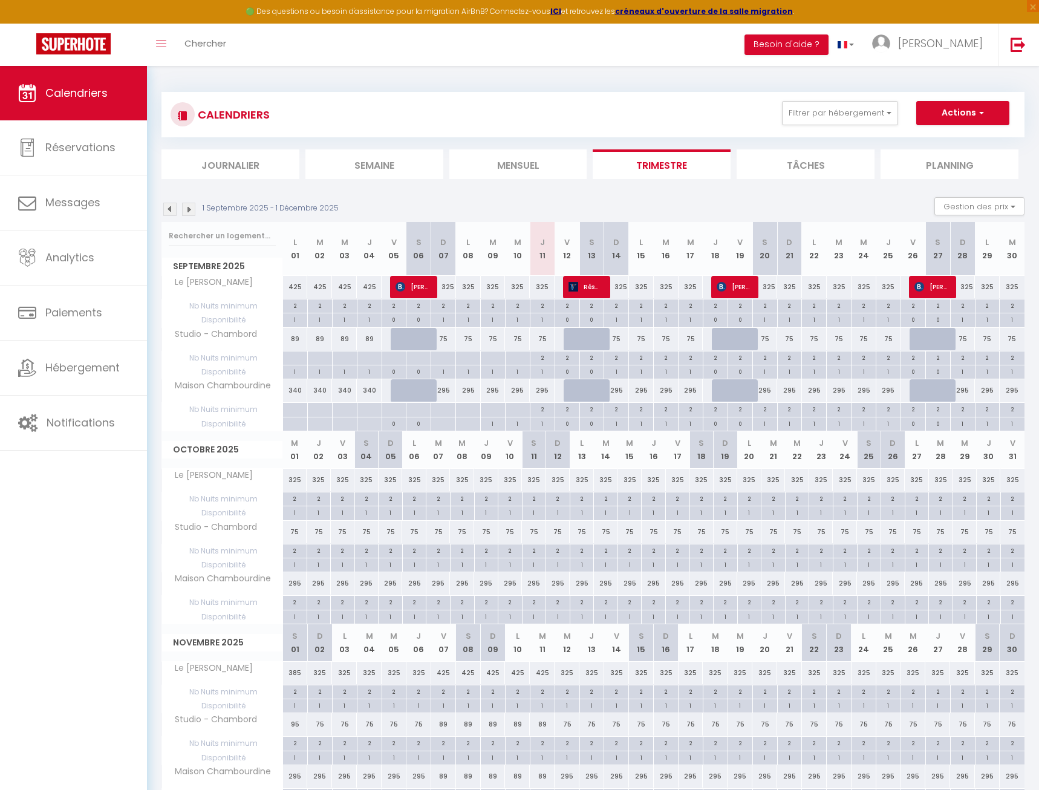
click at [192, 211] on img at bounding box center [188, 209] width 13 height 13
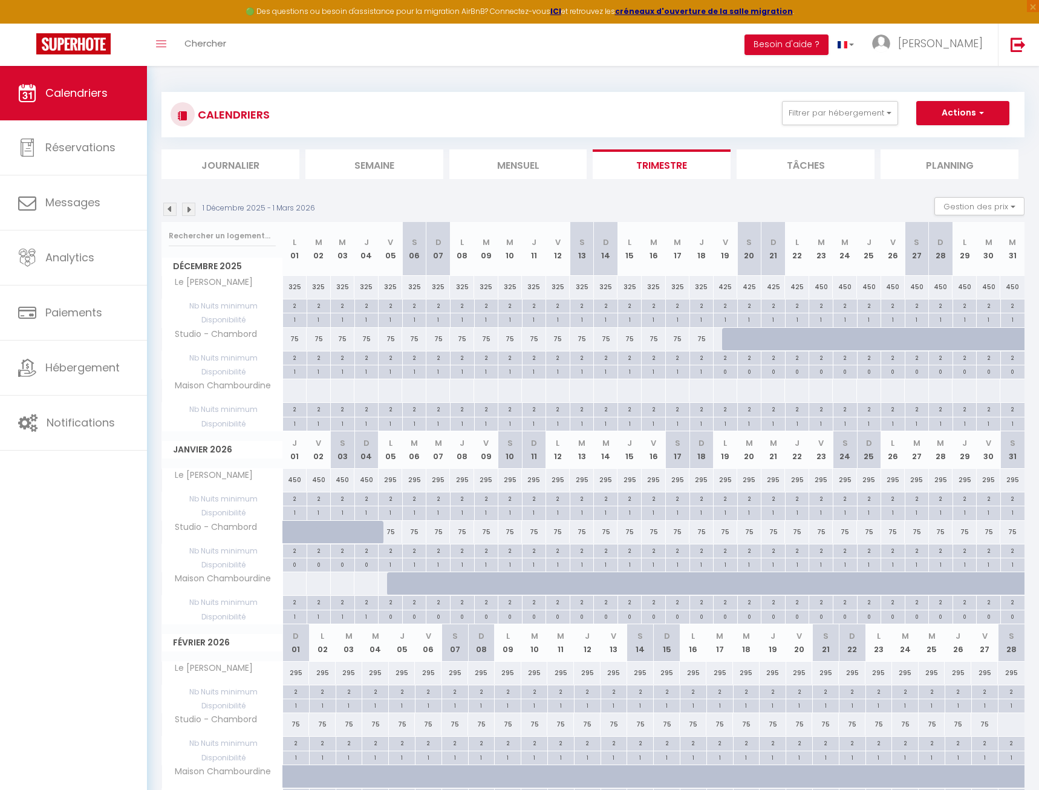
click at [192, 211] on img at bounding box center [188, 209] width 13 height 13
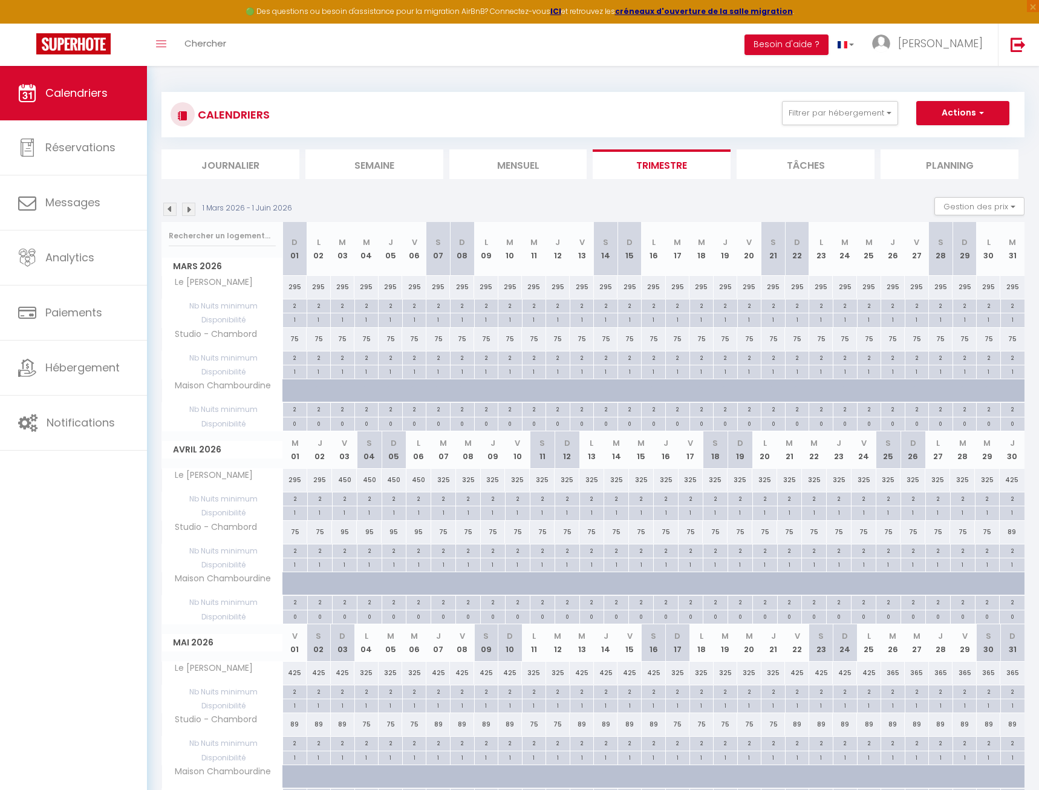
click at [169, 211] on img at bounding box center [169, 209] width 13 height 13
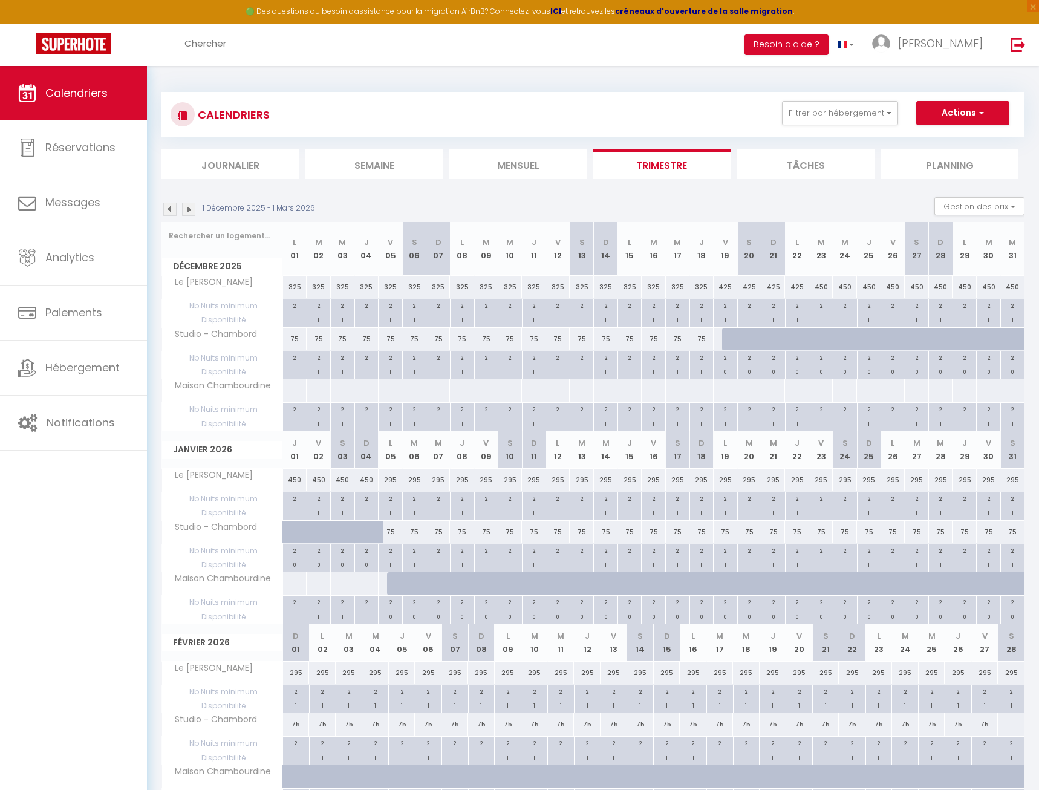
click at [821, 126] on div "CALENDRIERS Filtrer par hébergement Tous Studio - Chambord Maison Chambourdine …" at bounding box center [593, 114] width 845 height 27
click at [827, 120] on button "Filtrer par hébergement" at bounding box center [840, 113] width 116 height 24
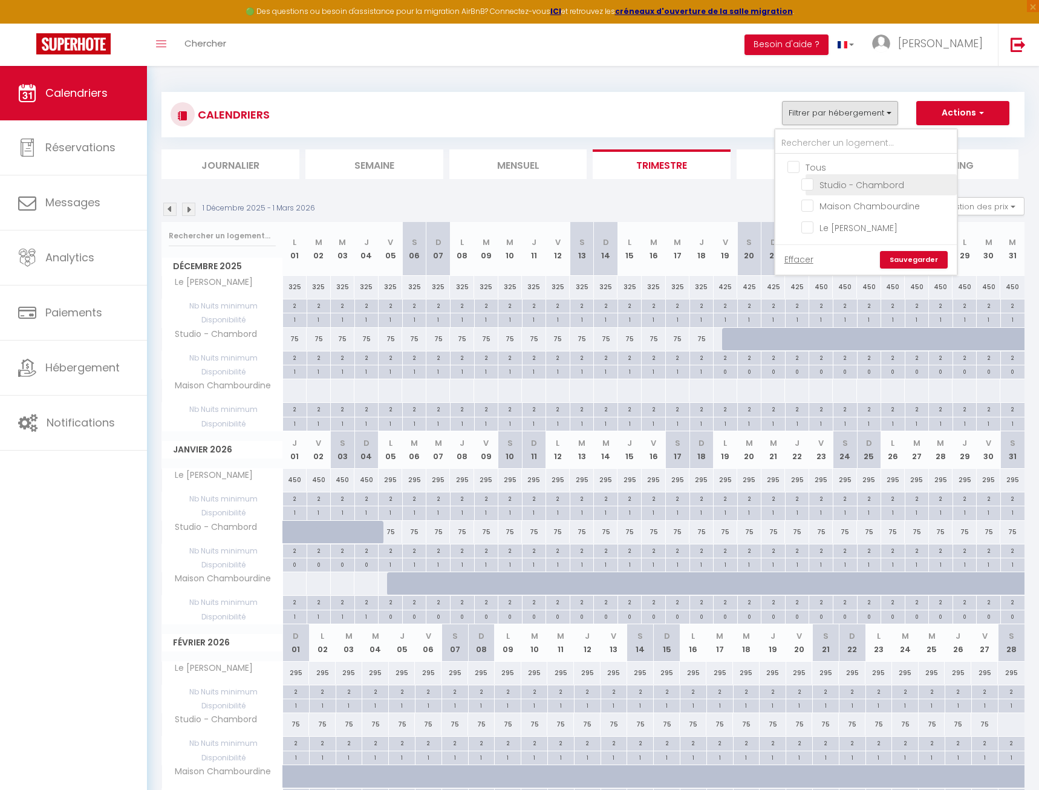
click at [806, 186] on input "Studio - Chambord" at bounding box center [877, 184] width 151 height 12
checkbox input "true"
checkbox input "false"
click at [808, 183] on input "Studio - Chambord" at bounding box center [877, 184] width 151 height 12
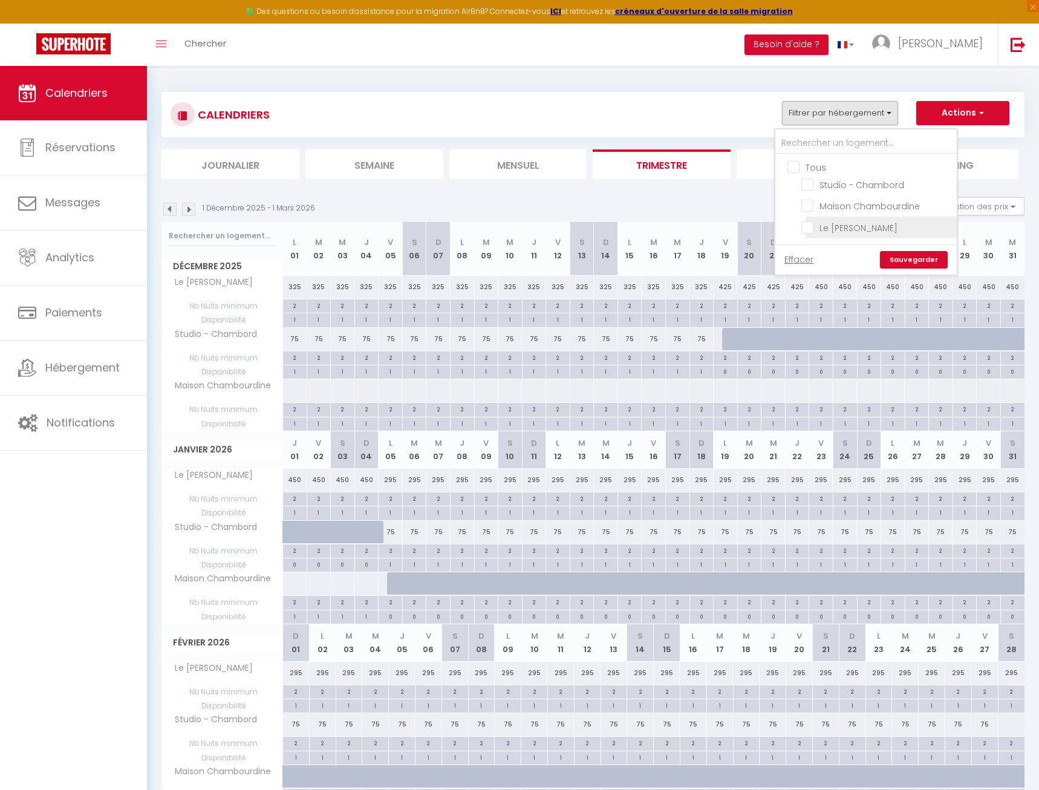
click at [810, 227] on input "Le Clos [PERSON_NAME]" at bounding box center [877, 226] width 151 height 12
click at [921, 266] on link "Sauvegarder" at bounding box center [914, 260] width 68 height 18
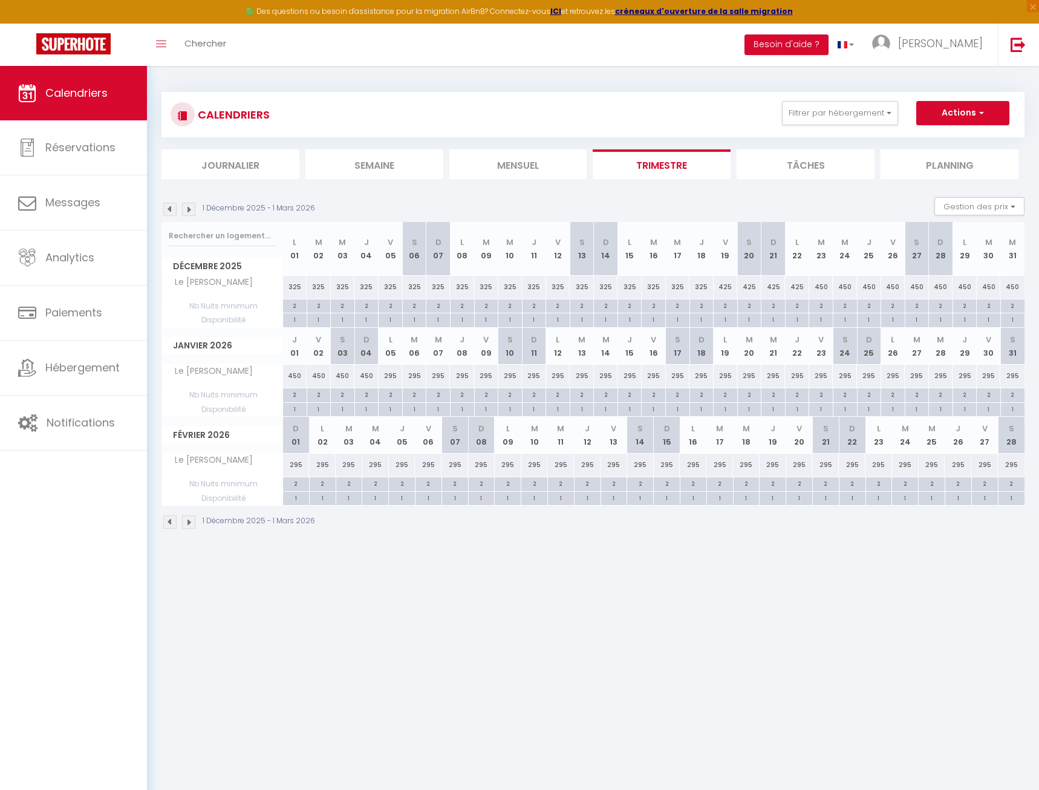
click at [190, 213] on img at bounding box center [188, 209] width 13 height 13
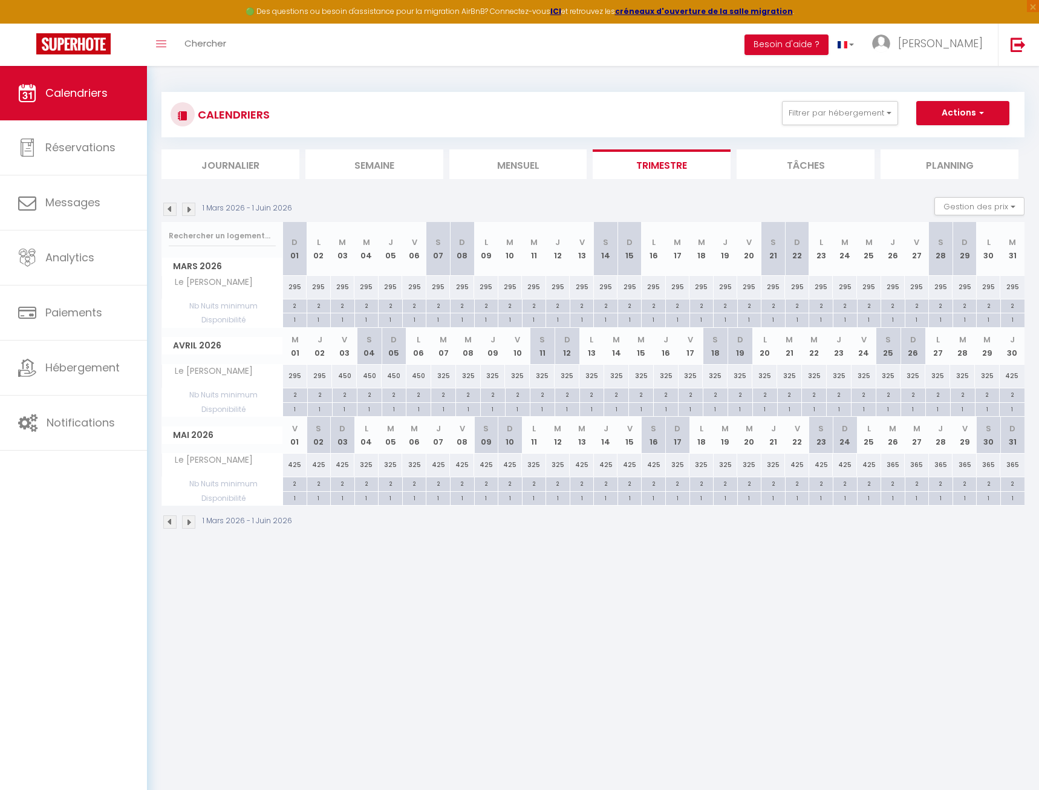
click at [192, 212] on img at bounding box center [188, 209] width 13 height 13
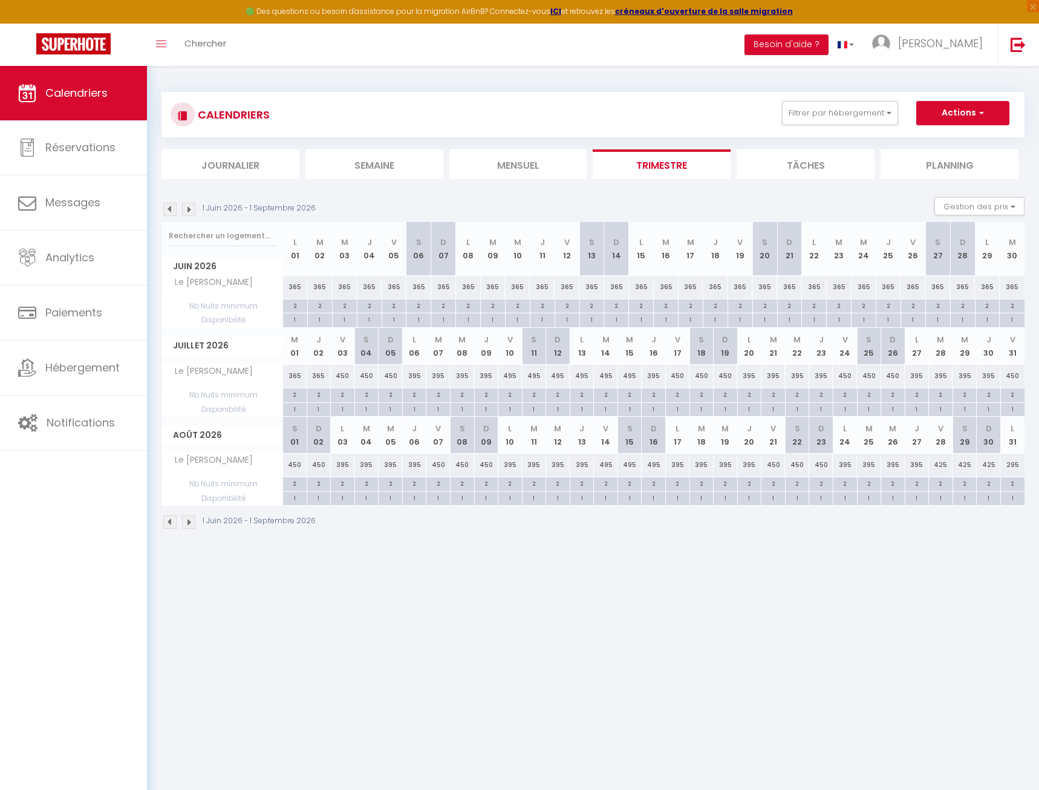
click at [167, 209] on img at bounding box center [169, 209] width 13 height 13
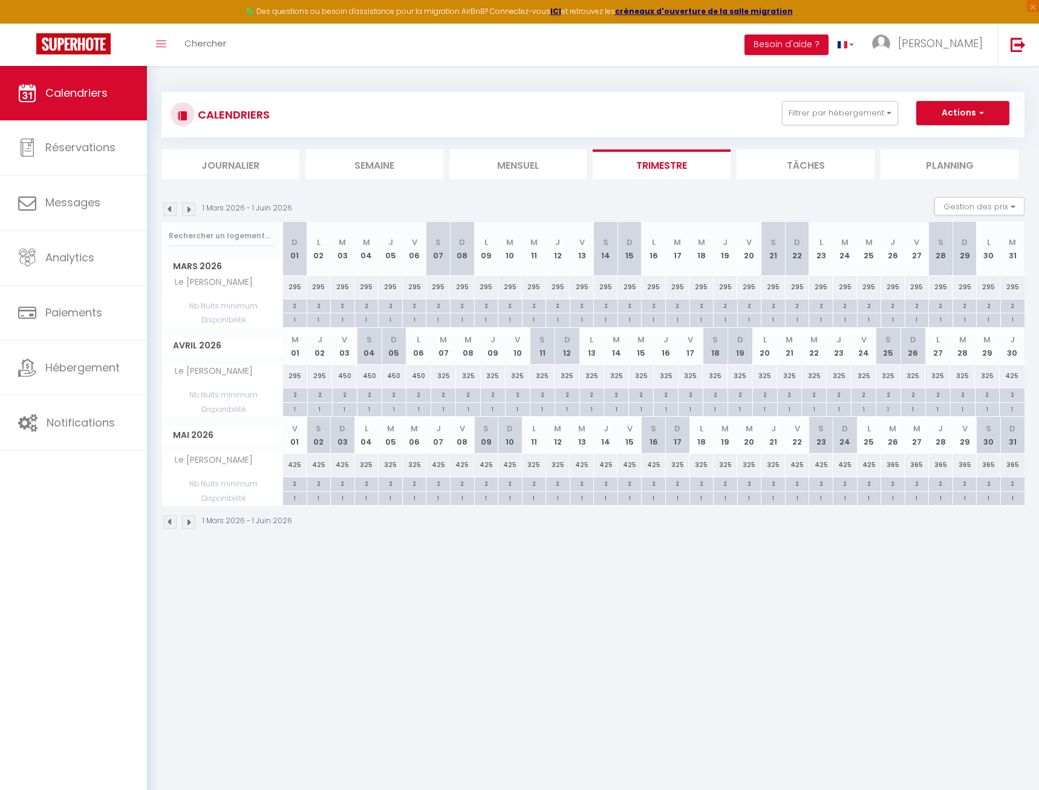
click at [167, 209] on img at bounding box center [169, 209] width 13 height 13
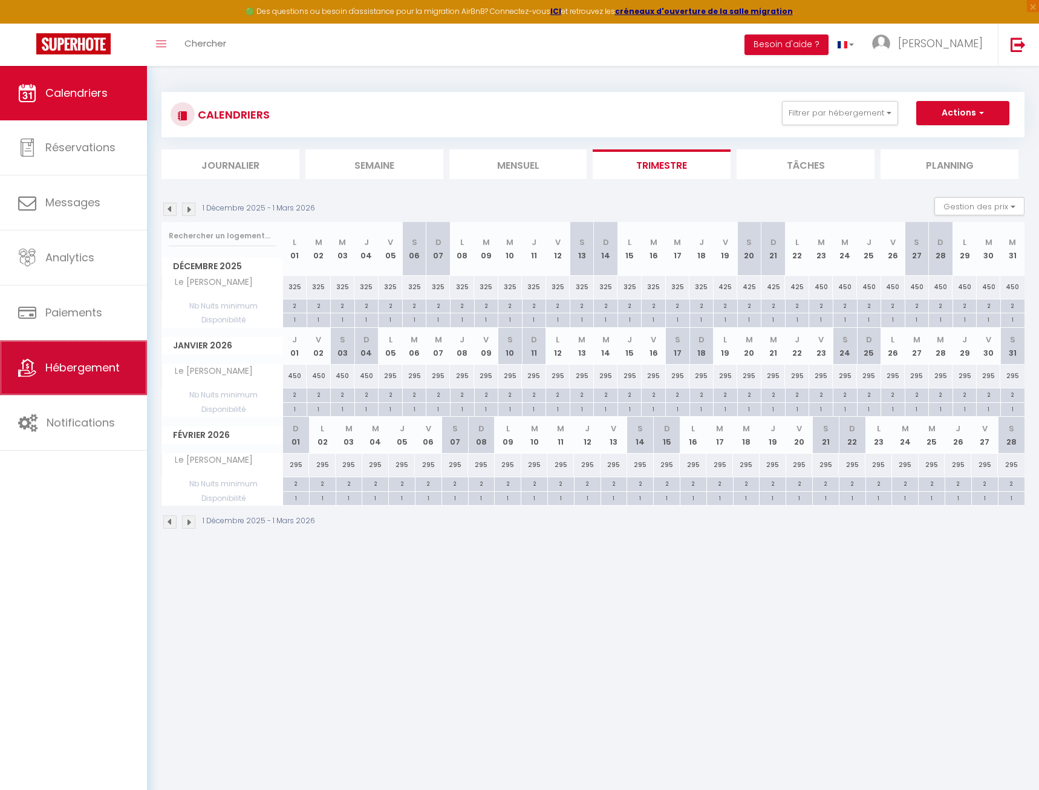
click at [99, 359] on link "Hébergement" at bounding box center [73, 368] width 147 height 54
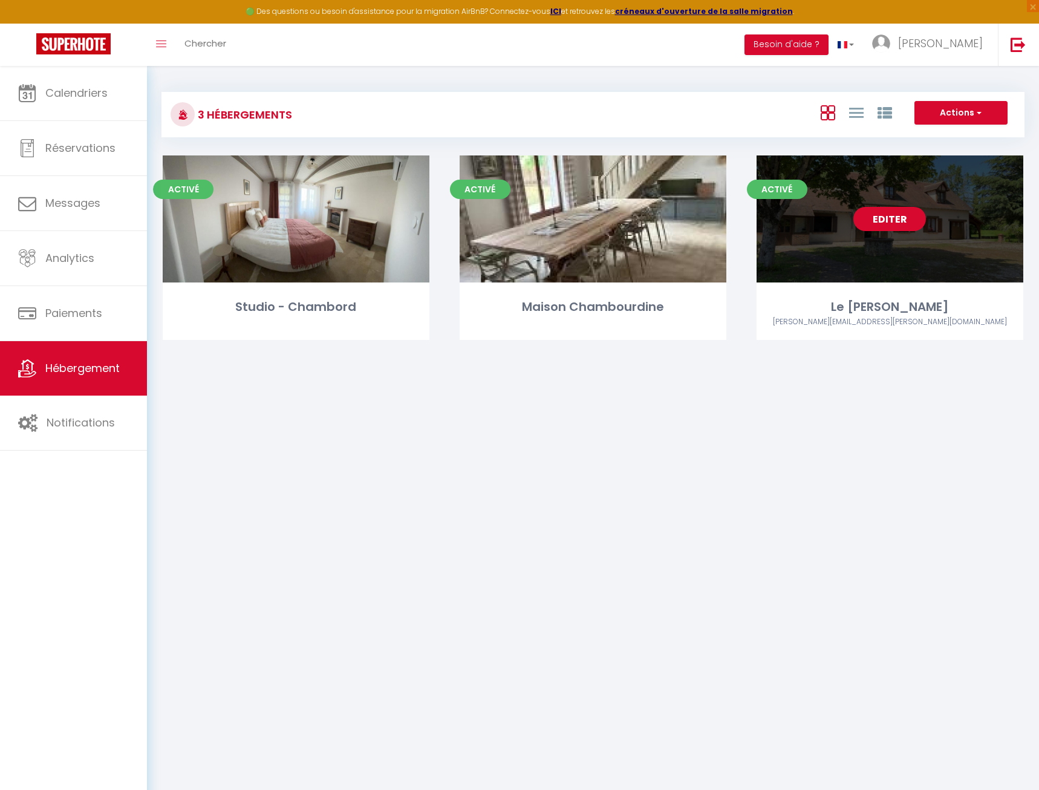
click at [922, 216] on link "Editer" at bounding box center [890, 219] width 73 height 24
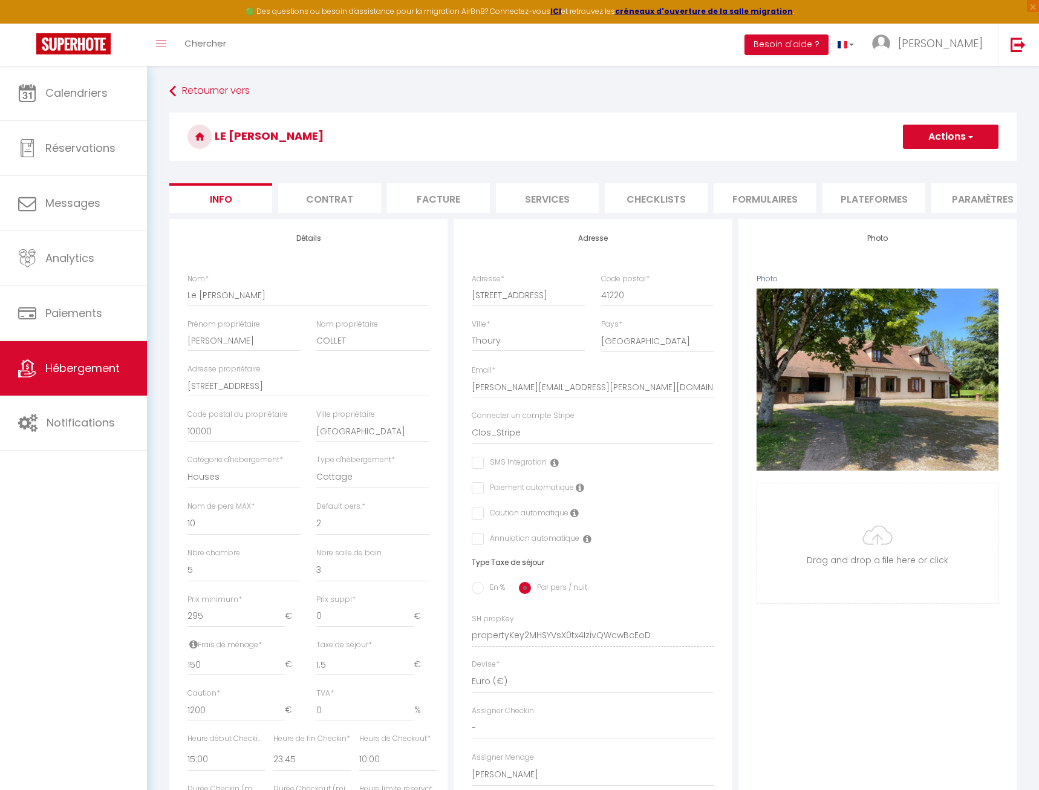
click at [964, 195] on li "Paramètres" at bounding box center [983, 198] width 103 height 30
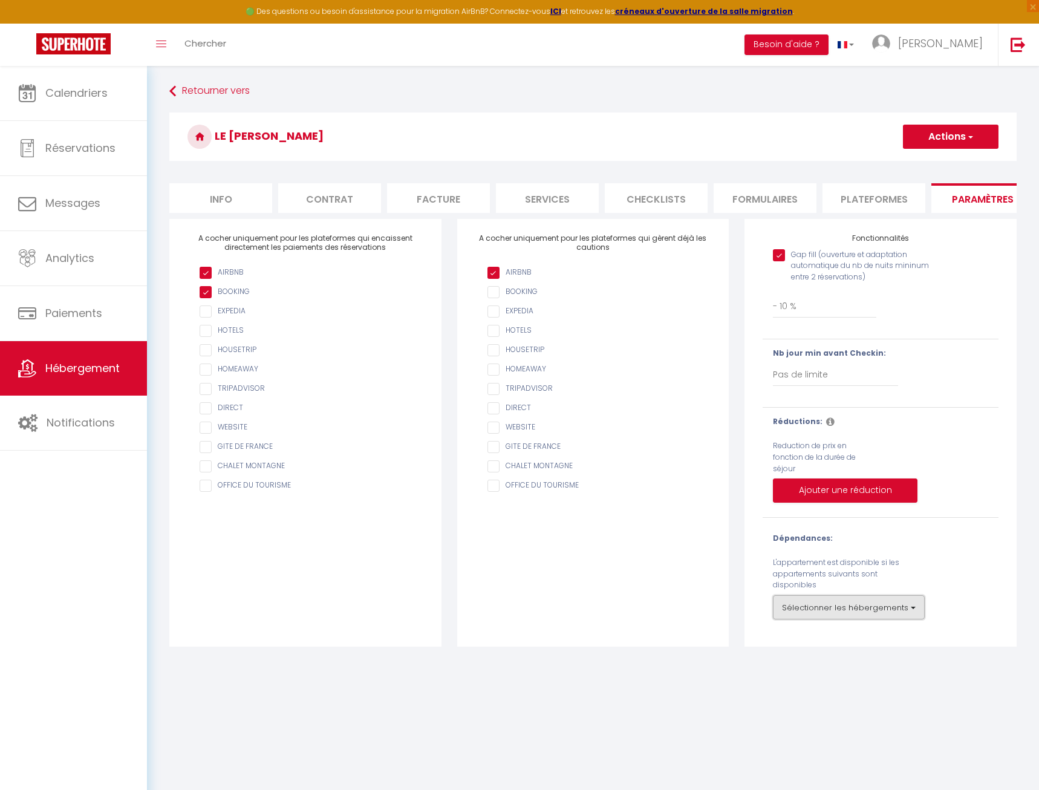
click at [827, 609] on button "Sélectionner les hébergements" at bounding box center [849, 607] width 152 height 24
click at [797, 488] on input "Tous" at bounding box center [867, 489] width 151 height 12
click at [943, 140] on button "Actions" at bounding box center [951, 137] width 96 height 24
click at [936, 164] on input "Enregistrer" at bounding box center [937, 163] width 45 height 12
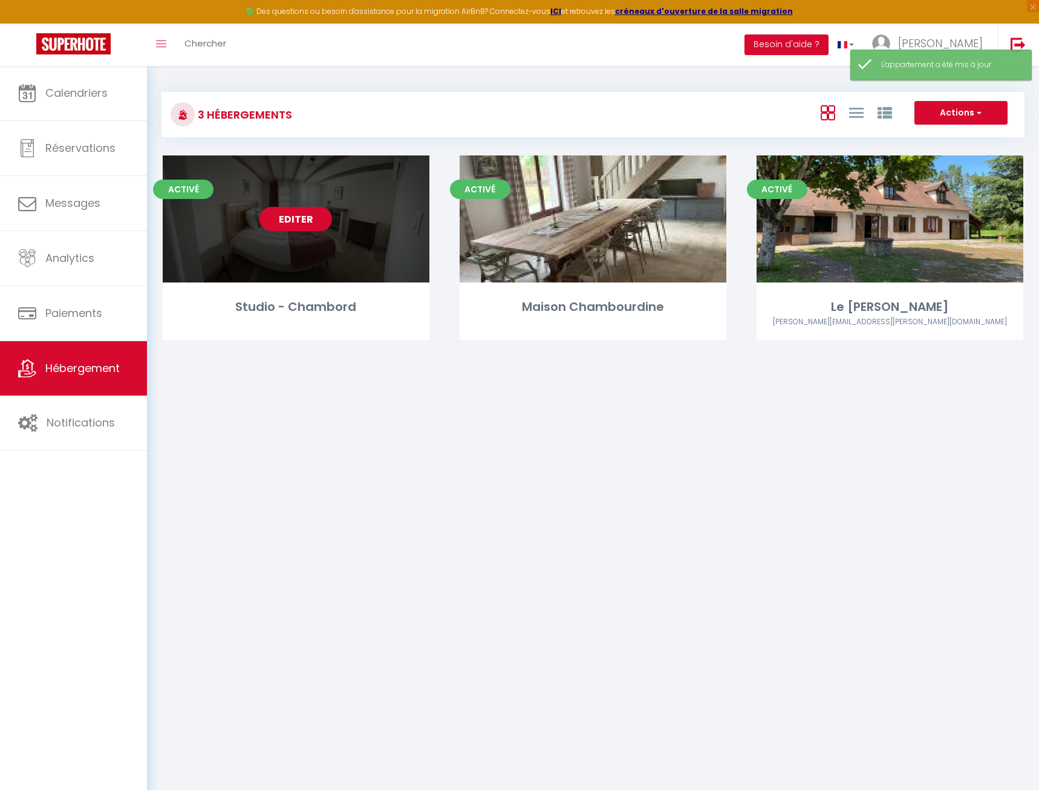
click at [305, 224] on link "Editer" at bounding box center [296, 219] width 73 height 24
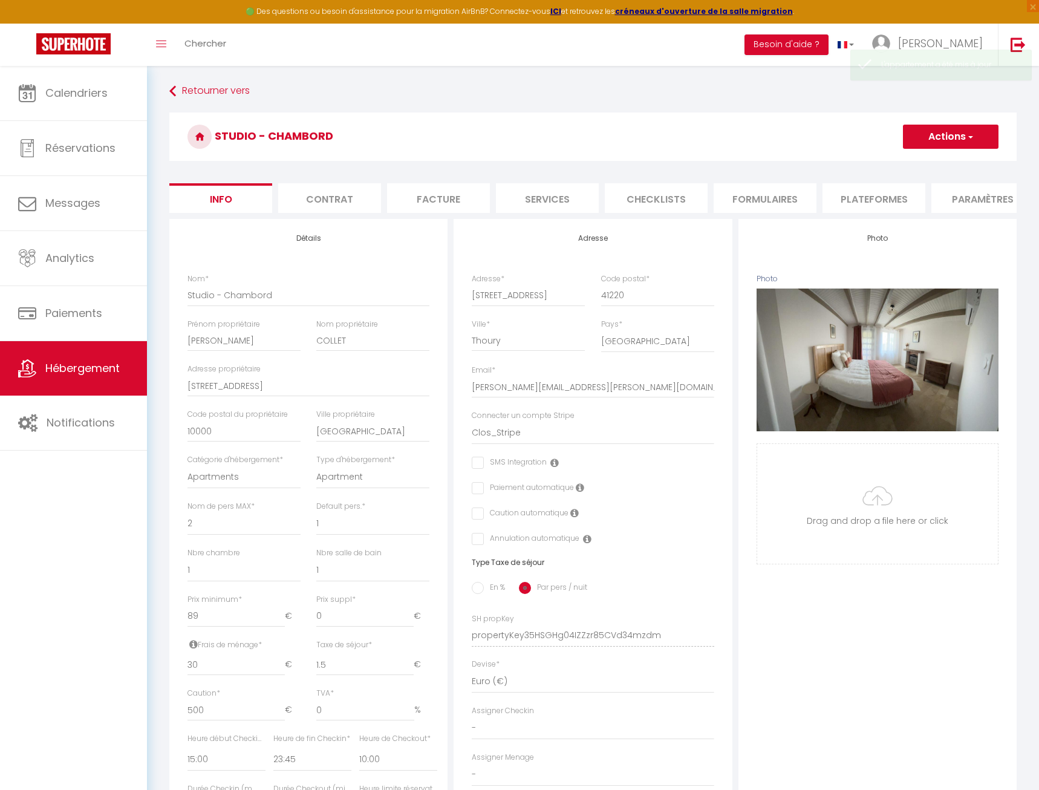
click at [960, 195] on li "Paramètres" at bounding box center [983, 198] width 103 height 30
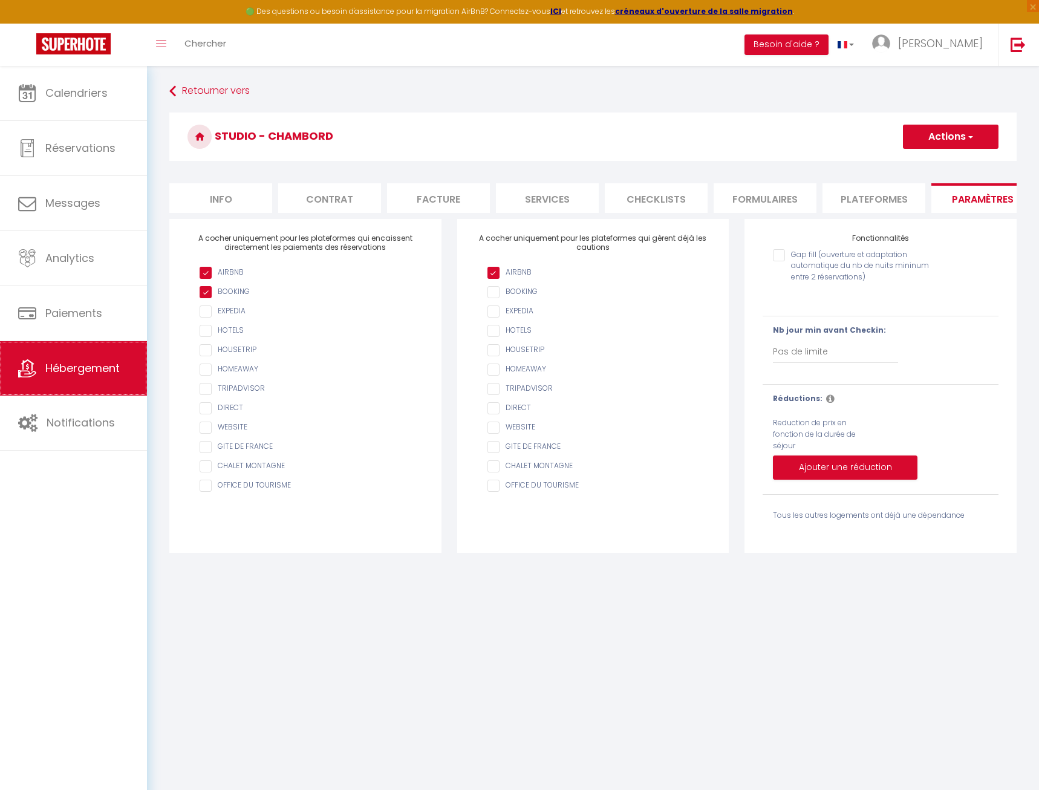
click at [97, 362] on link "Hébergement" at bounding box center [73, 368] width 147 height 54
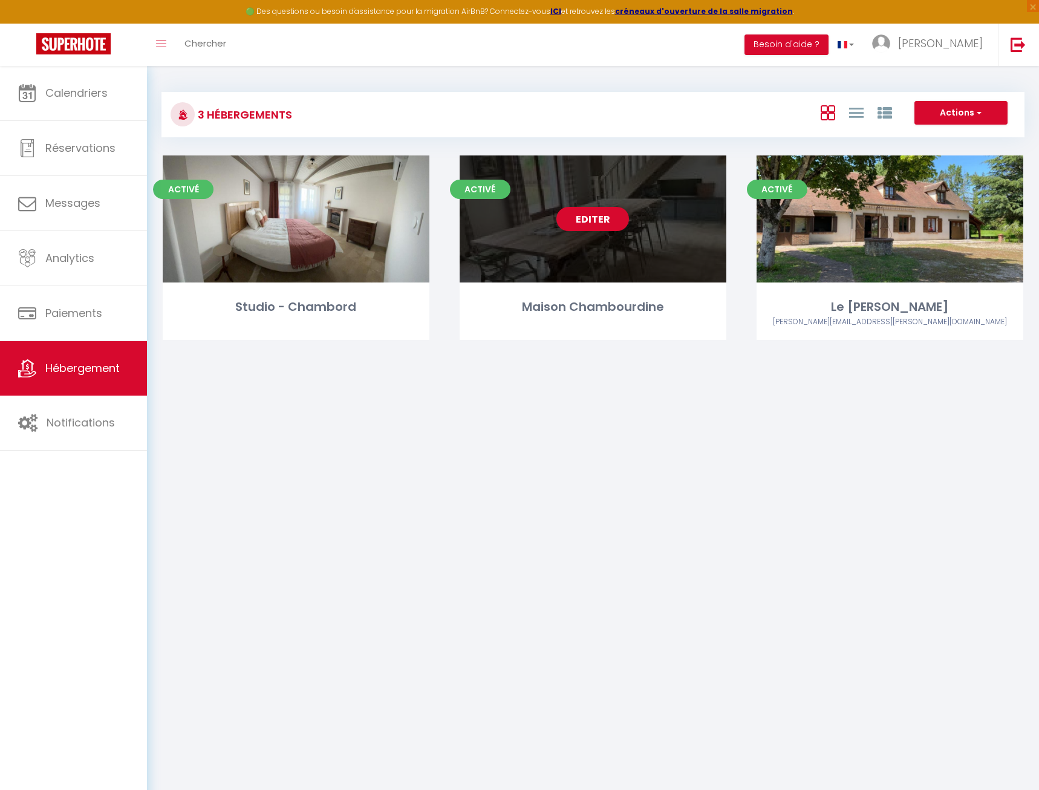
click at [589, 217] on link "Editer" at bounding box center [593, 219] width 73 height 24
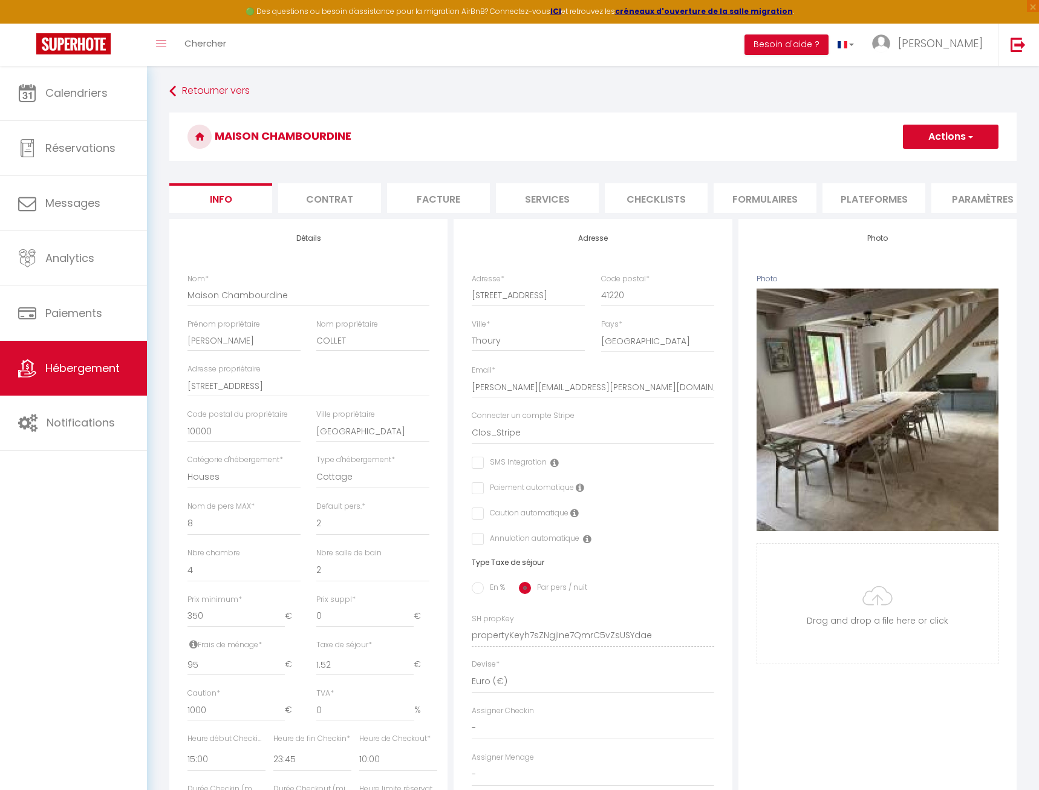
click at [961, 185] on li "Paramètres" at bounding box center [983, 198] width 103 height 30
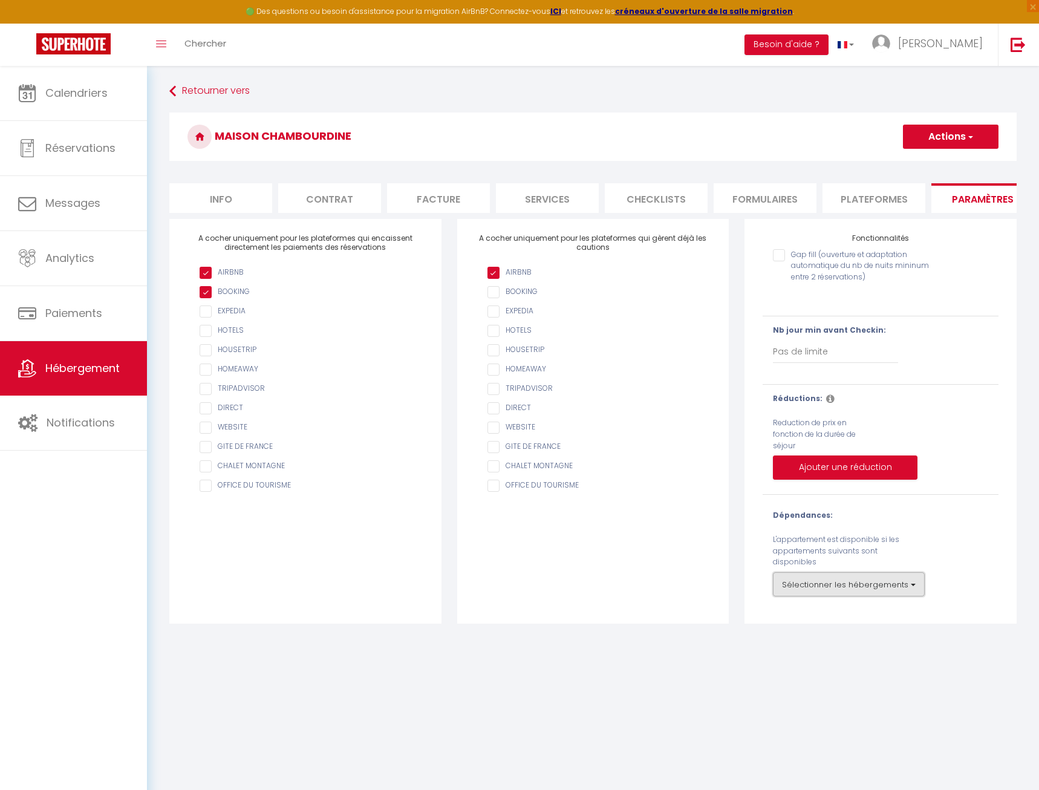
click at [862, 581] on button "Sélectionner les hébergements" at bounding box center [849, 584] width 152 height 24
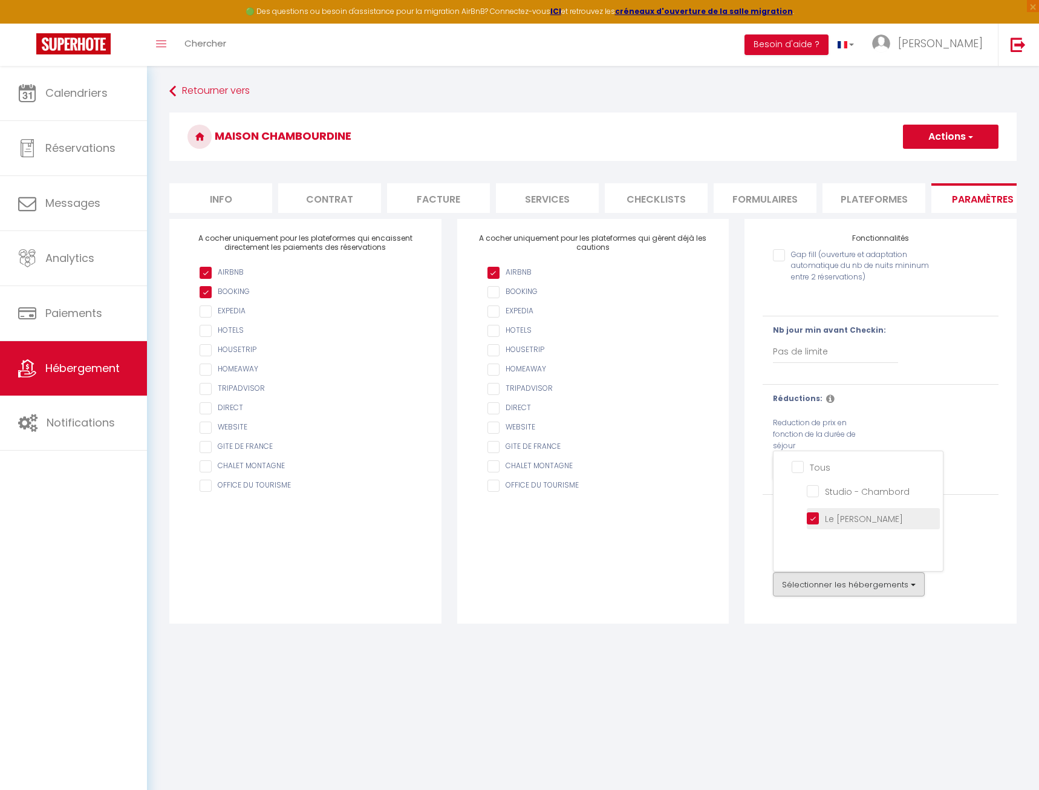
click at [811, 521] on André "Le Clos [PERSON_NAME]" at bounding box center [873, 518] width 133 height 12
click at [946, 143] on button "Actions" at bounding box center [951, 137] width 96 height 24
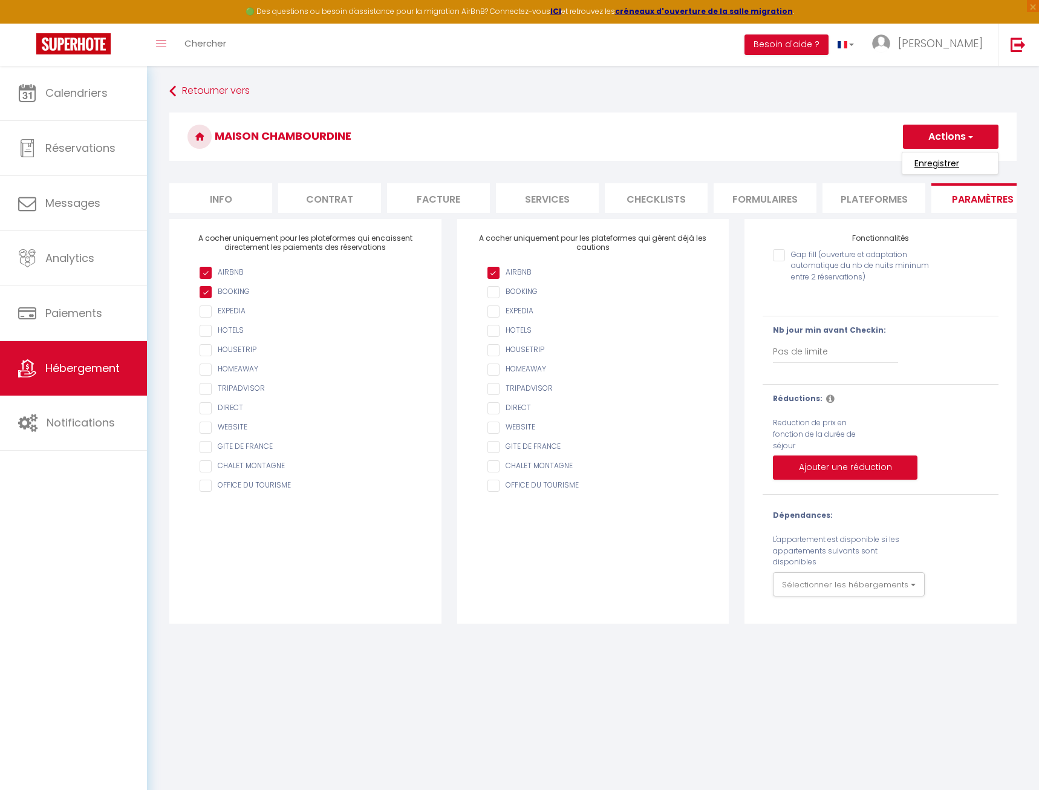
click at [942, 165] on input "Enregistrer" at bounding box center [937, 163] width 45 height 12
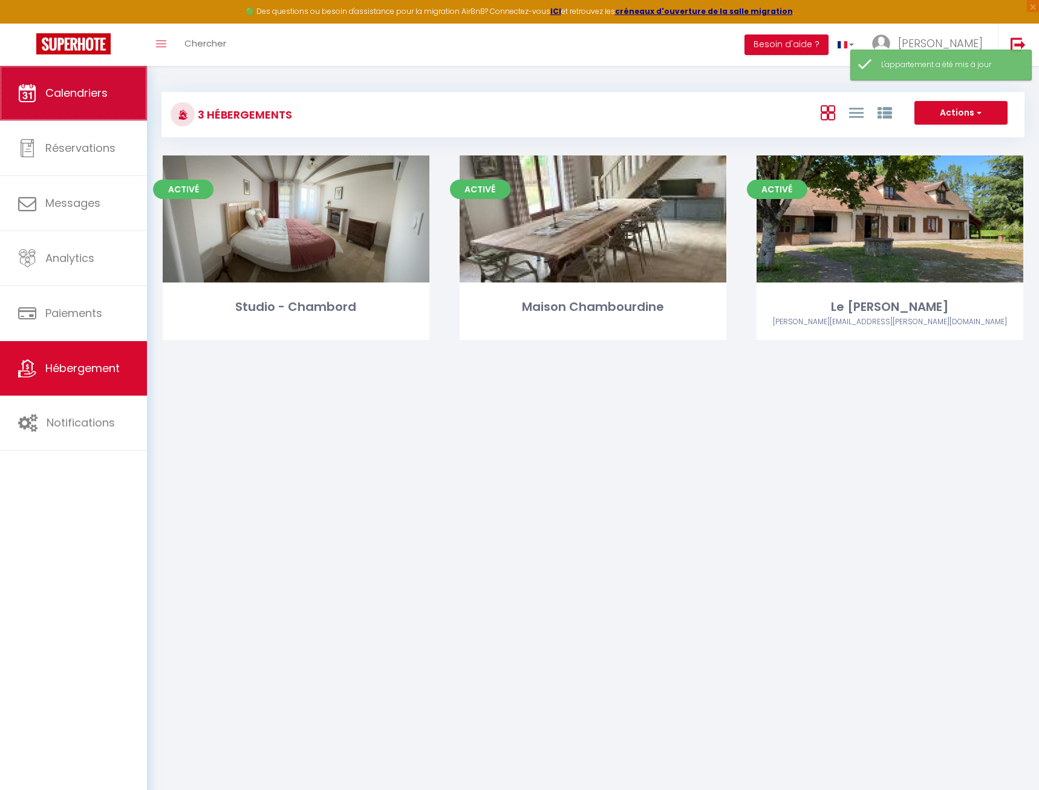
click at [100, 108] on link "Calendriers" at bounding box center [73, 93] width 147 height 54
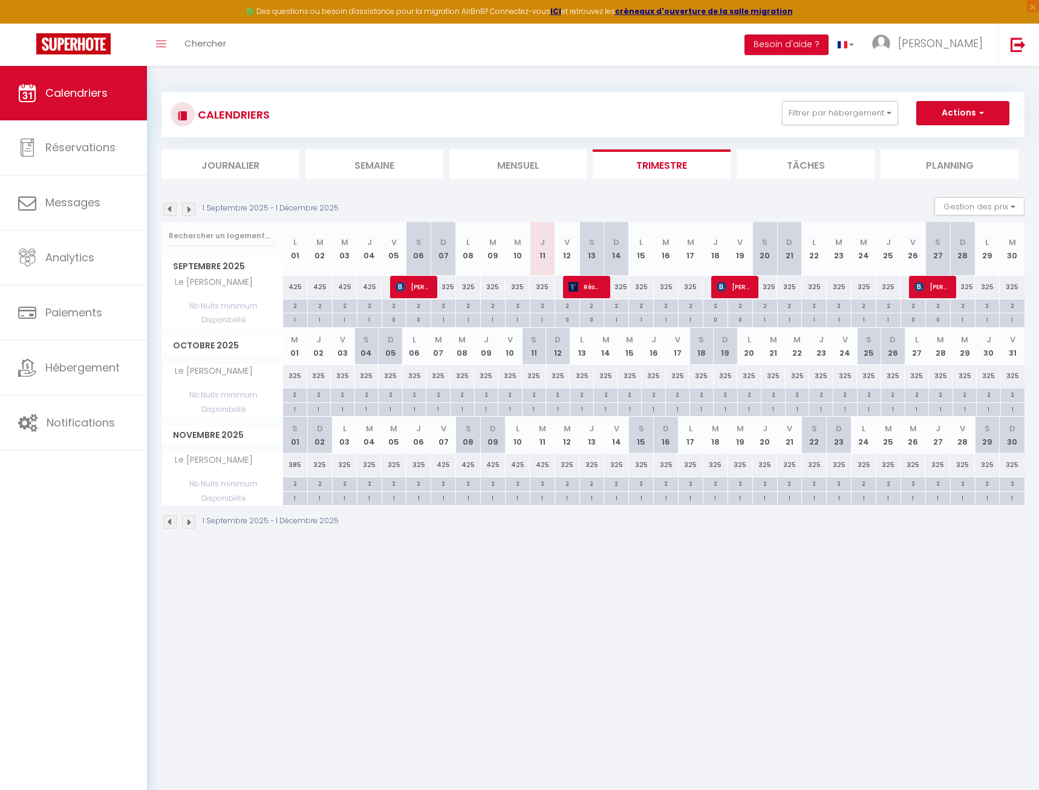
click at [544, 321] on div "1" at bounding box center [543, 318] width 24 height 11
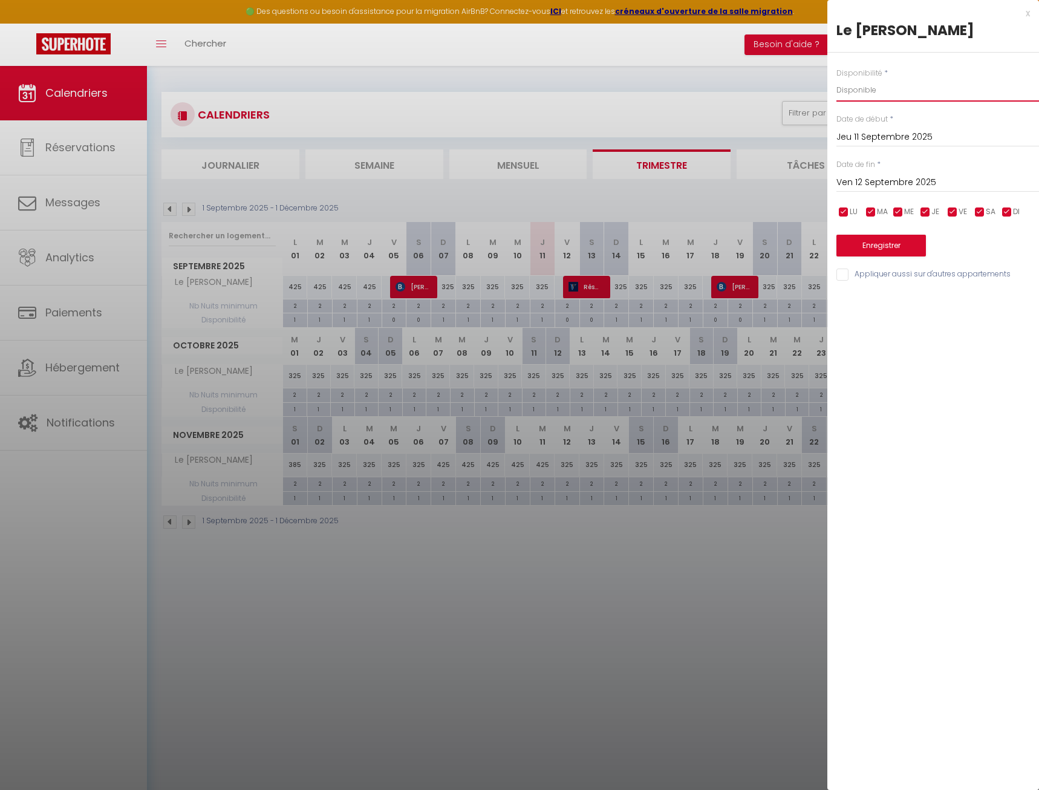
click at [837, 79] on select "Disponible Indisponible" at bounding box center [938, 90] width 203 height 23
click option "Indisponible" at bounding box center [0, 0] width 0 height 0
click at [892, 182] on input "Ven 12 Septembre 2025" at bounding box center [938, 183] width 203 height 16
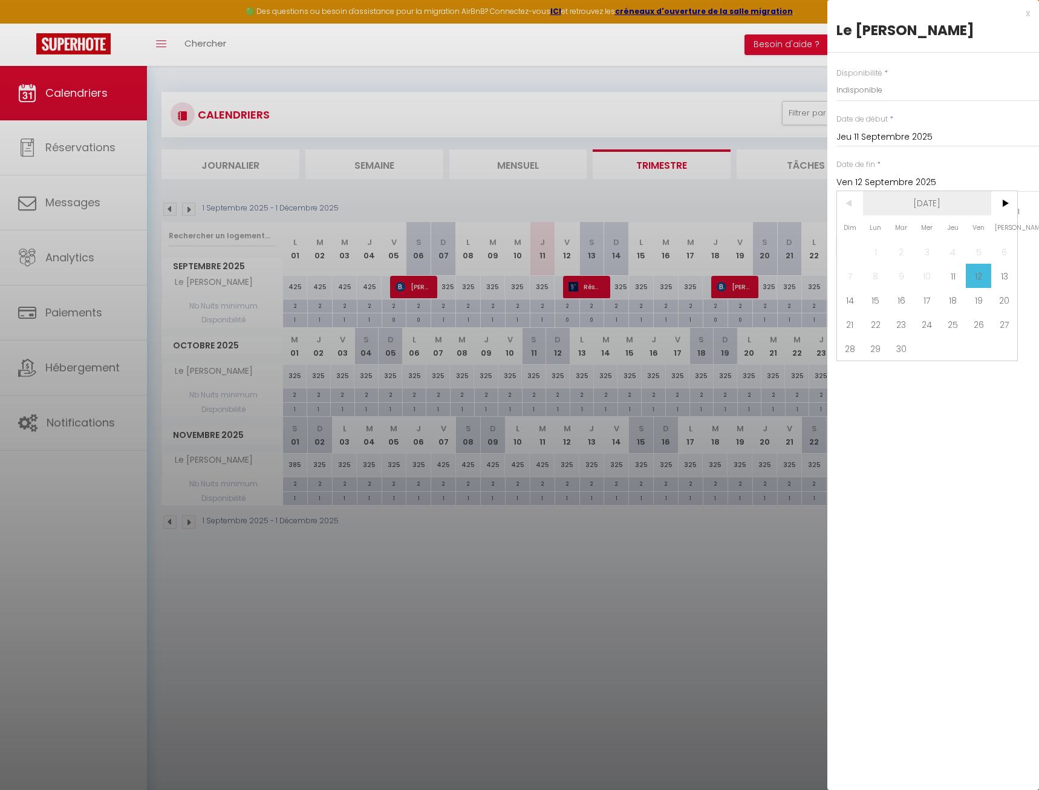
click at [950, 202] on span "[DATE]" at bounding box center [927, 203] width 129 height 24
click at [1008, 201] on span ">" at bounding box center [1005, 203] width 26 height 24
click at [994, 304] on span "Décembre" at bounding box center [988, 300] width 60 height 24
click at [937, 152] on div "Disponibilité * Disponible Indisponible Date de début * Jeu 11 Septembre 2025 <…" at bounding box center [934, 168] width 212 height 230
click at [900, 184] on input "Ven 12 Septembre 2025" at bounding box center [938, 183] width 203 height 16
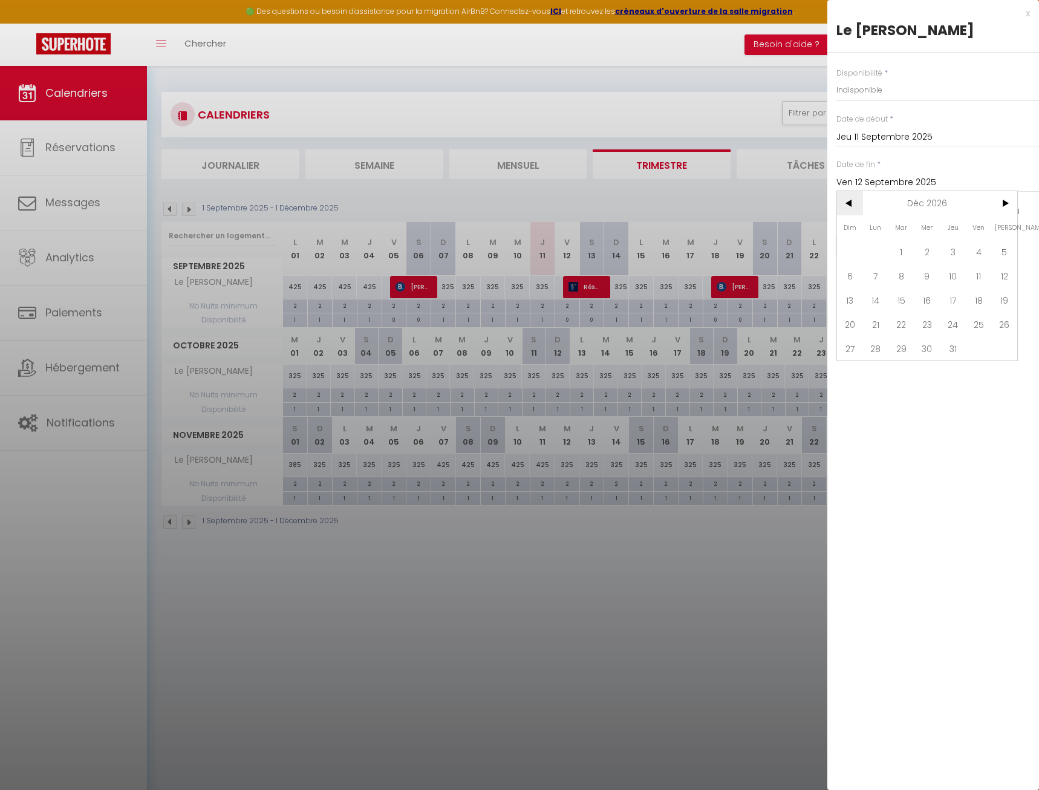
click at [857, 208] on span "<" at bounding box center [850, 203] width 26 height 24
click at [1007, 205] on span ">" at bounding box center [1005, 203] width 26 height 24
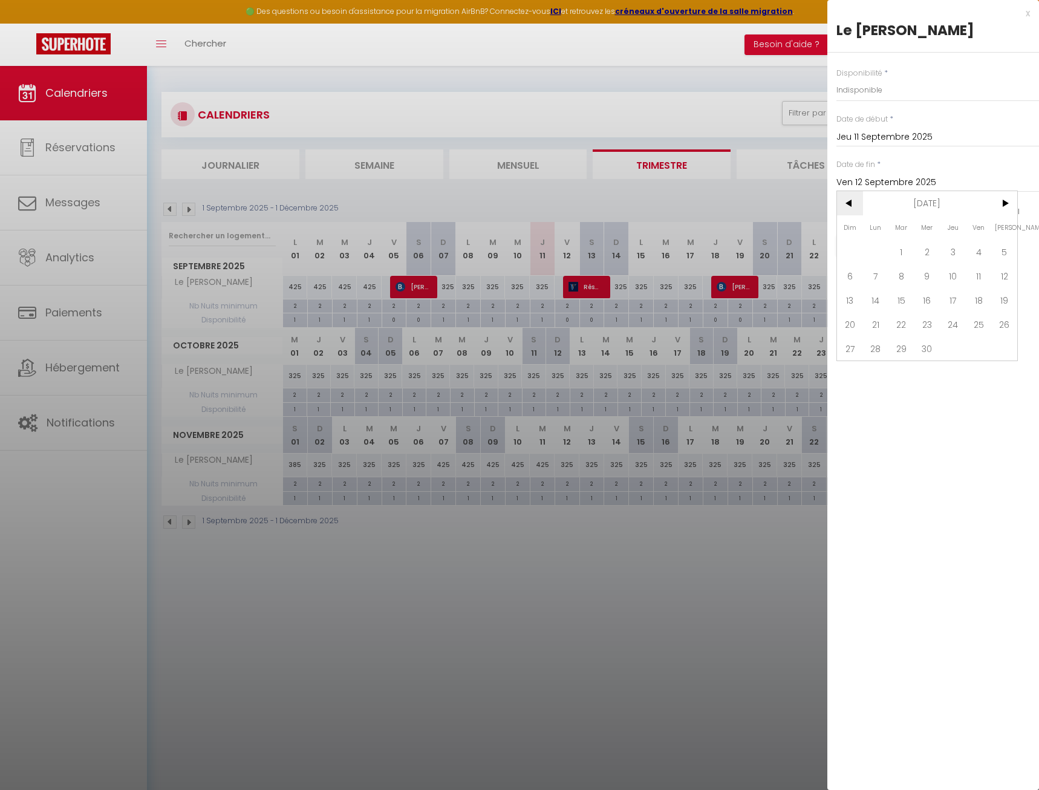
click at [848, 205] on span "<" at bounding box center [850, 203] width 26 height 24
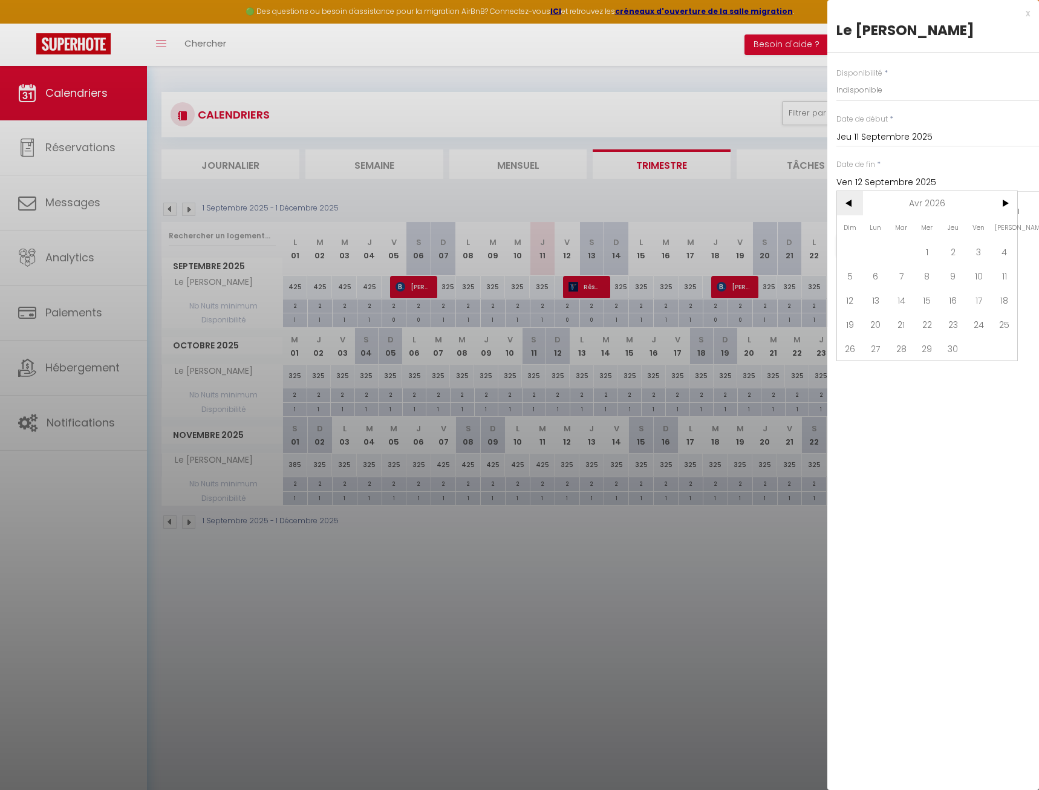
click at [848, 205] on span "<" at bounding box center [850, 203] width 26 height 24
click at [932, 353] on span "31" at bounding box center [928, 348] width 26 height 24
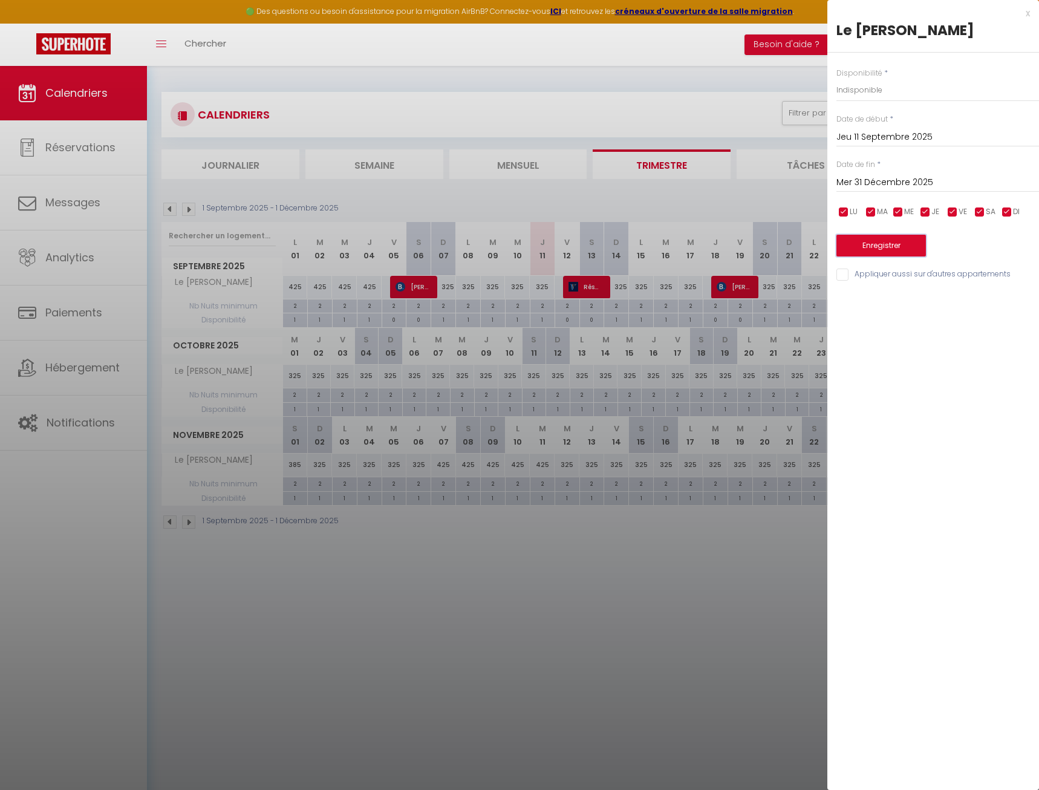
click at [881, 253] on button "Enregistrer" at bounding box center [882, 246] width 90 height 22
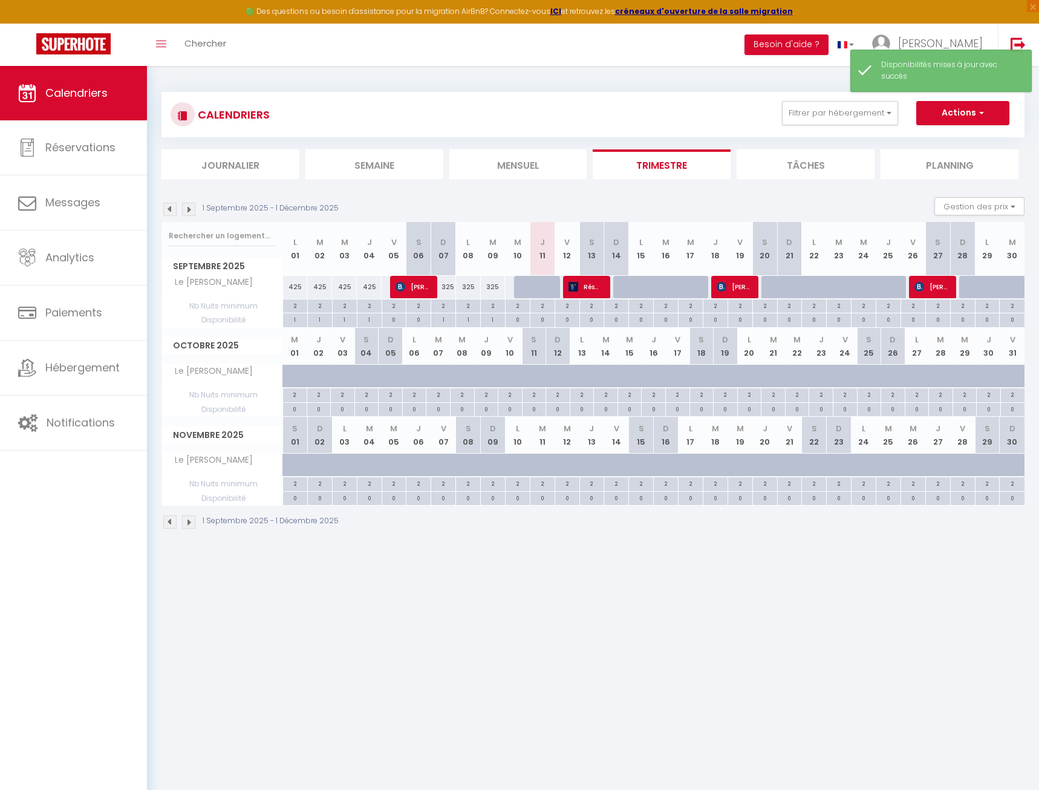
click at [520, 321] on div "0" at bounding box center [518, 318] width 24 height 11
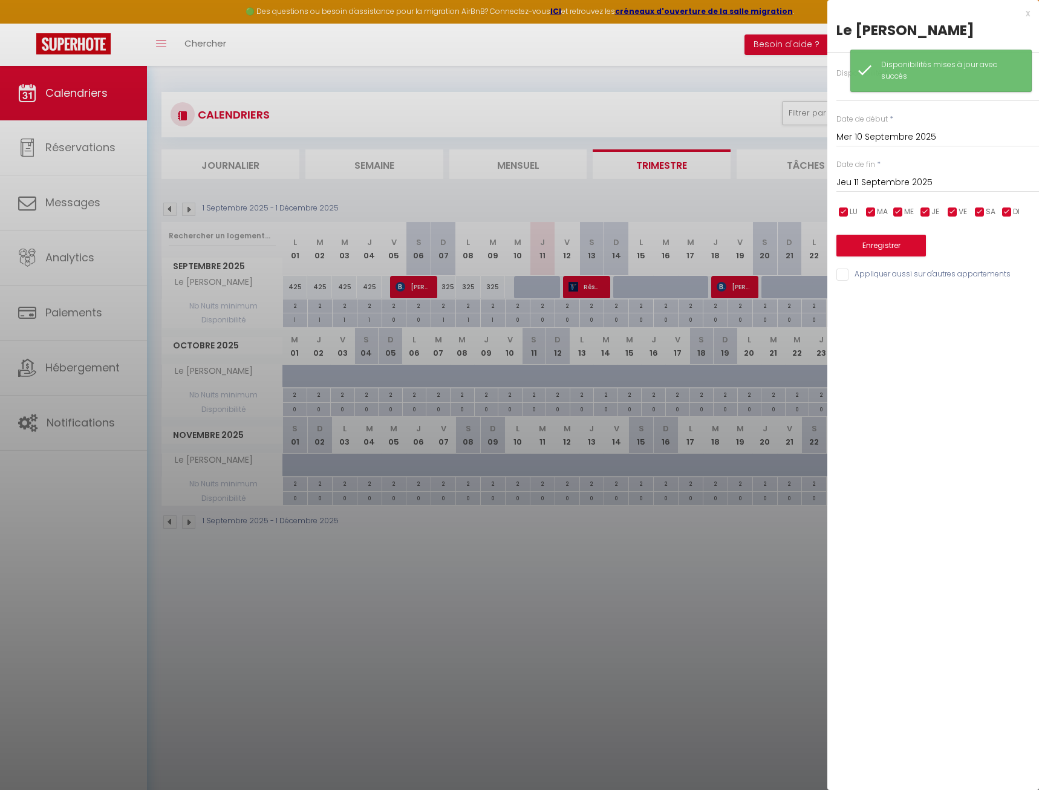
click at [544, 320] on div at bounding box center [519, 395] width 1039 height 790
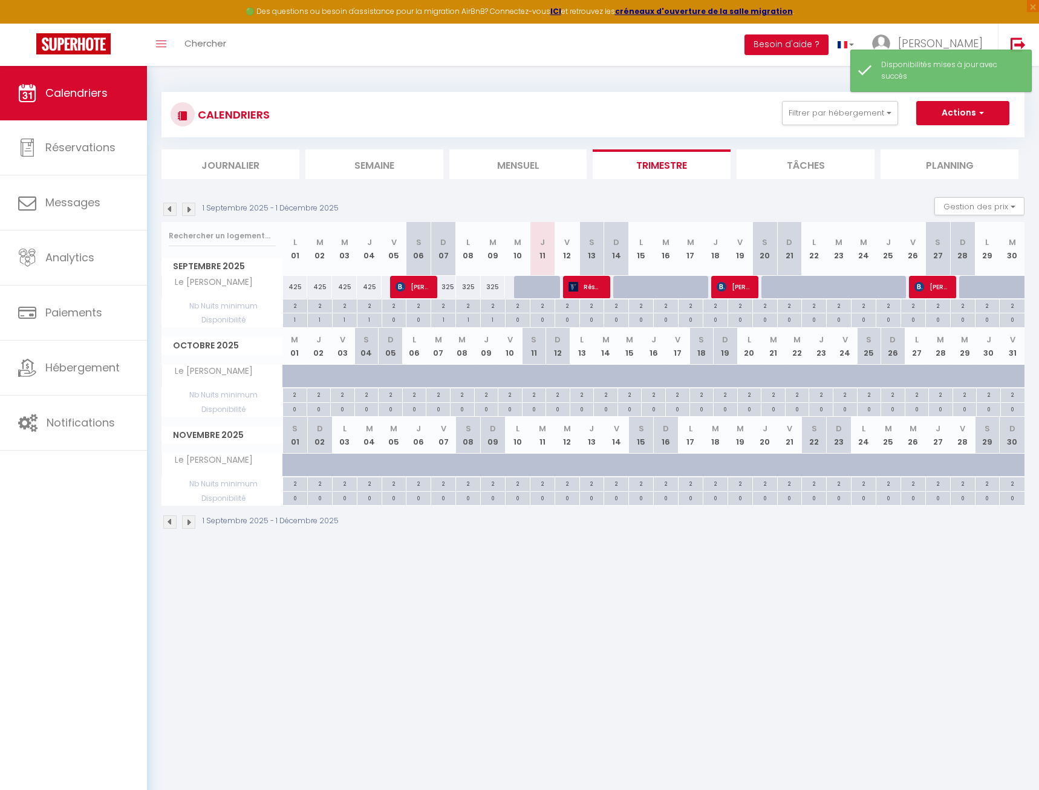
click at [544, 320] on div "0" at bounding box center [543, 318] width 24 height 11
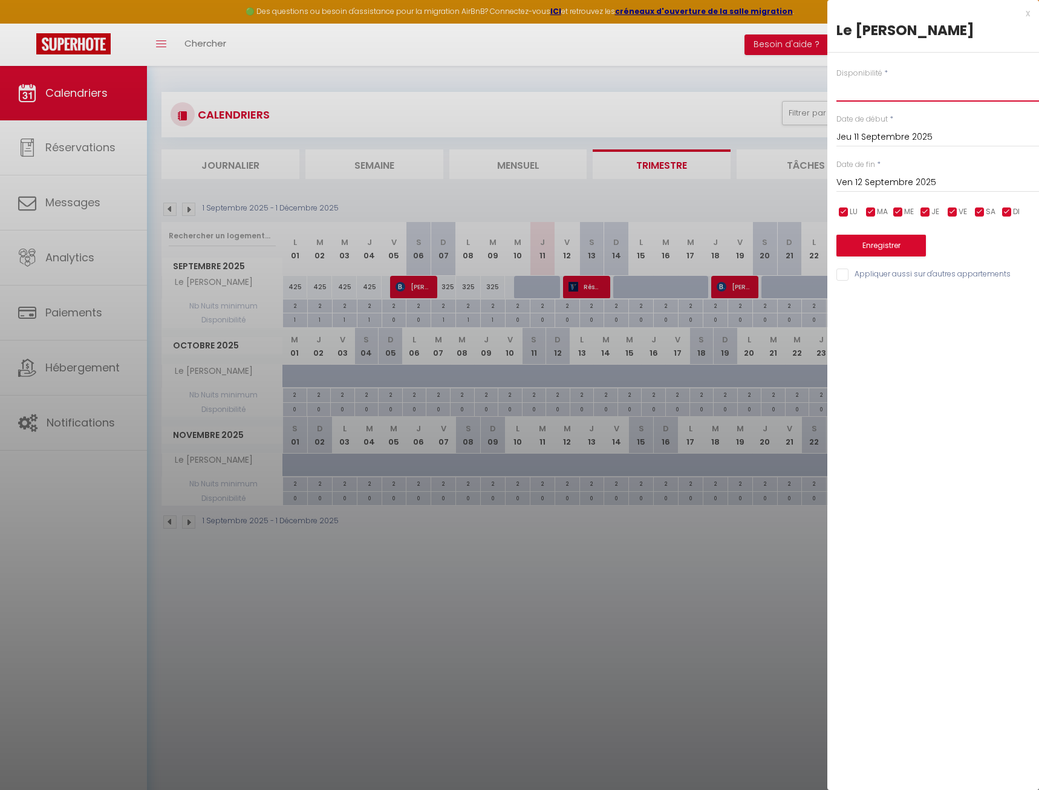
click at [837, 79] on select "Disponible Indisponible" at bounding box center [938, 90] width 203 height 23
click option "Disponible" at bounding box center [0, 0] width 0 height 0
click at [881, 180] on input "Ven 12 Septembre 2025" at bounding box center [938, 183] width 203 height 16
click at [1006, 202] on span ">" at bounding box center [1005, 203] width 26 height 24
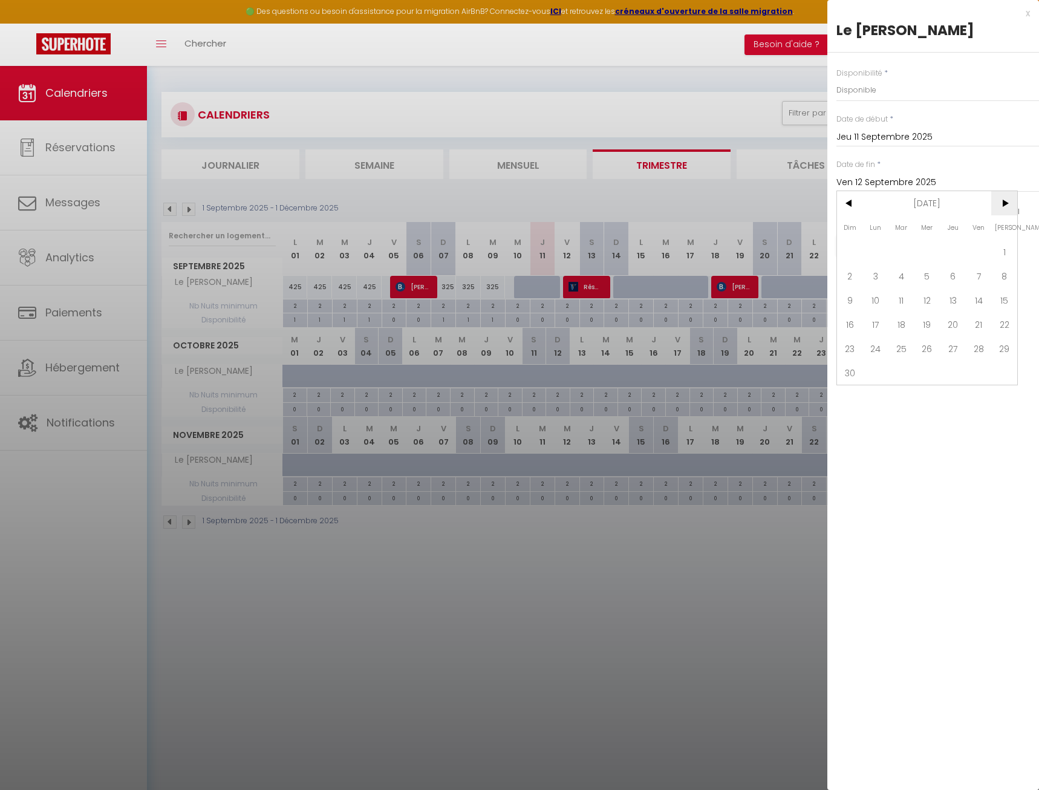
click at [1011, 211] on span ">" at bounding box center [1005, 203] width 26 height 24
click at [927, 349] on span "31" at bounding box center [928, 348] width 26 height 24
click at [897, 246] on button "Enregistrer" at bounding box center [882, 246] width 90 height 22
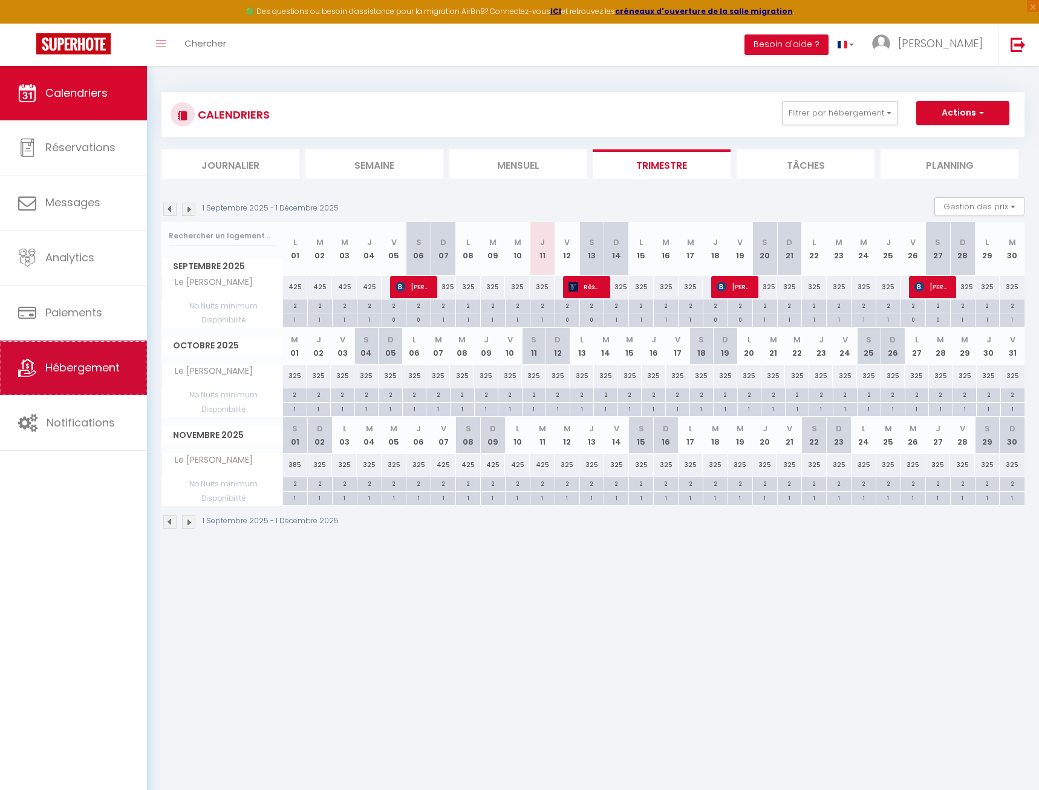
click at [85, 366] on span "Hébergement" at bounding box center [82, 367] width 74 height 15
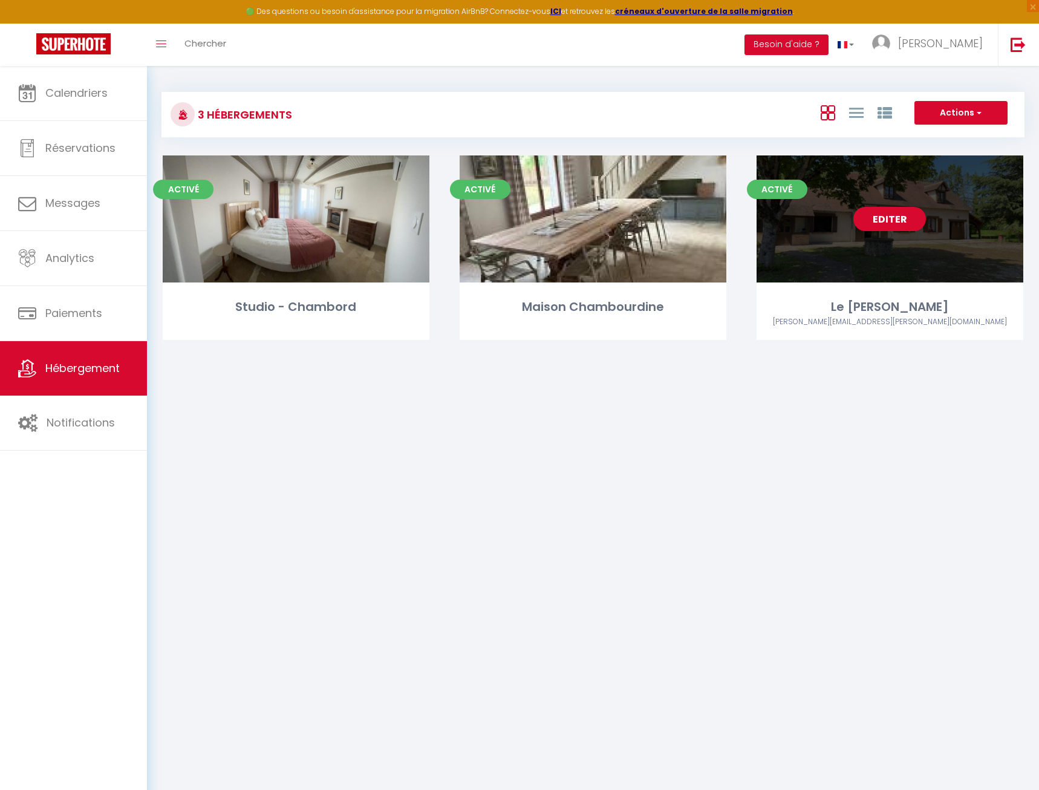
click at [894, 226] on link "Editer" at bounding box center [890, 219] width 73 height 24
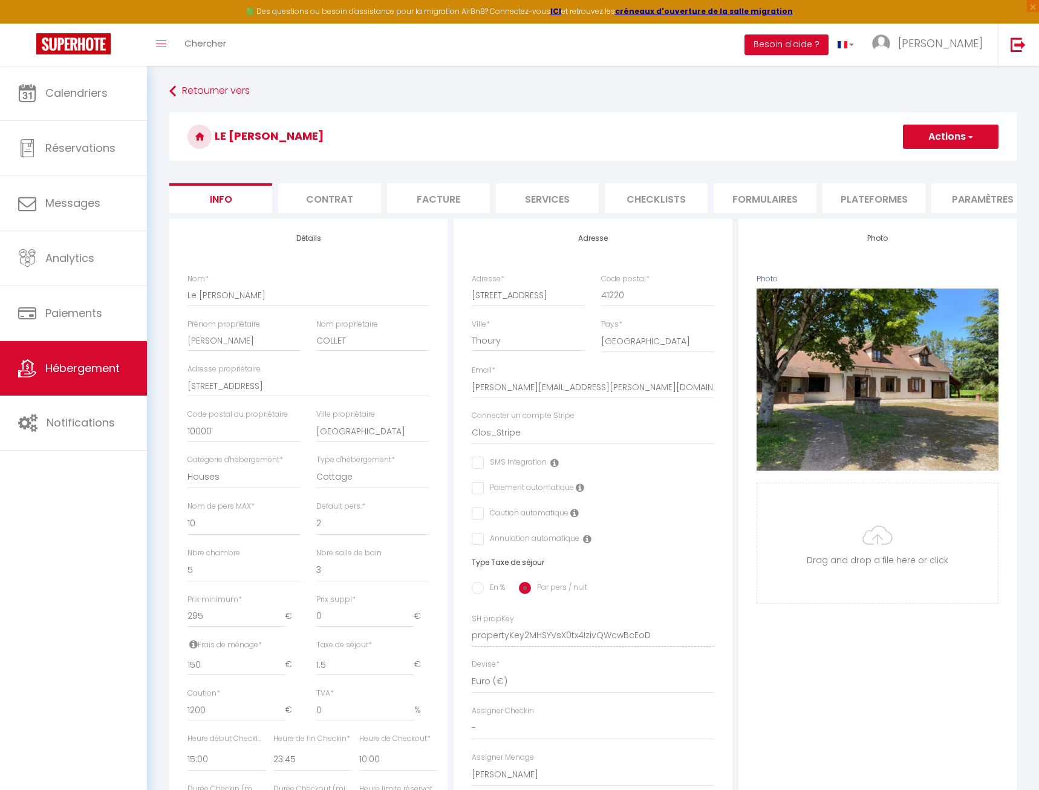
click at [875, 199] on li "Plateformes" at bounding box center [874, 198] width 103 height 30
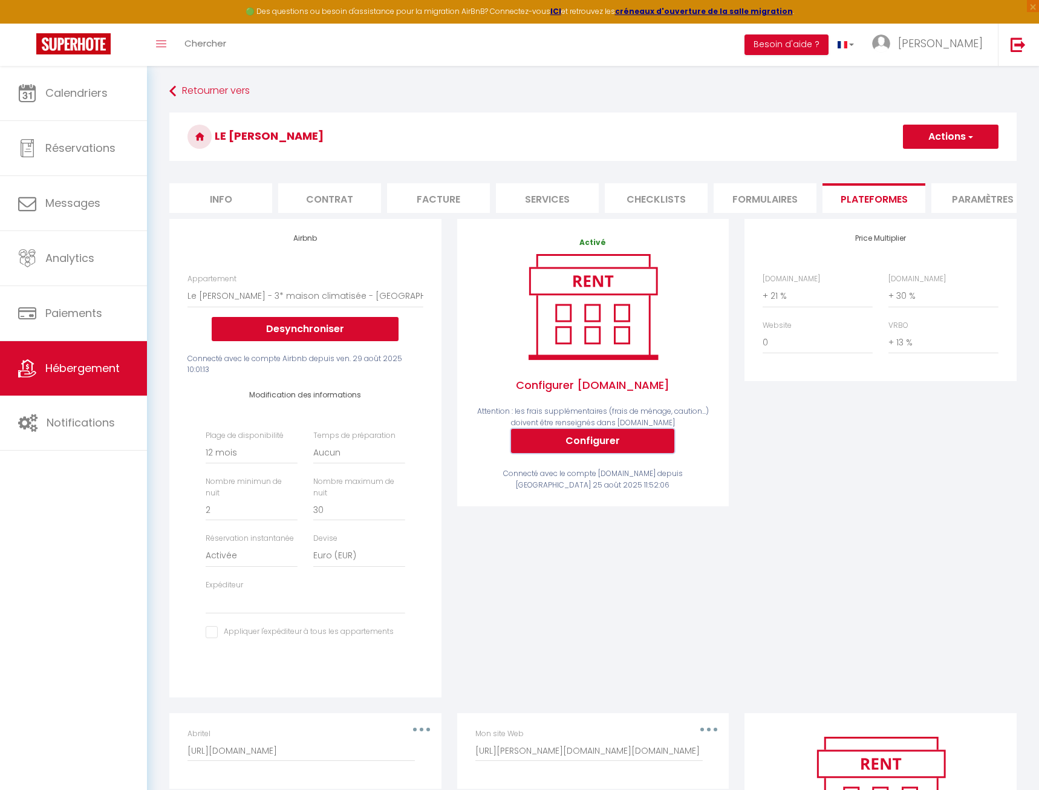
click at [603, 445] on button "Configurer" at bounding box center [592, 441] width 163 height 24
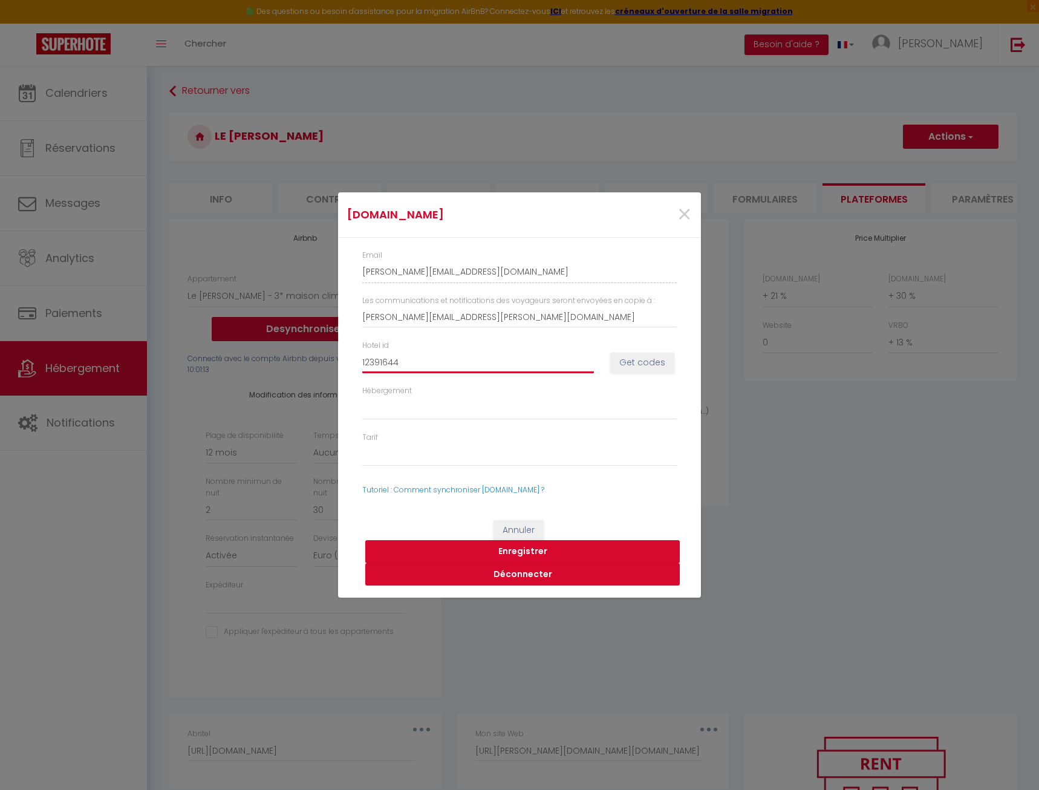
click at [398, 355] on input "12391644" at bounding box center [478, 362] width 232 height 22
click at [530, 575] on button "Déconnecter" at bounding box center [522, 574] width 315 height 23
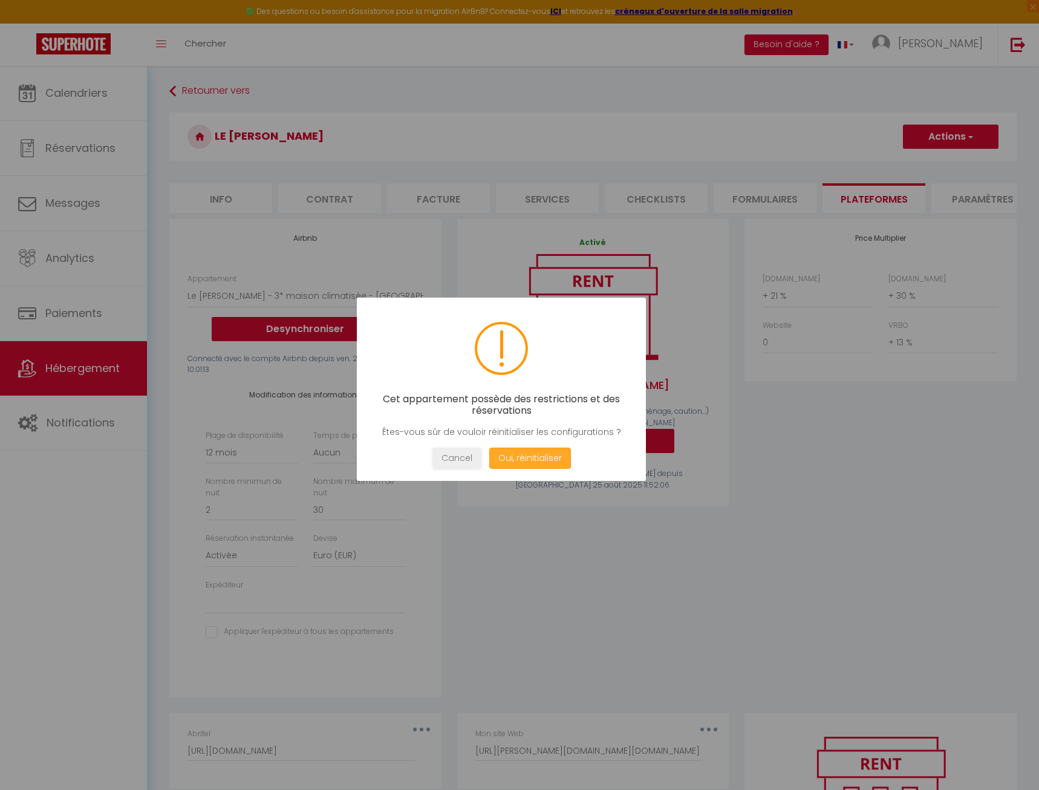
click at [534, 459] on button "Oui, réinitialiser" at bounding box center [530, 458] width 82 height 21
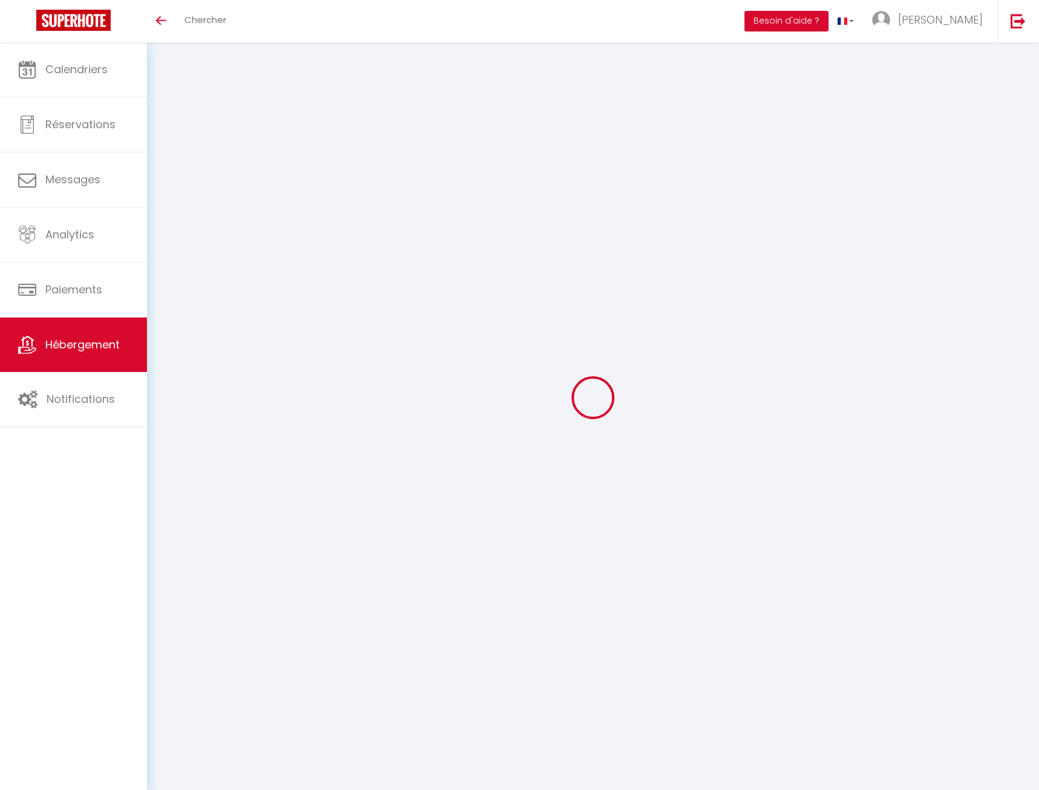
select select "15944-1191890279818653487"
select select "+ 21 %"
select select "+ 30 %"
select select "+ 13 %"
select select "365"
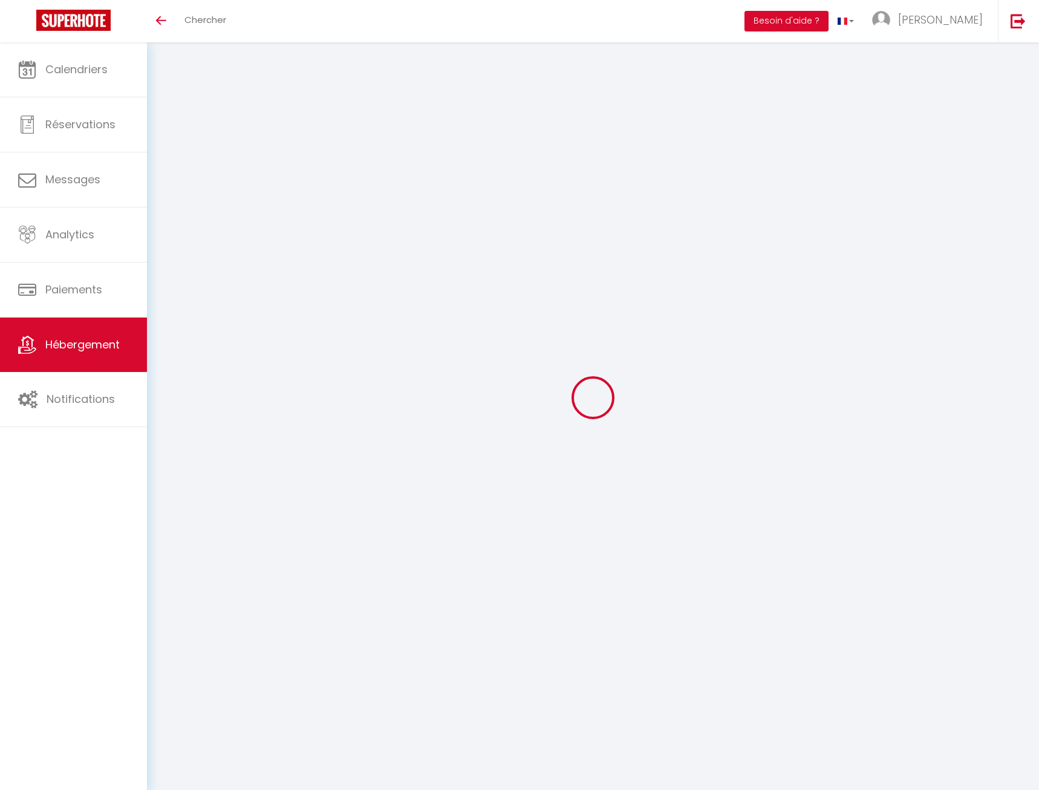
select select "EUR"
select select
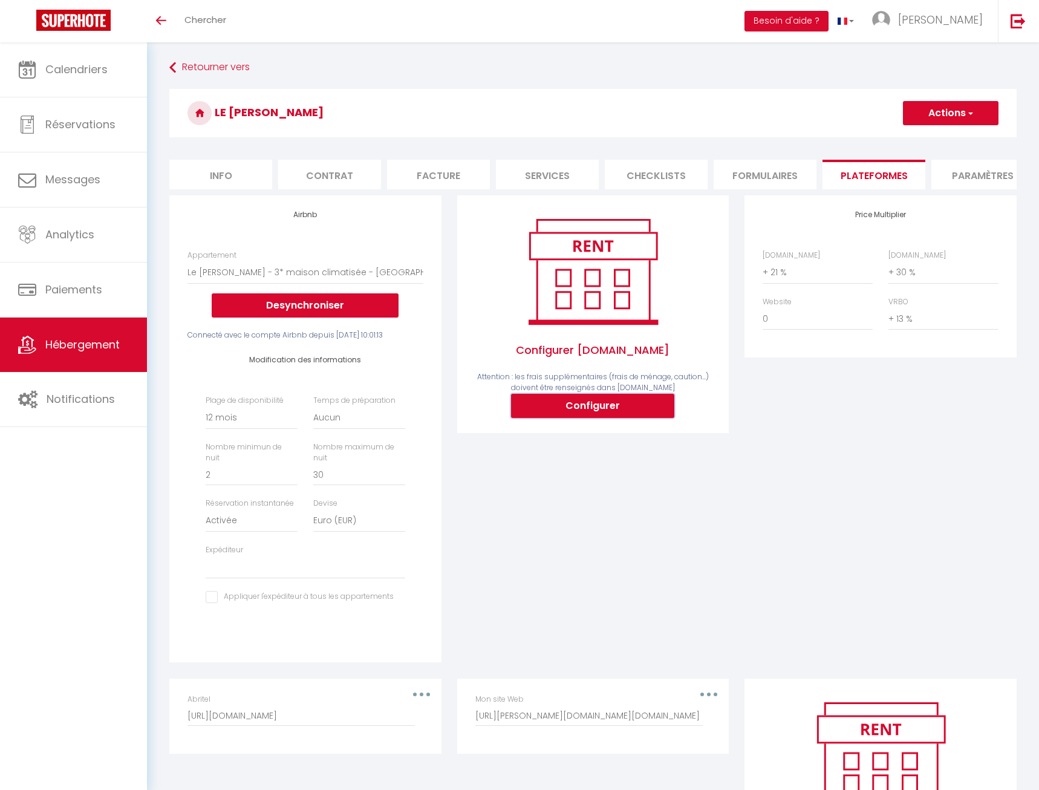
click at [586, 408] on button "Configurer" at bounding box center [592, 406] width 163 height 24
select select
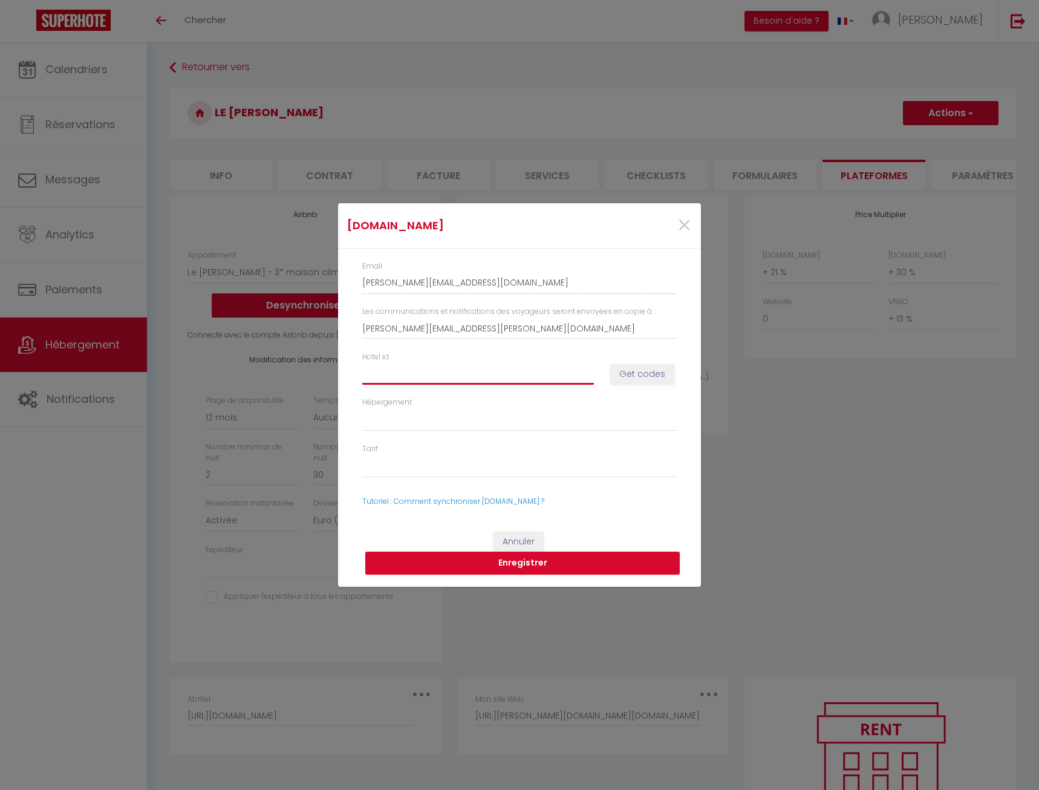
click at [442, 371] on input "Hotel id" at bounding box center [478, 374] width 232 height 22
paste input "12391644"
type input "12391644"
select select
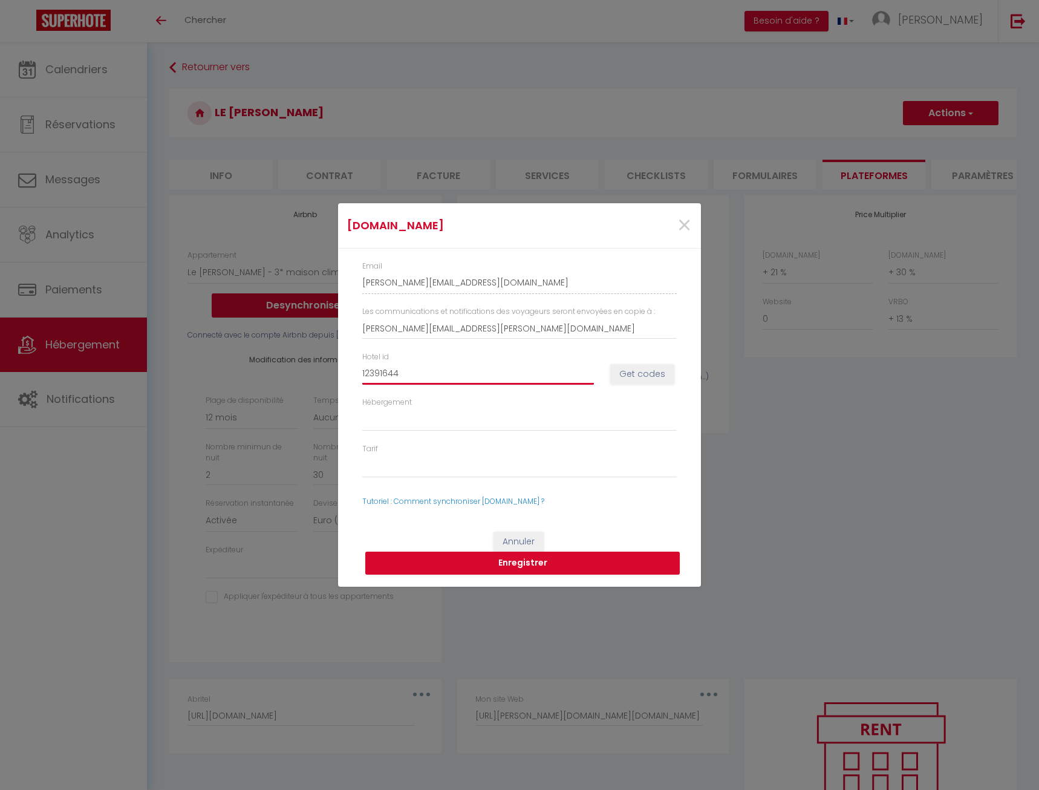
select select
type input "12391644"
click at [624, 373] on button "Get codes" at bounding box center [642, 374] width 64 height 21
select select
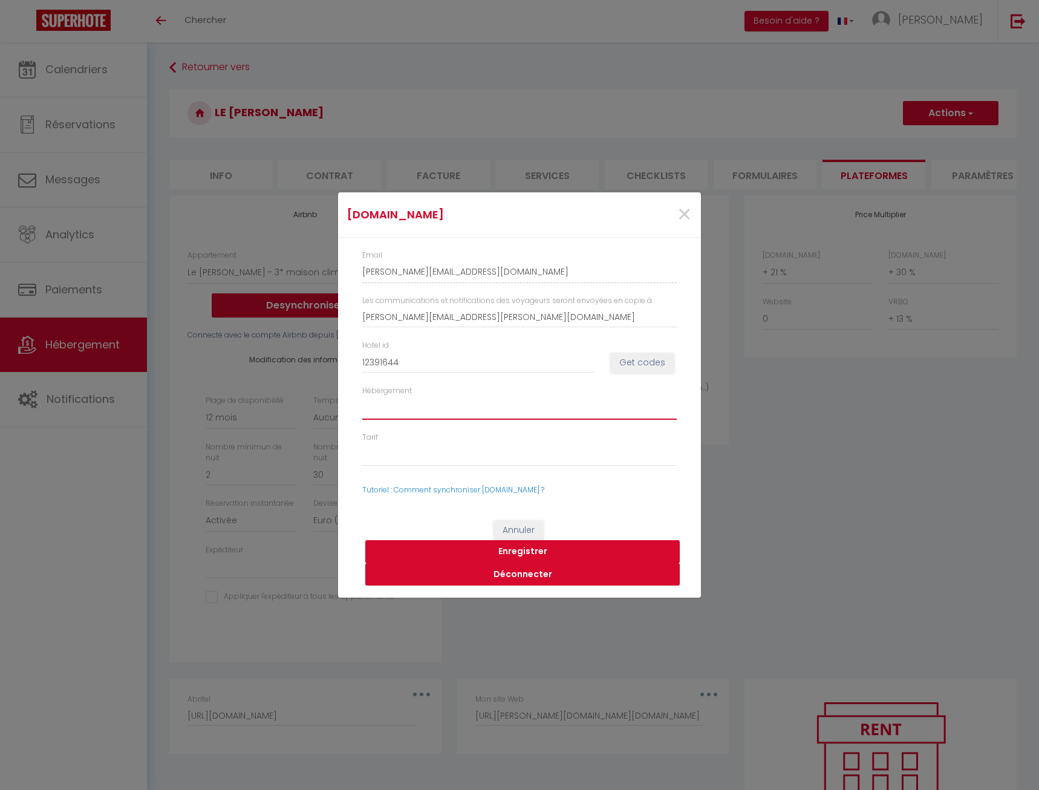
click at [362, 397] on select "1239164401 - Five-Bedroom House" at bounding box center [519, 408] width 315 height 23
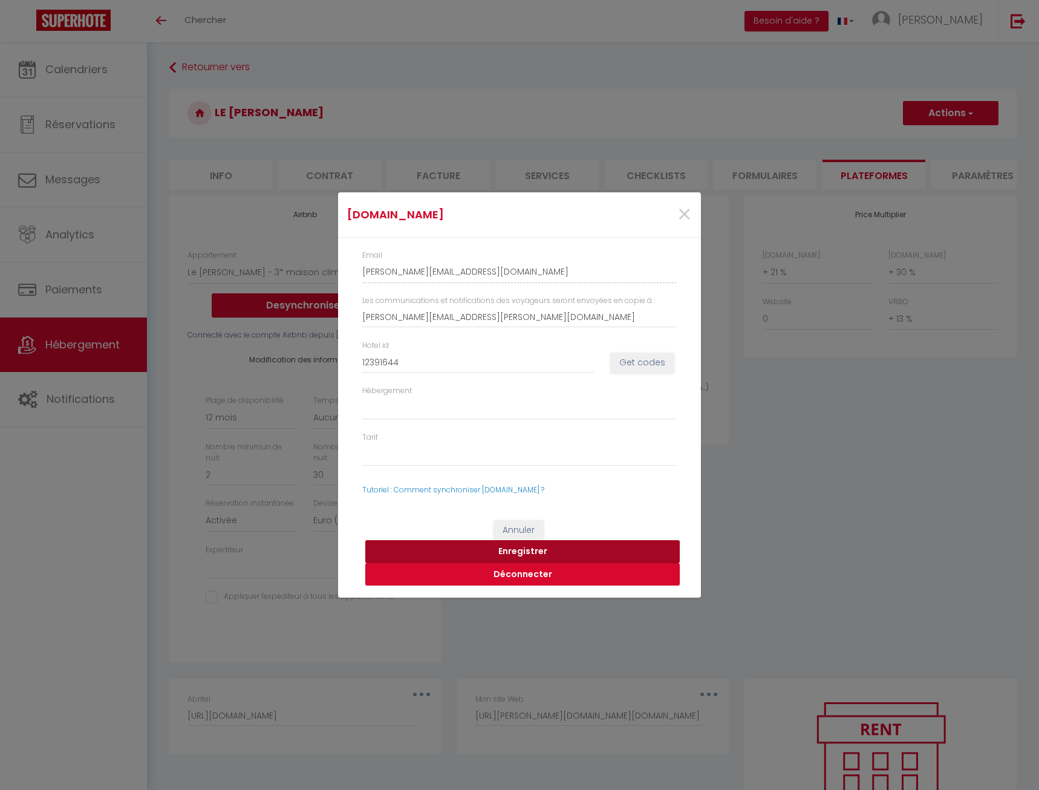
click at [549, 557] on button "Enregistrer" at bounding box center [522, 551] width 315 height 23
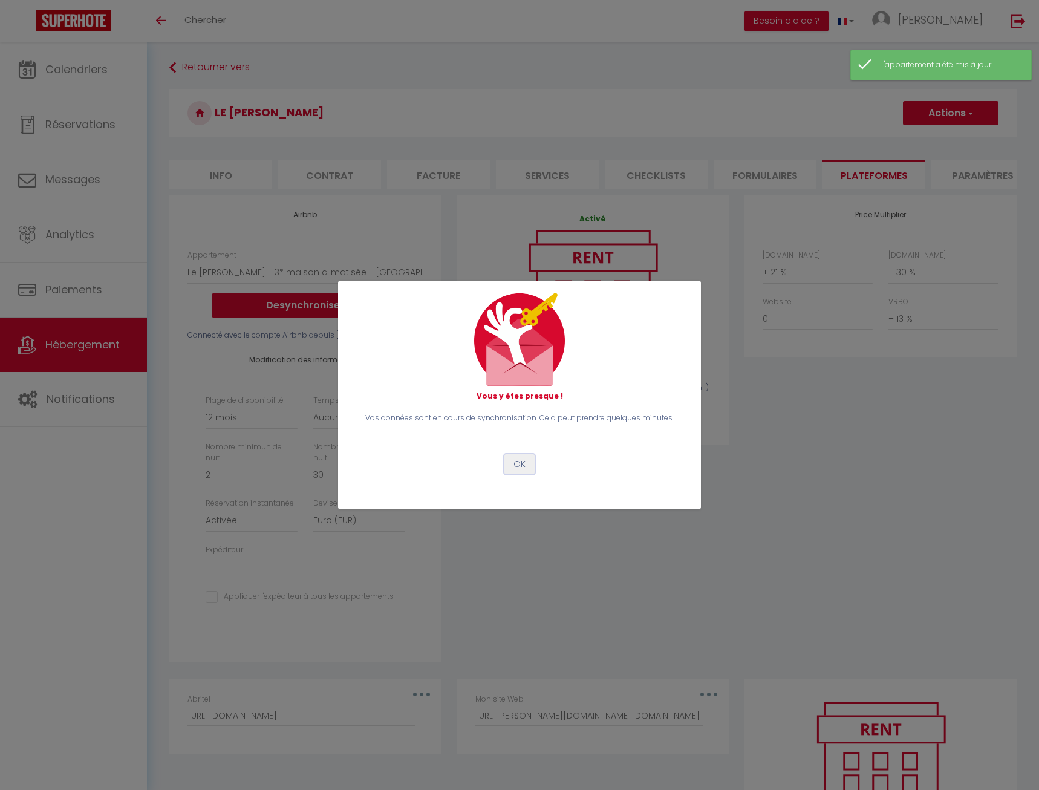
click at [523, 460] on button "OK" at bounding box center [520, 464] width 30 height 21
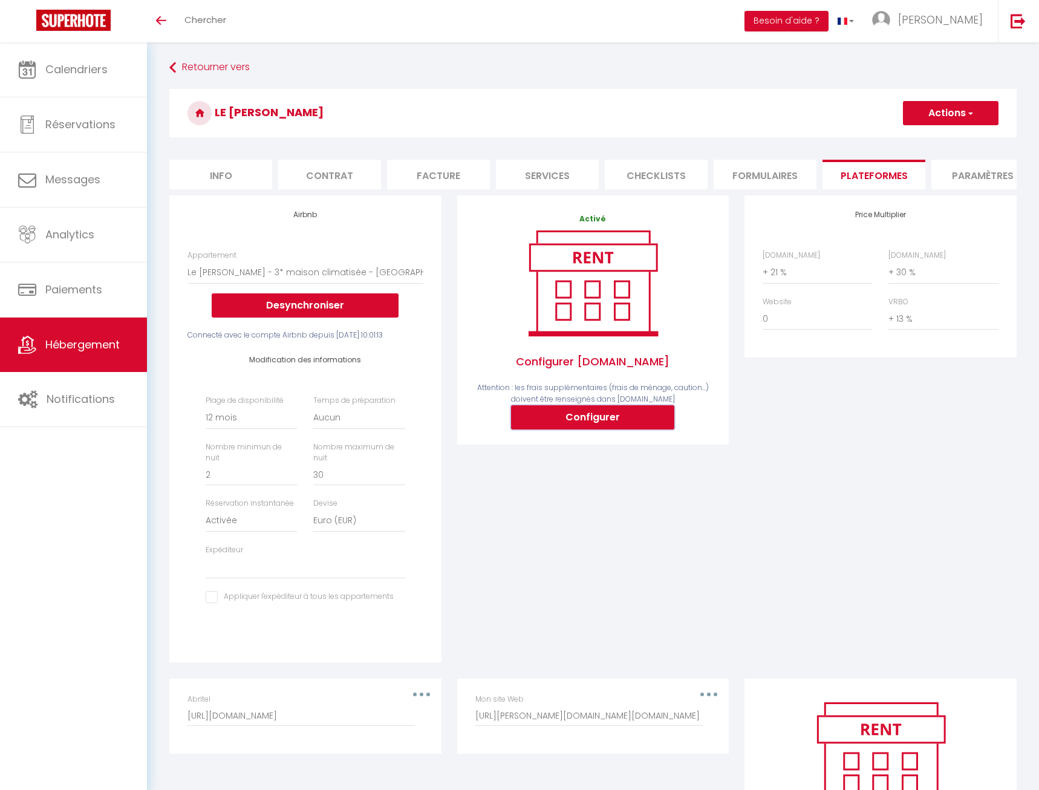
click at [563, 416] on button "Configurer" at bounding box center [592, 417] width 163 height 24
select select
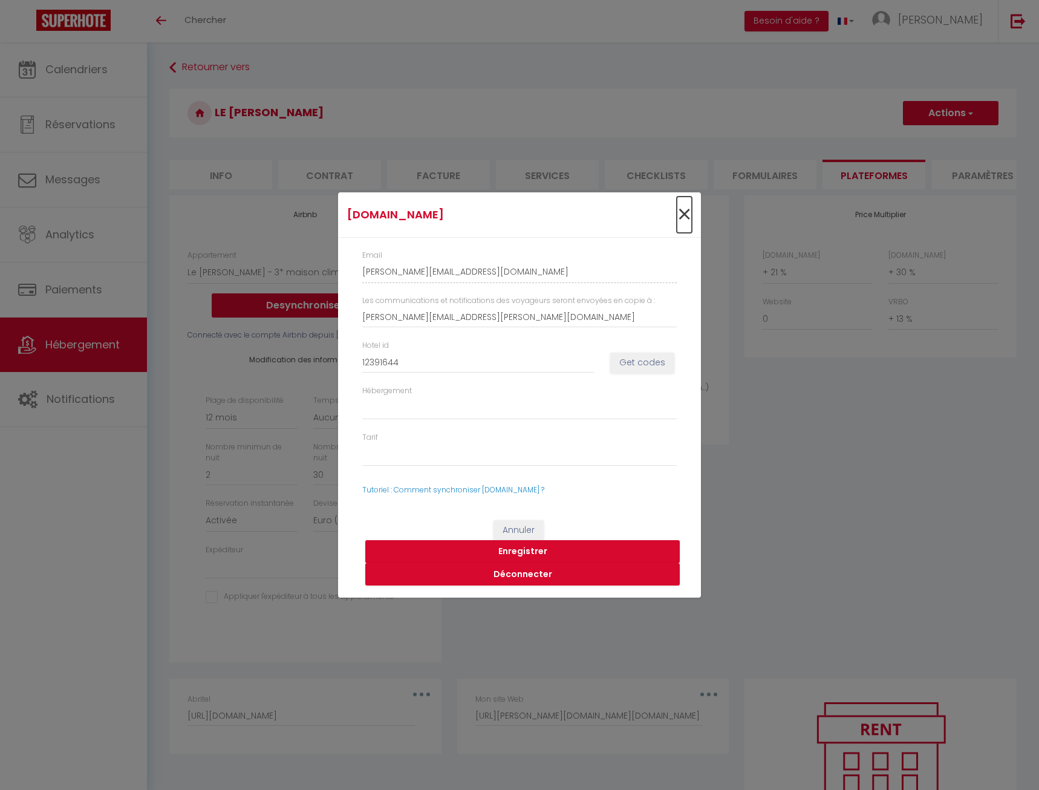
click at [684, 214] on span "×" at bounding box center [684, 215] width 15 height 36
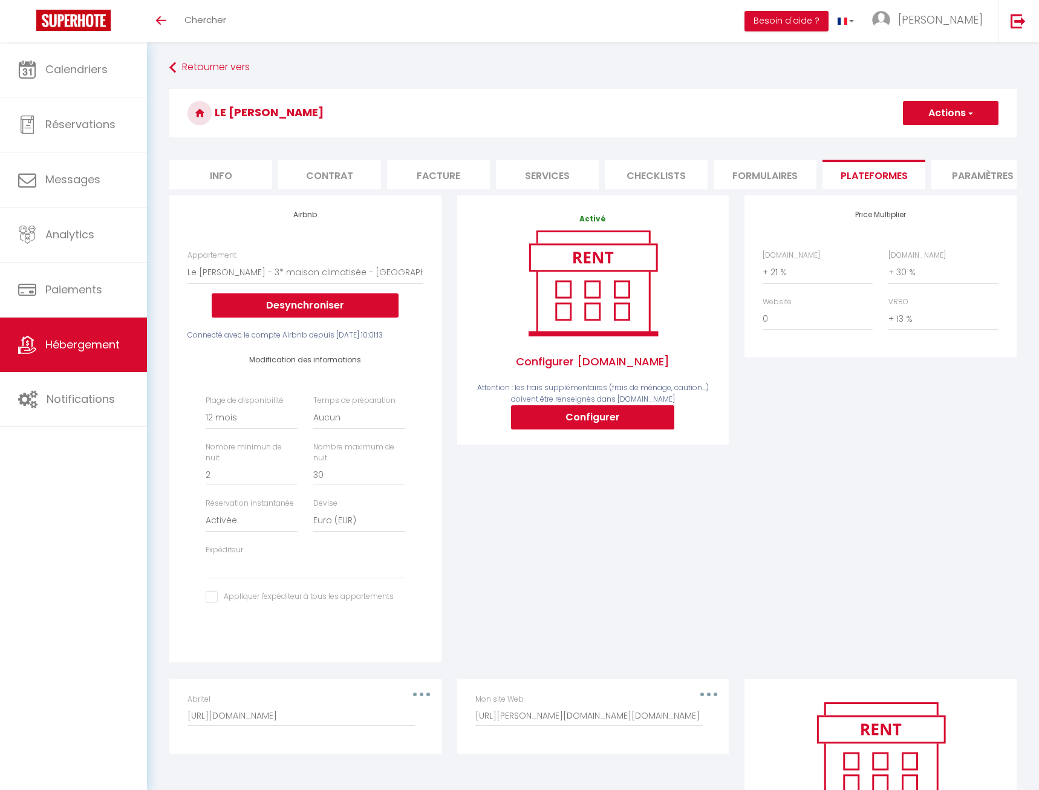
click at [111, 341] on span "Hébergement" at bounding box center [82, 344] width 74 height 15
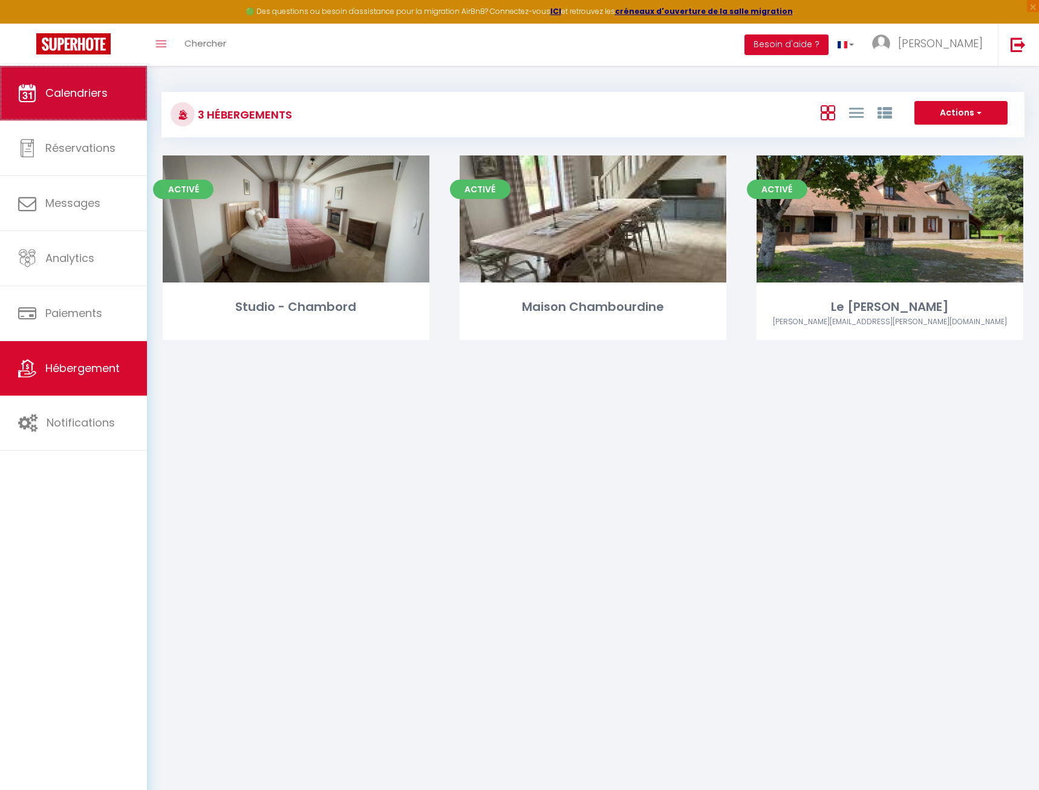
click at [116, 105] on link "Calendriers" at bounding box center [73, 93] width 147 height 54
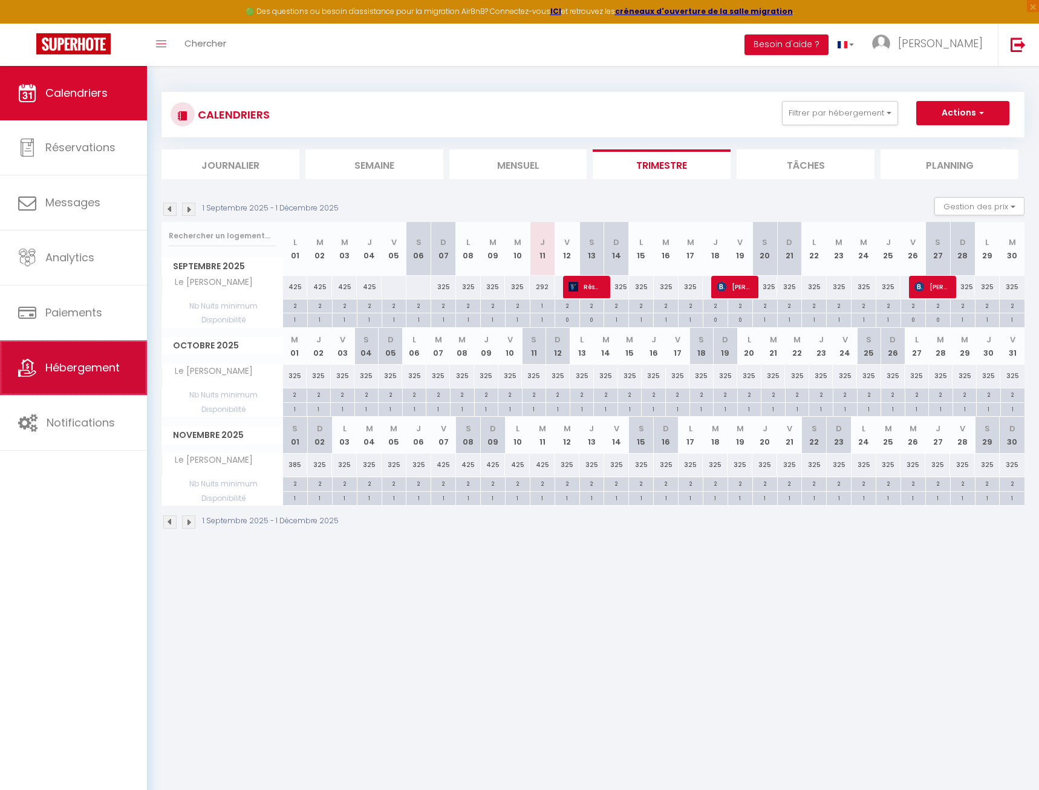
click at [107, 359] on link "Hébergement" at bounding box center [73, 368] width 147 height 54
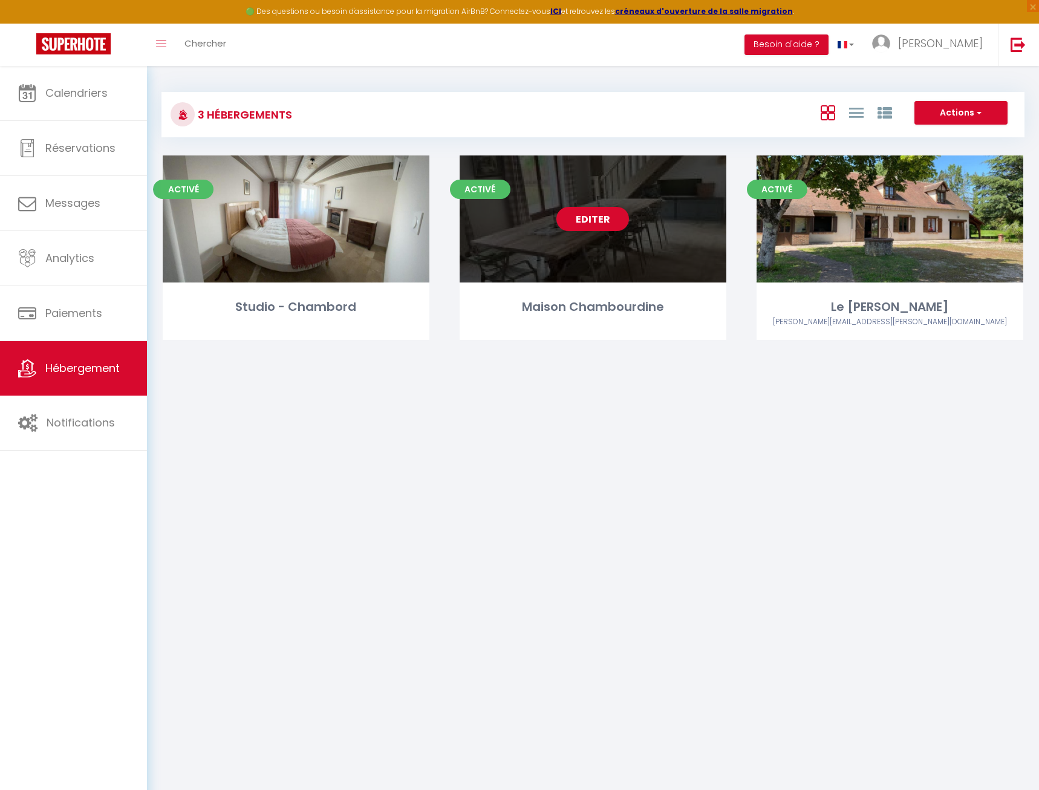
click at [592, 228] on link "Editer" at bounding box center [593, 219] width 73 height 24
select select "3"
select select "2"
select select "1"
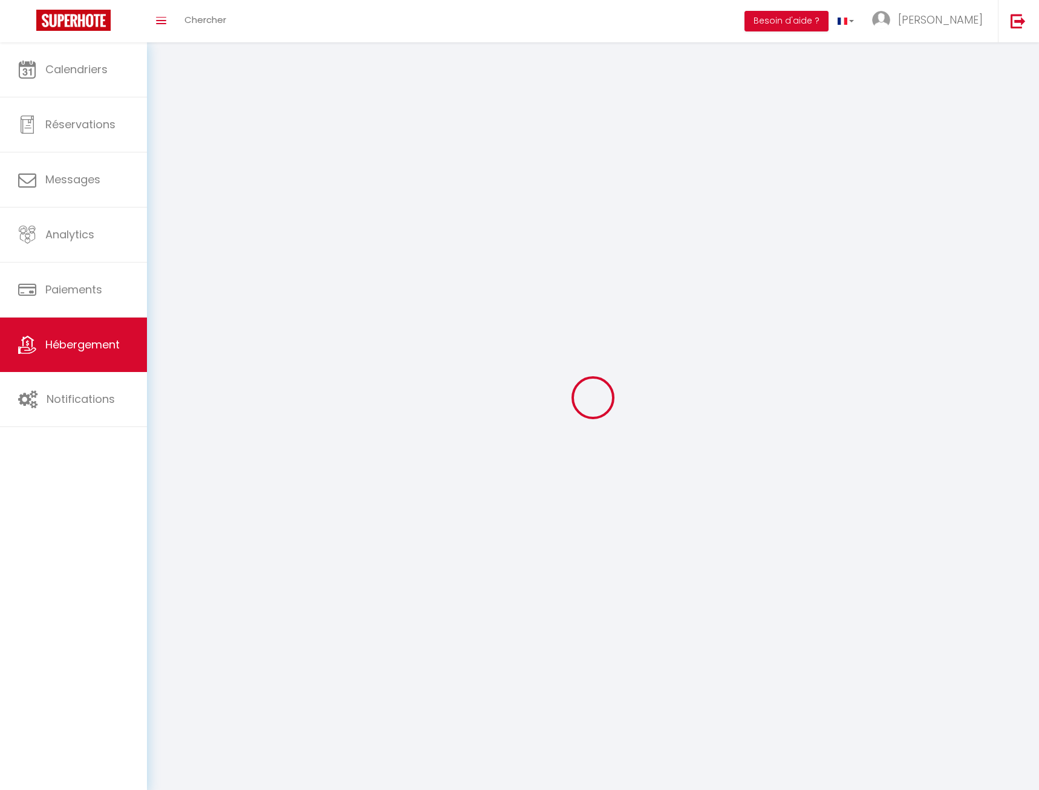
select select
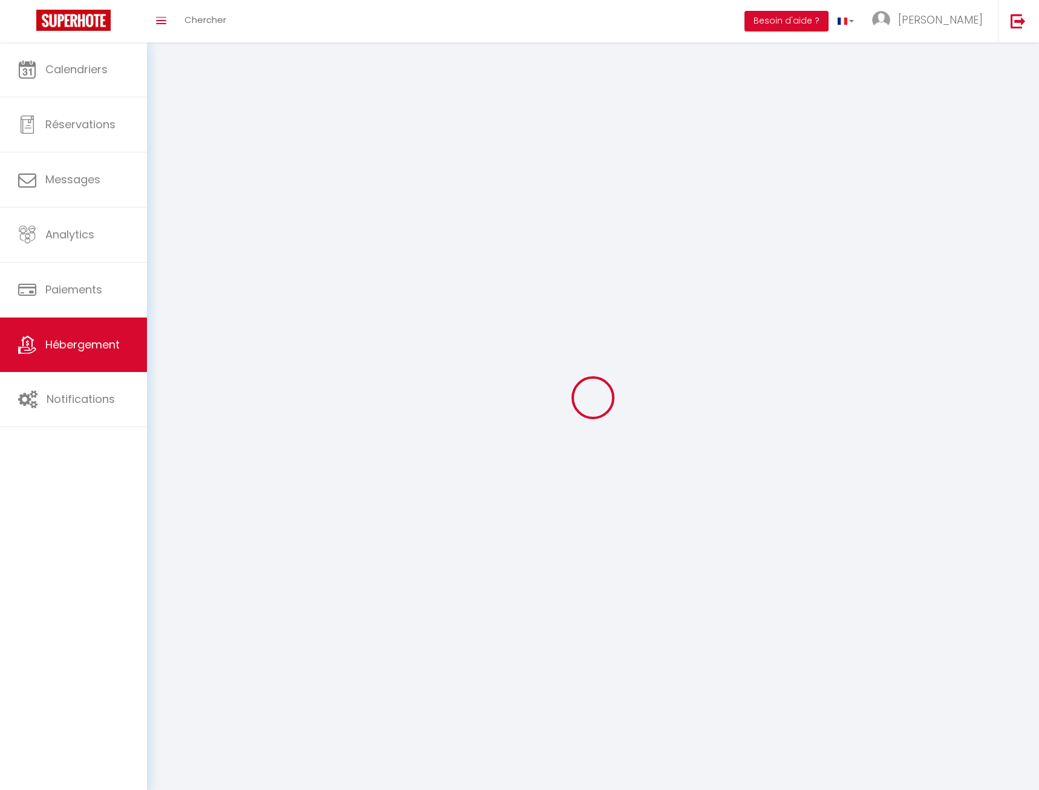
checkbox input "false"
select select
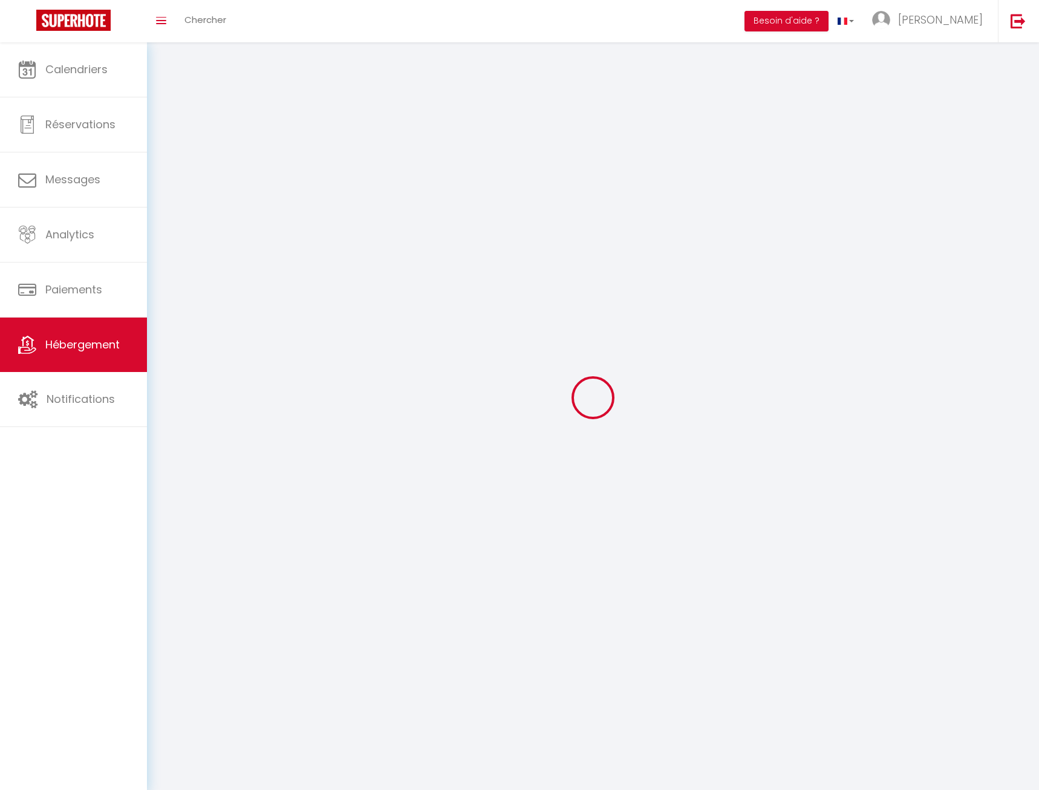
select select
select select "1"
select select
select select "28"
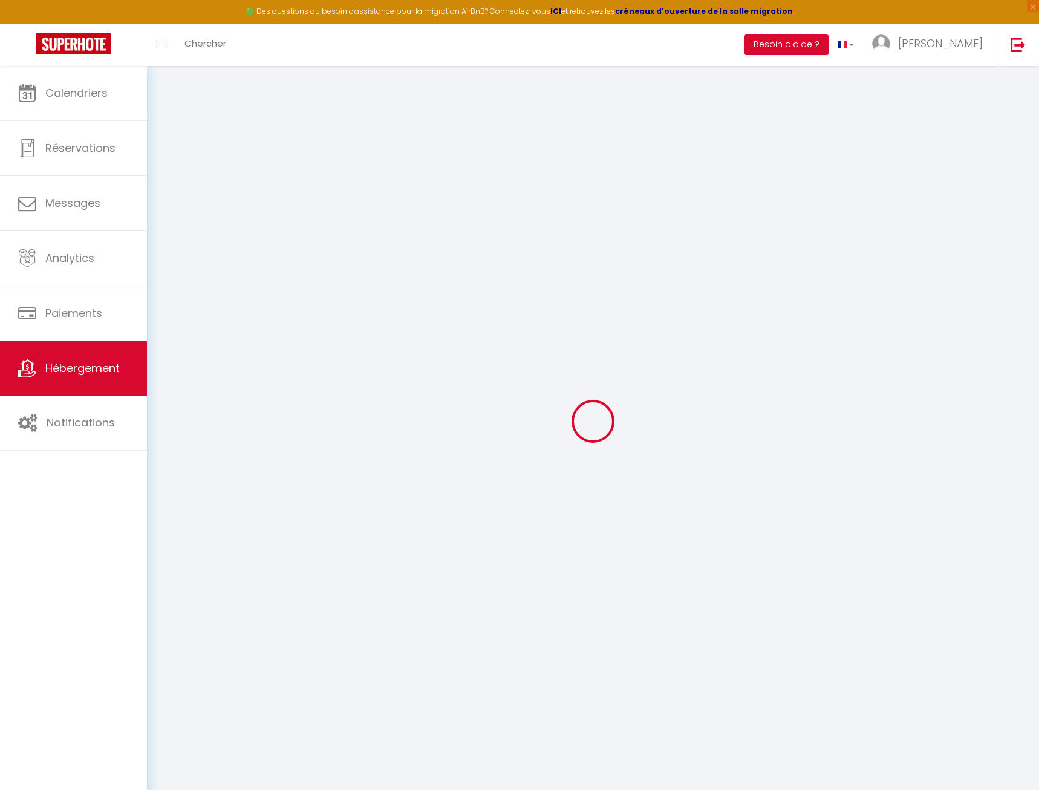
select select
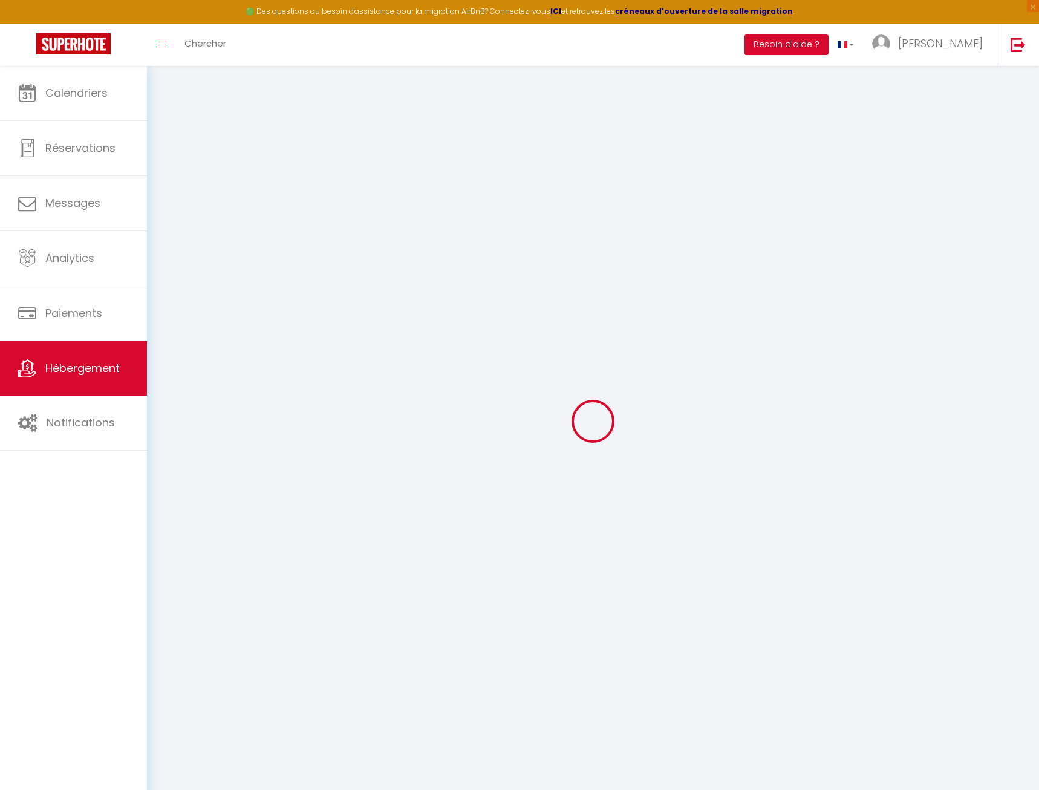
select select
checkbox input "false"
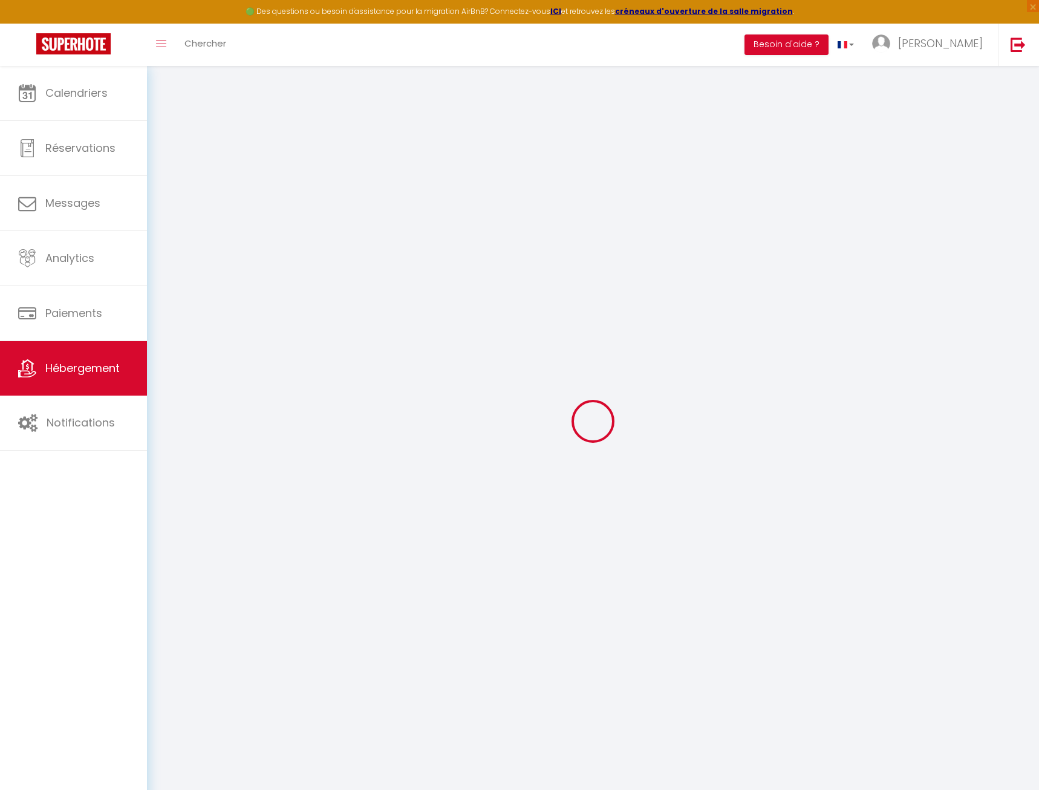
select select
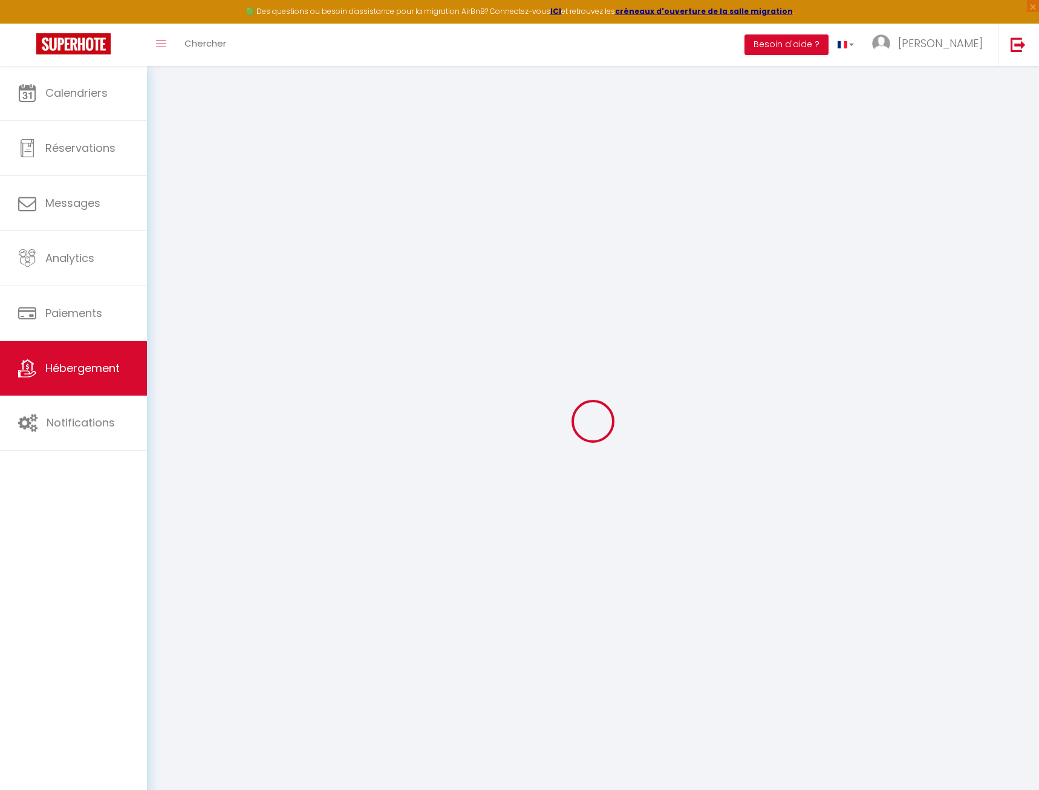
select select
checkbox input "false"
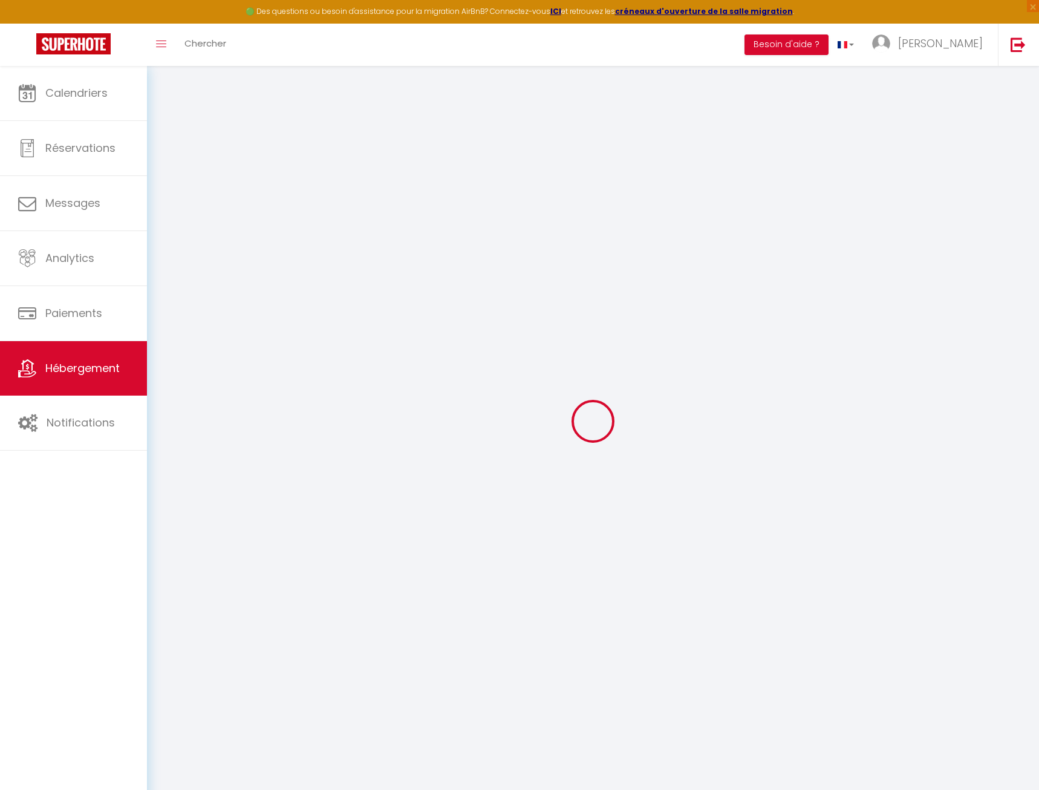
checkbox input "false"
select select
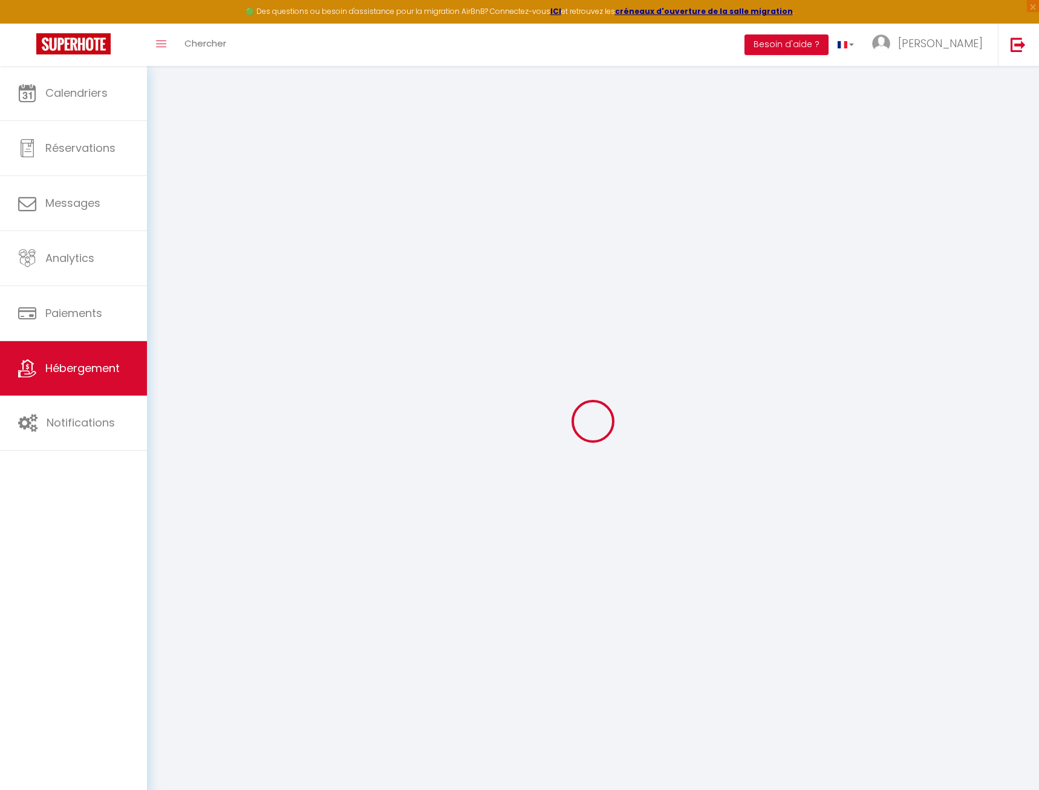
select select
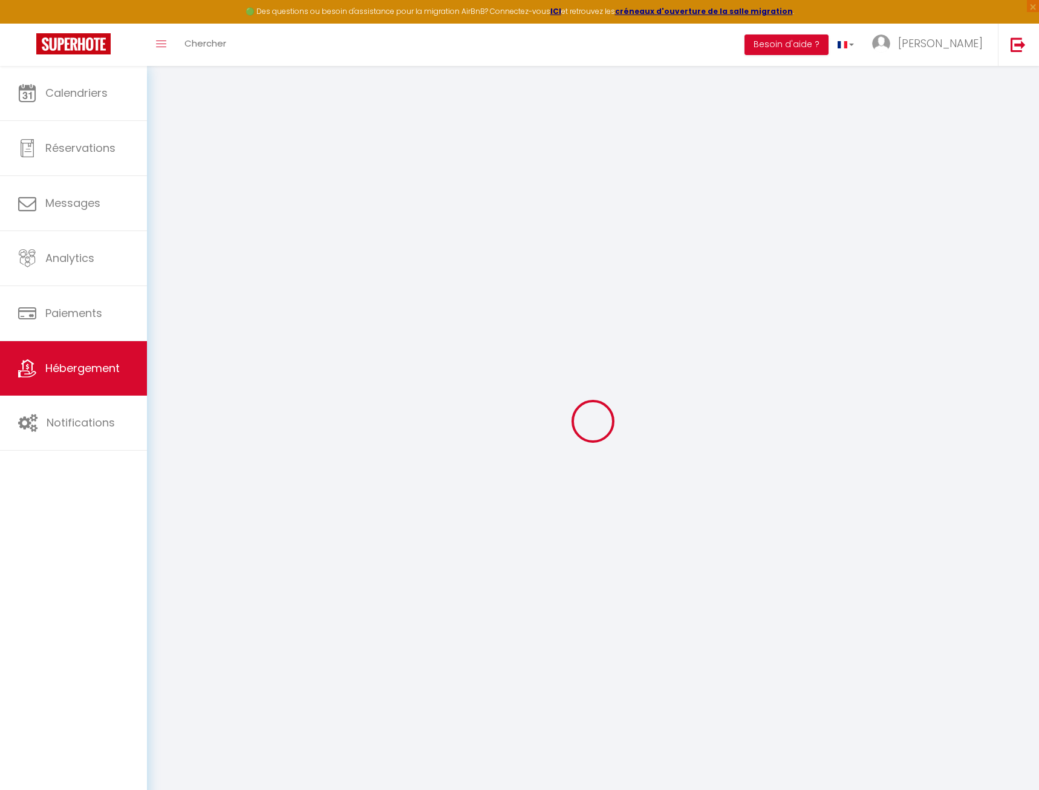
checkbox input "false"
select select
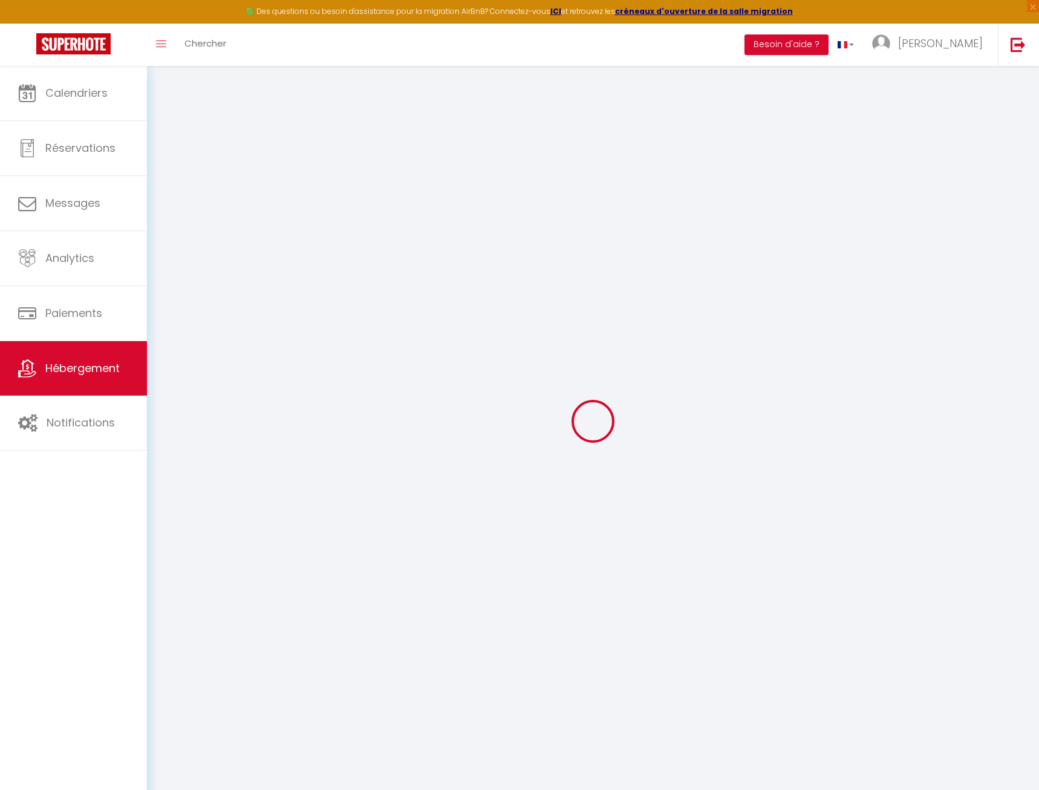
select select
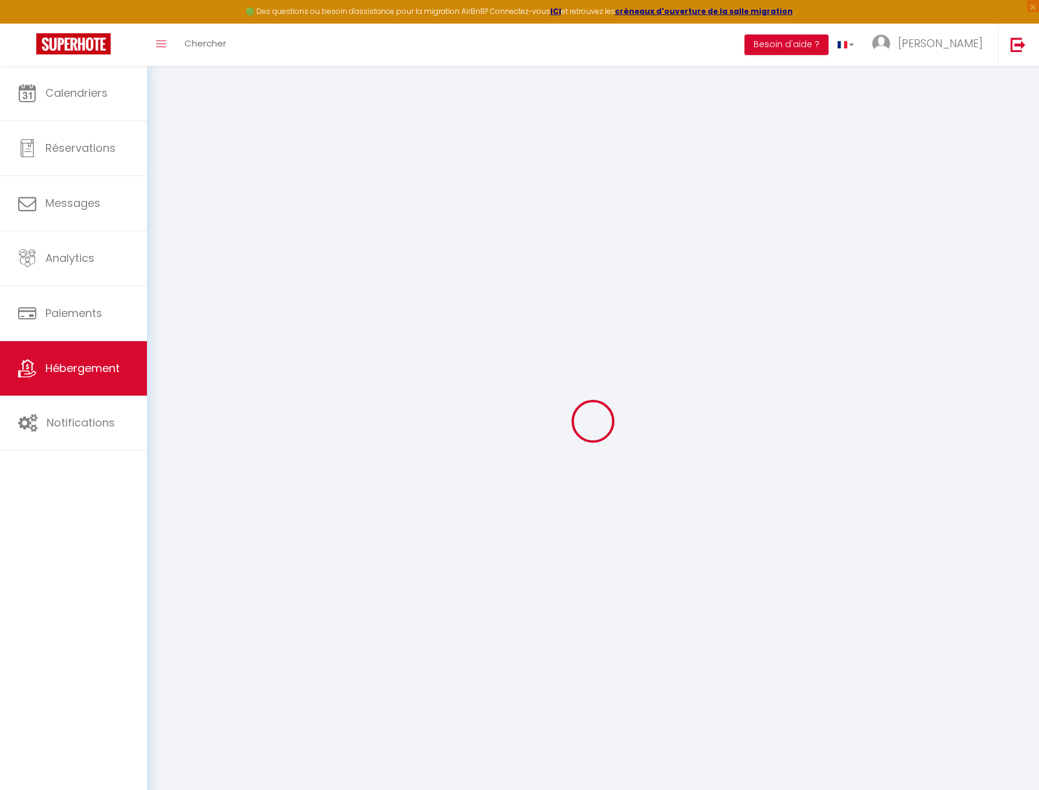
select select
checkbox input "false"
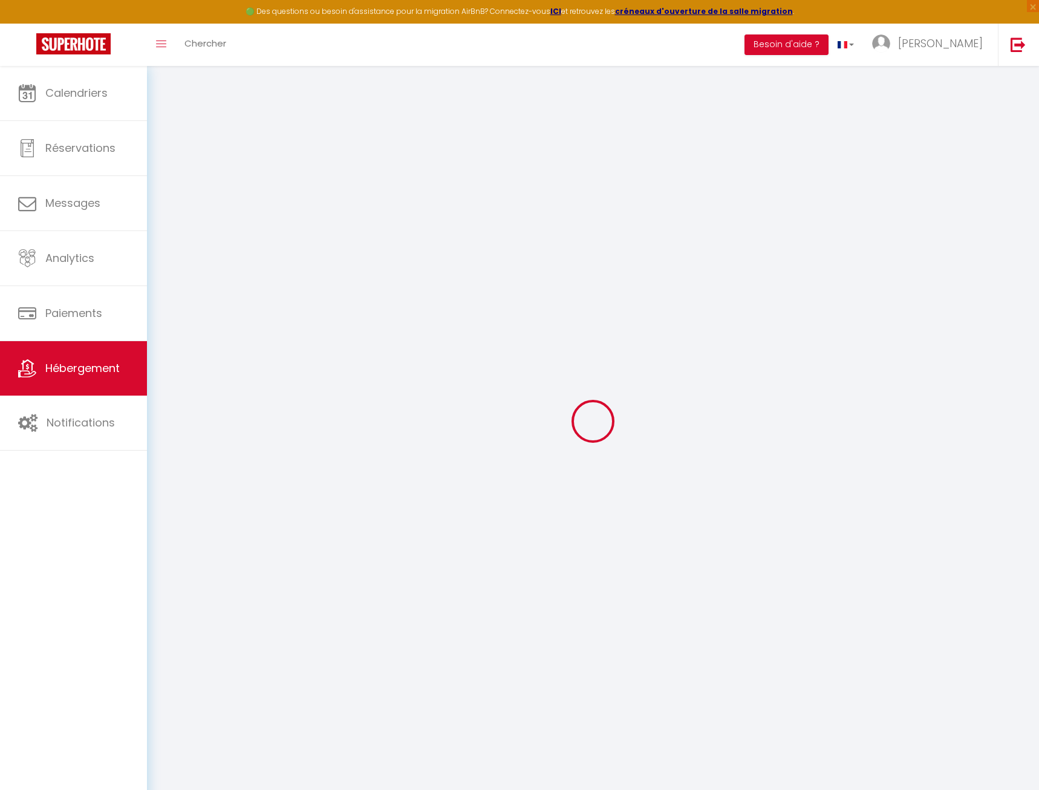
checkbox input "false"
select select
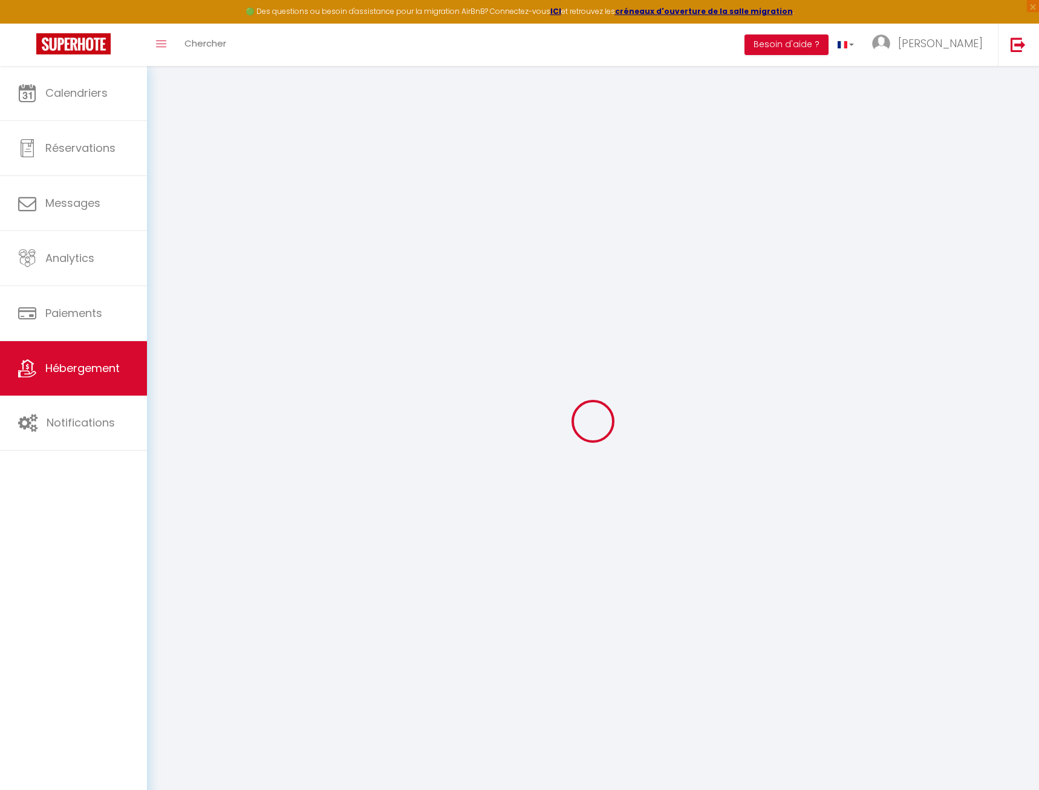
select select
checkbox input "false"
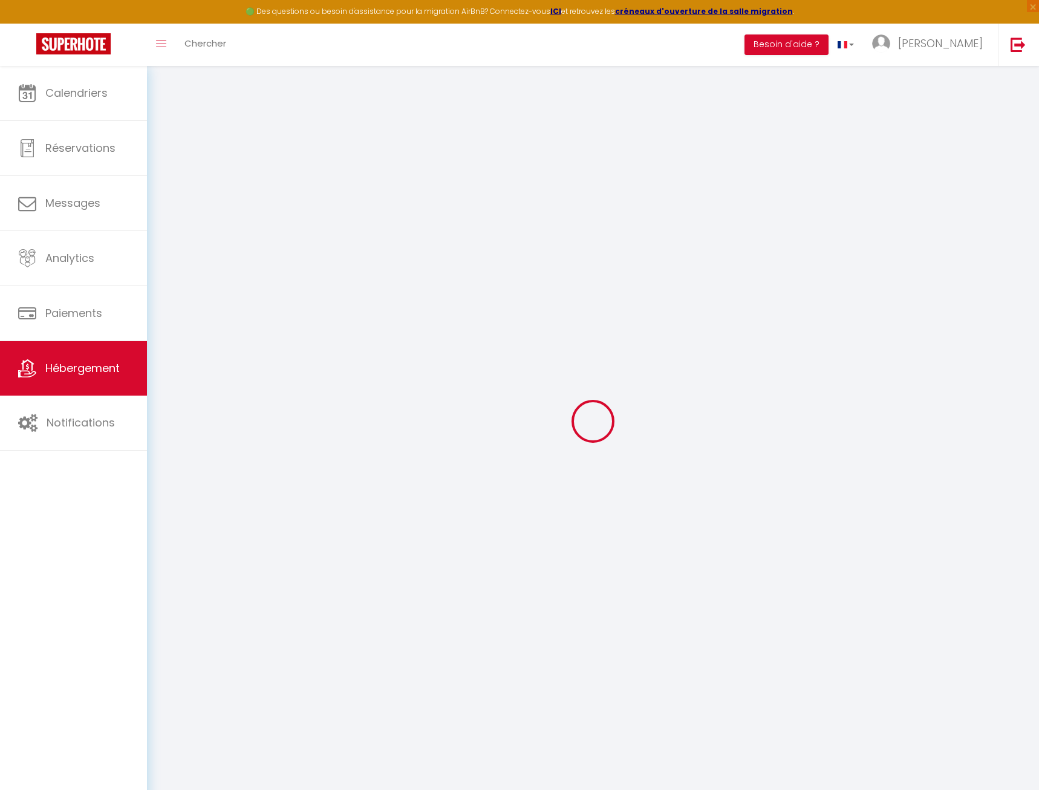
checkbox input "false"
select select
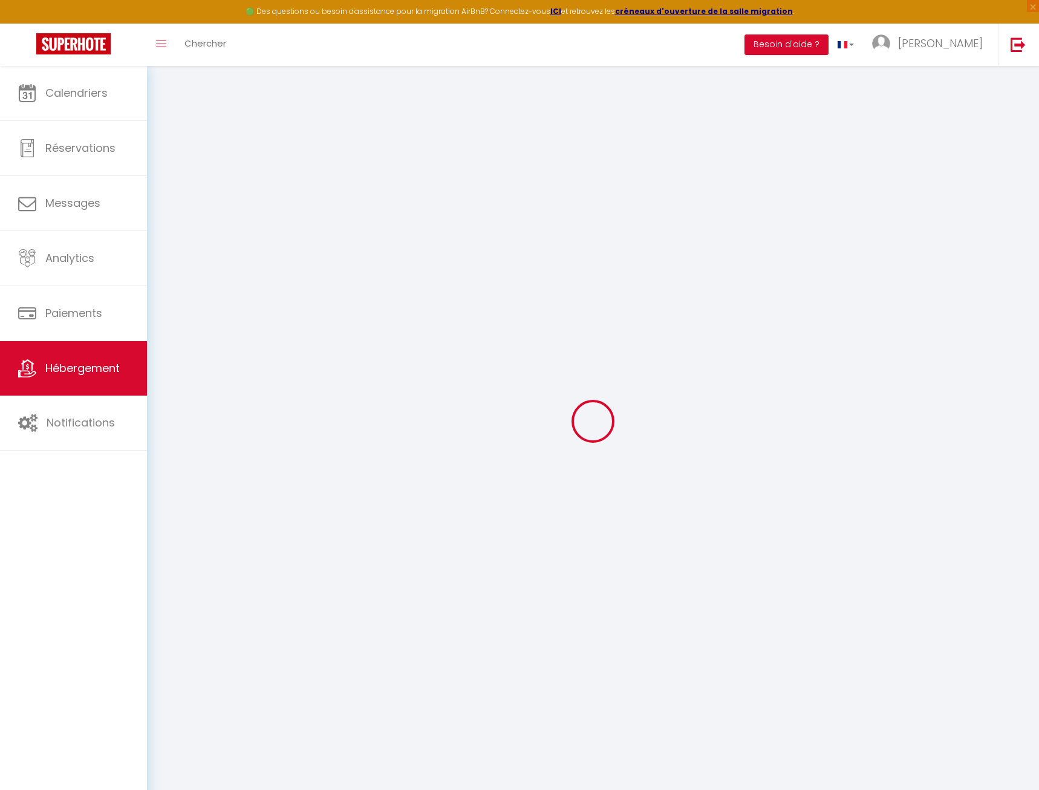
type input "Maison Chambourdine"
type input "[PERSON_NAME]"
type input "COLLET"
type input "[STREET_ADDRESS]"
type input "10000"
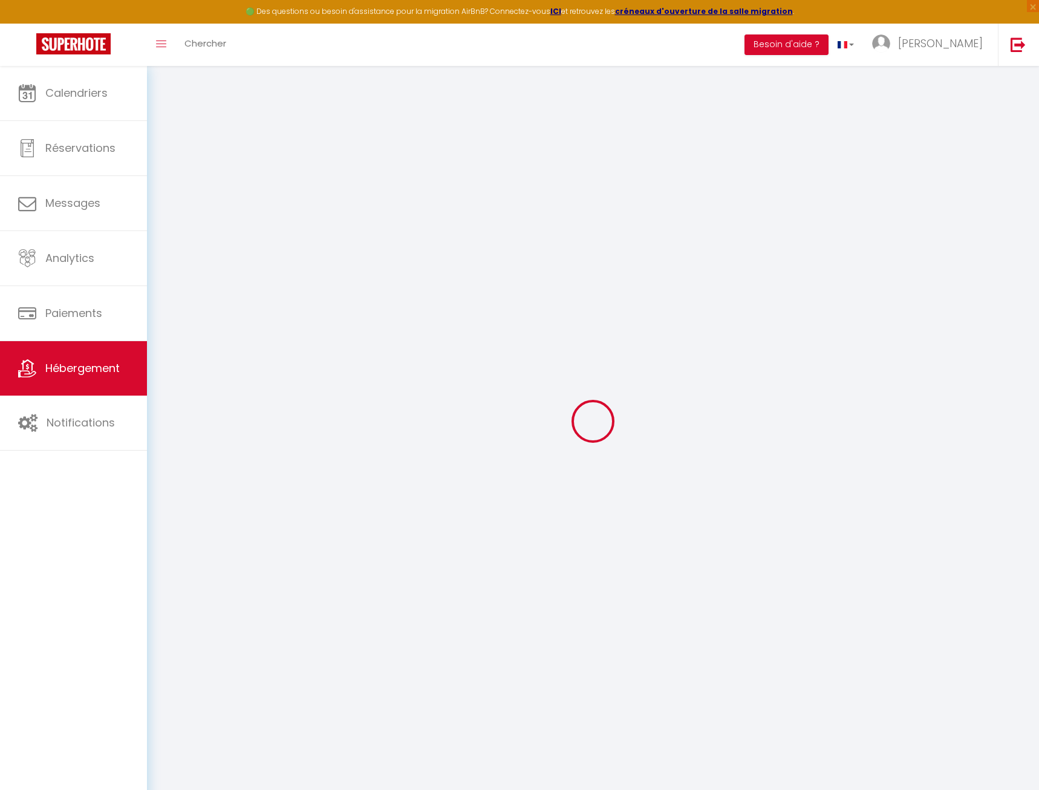
type input "[GEOGRAPHIC_DATA]"
select select "houses"
select select "8"
select select "4"
select select "2"
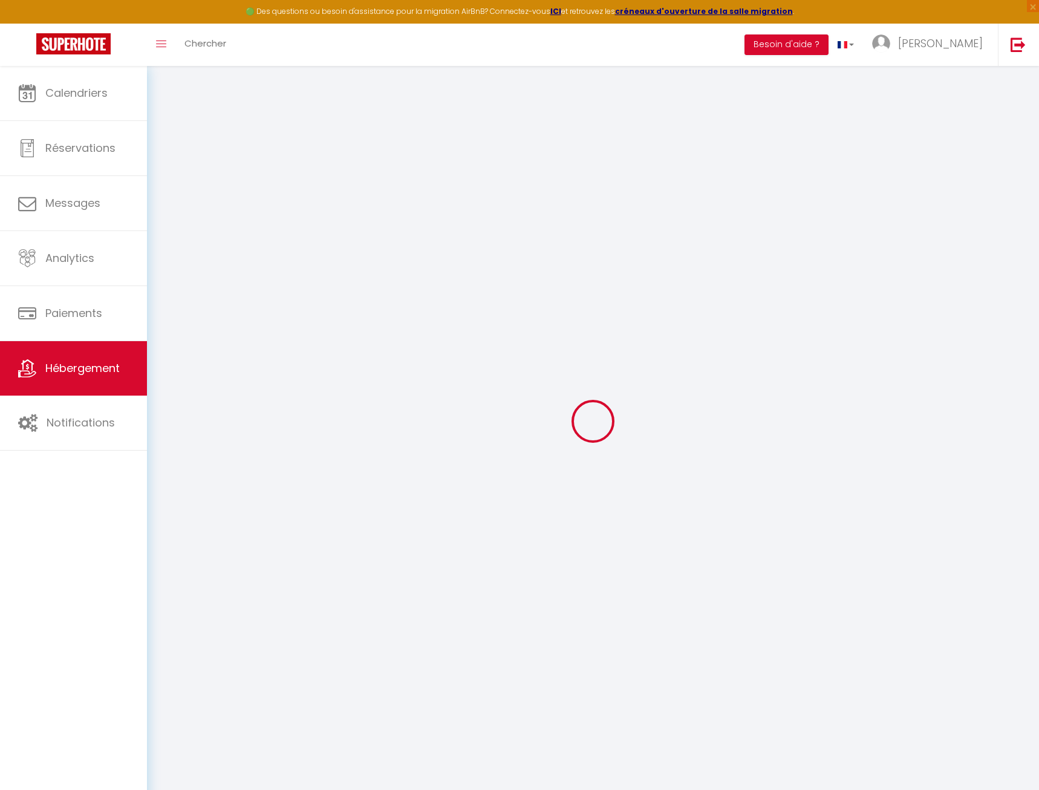
type input "350"
type input "95"
type input "1.52"
type input "1000"
select select
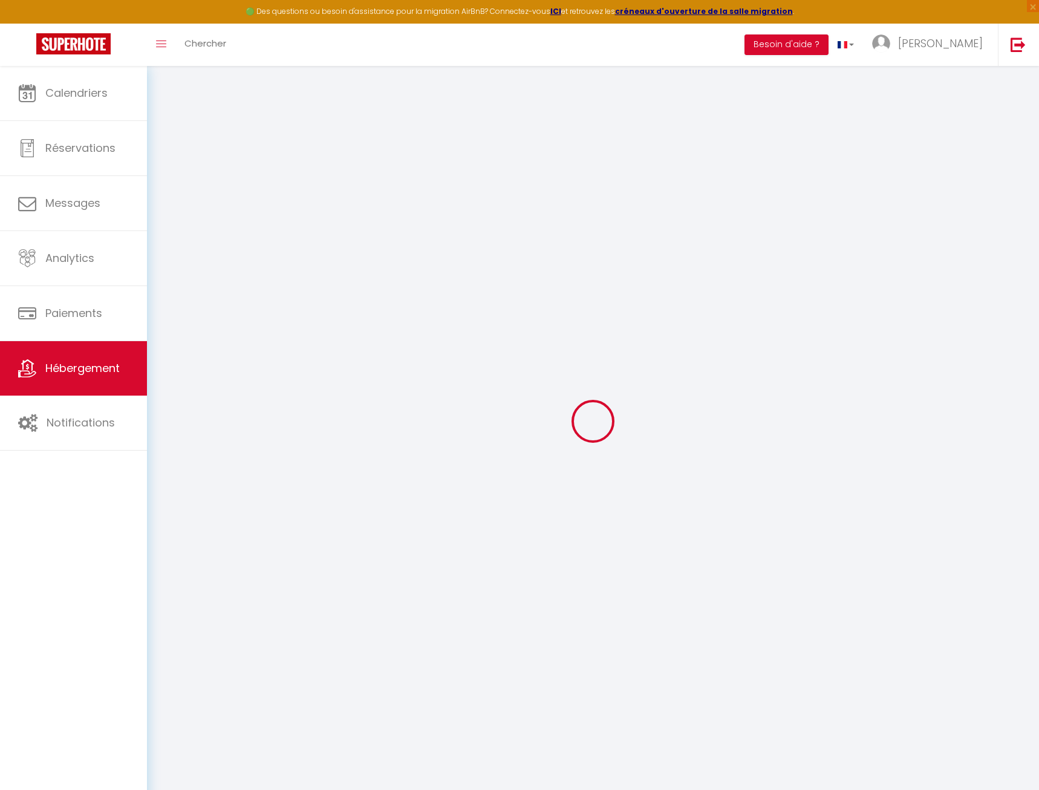
select select
type input "[STREET_ADDRESS]"
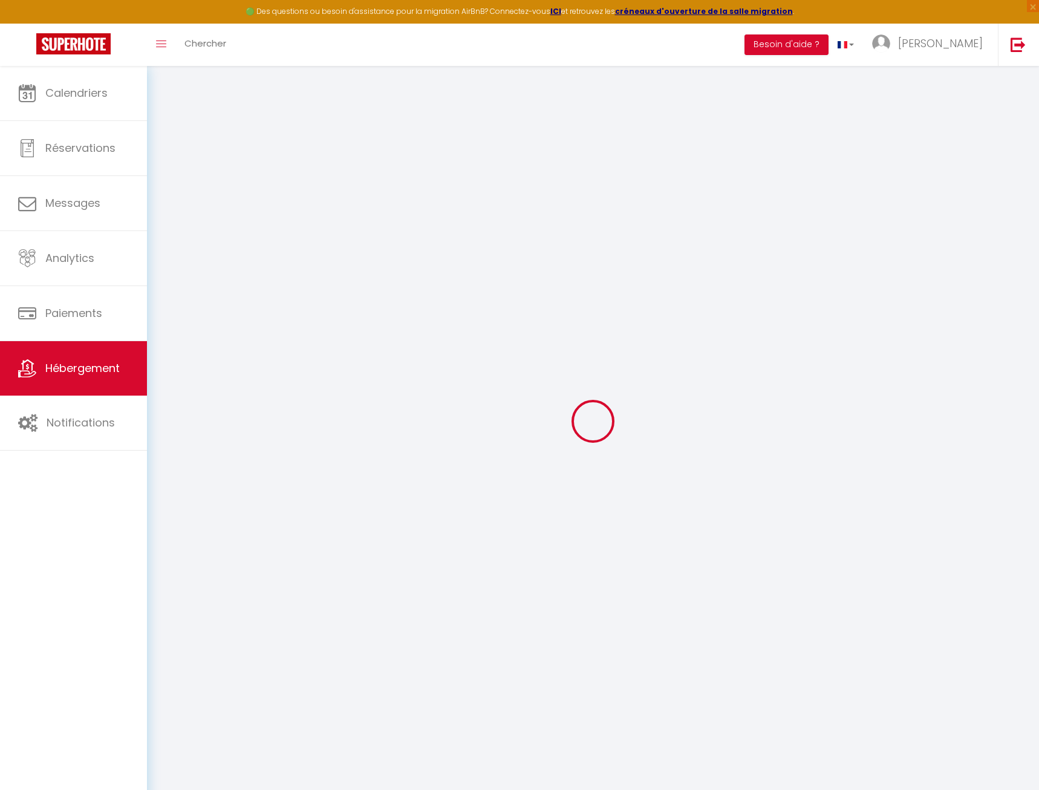
type input "41220"
type input "Thoury"
type input "[PERSON_NAME][EMAIL_ADDRESS][PERSON_NAME][DOMAIN_NAME]"
select select "15850"
checkbox input "false"
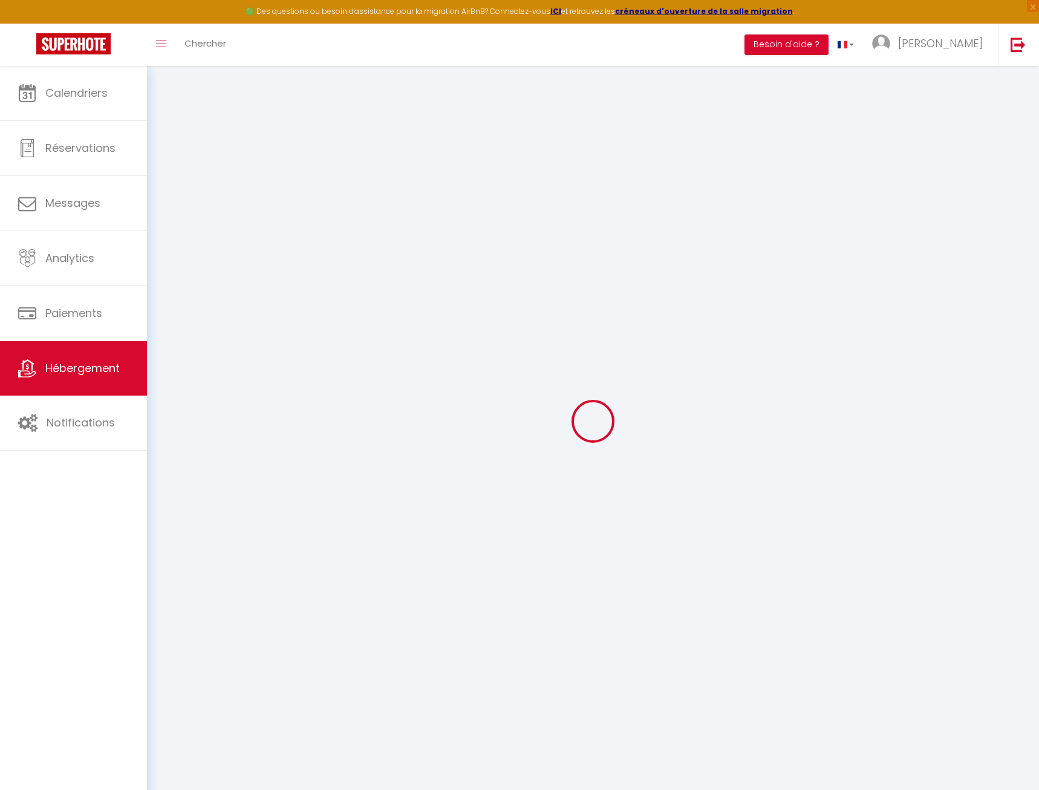
checkbox input "false"
type input "0"
type input "3"
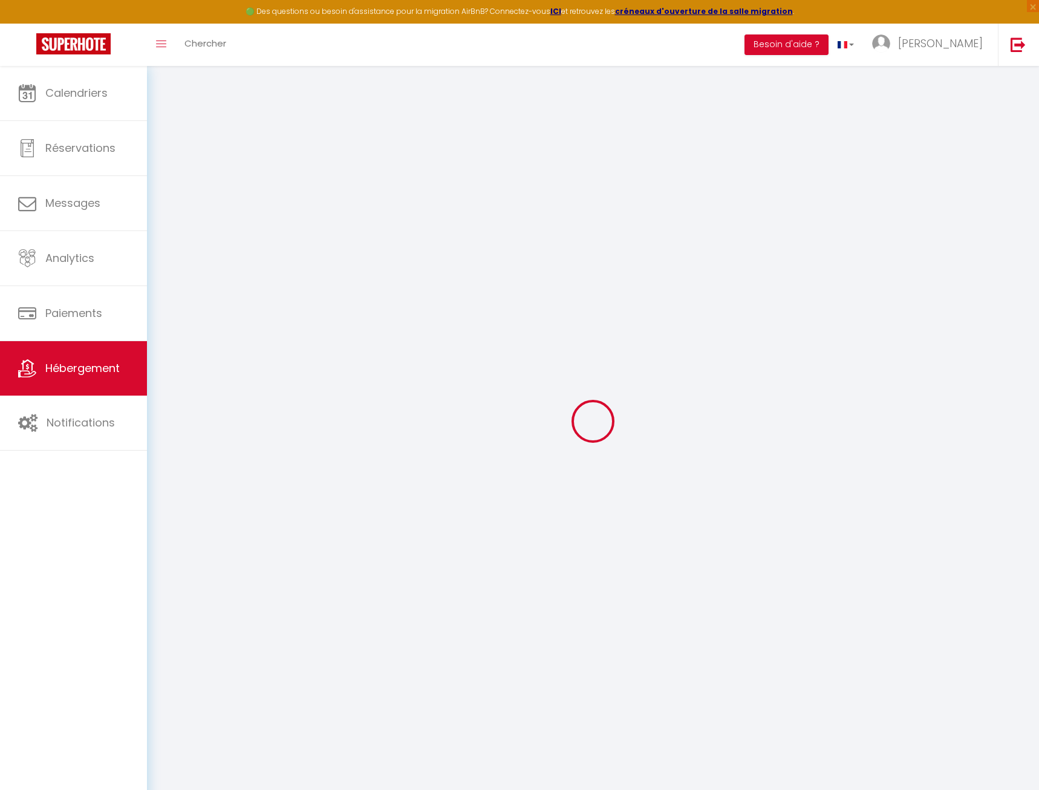
type input "0"
checkbox input "false"
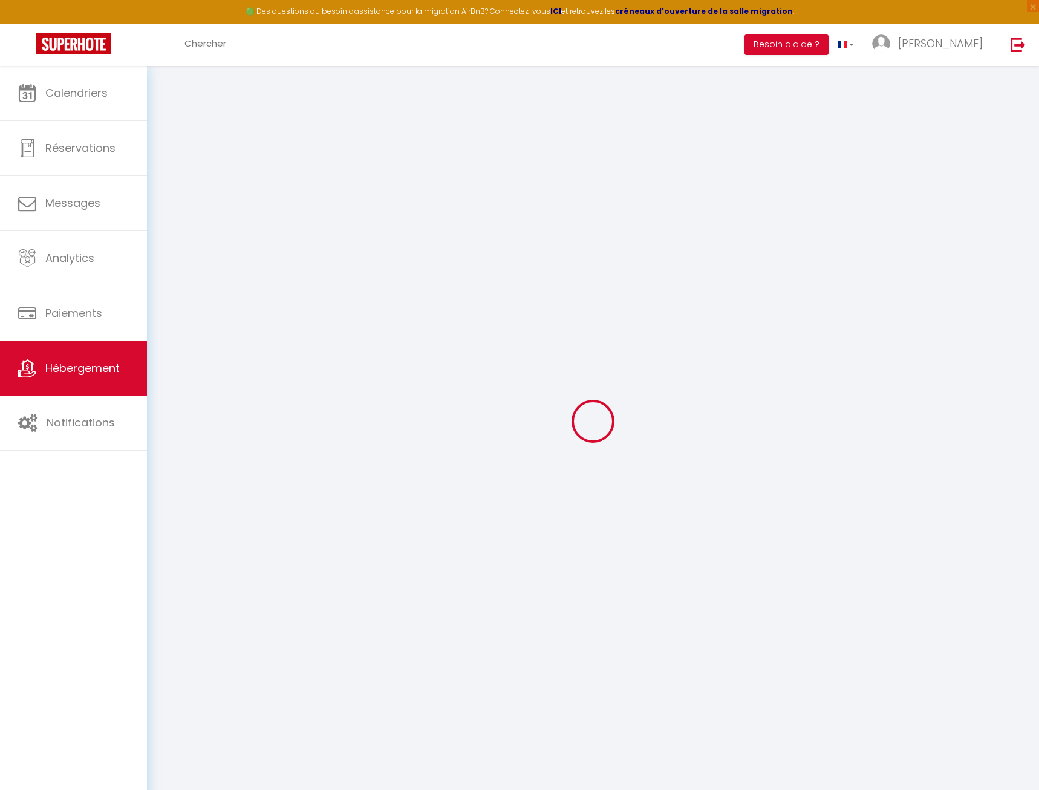
checkbox input "false"
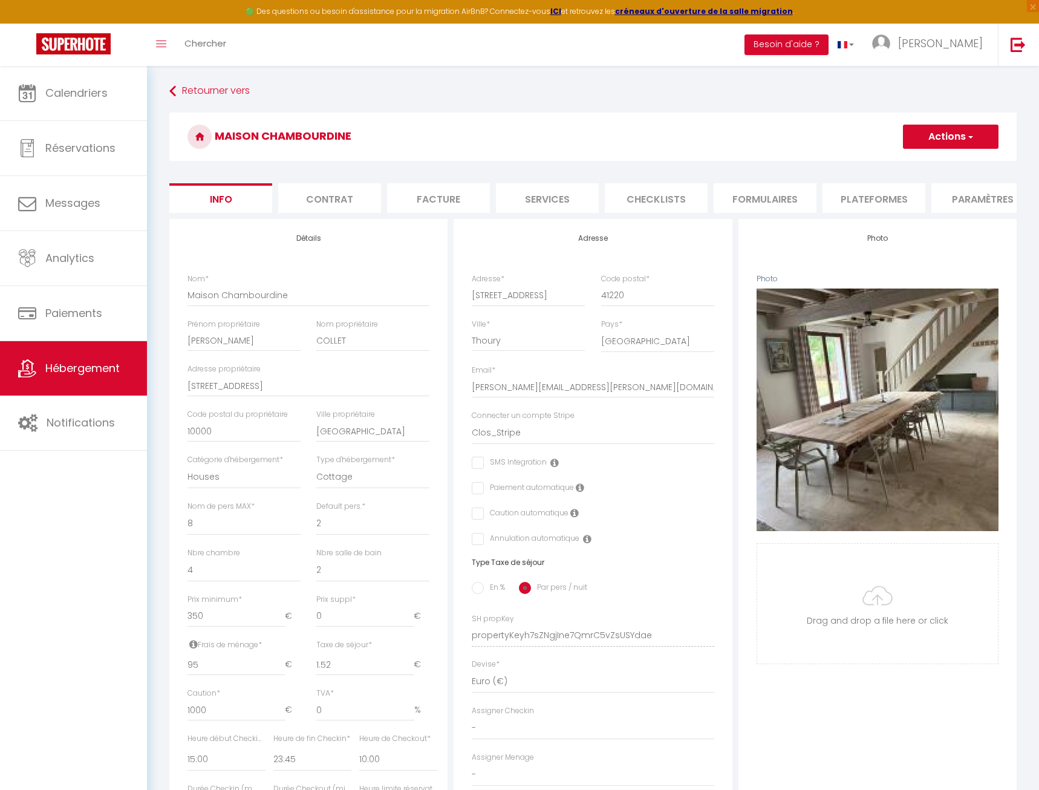
click at [958, 192] on li "Paramètres" at bounding box center [983, 198] width 103 height 30
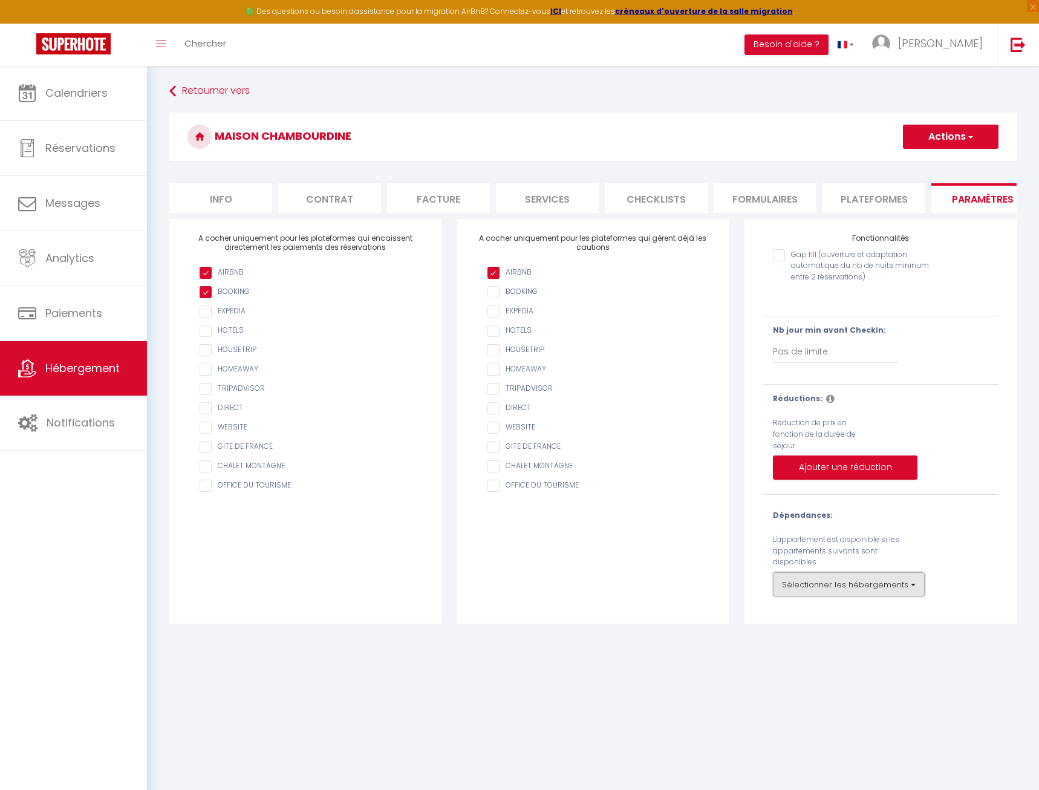
click at [852, 590] on button "Sélectionner les hébergements" at bounding box center [849, 584] width 152 height 24
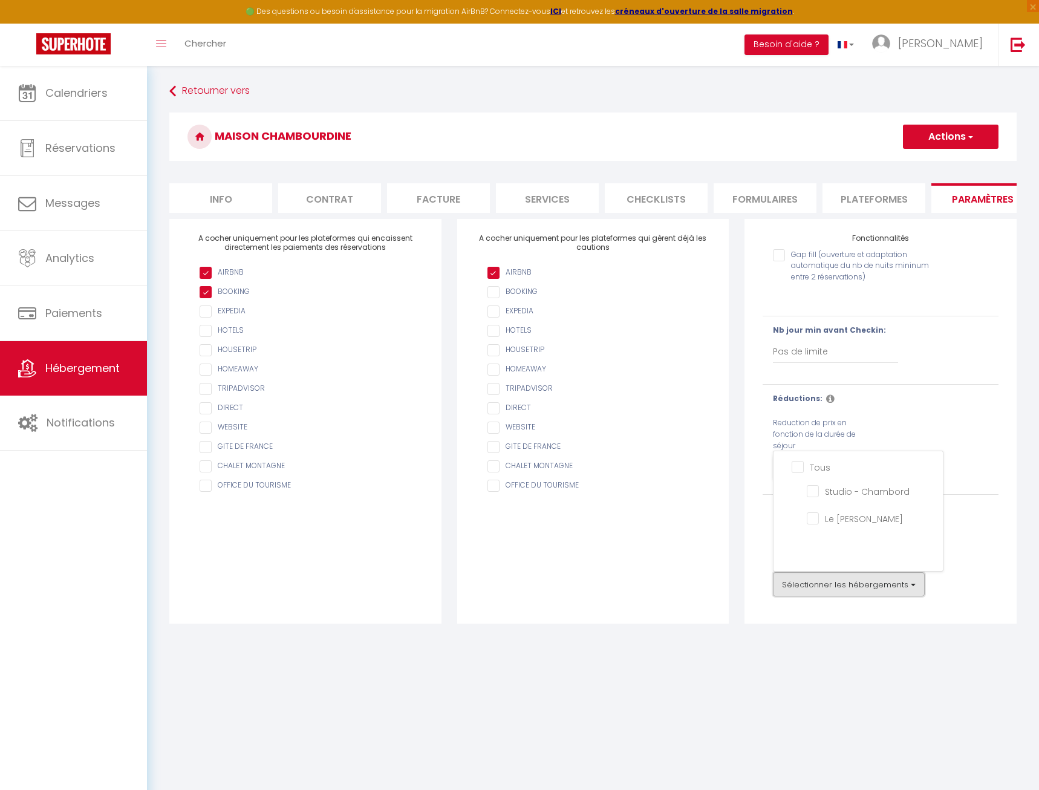
click at [845, 583] on button "Sélectionner les hébergements" at bounding box center [849, 584] width 152 height 24
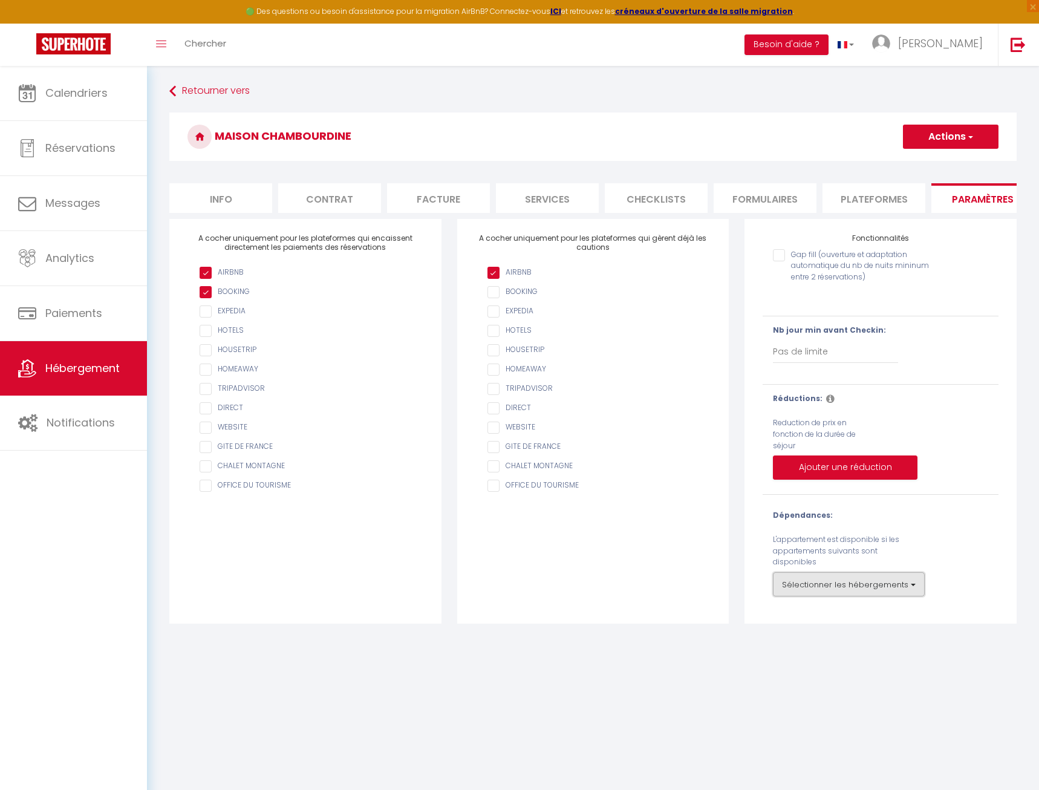
click at [827, 586] on button "Sélectionner les hébergements" at bounding box center [849, 584] width 152 height 24
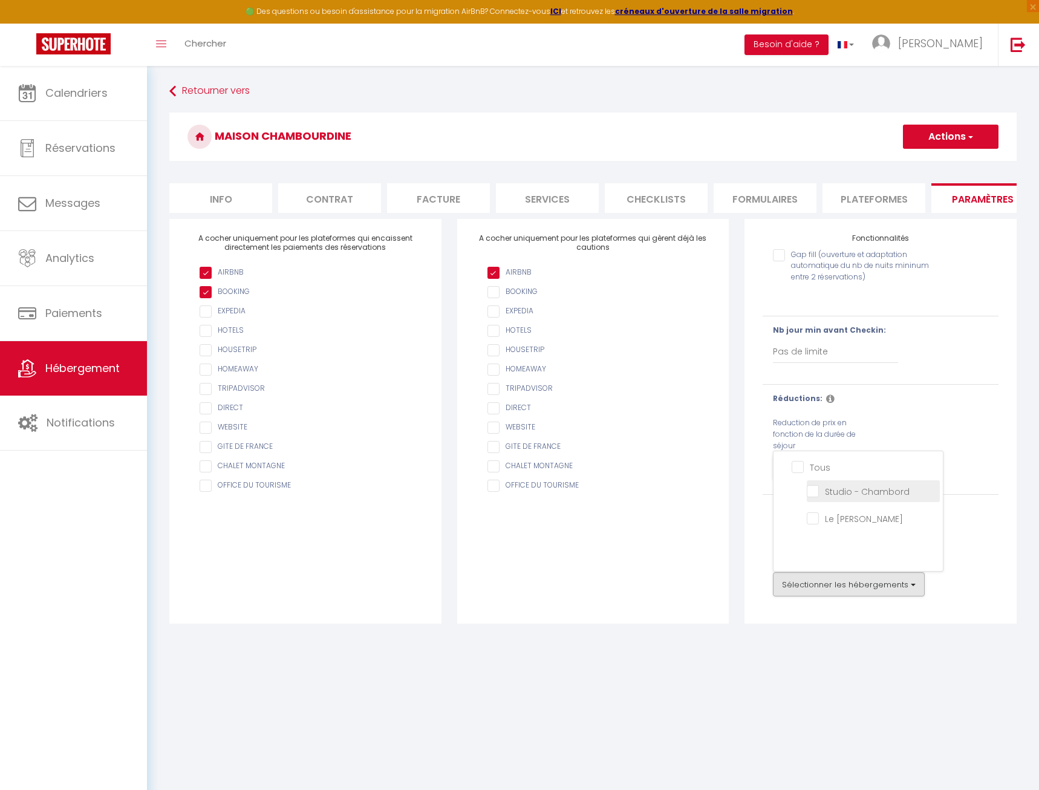
click at [816, 491] on Chambord "Studio - Chambord" at bounding box center [873, 490] width 133 height 12
checkbox Chambord "true"
checkbox input "false"
click at [814, 515] on André "Le [PERSON_NAME]" at bounding box center [873, 518] width 133 height 12
checkbox André "true"
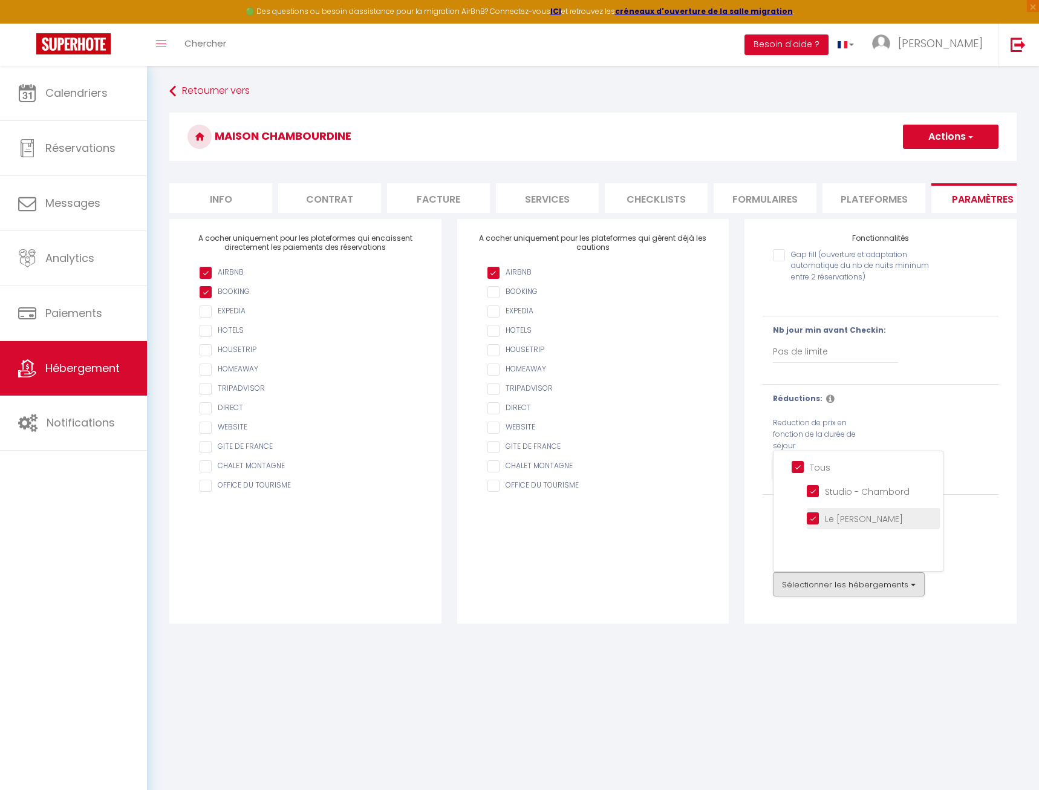
checkbox input "false"
checkbox input "true"
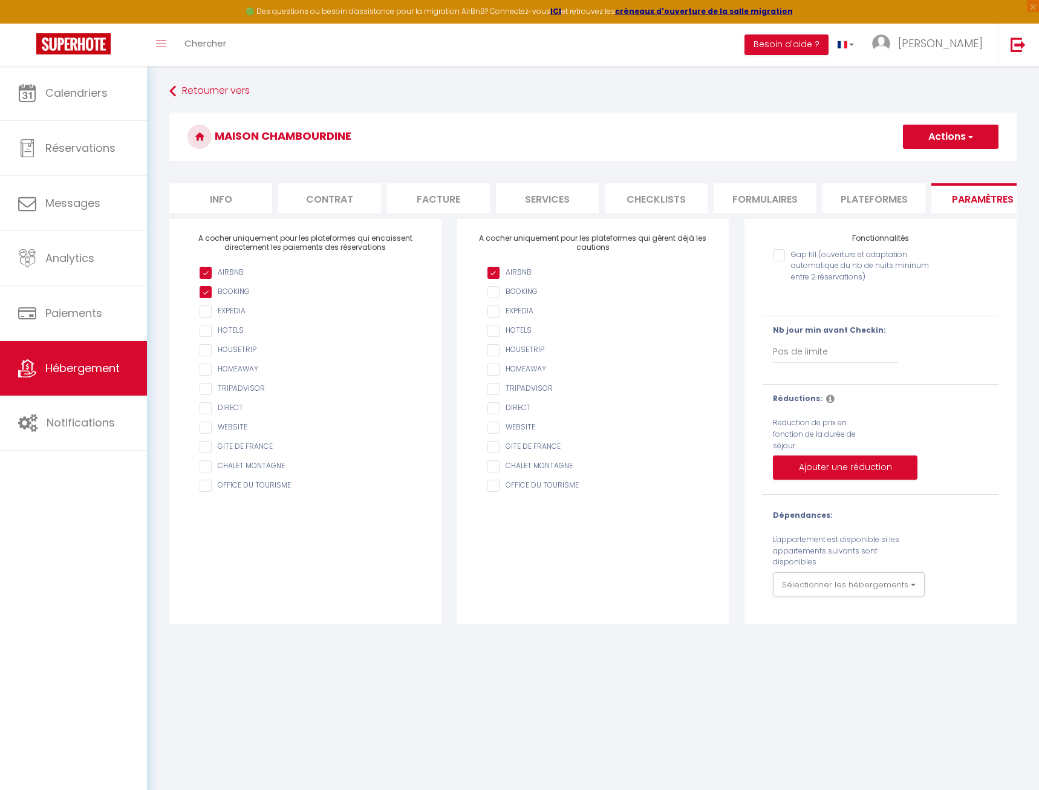
click at [952, 136] on button "Actions" at bounding box center [951, 137] width 96 height 24
click at [935, 161] on input "Enregistrer" at bounding box center [937, 163] width 45 height 12
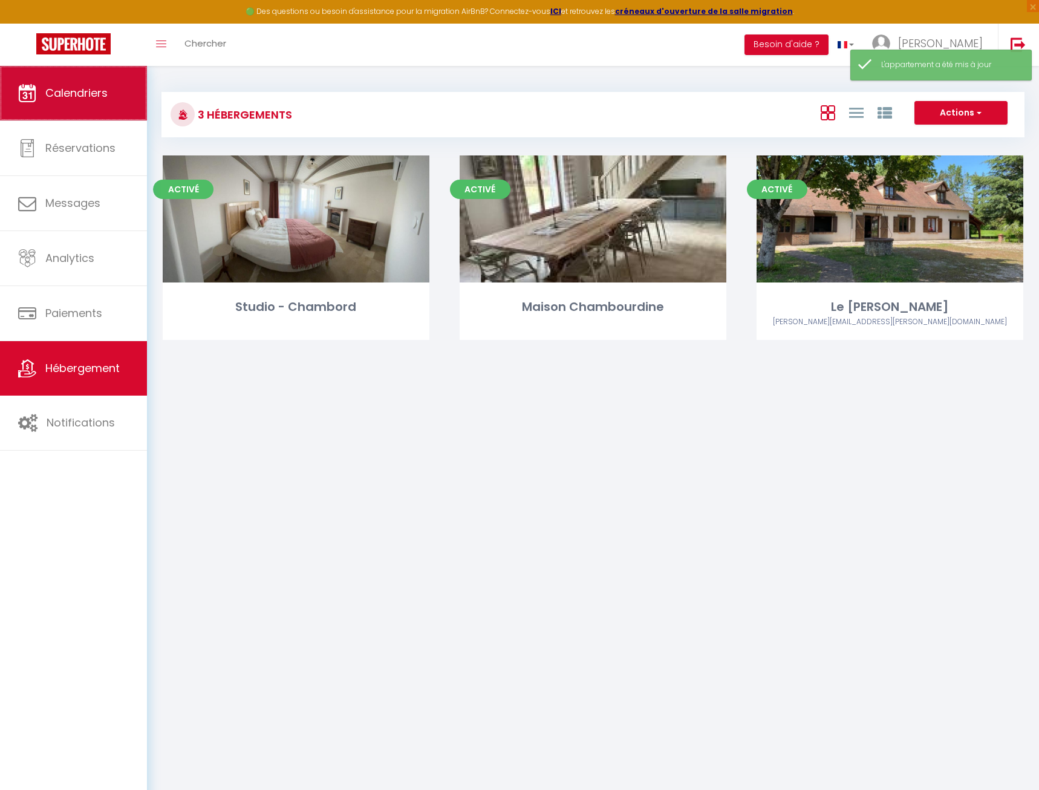
click at [77, 98] on span "Calendriers" at bounding box center [76, 92] width 62 height 15
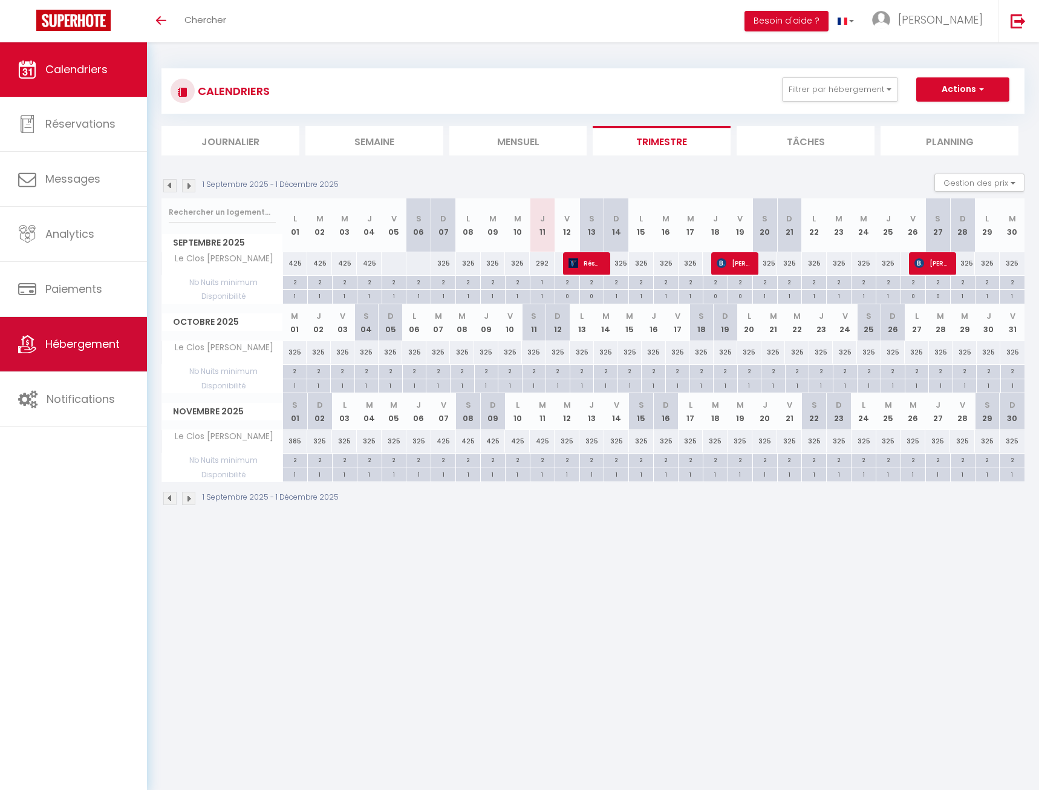
click at [93, 350] on span "Hébergement" at bounding box center [82, 343] width 74 height 15
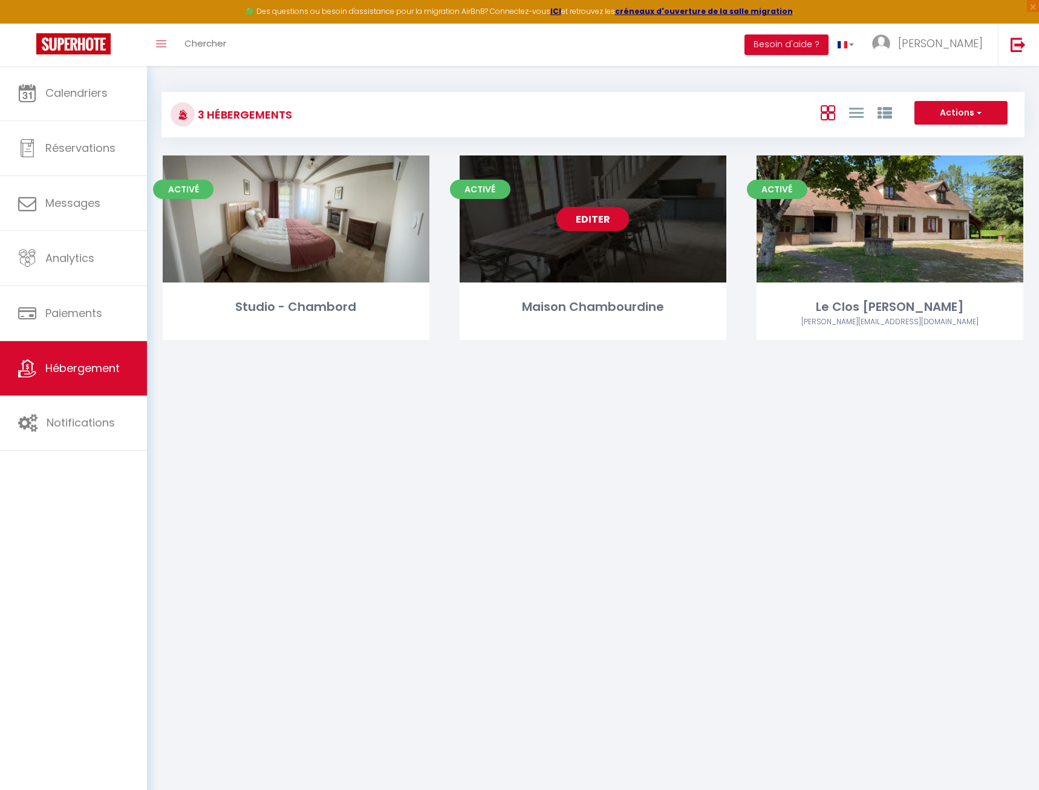
click at [585, 226] on link "Editer" at bounding box center [593, 219] width 73 height 24
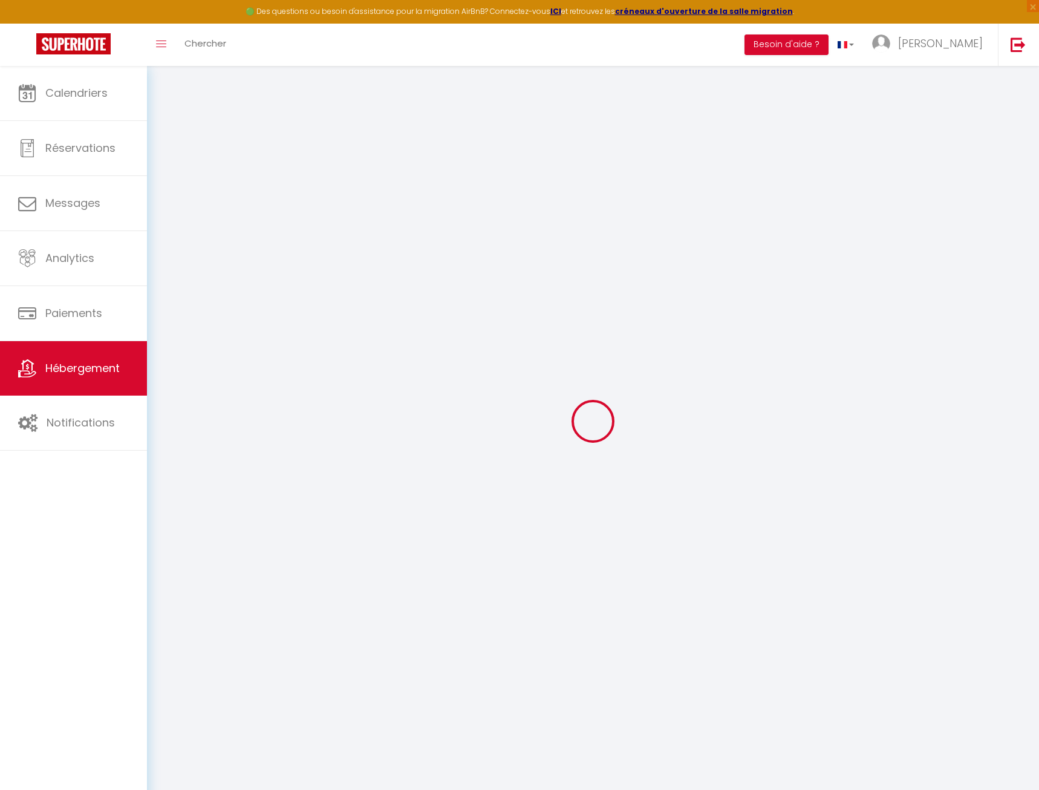
select select
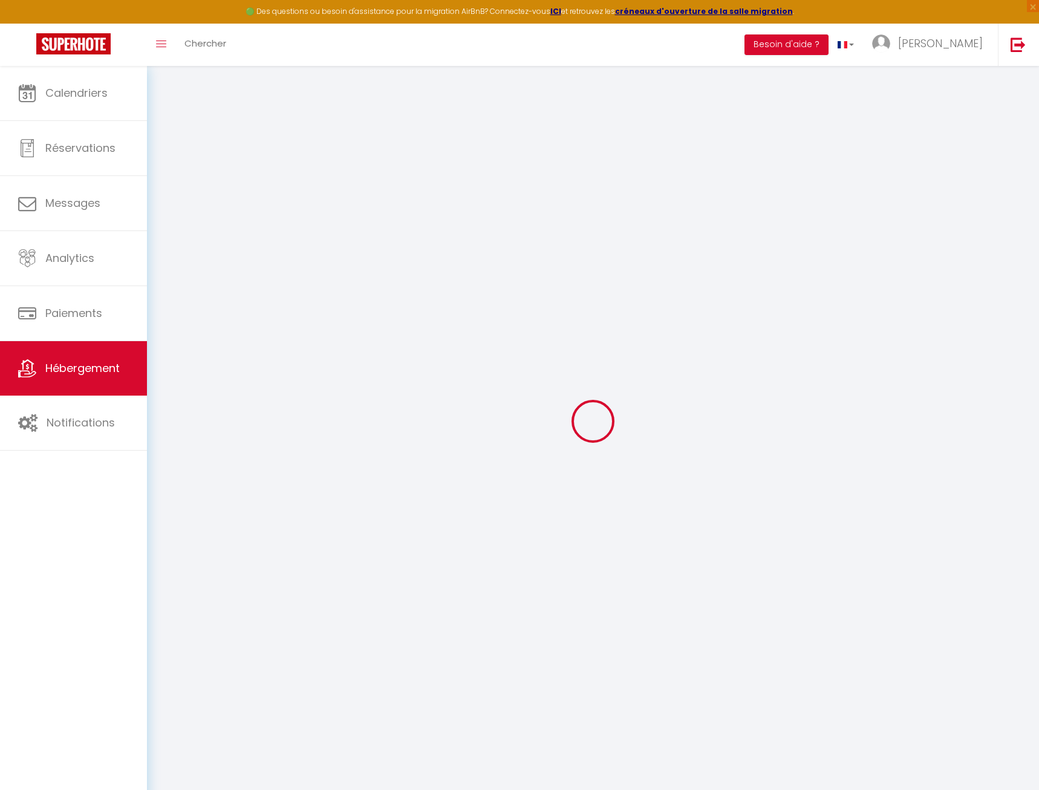
checkbox input "false"
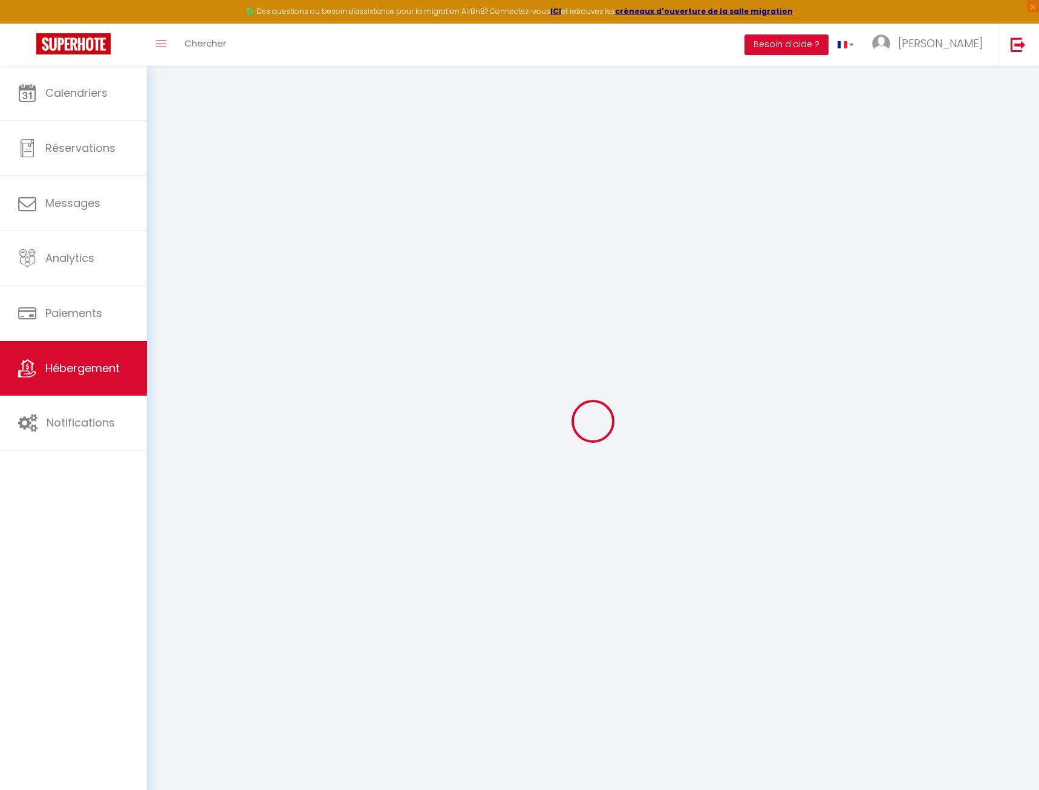
checkbox input "false"
select select "15:00"
select select "23:45"
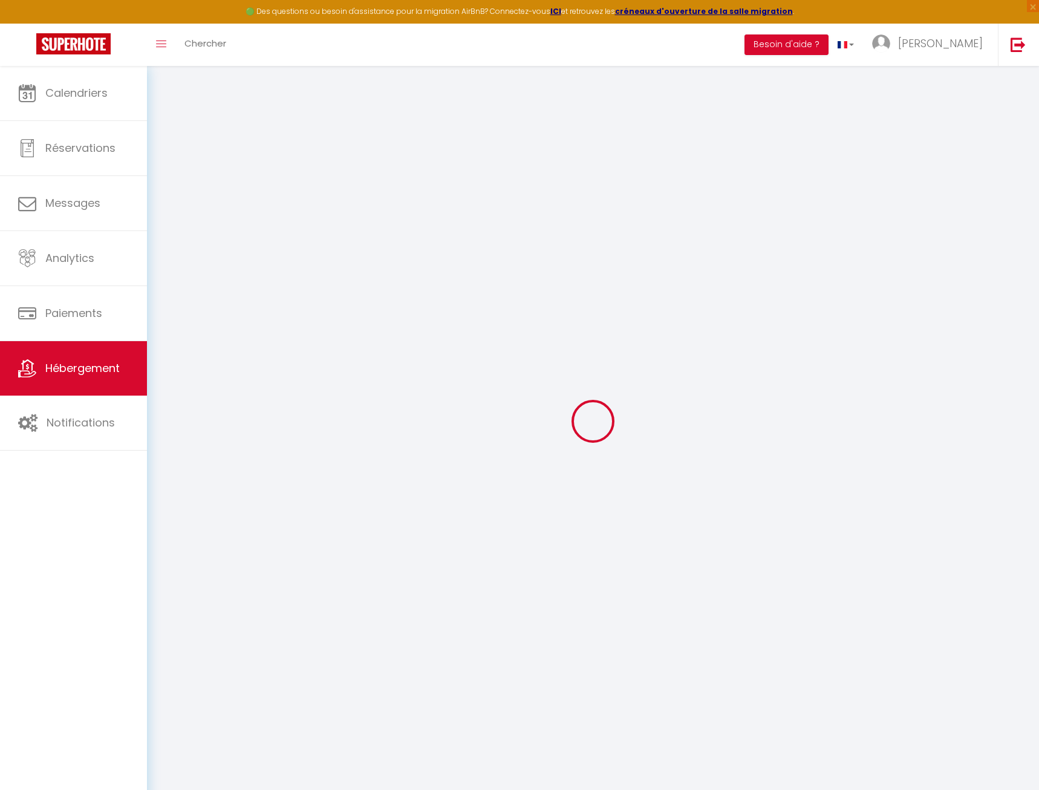
select select "10:00"
select select "30"
select select "120"
checkbox input "false"
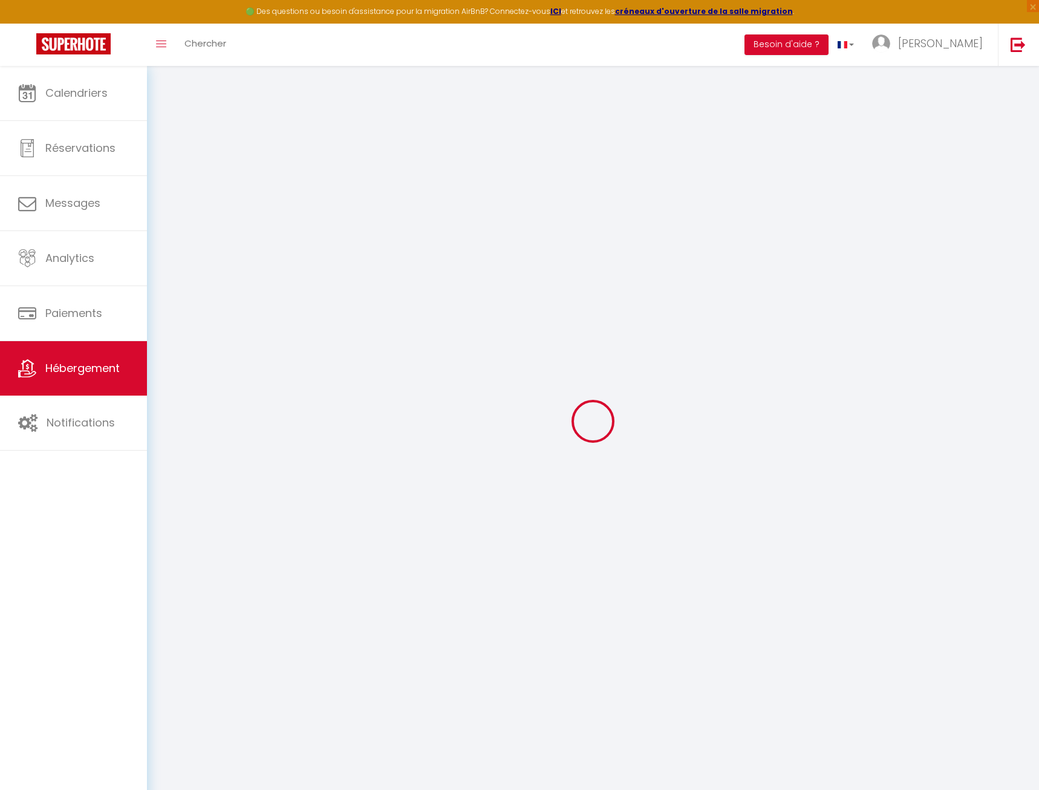
checkbox input "false"
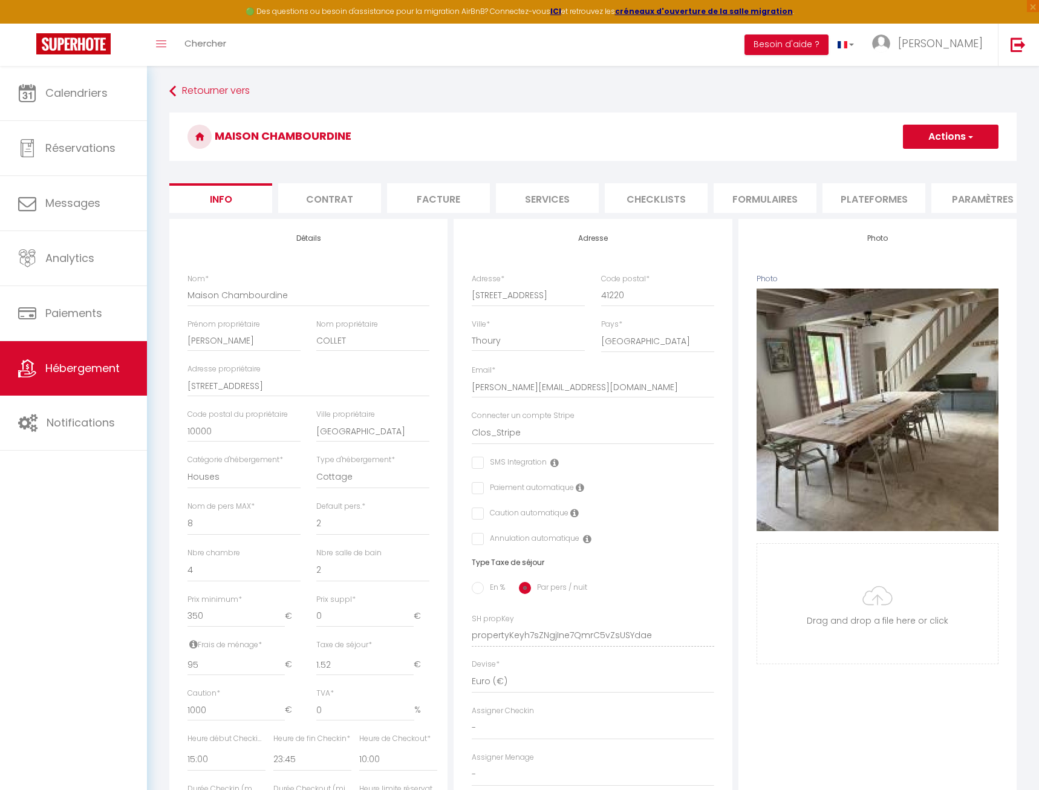
click at [974, 195] on li "Paramètres" at bounding box center [983, 198] width 103 height 30
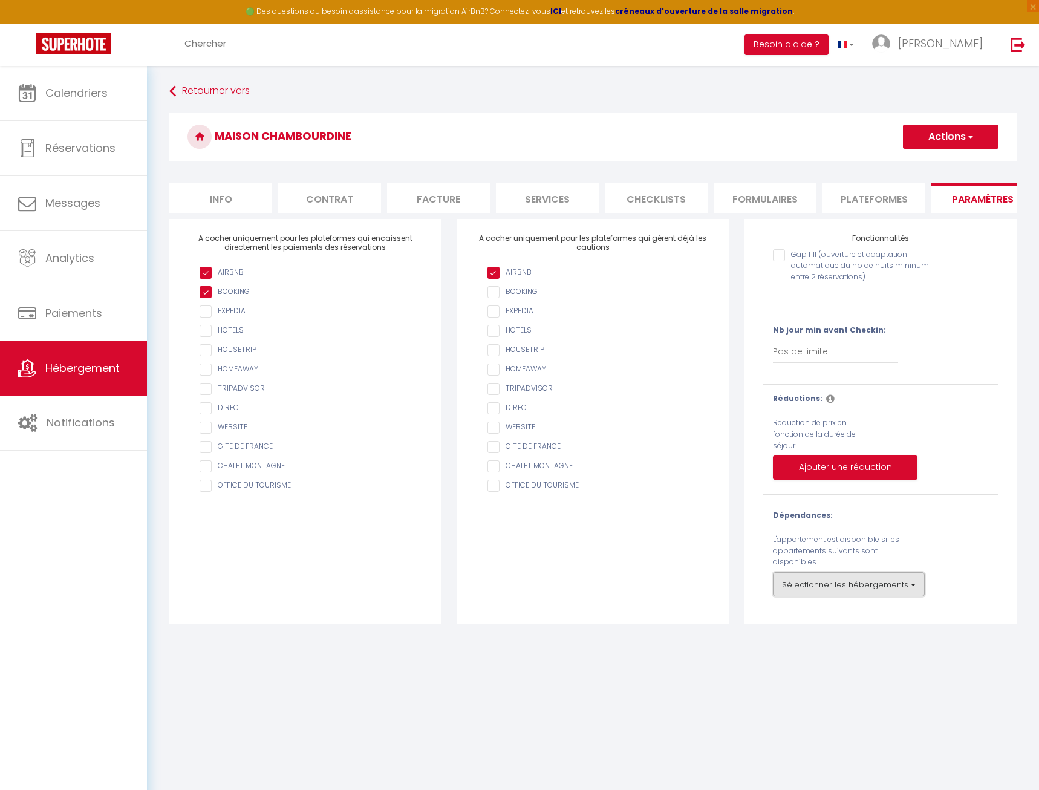
click at [850, 583] on button "Sélectionner les hébergements" at bounding box center [849, 584] width 152 height 24
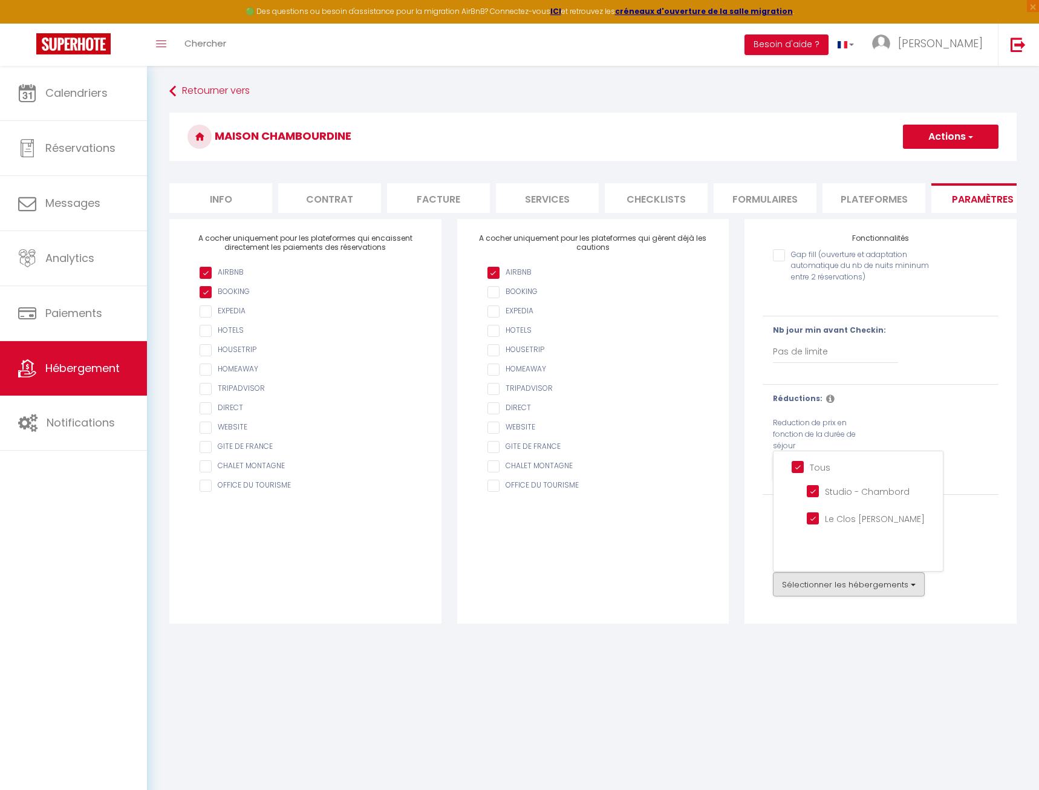
click at [800, 465] on input "Tous" at bounding box center [867, 466] width 151 height 12
checkbox input "false"
checkbox Chambord "false"
checkbox André "false"
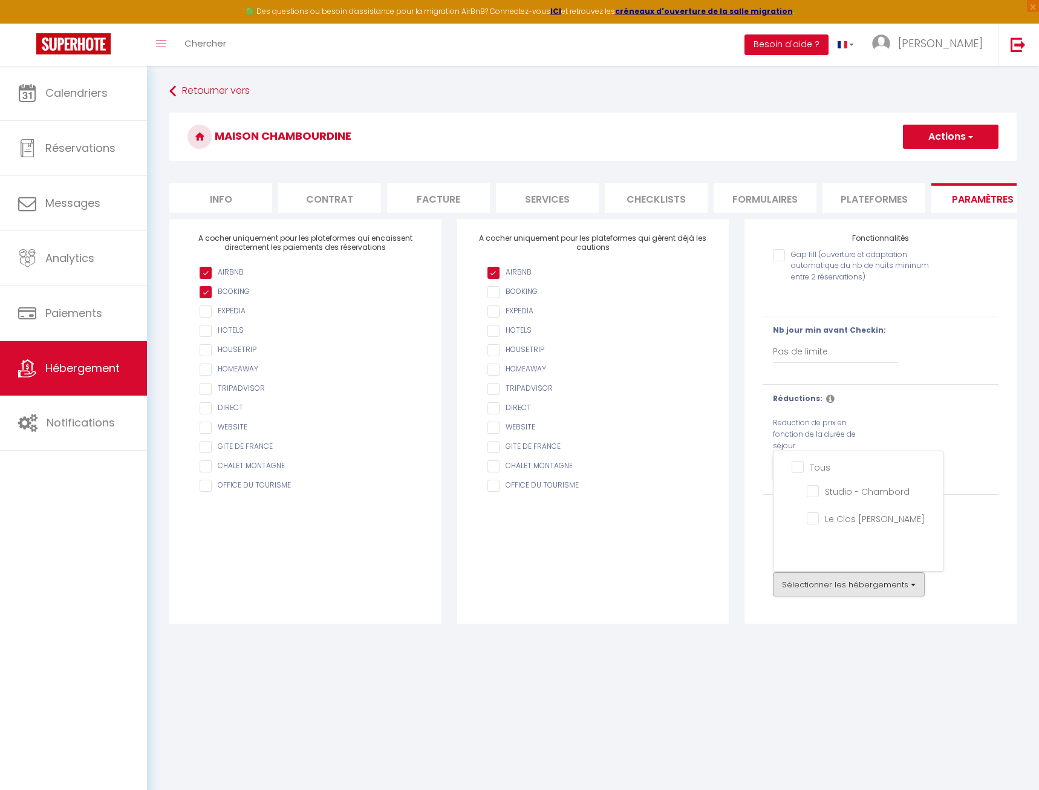
click at [941, 128] on button "Actions" at bounding box center [951, 137] width 96 height 24
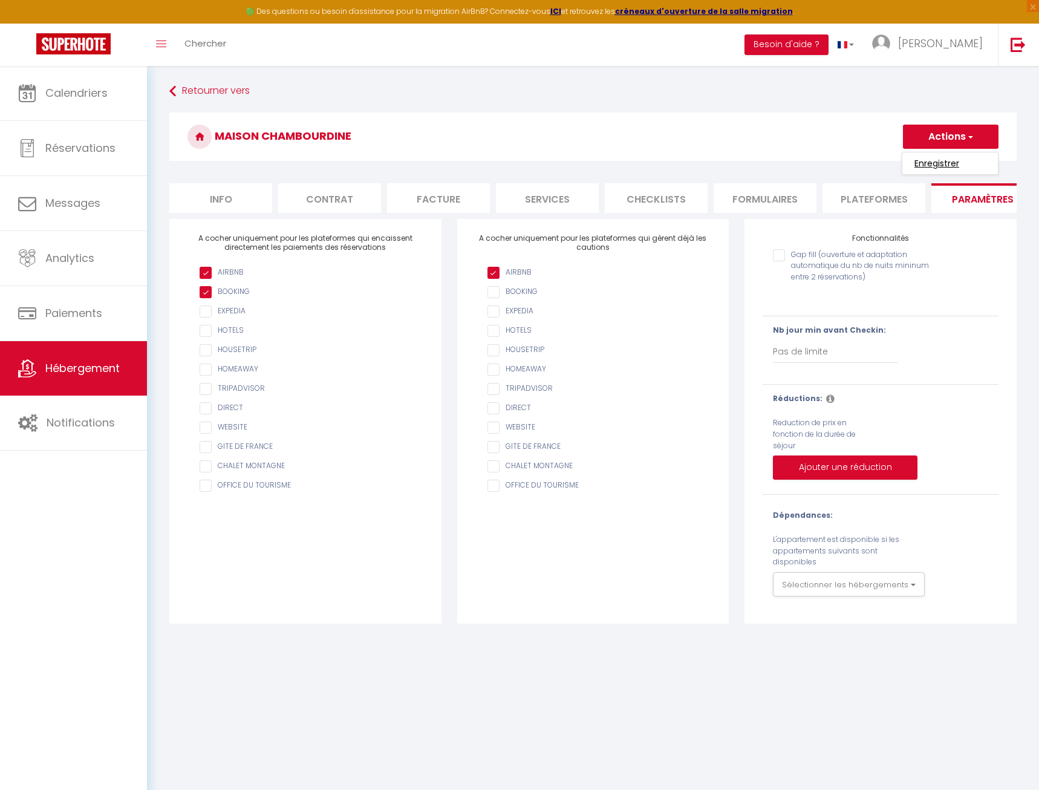
click at [934, 165] on input "Enregistrer" at bounding box center [937, 163] width 45 height 12
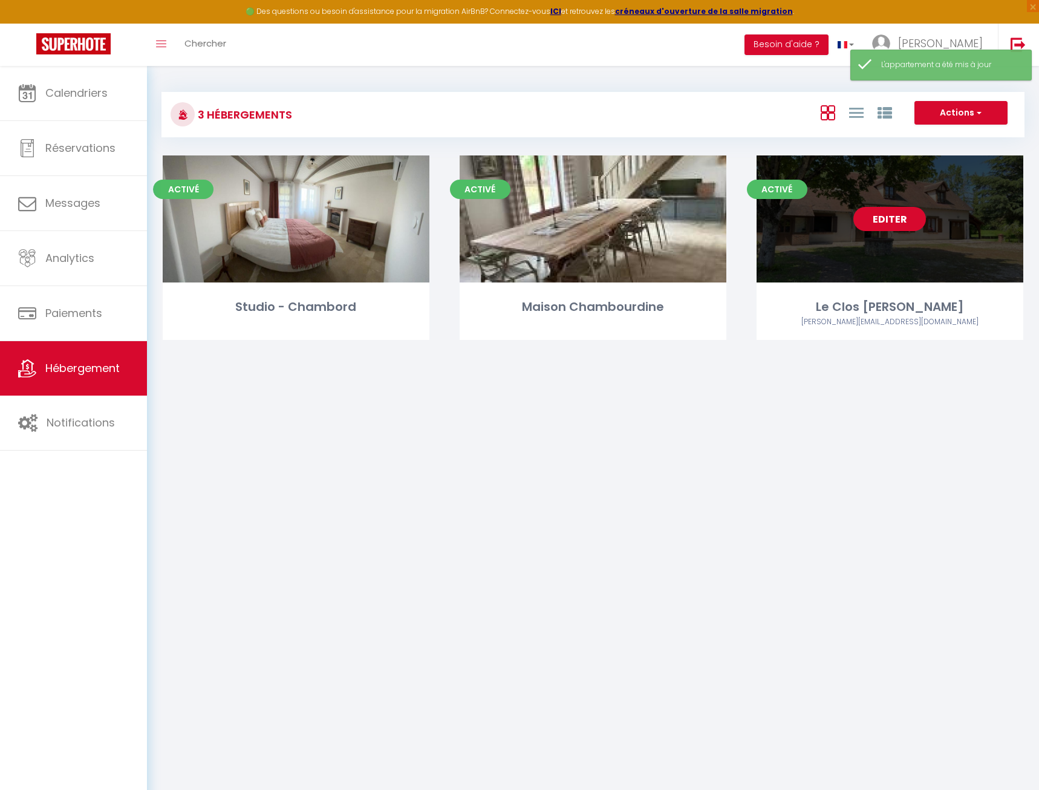
click at [866, 214] on link "Editer" at bounding box center [890, 219] width 73 height 24
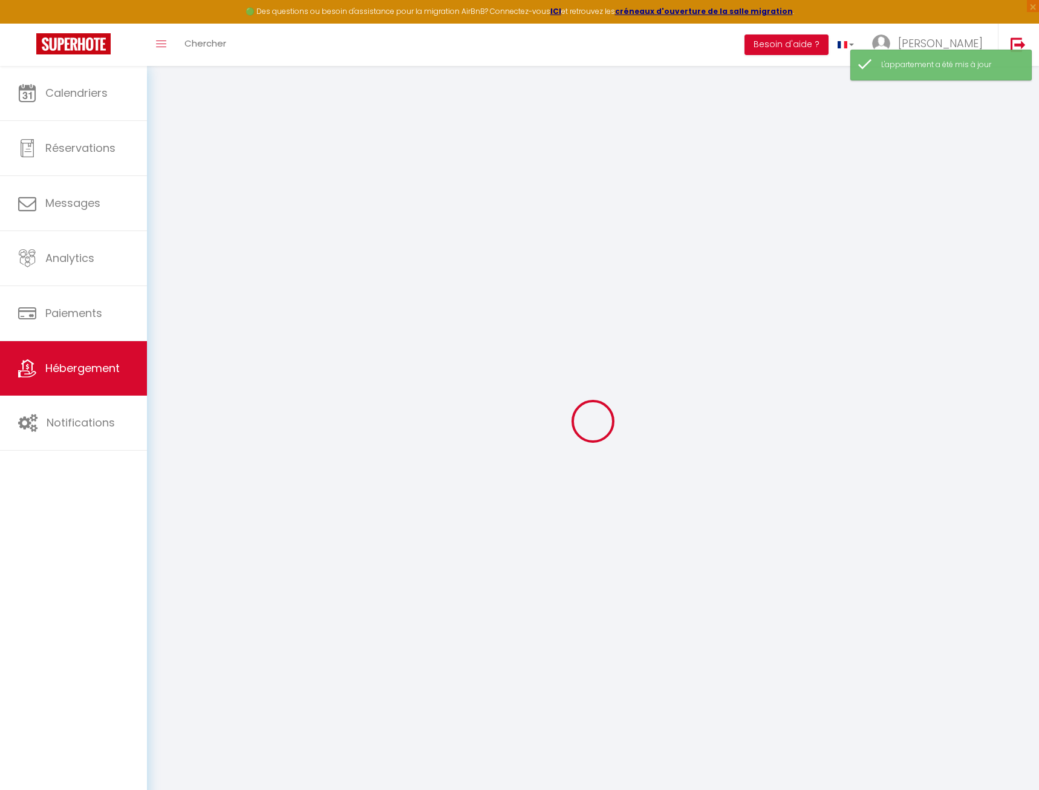
select select "15:00"
select select "23:45"
select select "10:00"
select select "30"
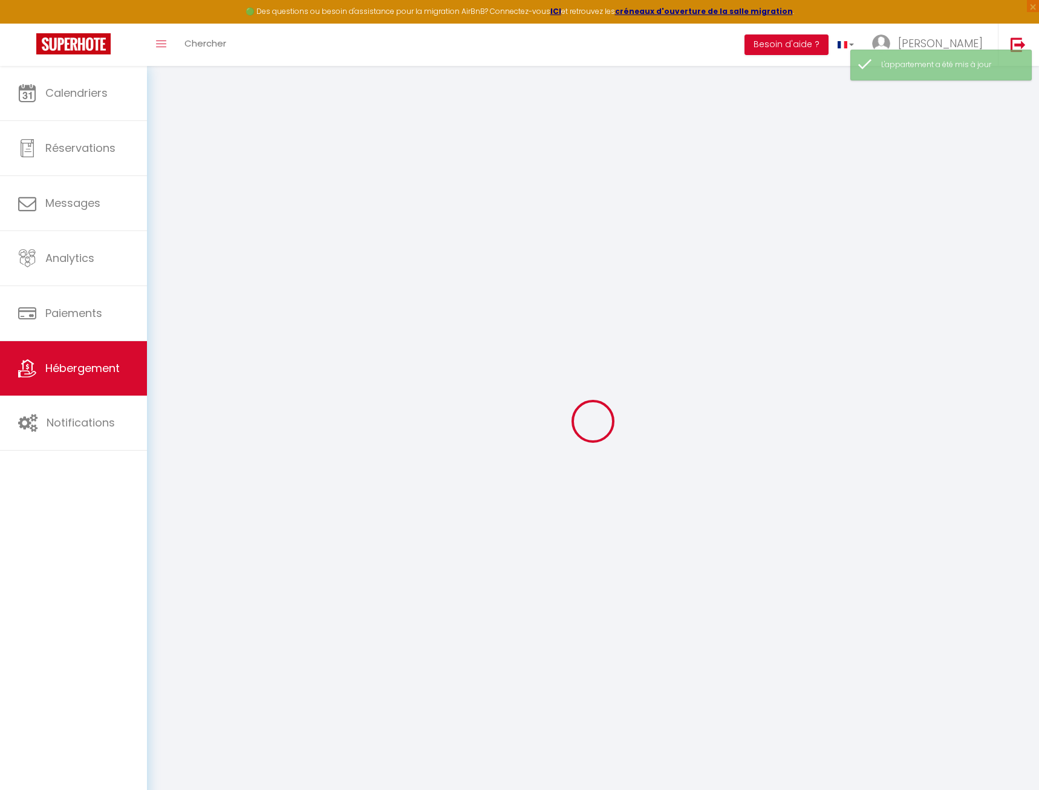
type input "1.5"
checkbox input "false"
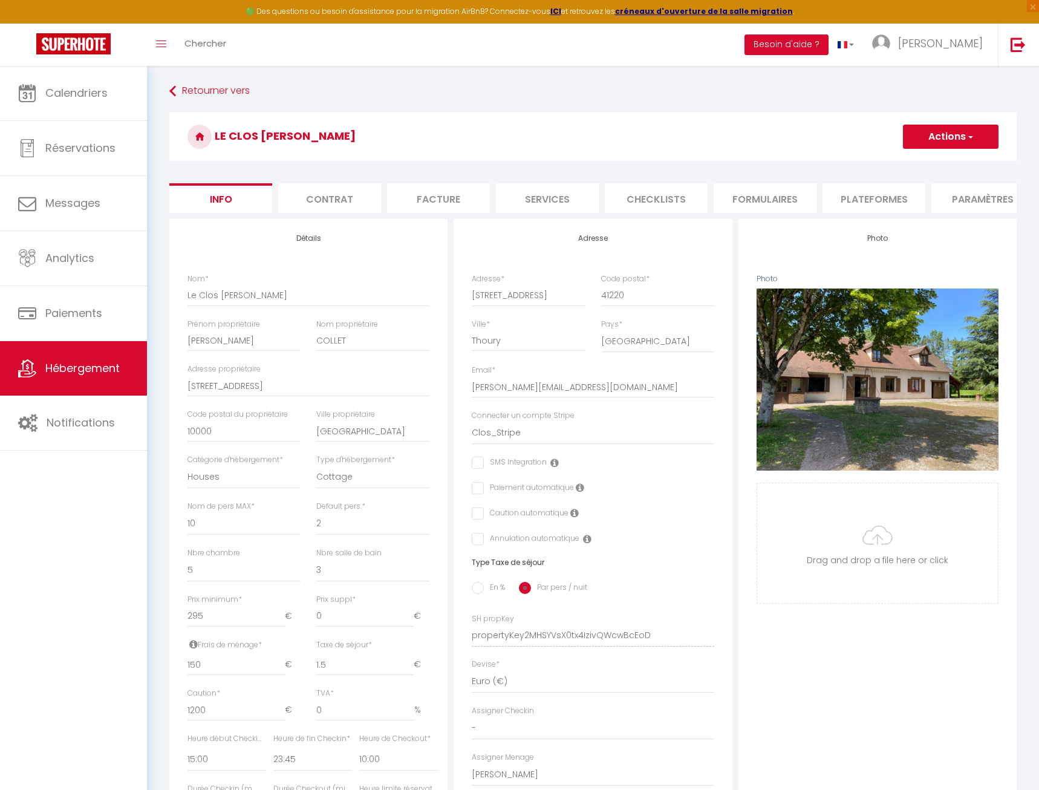
click at [973, 195] on li "Paramètres" at bounding box center [983, 198] width 103 height 30
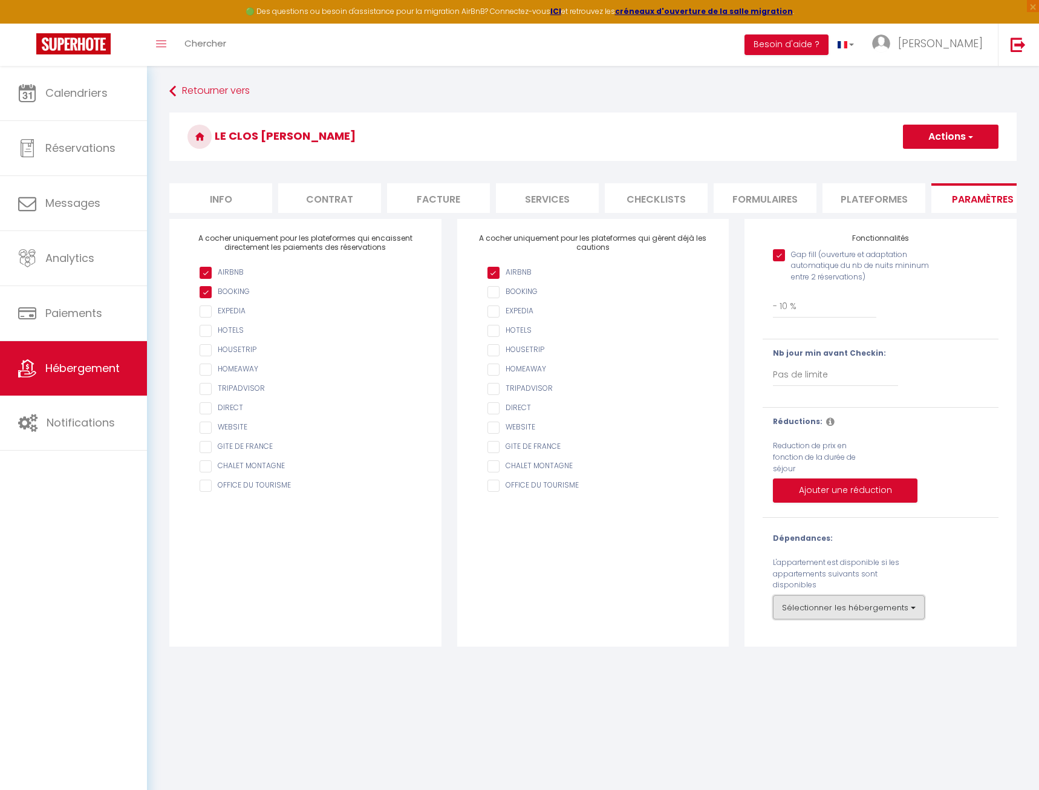
click at [864, 609] on button "Sélectionner les hébergements" at bounding box center [849, 607] width 152 height 24
click at [800, 492] on input "Tous" at bounding box center [867, 489] width 151 height 12
checkbox input "true"
checkbox Chambord "true"
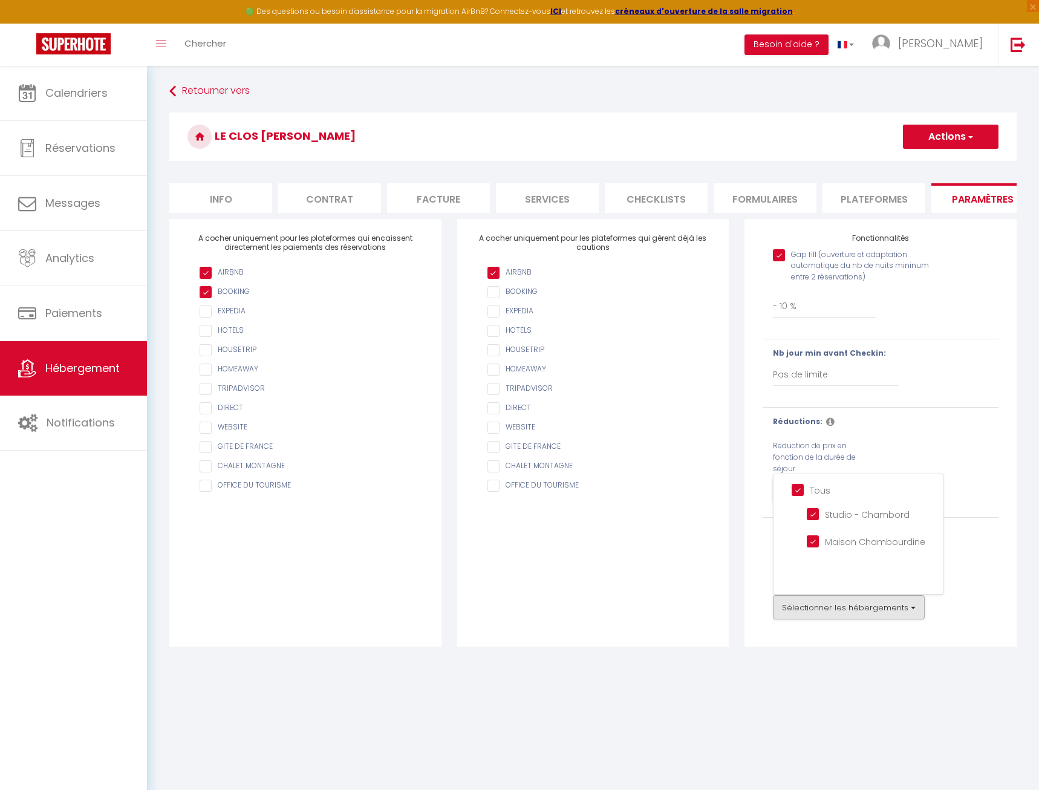
checkbox Chambourdine "true"
click at [935, 145] on button "Actions" at bounding box center [951, 137] width 96 height 24
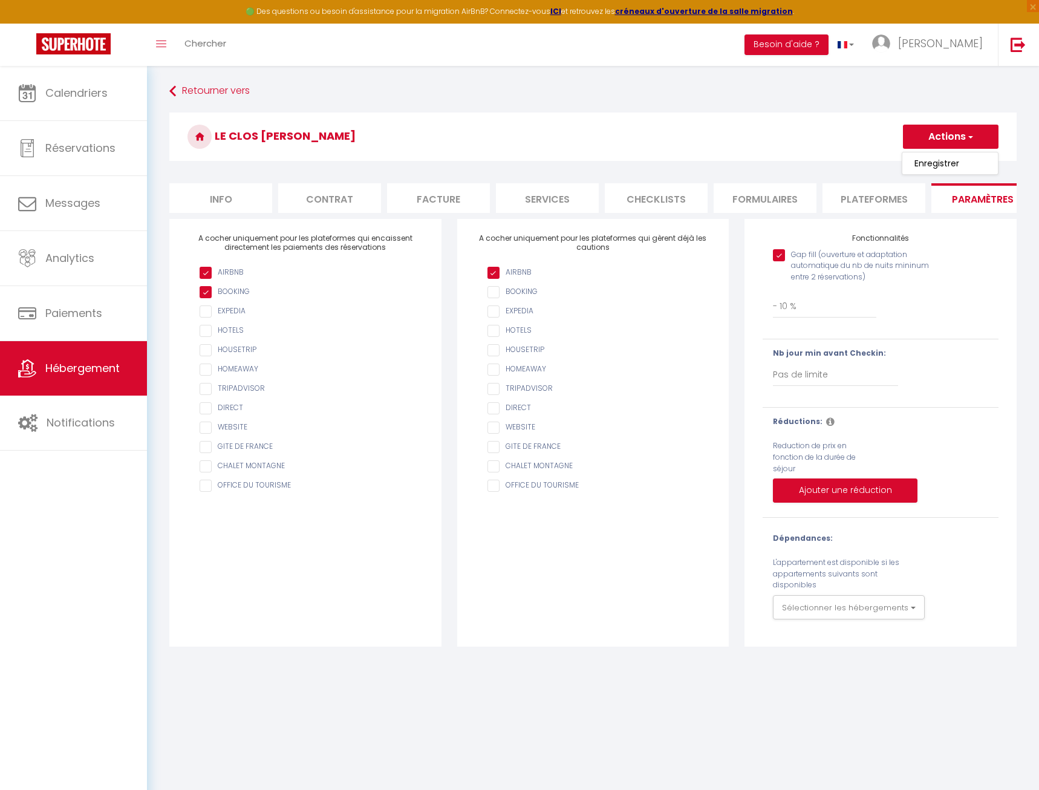
click at [934, 171] on ul "Enregistrer" at bounding box center [950, 163] width 97 height 23
click at [936, 160] on h3 "Le Clos [PERSON_NAME]" at bounding box center [593, 137] width 848 height 48
click at [939, 148] on button "Actions" at bounding box center [951, 137] width 96 height 24
click at [936, 162] on input "Enregistrer" at bounding box center [937, 163] width 45 height 12
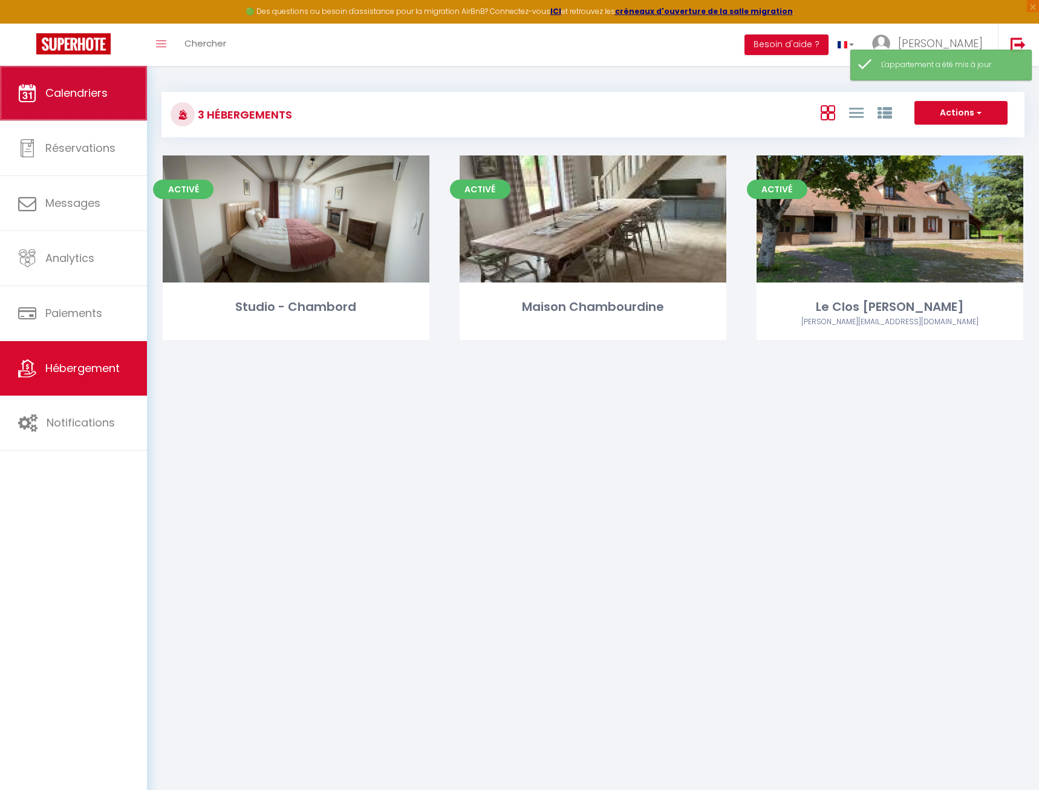
click at [99, 103] on link "Calendriers" at bounding box center [73, 93] width 147 height 54
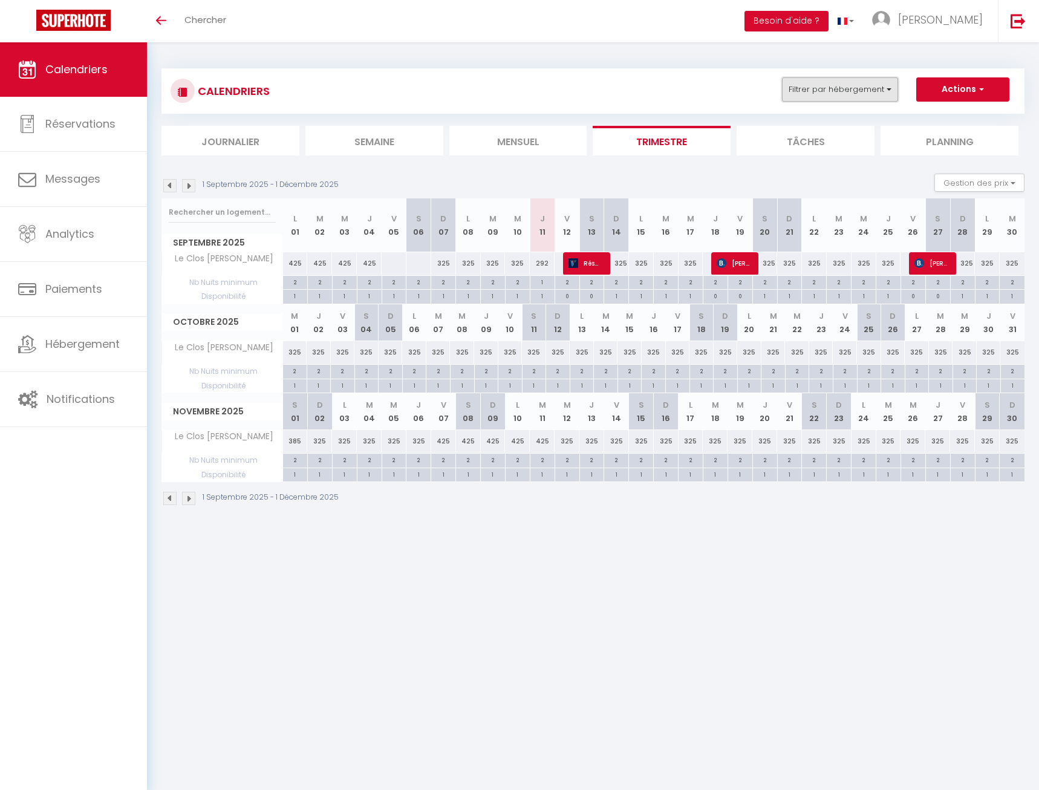
click at [840, 100] on button "Filtrer par hébergement" at bounding box center [840, 89] width 116 height 24
click at [794, 140] on input "Tous" at bounding box center [878, 143] width 181 height 12
checkbox input "true"
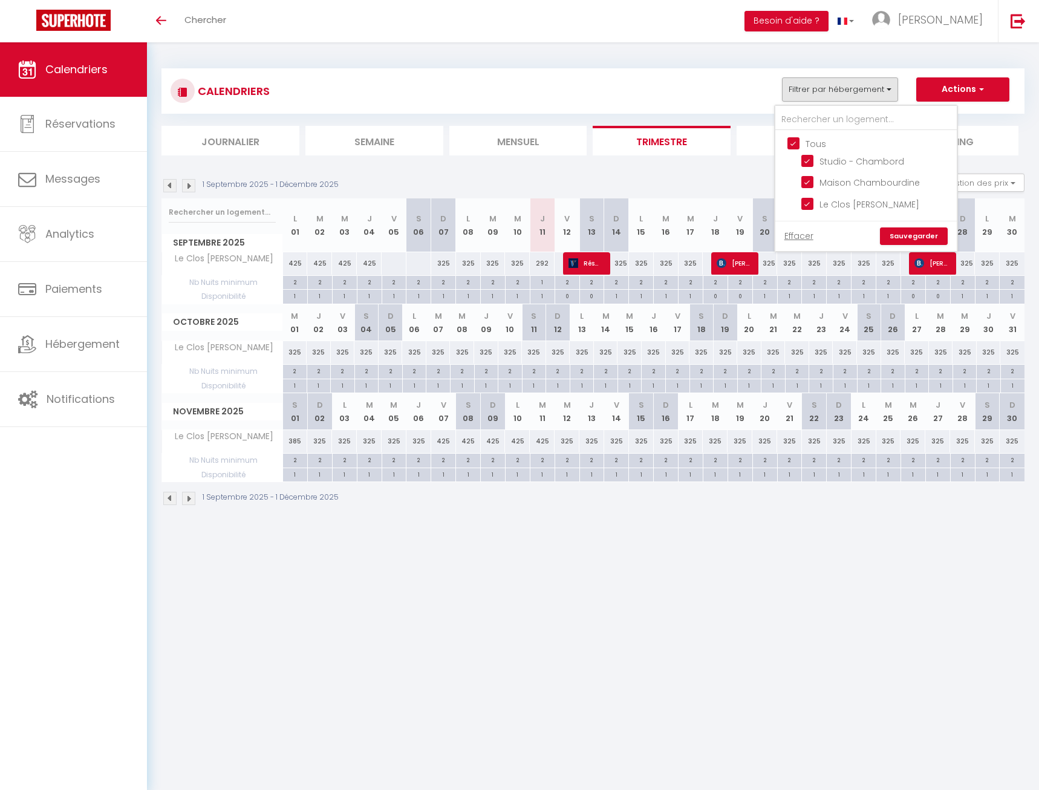
checkbox input "true"
click at [922, 235] on link "Sauvegarder" at bounding box center [914, 236] width 68 height 18
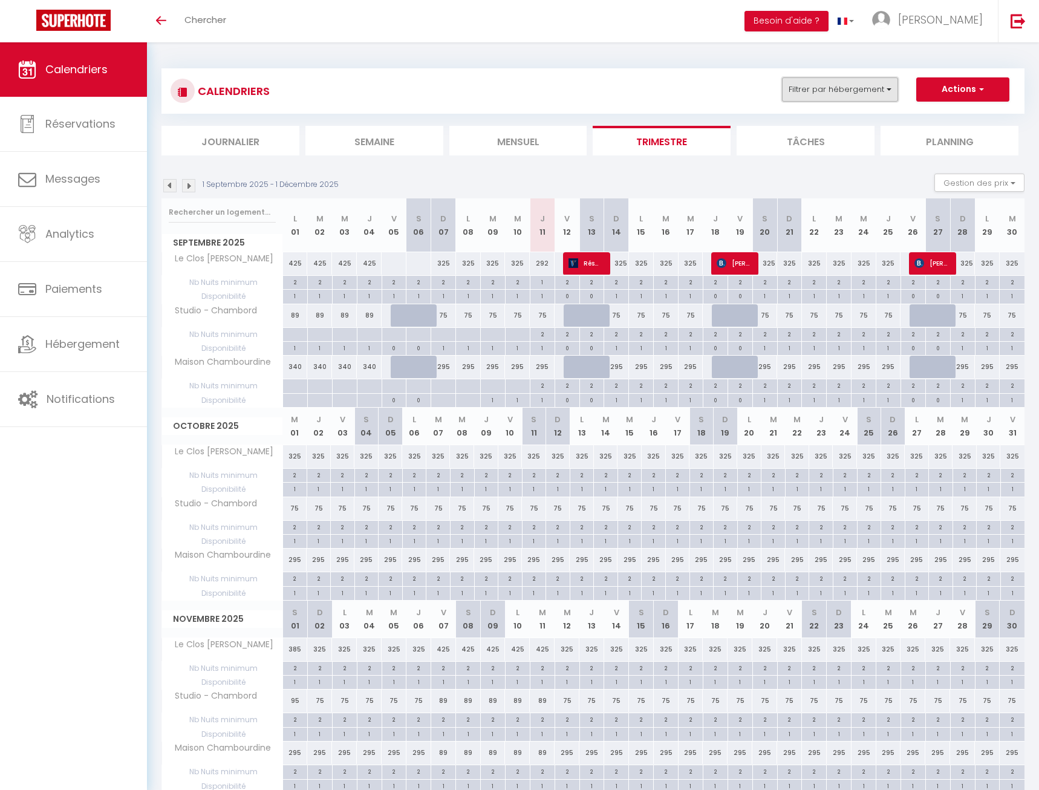
click at [862, 87] on button "Filtrer par hébergement" at bounding box center [840, 89] width 116 height 24
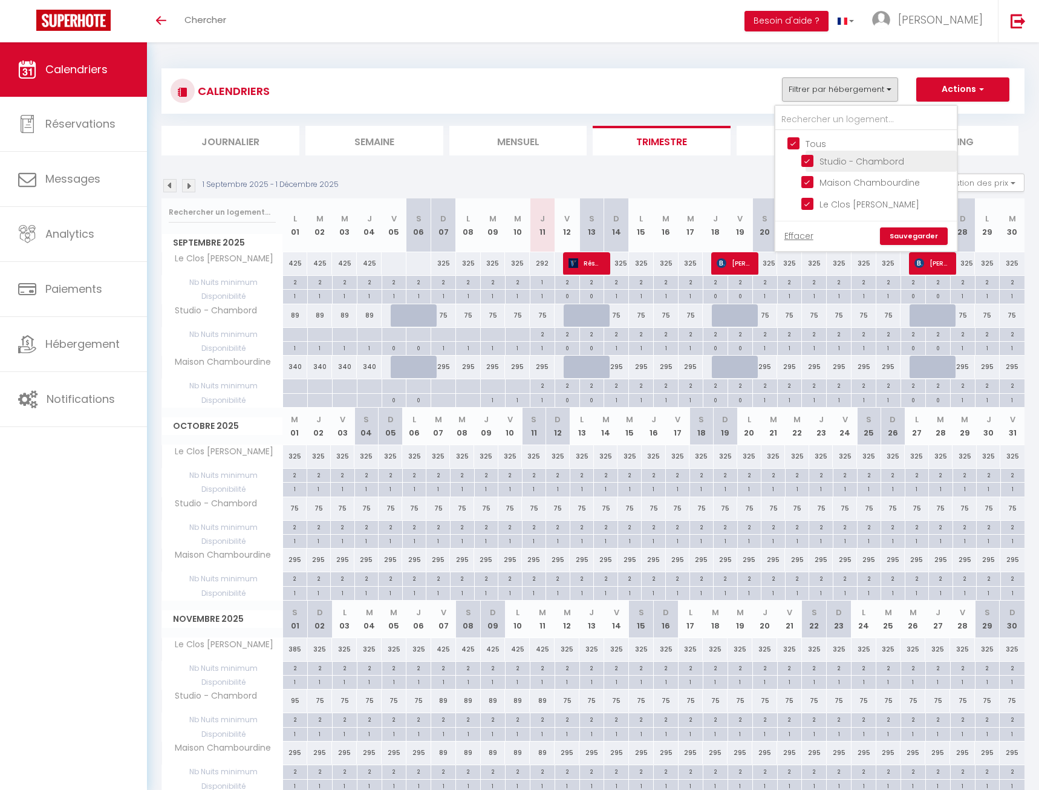
click at [809, 156] on input "Studio - Chambord" at bounding box center [877, 160] width 151 height 12
checkbox input "false"
click at [811, 179] on input "Maison Chambourdine" at bounding box center [877, 181] width 151 height 12
checkbox input "false"
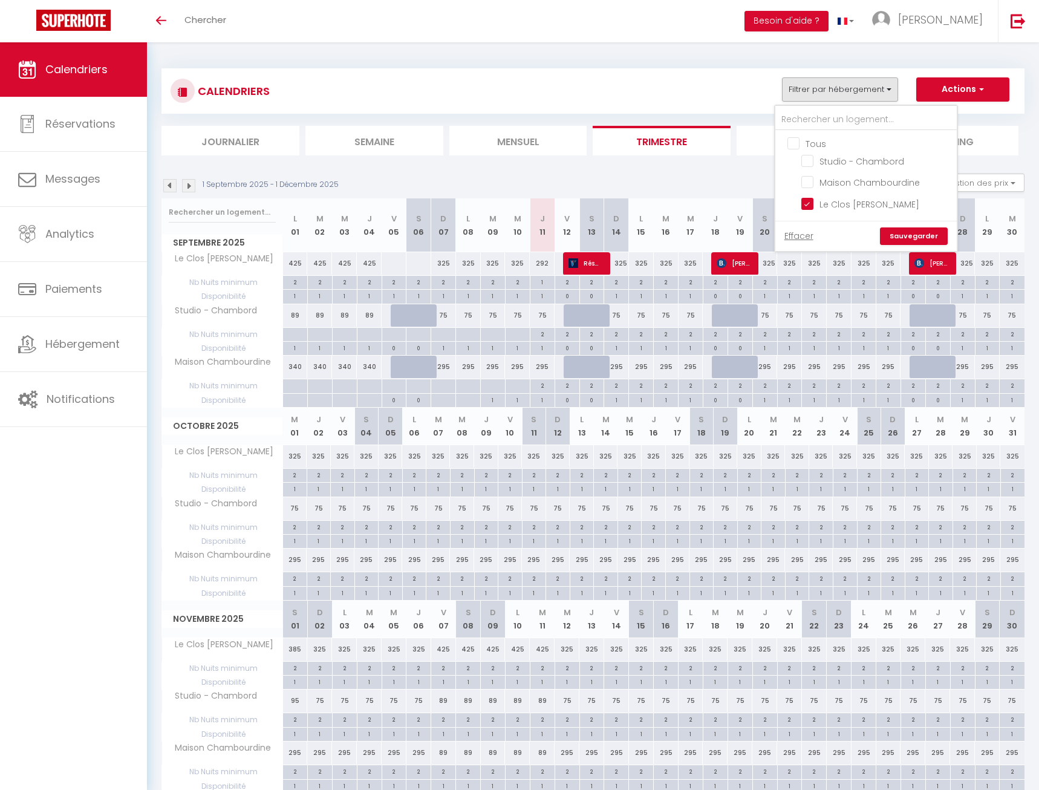
click at [909, 237] on link "Sauvegarder" at bounding box center [914, 236] width 68 height 18
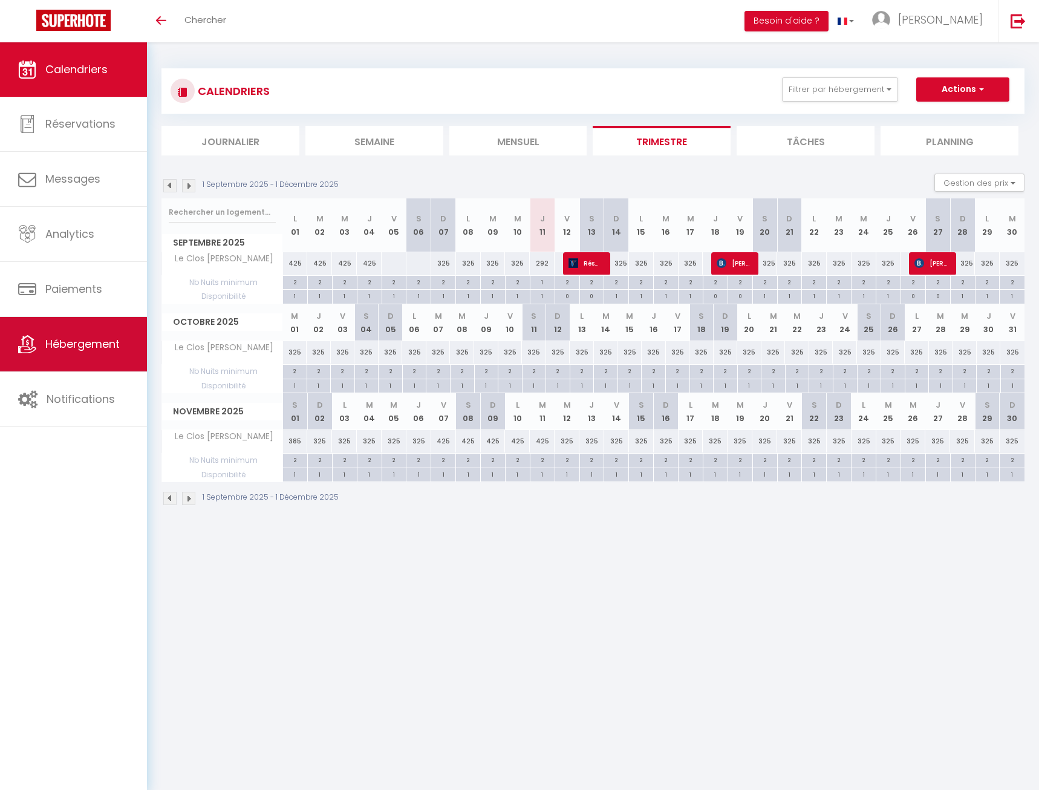
click at [38, 344] on link "Hébergement" at bounding box center [73, 344] width 147 height 54
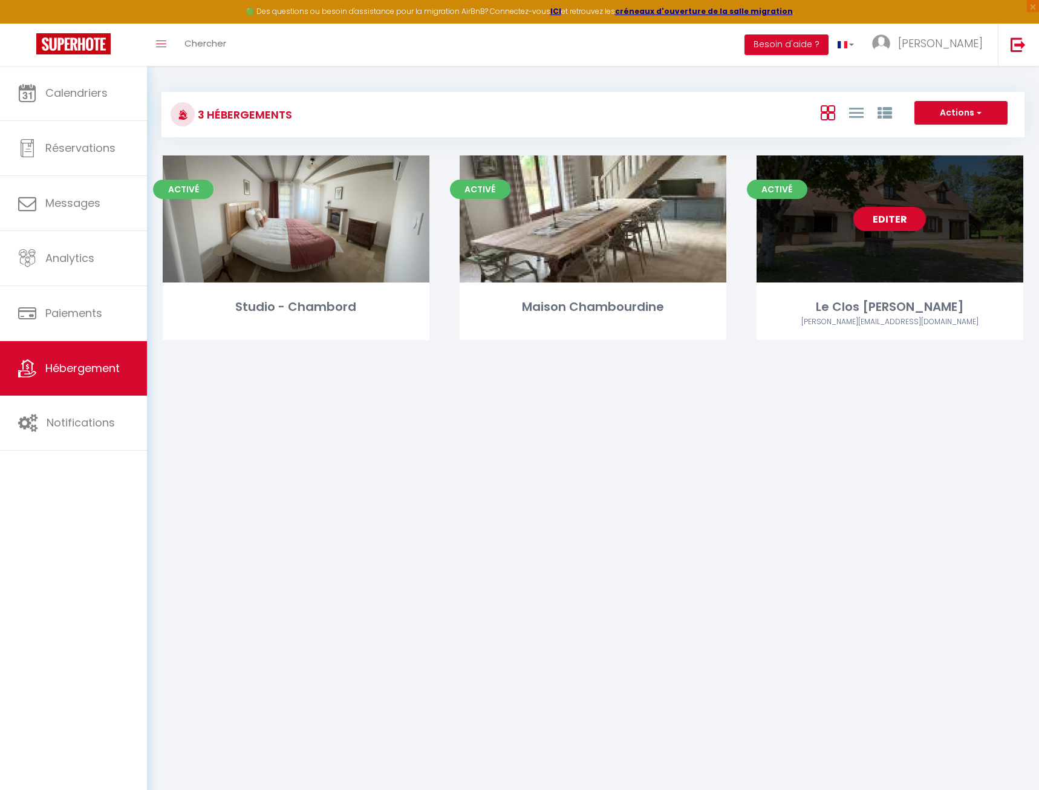
click at [875, 217] on link "Editer" at bounding box center [890, 219] width 73 height 24
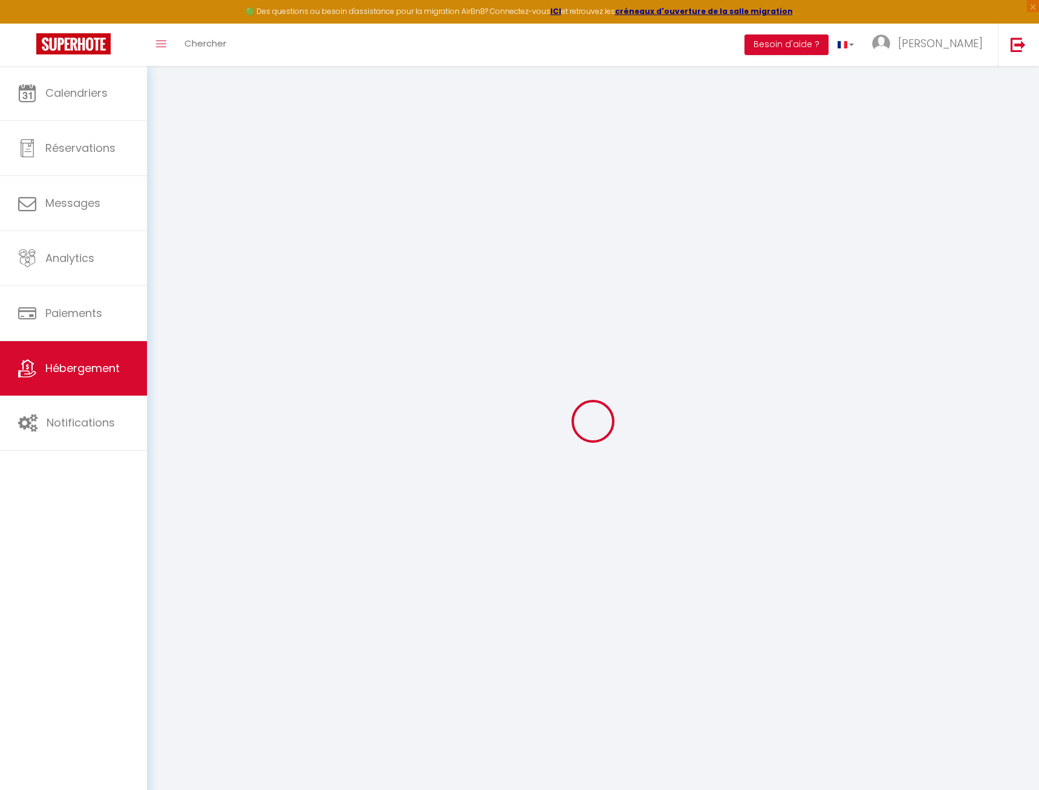
select select "15944-1191890279818653487"
select select "+ 21 %"
select select "+ 30 %"
select select "+ 13 %"
type input "1.5"
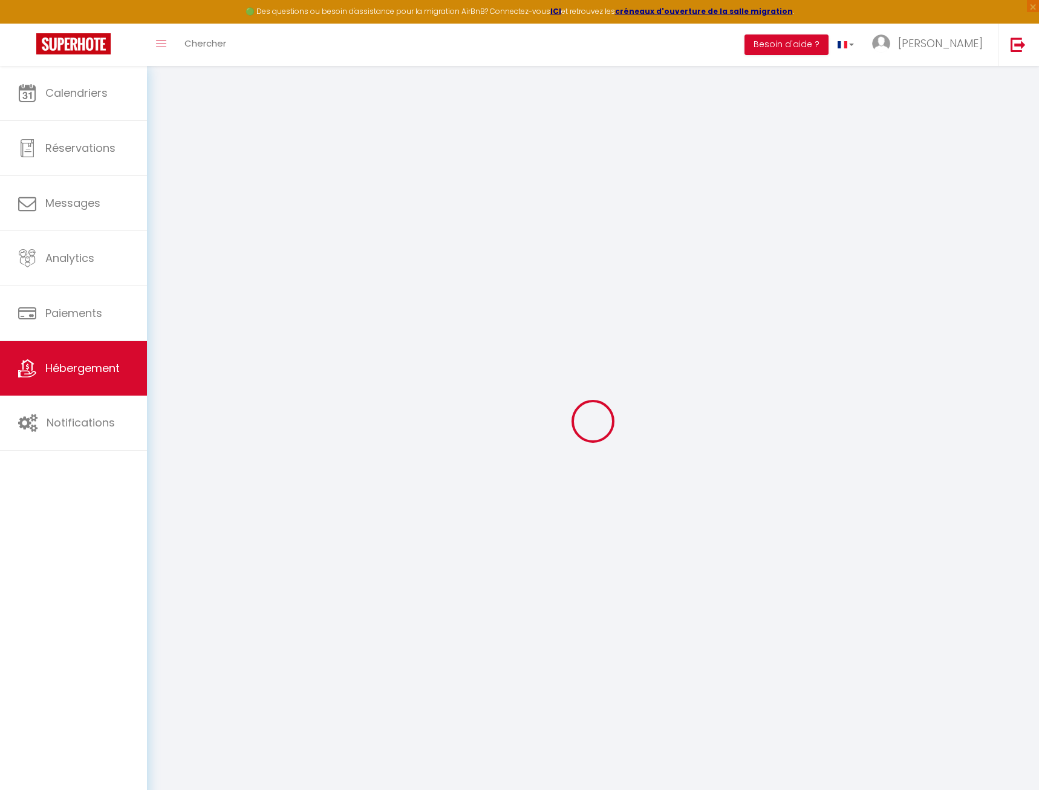
checkbox input "false"
select select "15:00"
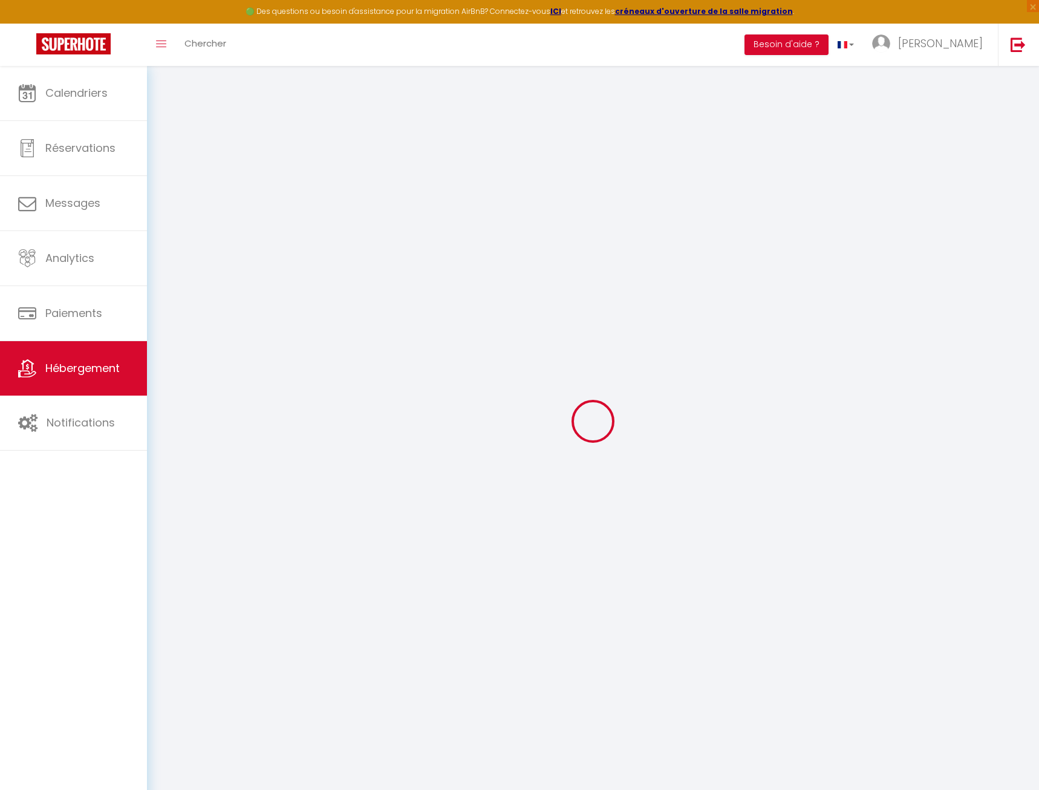
select select "23:45"
select select "10:00"
select select "30"
type input "1.5"
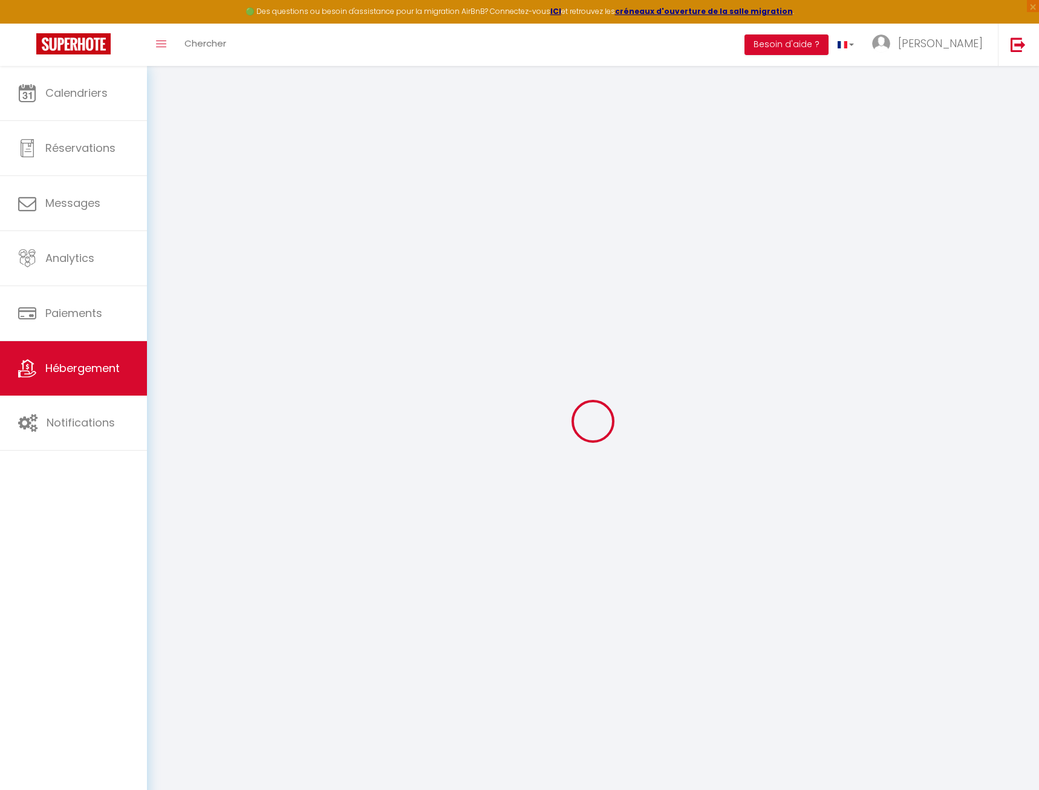
checkbox input "false"
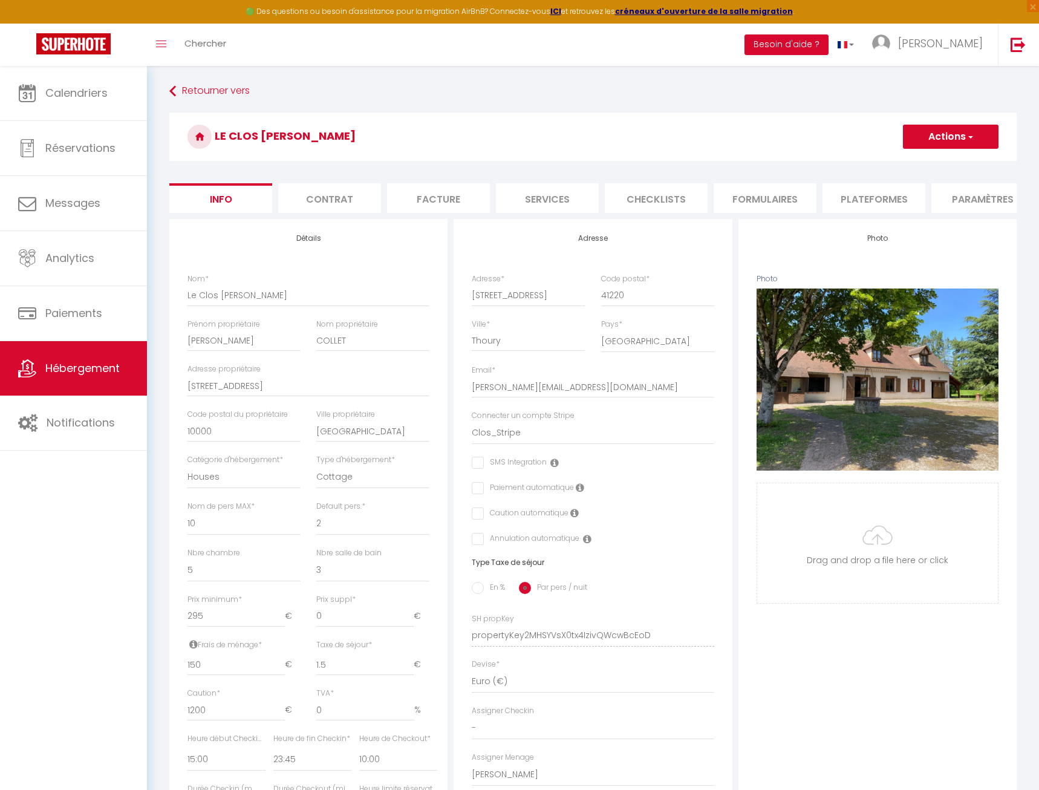
click at [898, 191] on li "Plateformes" at bounding box center [874, 198] width 103 height 30
select select
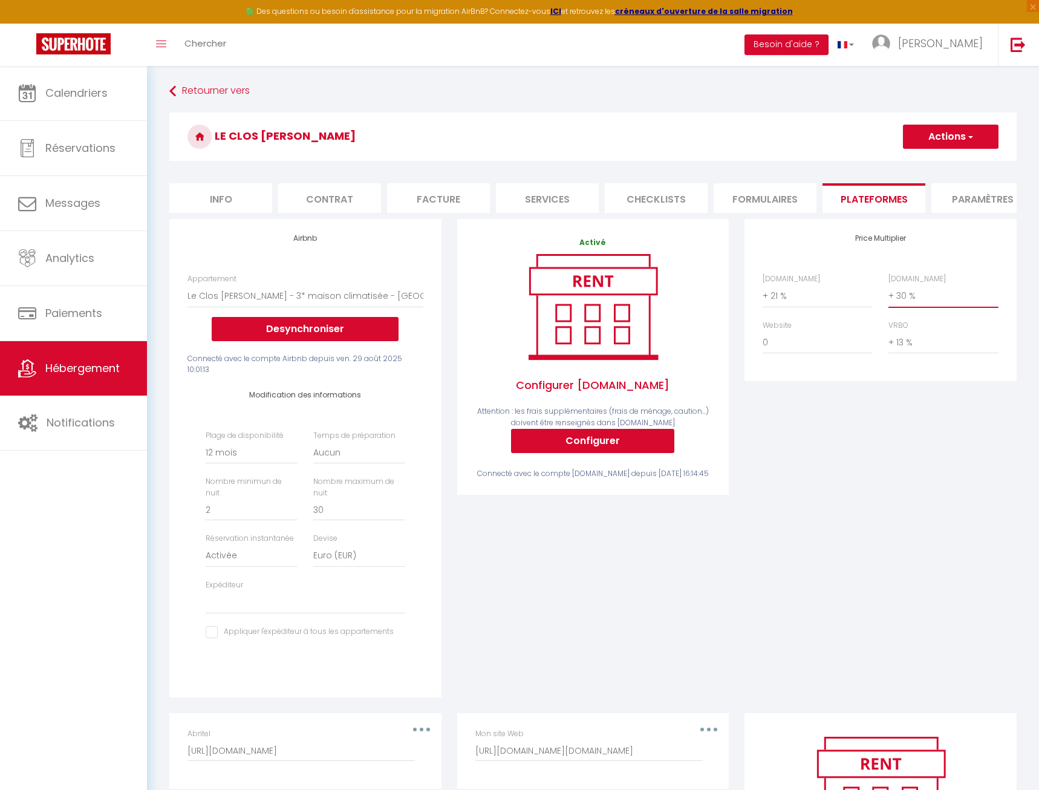
select select "+ 33 %"
click option "+ 33 %" at bounding box center [0, 0] width 0 height 0
select select
click at [946, 131] on button "Actions" at bounding box center [951, 137] width 96 height 24
click at [946, 162] on link "Enregistrer" at bounding box center [951, 163] width 96 height 16
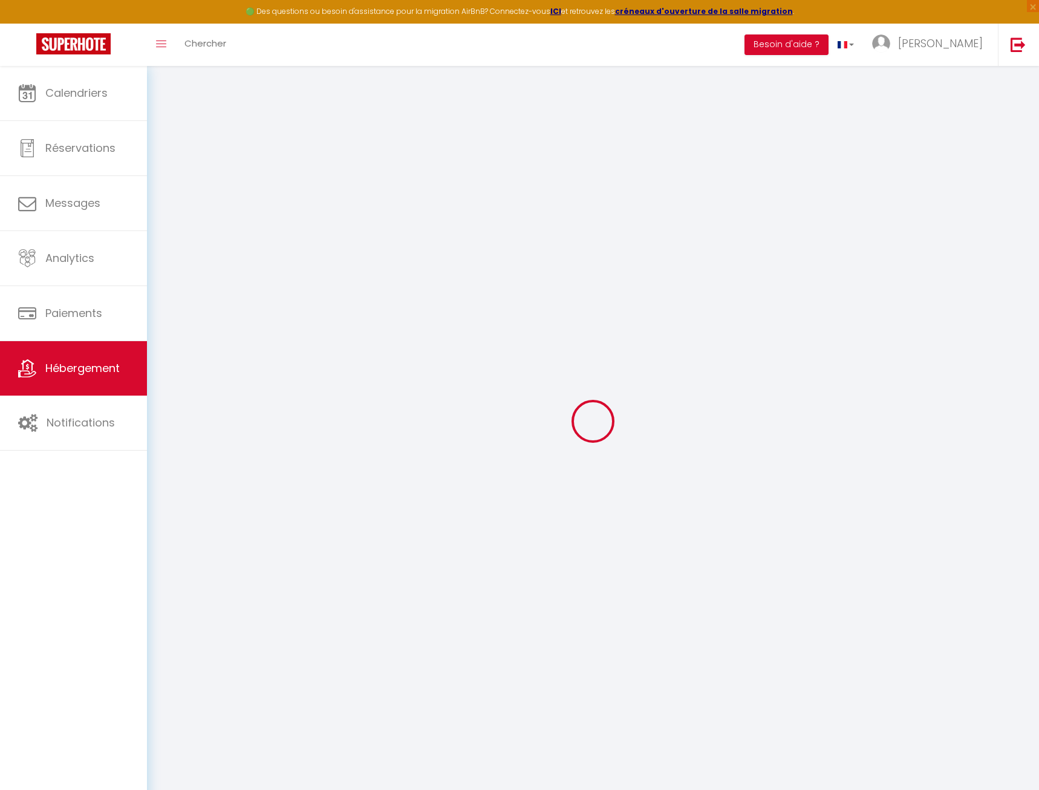
select select "365"
select select "EUR"
select select
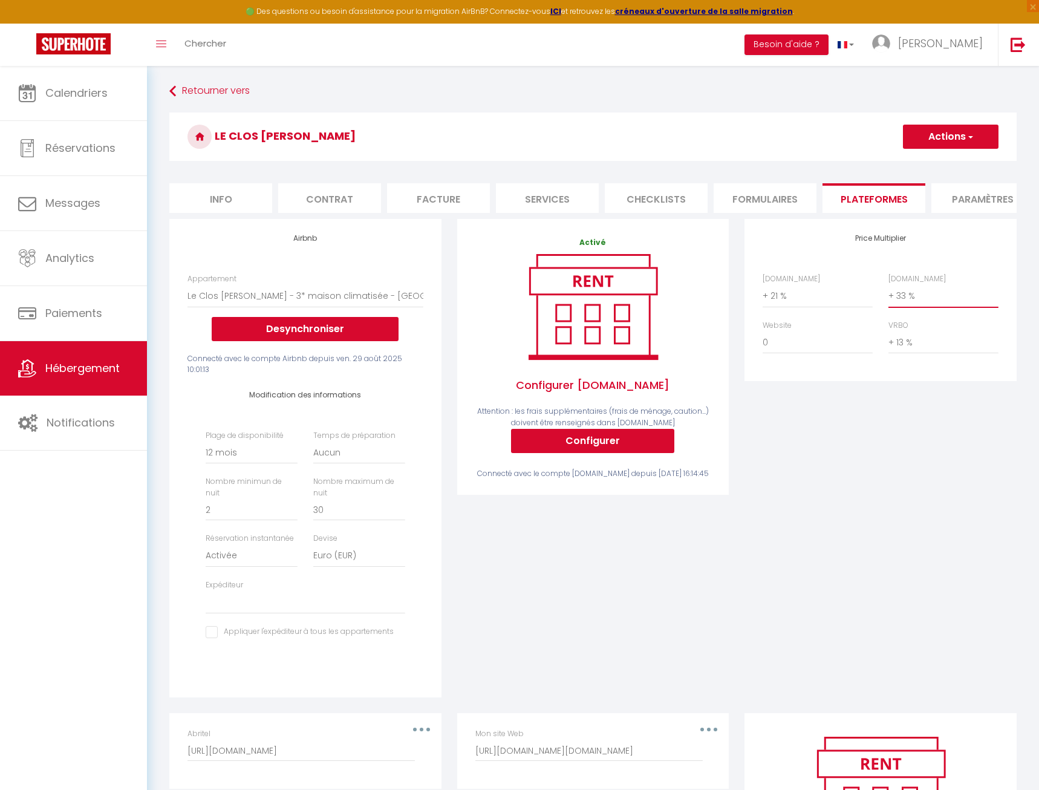
click at [889, 284] on select "0 + 1 % + 2 % + 3 % + 4 % + 5 % + 6 % + 7 % + 8 % + 9 %" at bounding box center [944, 295] width 110 height 23
select select "+ 30 %"
click option "+ 30 %" at bounding box center [0, 0] width 0 height 0
select select
click at [956, 148] on button "Actions" at bounding box center [951, 137] width 96 height 24
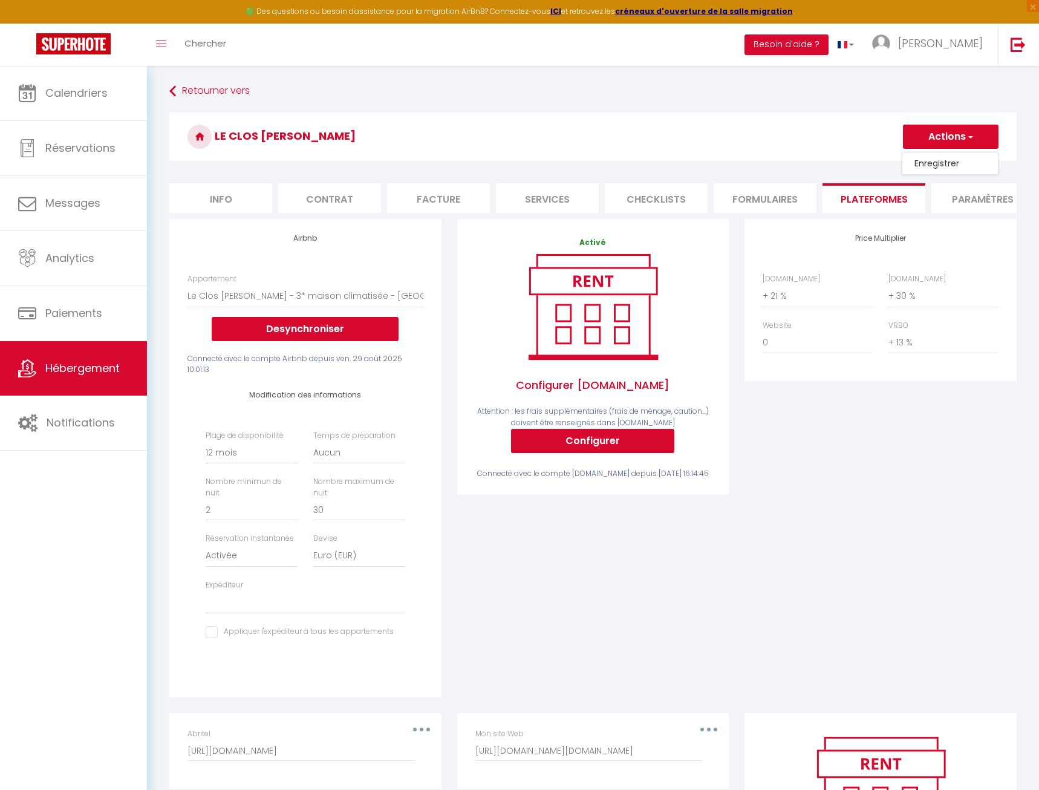
click at [947, 162] on link "Enregistrer" at bounding box center [951, 163] width 96 height 16
select select "365"
select select "EUR"
click at [577, 437] on button "Configurer" at bounding box center [592, 441] width 163 height 24
select select
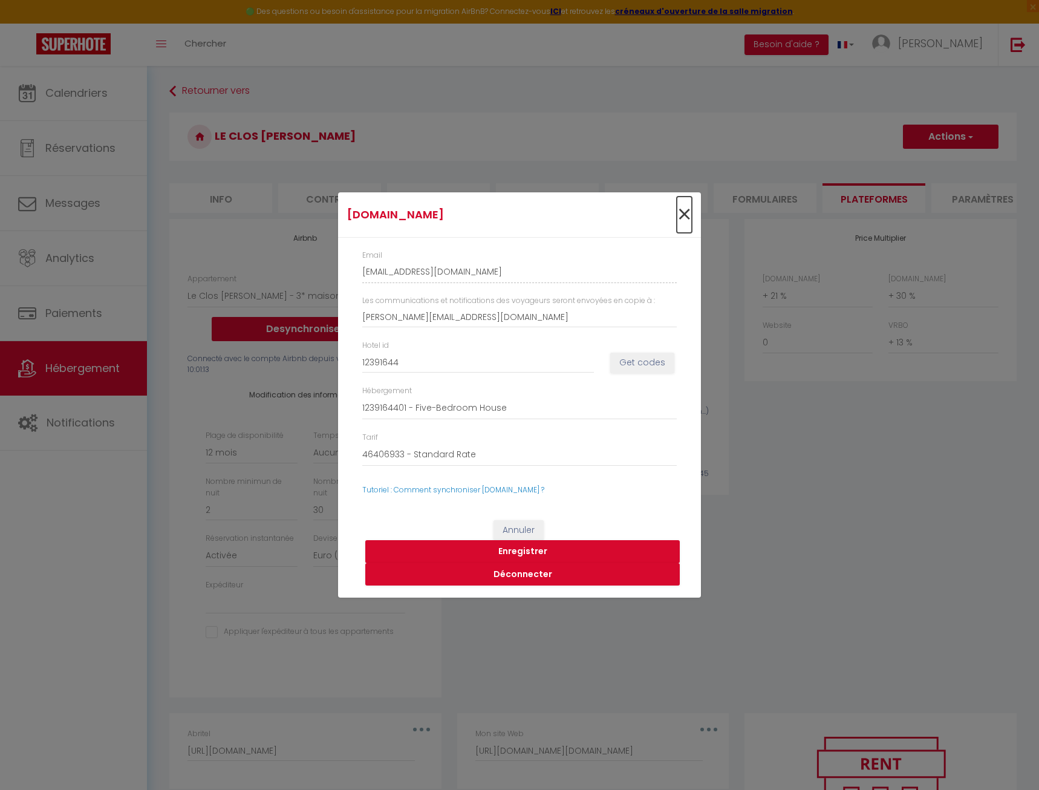
click at [687, 218] on span "×" at bounding box center [684, 215] width 15 height 36
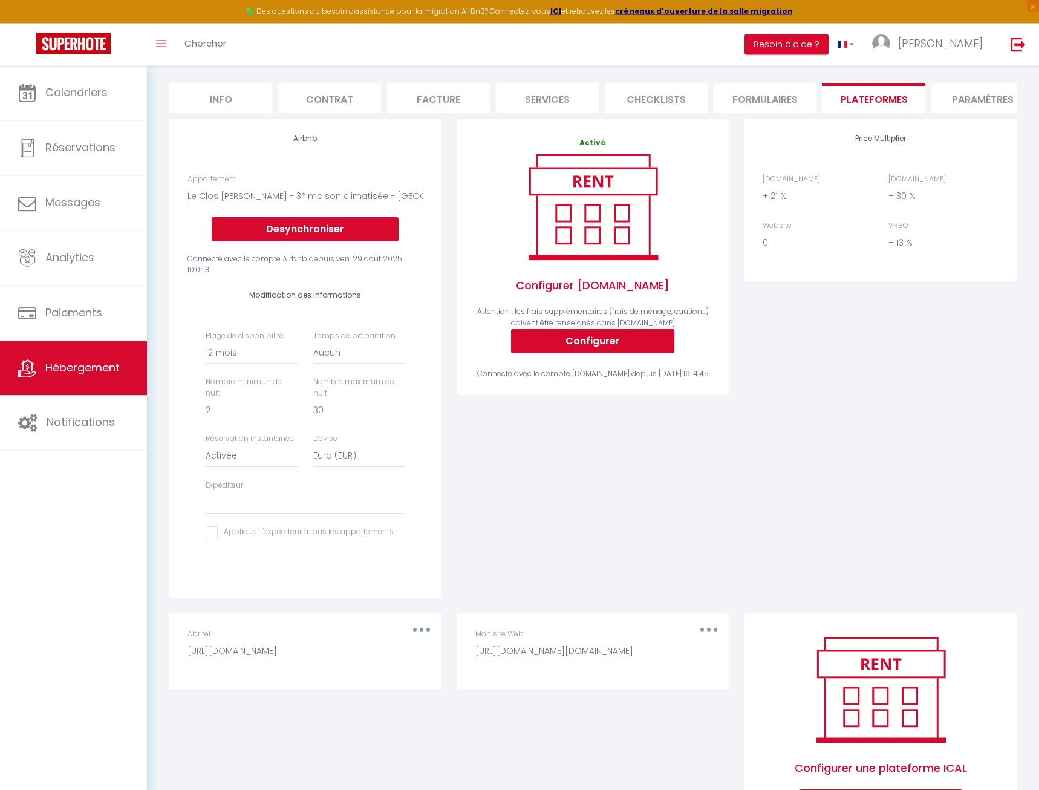
scroll to position [96, 0]
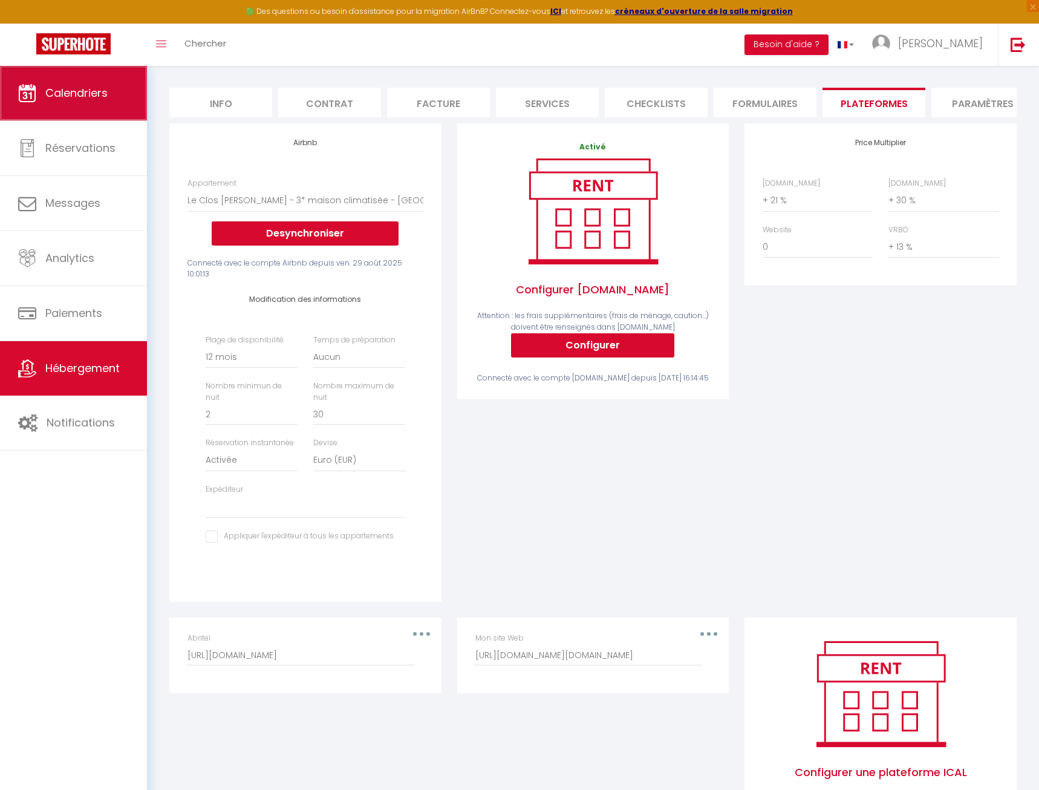
click at [97, 113] on link "Calendriers" at bounding box center [73, 93] width 147 height 54
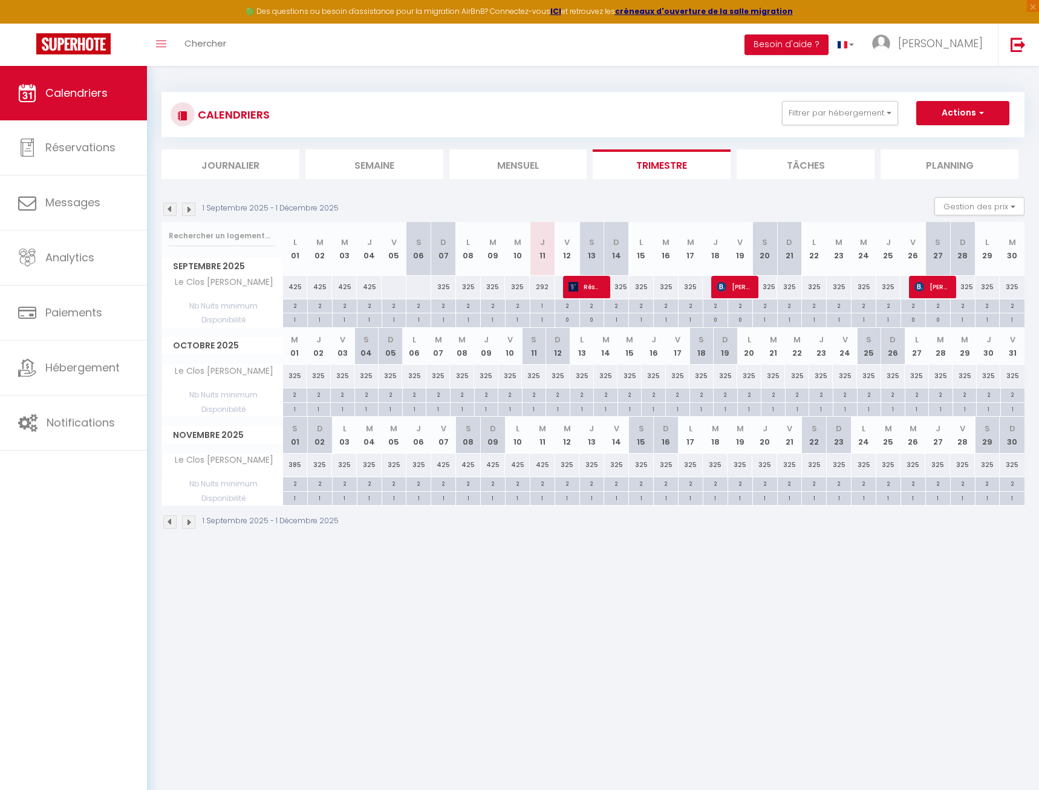
click at [192, 214] on img at bounding box center [188, 209] width 13 height 13
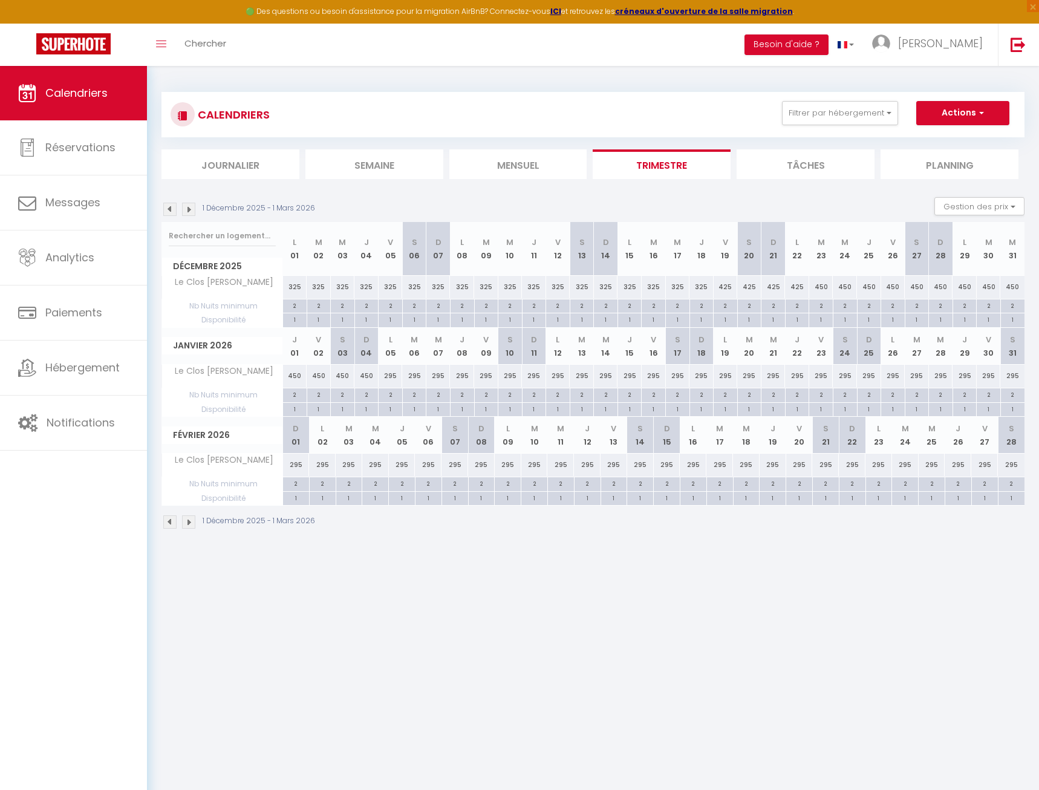
click at [189, 209] on img at bounding box center [188, 209] width 13 height 13
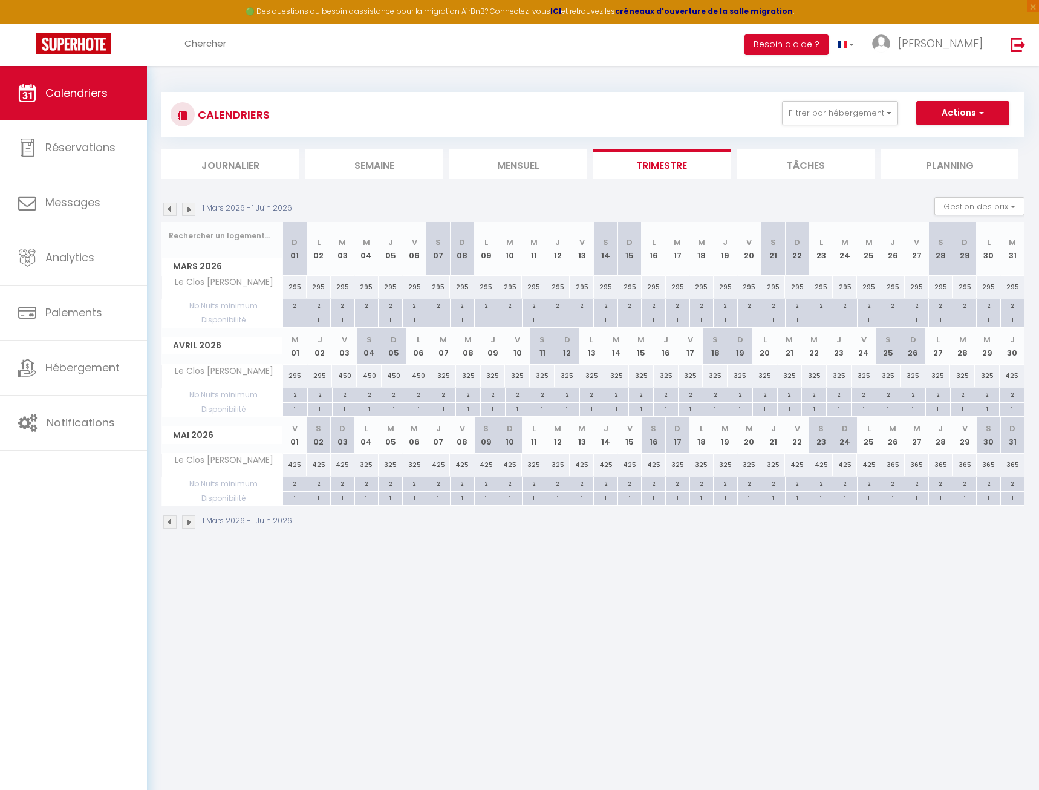
click at [194, 214] on img at bounding box center [188, 209] width 13 height 13
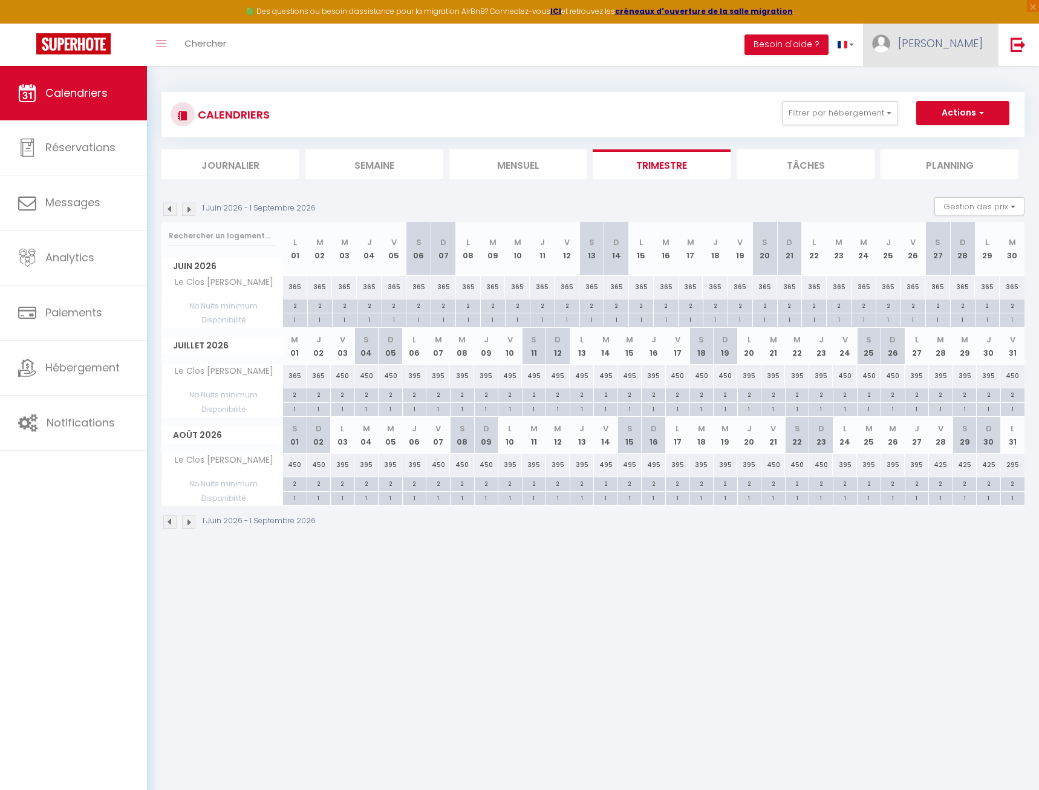
click at [963, 42] on span "[PERSON_NAME]" at bounding box center [940, 43] width 85 height 15
click at [959, 87] on link "Paramètres" at bounding box center [950, 84] width 90 height 21
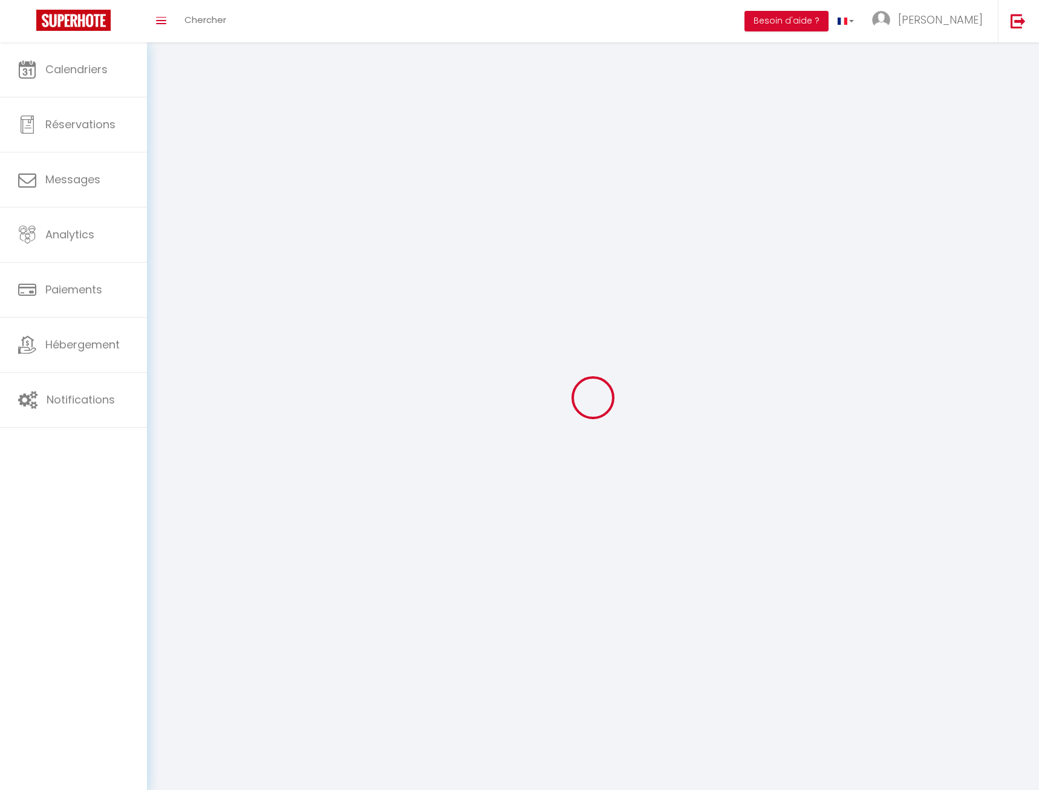
type input "[PERSON_NAME]"
type input "COLLET"
type input "[PHONE_NUMBER]"
type input "[STREET_ADDRESS]"
type input "41220"
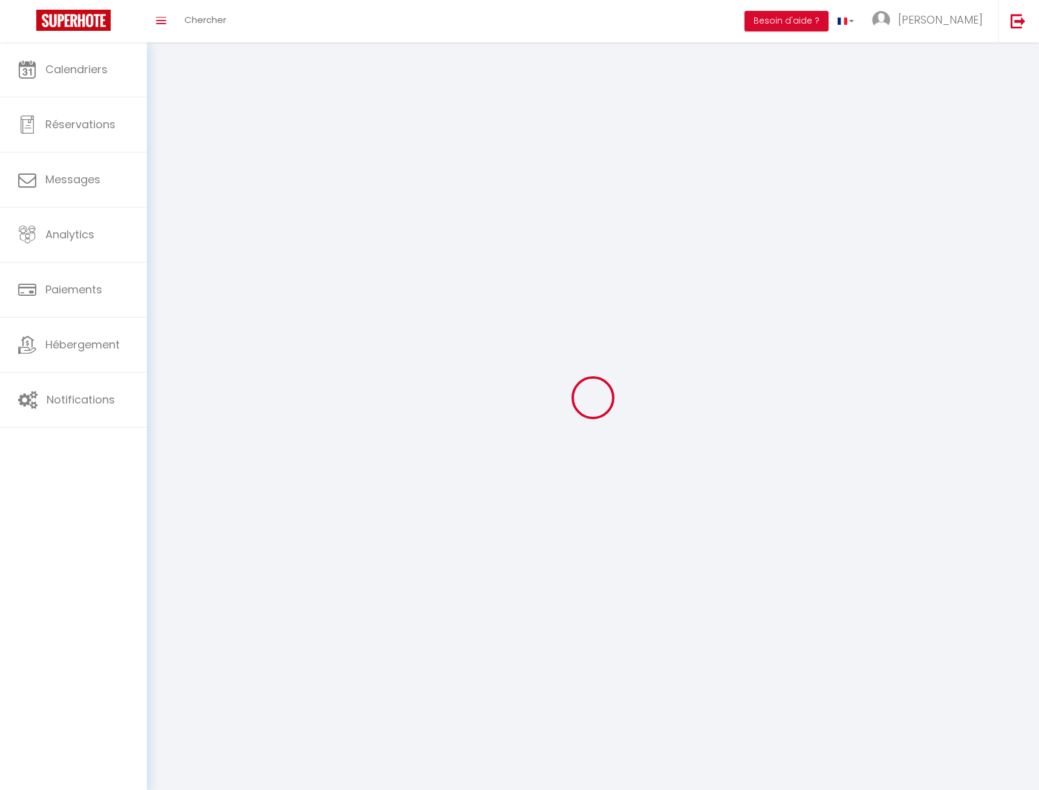
type input "Thoury"
type input "A1PrZTc07FjAWFjfsdO4my29K"
type input "TC5MQA2cdwm71BYRD7n2mHCGh"
type input "[URL][DOMAIN_NAME]"
select select "1"
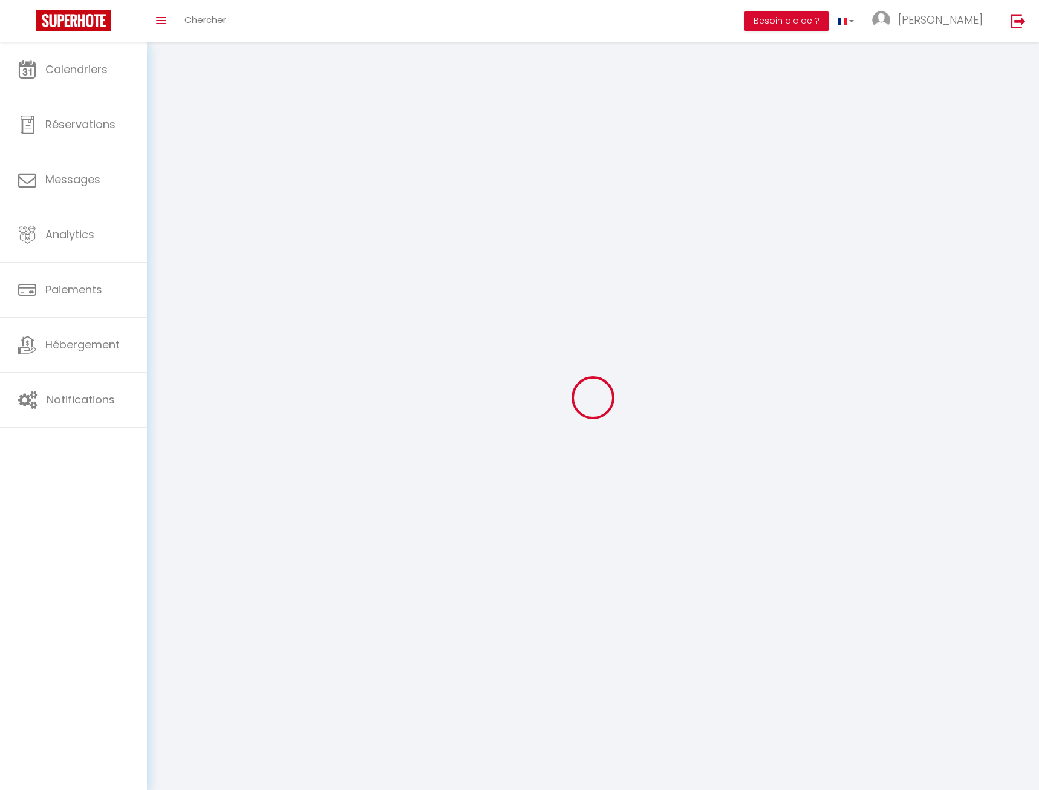
select select "28"
select select "fr"
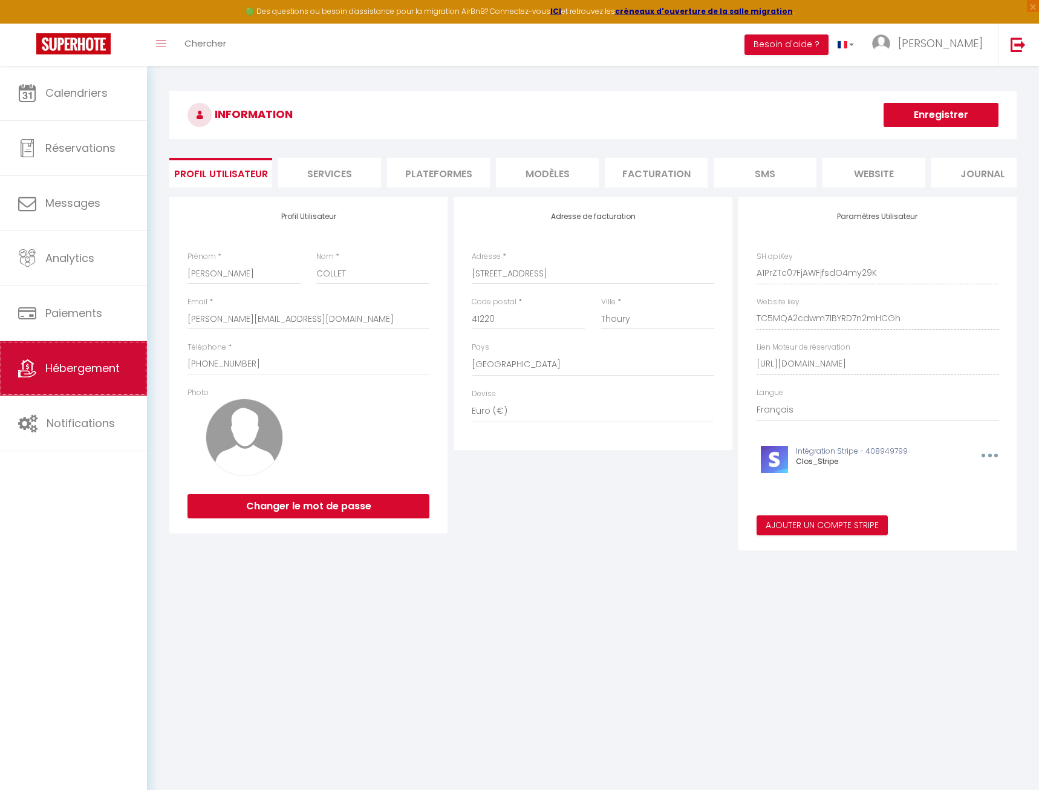
click at [93, 380] on link "Hébergement" at bounding box center [73, 368] width 147 height 54
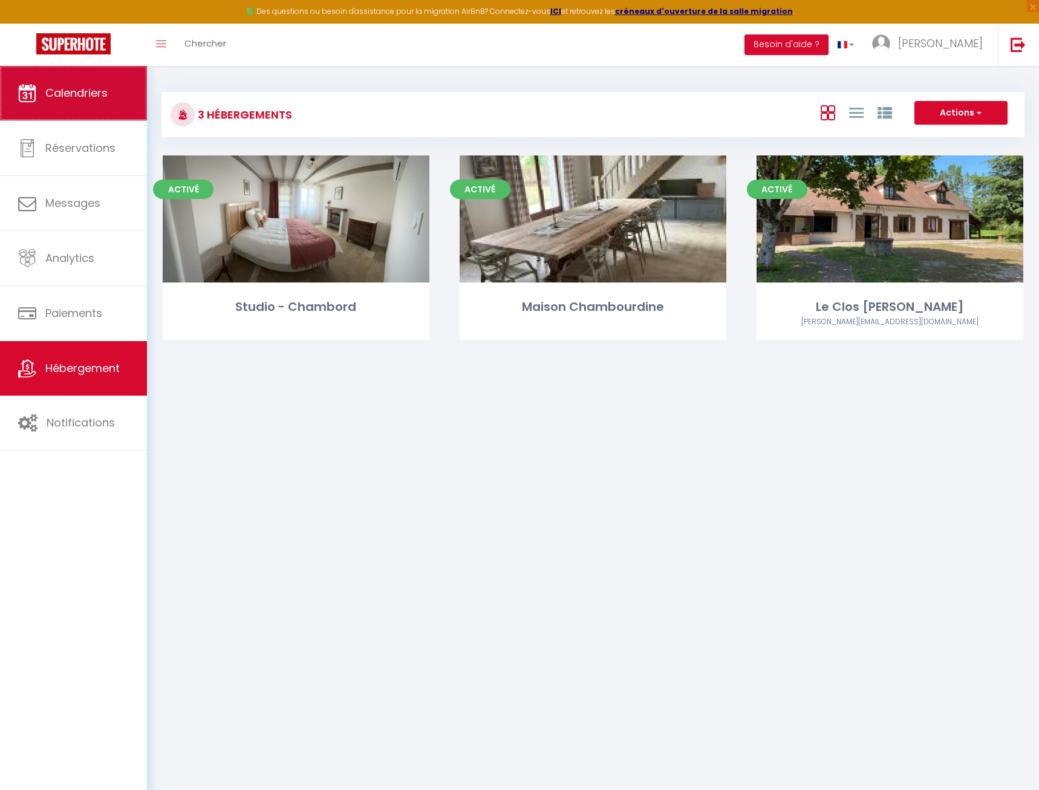
click at [105, 87] on span "Calendriers" at bounding box center [76, 92] width 62 height 15
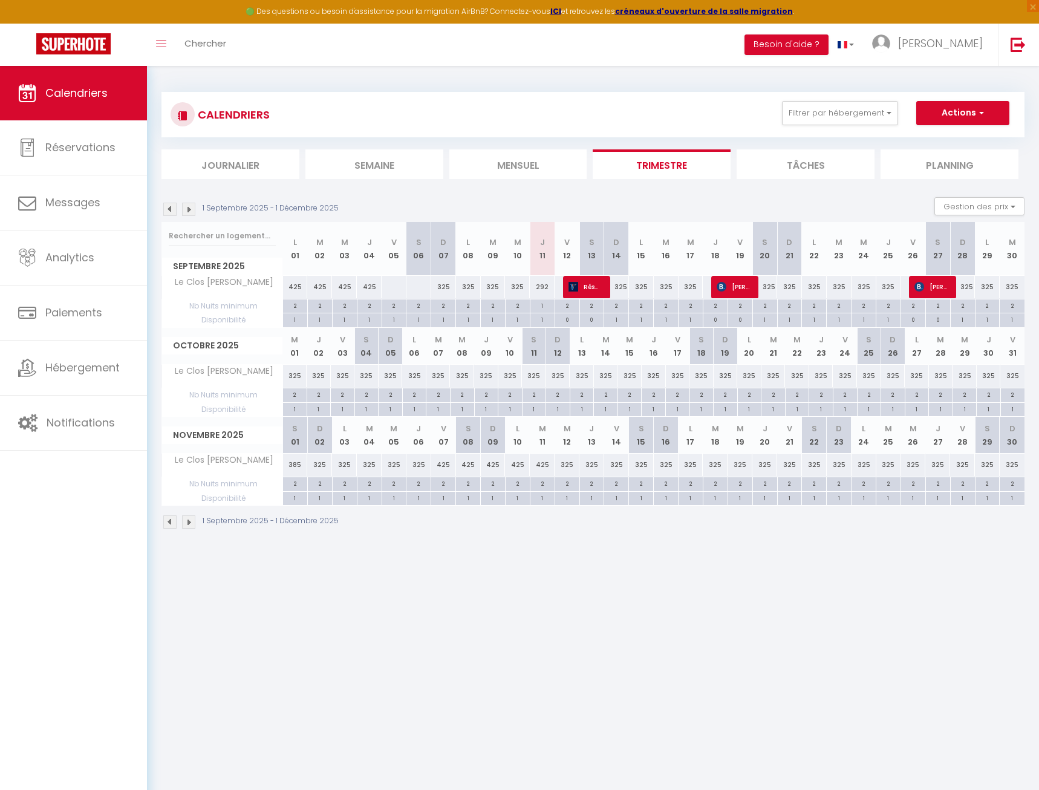
click at [187, 211] on img at bounding box center [188, 209] width 13 height 13
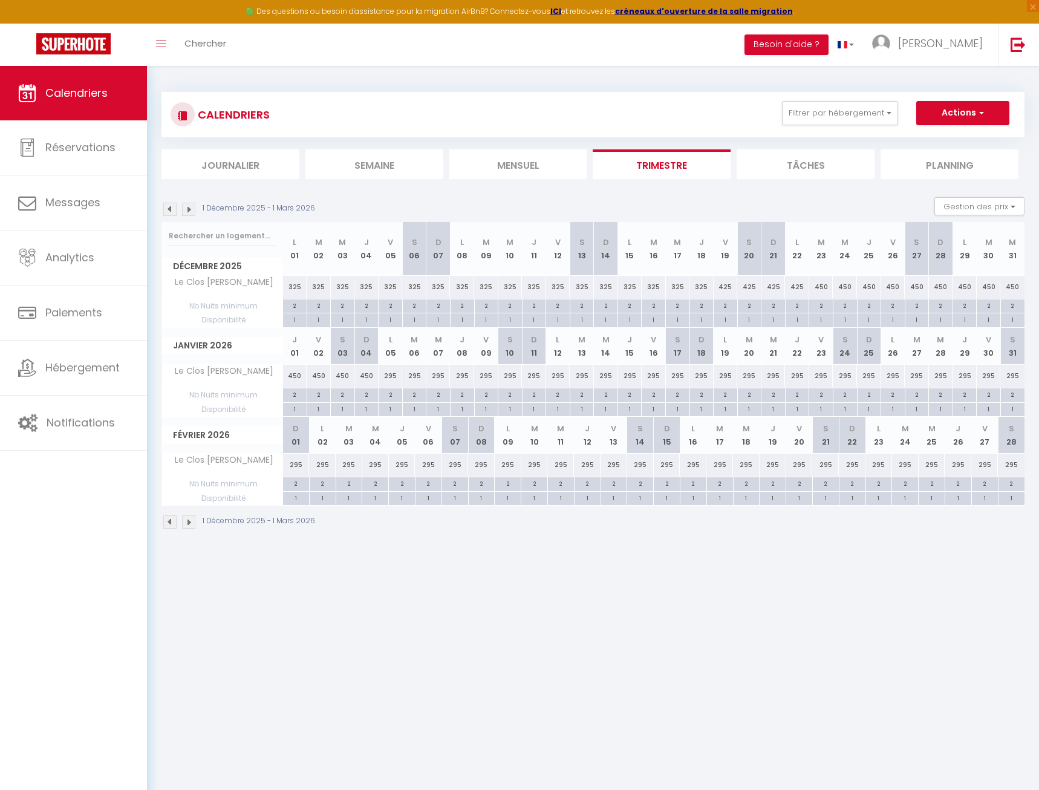
click at [187, 211] on img at bounding box center [188, 209] width 13 height 13
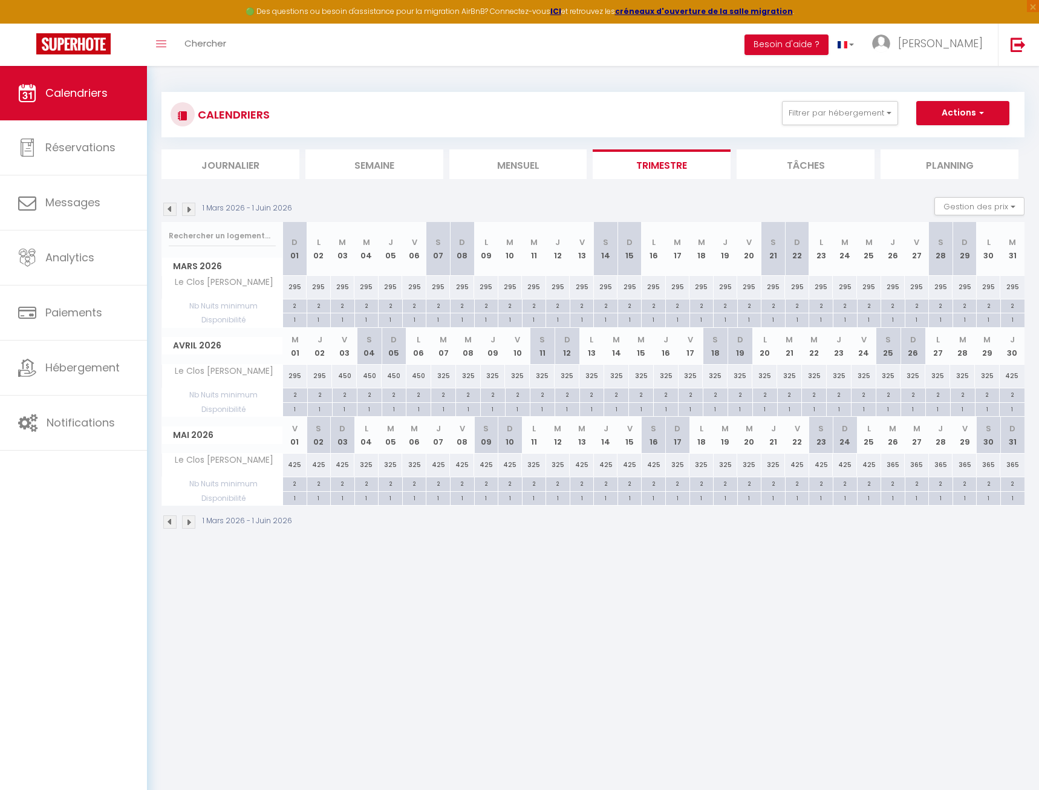
click at [169, 213] on img at bounding box center [169, 209] width 13 height 13
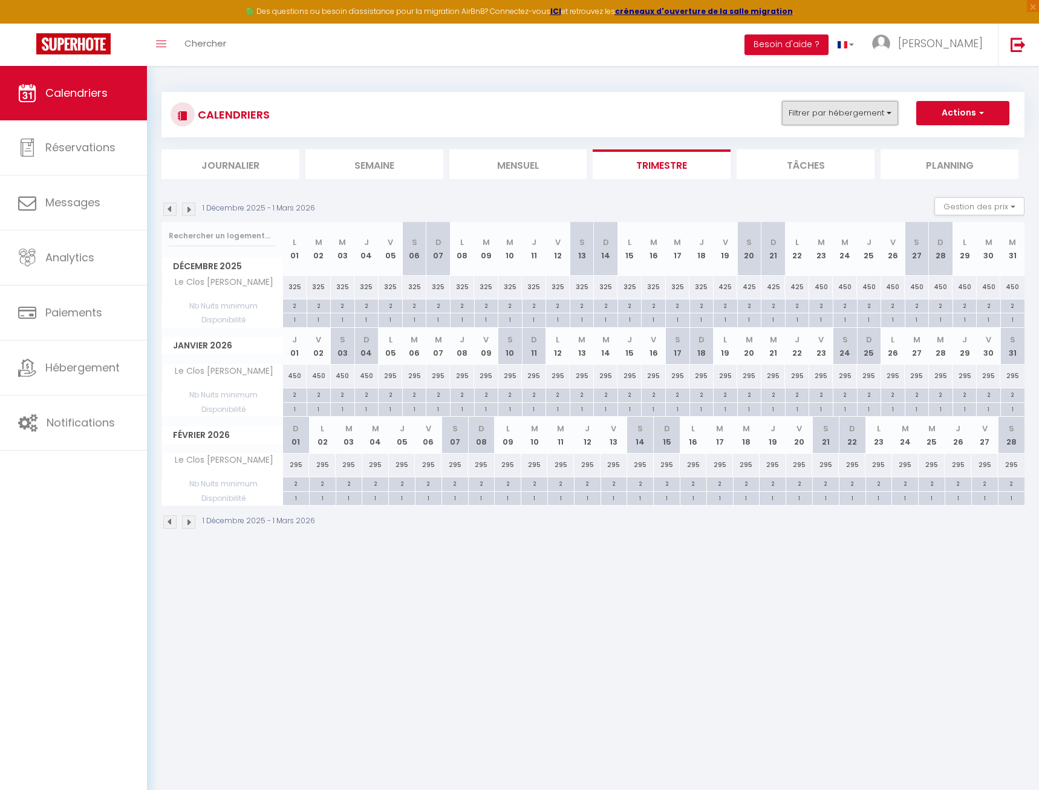
click at [848, 117] on button "Filtrer par hébergement" at bounding box center [840, 113] width 116 height 24
click at [802, 166] on input "Tous" at bounding box center [878, 166] width 181 height 12
checkbox input "true"
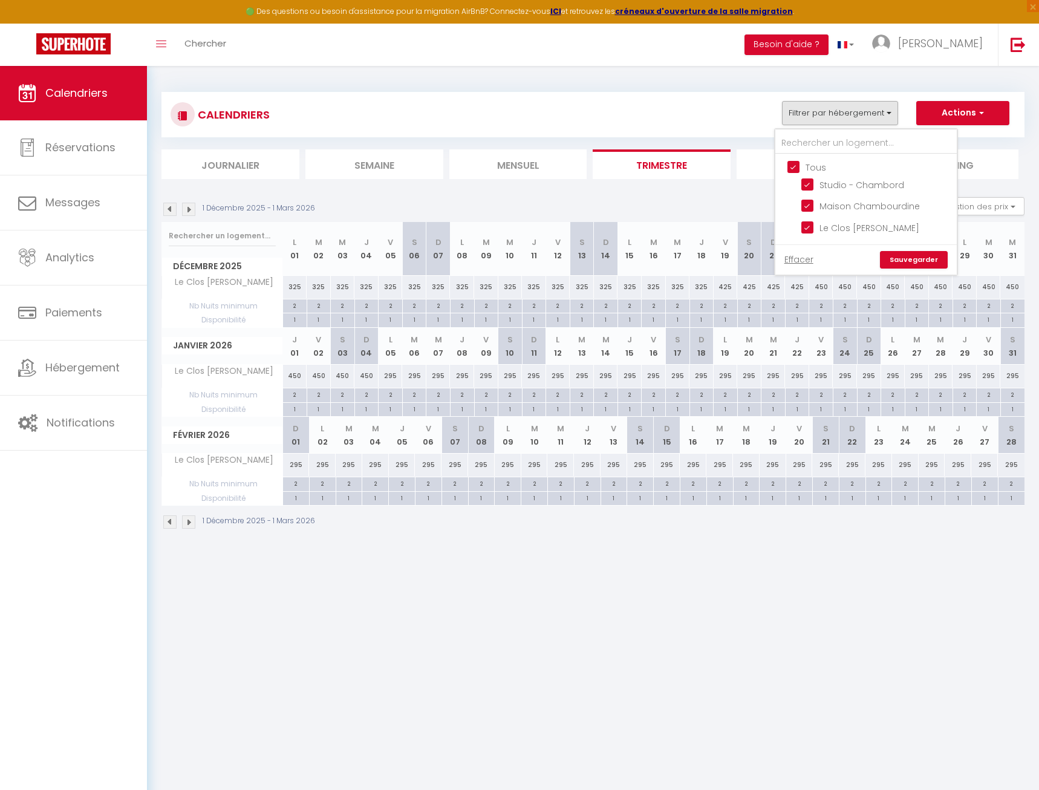
click at [898, 253] on link "Sauvegarder" at bounding box center [914, 260] width 68 height 18
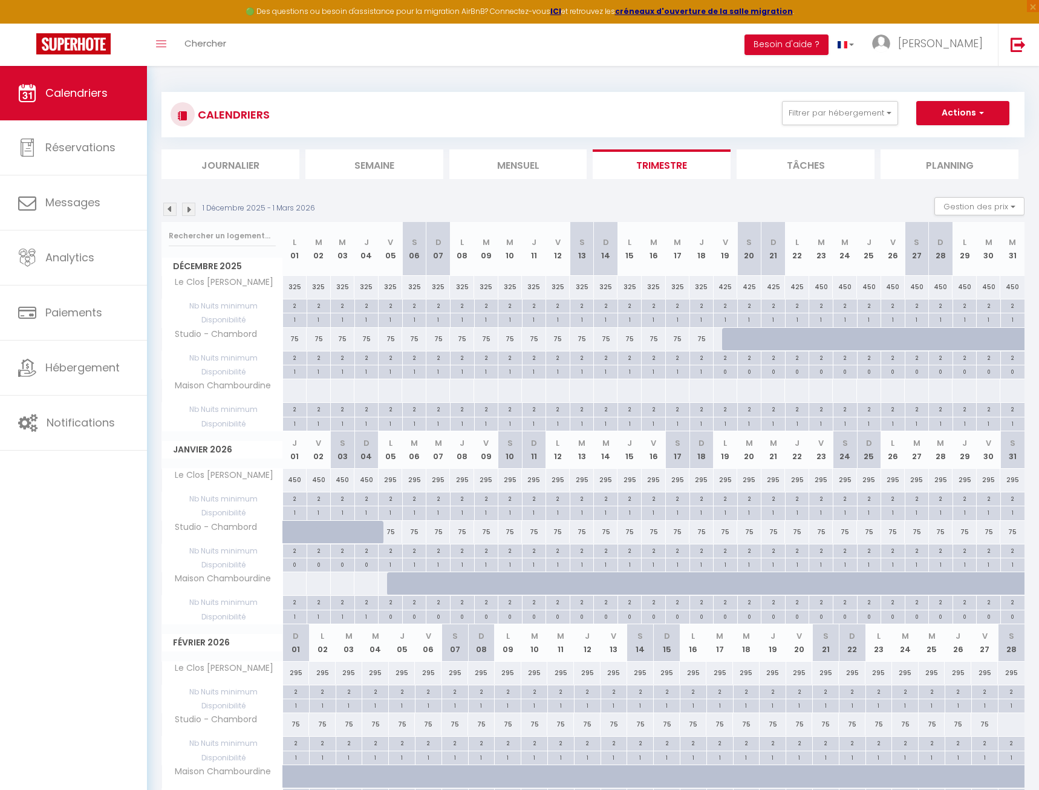
click at [169, 207] on img at bounding box center [169, 209] width 13 height 13
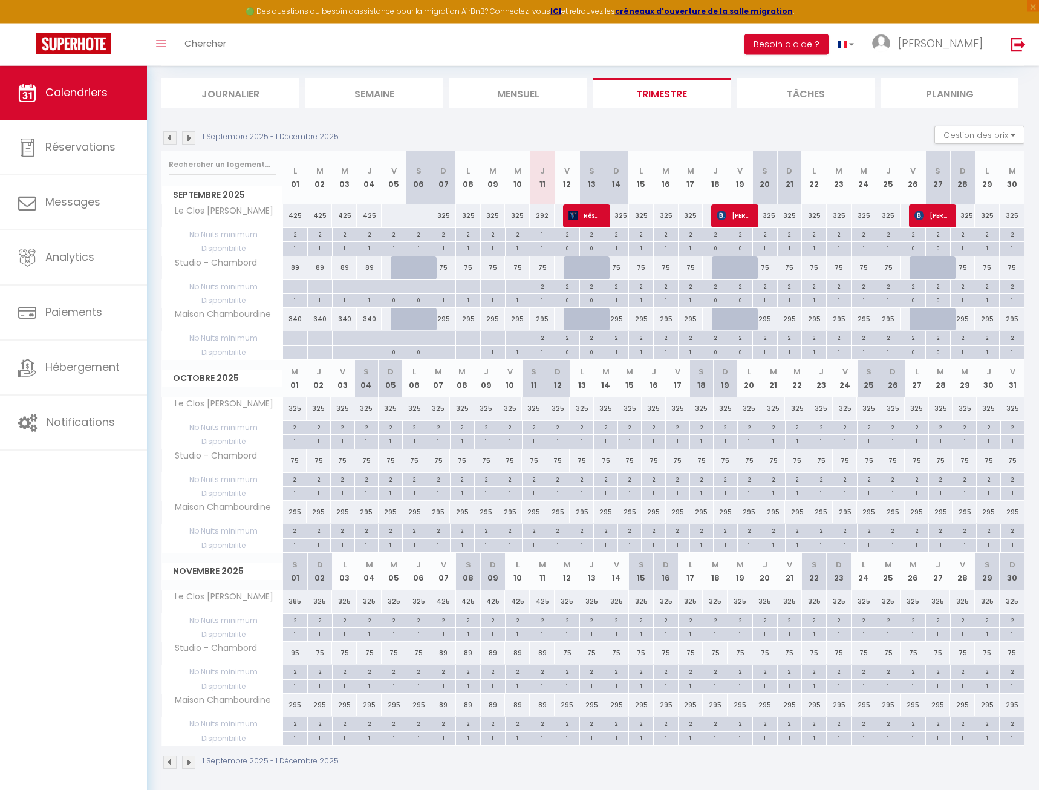
scroll to position [77, 0]
